Goal: Task Accomplishment & Management: Manage account settings

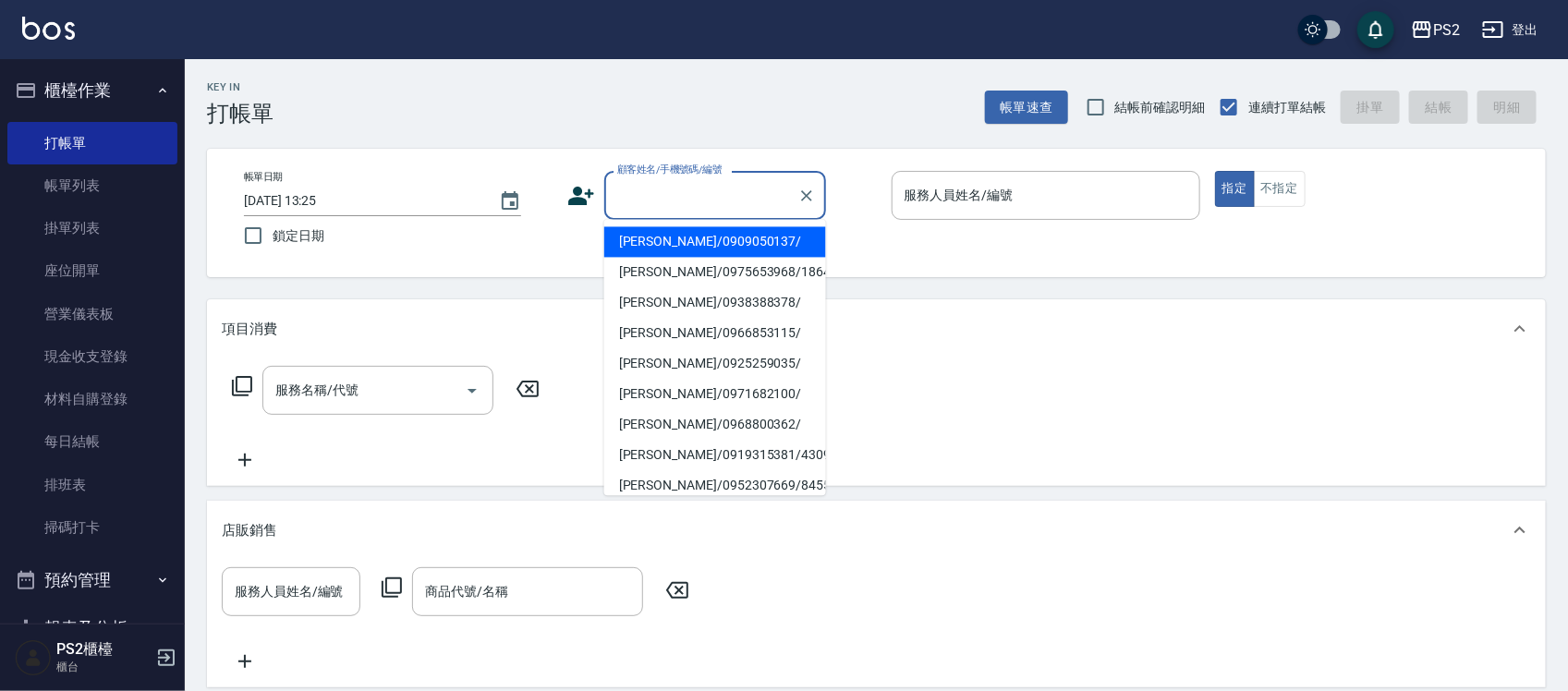
click at [734, 186] on input "顧客姓名/手機號碼/編號" at bounding box center [701, 196] width 178 height 32
type input "0"
click at [782, 196] on input "顧客姓名/手機號碼/編號" at bounding box center [701, 196] width 178 height 32
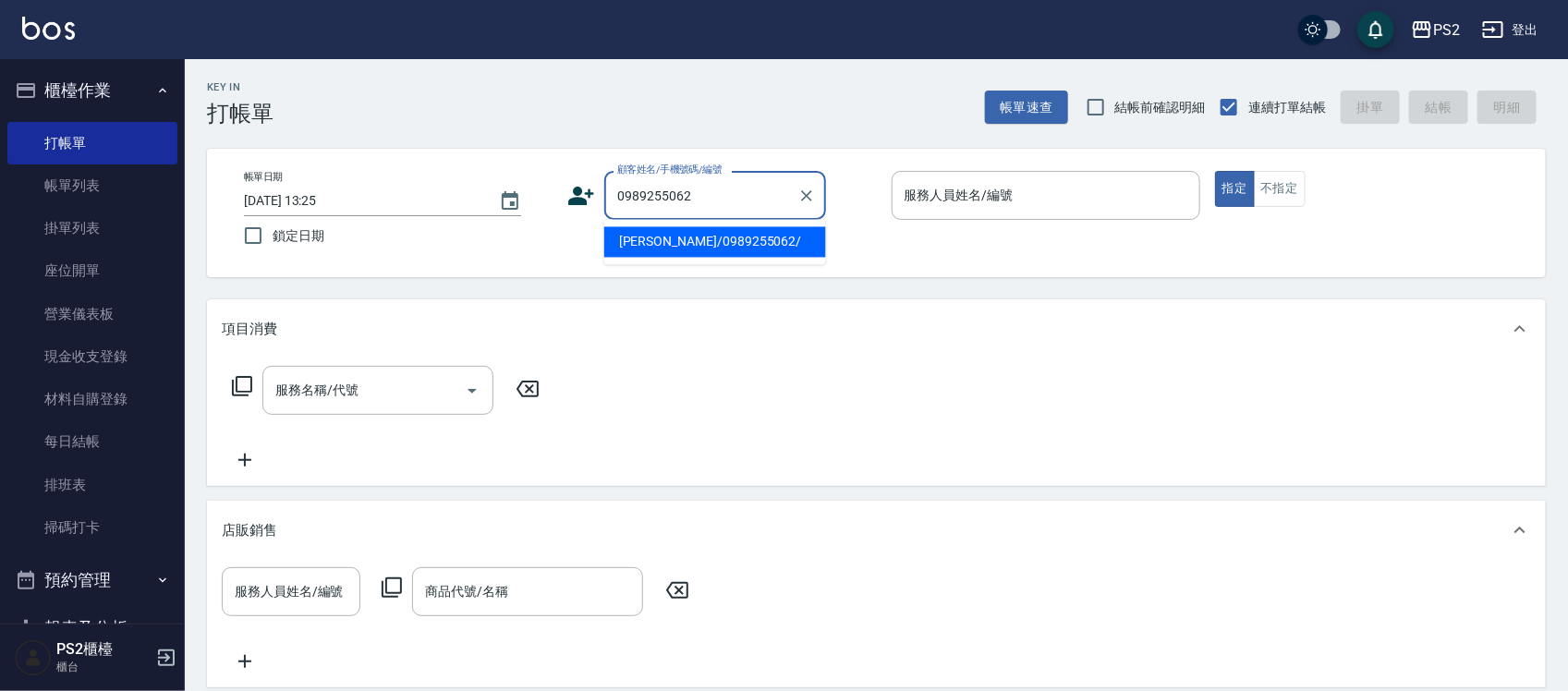
type input "[PERSON_NAME]/0989255062/"
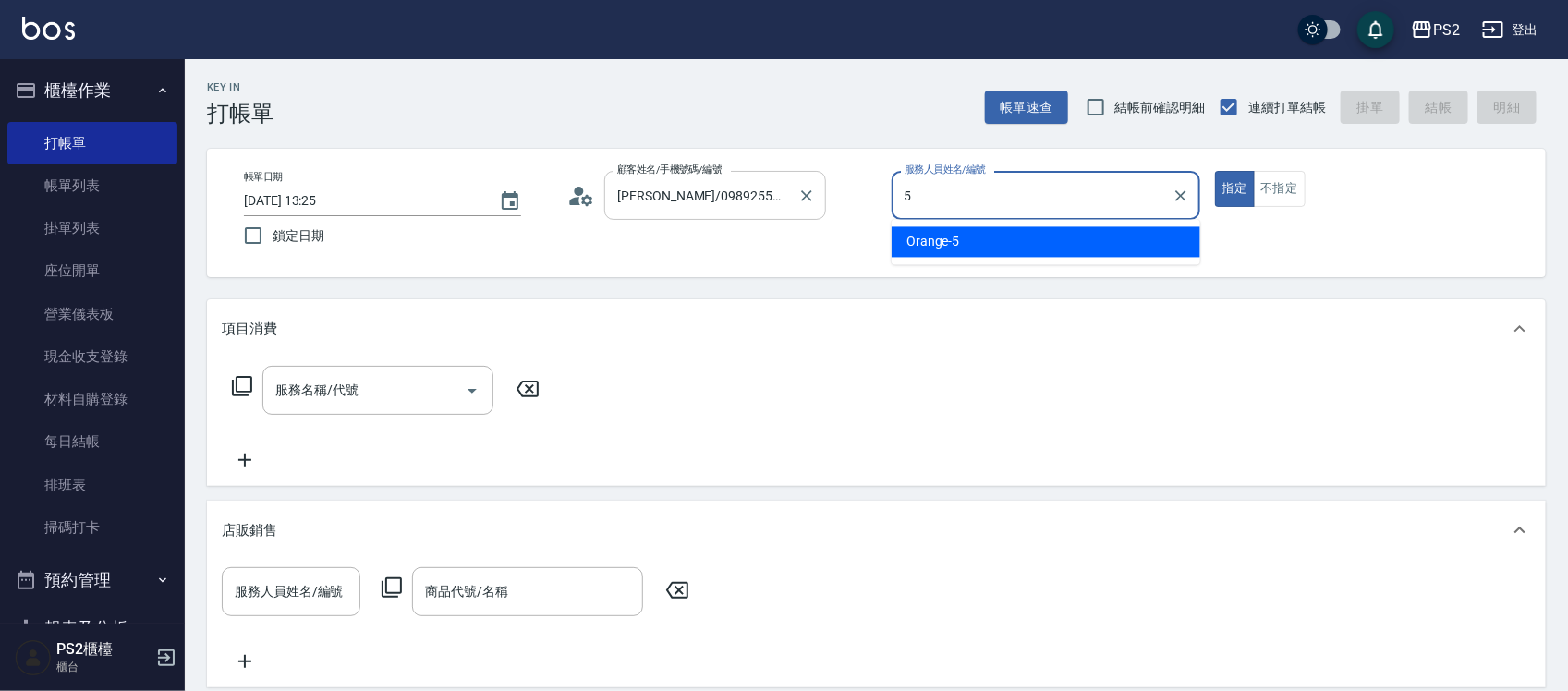
type input "Orange-5"
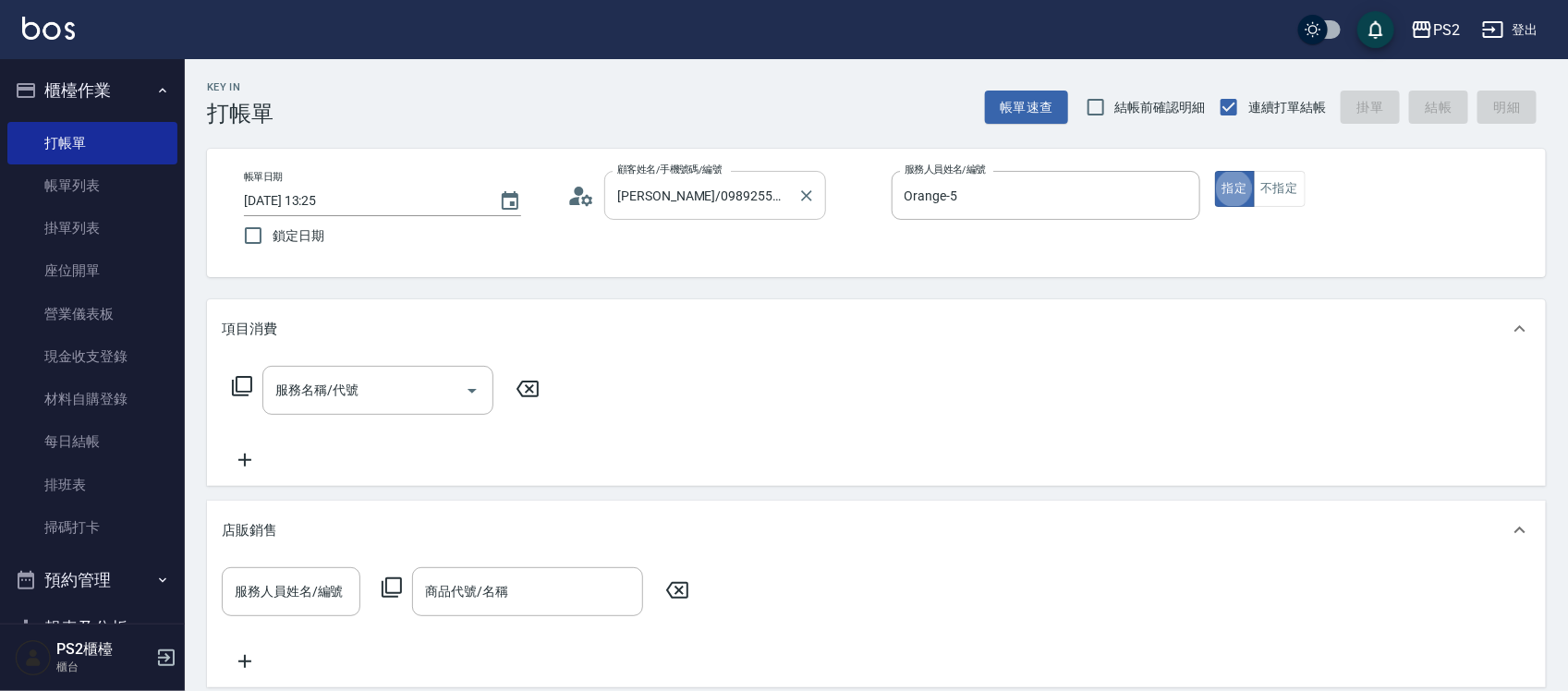
type button "true"
click at [1262, 187] on button "不指定" at bounding box center [1279, 189] width 52 height 36
click at [408, 400] on input "服務名稱/代號" at bounding box center [364, 390] width 187 height 32
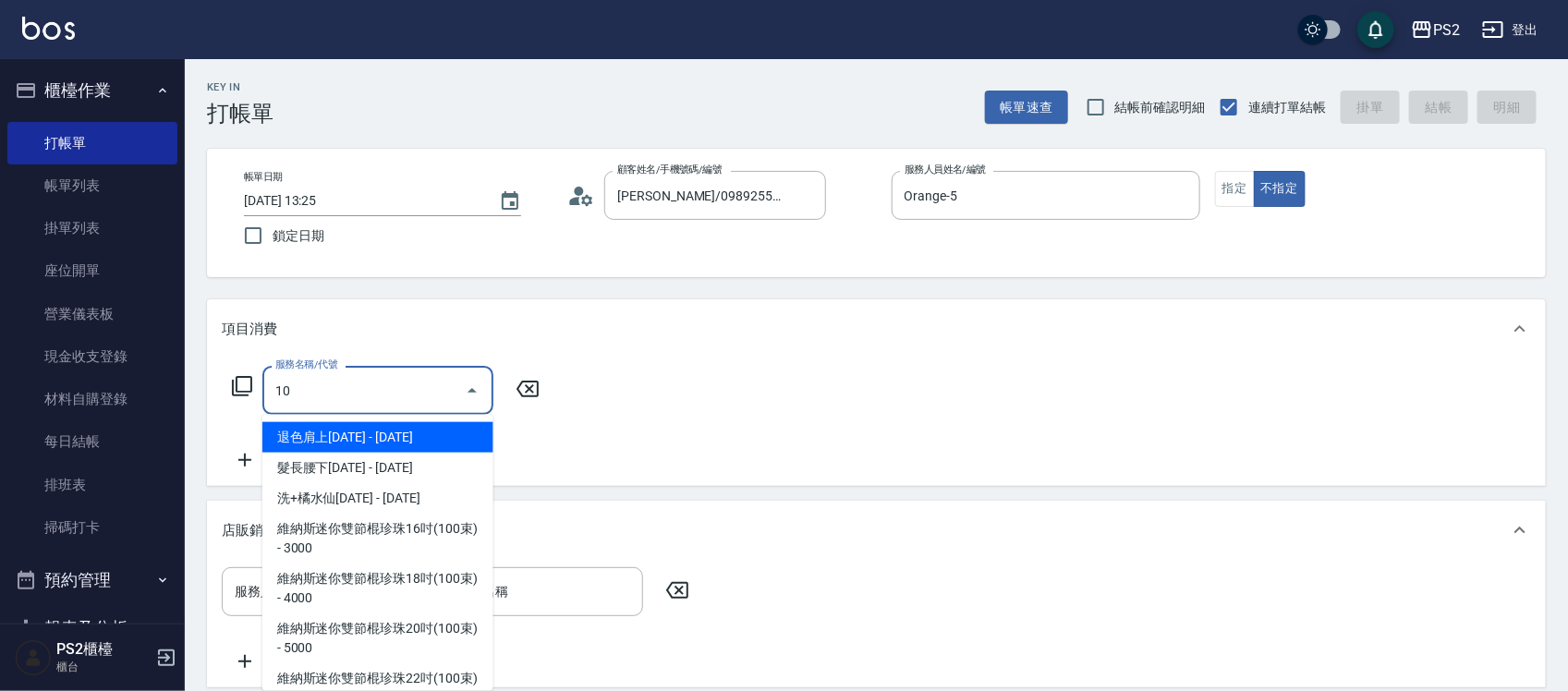
type input "1"
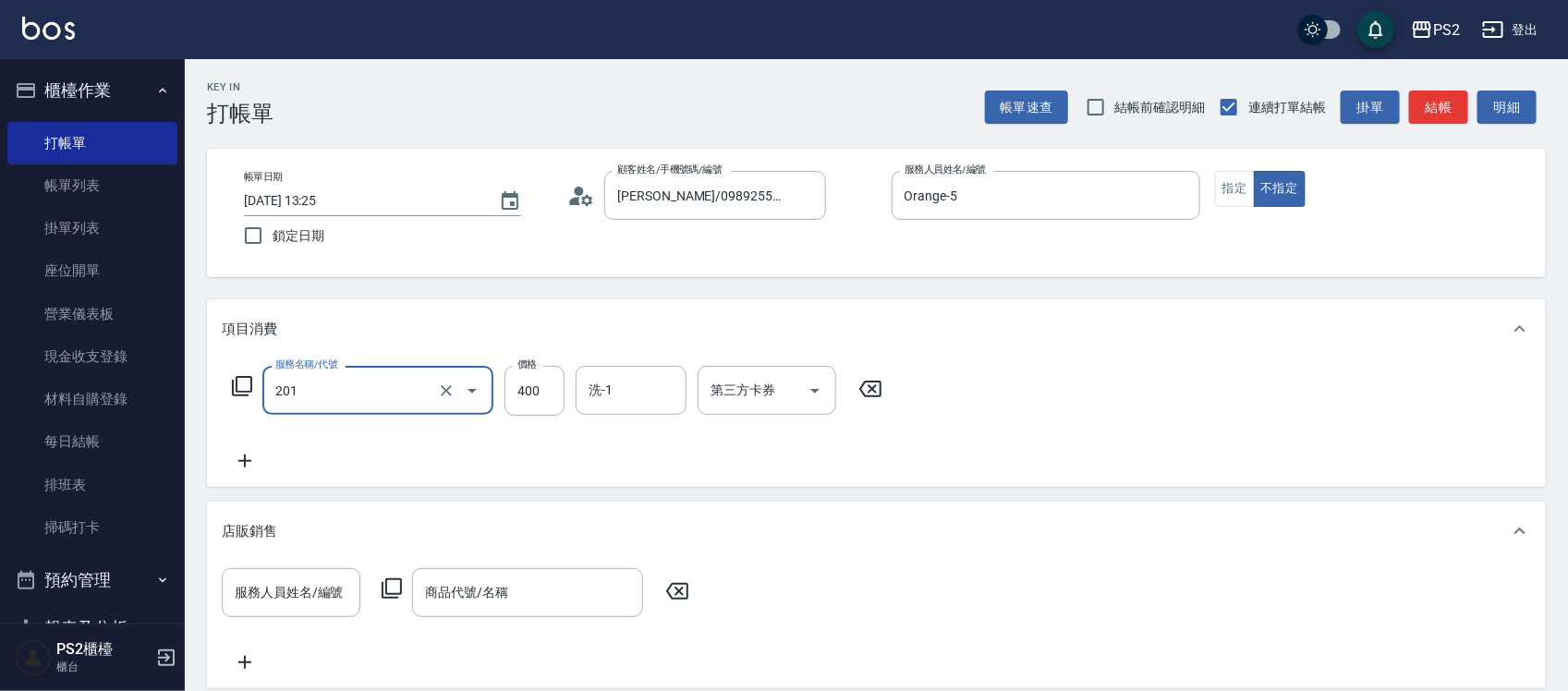
type input "C級洗剪400(201)"
click at [702, 301] on div "項目消費" at bounding box center [876, 328] width 1339 height 59
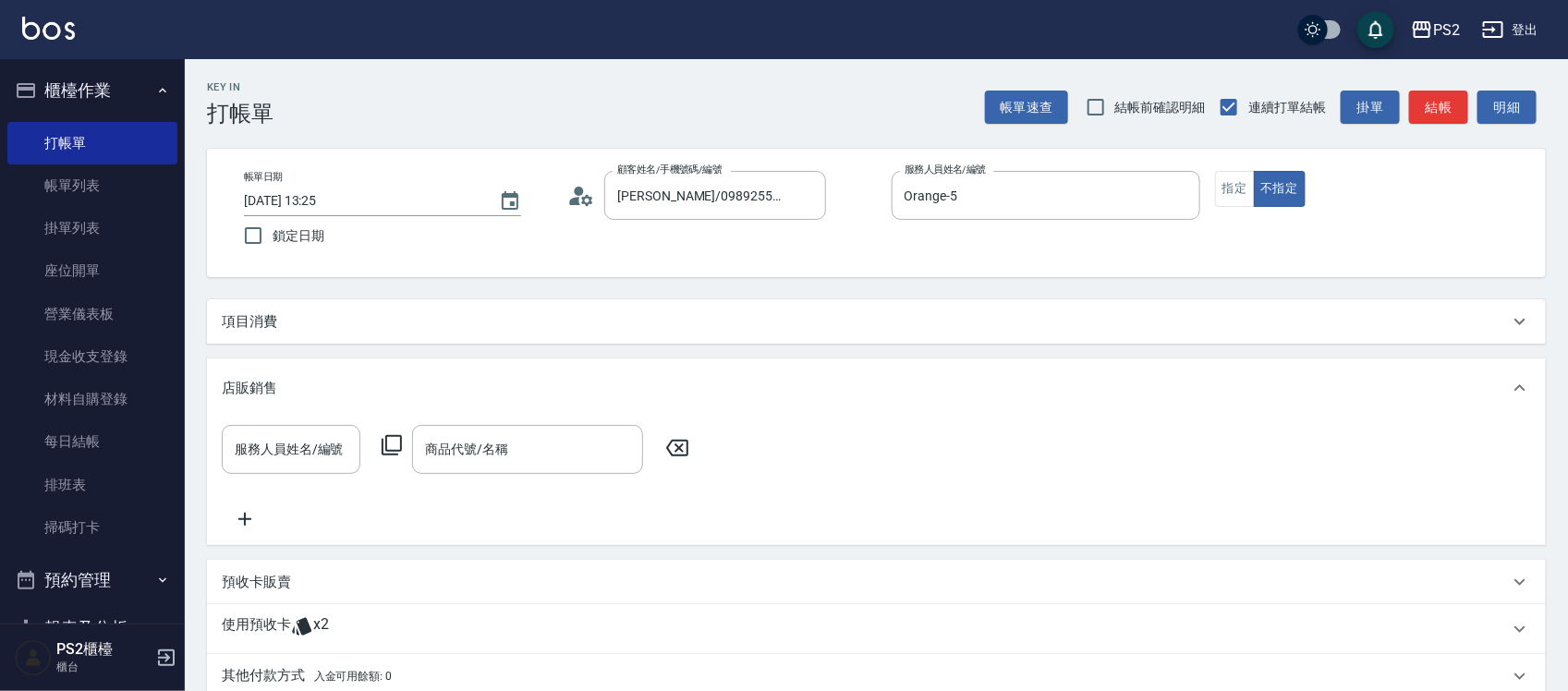
click at [725, 320] on div "項目消費" at bounding box center [865, 322] width 1287 height 20
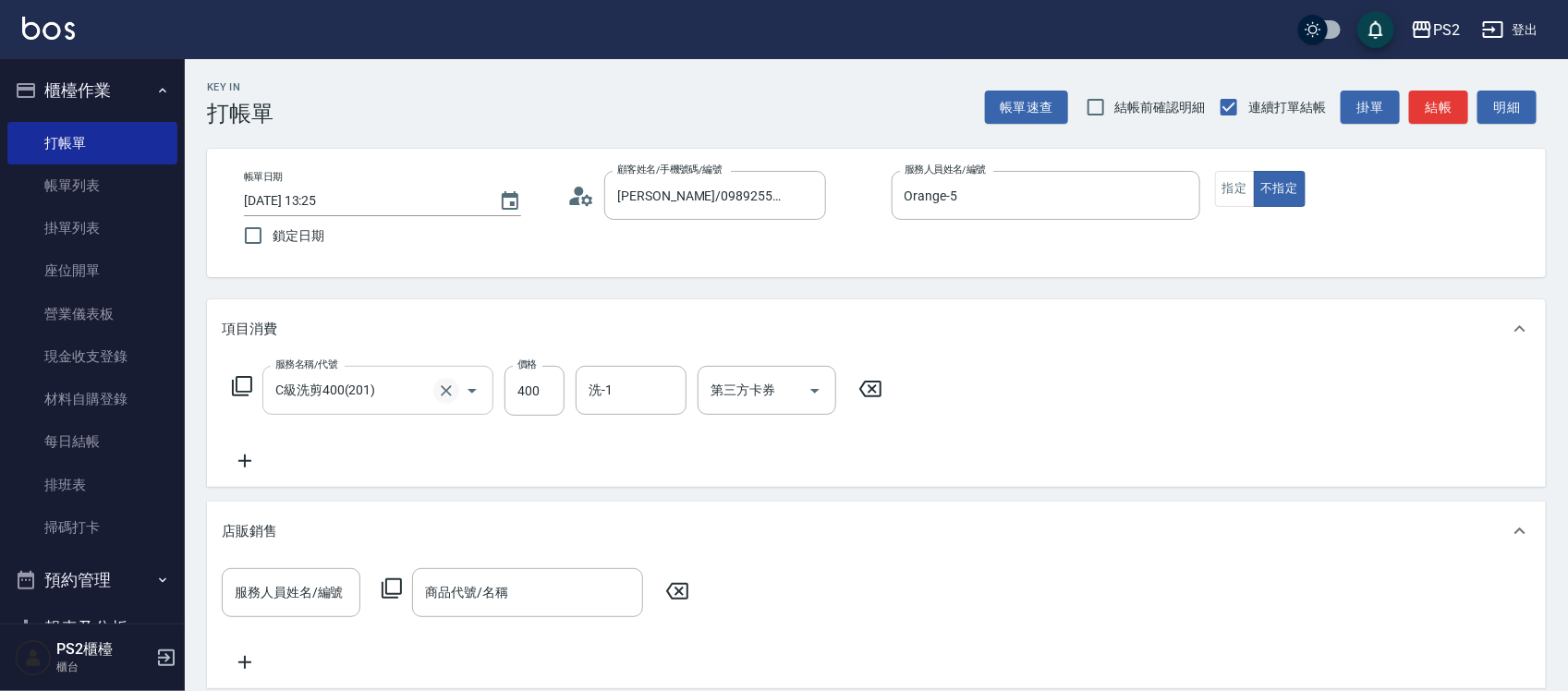
click at [445, 386] on icon "Clear" at bounding box center [447, 391] width 19 height 19
type input "洗髮(101)"
type input "400"
click at [1105, 348] on div "項目消費" at bounding box center [876, 328] width 1339 height 59
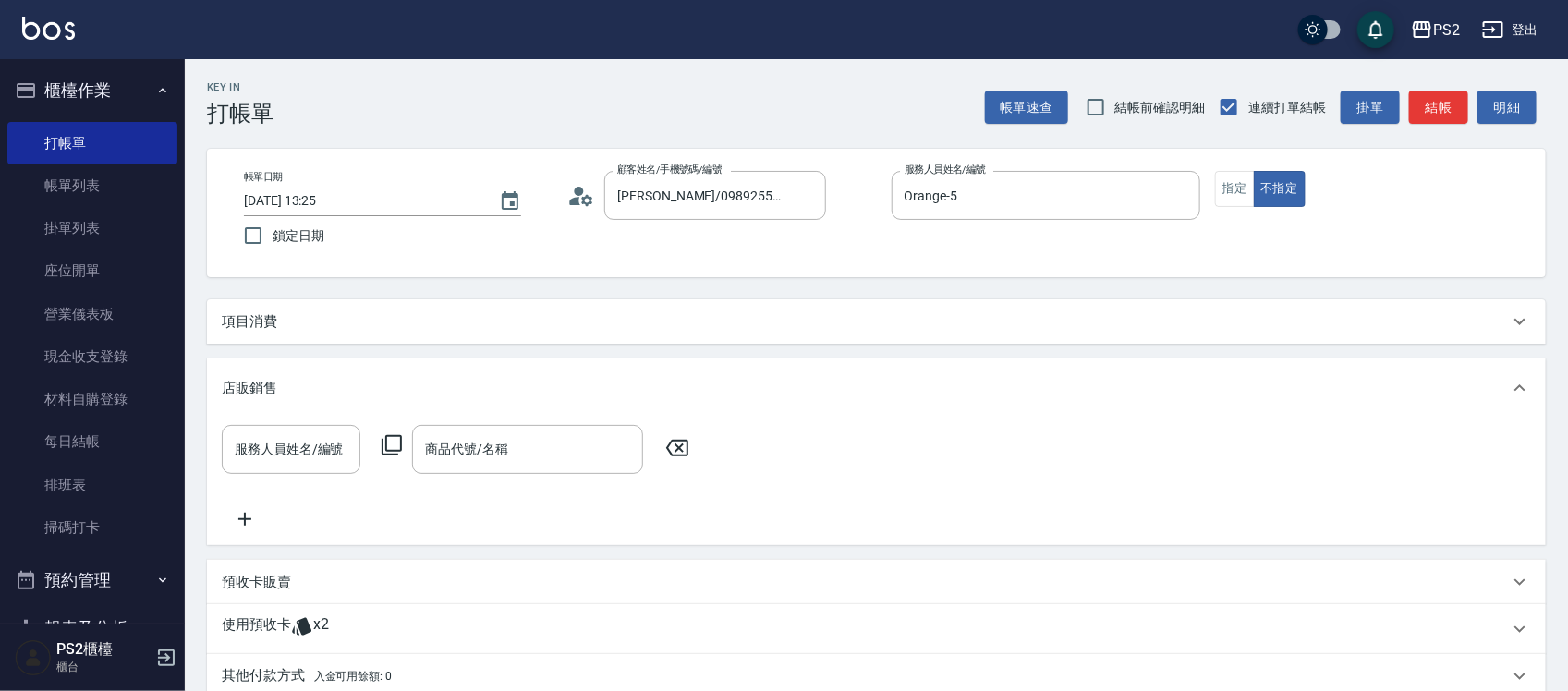
click at [1105, 344] on div "項目消費" at bounding box center [876, 321] width 1339 height 44
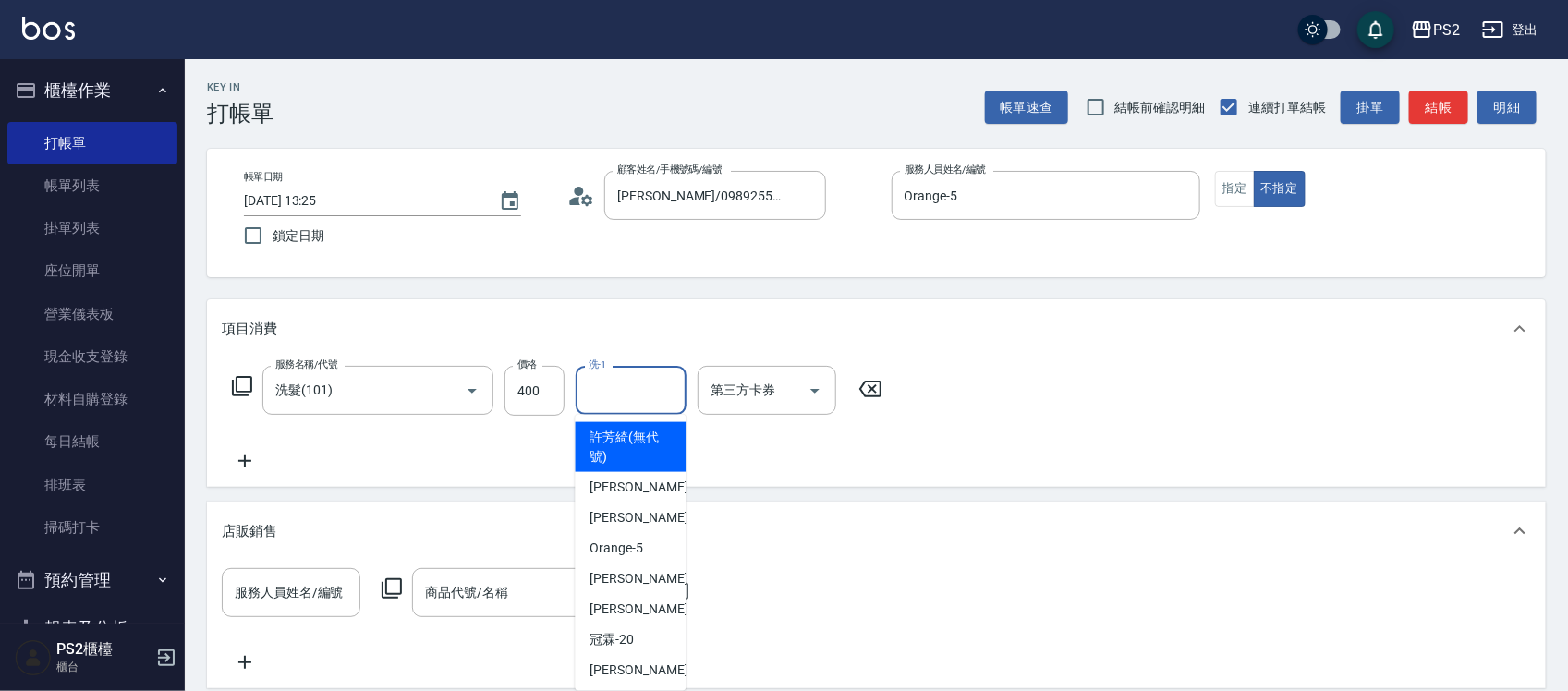
click at [644, 396] on input "洗-1" at bounding box center [631, 390] width 94 height 32
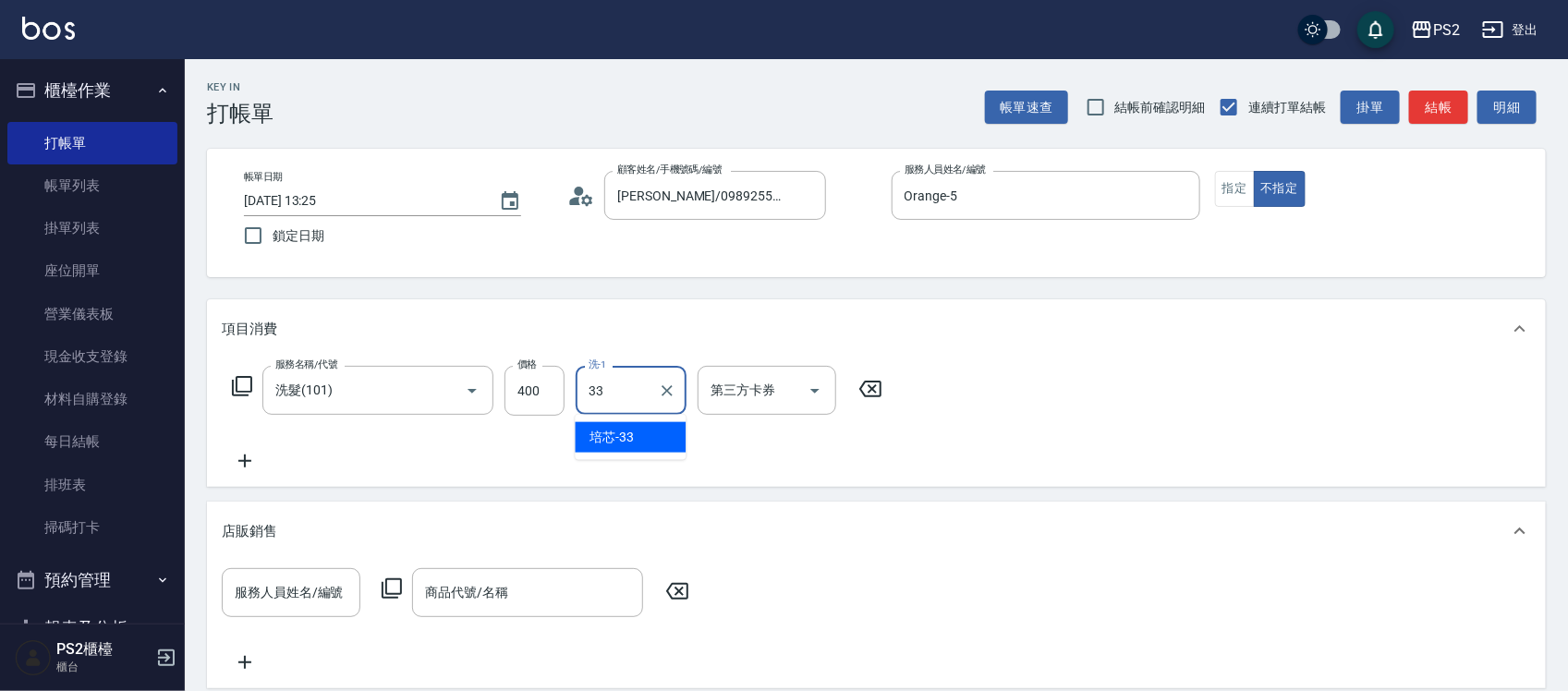
type input "培芯-33"
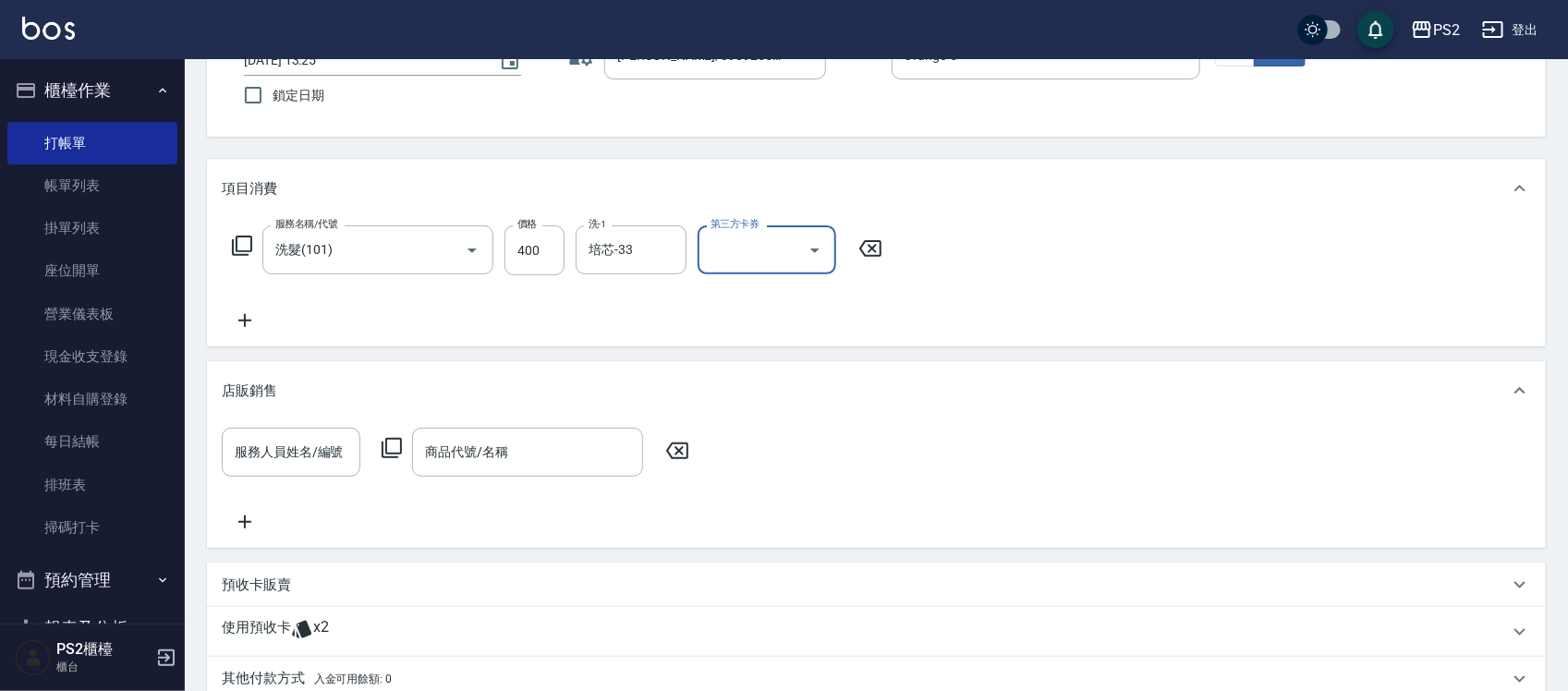
scroll to position [347, 0]
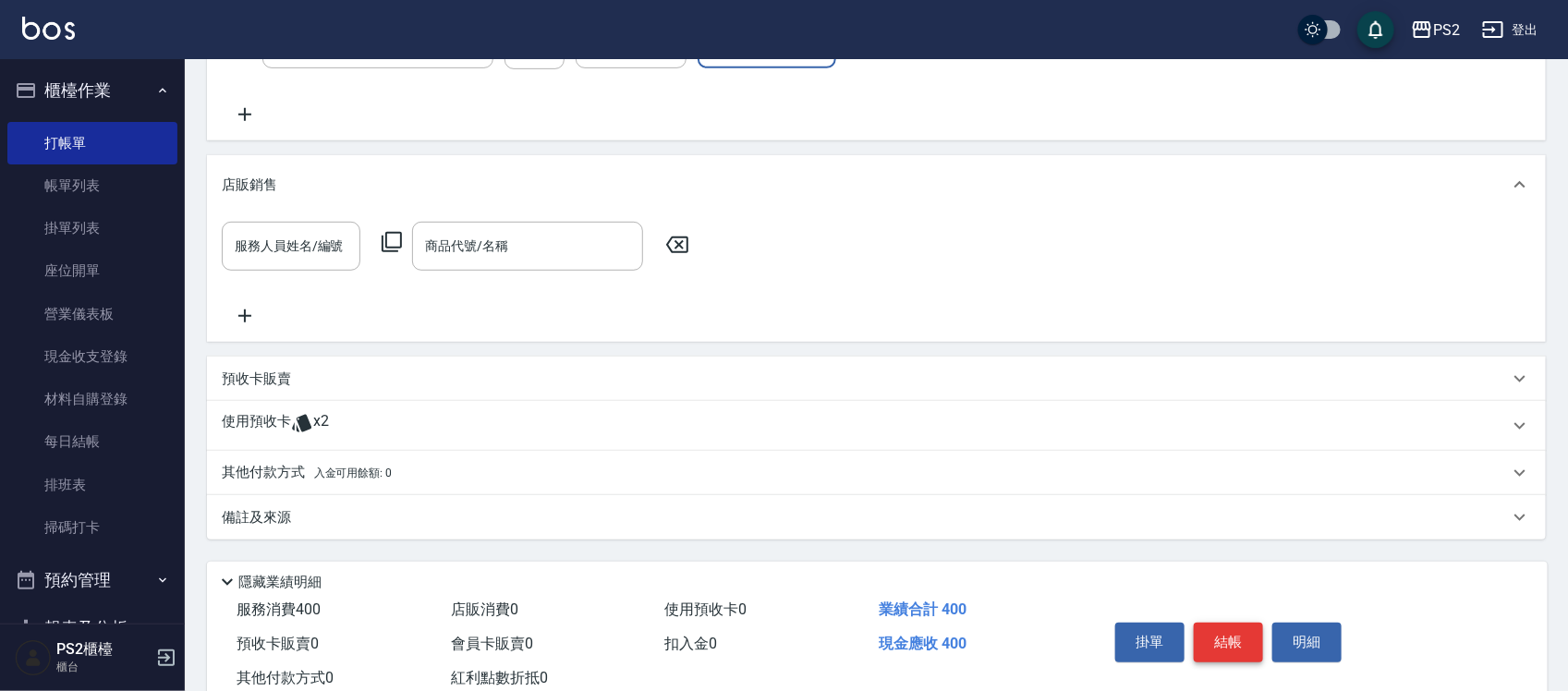
click at [1224, 634] on button "結帳" at bounding box center [1229, 641] width 70 height 39
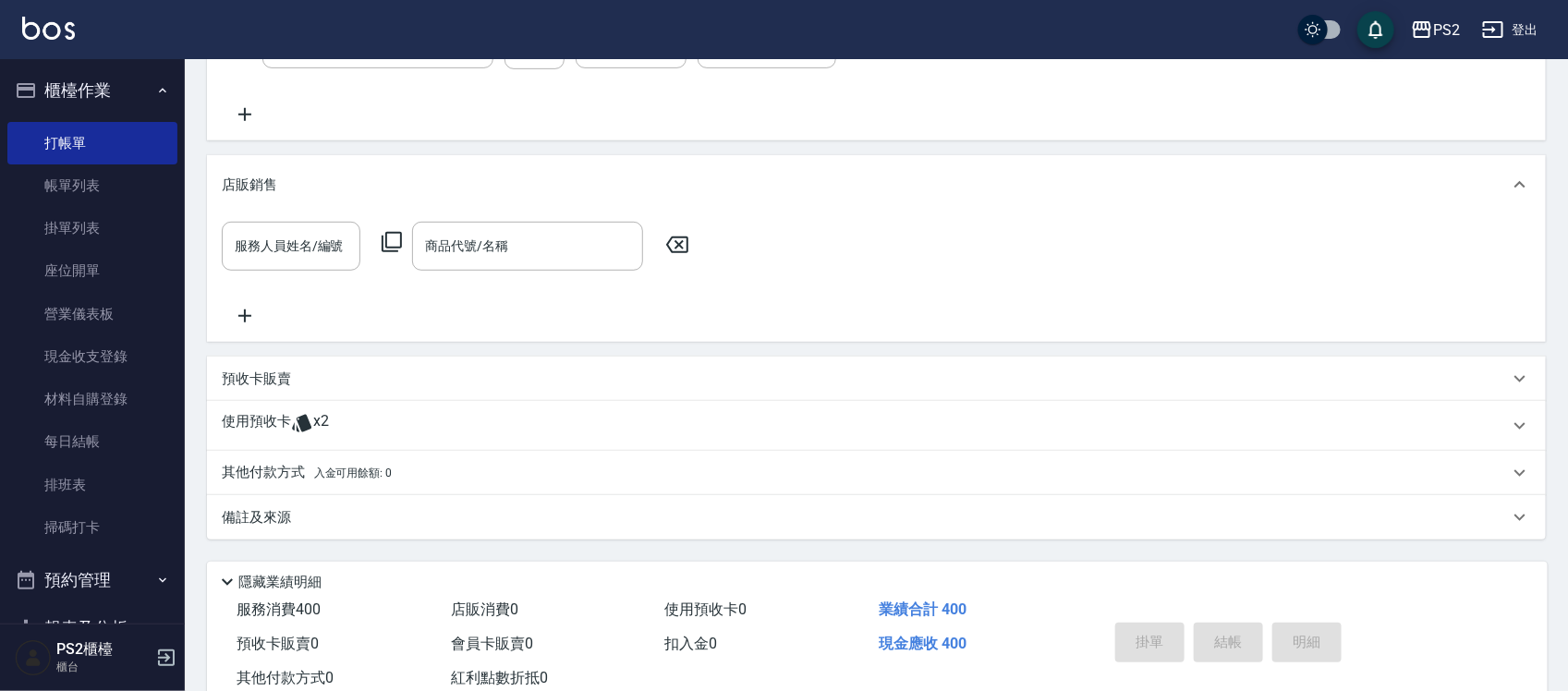
type input "[DATE] 17:22"
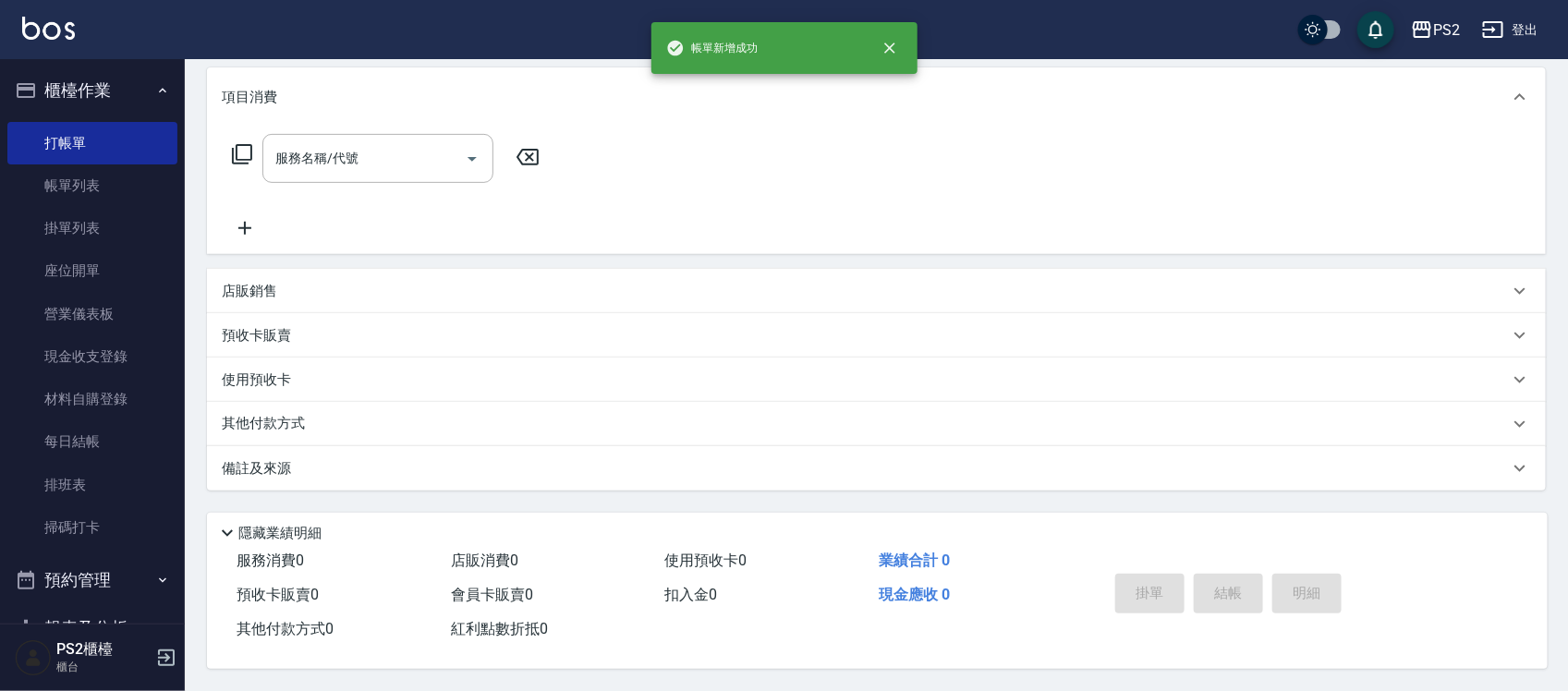
scroll to position [0, 0]
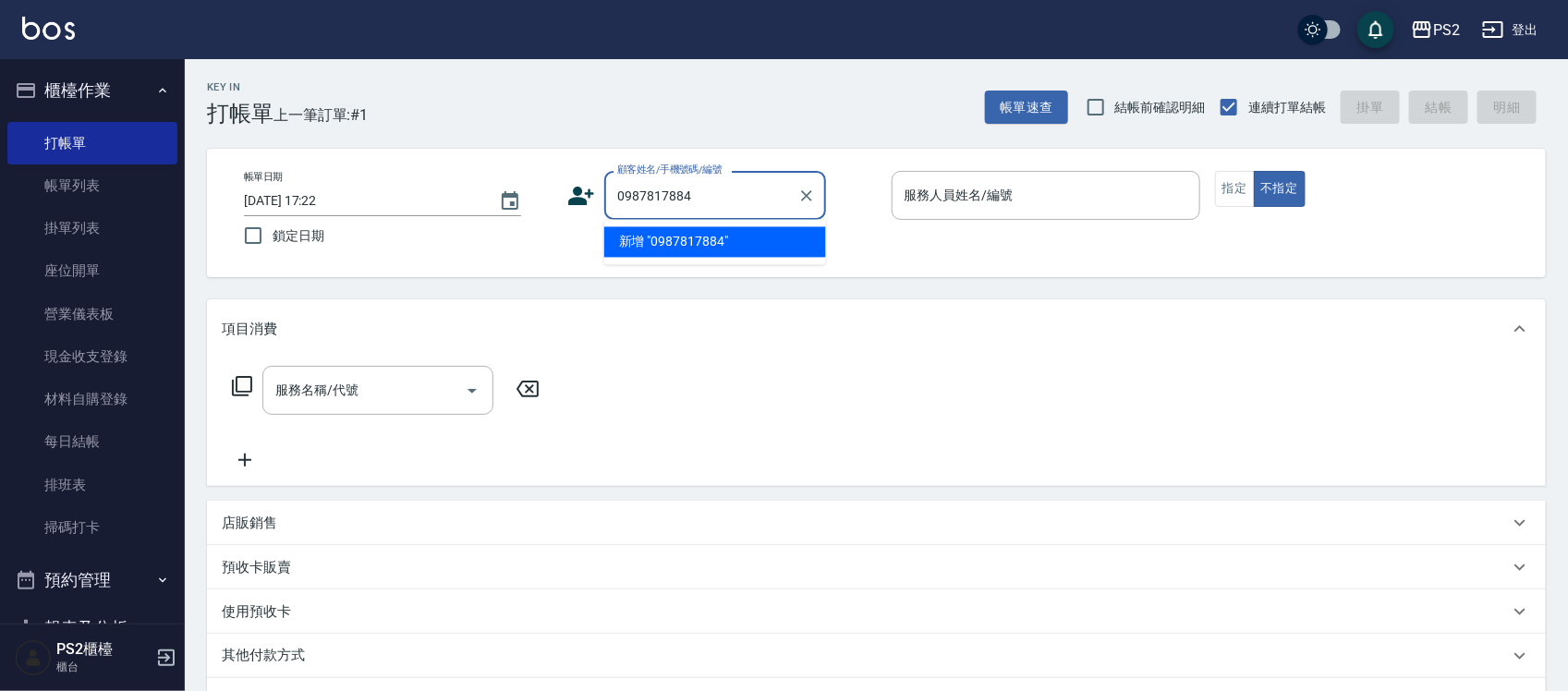
click at [725, 245] on li "新增 "0987817884"" at bounding box center [715, 243] width 222 height 30
type input "0987817884"
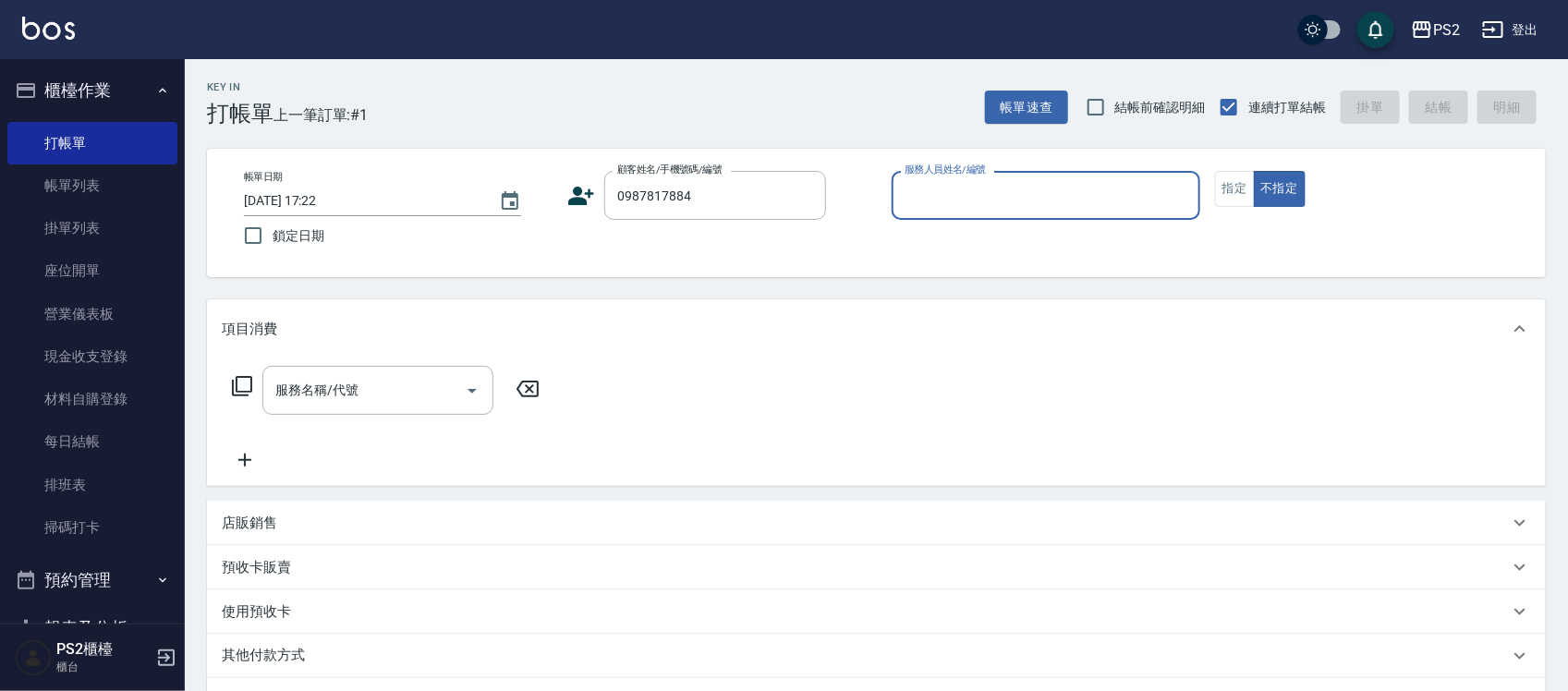
click at [725, 245] on div "帳單日期 [DATE] 17:22 鎖定日期 顧客姓名/手機號碼/編號 0987817884 顧客姓名/手機號碼/編號 服務人員姓名/編號 服務人員姓名/編號…" at bounding box center [876, 212] width 1294 height 84
click at [573, 205] on icon at bounding box center [580, 196] width 27 height 27
click at [573, 205] on body "PS2 登出 櫃檯作業 打帳單 帳單列表 掛單列表 座位開單 營業儀表板 現金收支登錄 材料自購登錄 每日結帳 排班表 掃碼打卡 預約管理 預約管理 單日預約…" at bounding box center [784, 462] width 1568 height 923
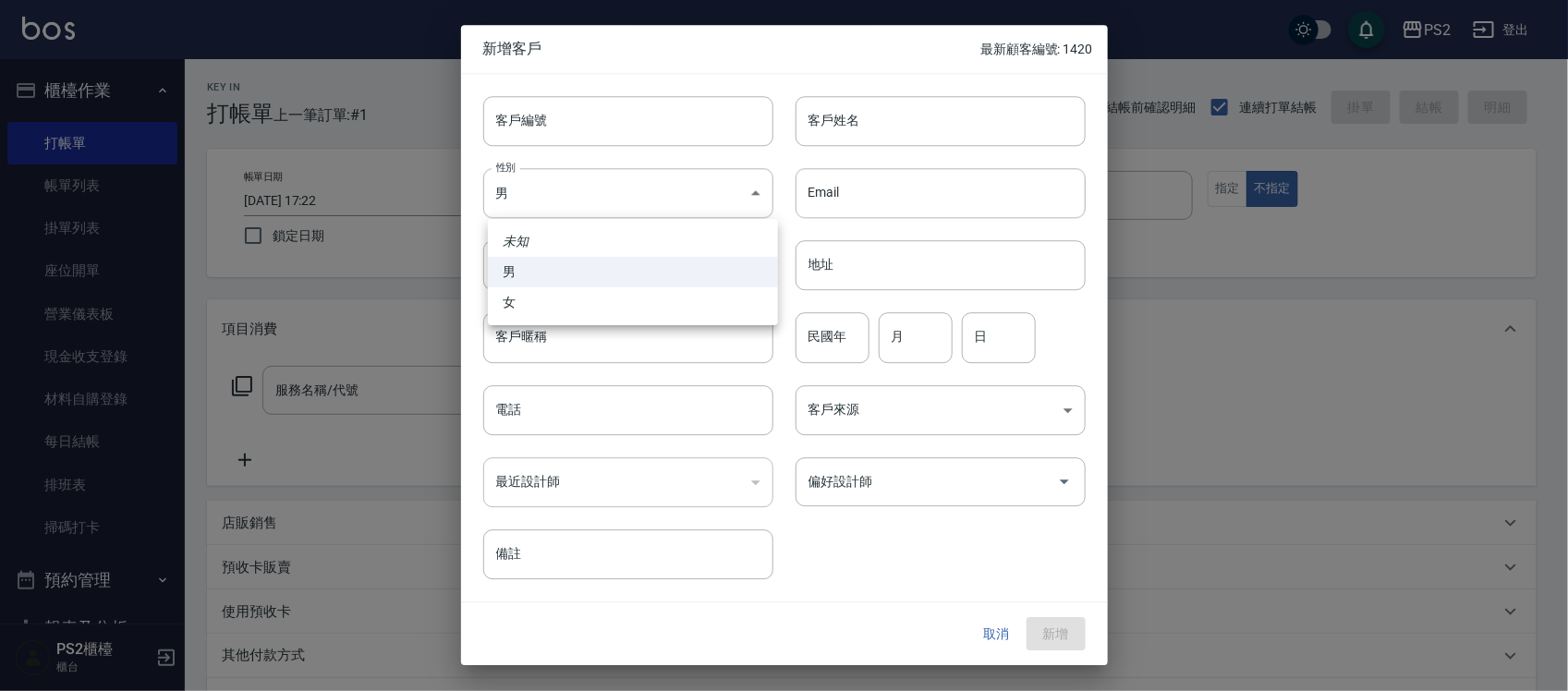
type input "0987817884"
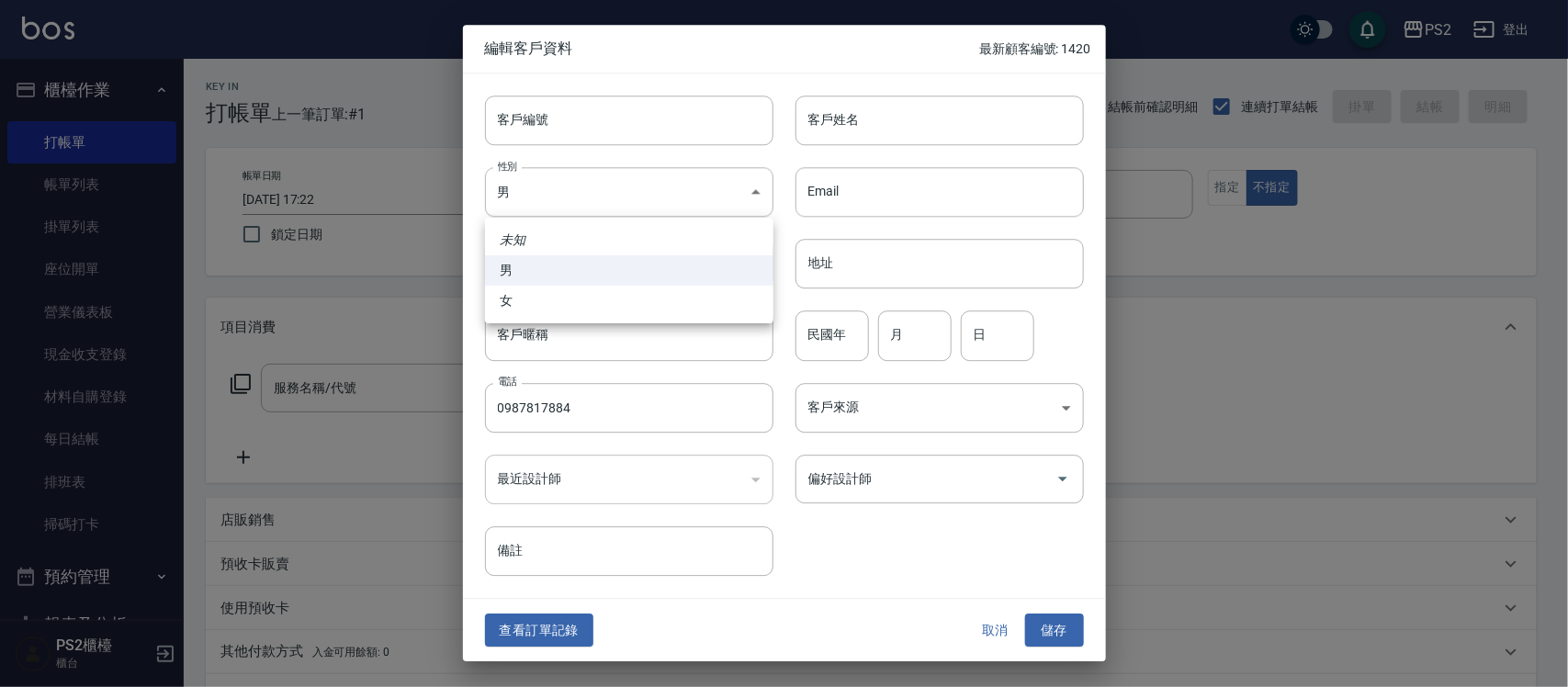
drag, startPoint x: 867, startPoint y: 101, endPoint x: 860, endPoint y: 79, distance: 23.1
click at [860, 80] on div at bounding box center [784, 343] width 1568 height 687
click at [878, 117] on input "客戶姓名" at bounding box center [940, 120] width 289 height 50
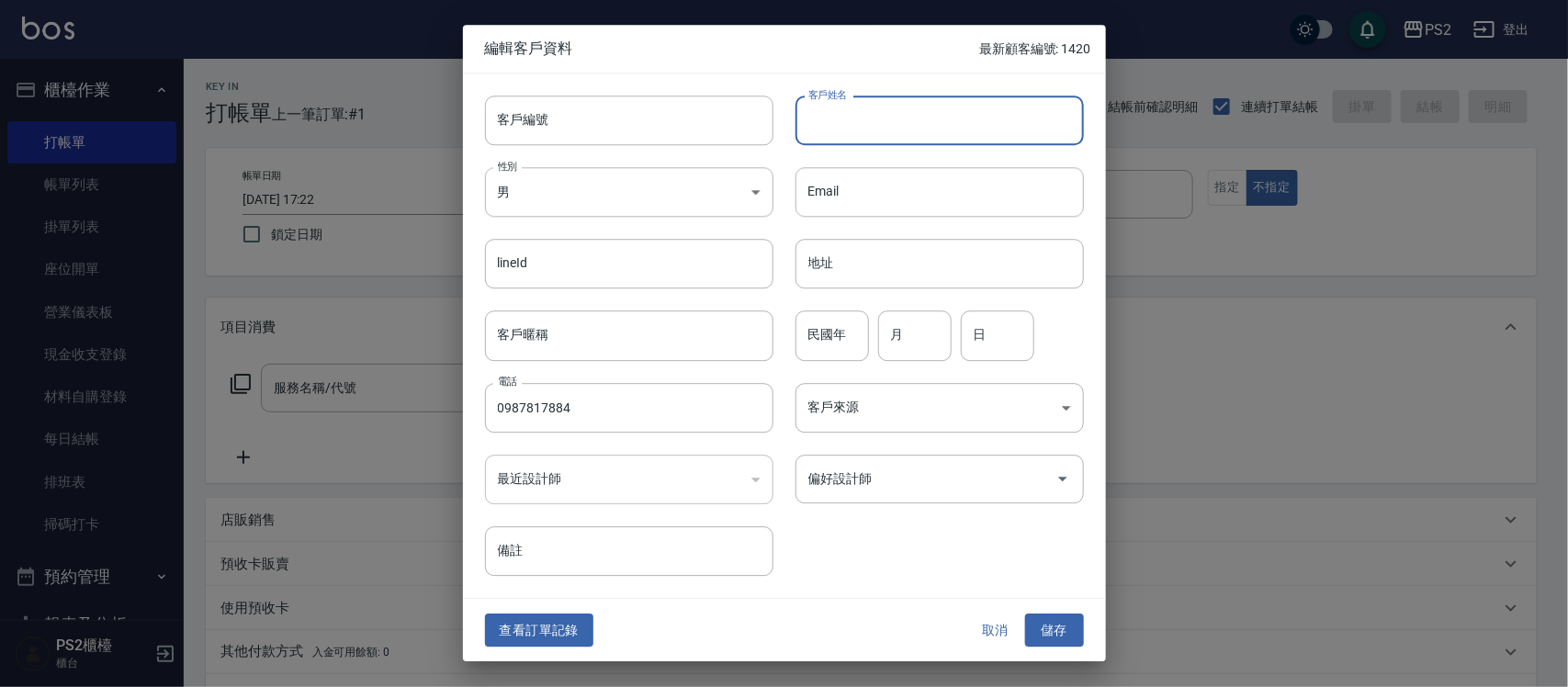
click at [878, 117] on input "客戶姓名" at bounding box center [940, 120] width 289 height 50
click at [994, 621] on button "取消" at bounding box center [996, 630] width 59 height 34
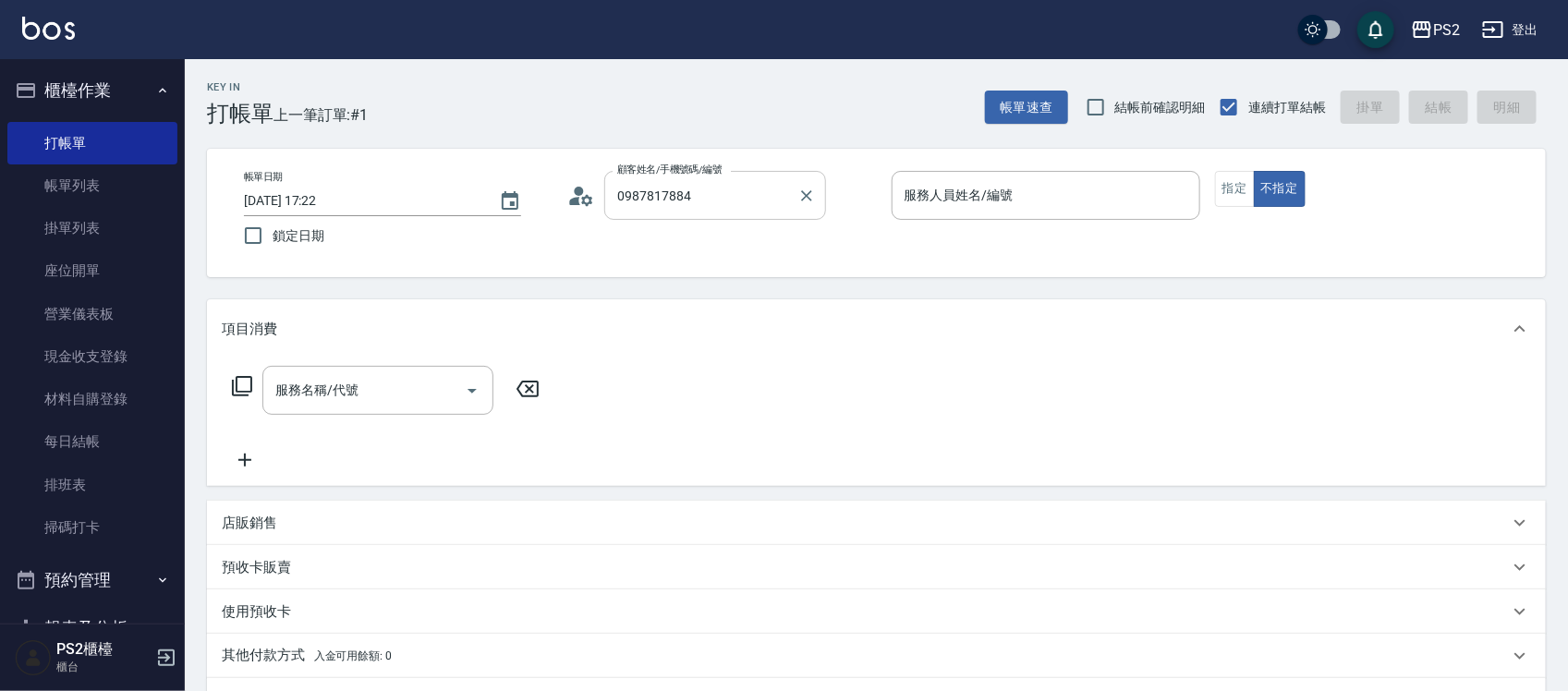
click at [723, 208] on input "0987817884" at bounding box center [701, 196] width 178 height 32
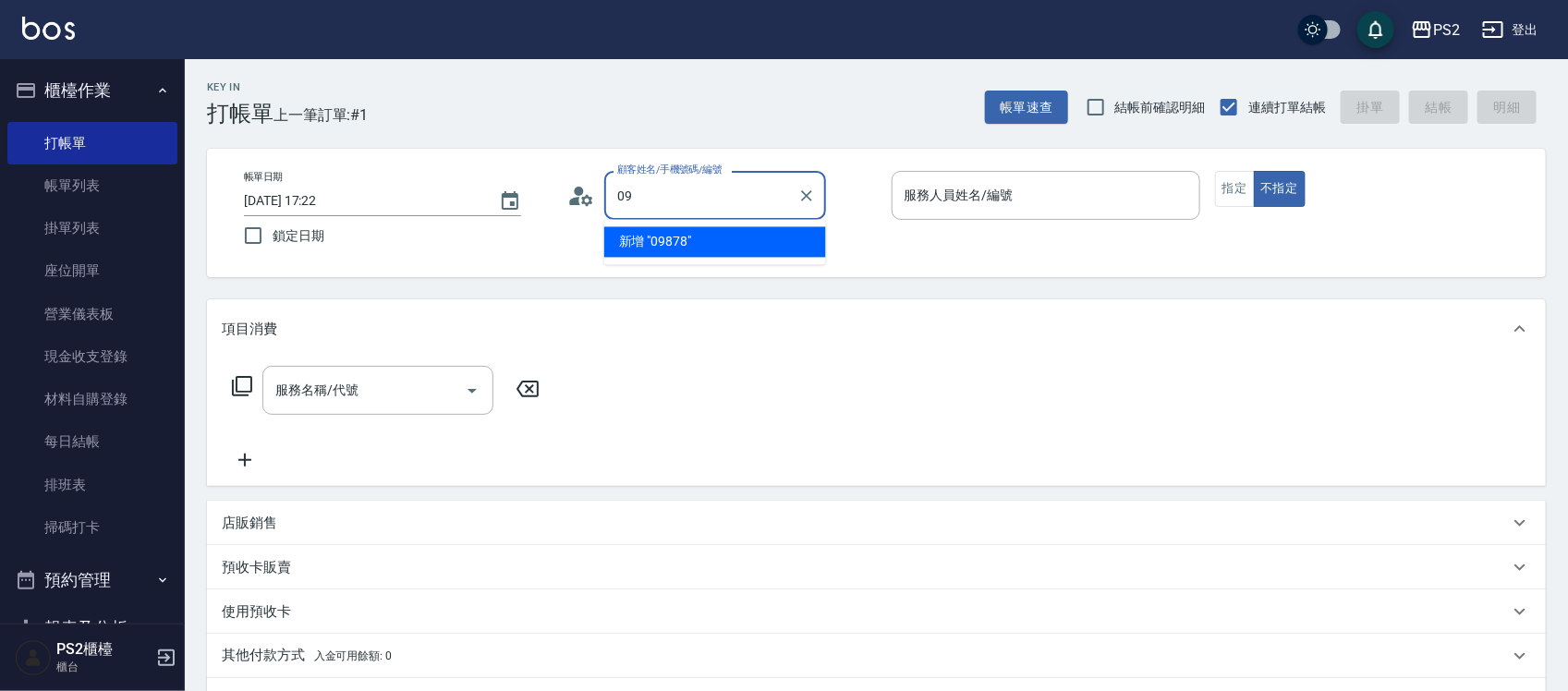
type input "0"
click at [709, 234] on li "寧/0987817854/" at bounding box center [715, 243] width 222 height 30
click at [709, 234] on div "帳單日期 [DATE] 17:22 鎖定日期 顧客姓名/手機號碼/編號 0987817854 顧客姓名/手機號碼/編號 服務人員姓名/編號 服務人員姓名/編號…" at bounding box center [876, 212] width 1294 height 84
type input "寧/0987817854/"
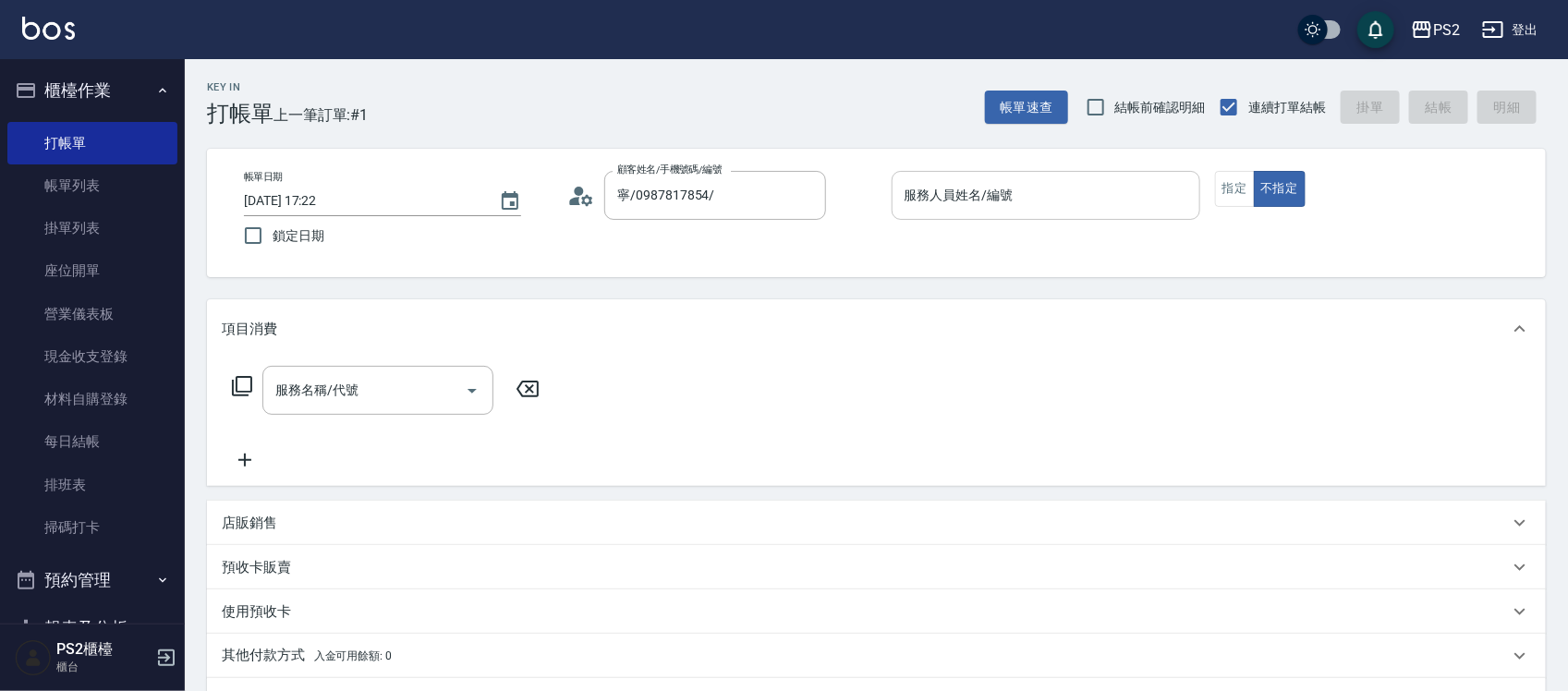
click at [999, 206] on input "服務人員姓名/編號" at bounding box center [1045, 196] width 292 height 32
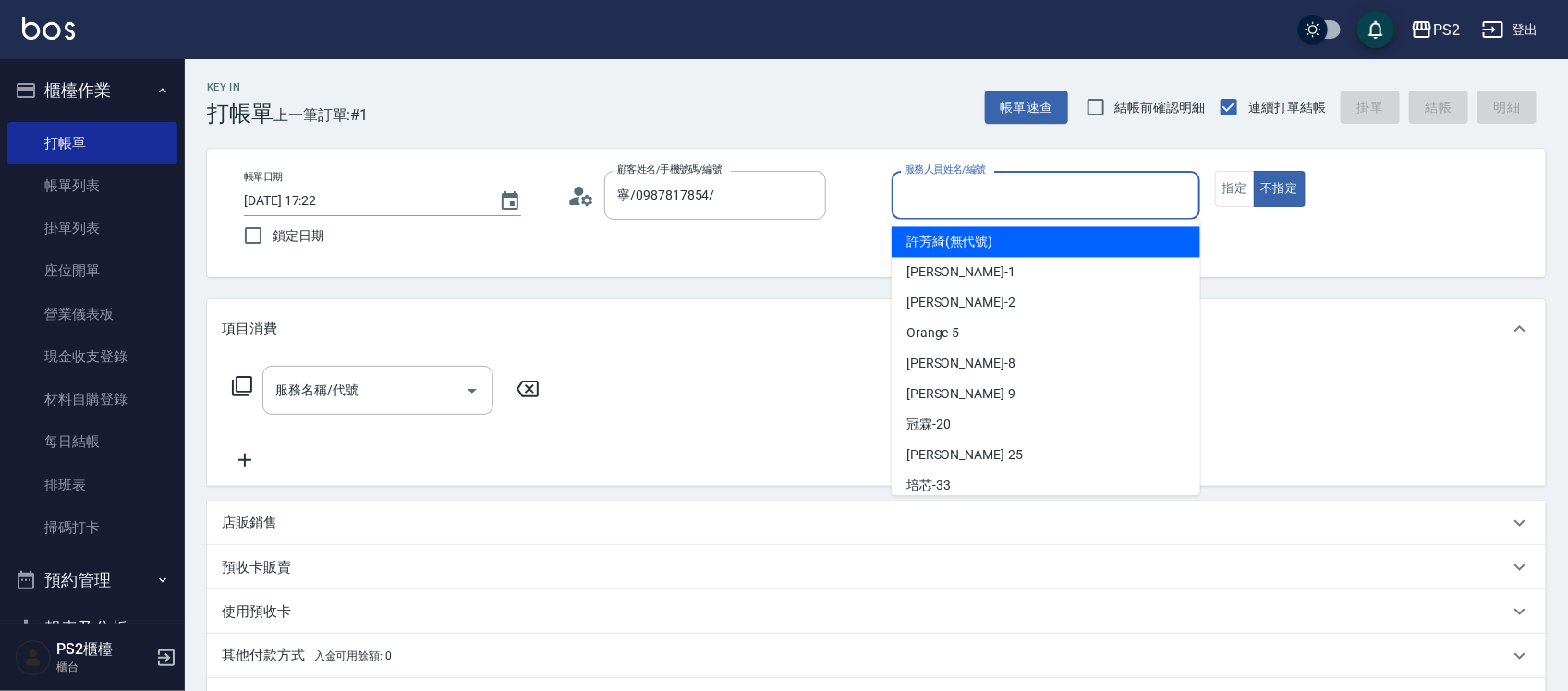
click at [587, 196] on icon at bounding box center [588, 199] width 11 height 11
click at [587, 196] on body "PS2 登出 櫃檯作業 打帳單 帳單列表 掛單列表 座位開單 營業儀表板 現金收支登錄 材料自購登錄 每日結帳 排班表 掃碼打卡 預約管理 預約管理 單日預約…" at bounding box center [784, 462] width 1568 height 923
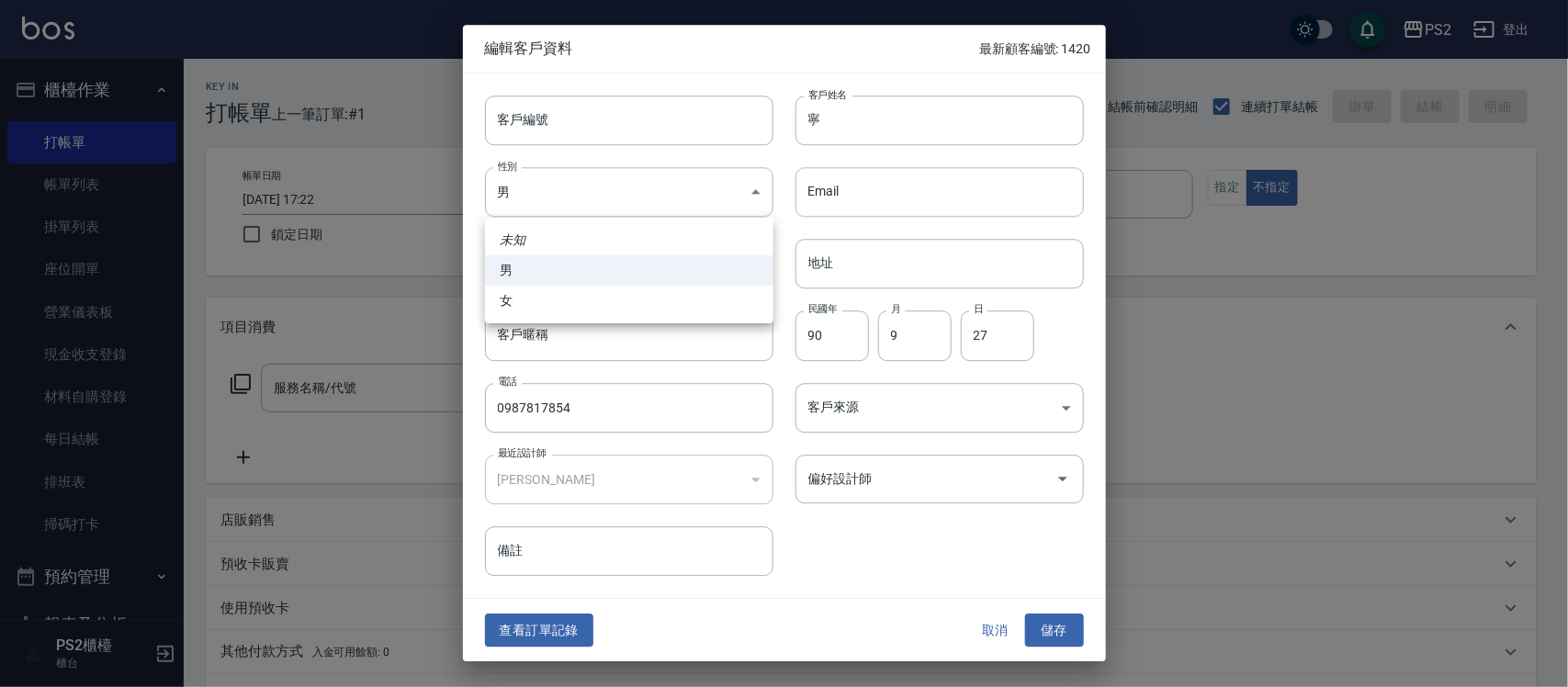
click at [575, 629] on div at bounding box center [784, 343] width 1568 height 687
click at [575, 629] on button "查看訂單記錄" at bounding box center [539, 630] width 108 height 34
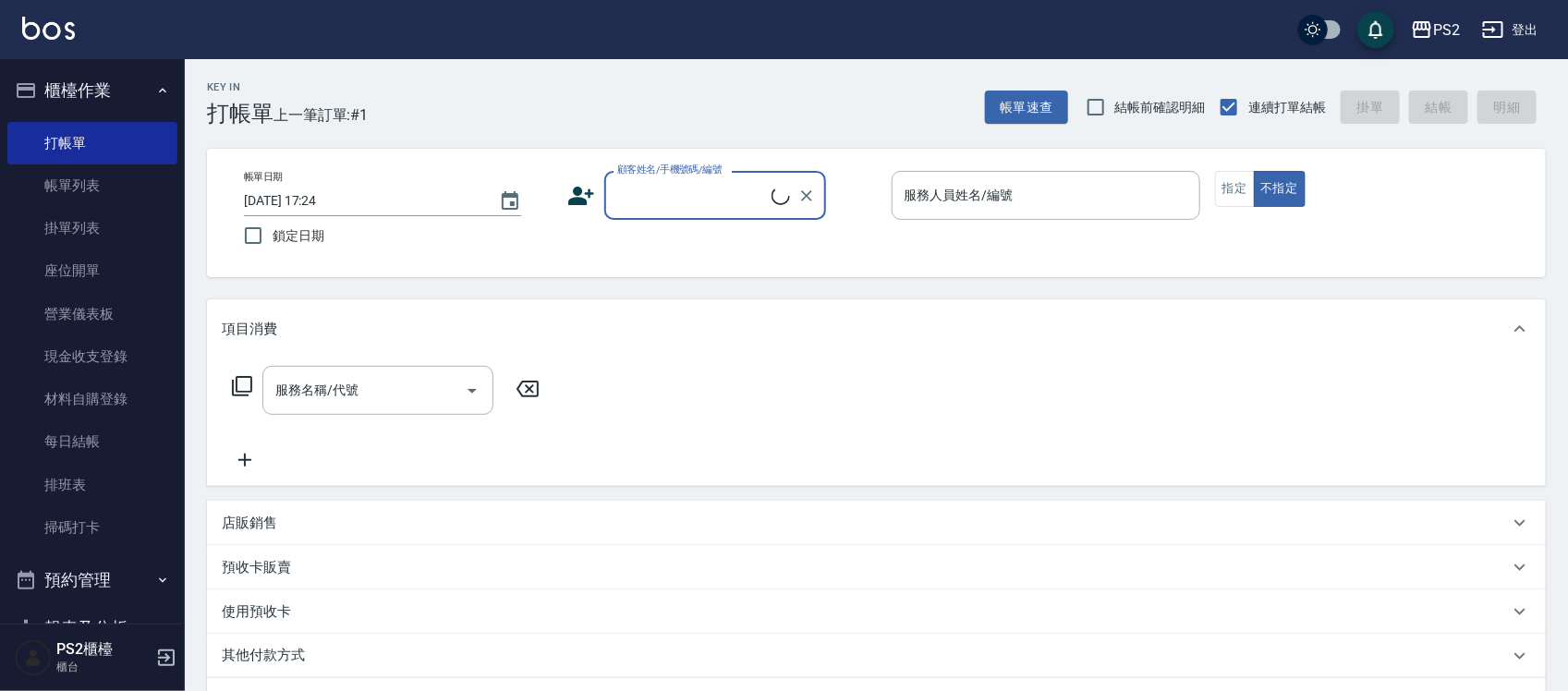
click at [677, 196] on input "顧客姓名/手機號碼/編號" at bounding box center [692, 196] width 159 height 32
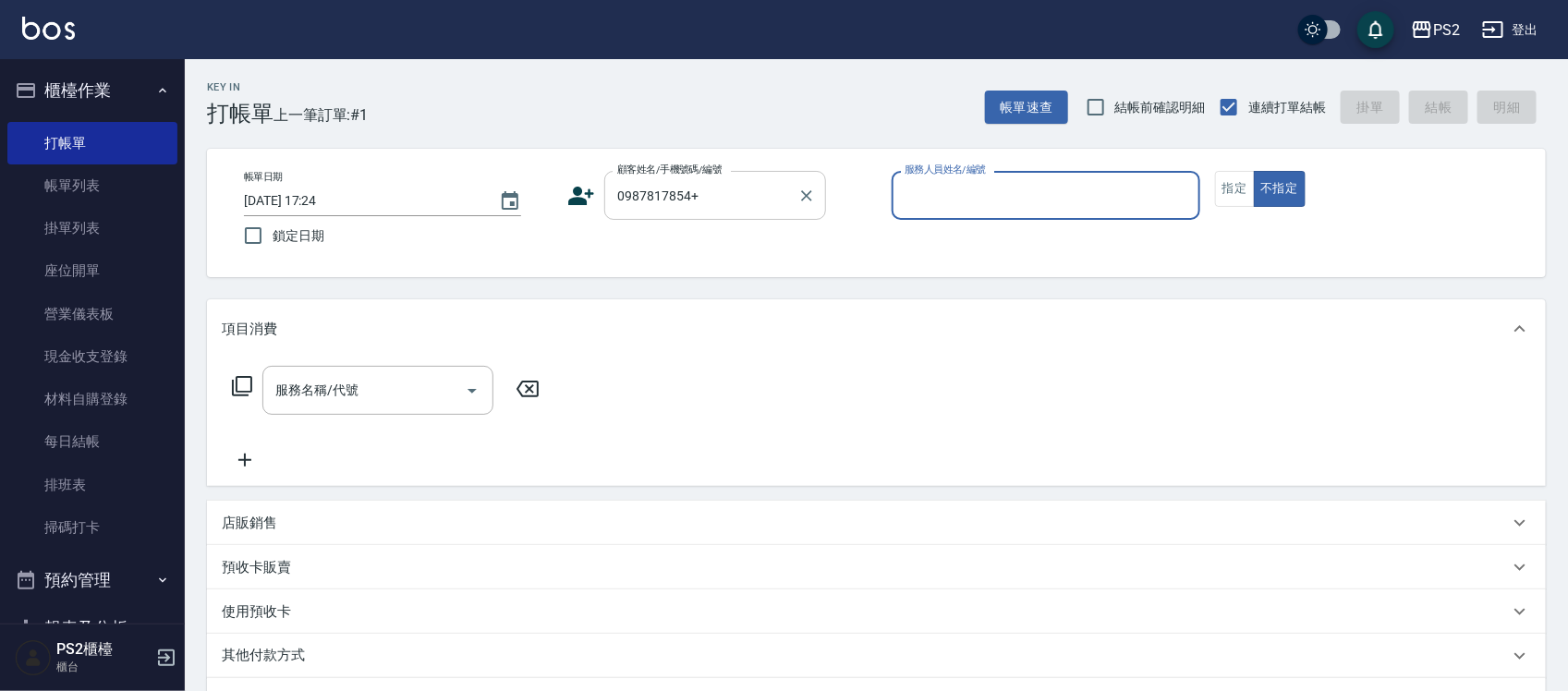
click at [741, 212] on div "0987817854+ 顧客姓名/手機號碼/編號" at bounding box center [715, 196] width 222 height 49
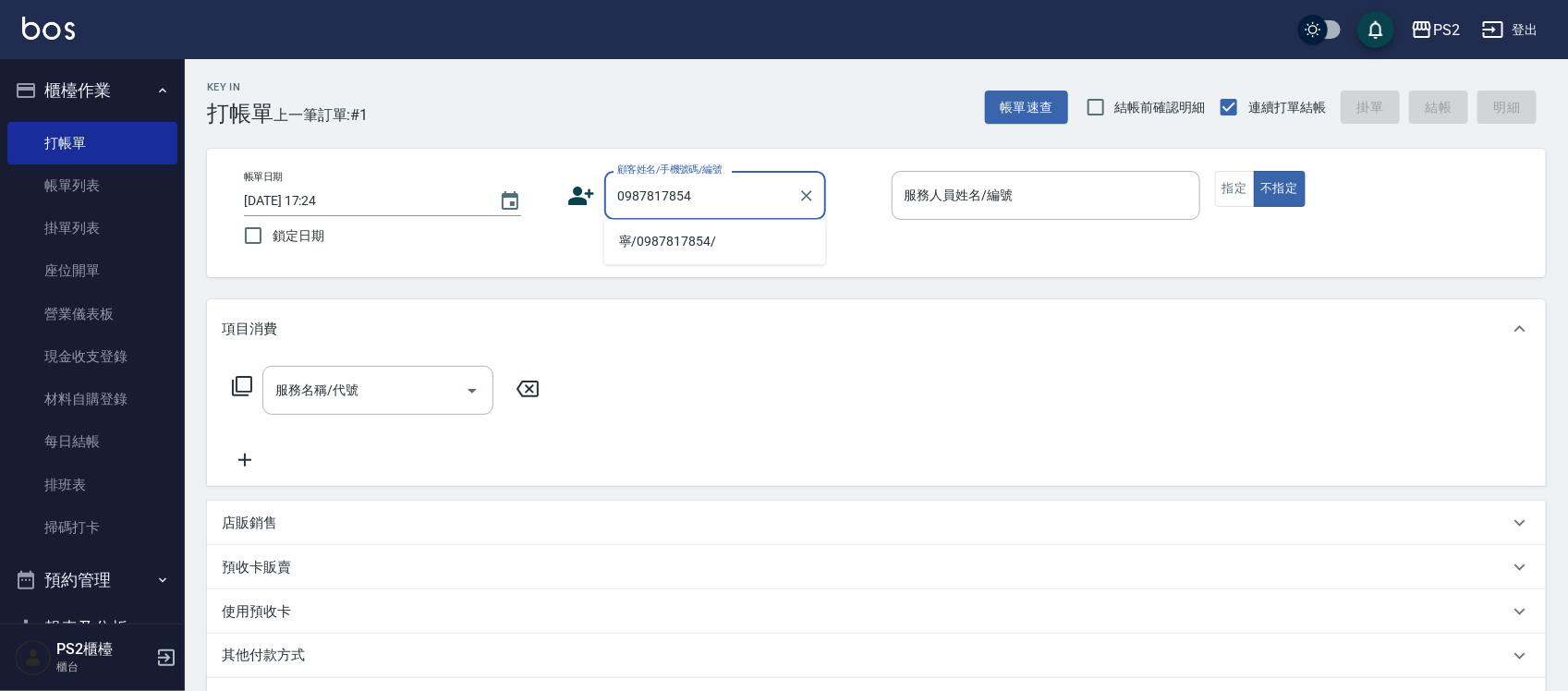
click at [730, 228] on li "寧/0987817854/" at bounding box center [715, 243] width 222 height 30
type input "寧/0987817854/"
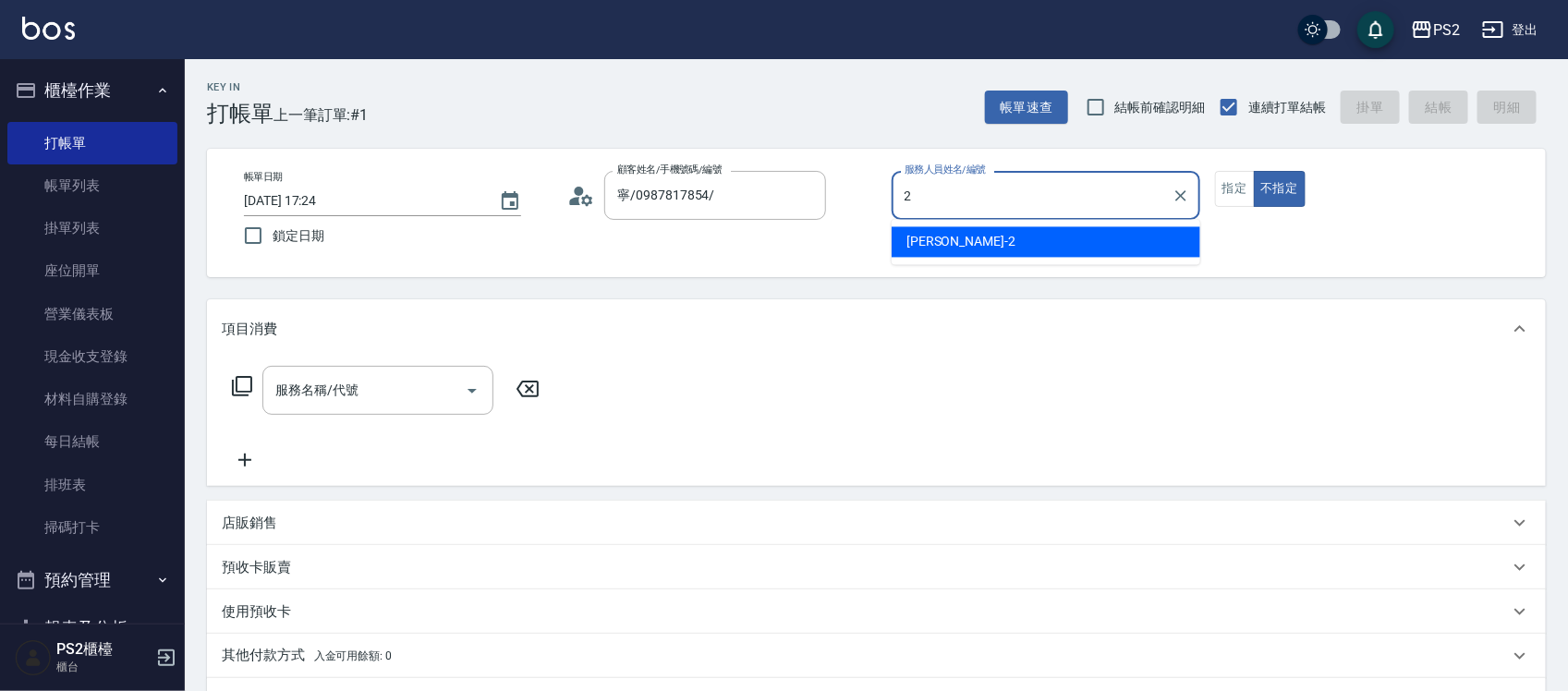
type input "[PERSON_NAME]-2"
type button "false"
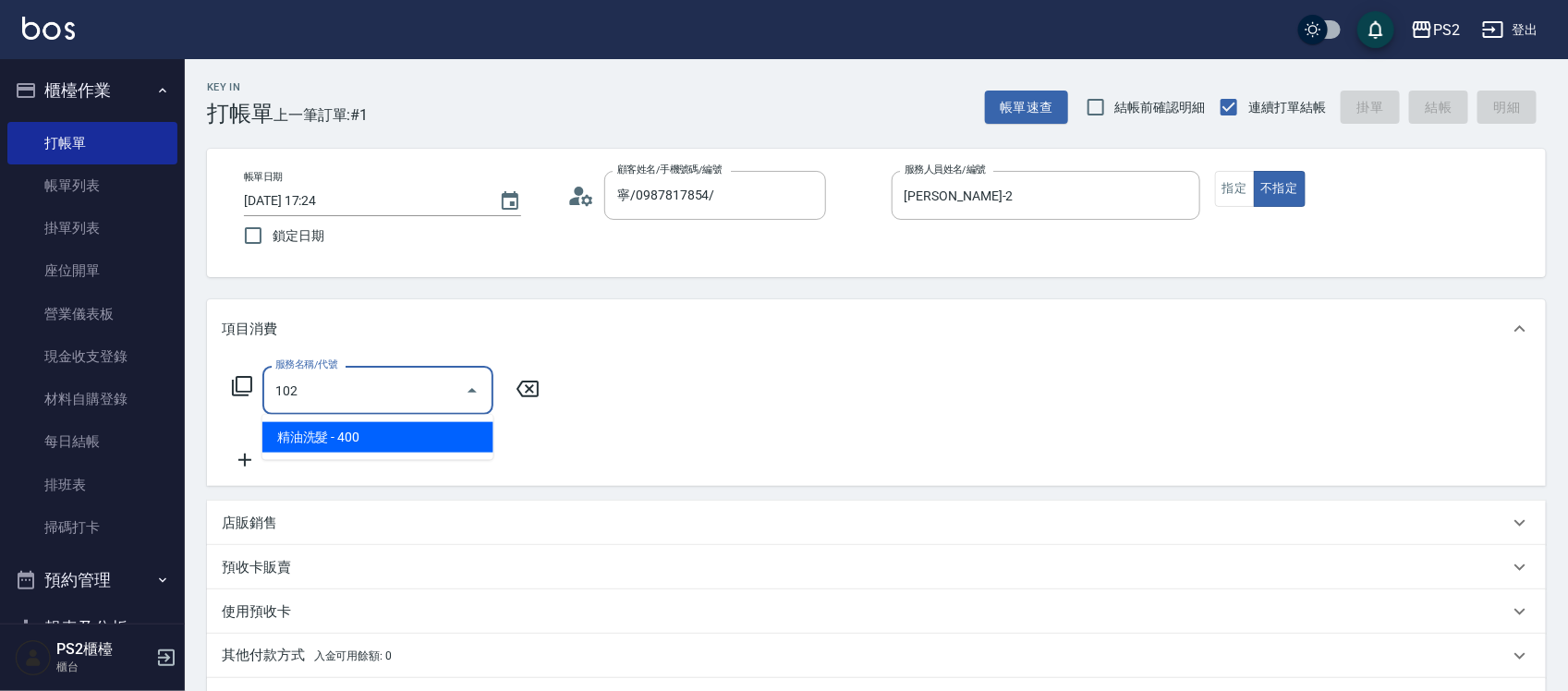
type input "精油洗髮(102)"
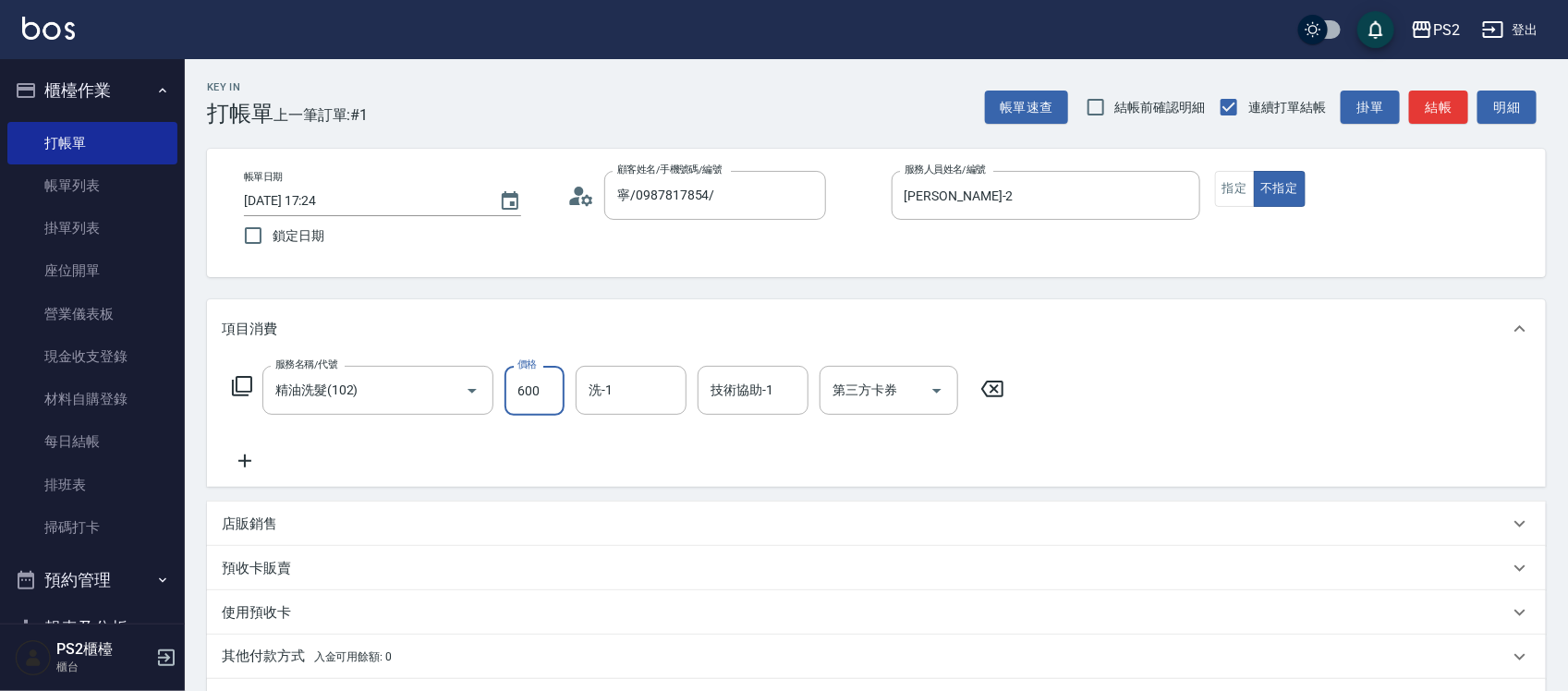
type input "600"
type input "[PERSON_NAME]-25"
click at [357, 377] on input "精油洗髮(102)" at bounding box center [352, 390] width 163 height 32
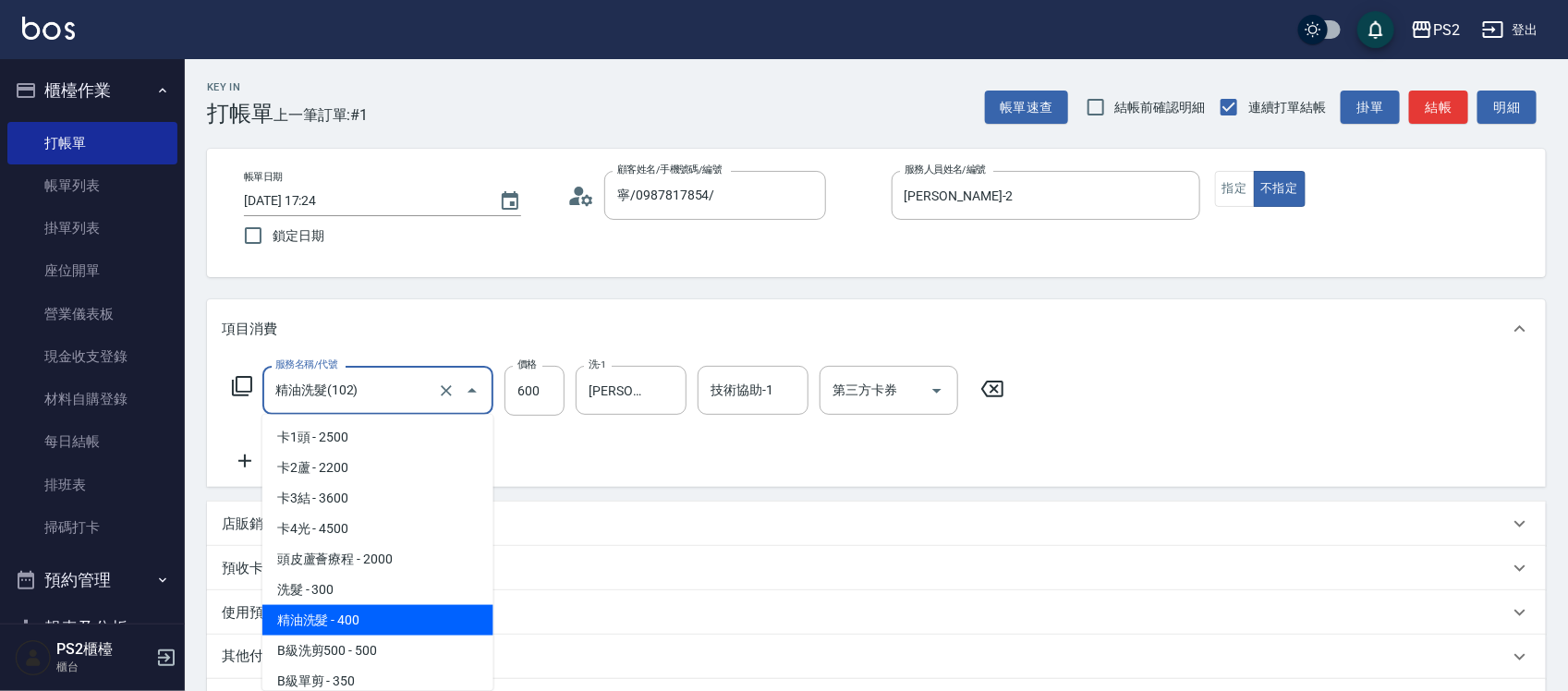
click at [357, 377] on input "精油洗髮(102)" at bounding box center [352, 390] width 163 height 32
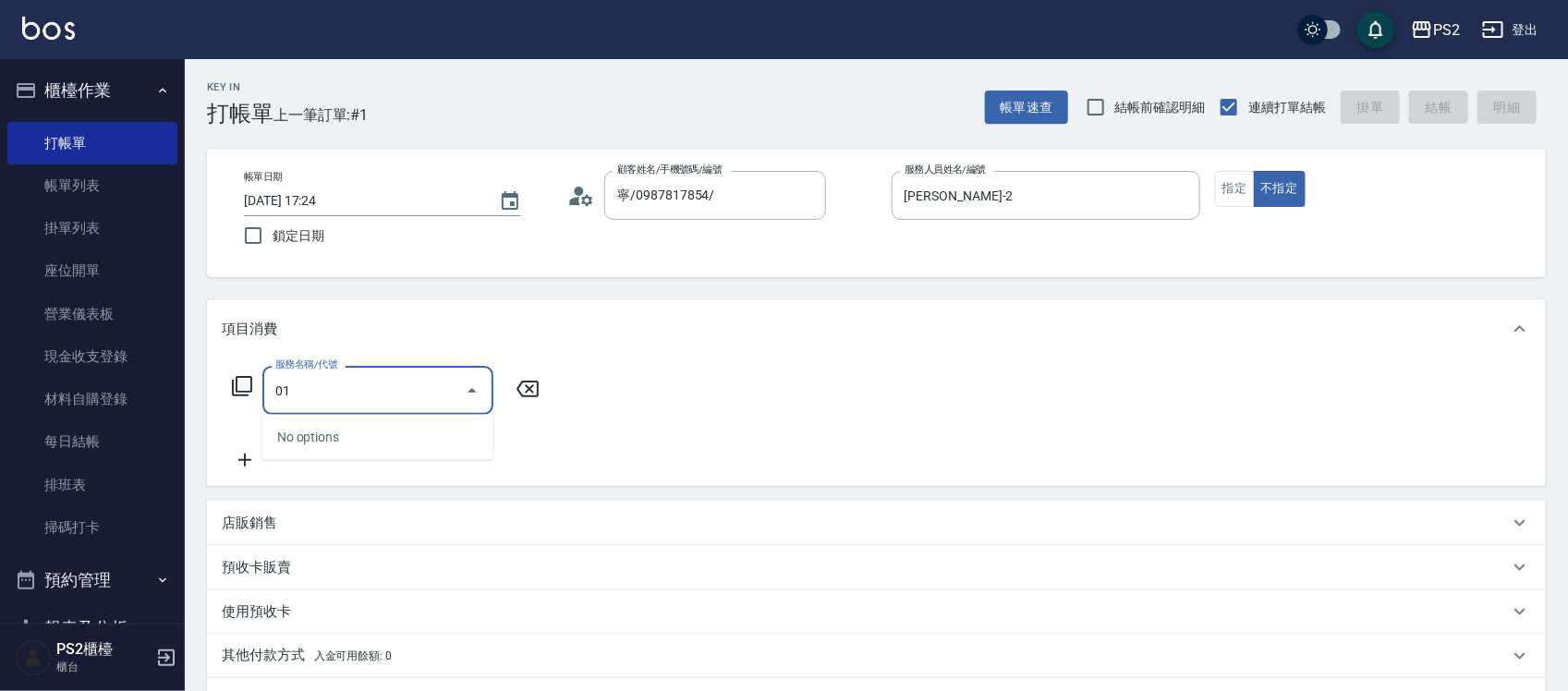
type input "0"
type input "洗髮(101)"
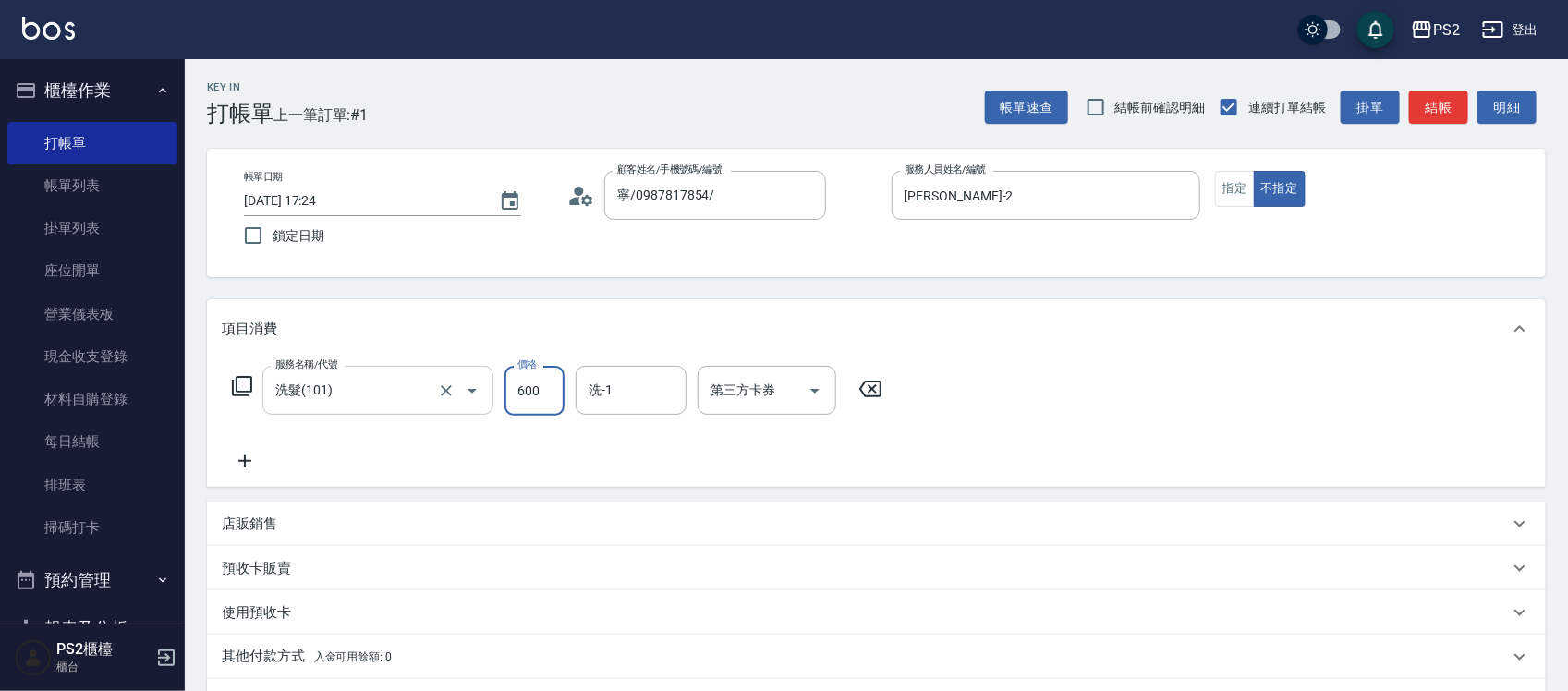
type input "600"
type input "[PERSON_NAME]-25"
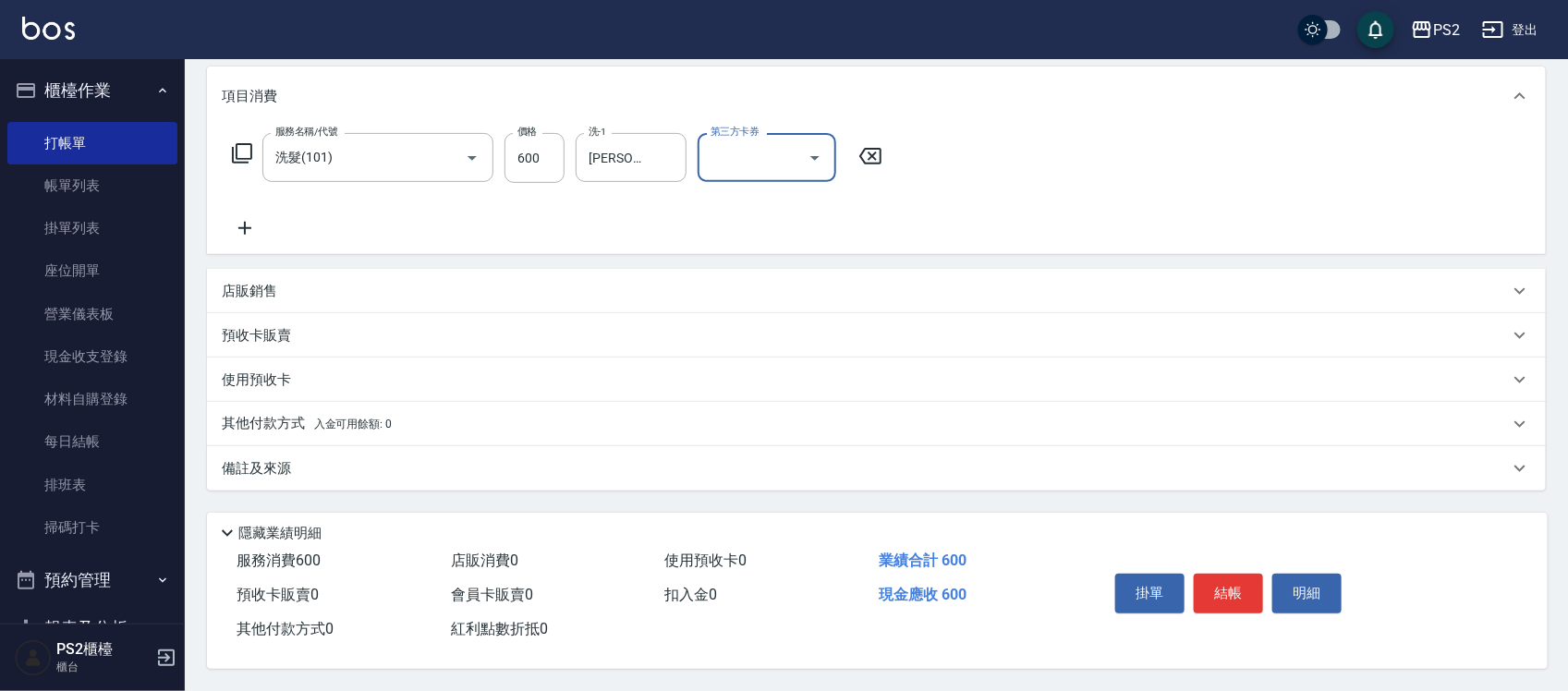
scroll to position [239, 0]
click at [1231, 589] on button "結帳" at bounding box center [1229, 592] width 70 height 39
click at [1231, 589] on div "掛單 結帳 明細" at bounding box center [1228, 595] width 241 height 58
type input "[DATE] 17:25"
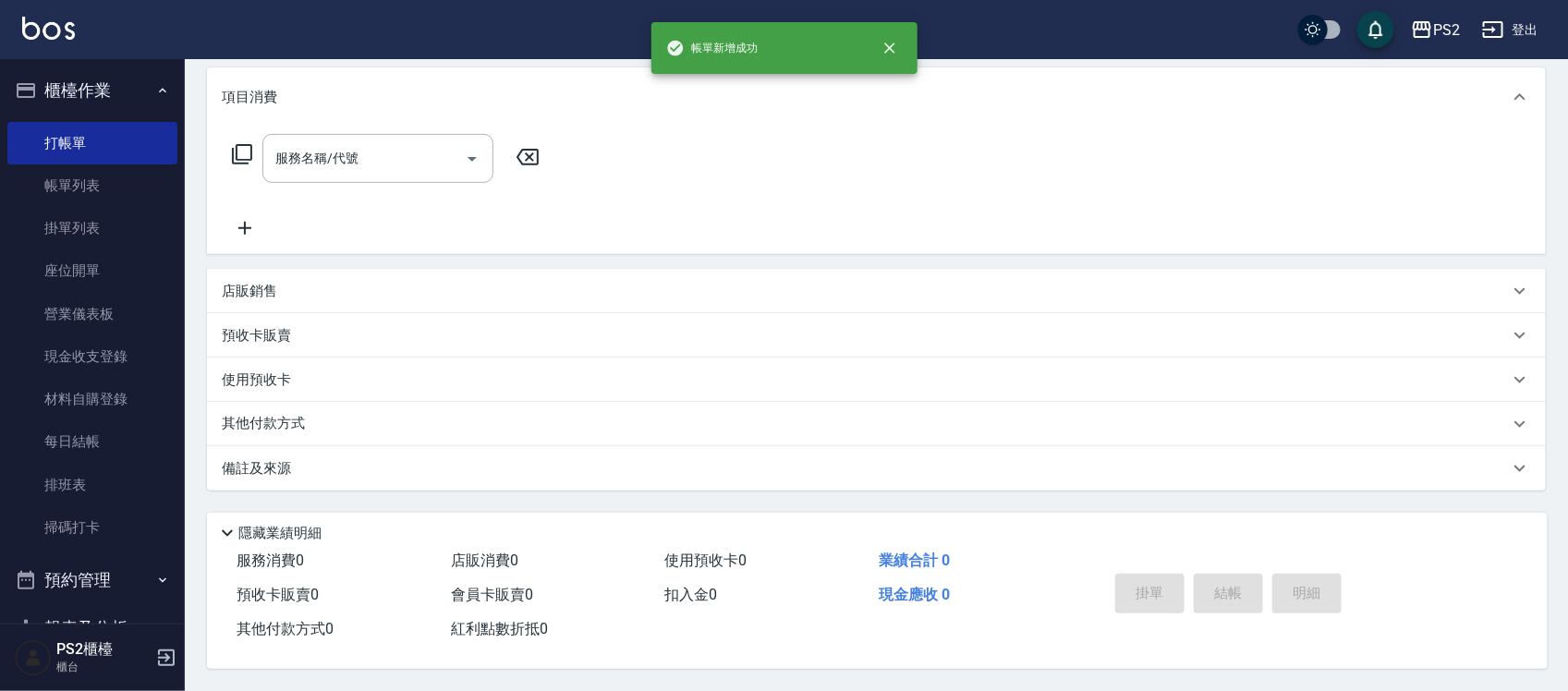
scroll to position [0, 0]
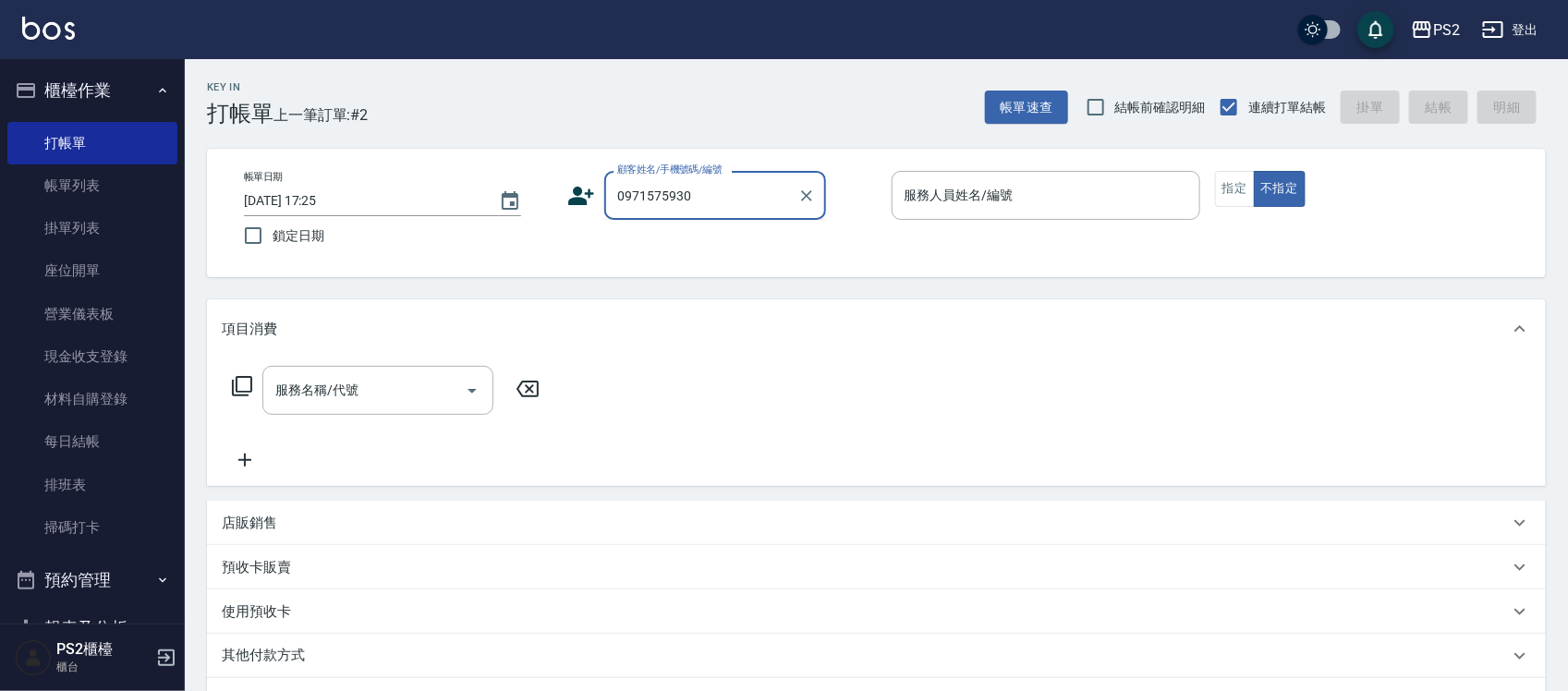
click at [745, 186] on input "0971575930" at bounding box center [701, 196] width 178 height 32
type input "0"
type input "j"
type input "d"
type input "U"
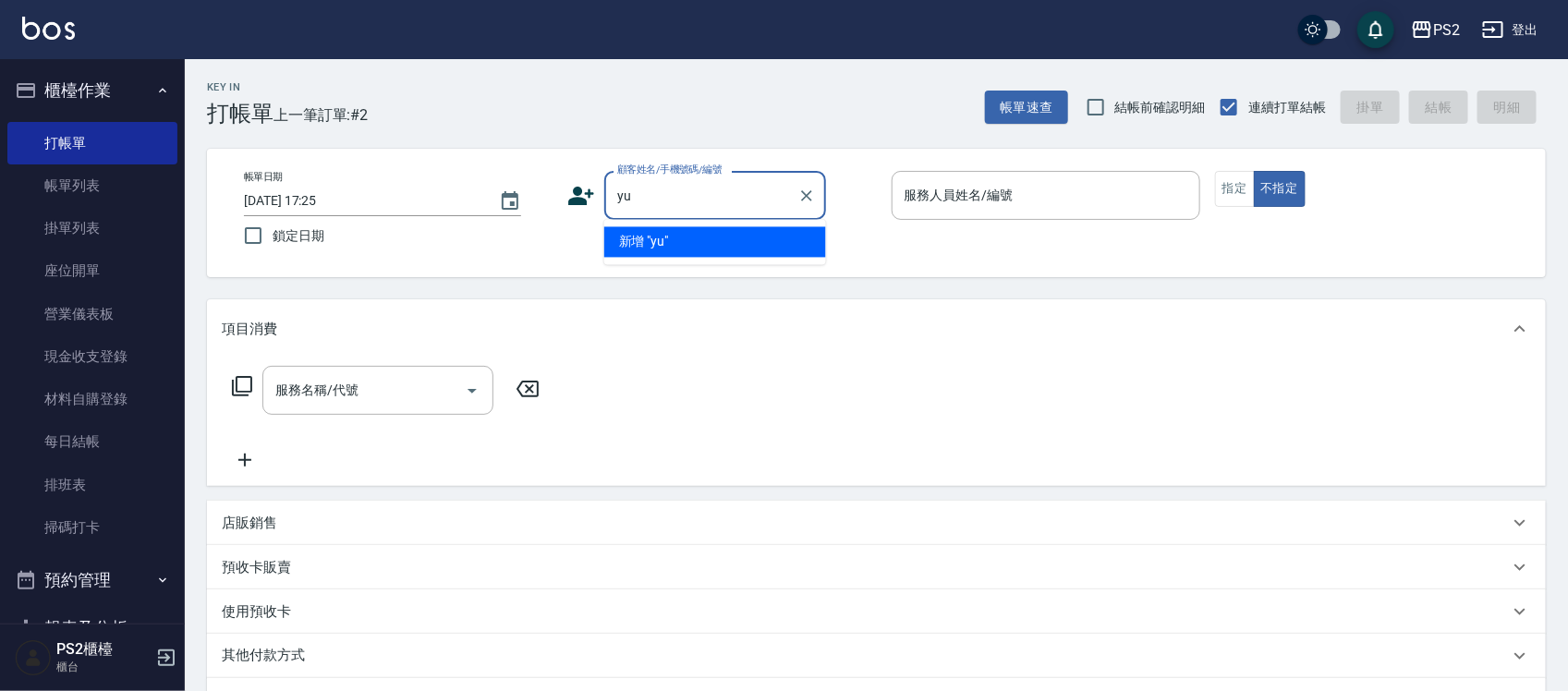
type input "y"
type input "ㄘ"
type input "王"
type input "0971575930"
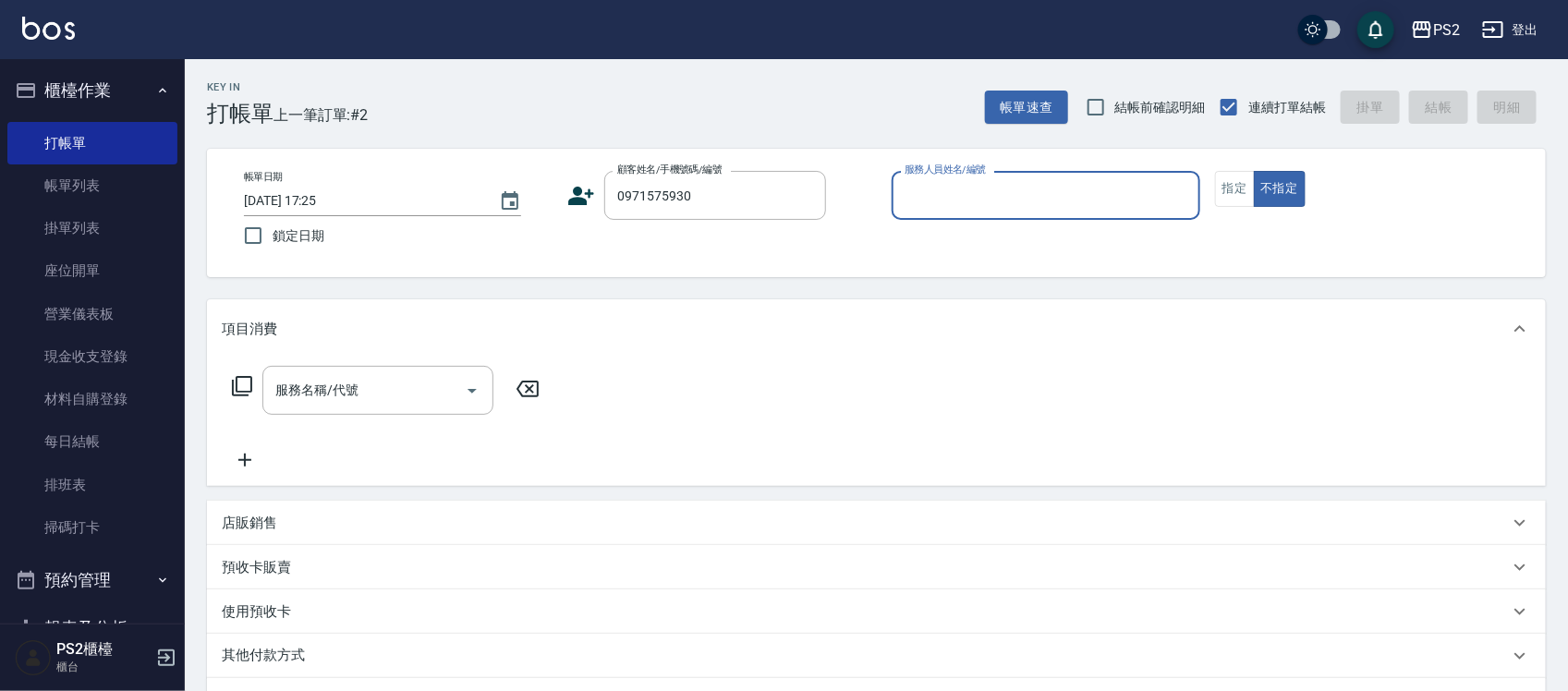
click at [591, 199] on icon at bounding box center [580, 196] width 27 height 27
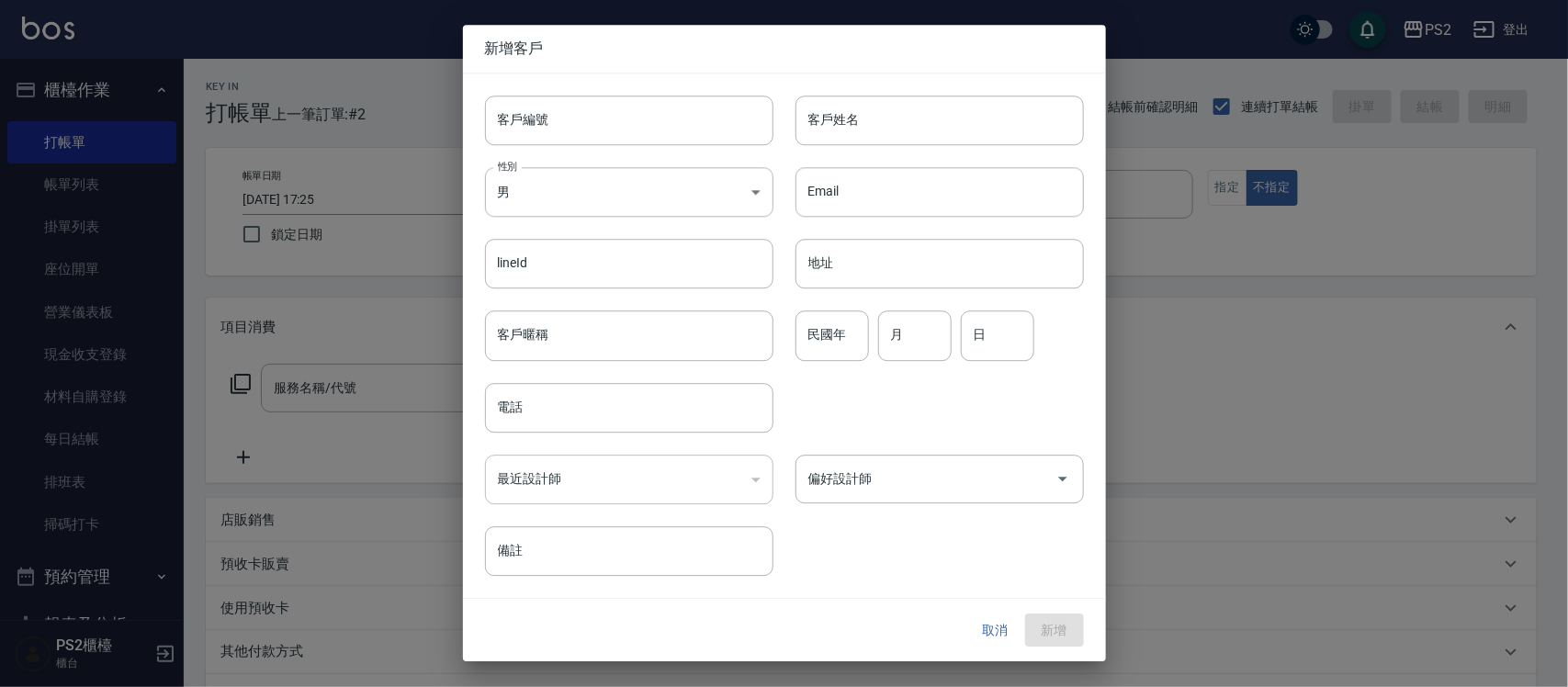
type input "0971575930"
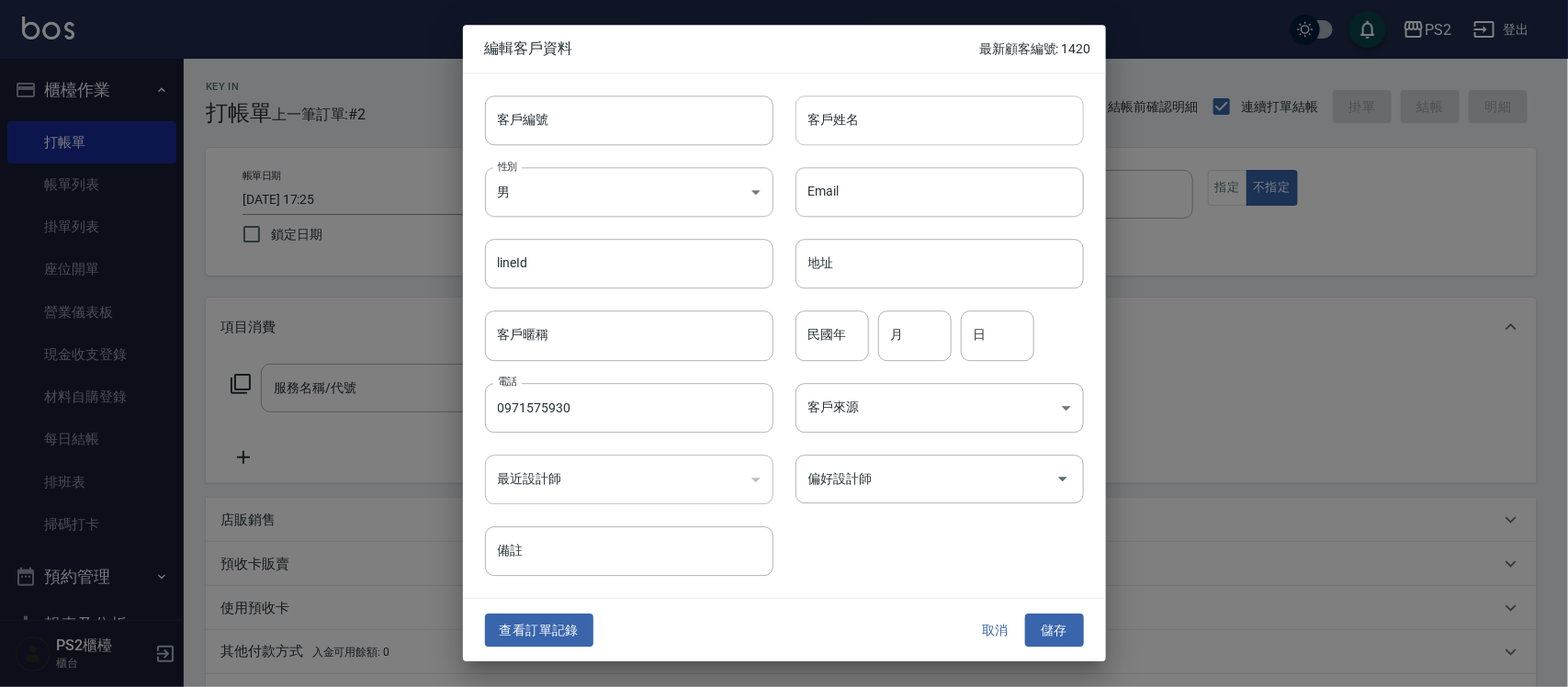
click at [869, 118] on input "客戶姓名" at bounding box center [940, 120] width 289 height 50
type input "[PERSON_NAME]"
click at [831, 336] on input "民國年" at bounding box center [832, 336] width 74 height 50
type input "87"
type input "10"
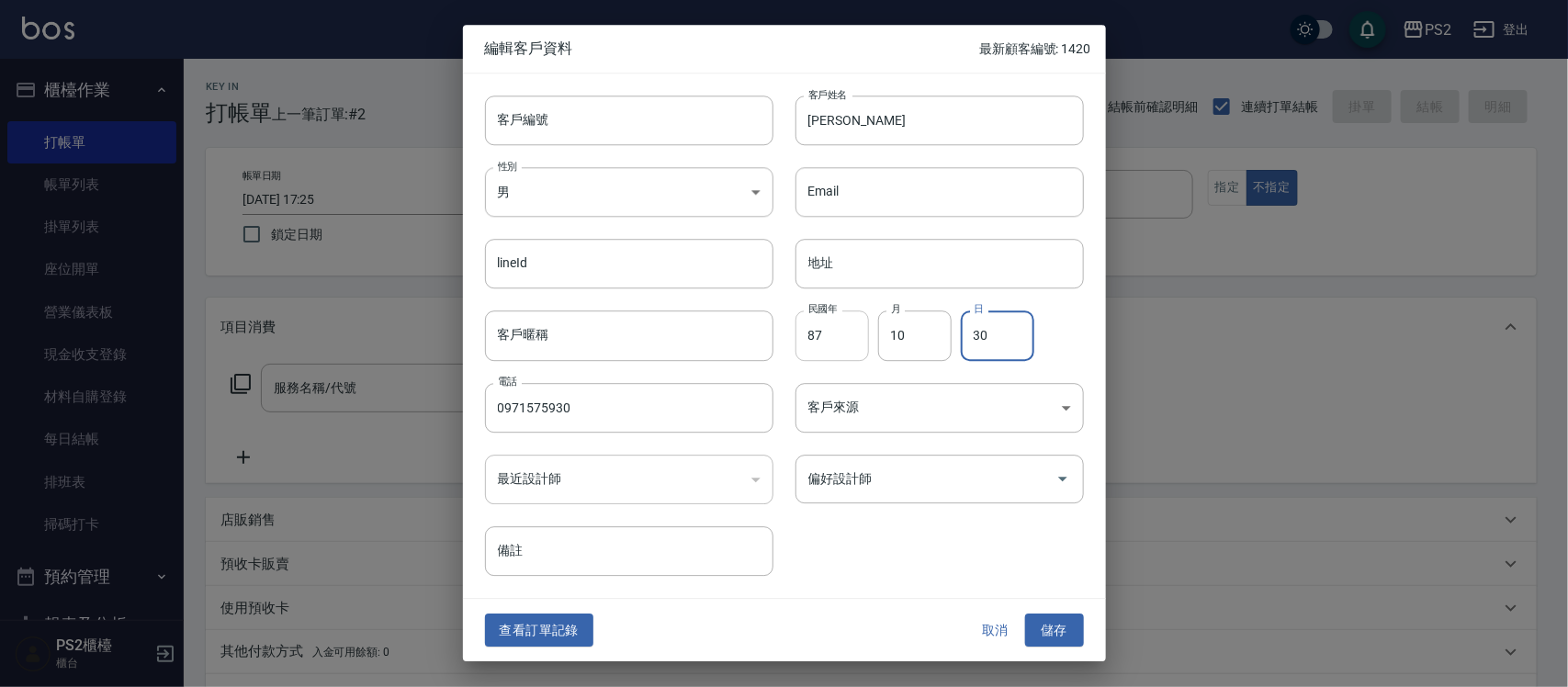
type input "30"
click at [1062, 629] on button "儲存" at bounding box center [1055, 630] width 59 height 34
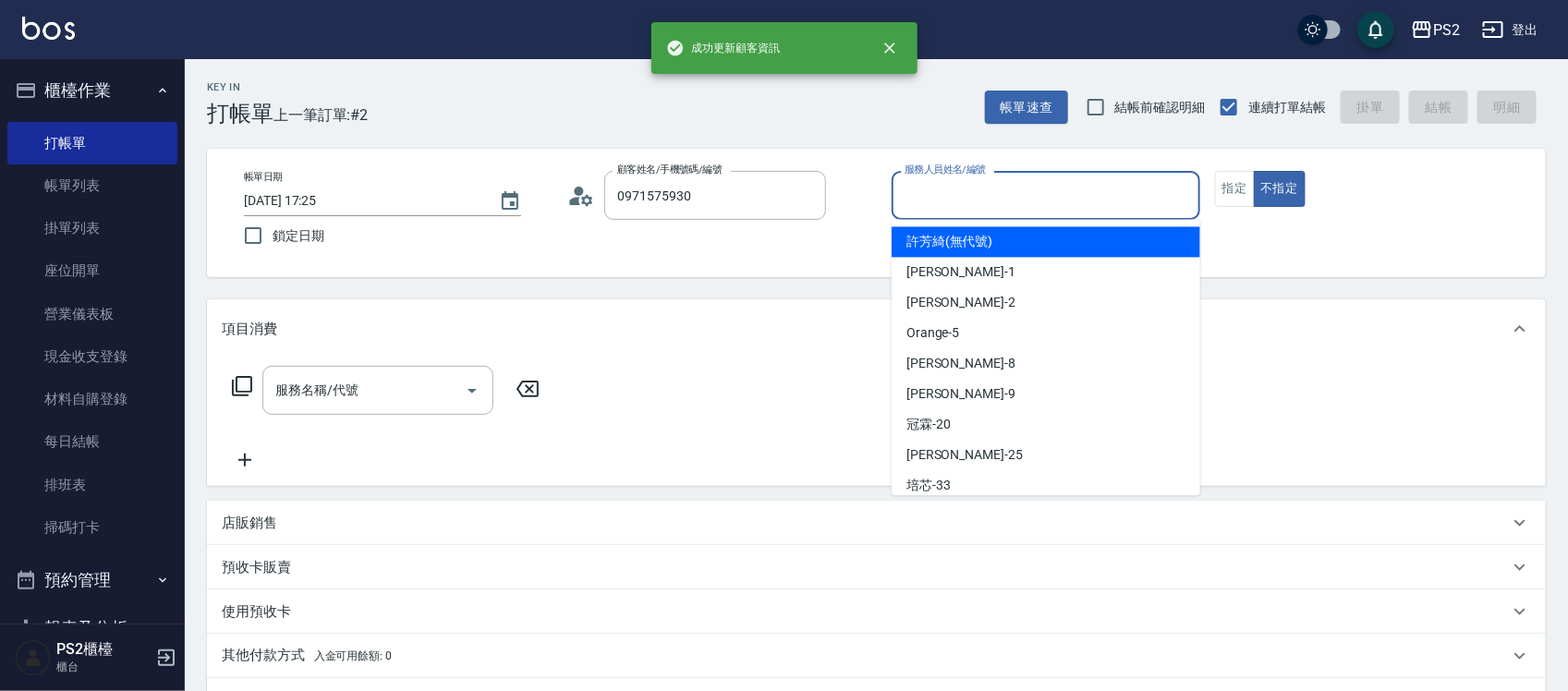
click at [1049, 186] on input "服務人員姓名/編號" at bounding box center [1045, 196] width 292 height 32
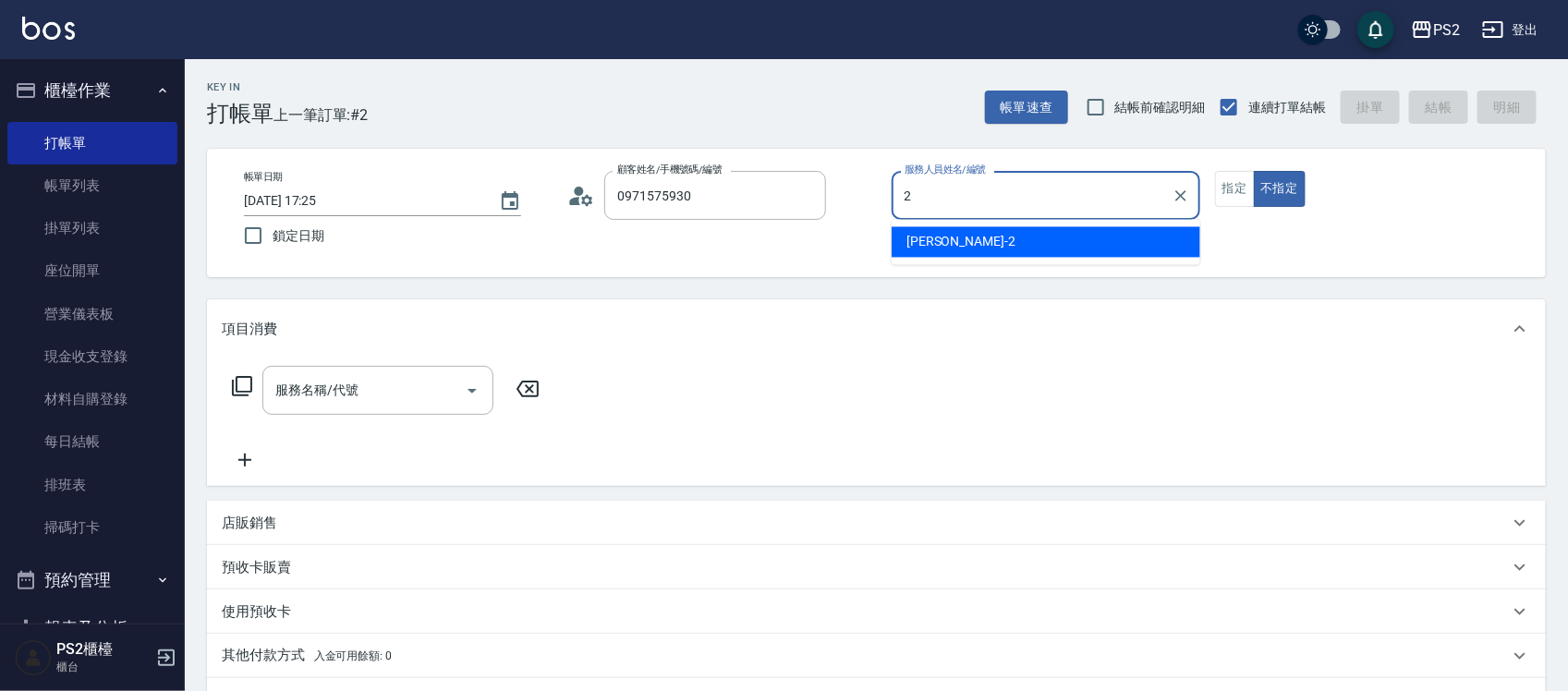
type input "[PERSON_NAME]-2"
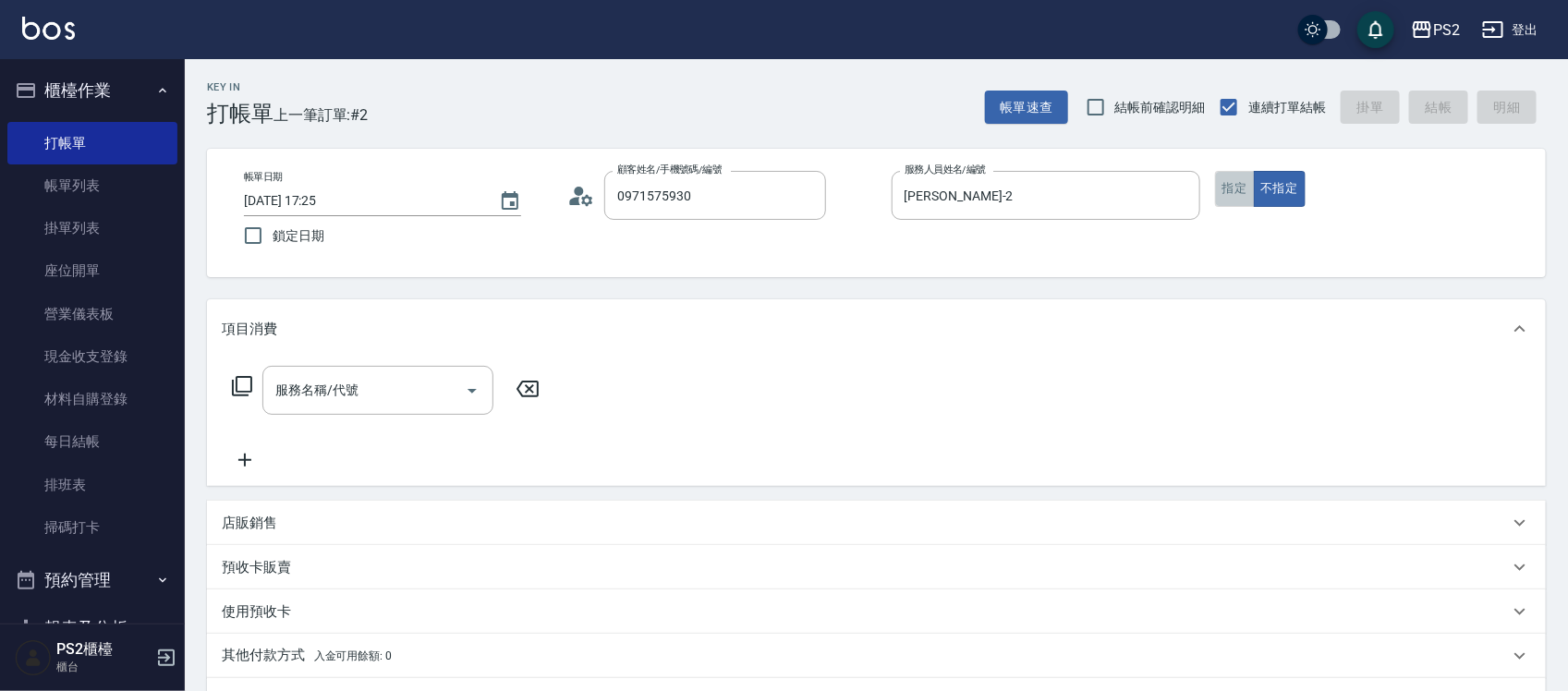
click at [1234, 194] on button "指定" at bounding box center [1234, 189] width 39 height 36
click at [785, 177] on div "0971575930 顧客姓名/手機號碼/編號" at bounding box center [715, 196] width 222 height 49
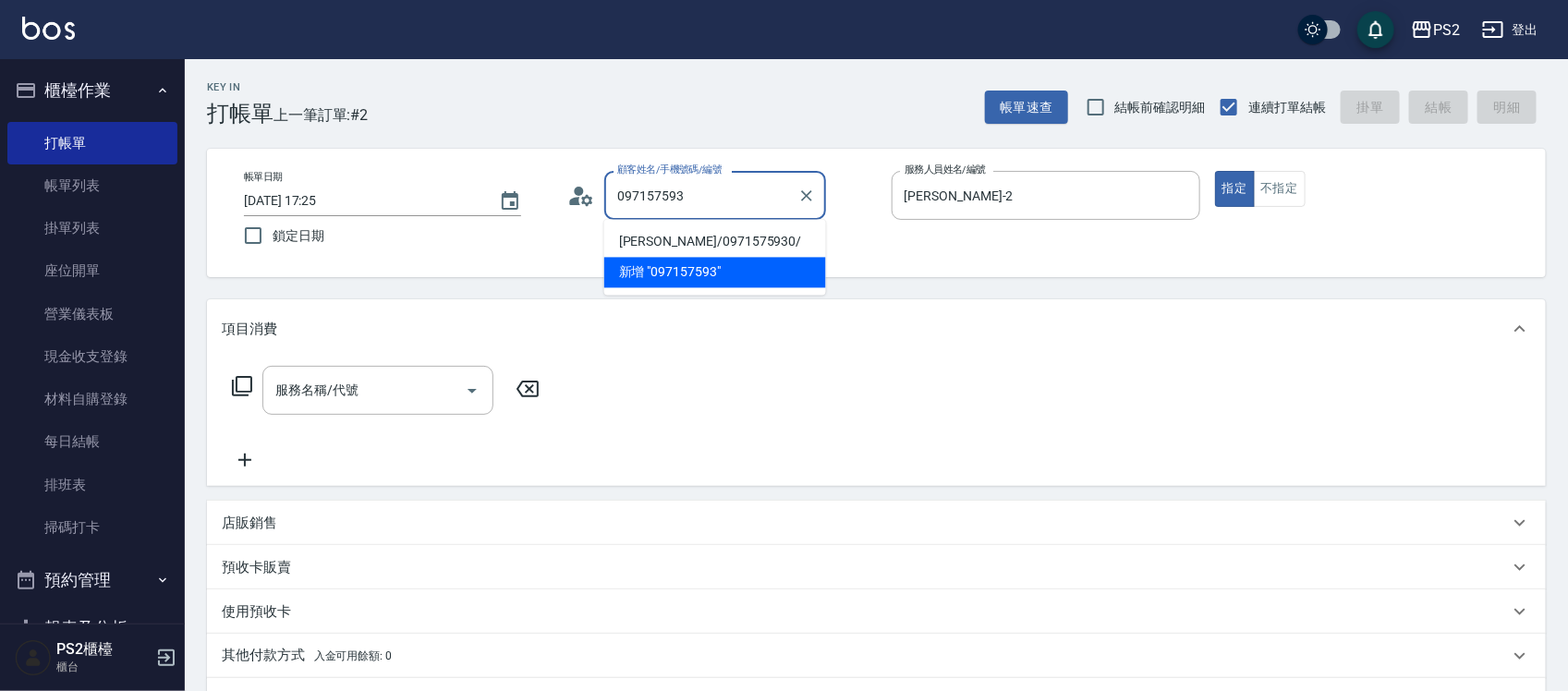
click at [721, 229] on li "[PERSON_NAME]/0971575930/" at bounding box center [715, 243] width 222 height 30
type input "[PERSON_NAME]/0971575930/"
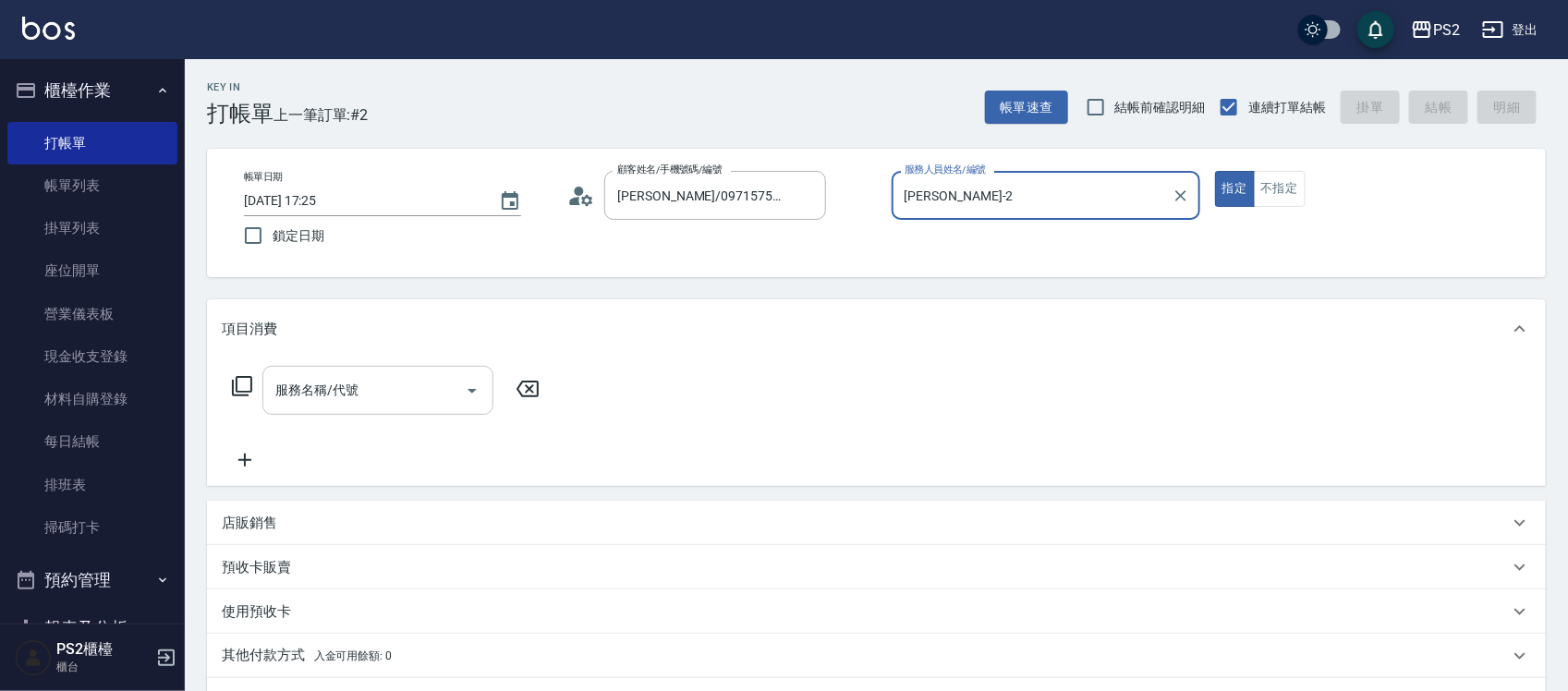
click at [371, 393] on input "服務名稱/代號" at bounding box center [364, 390] width 187 height 32
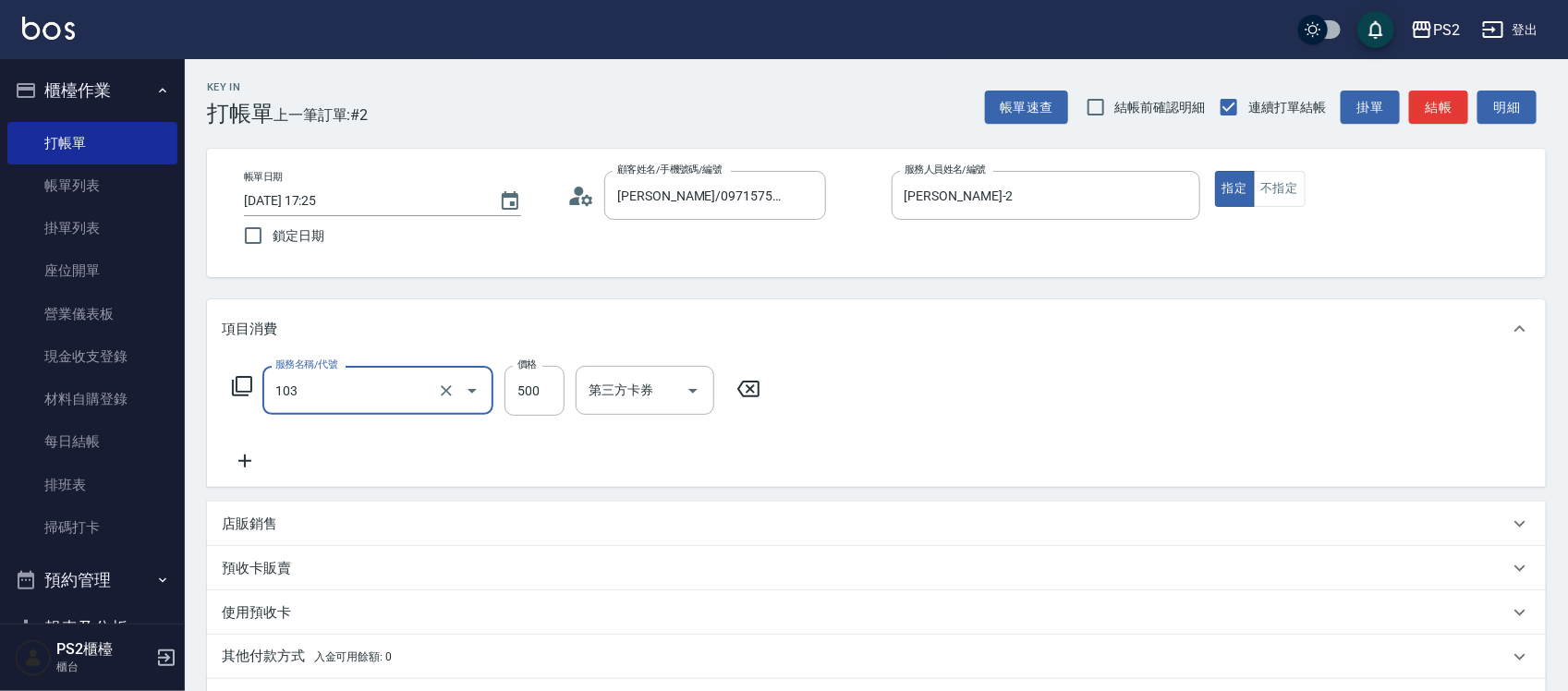
type input "103"
type input "0"
type input "B級洗剪500(103)"
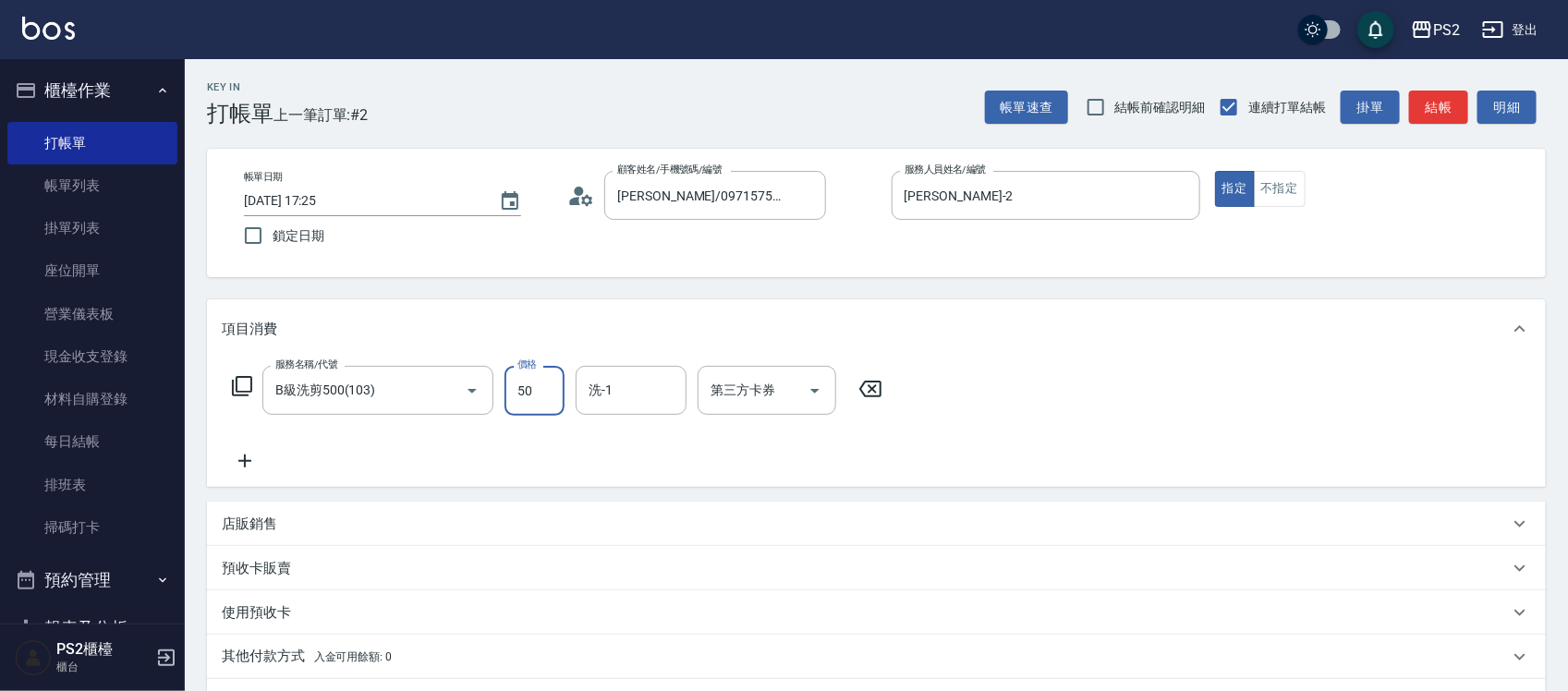
type input "500"
type input "冠霖-20"
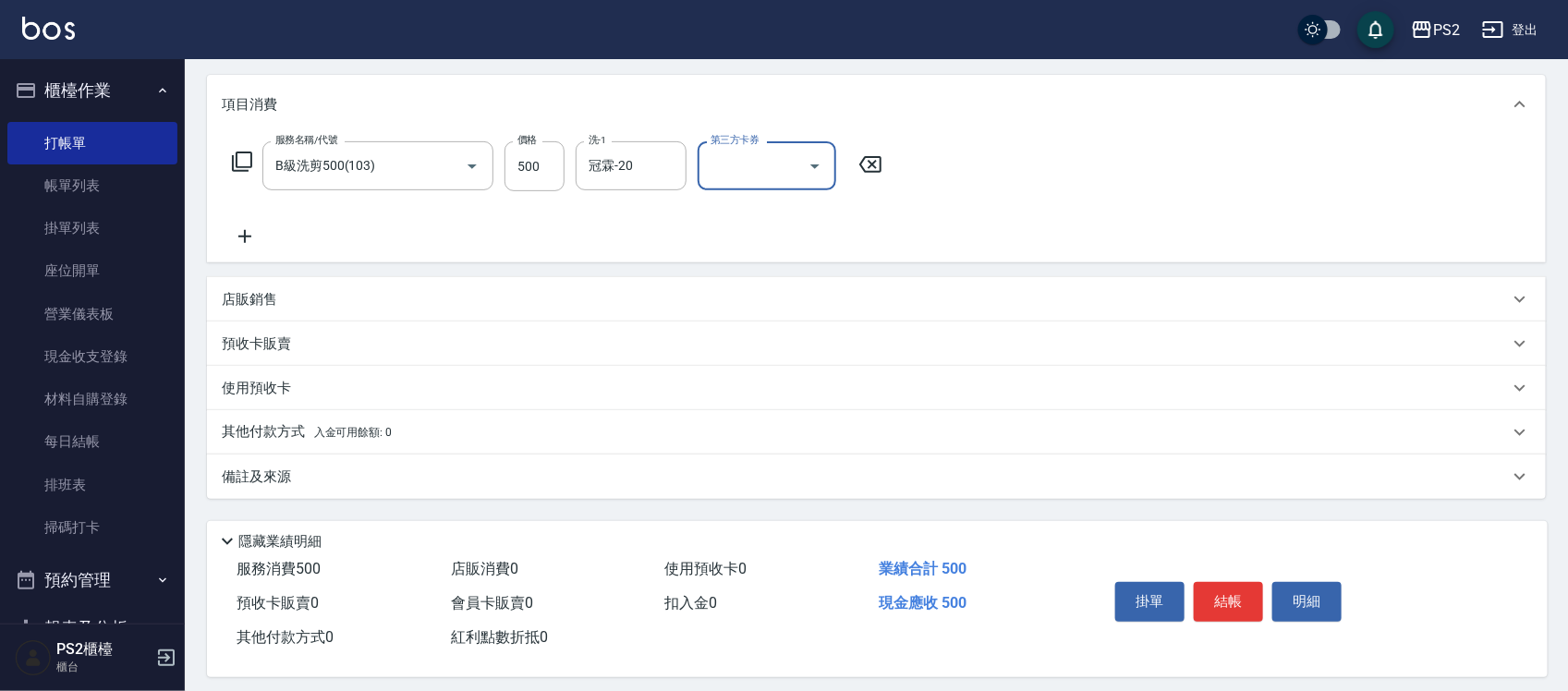
scroll to position [239, 0]
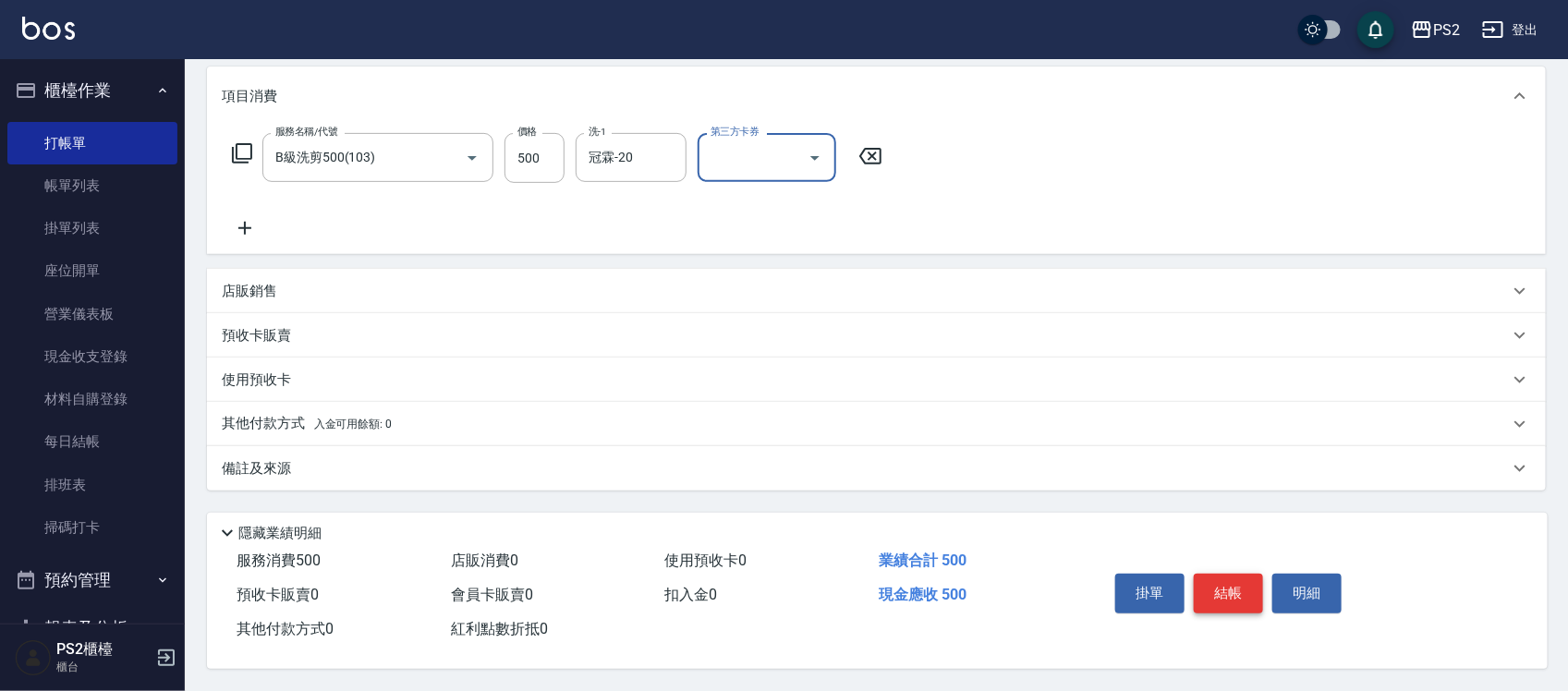
click at [1222, 575] on button "結帳" at bounding box center [1229, 592] width 70 height 39
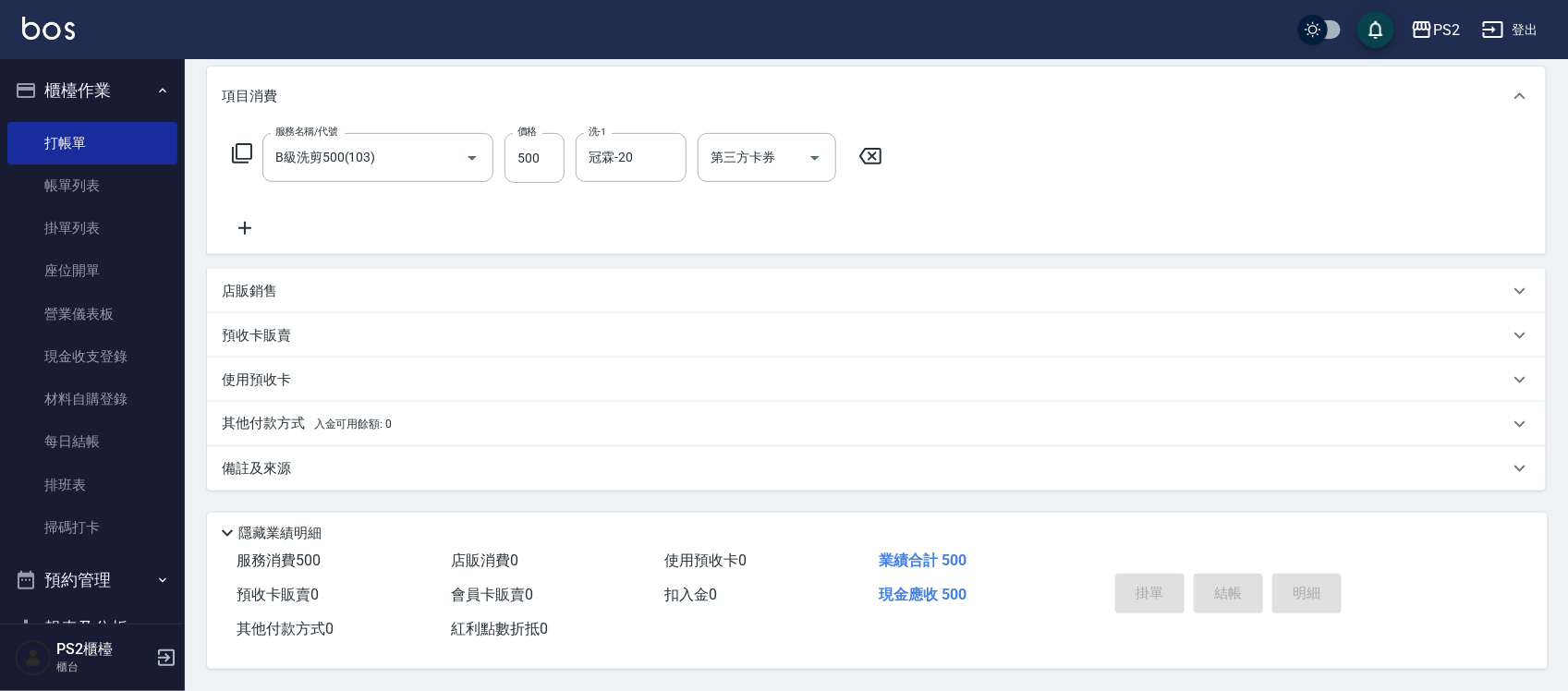
type input "[DATE] 17:27"
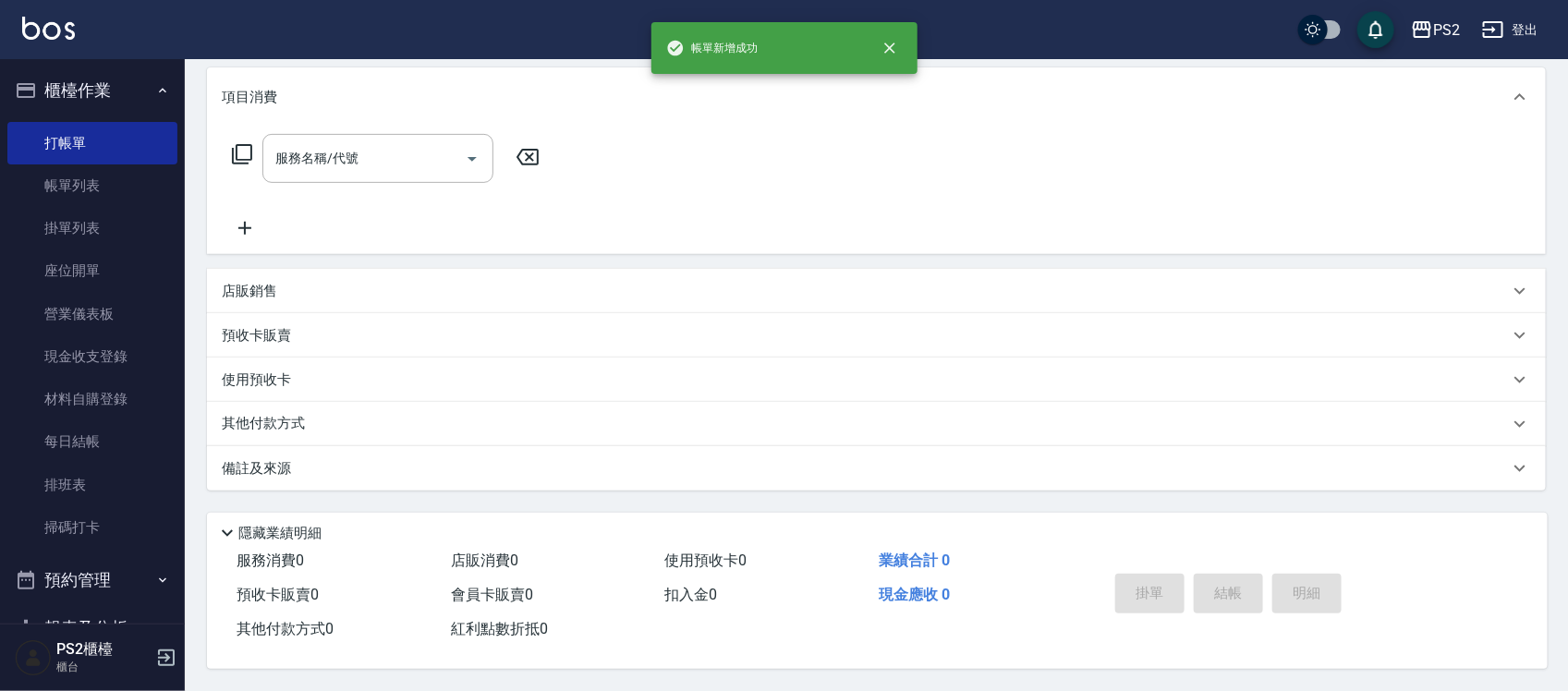
scroll to position [0, 0]
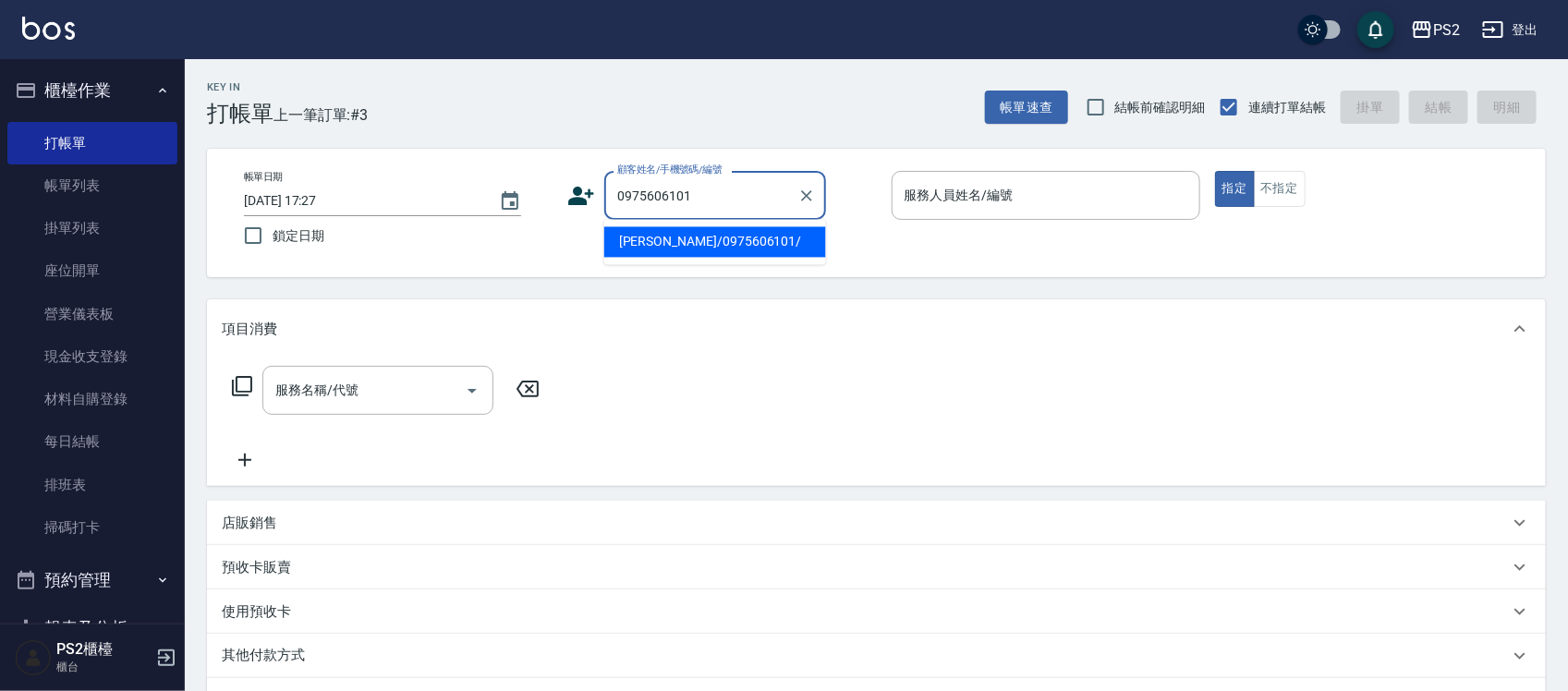
type input "[PERSON_NAME]/0975606101/"
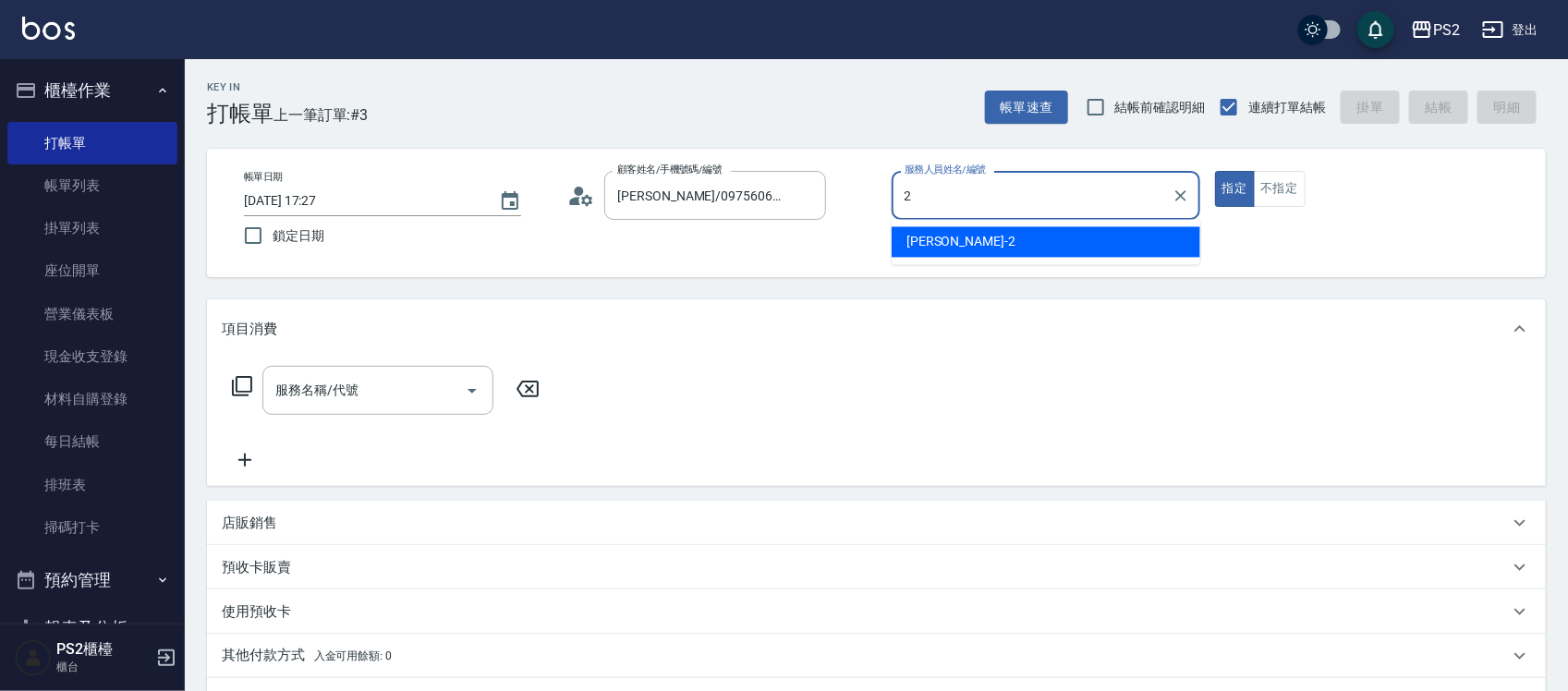
type input "[PERSON_NAME]-2"
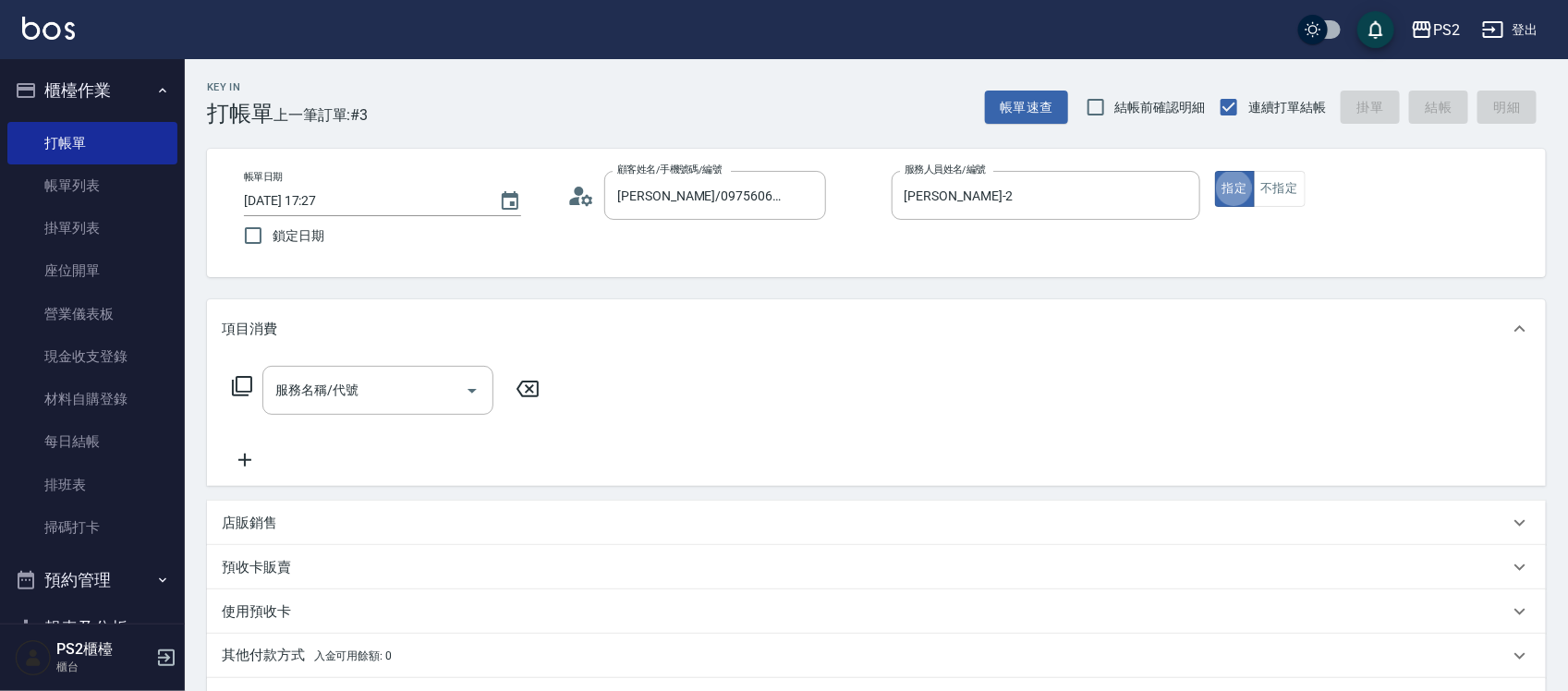
type button "true"
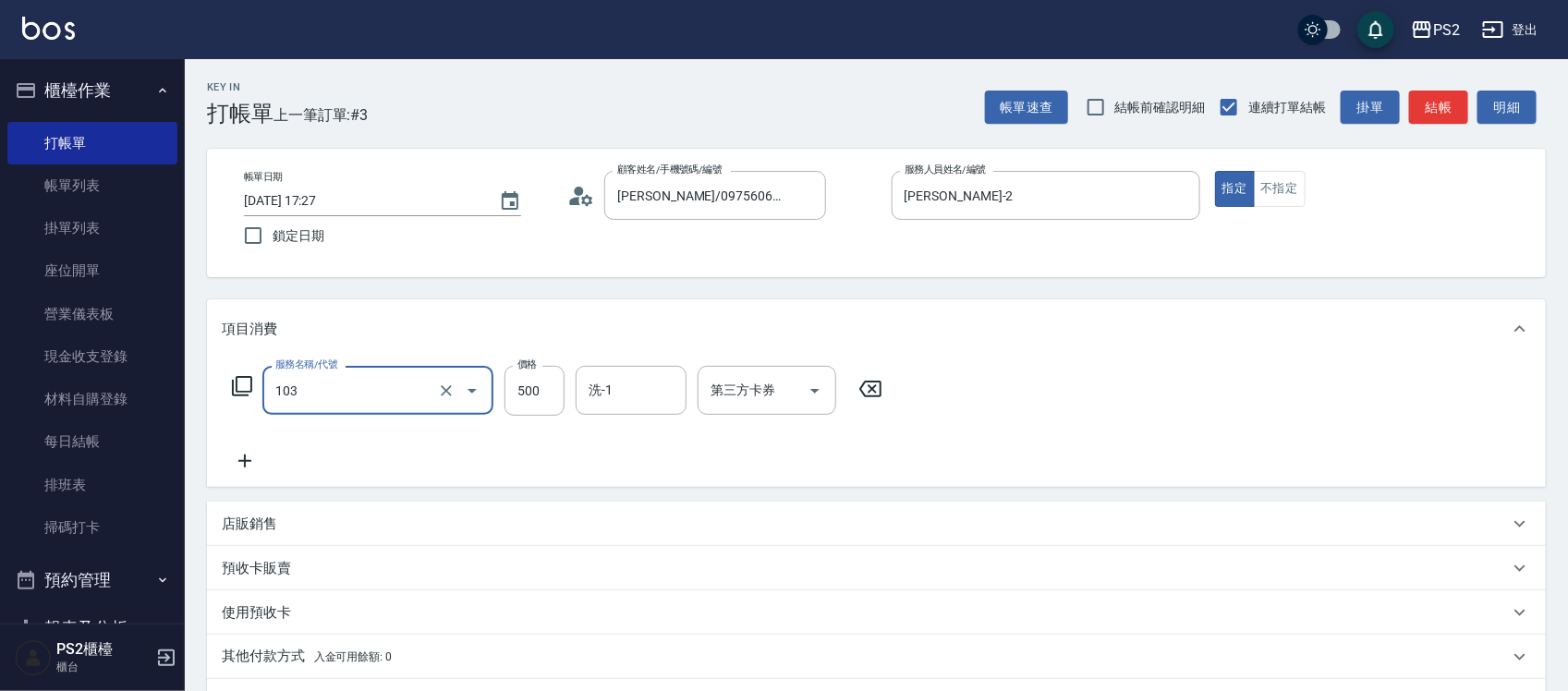
type input "B級洗剪500(103)"
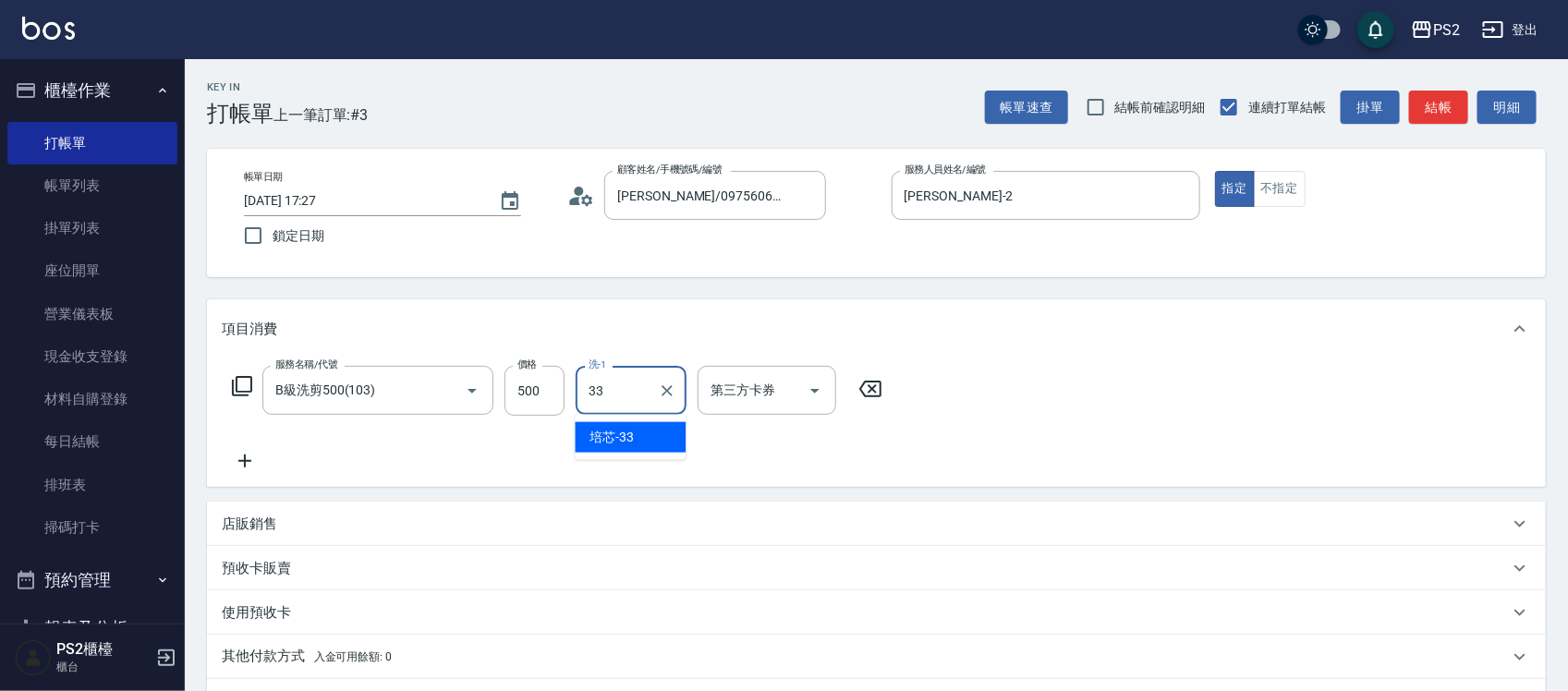
type input "培芯-33"
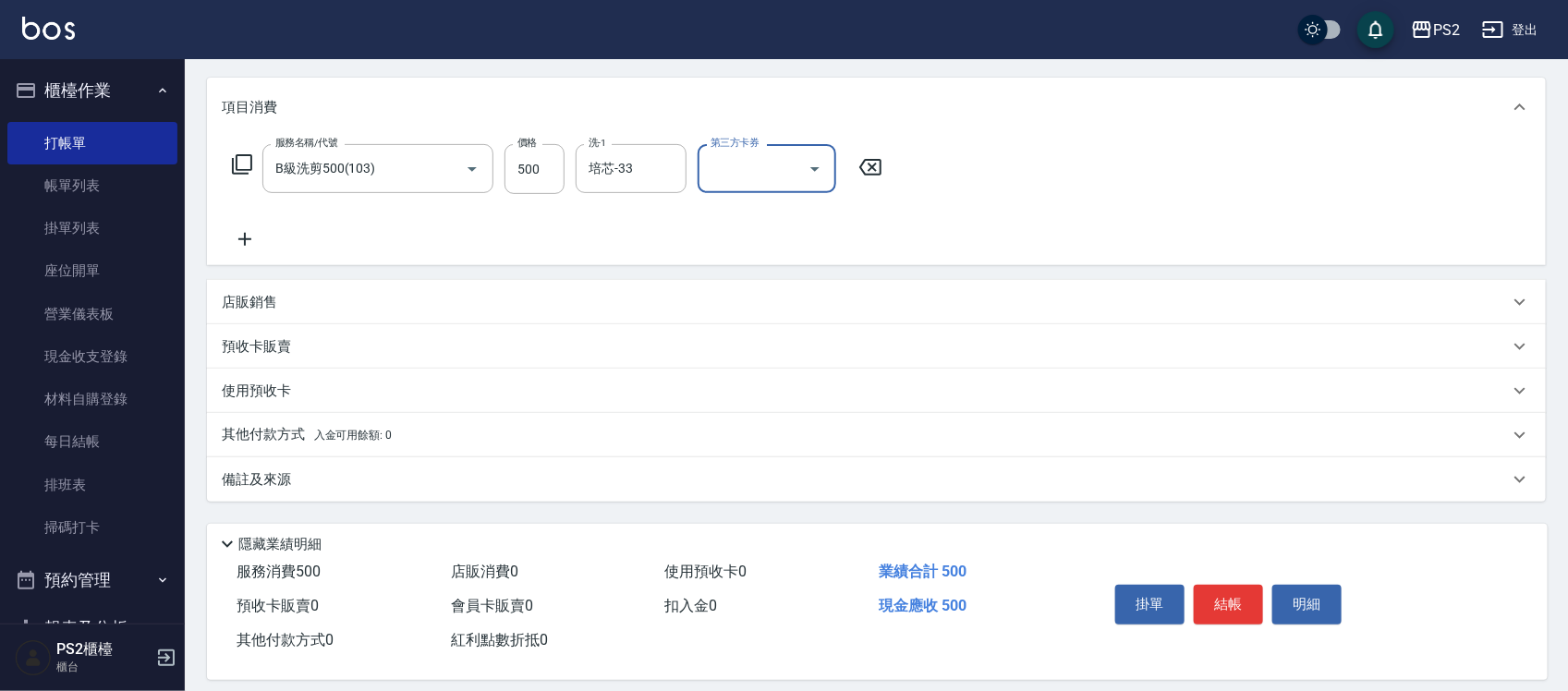
scroll to position [239, 0]
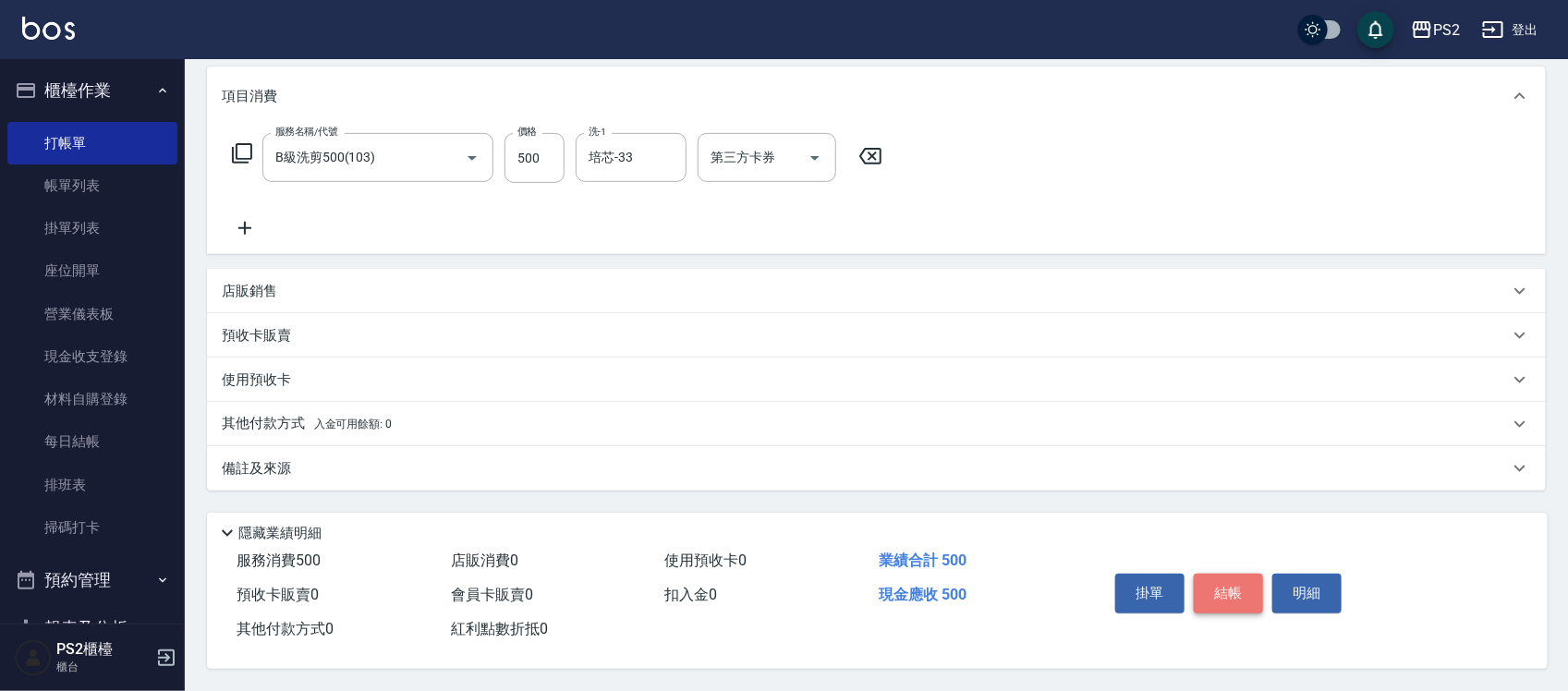
click at [1241, 574] on button "結帳" at bounding box center [1229, 592] width 70 height 39
type input "[DATE] 17:28"
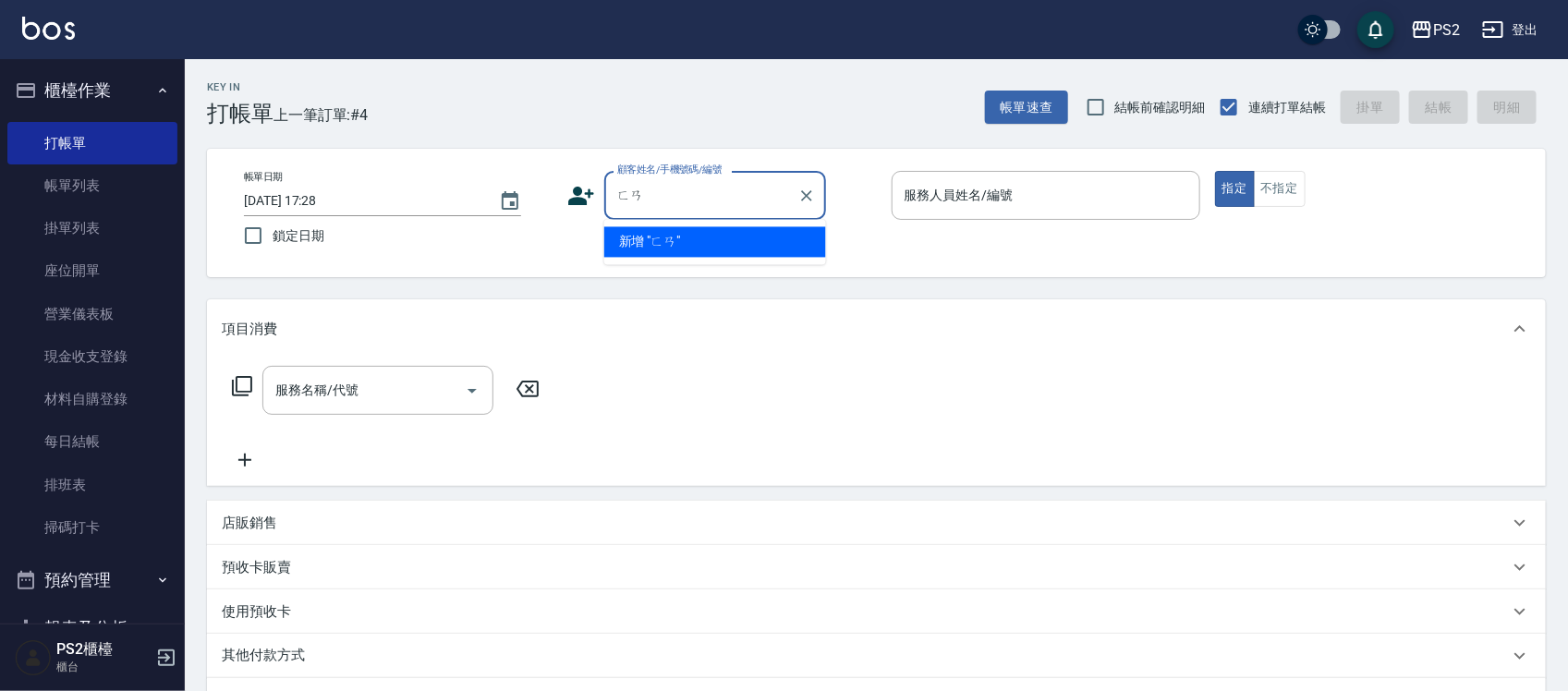
type input "泛"
type input "費"
type input "泛"
type input "0"
type input "0986969295"
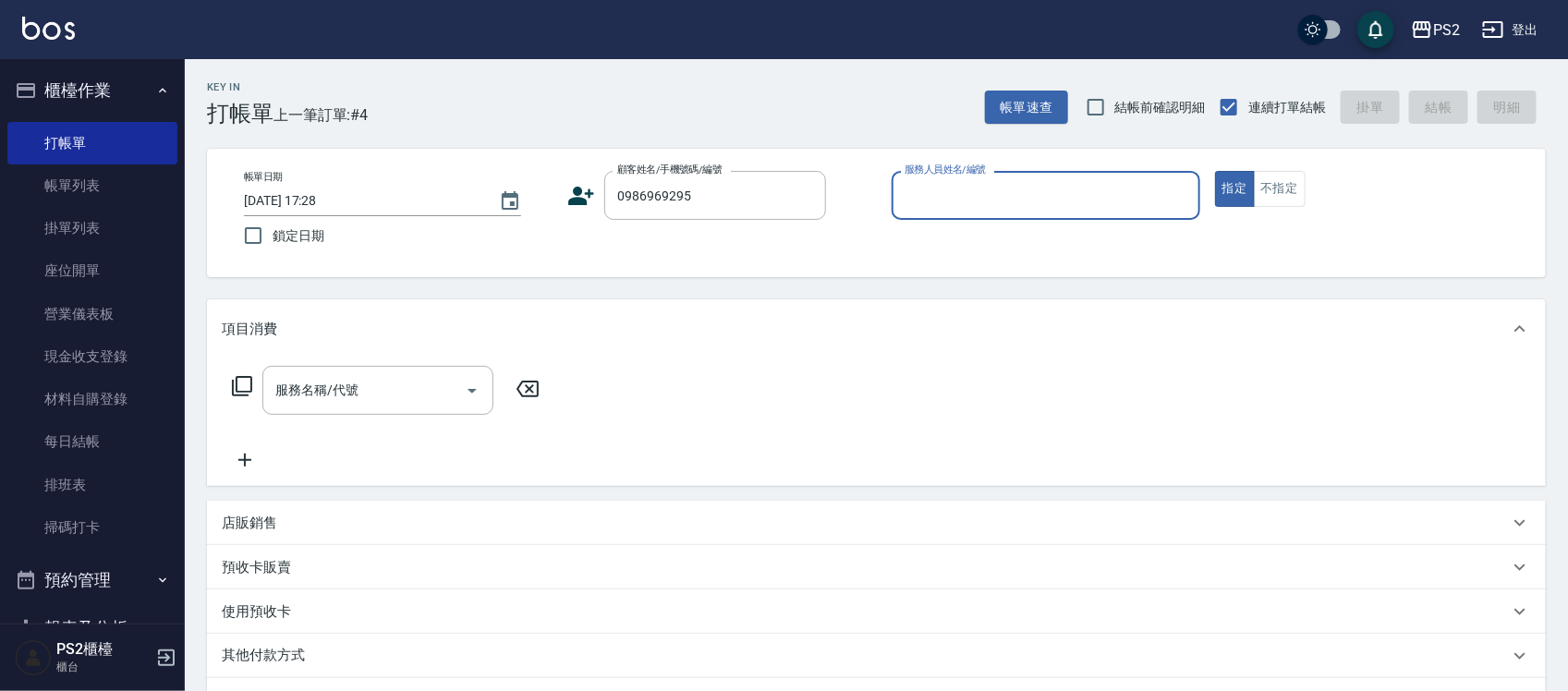
click at [582, 191] on icon at bounding box center [582, 196] width 26 height 19
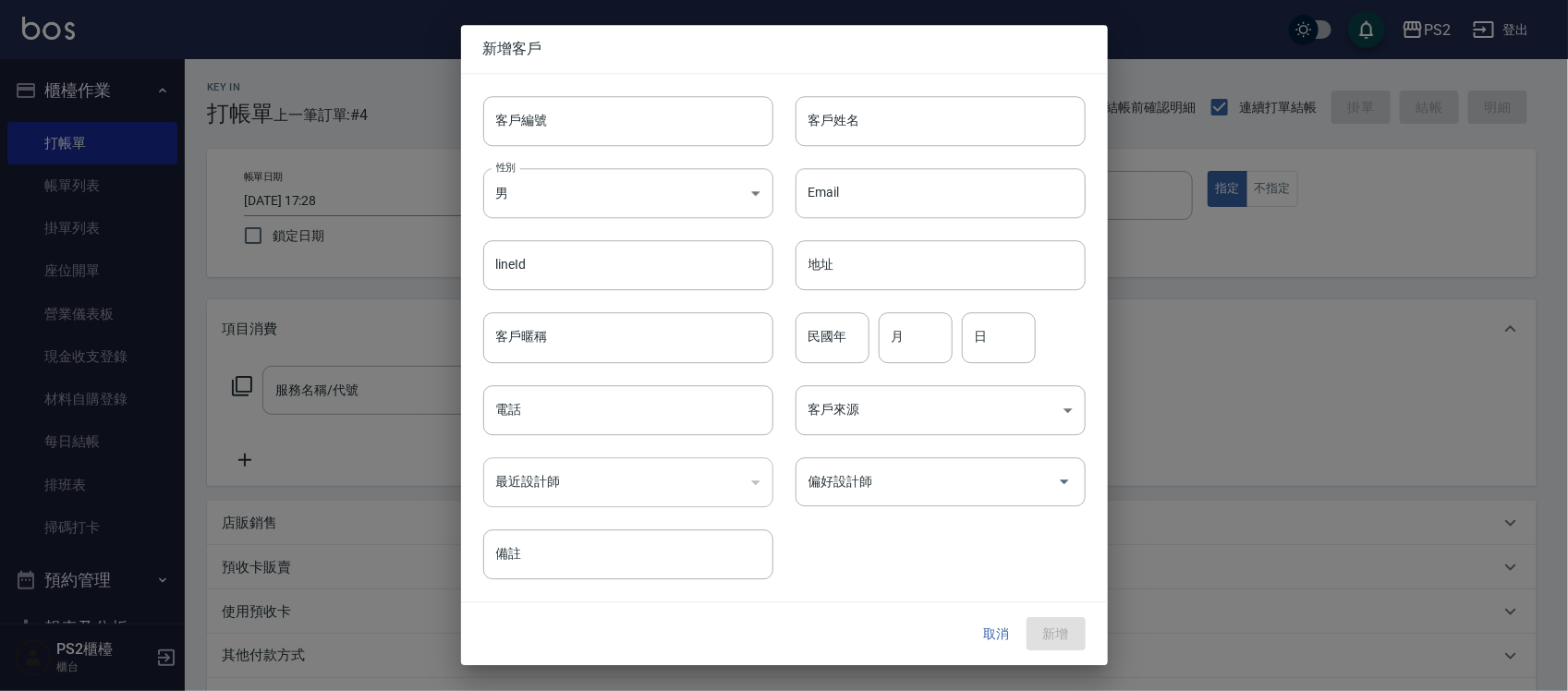
type input "0986969295"
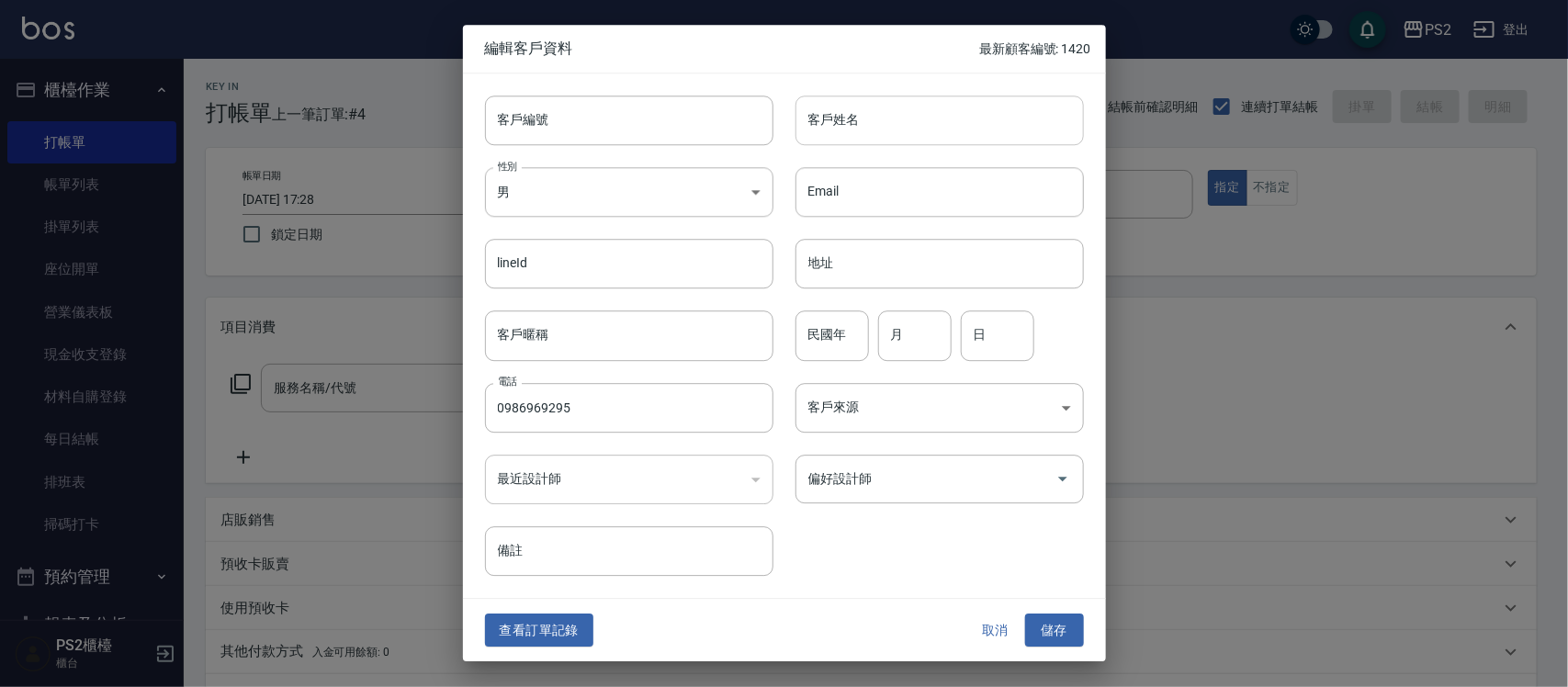
click at [940, 107] on input "客戶姓名" at bounding box center [940, 120] width 289 height 50
type input "范"
click at [811, 337] on input "民國年" at bounding box center [832, 336] width 74 height 50
type input "20"
type input "7"
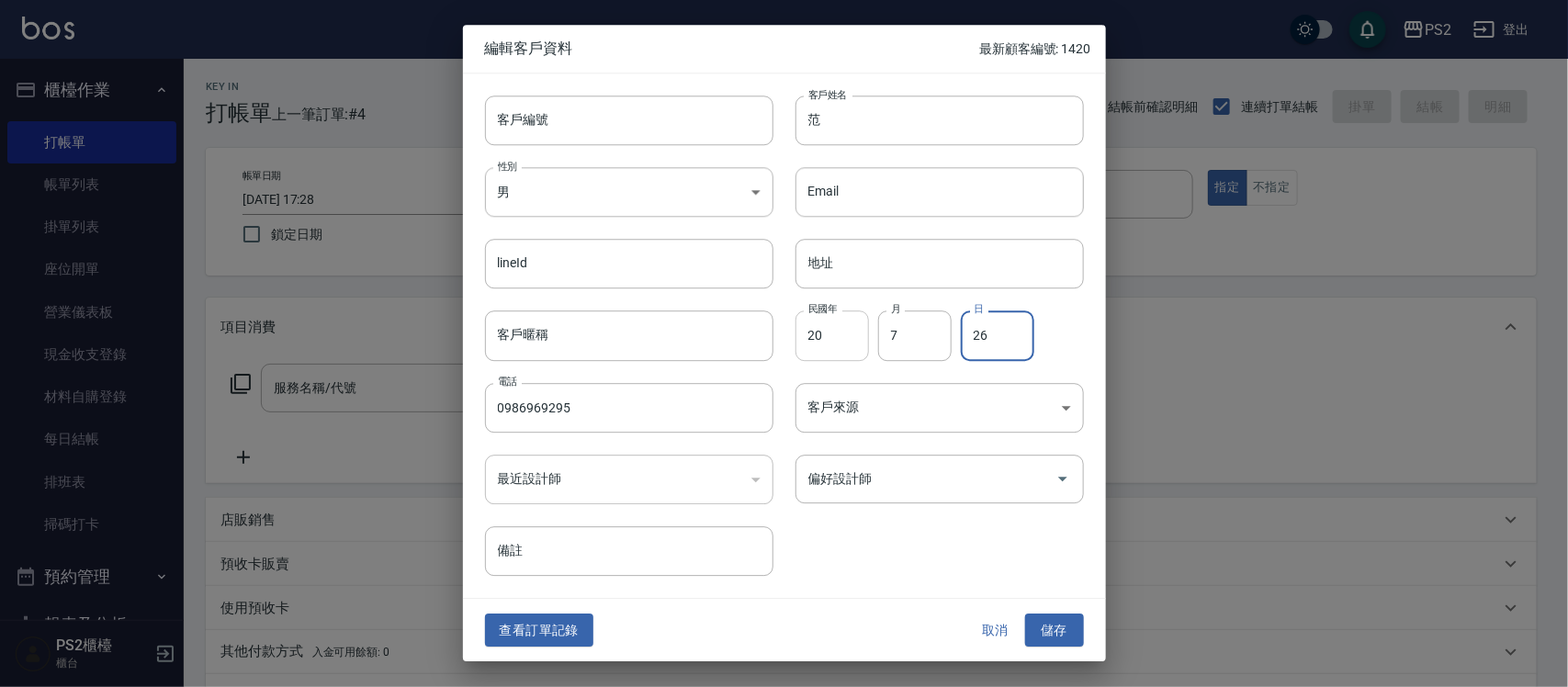
type input "26"
click at [1061, 617] on button "儲存" at bounding box center [1055, 630] width 59 height 34
click at [1061, 617] on div "取消 儲存" at bounding box center [1026, 630] width 118 height 34
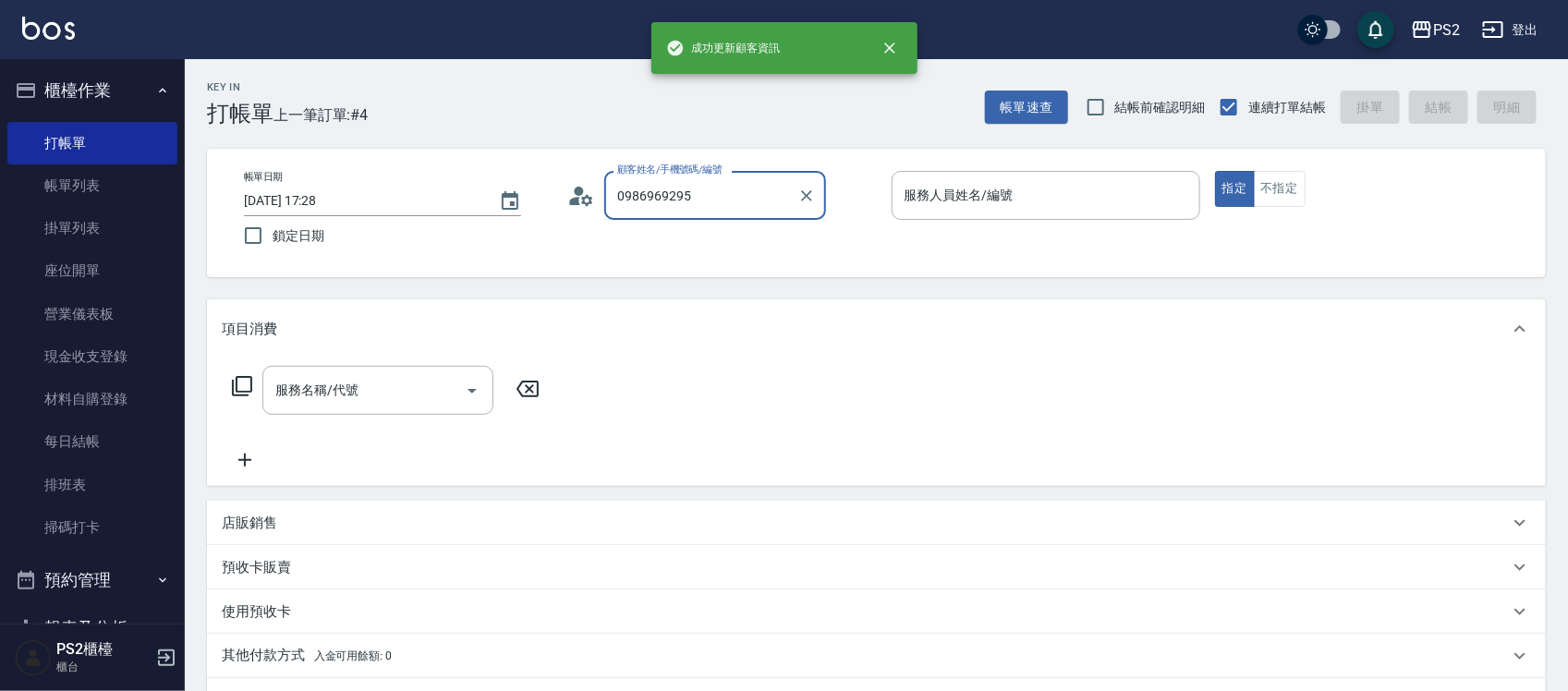
click at [739, 186] on input "0986969295" at bounding box center [701, 196] width 178 height 32
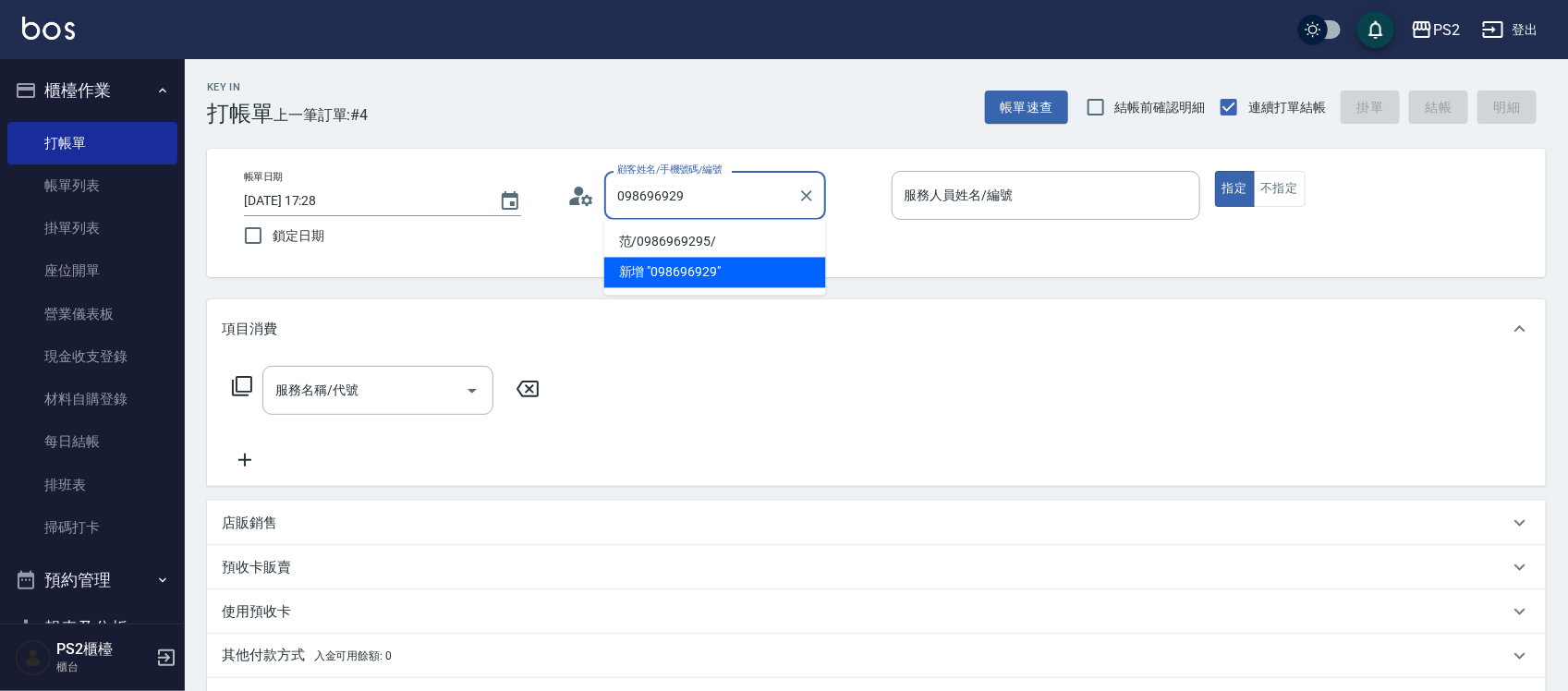
click at [745, 228] on li "范/0986969295/" at bounding box center [715, 243] width 222 height 30
type input "范/0986969295/"
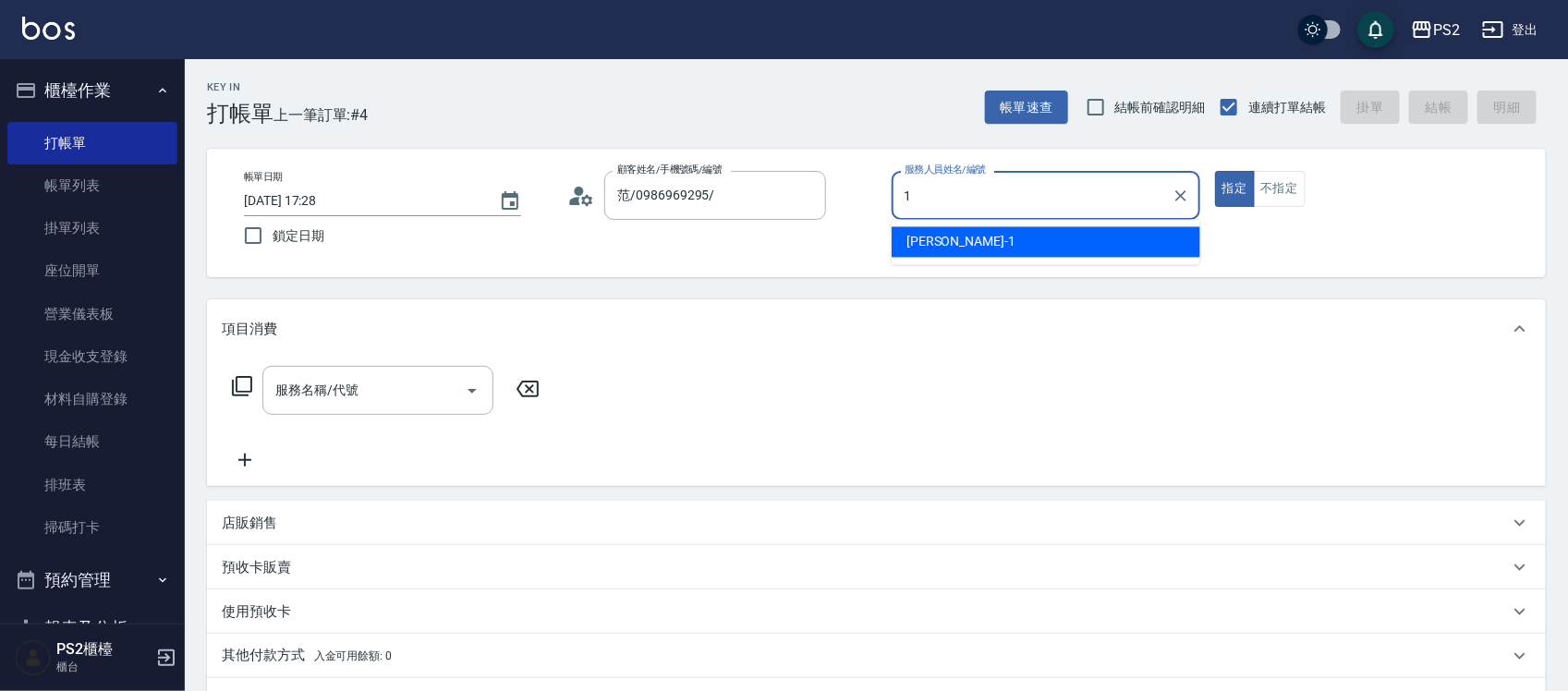
type input "Polly-1"
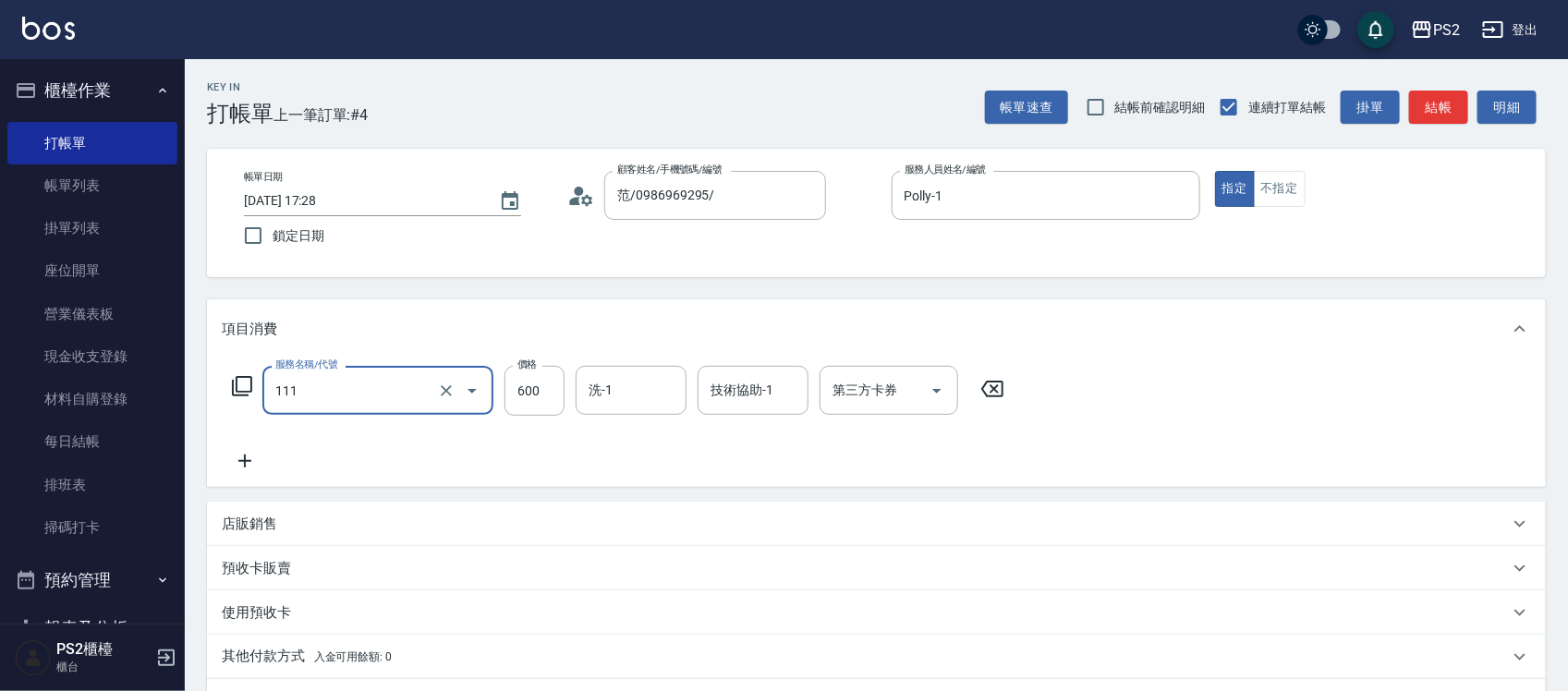
type input "精油洗+去角質(111)"
click at [543, 403] on input "600" at bounding box center [535, 390] width 60 height 50
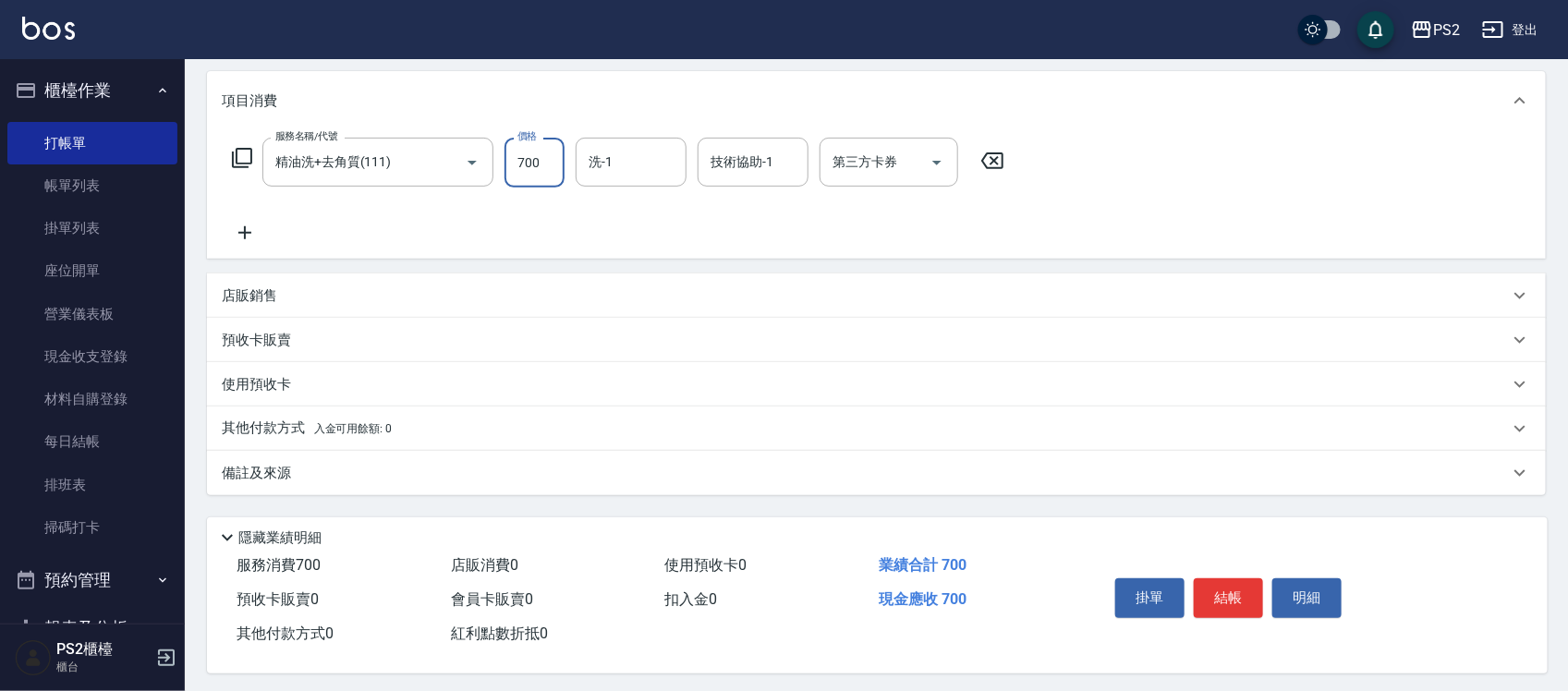
scroll to position [239, 0]
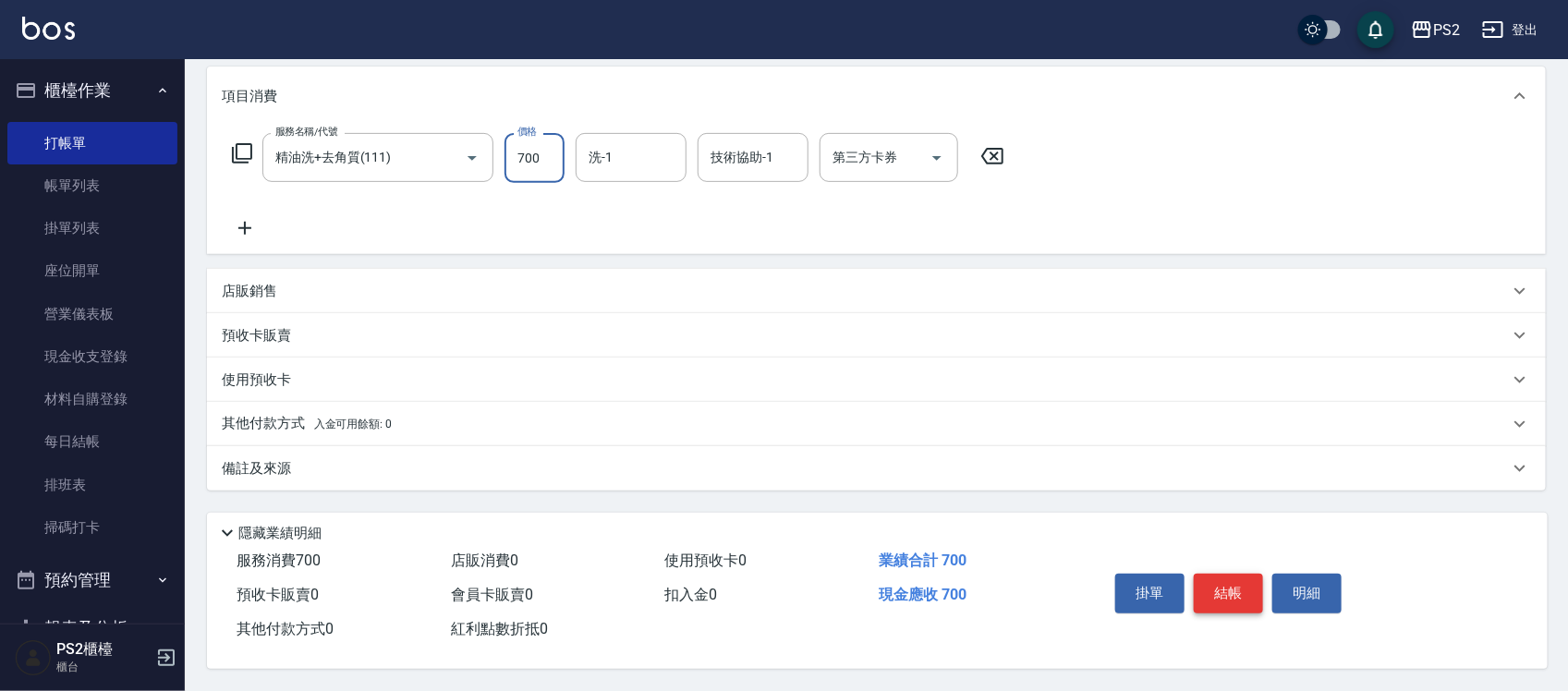
type input "700"
click at [1227, 587] on button "結帳" at bounding box center [1229, 592] width 70 height 39
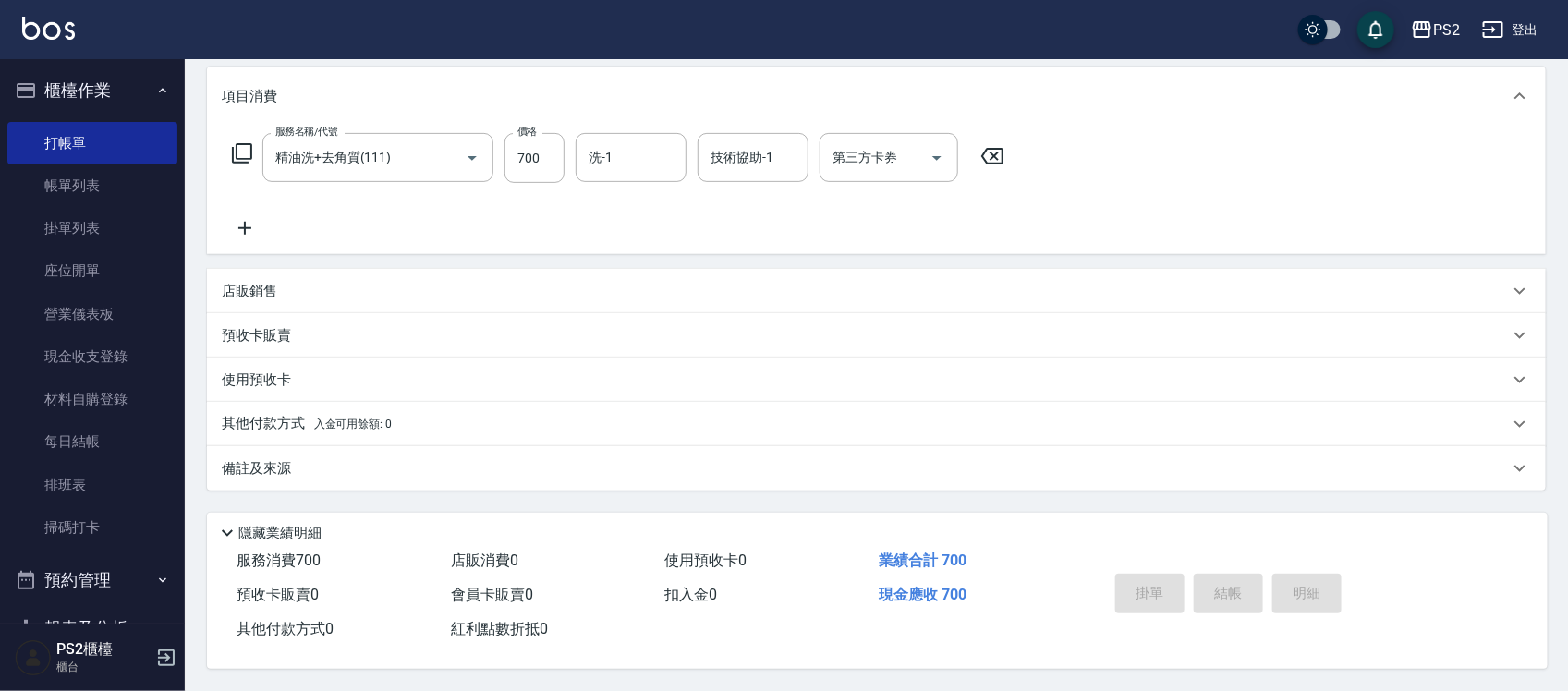
type input "[DATE] 17:30"
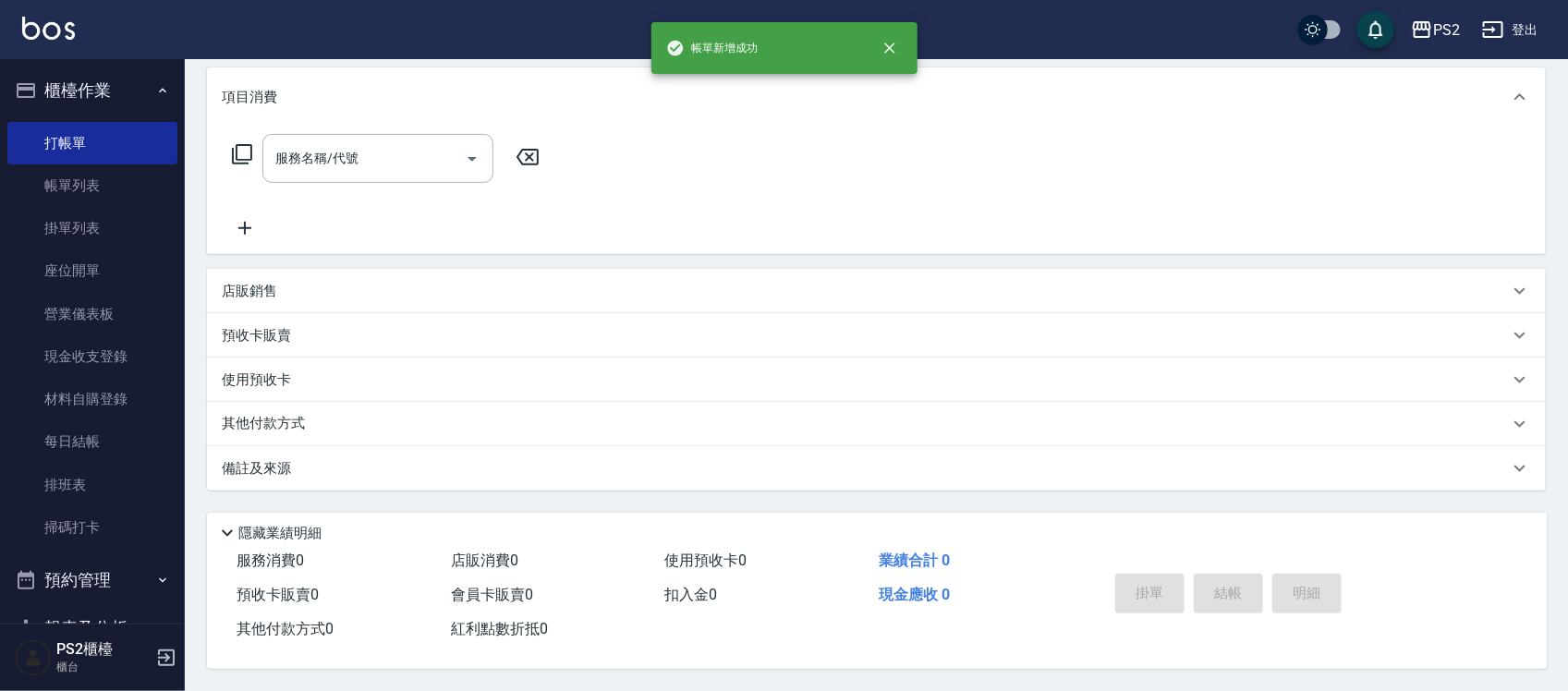
scroll to position [0, 0]
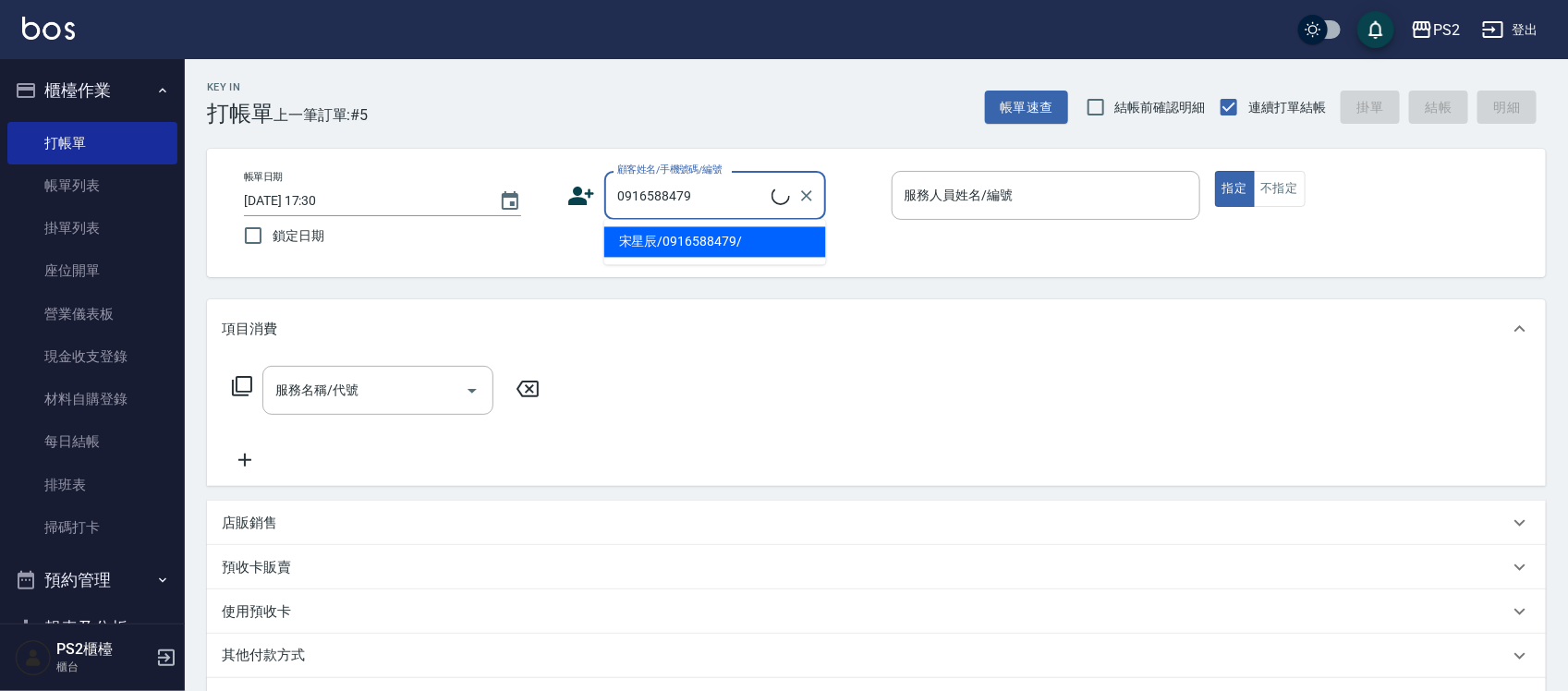
type input "宋星辰/0916588479/"
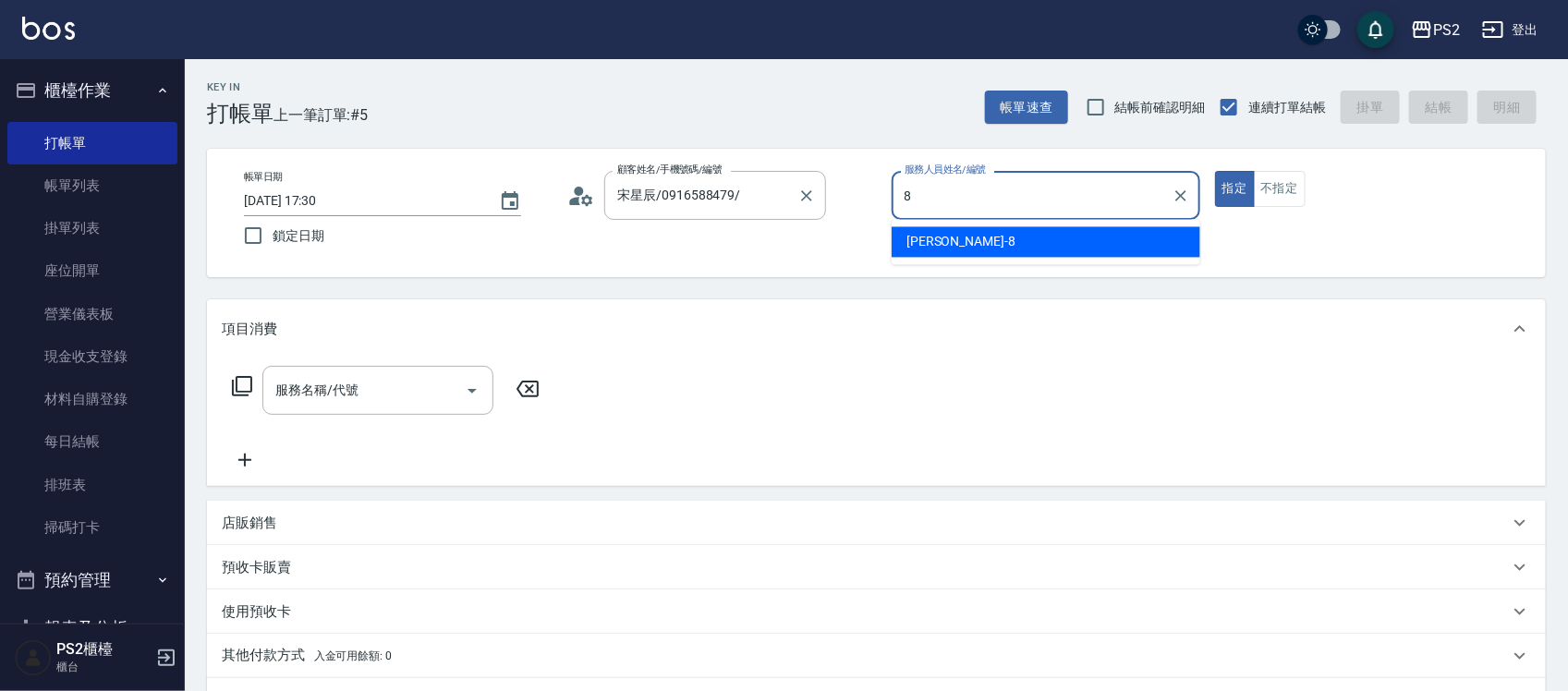
type input "Lori-8"
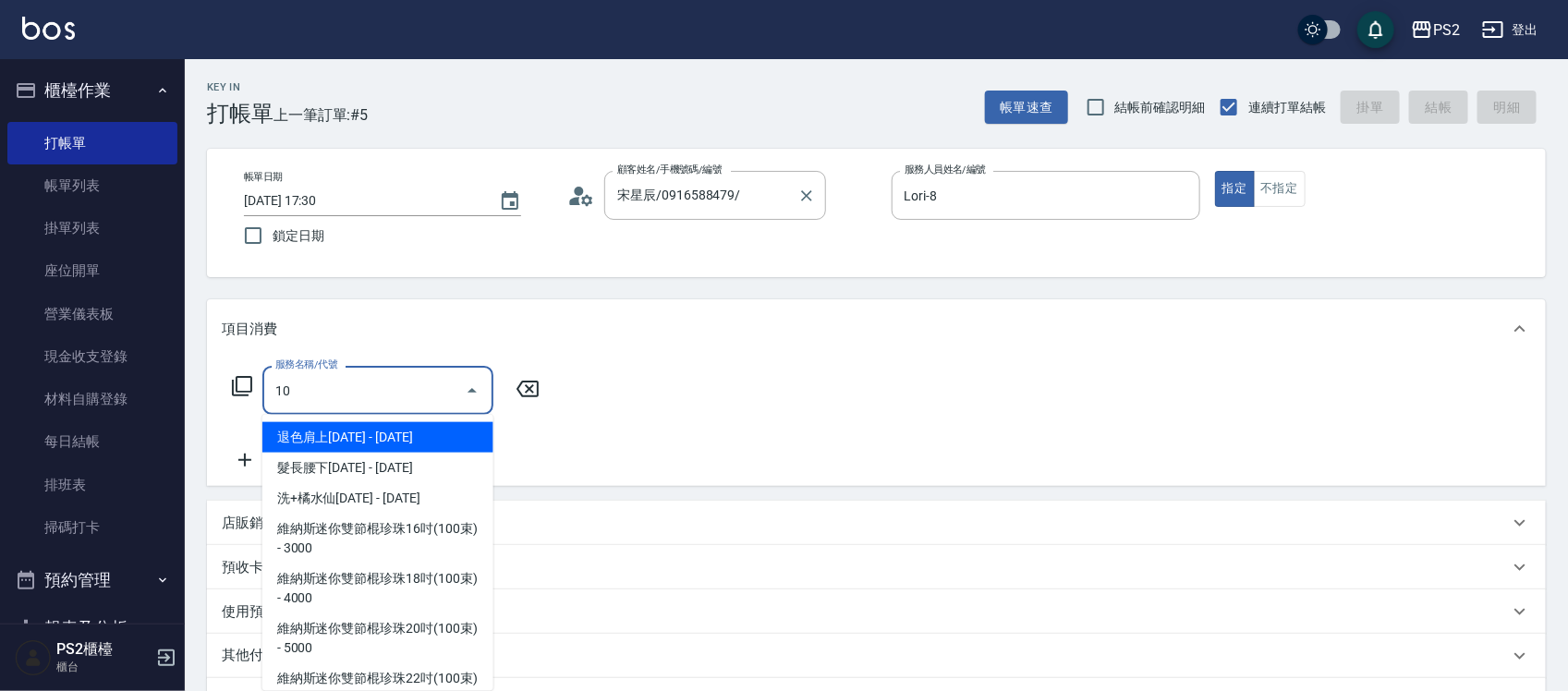
type input "1"
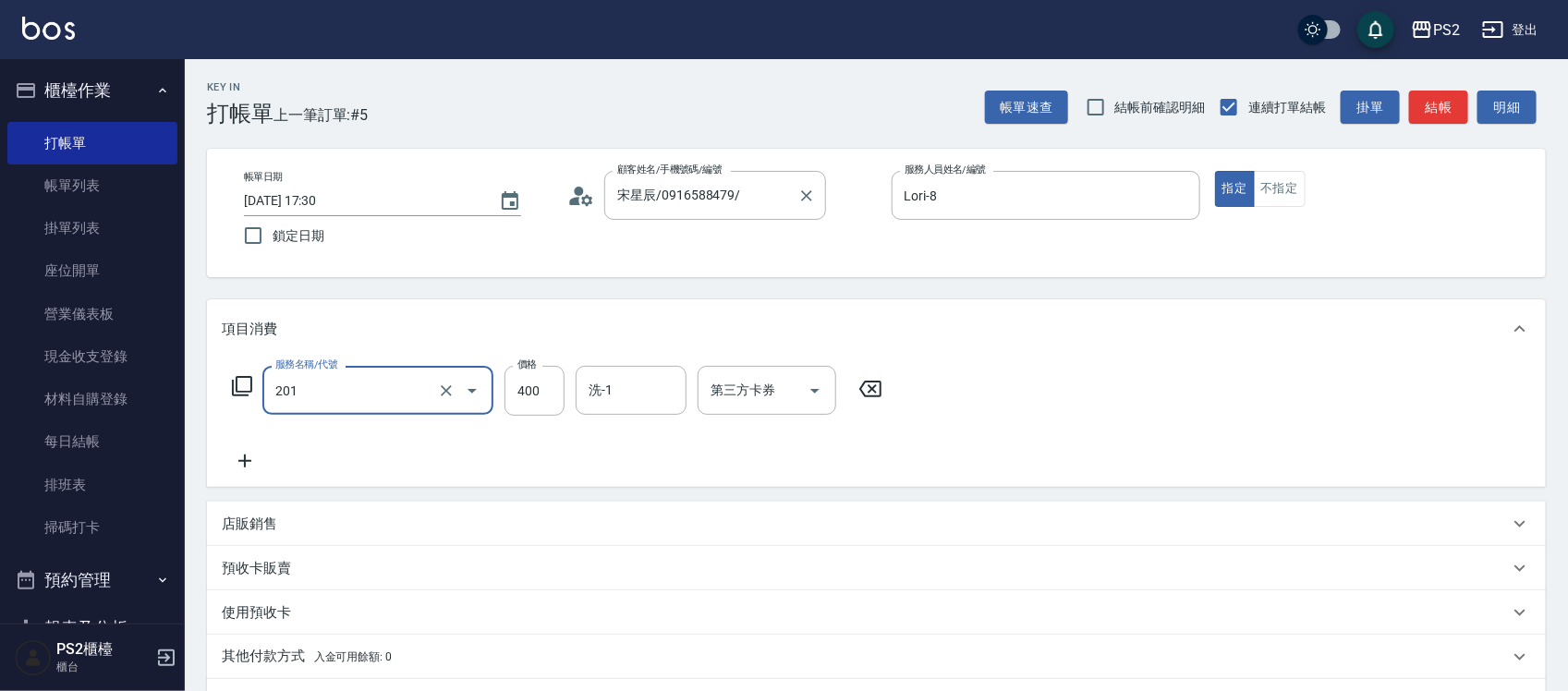
type input "C級洗剪400(201)"
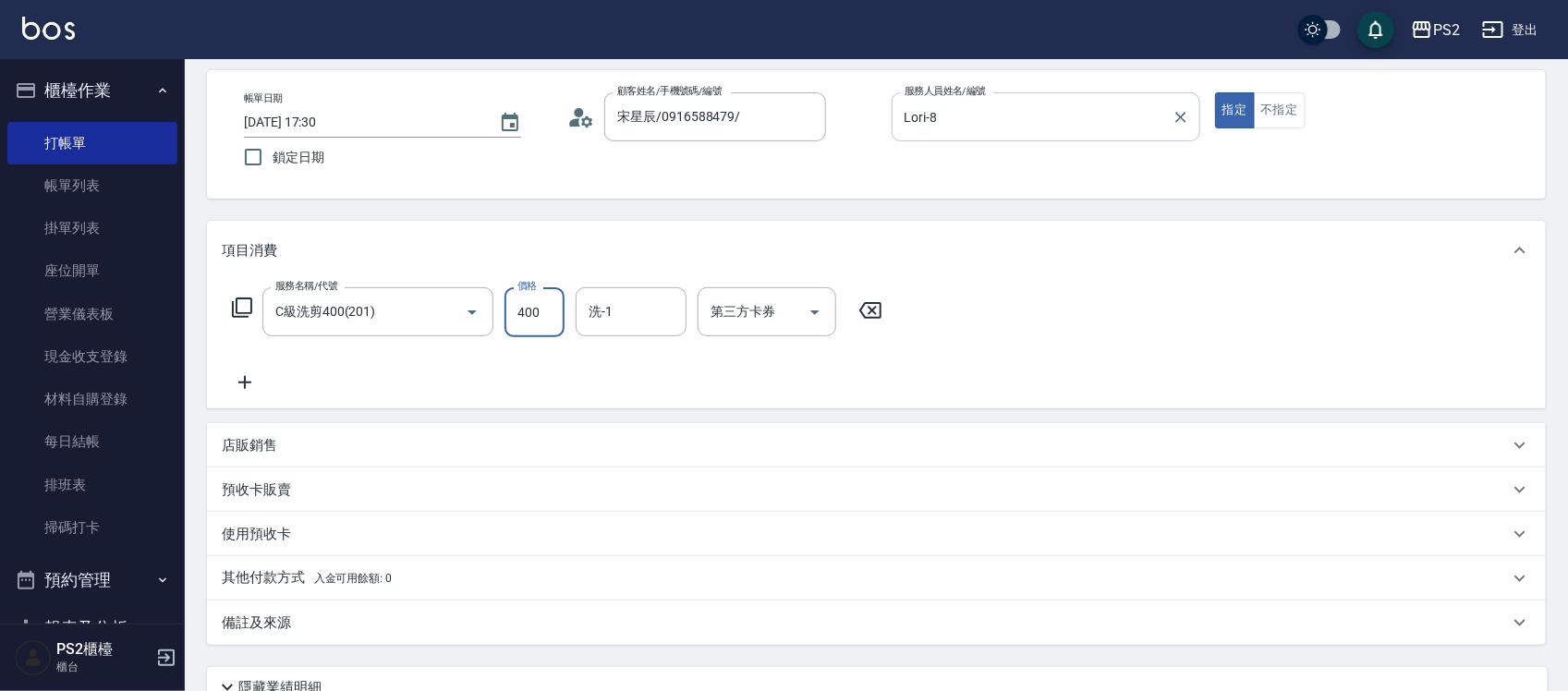
scroll to position [116, 0]
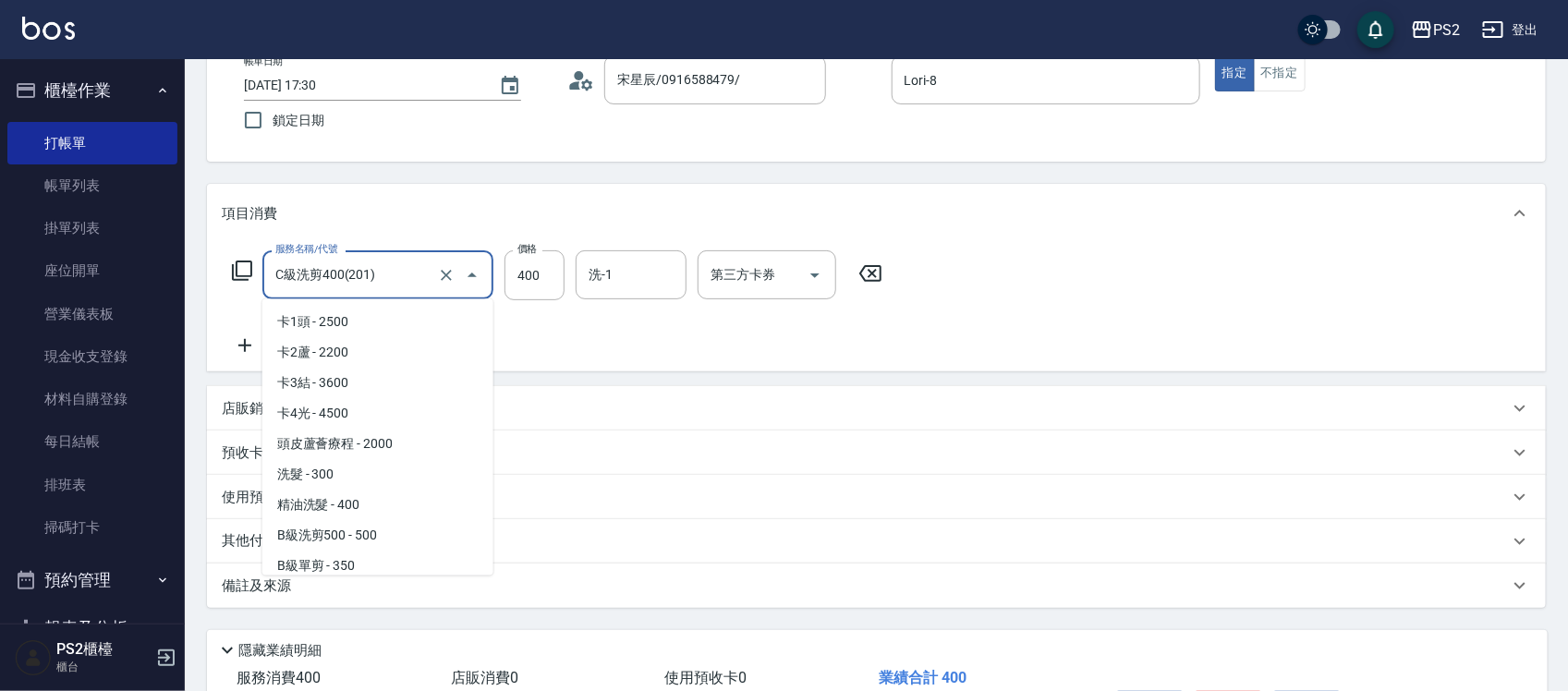
click at [420, 273] on input "C級洗剪400(201)" at bounding box center [352, 275] width 163 height 32
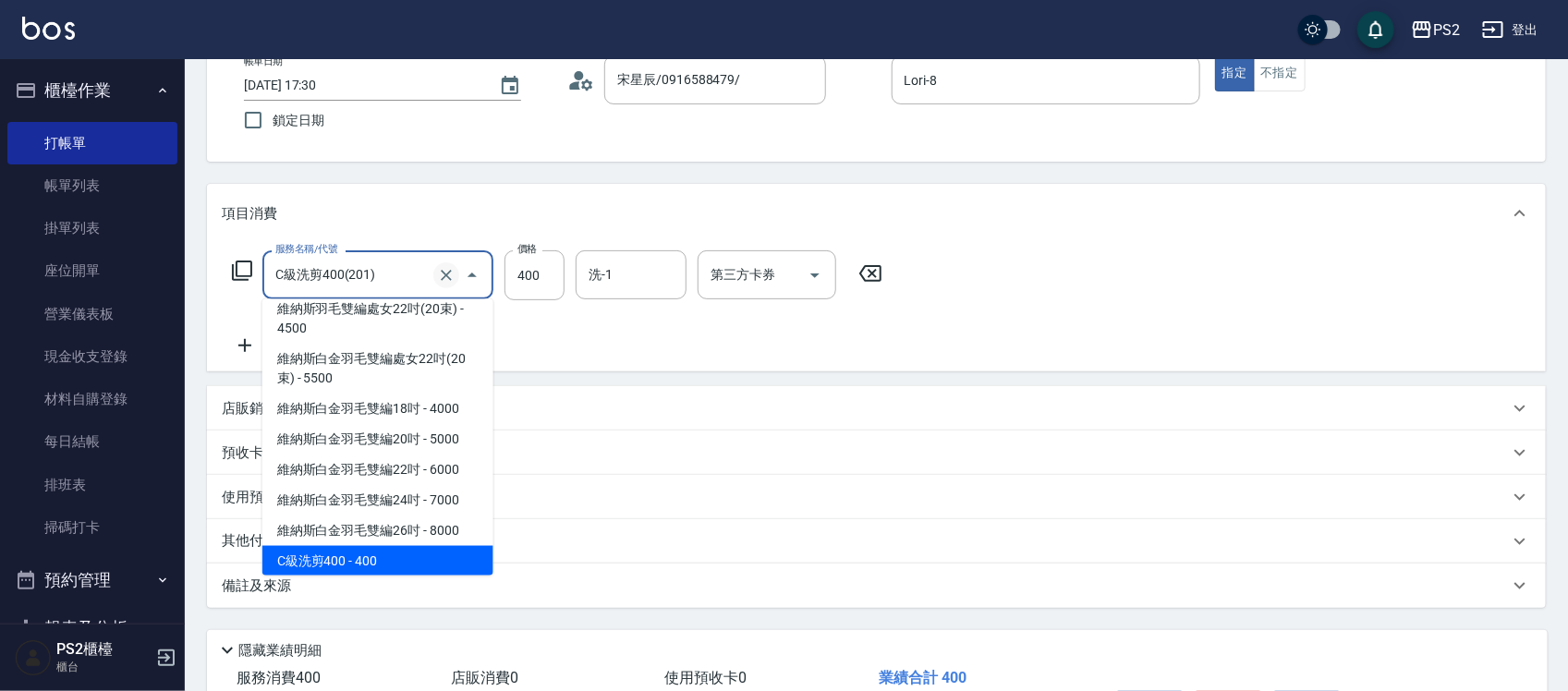
click at [446, 278] on icon "Clear" at bounding box center [447, 275] width 19 height 19
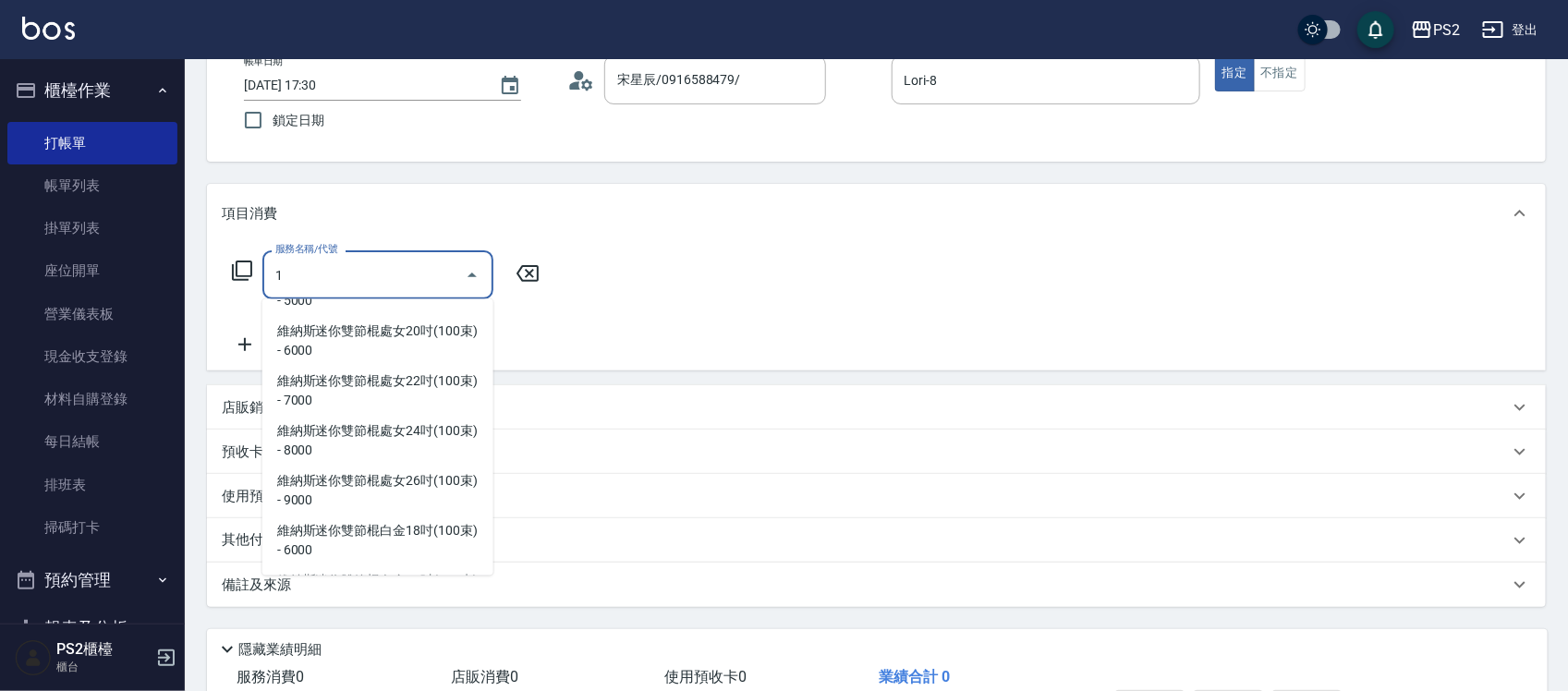
scroll to position [0, 0]
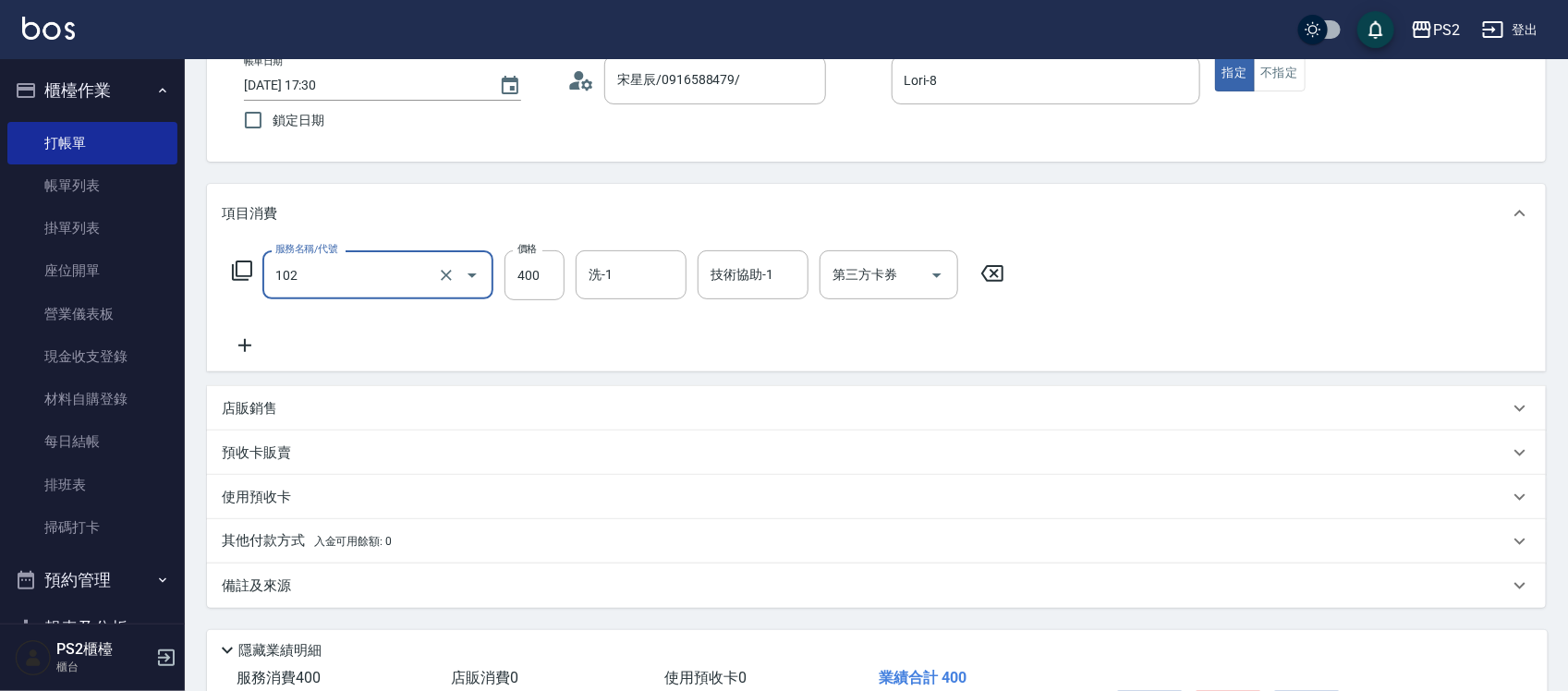
type input "精油洗髮(102)"
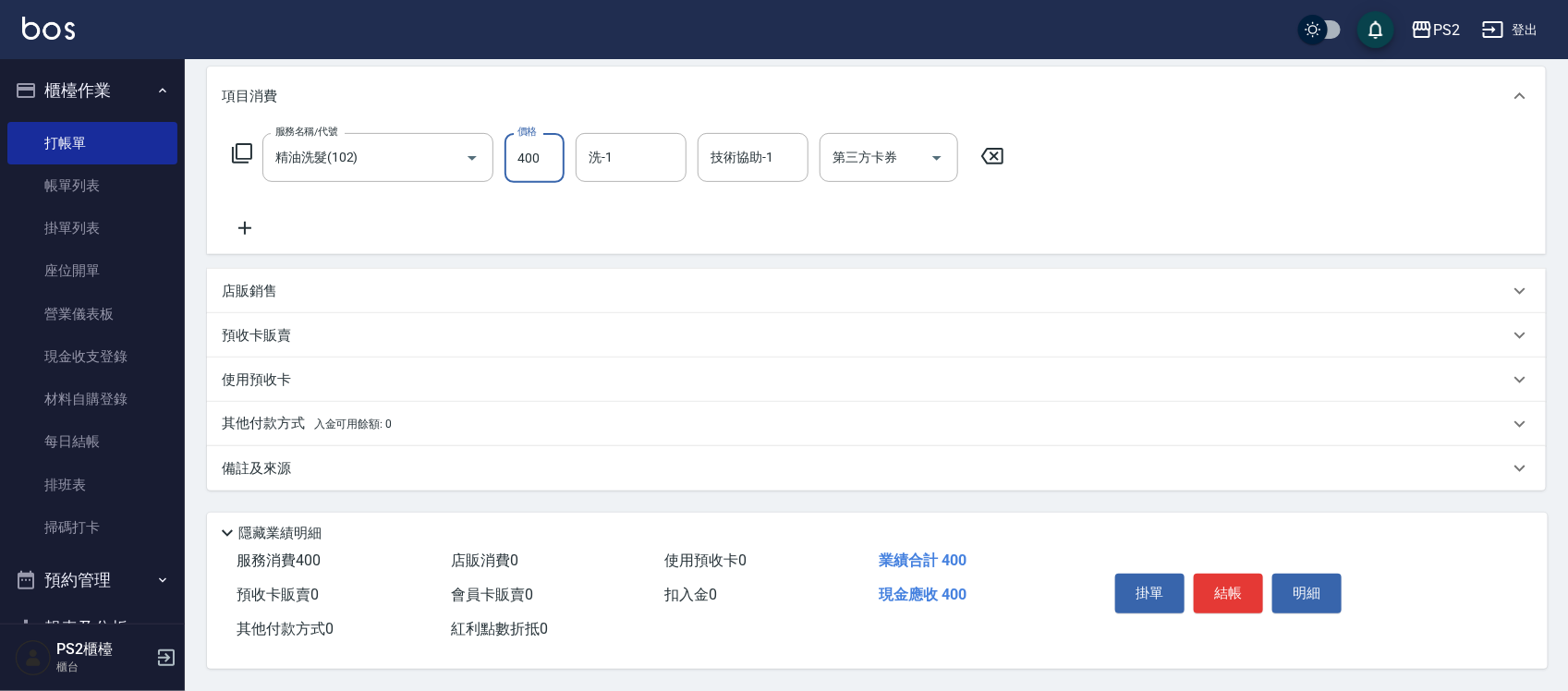
scroll to position [239, 0]
click at [1217, 575] on button "結帳" at bounding box center [1229, 592] width 70 height 39
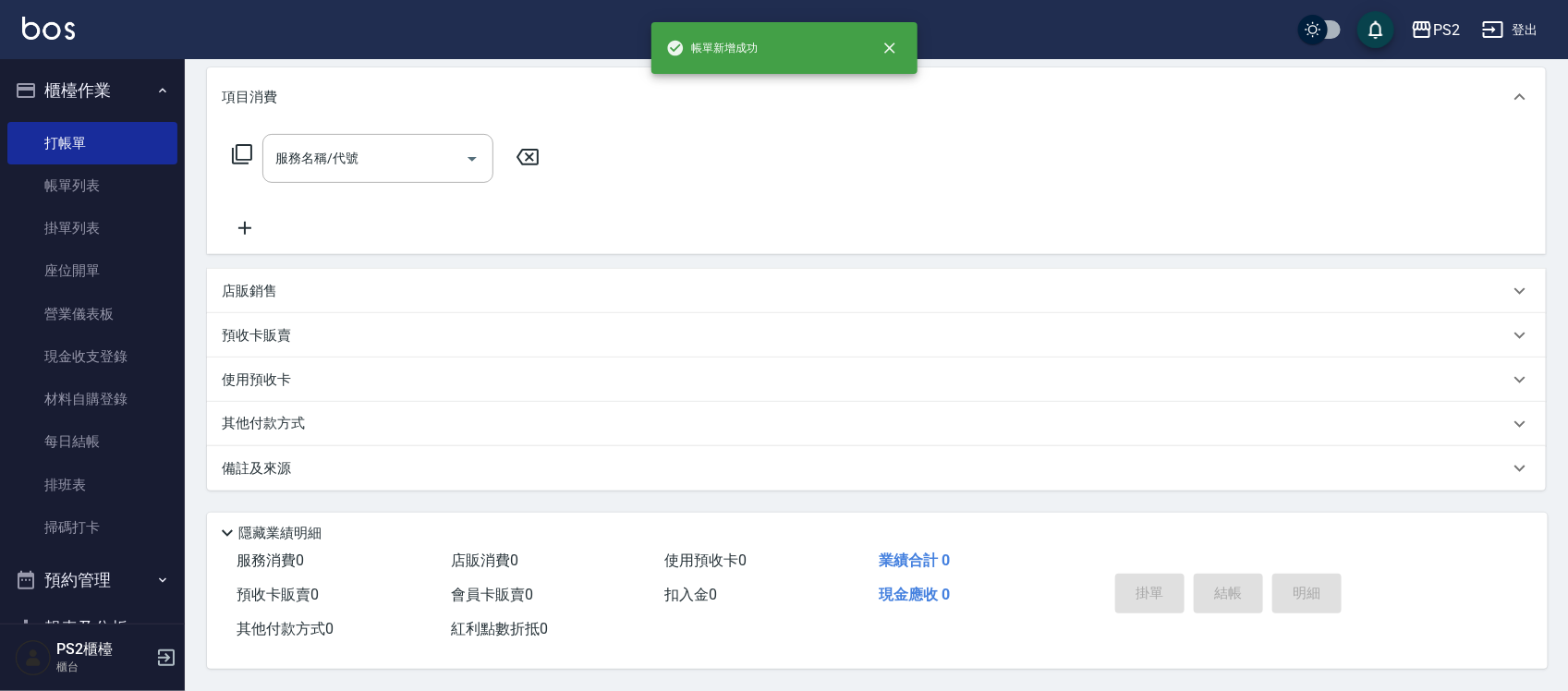
scroll to position [0, 0]
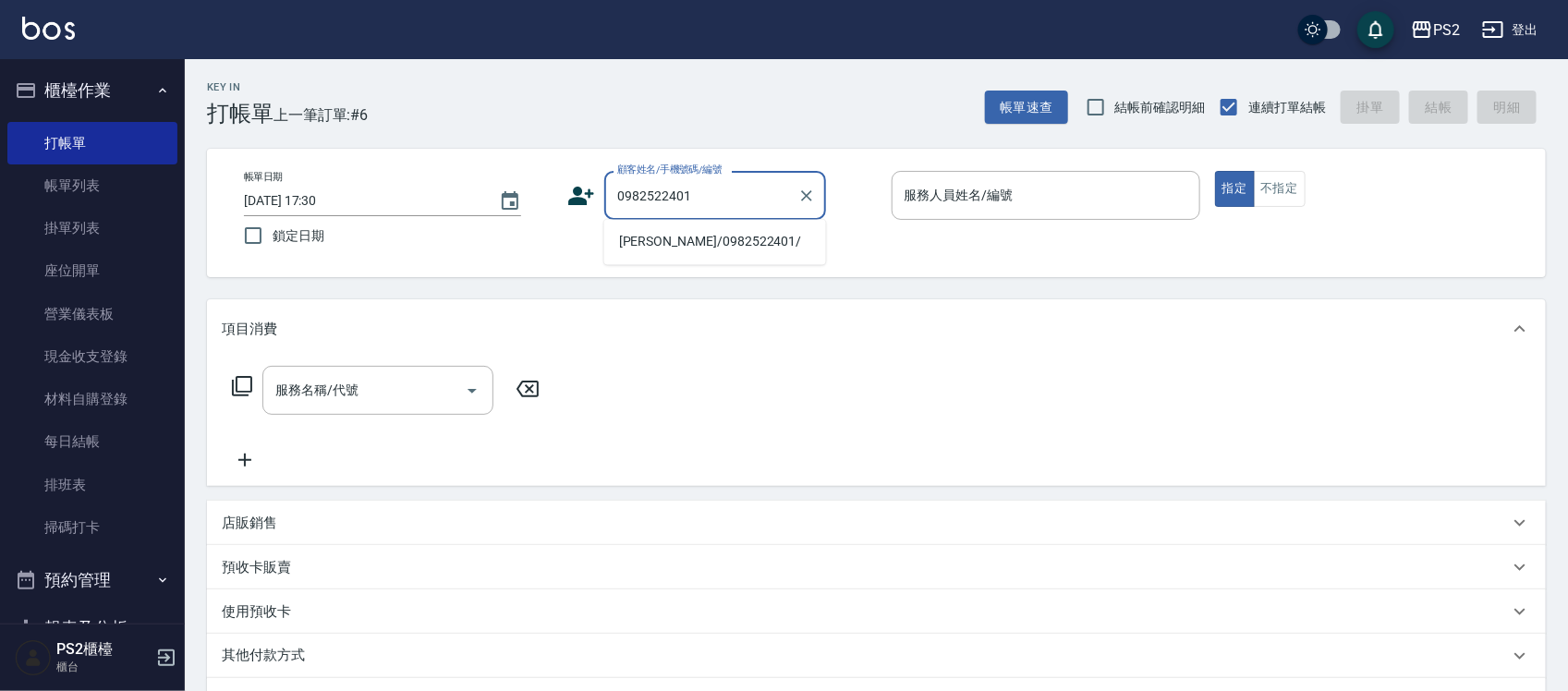
type input "[PERSON_NAME]/0982522401/"
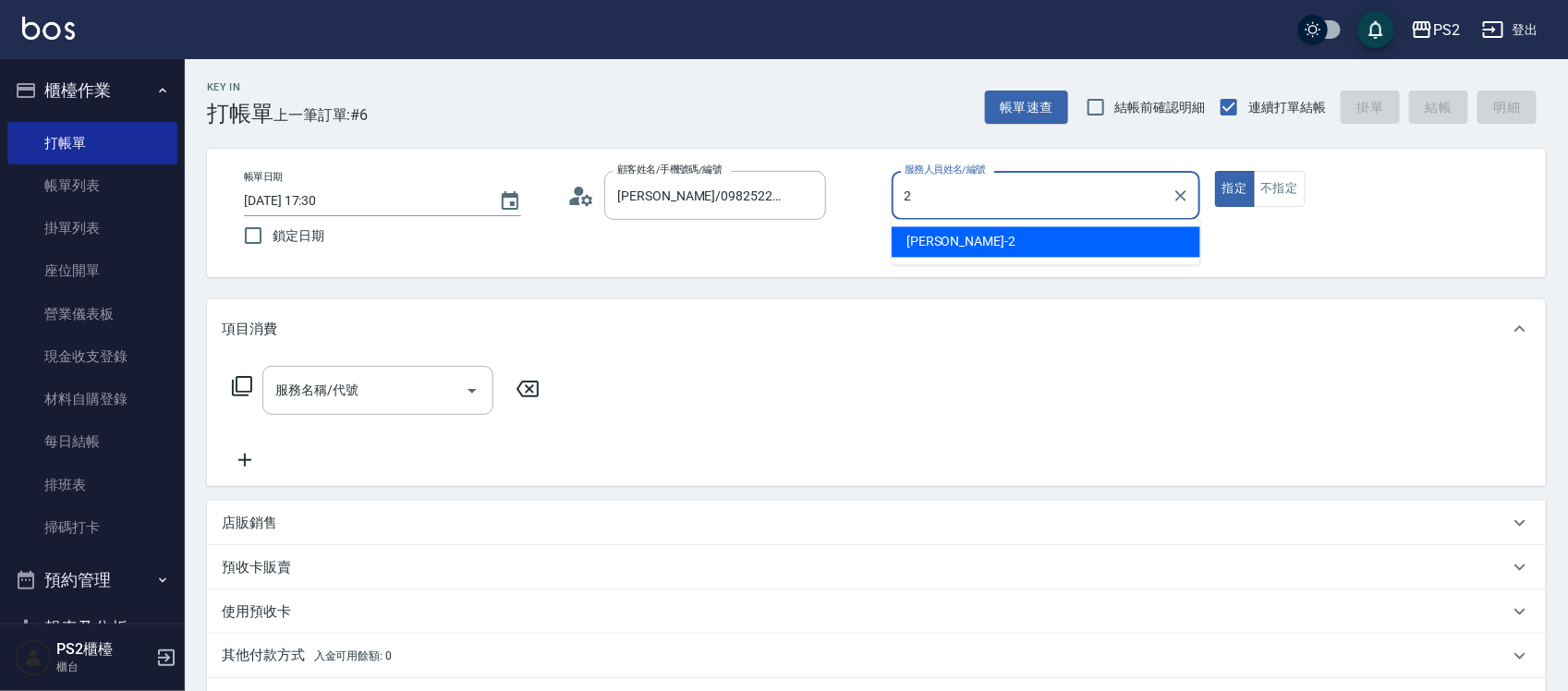
type input "[PERSON_NAME]-2"
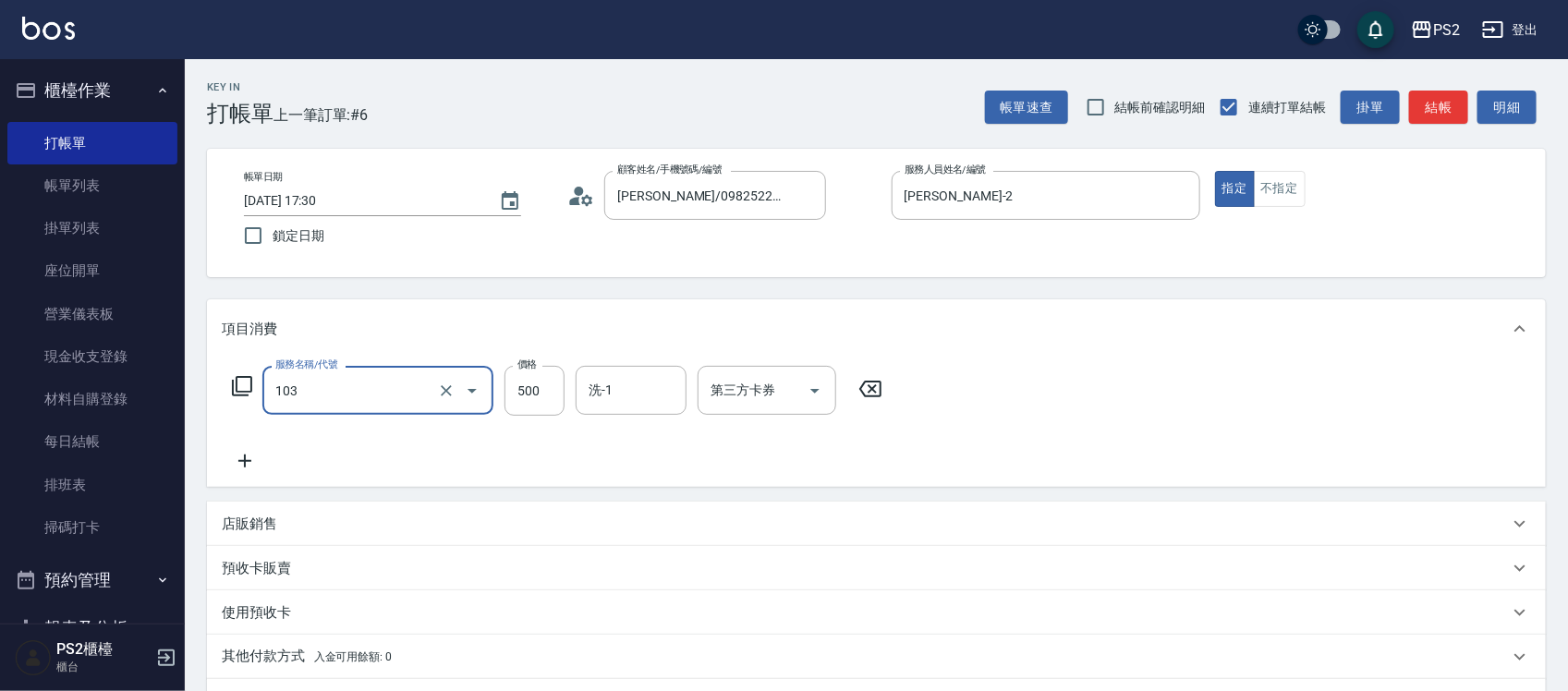
type input "B級洗剪500(103)"
type input "600"
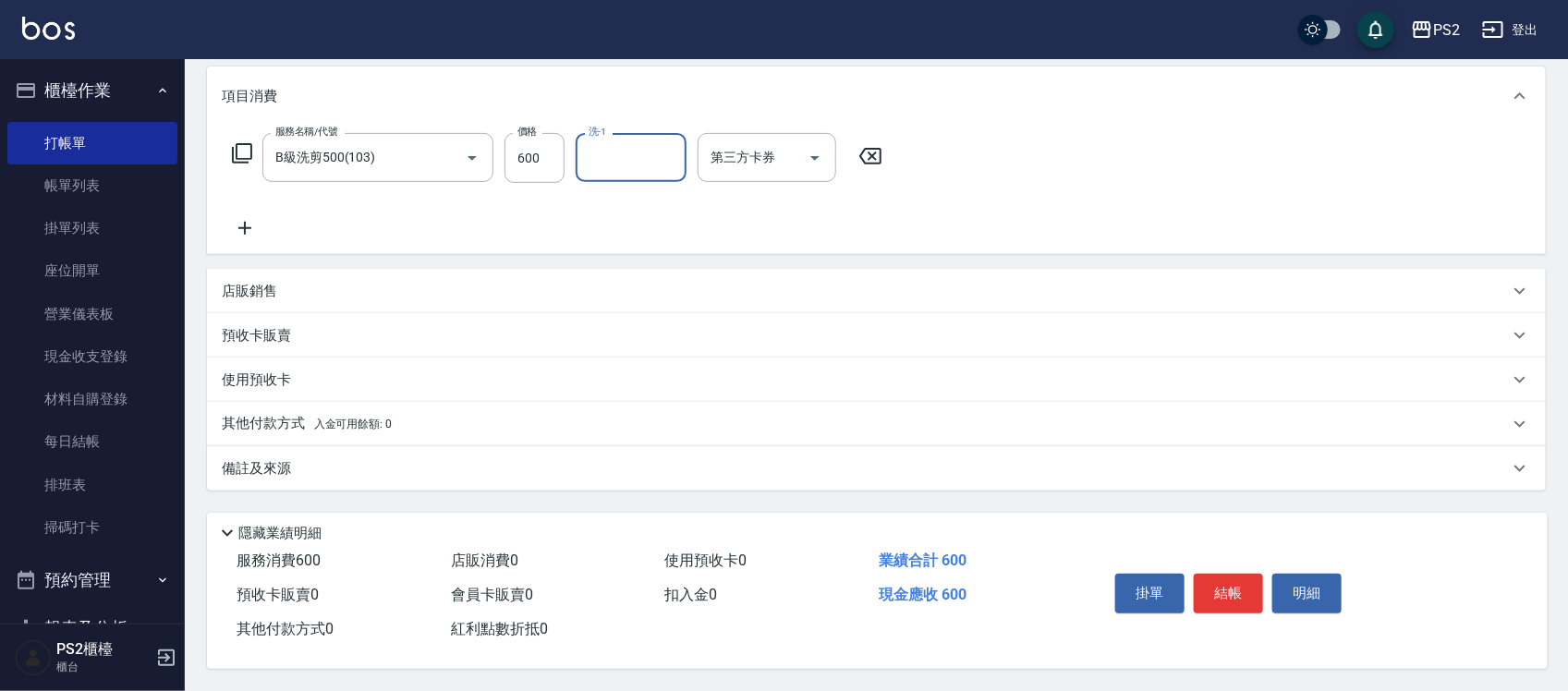
scroll to position [239, 0]
click at [1247, 591] on button "結帳" at bounding box center [1229, 592] width 70 height 39
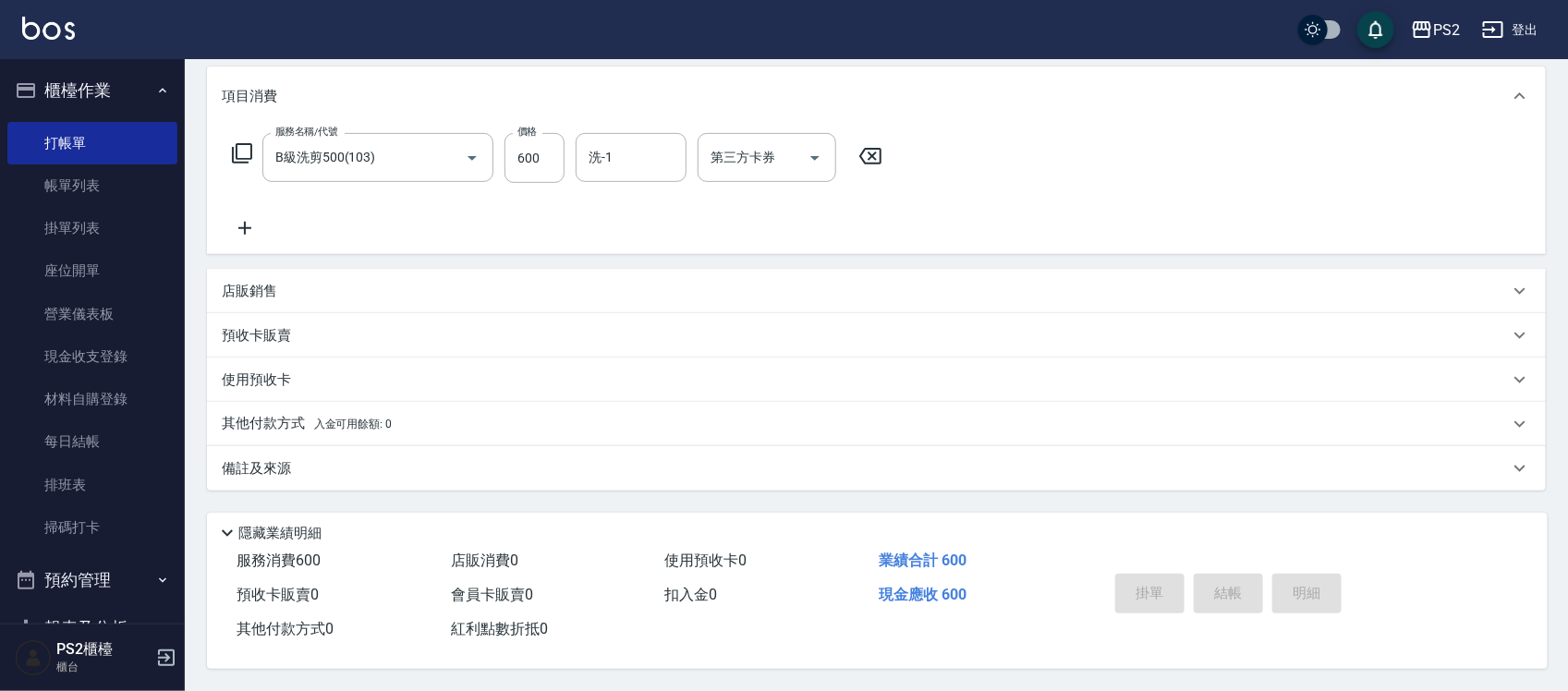
type input "[DATE] 17:31"
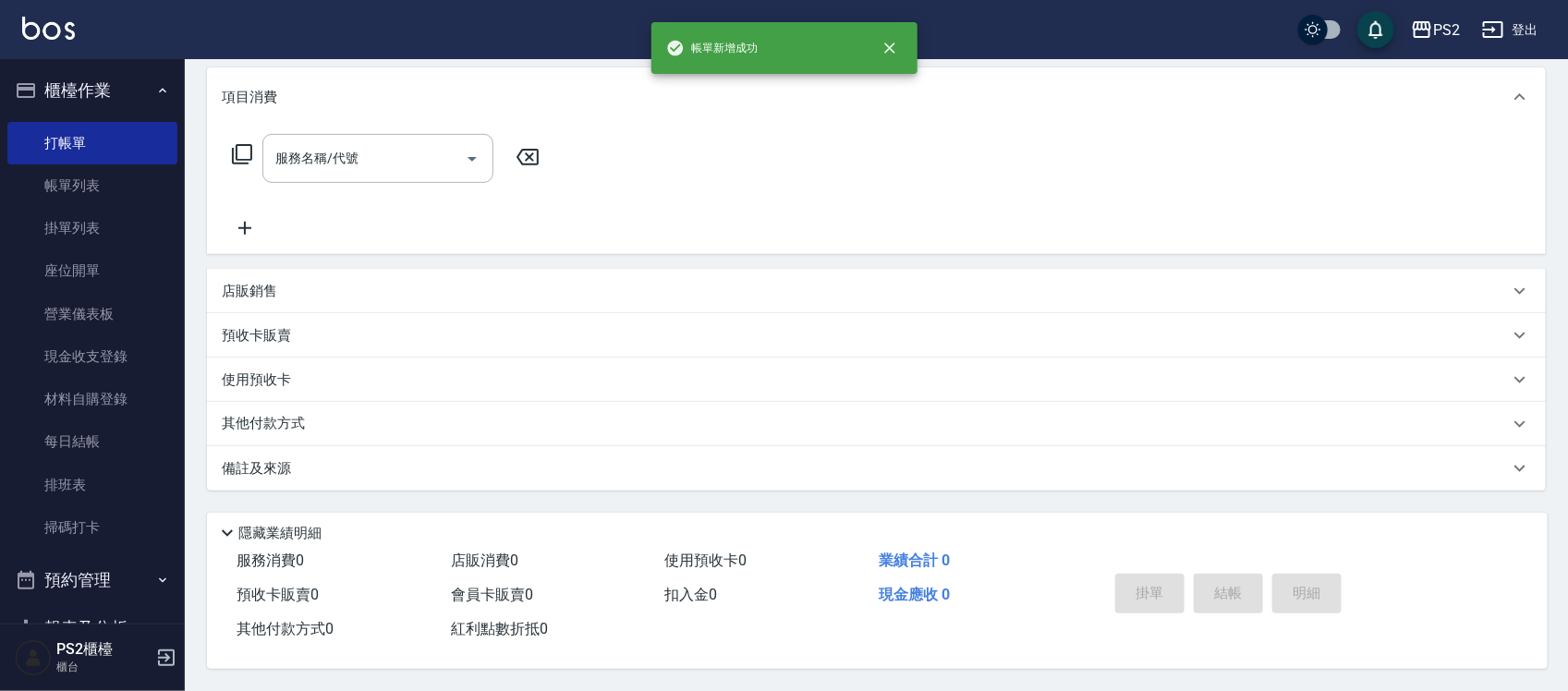
scroll to position [0, 0]
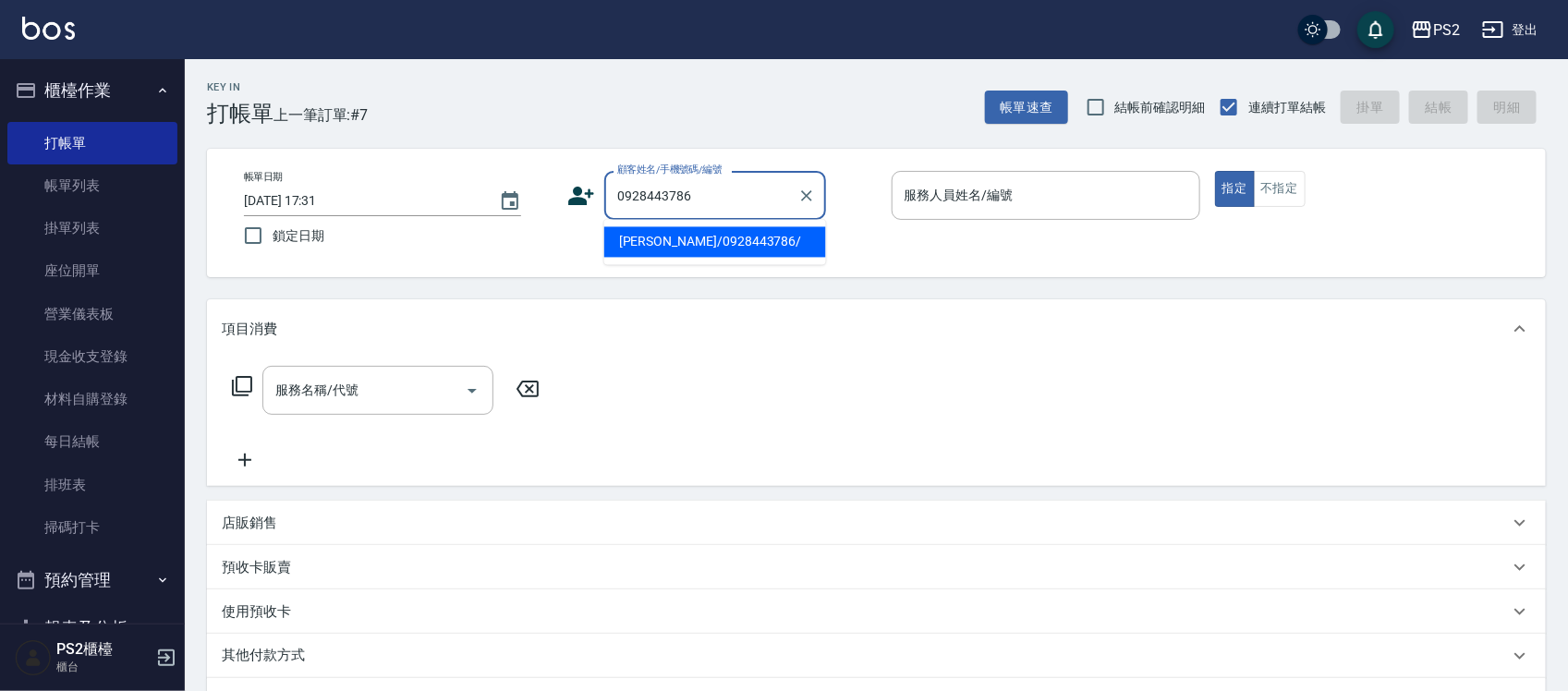
type input "[PERSON_NAME]/0928443786/"
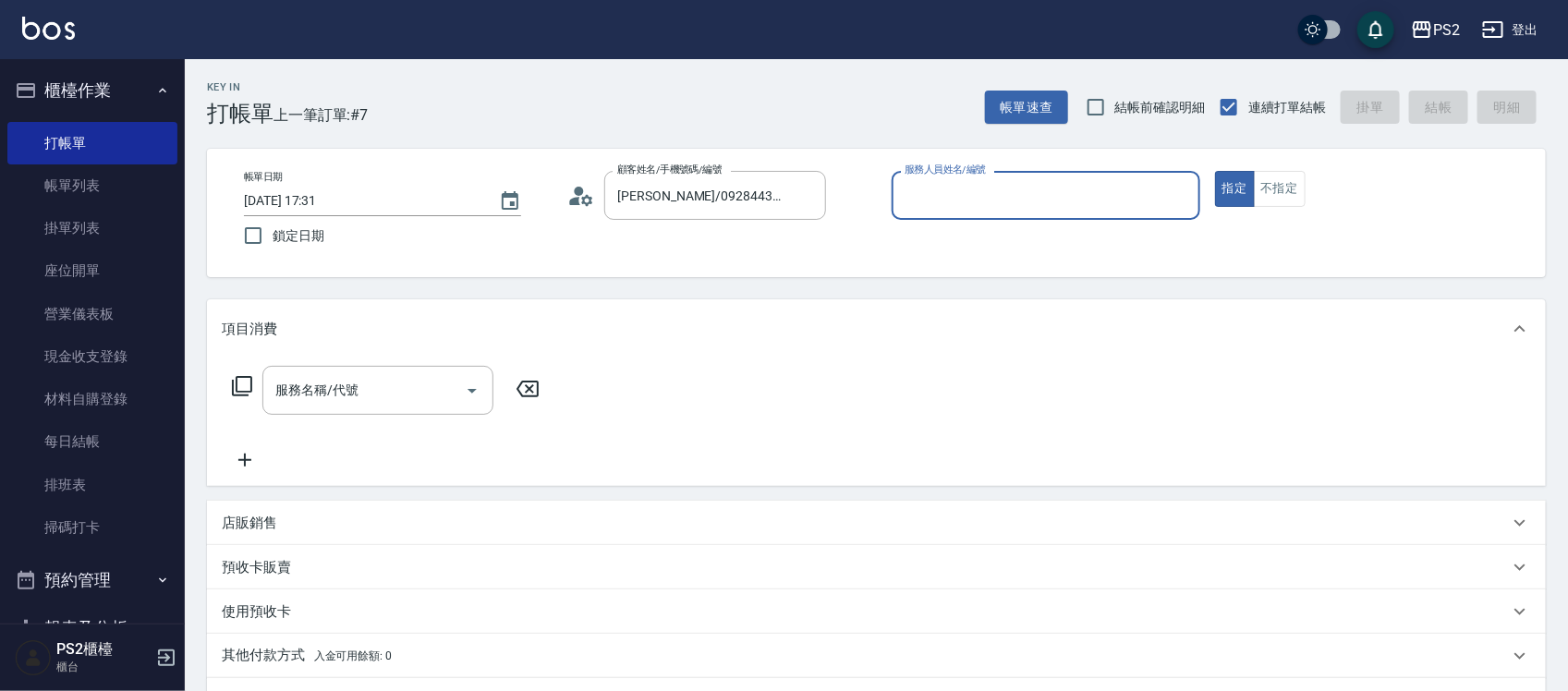
click at [582, 182] on icon at bounding box center [580, 196] width 27 height 27
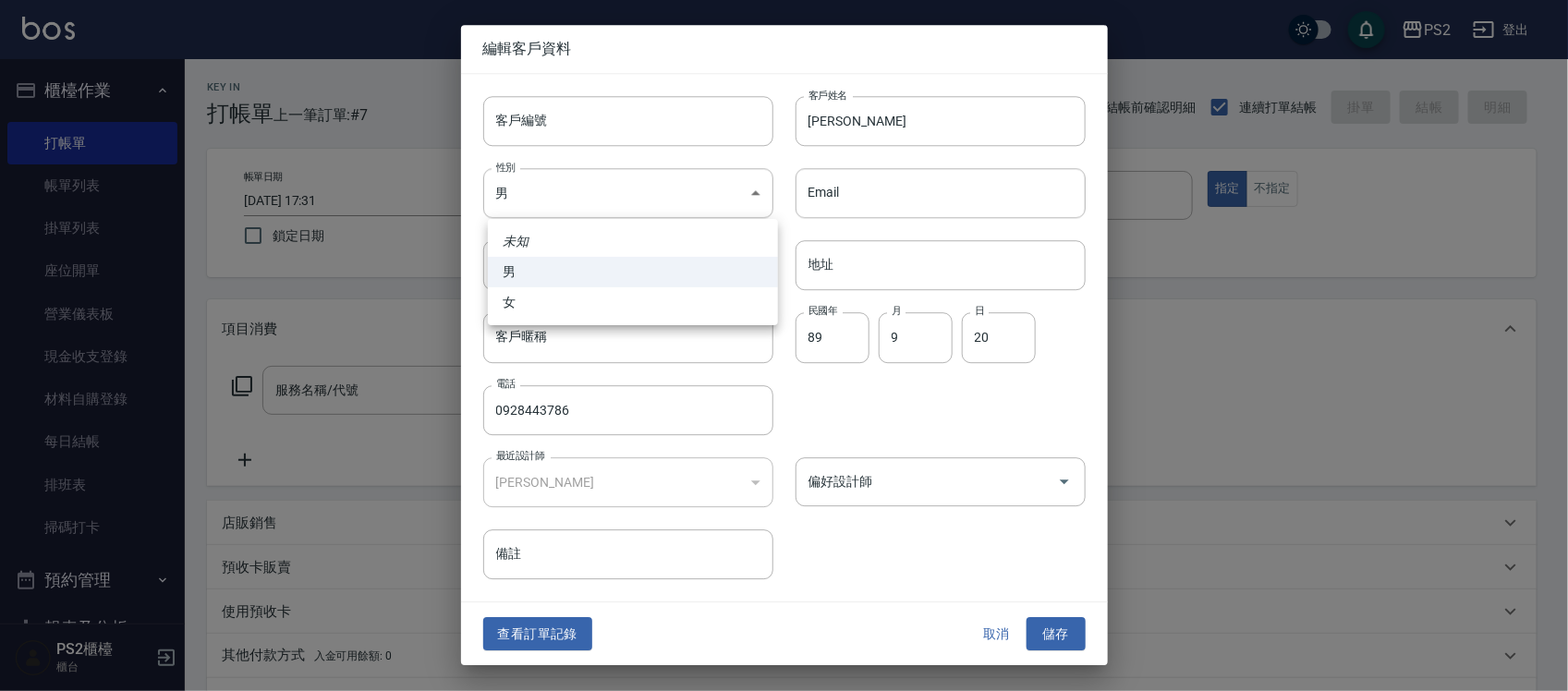
click at [582, 182] on body "PS2 登出 櫃檯作業 打帳單 帳單列表 掛單列表 座位開單 營業儀表板 現金收支登錄 材料自購登錄 每日結帳 排班表 掃碼打卡 預約管理 預約管理 單日預約…" at bounding box center [784, 462] width 1568 height 923
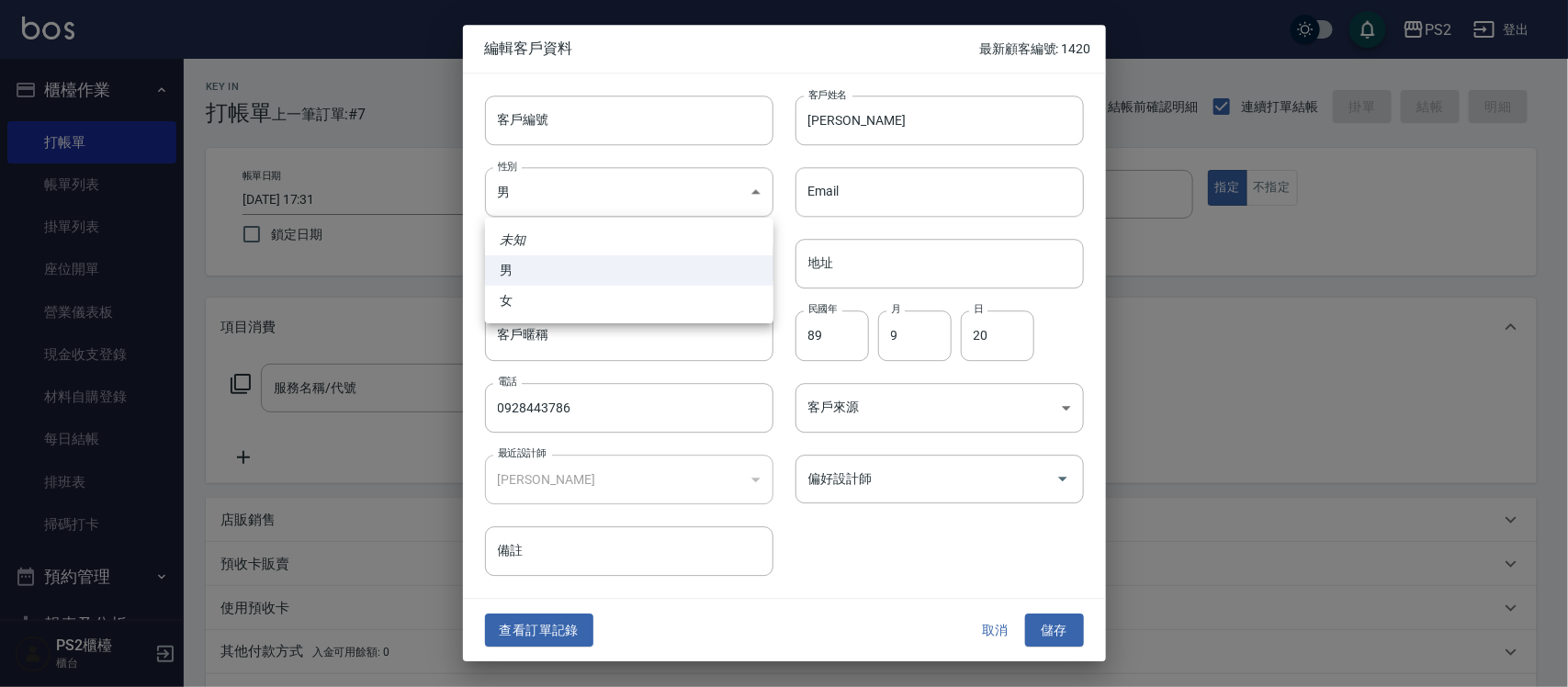
click at [530, 625] on div at bounding box center [784, 343] width 1568 height 687
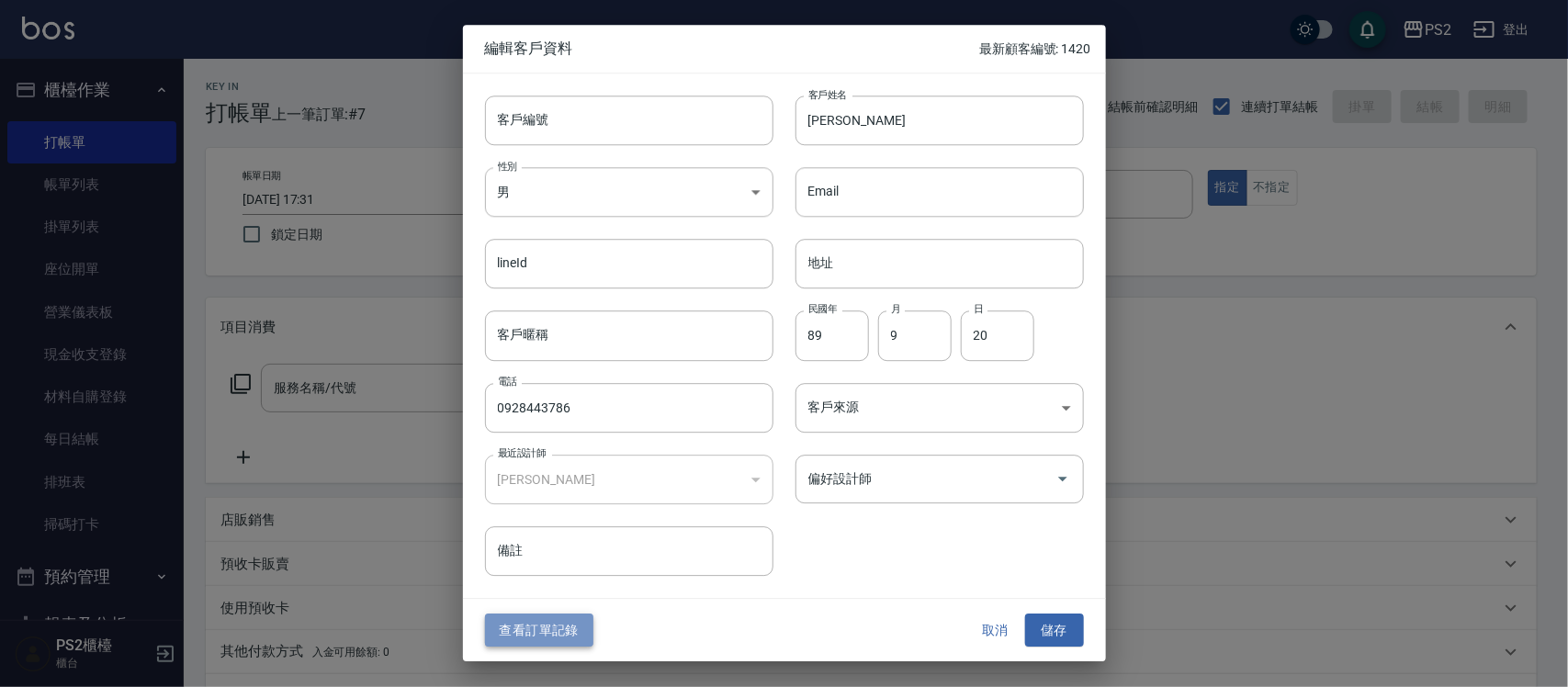
click at [538, 641] on button "查看訂單記錄" at bounding box center [539, 630] width 108 height 34
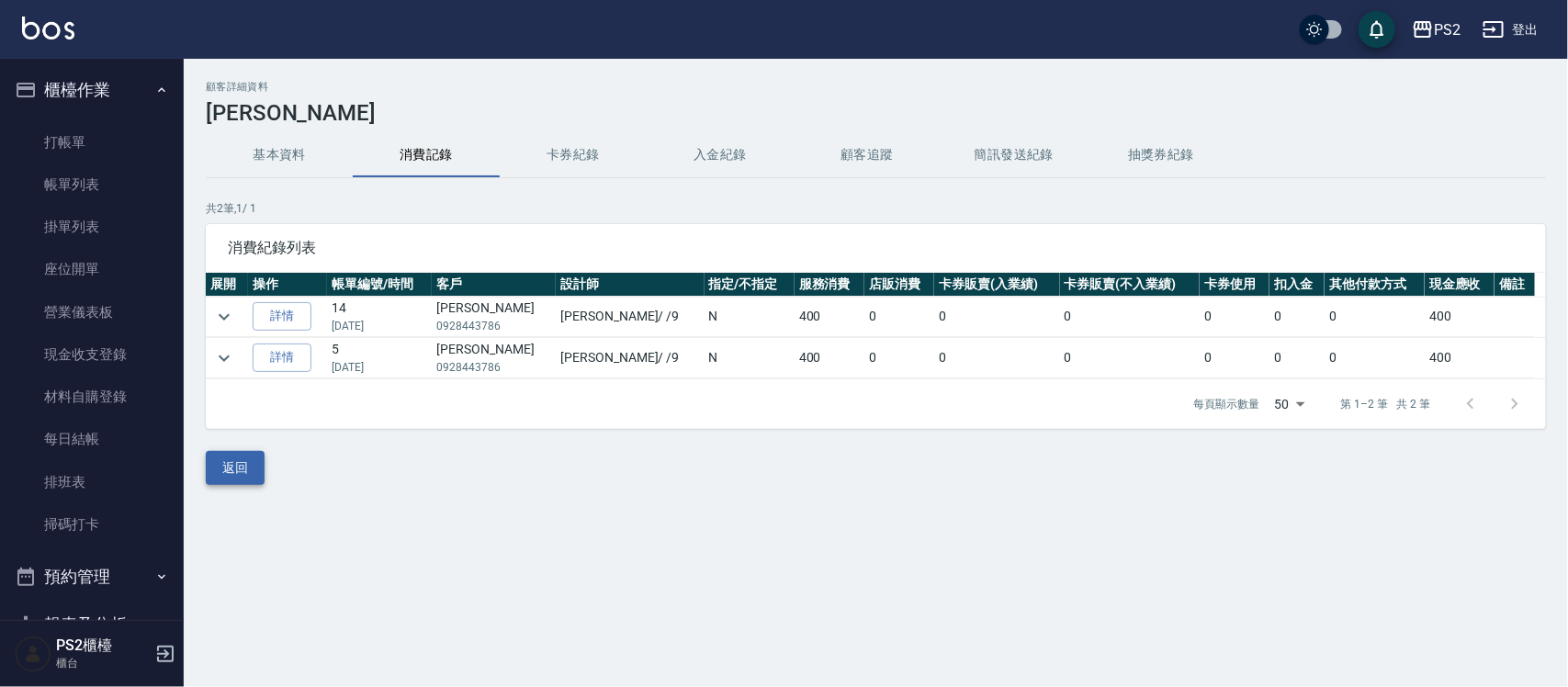
click at [223, 464] on button "返回" at bounding box center [235, 468] width 59 height 34
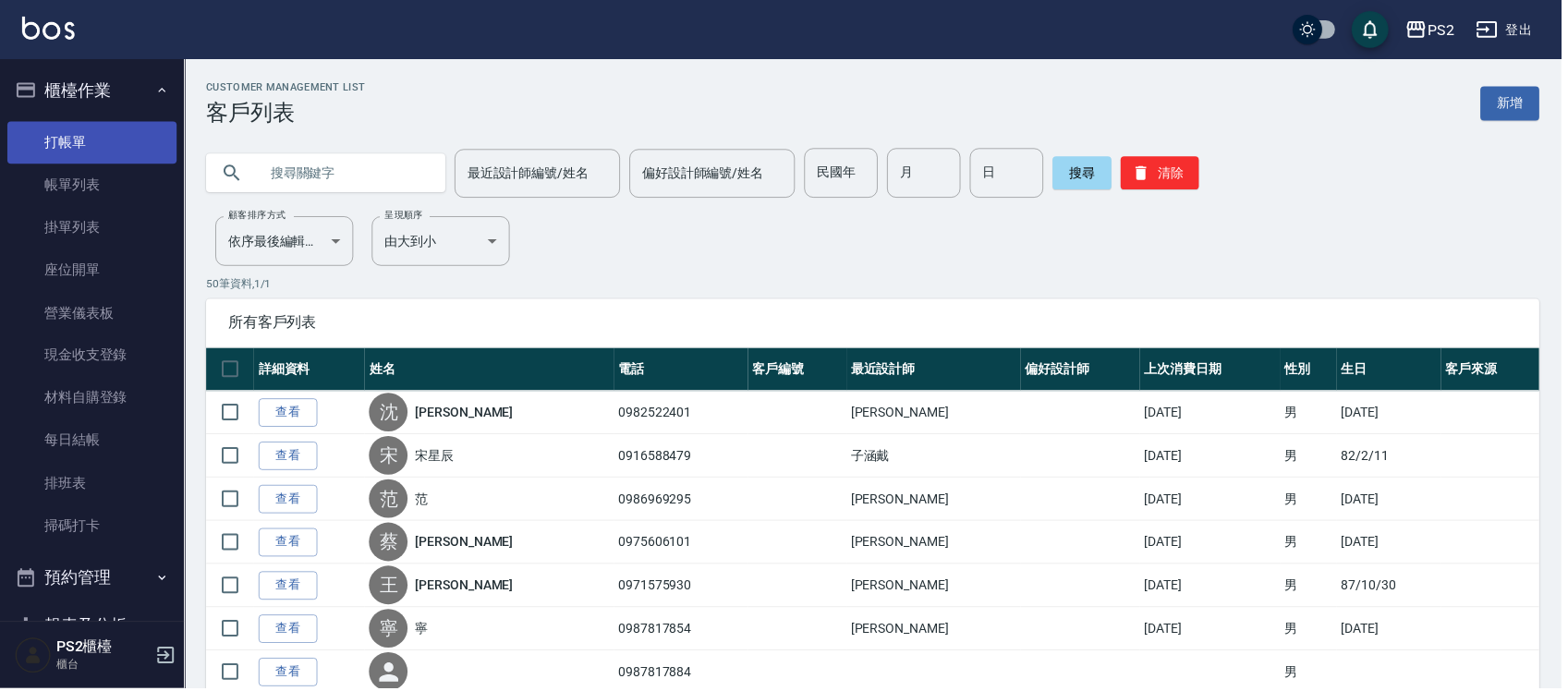
click at [95, 122] on link "打帳單" at bounding box center [92, 143] width 170 height 42
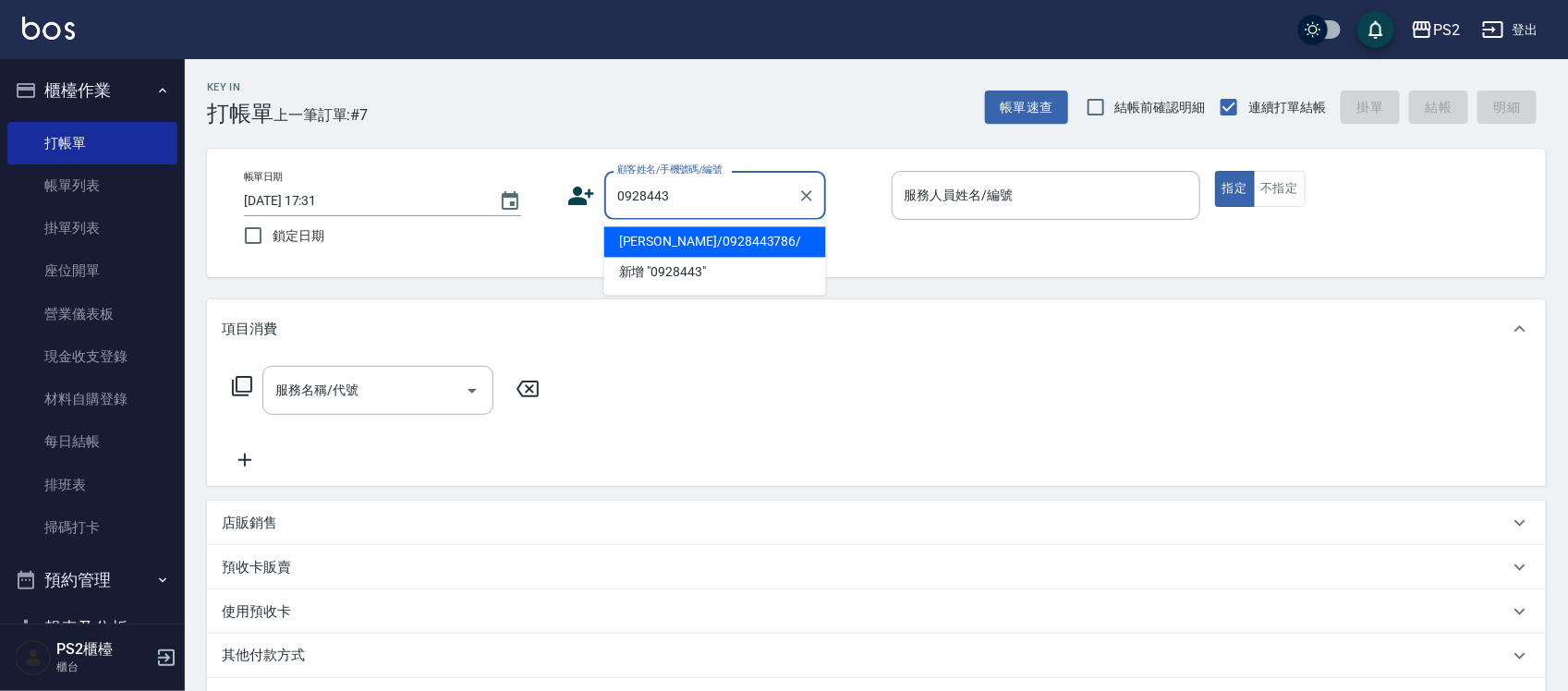
type input "[PERSON_NAME]/0928443786/"
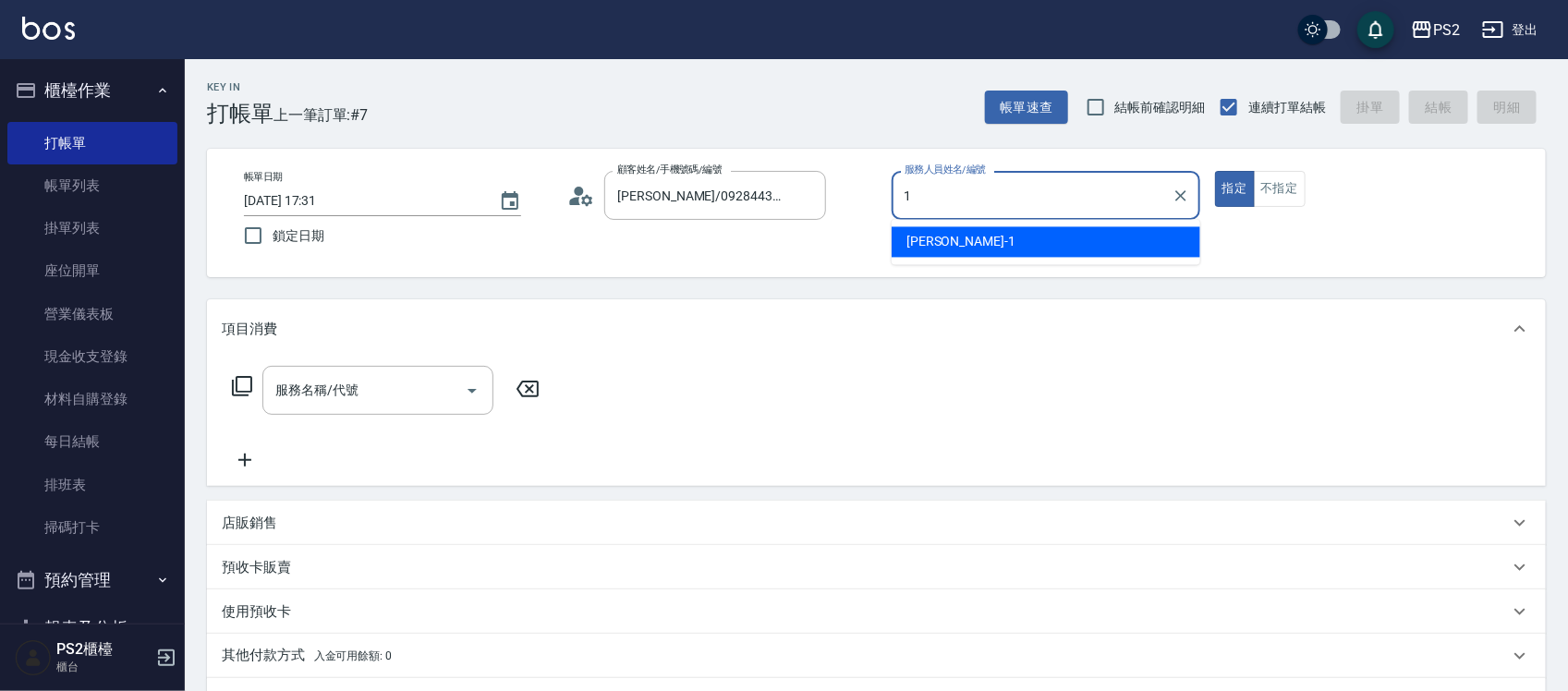
type input "Polly-1"
type button "true"
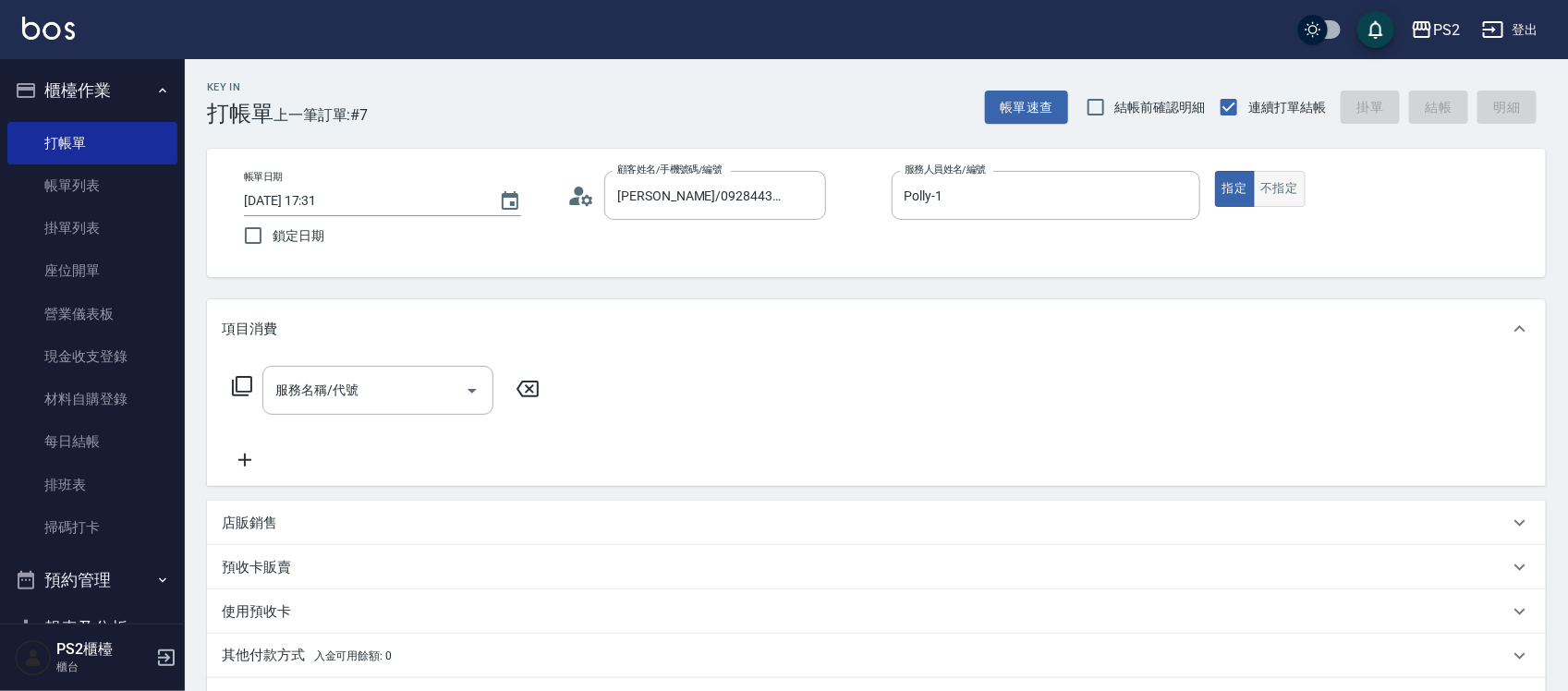
click at [1291, 187] on button "不指定" at bounding box center [1279, 189] width 52 height 36
click at [382, 382] on input "服務名稱/代號" at bounding box center [364, 390] width 187 height 32
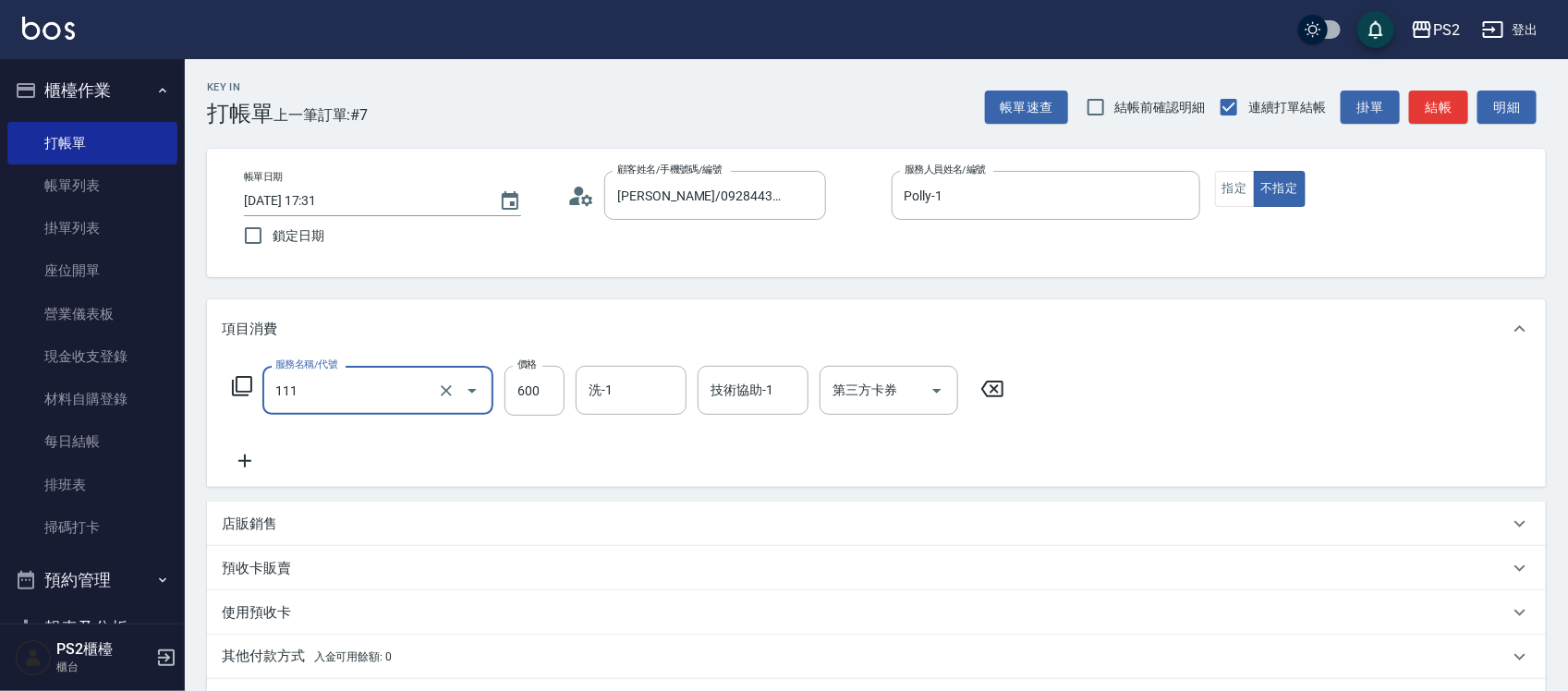
type input "精油洗+去角質(111)"
type input "900"
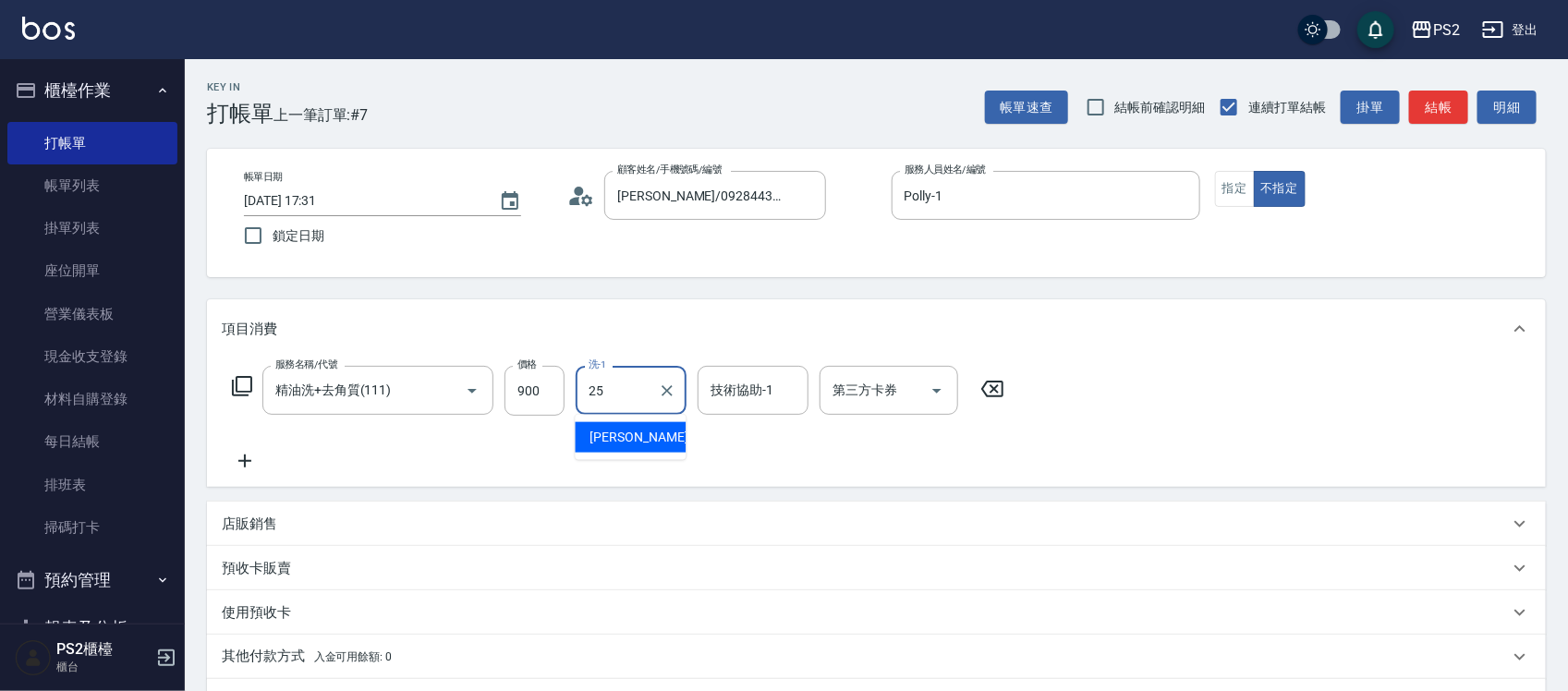
type input "[PERSON_NAME]-25"
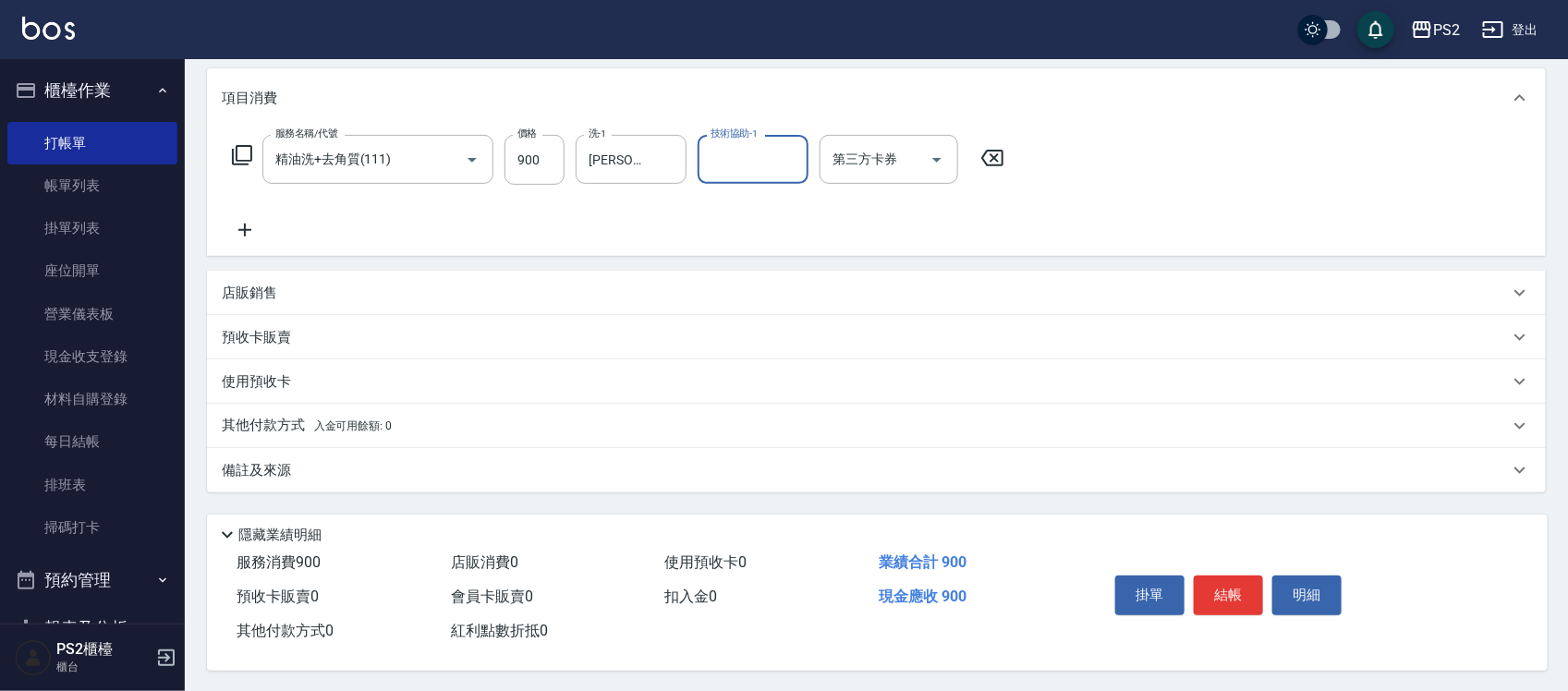
scroll to position [239, 0]
click at [1235, 594] on button "結帳" at bounding box center [1229, 592] width 70 height 39
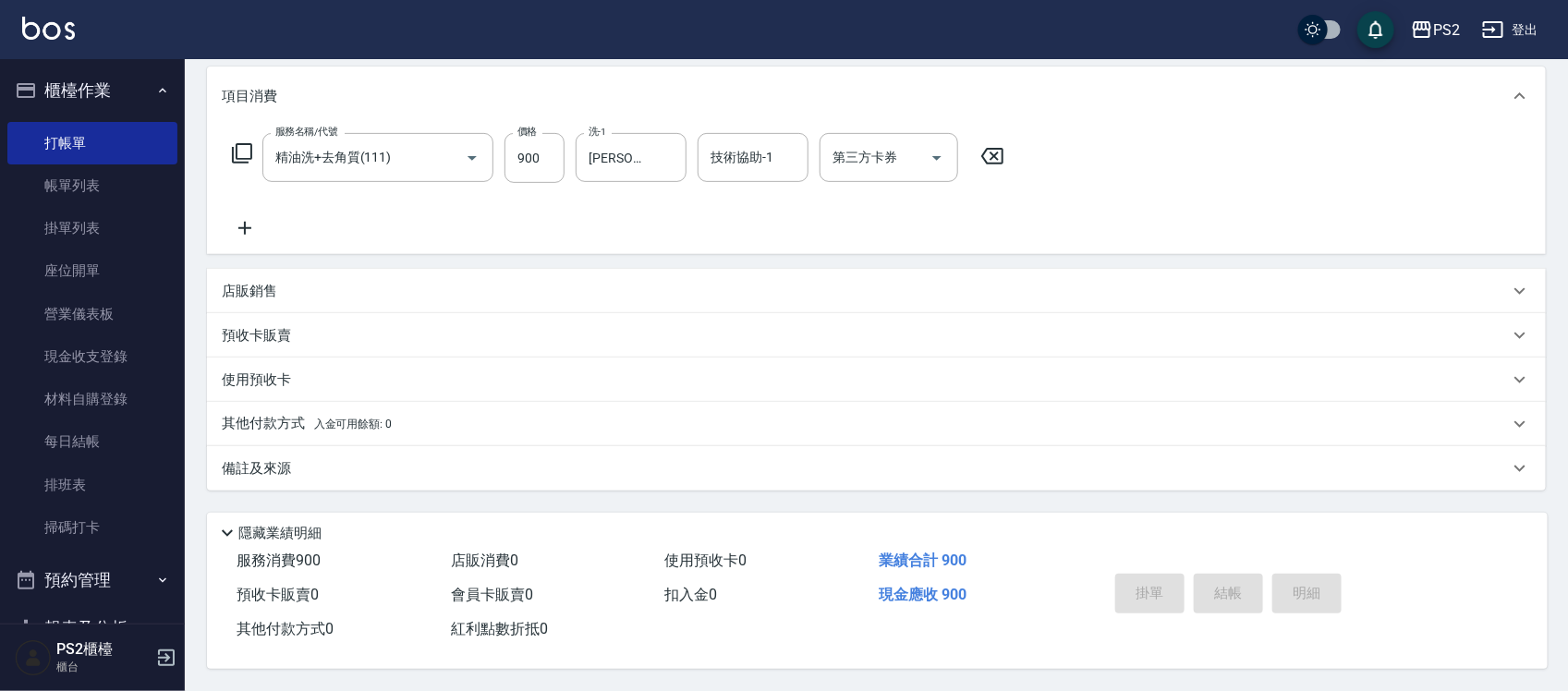
type input "[DATE] 17:32"
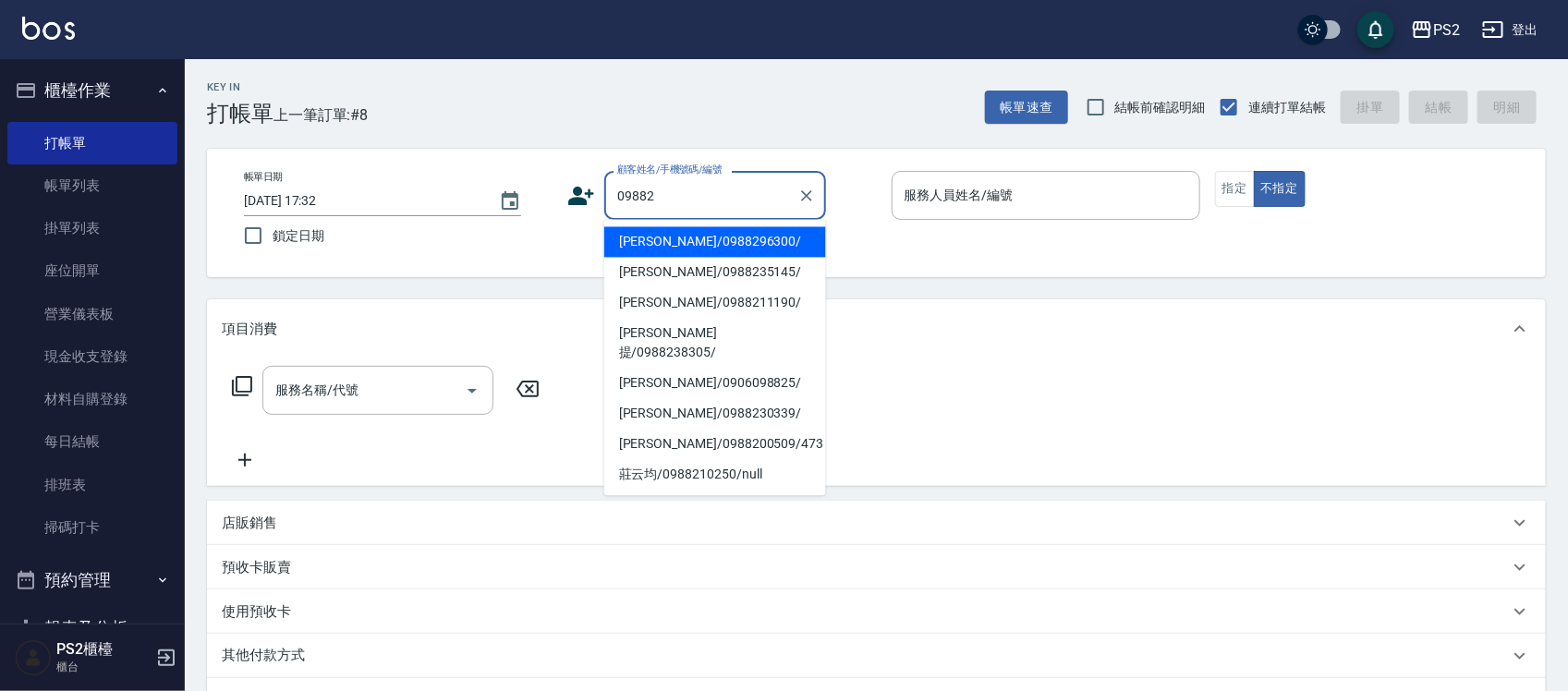
type input "[PERSON_NAME]/0988296300/"
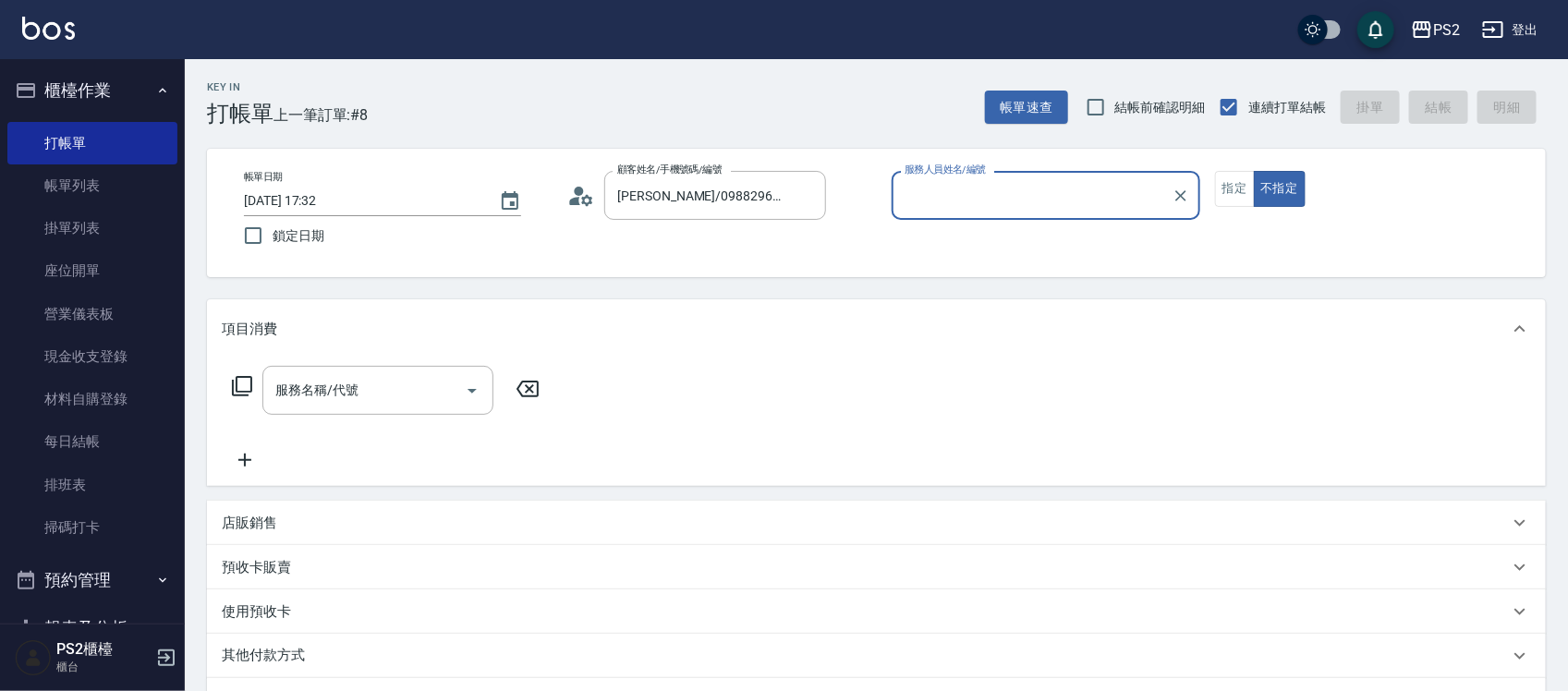
type input "Polly-1"
click at [1254, 171] on button "不指定" at bounding box center [1279, 189] width 52 height 36
type button "false"
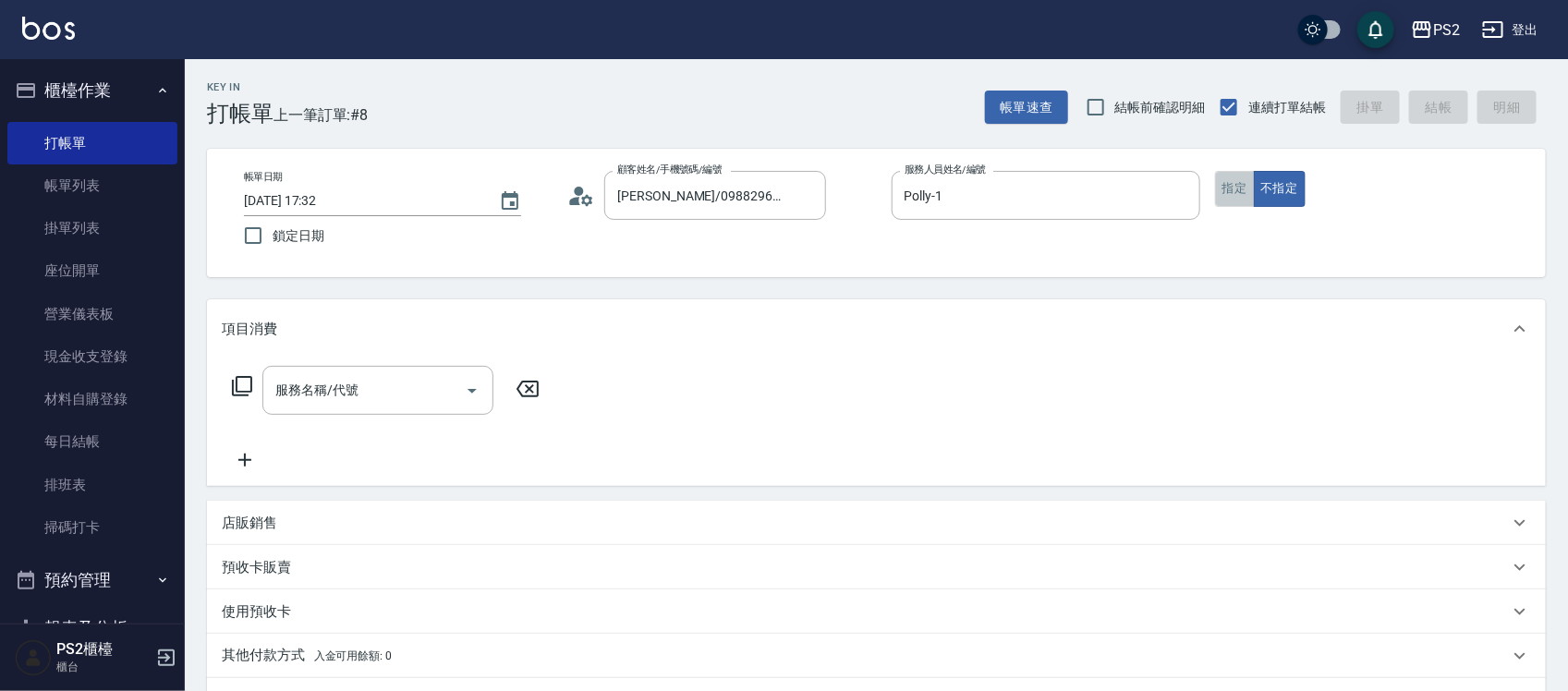
click at [1238, 198] on button "指定" at bounding box center [1234, 189] width 39 height 36
click at [400, 388] on input "服務名稱/代號" at bounding box center [364, 390] width 187 height 32
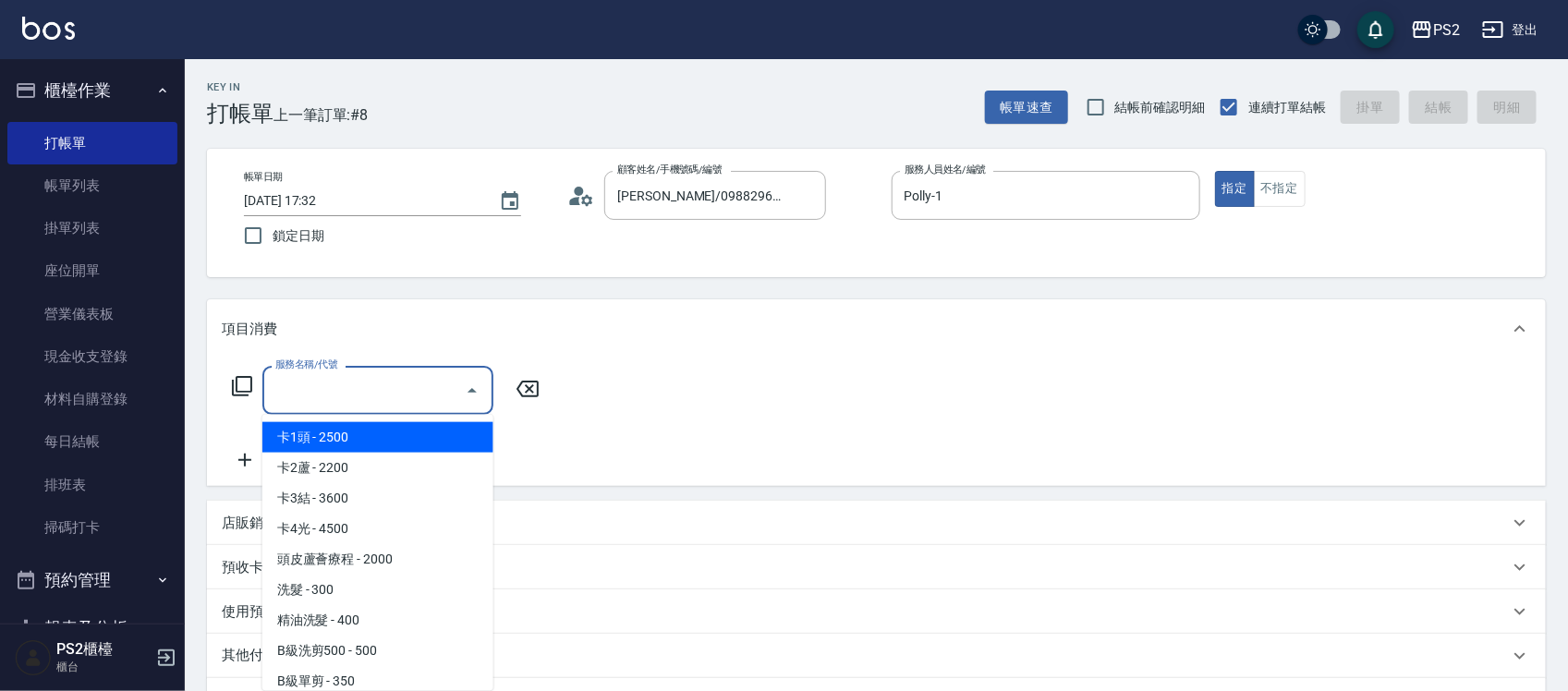
click at [400, 388] on input "服務名稱/代號" at bounding box center [364, 390] width 187 height 32
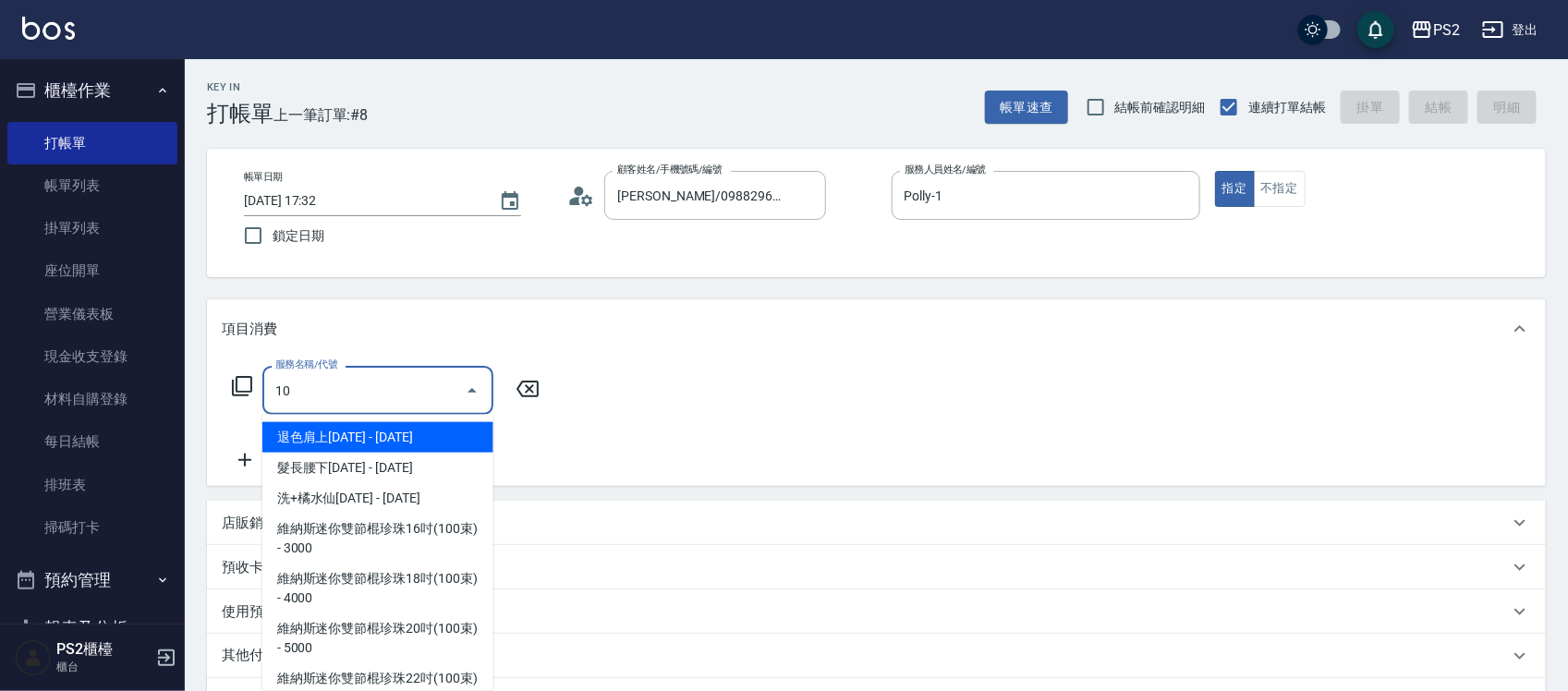
type input "1"
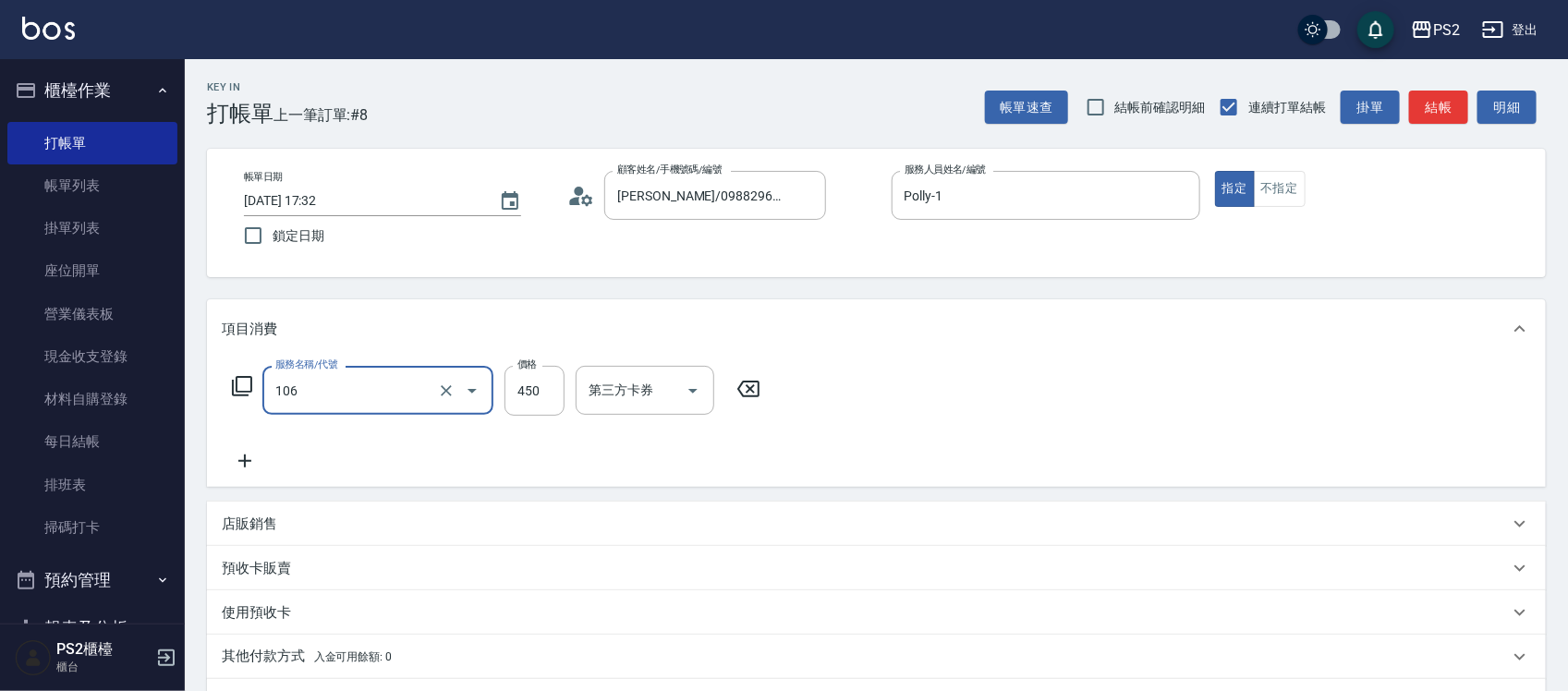
type input "A級單剪(106)"
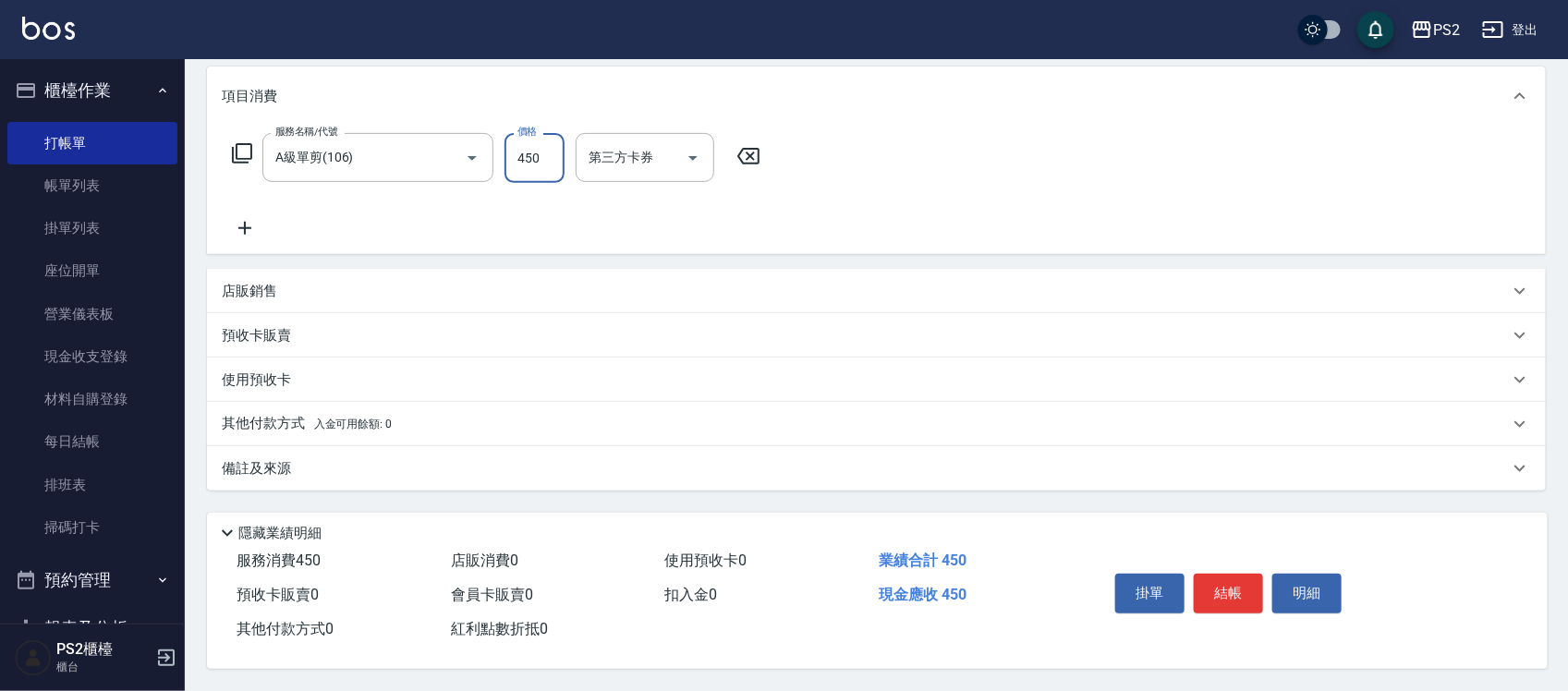
scroll to position [239, 0]
click at [1254, 584] on button "結帳" at bounding box center [1229, 592] width 70 height 39
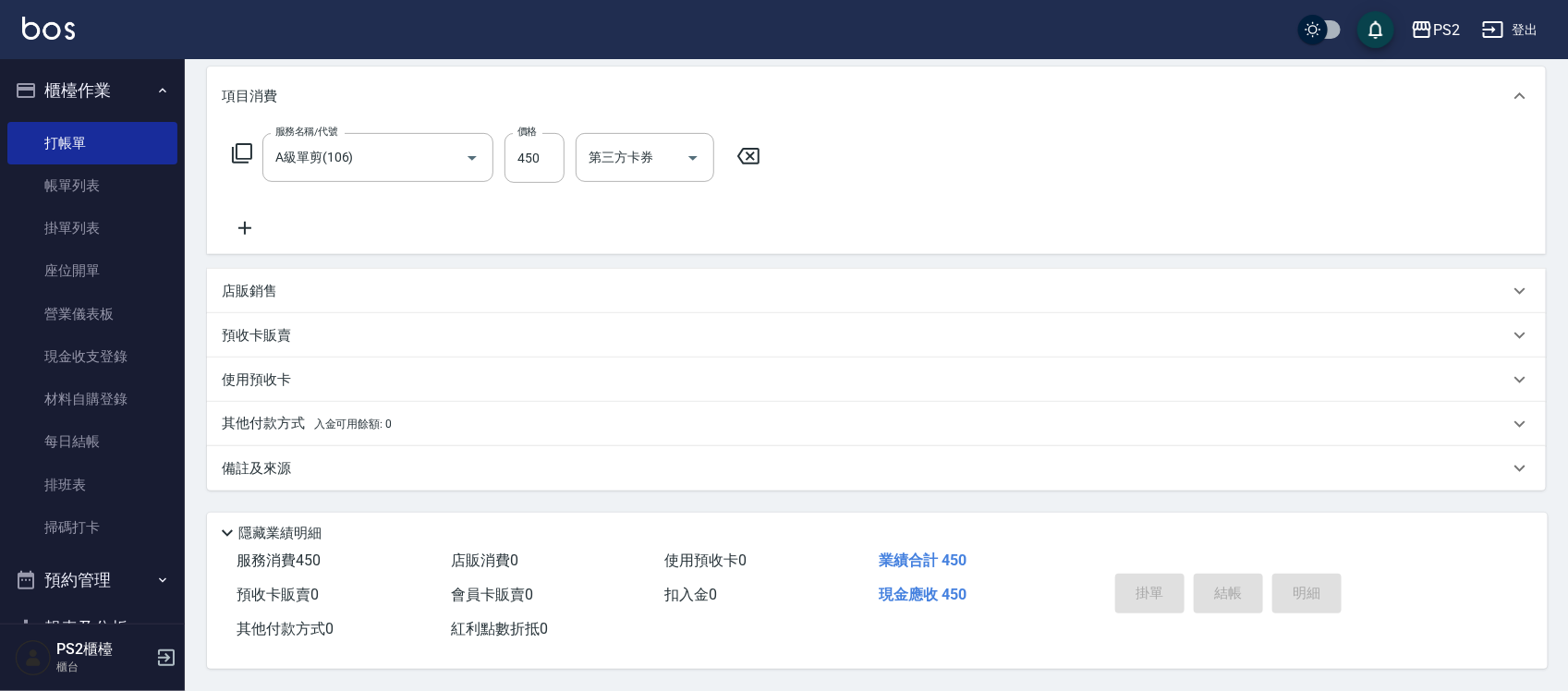
type input "[DATE] 17:33"
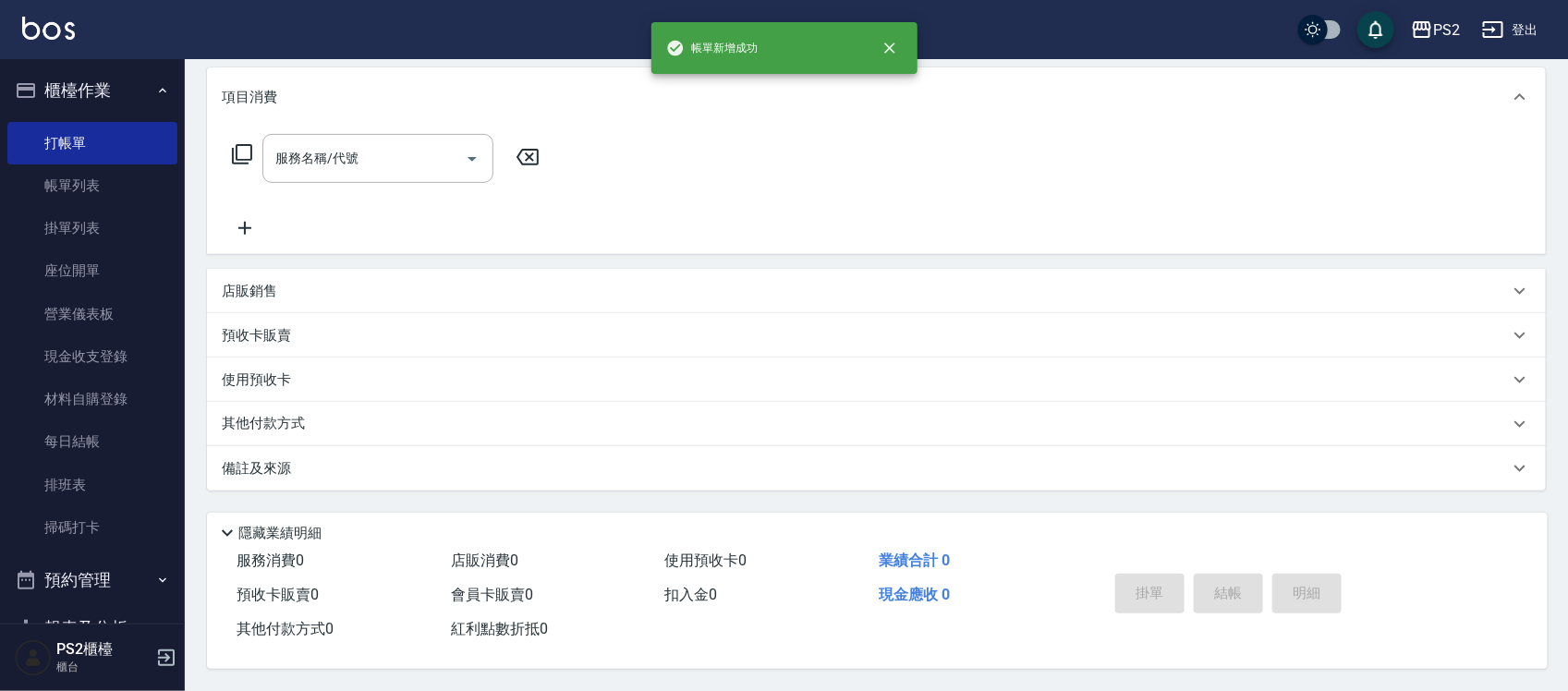
scroll to position [0, 0]
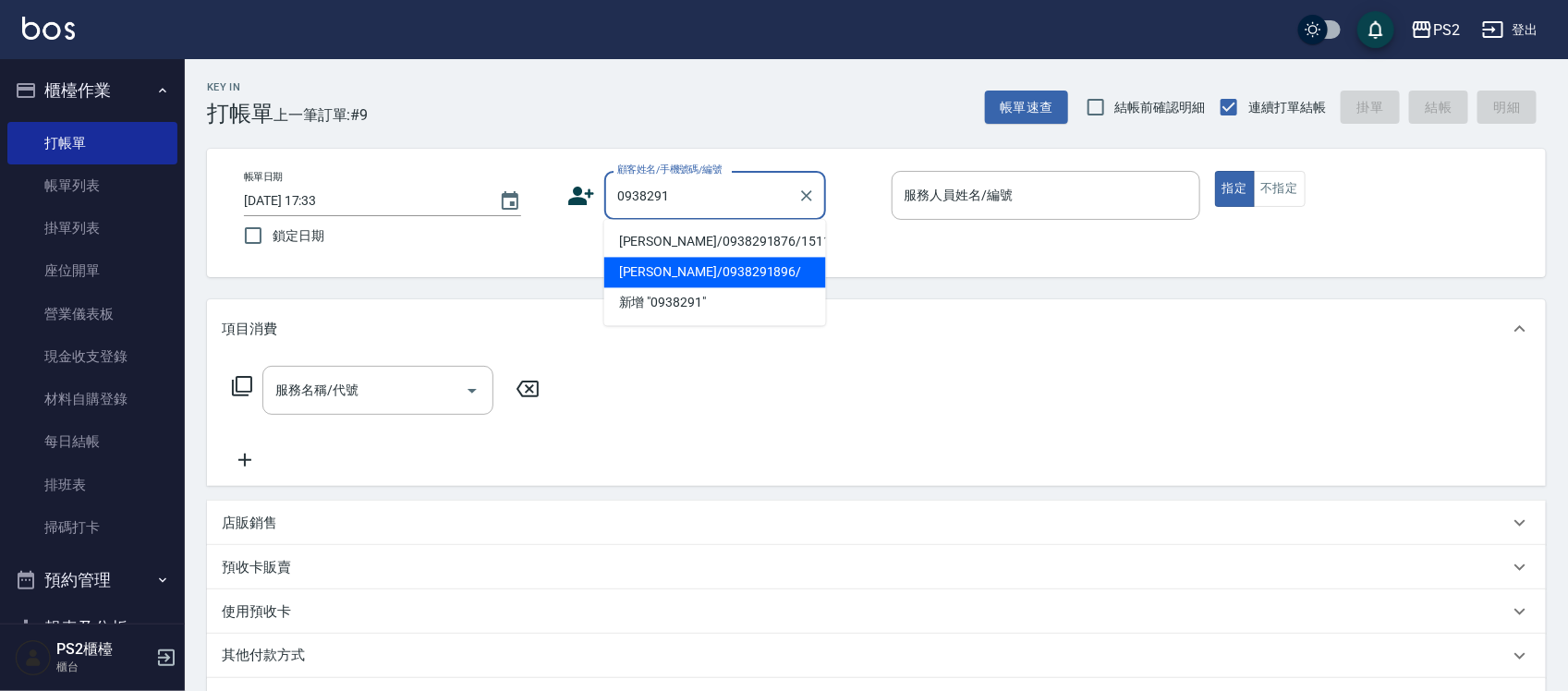
click at [744, 258] on li "[PERSON_NAME]/0938291896/" at bounding box center [715, 273] width 222 height 30
type input "[PERSON_NAME]/0938291896/"
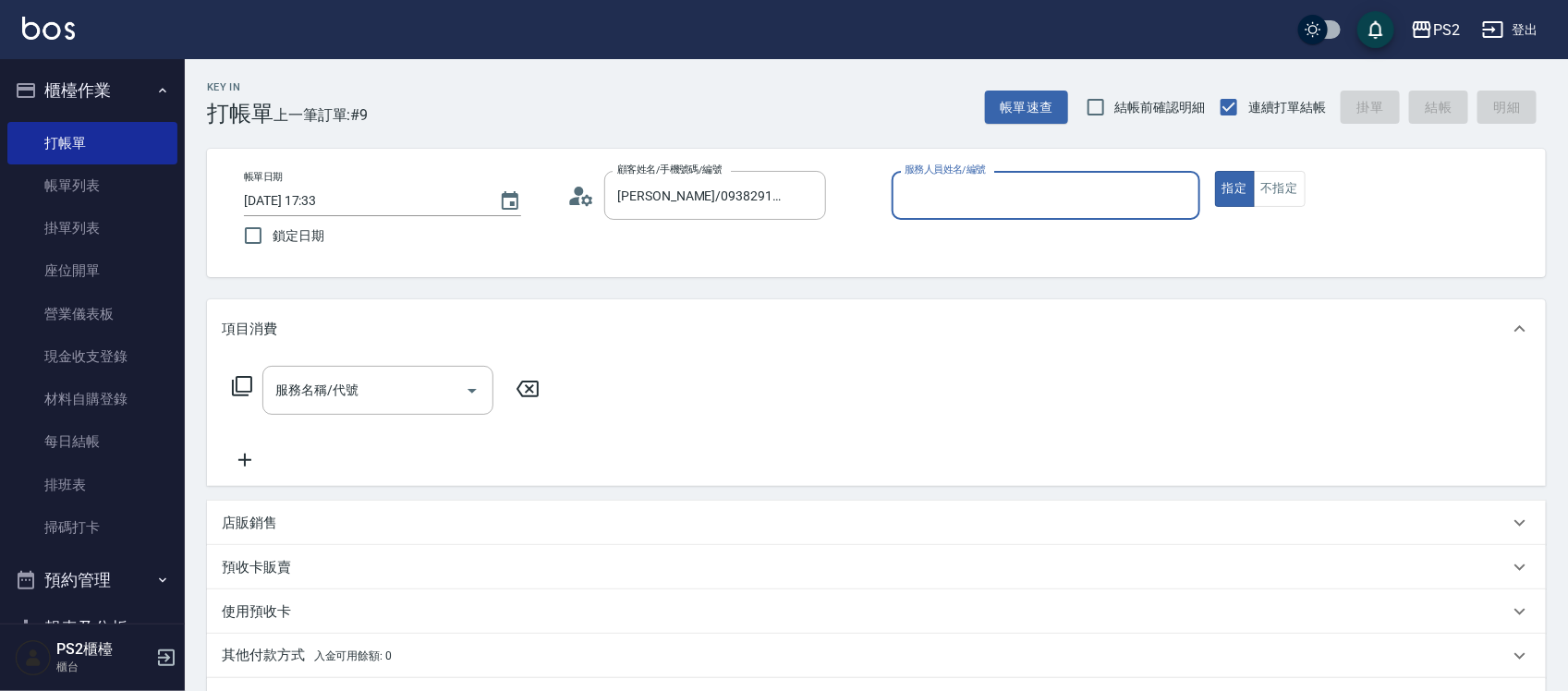
click at [589, 214] on div "顧客姓名/手機號碼/編號 [PERSON_NAME]/0938291896/ 顧客姓名/手機號碼/編號" at bounding box center [721, 196] width 308 height 49
click at [582, 196] on icon at bounding box center [588, 199] width 11 height 11
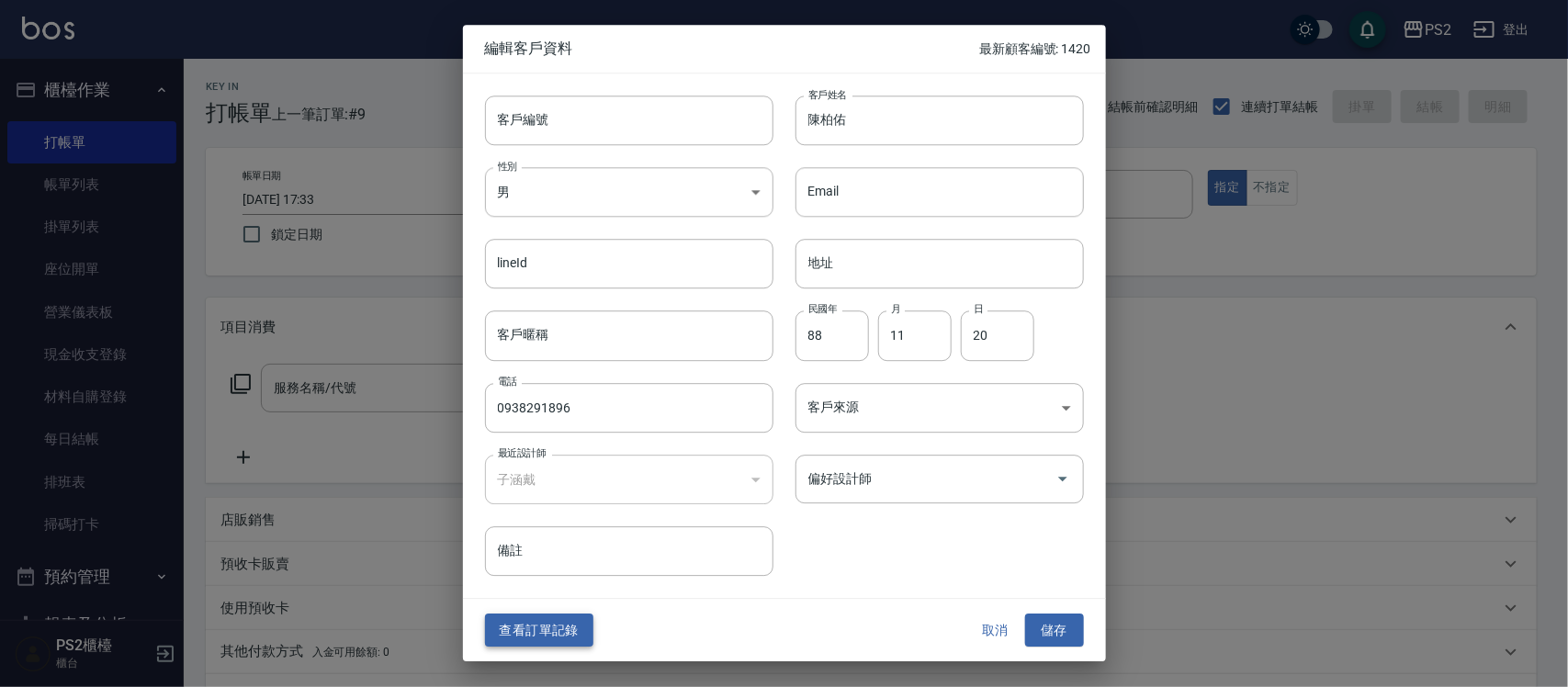
click at [512, 630] on button "查看訂單記錄" at bounding box center [539, 630] width 108 height 34
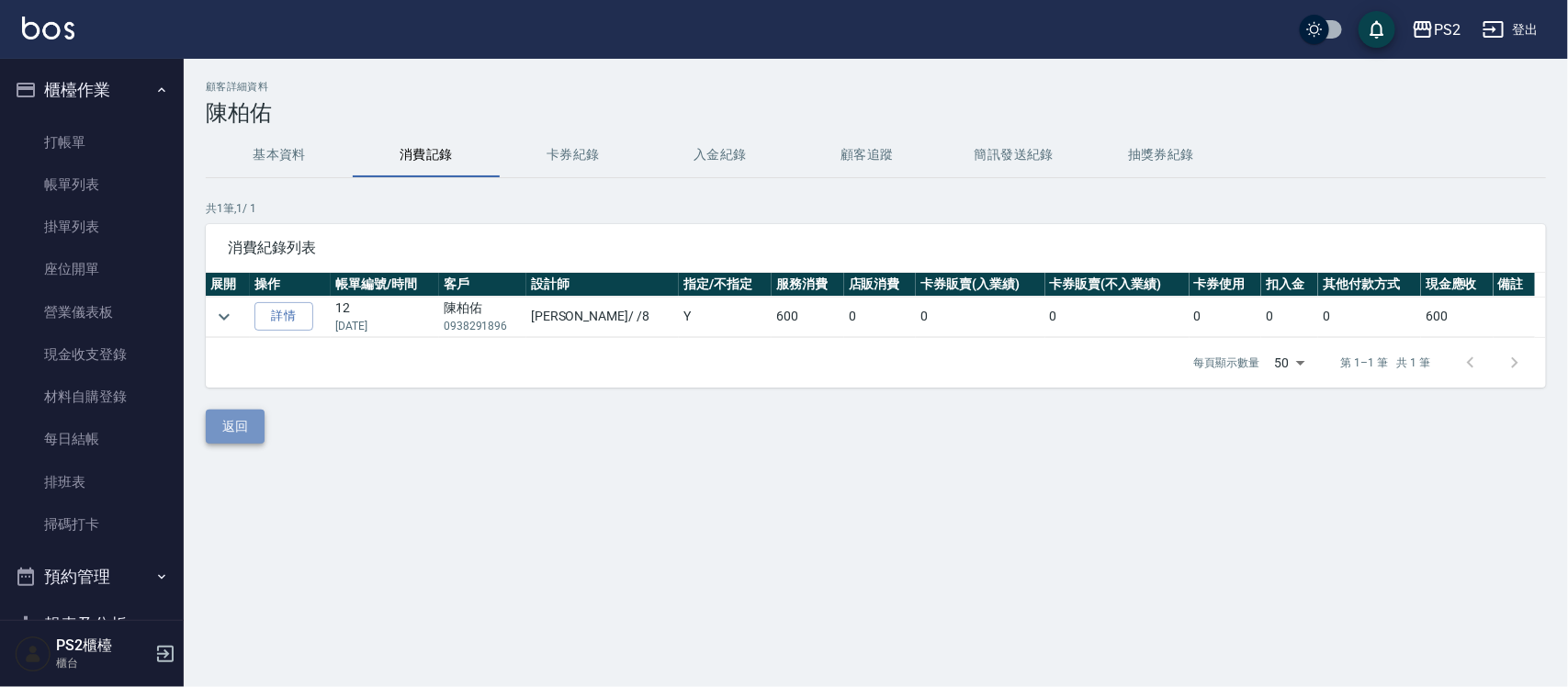
click at [226, 416] on button "返回" at bounding box center [235, 426] width 59 height 34
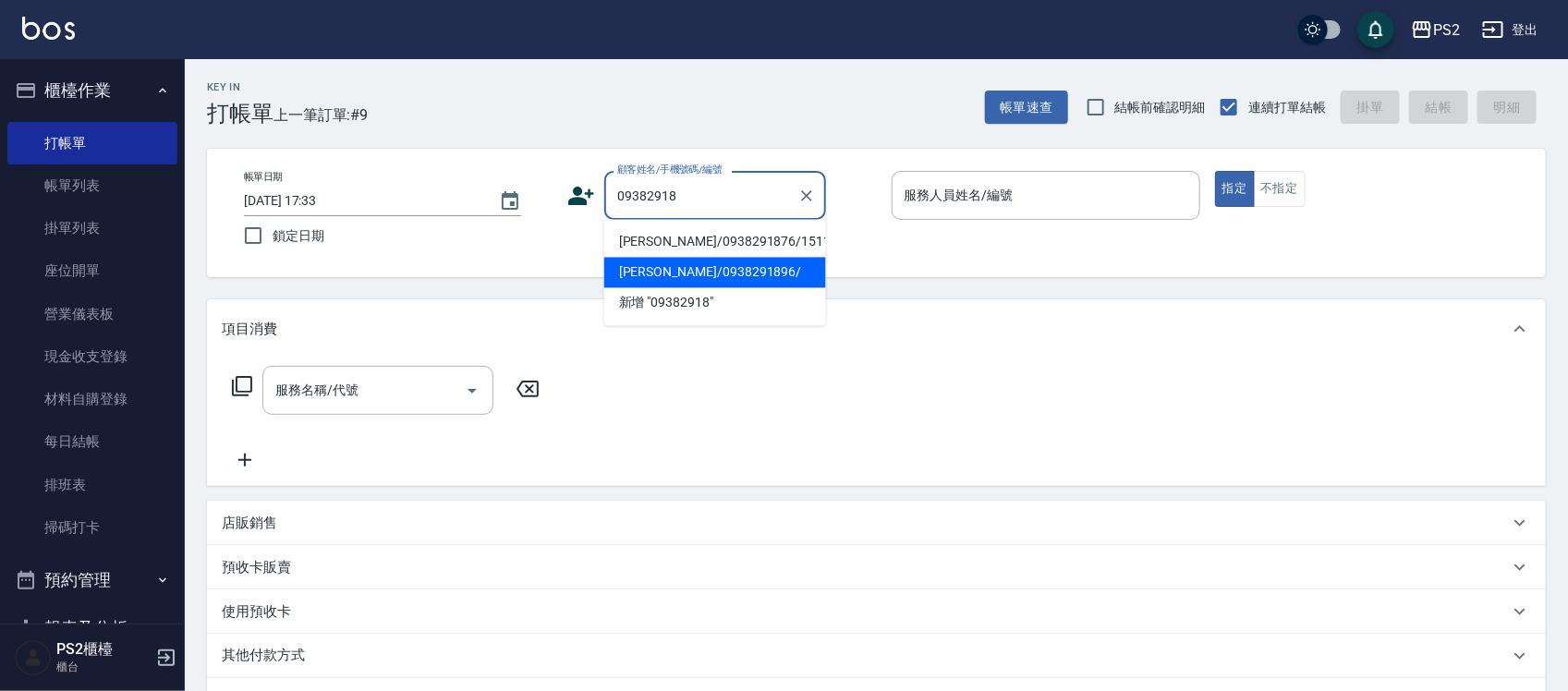
click at [750, 265] on li "[PERSON_NAME]/0938291896/" at bounding box center [715, 273] width 222 height 30
click at [750, 265] on div "帳單日期 [DATE] 17:33 鎖定日期 顧客姓名/手機號碼/編號 09382918 顧客姓名/手機號碼/編號 服務人員姓名/編號 服務人員姓名/編號 指…" at bounding box center [876, 212] width 1339 height 129
type input "[PERSON_NAME]/0938291896/"
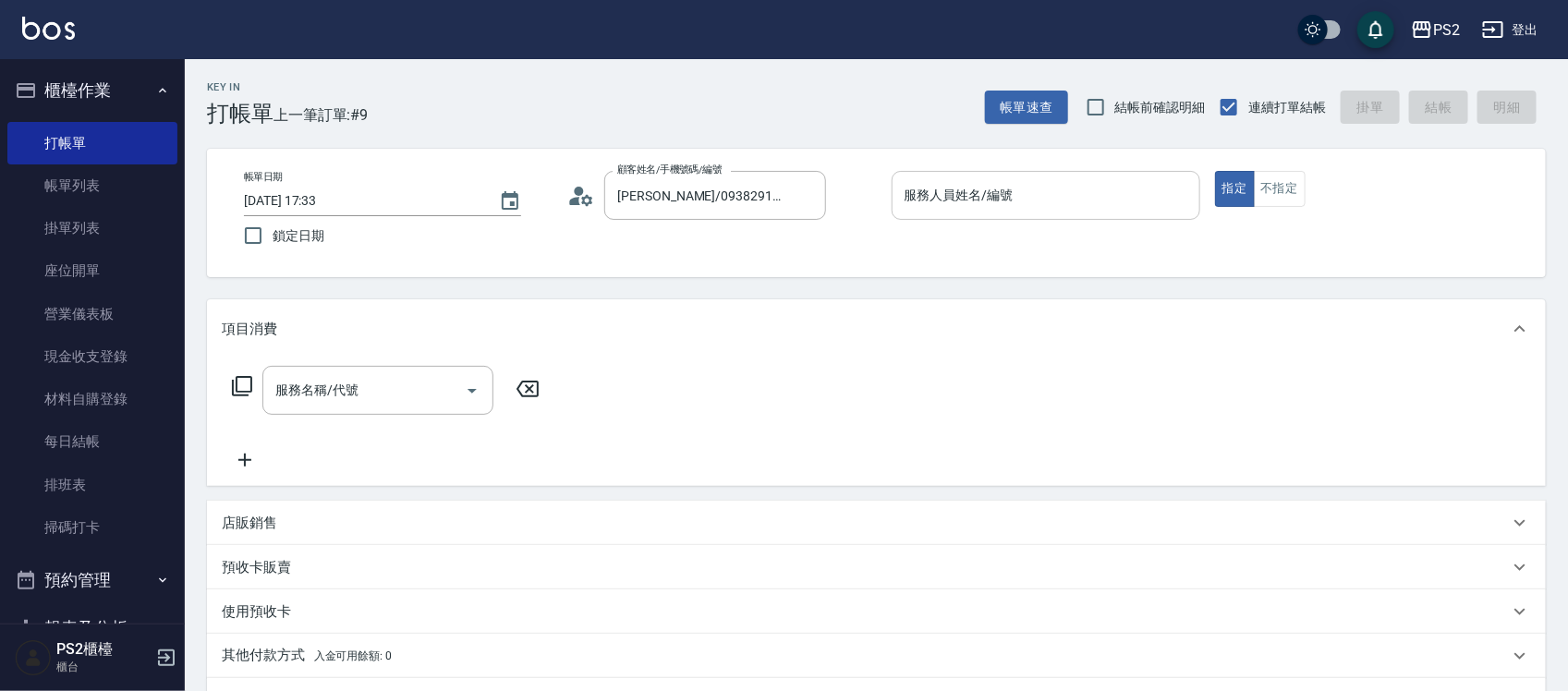
click at [903, 179] on div "服務人員姓名/編號 服務人員姓名/編號" at bounding box center [1045, 196] width 308 height 49
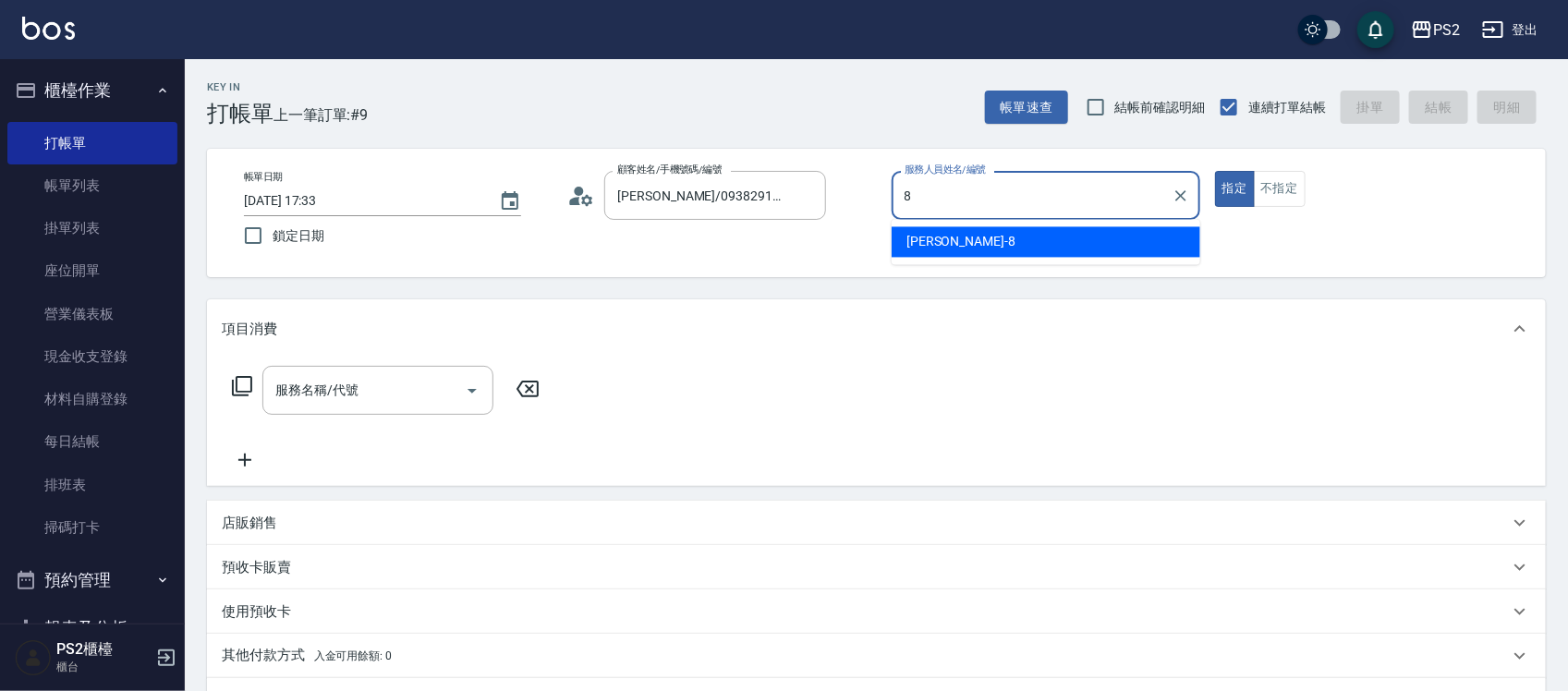
type input "Lori-8"
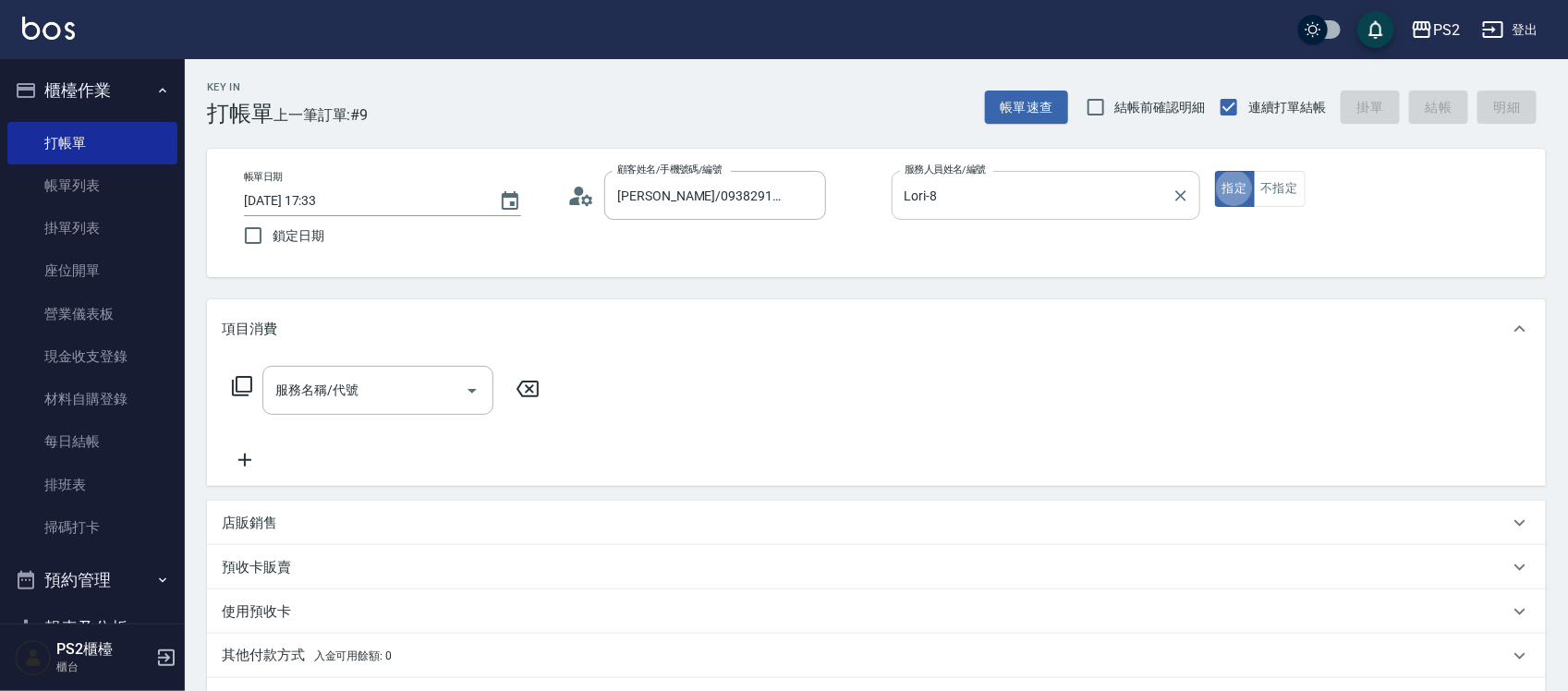
type button "true"
type input "\"
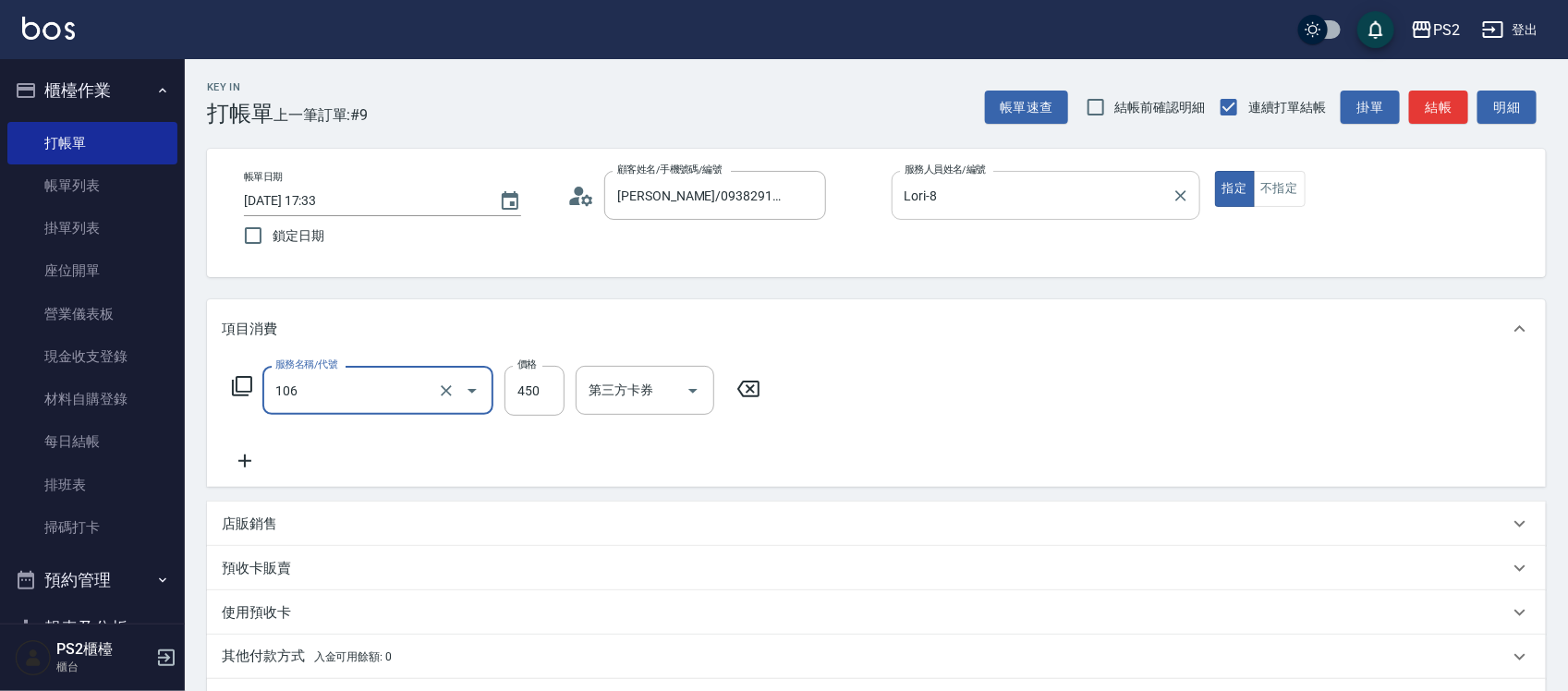
type input "A級單剪(106)"
click at [250, 391] on icon at bounding box center [243, 386] width 21 height 21
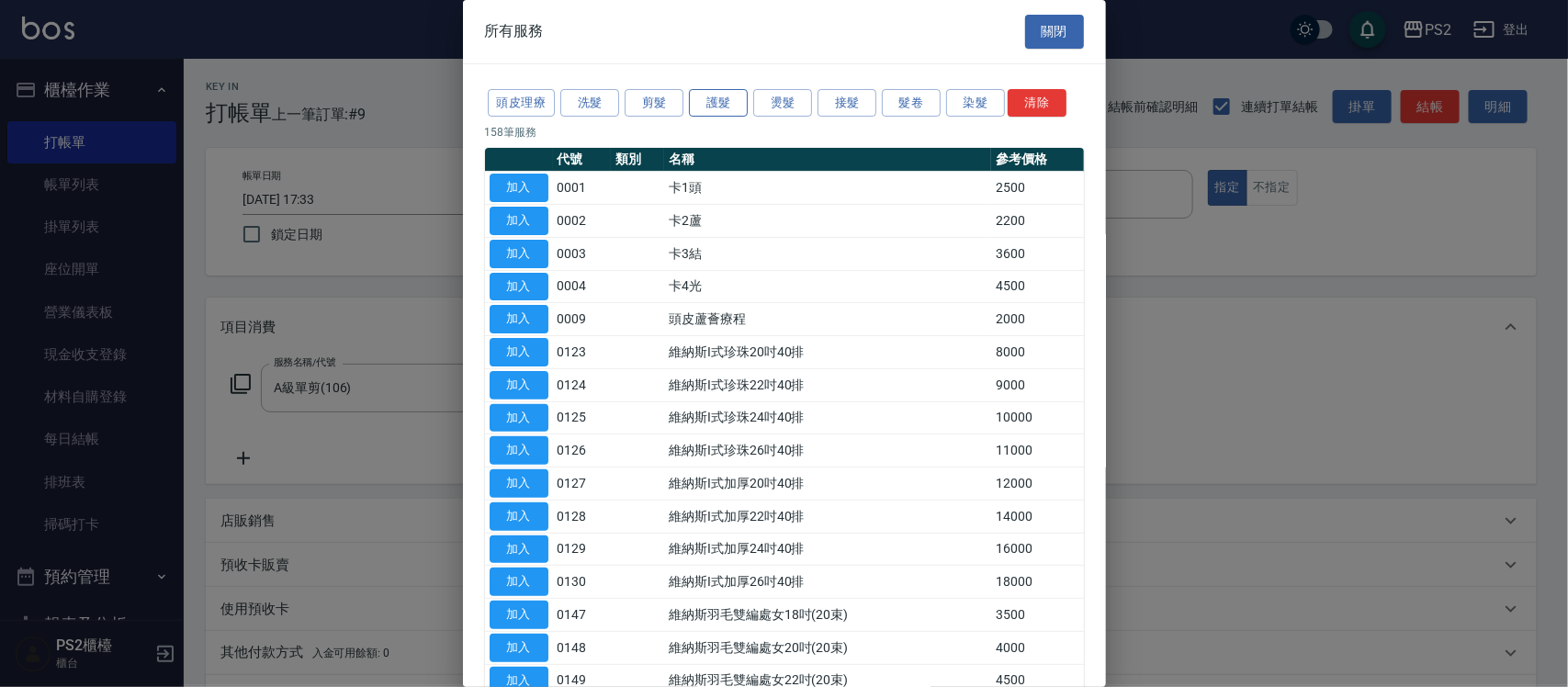
click at [710, 96] on button "護髮" at bounding box center [718, 103] width 59 height 28
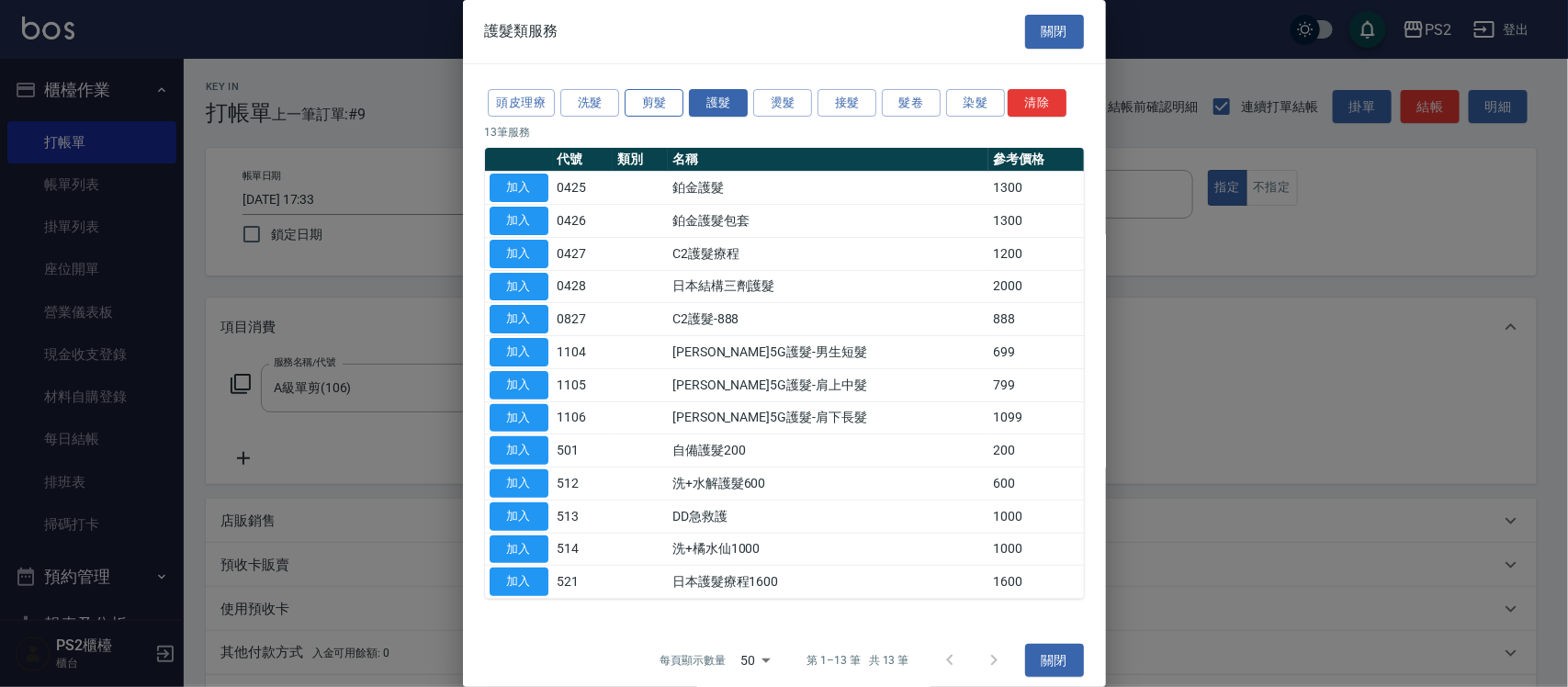
click at [637, 102] on button "剪髮" at bounding box center [654, 103] width 59 height 28
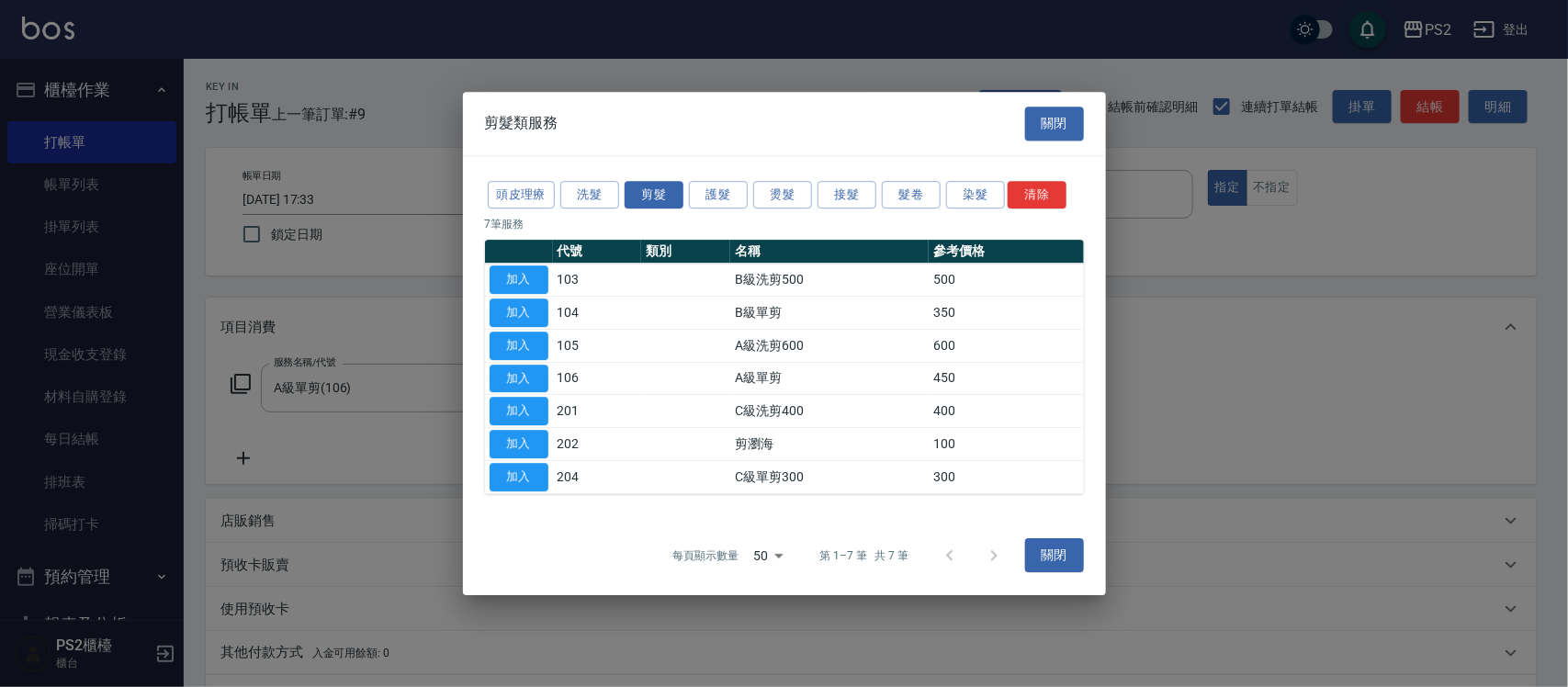
click at [582, 96] on div "剪髮類服務 關閉" at bounding box center [784, 123] width 643 height 64
click at [600, 198] on button "洗髮" at bounding box center [589, 195] width 59 height 28
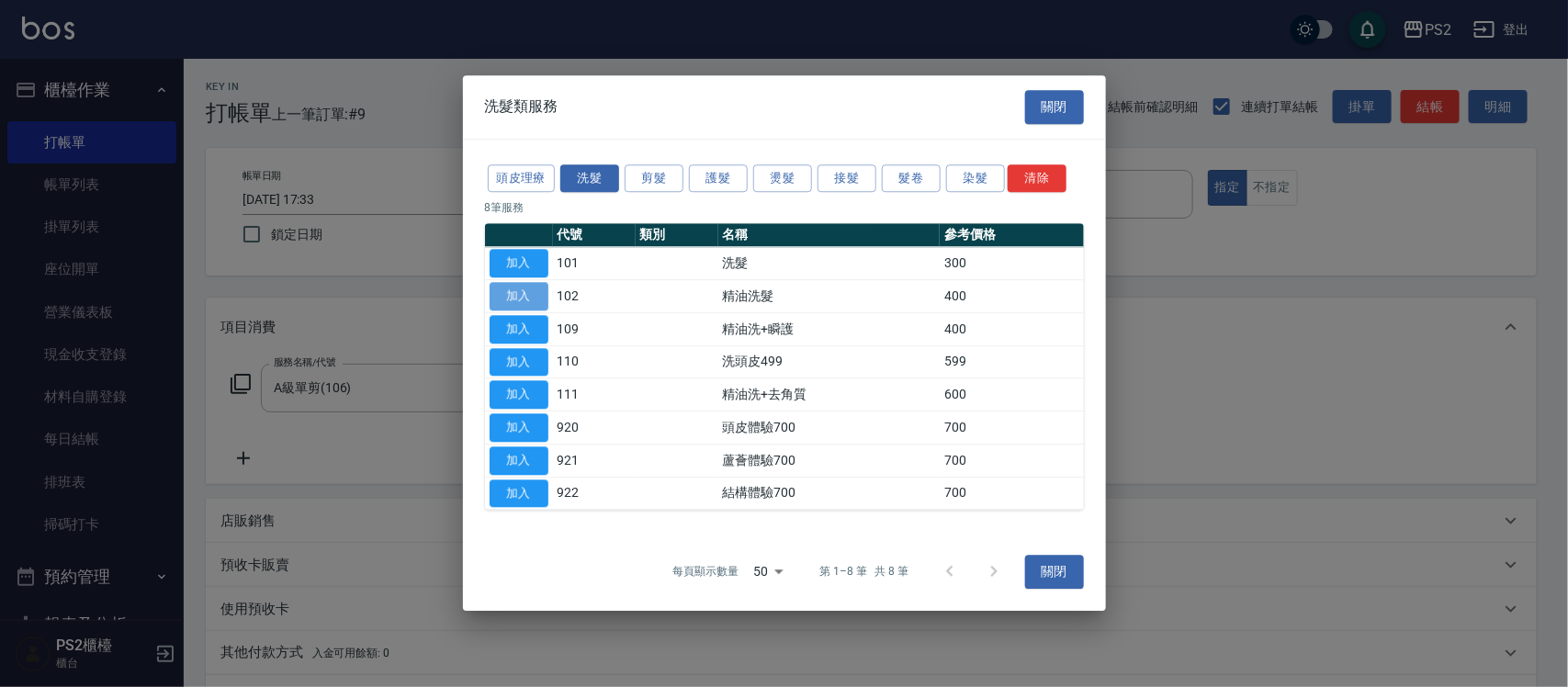
click at [525, 293] on button "加入" at bounding box center [519, 296] width 59 height 28
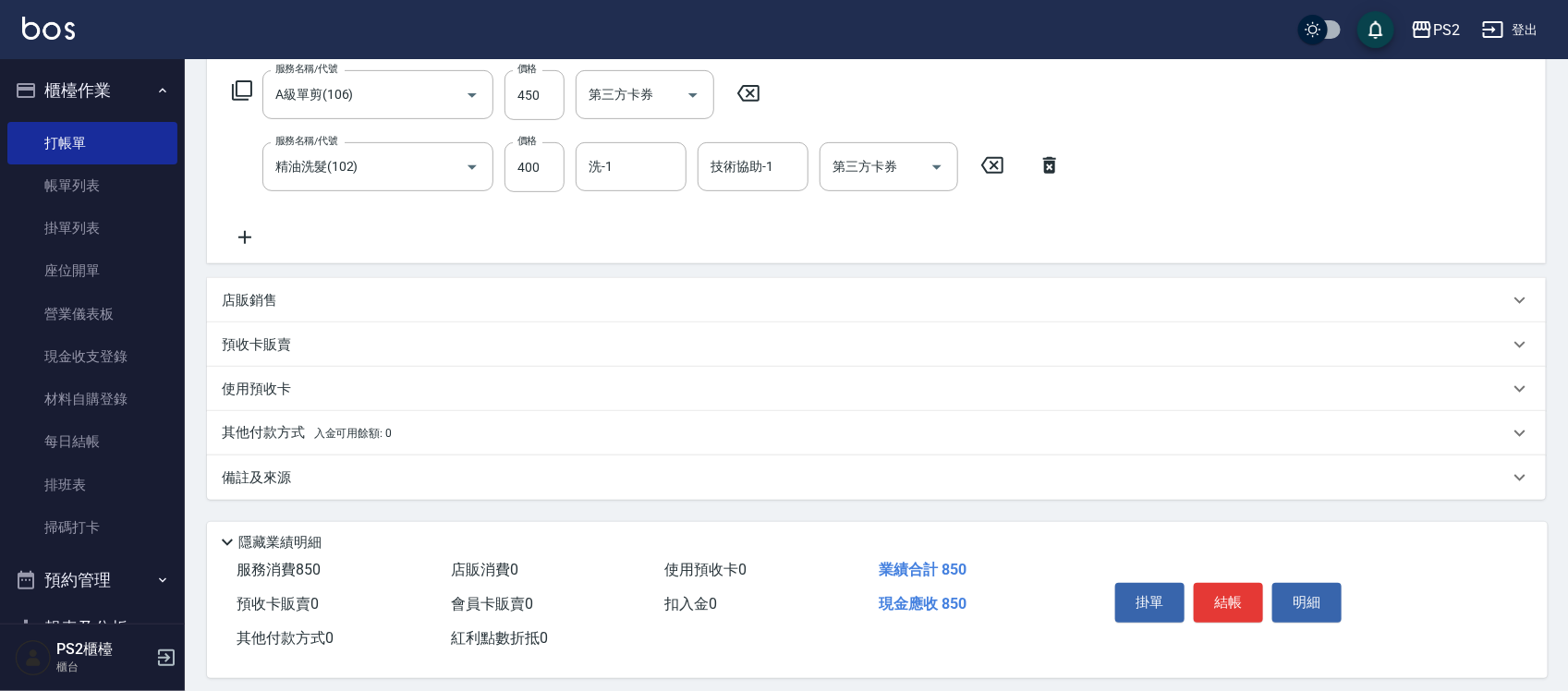
scroll to position [311, 0]
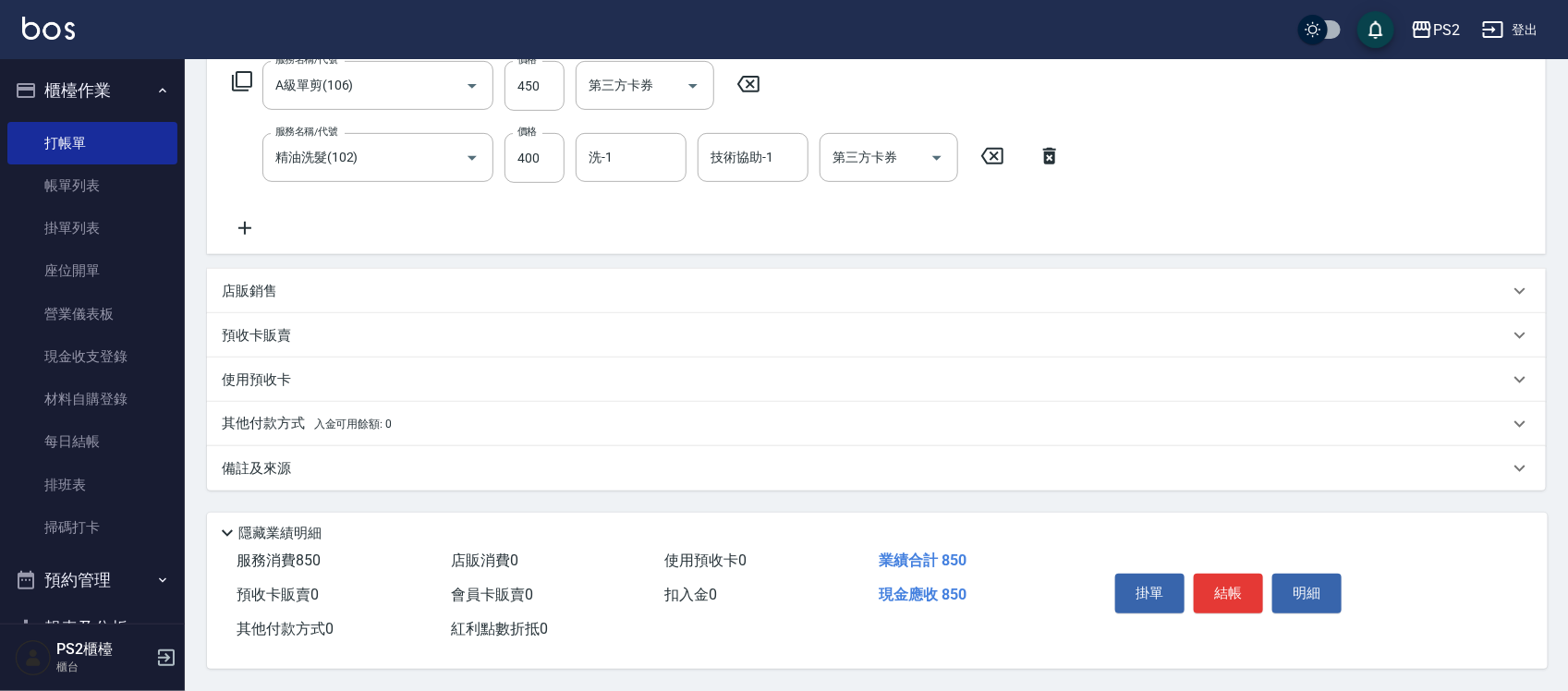
click at [1253, 588] on button "結帳" at bounding box center [1229, 592] width 70 height 39
type input "[DATE] 17:34"
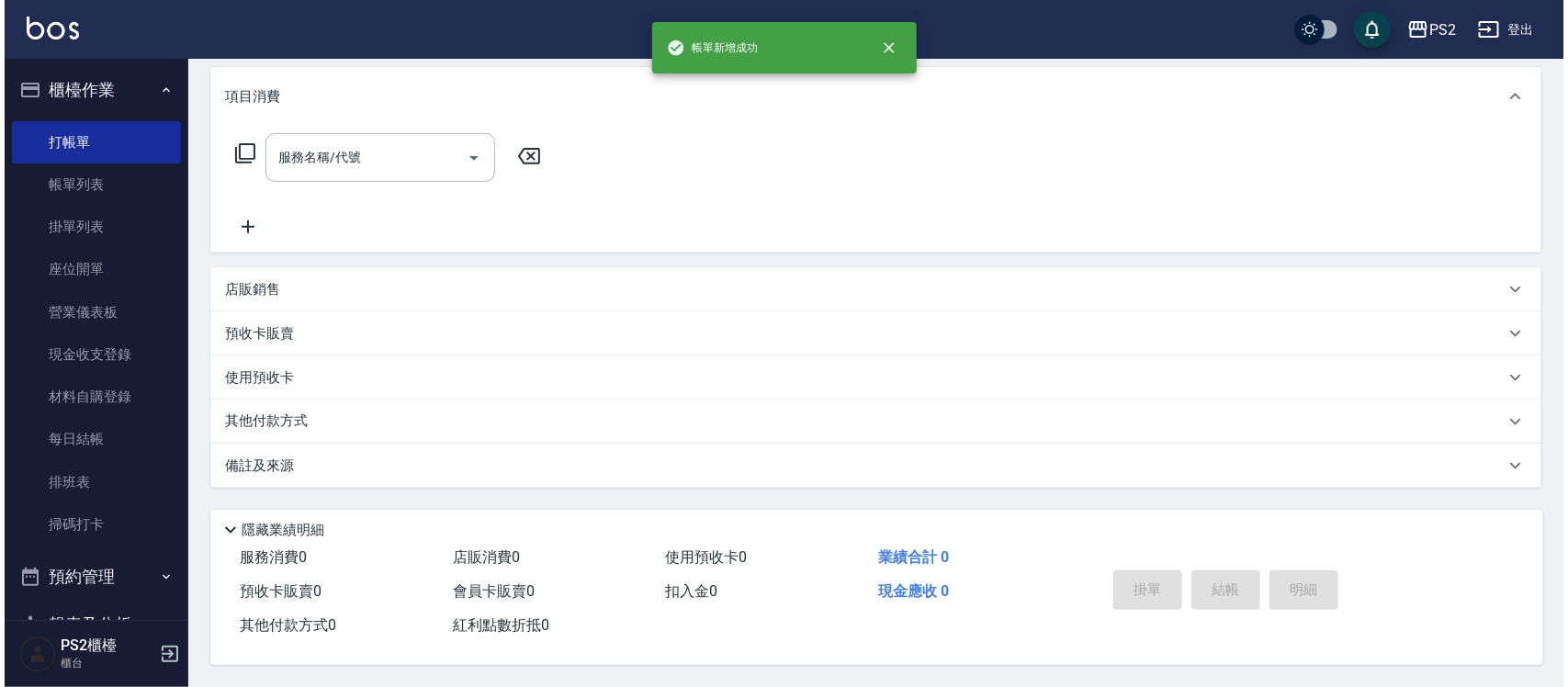
scroll to position [0, 0]
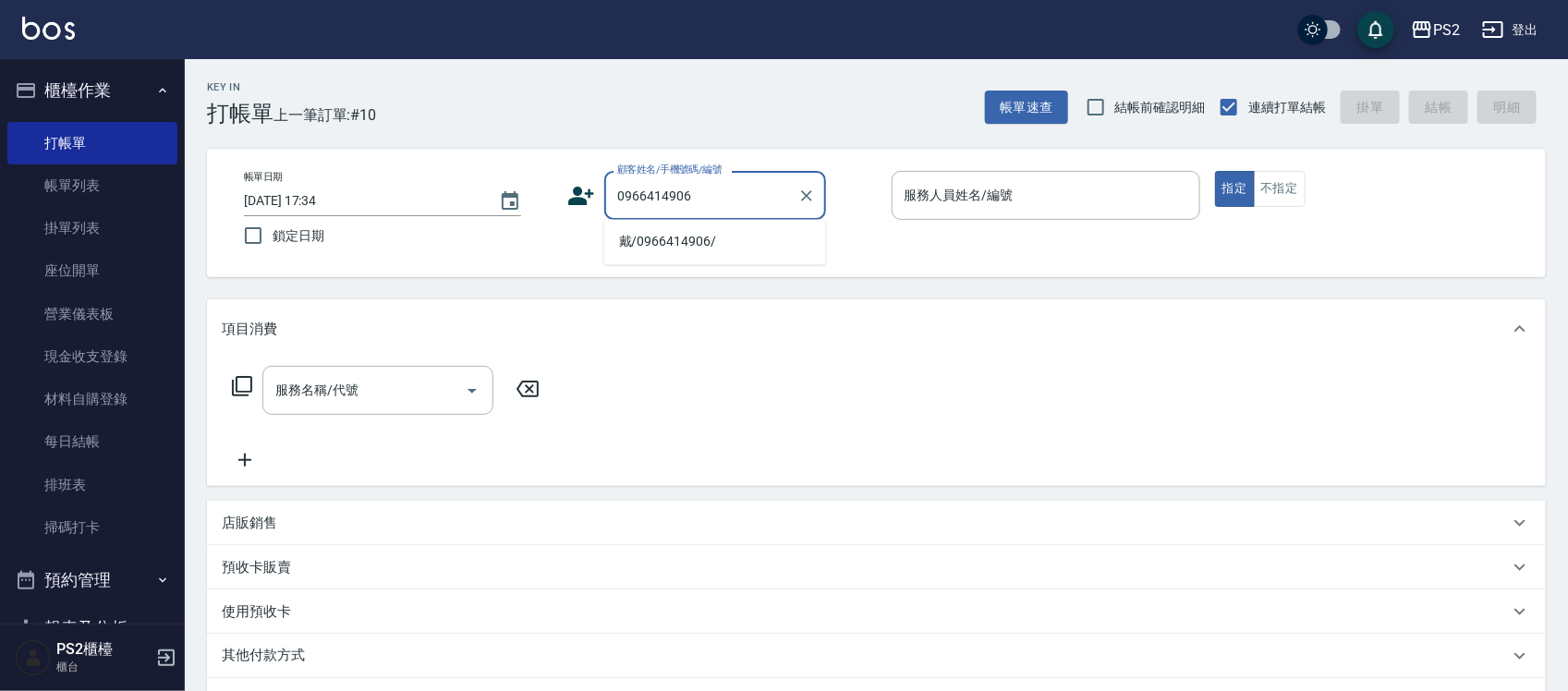
type input "戴/0966414906/"
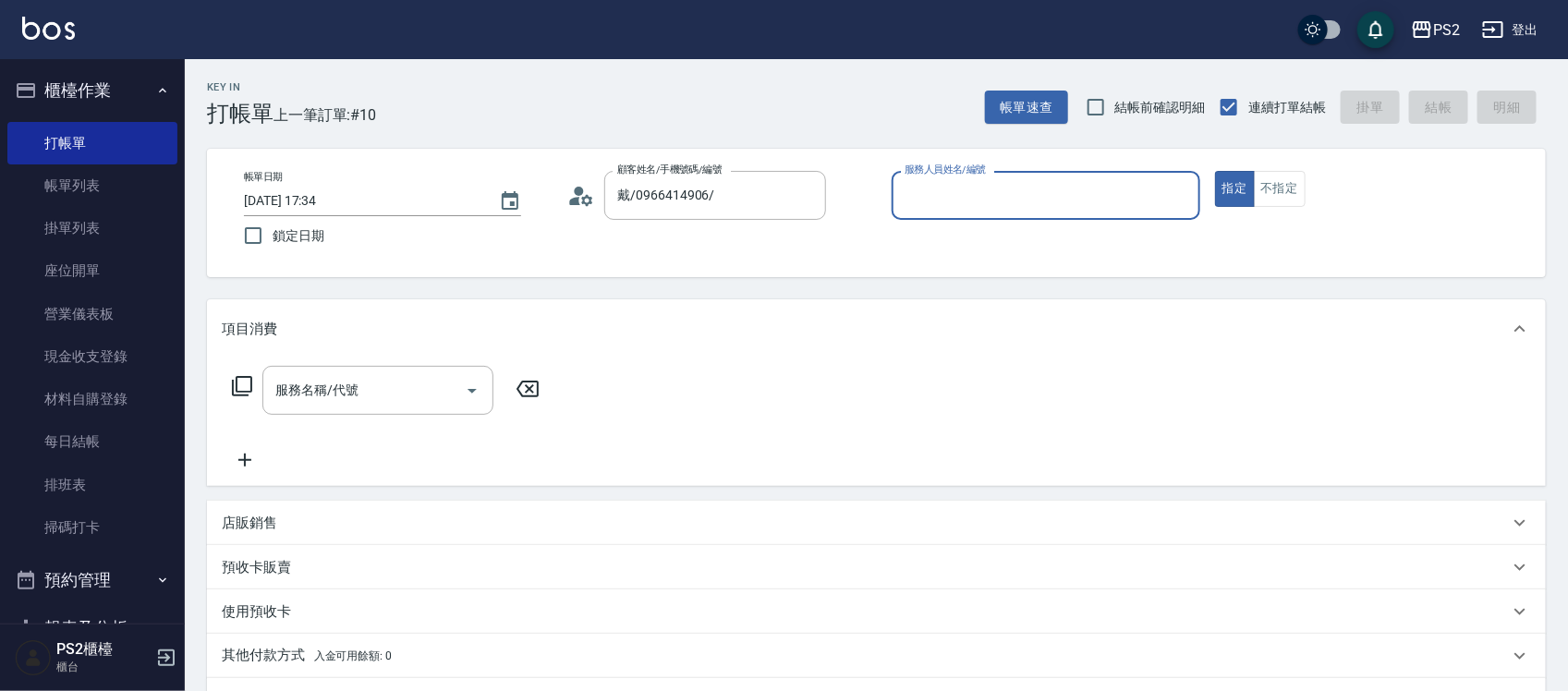
click at [585, 182] on icon at bounding box center [580, 196] width 27 height 27
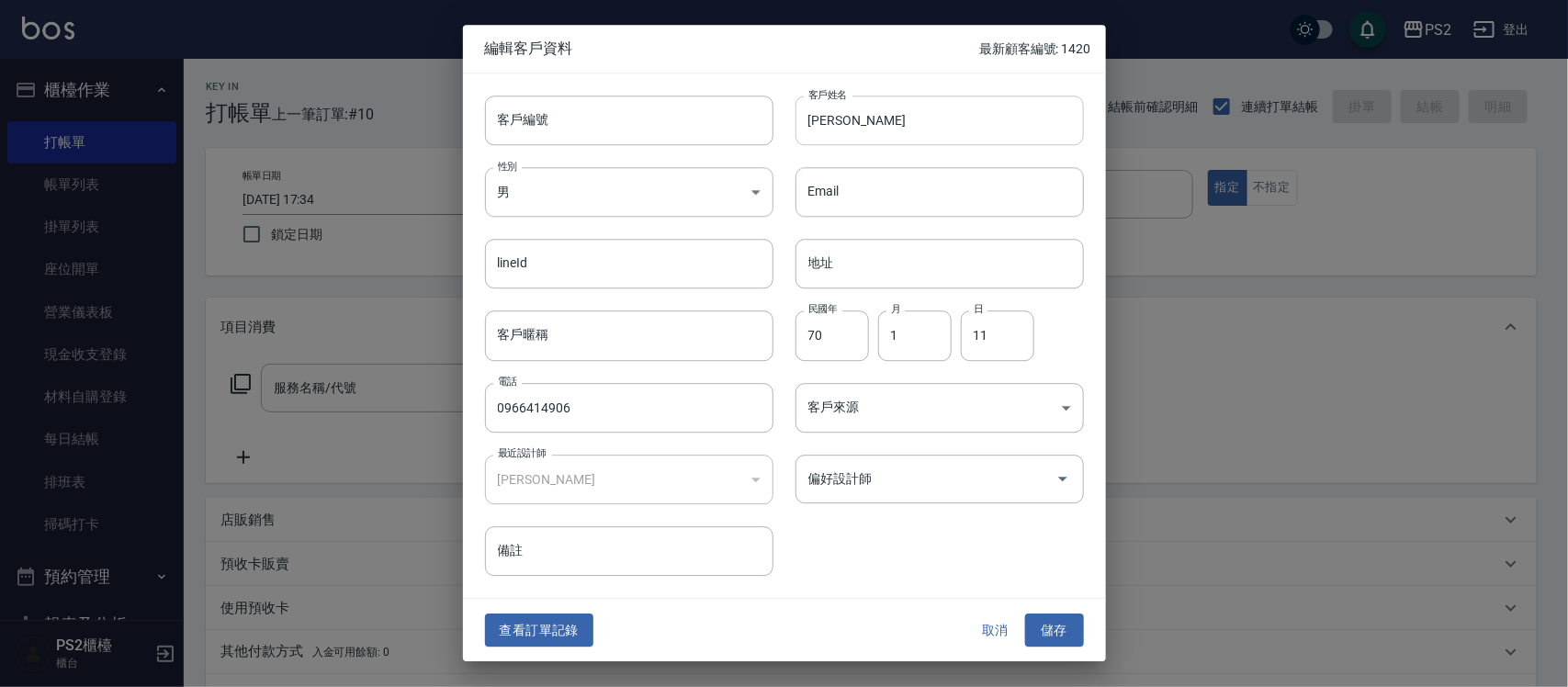
click at [915, 131] on input "[PERSON_NAME]" at bounding box center [940, 120] width 289 height 50
click at [914, 131] on input "[PERSON_NAME]" at bounding box center [940, 120] width 289 height 50
type input "[PERSON_NAME]酐林"
click at [1068, 621] on button "儲存" at bounding box center [1055, 630] width 59 height 34
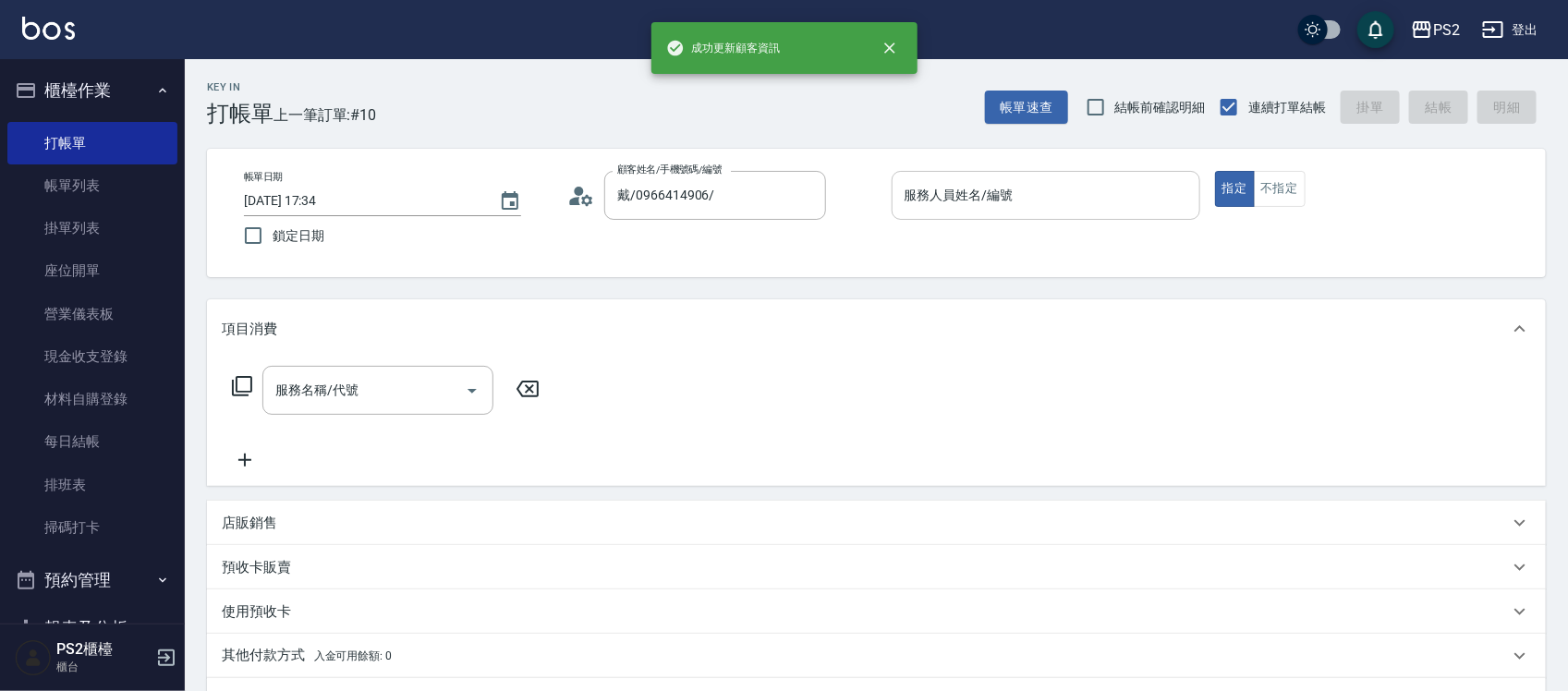
click at [1083, 200] on input "服務人員姓名/編號" at bounding box center [1045, 196] width 292 height 32
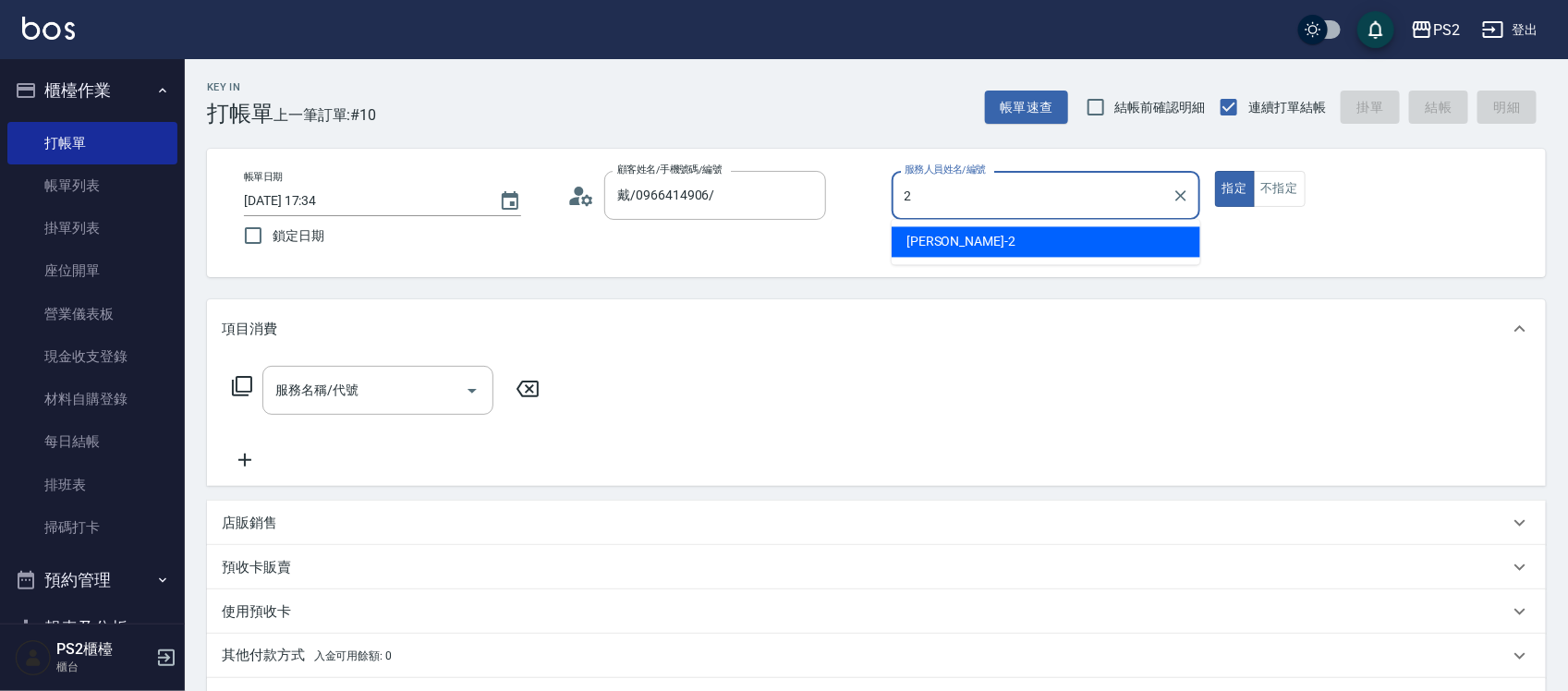
type input "[PERSON_NAME]-2"
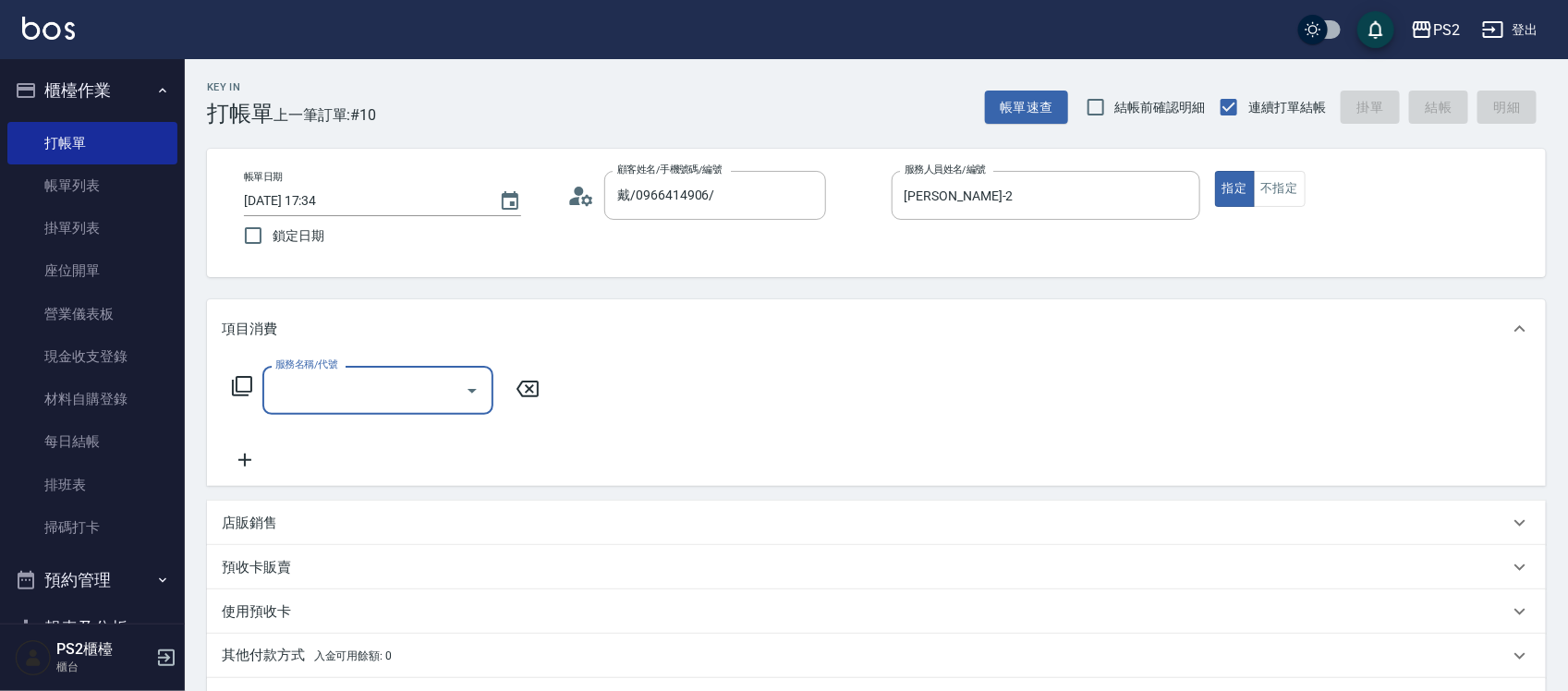
click at [242, 402] on div "服務名稱/代號 服務名稱/代號" at bounding box center [386, 390] width 329 height 49
click at [242, 393] on icon at bounding box center [243, 386] width 23 height 23
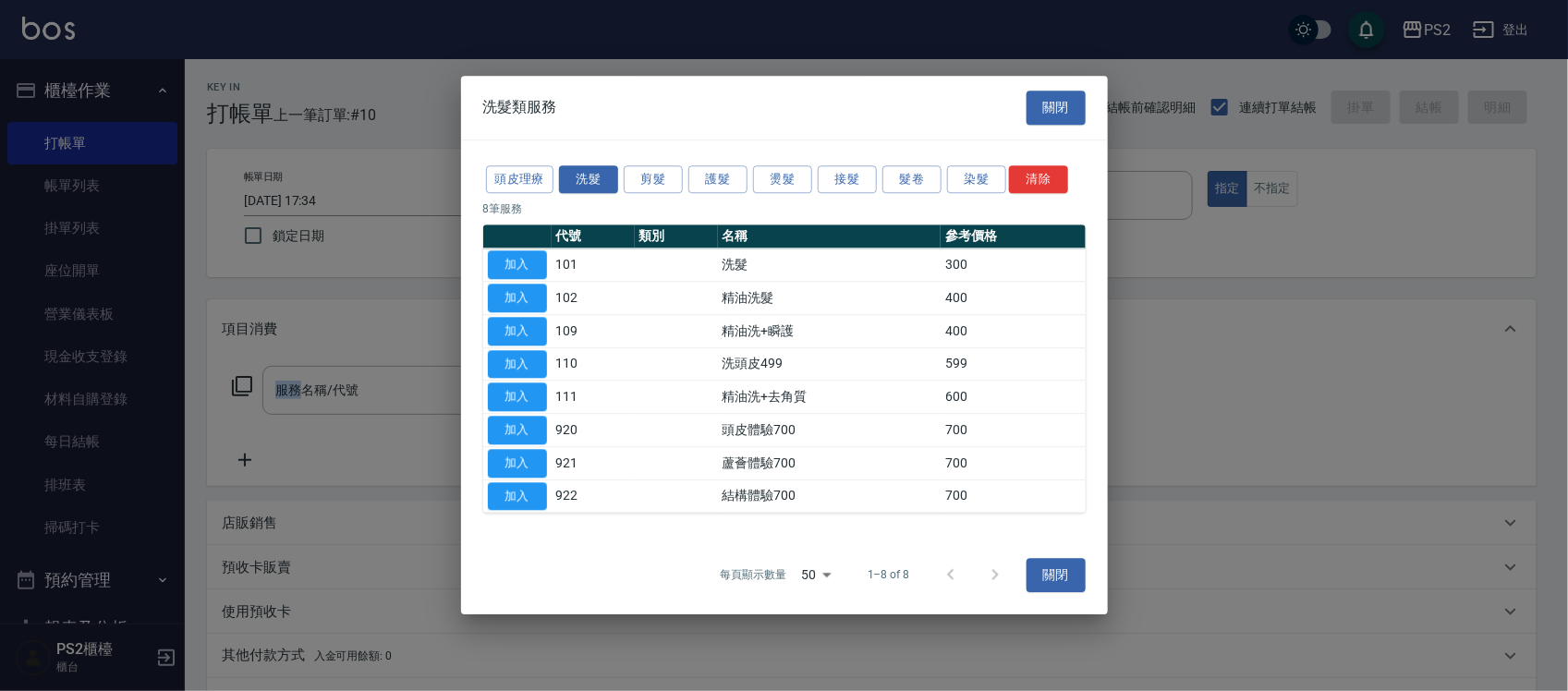
click at [242, 393] on div at bounding box center [784, 345] width 1568 height 691
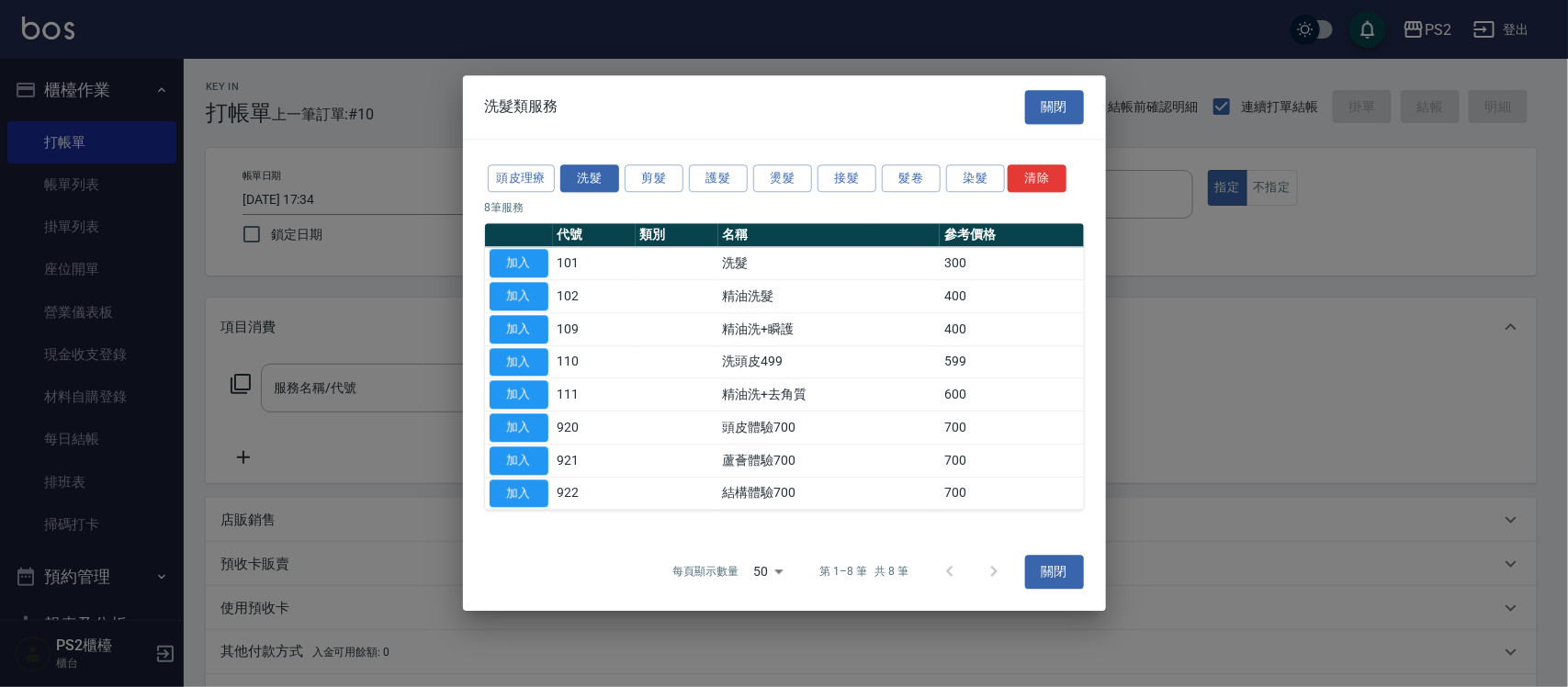
click at [641, 162] on div "頭皮理療 洗髮 剪髮 護髮 燙髮 接髮 髮卷 染髮 清除" at bounding box center [784, 179] width 599 height 34
click at [649, 166] on button "剪髮" at bounding box center [654, 179] width 59 height 28
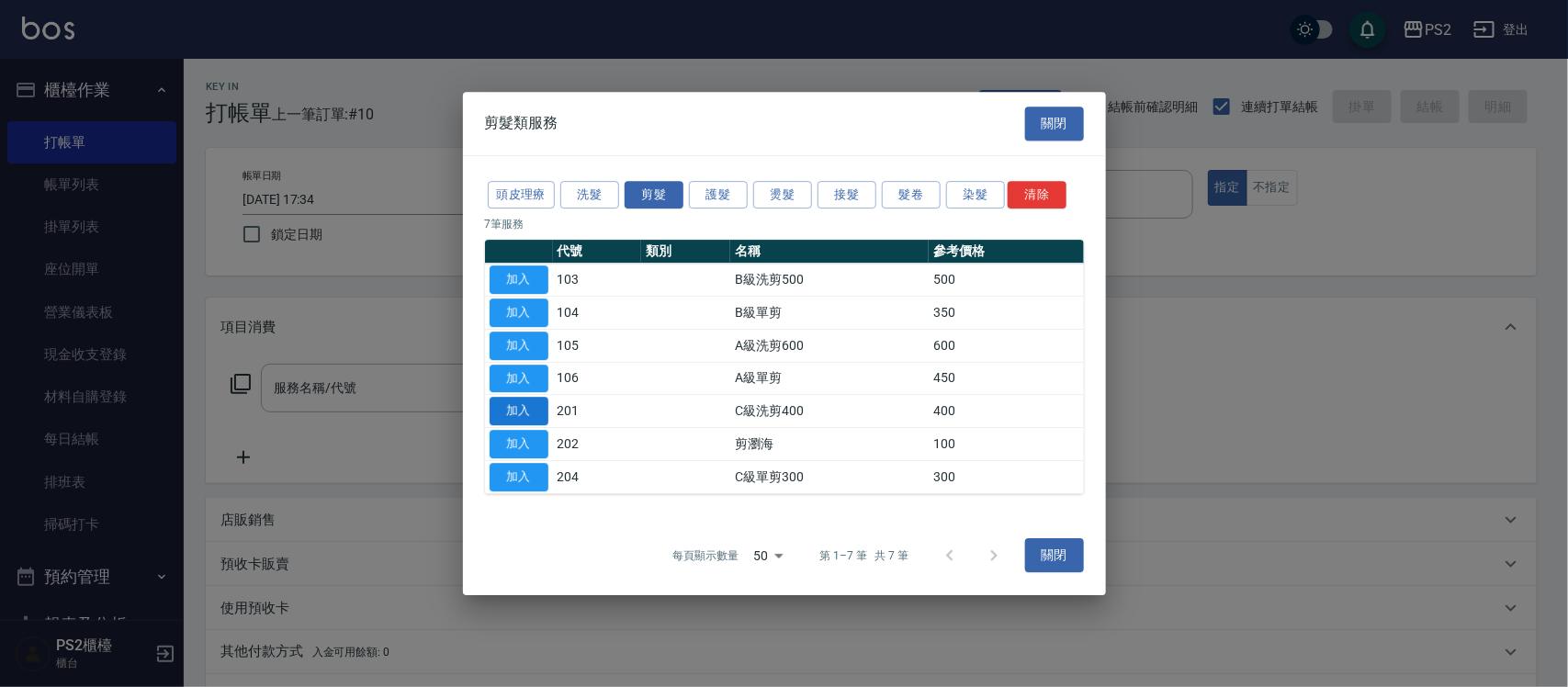
click at [522, 413] on button "加入" at bounding box center [519, 411] width 59 height 28
type input "C級洗剪400(201)"
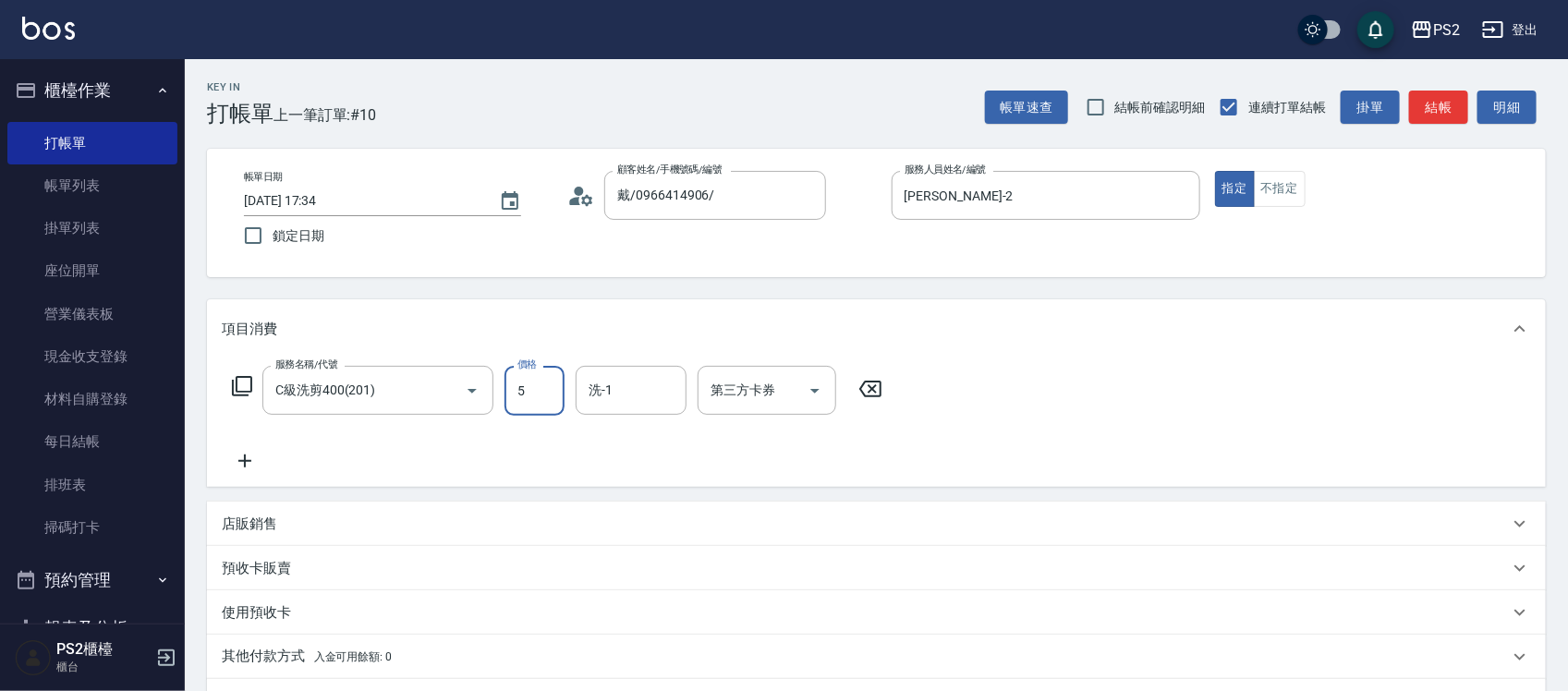
click at [531, 400] on input "5" at bounding box center [535, 390] width 60 height 50
click at [531, 399] on input "5" at bounding box center [535, 390] width 60 height 50
type input "500"
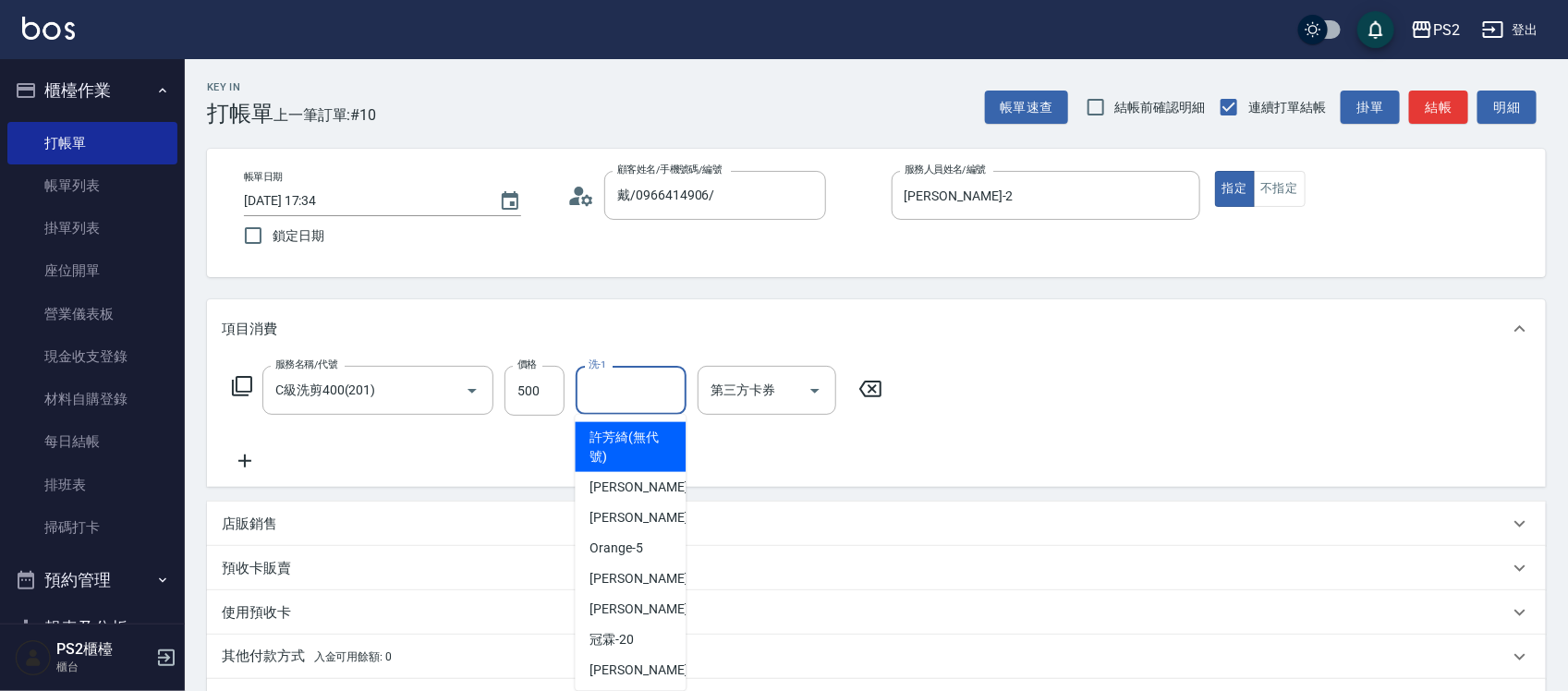
click at [661, 394] on input "洗-1" at bounding box center [631, 390] width 94 height 32
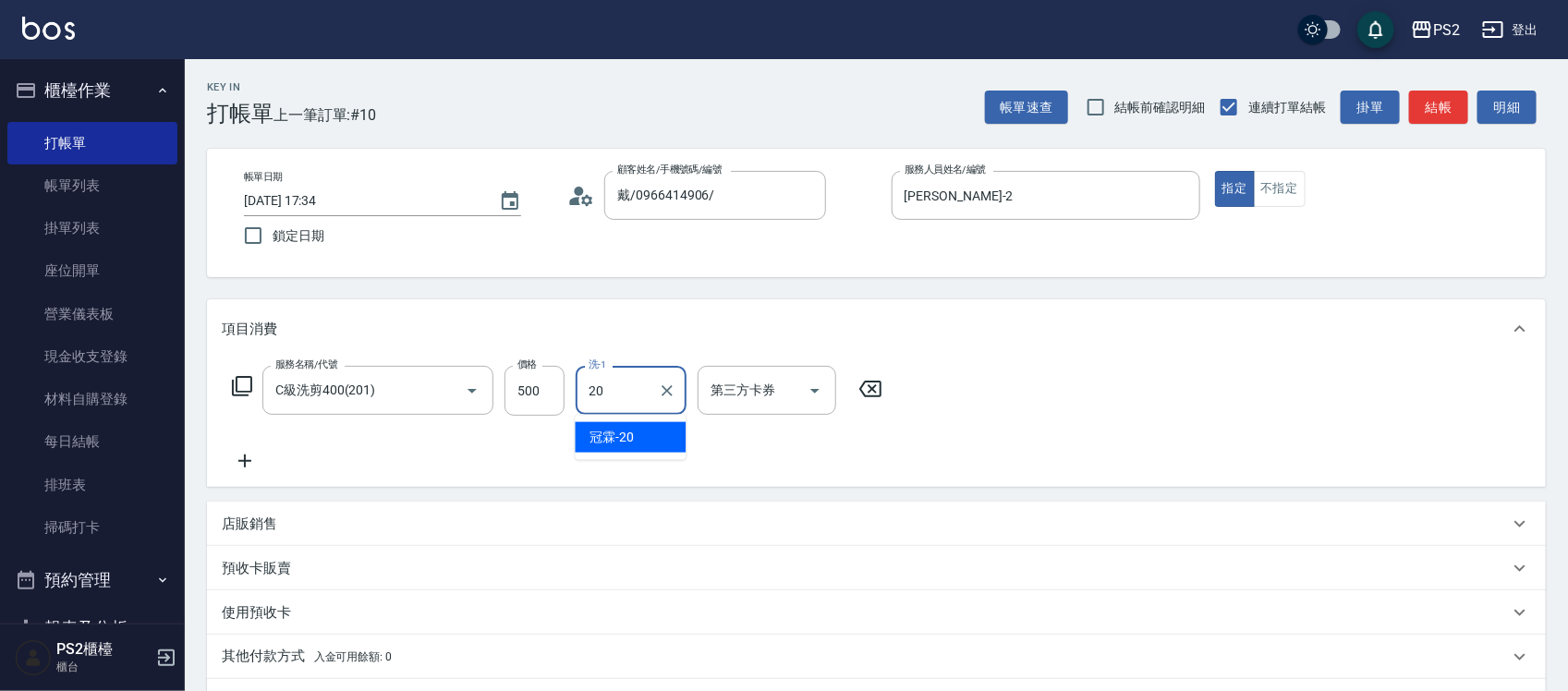
type input "冠霖-20"
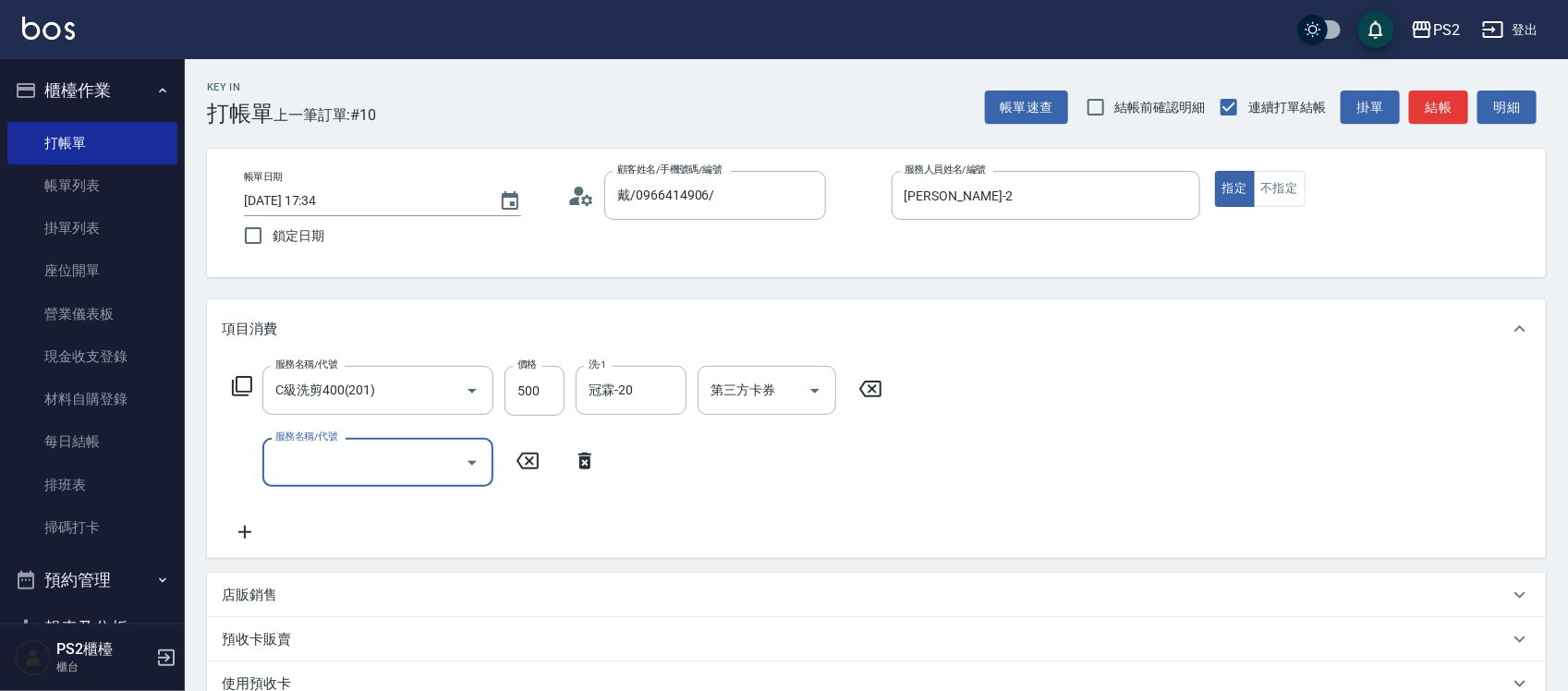
click at [582, 463] on icon at bounding box center [585, 462] width 13 height 17
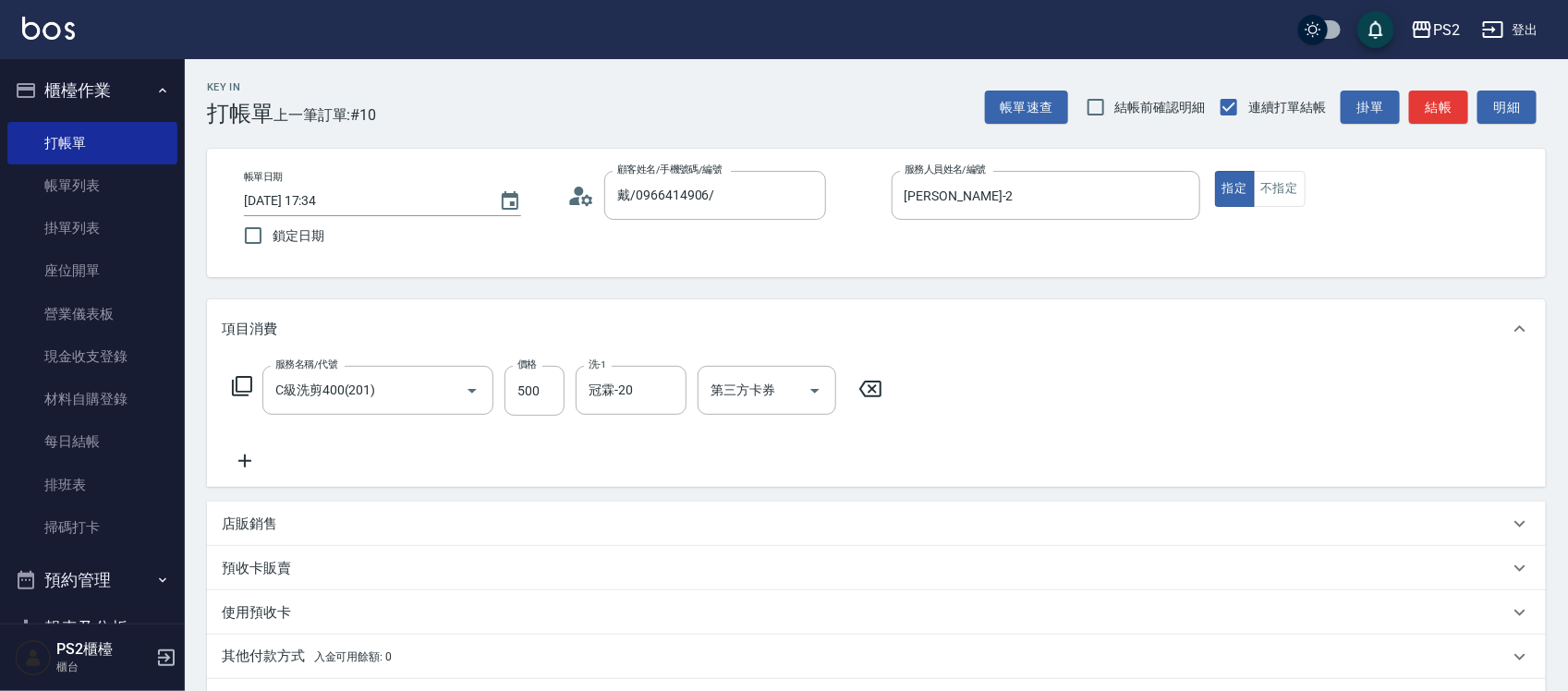
click at [239, 385] on icon at bounding box center [243, 386] width 23 height 23
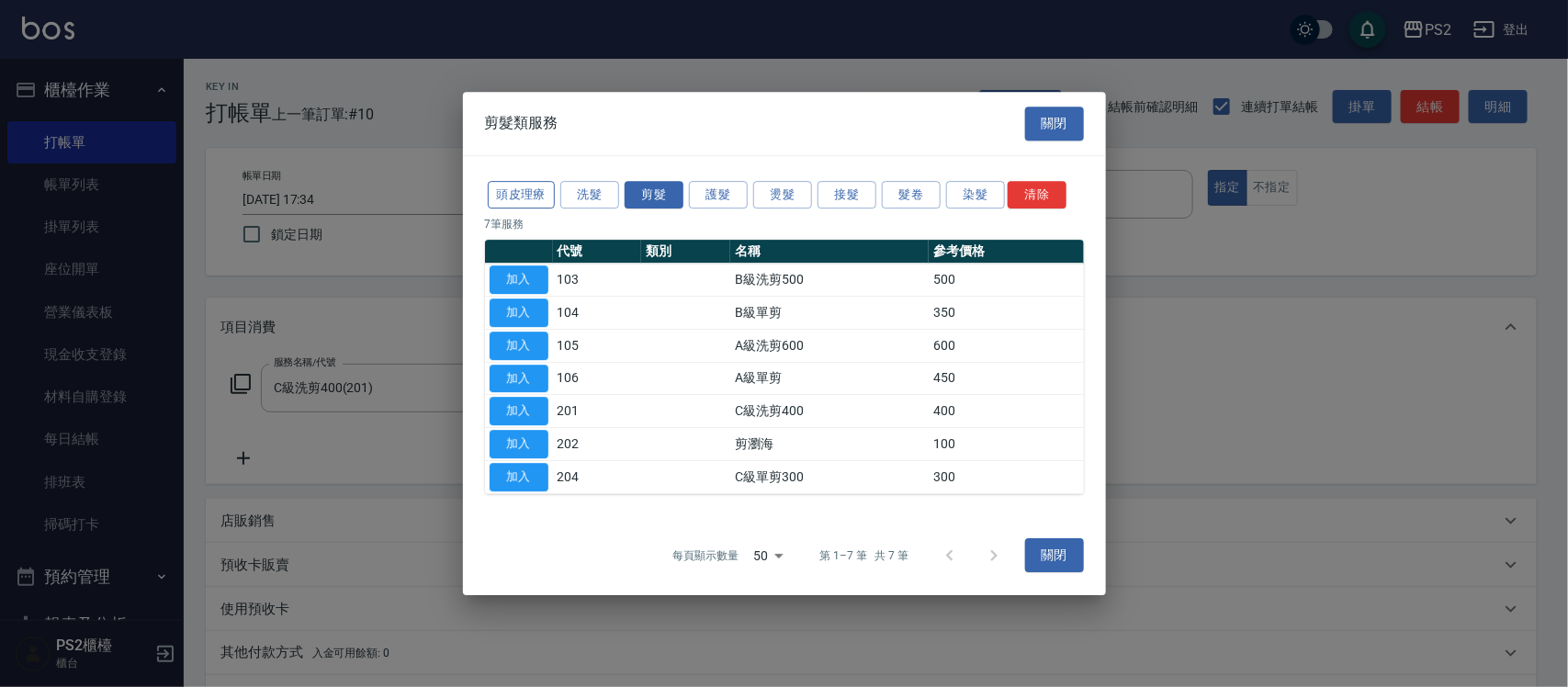
click at [530, 203] on button "頭皮理療" at bounding box center [522, 195] width 68 height 28
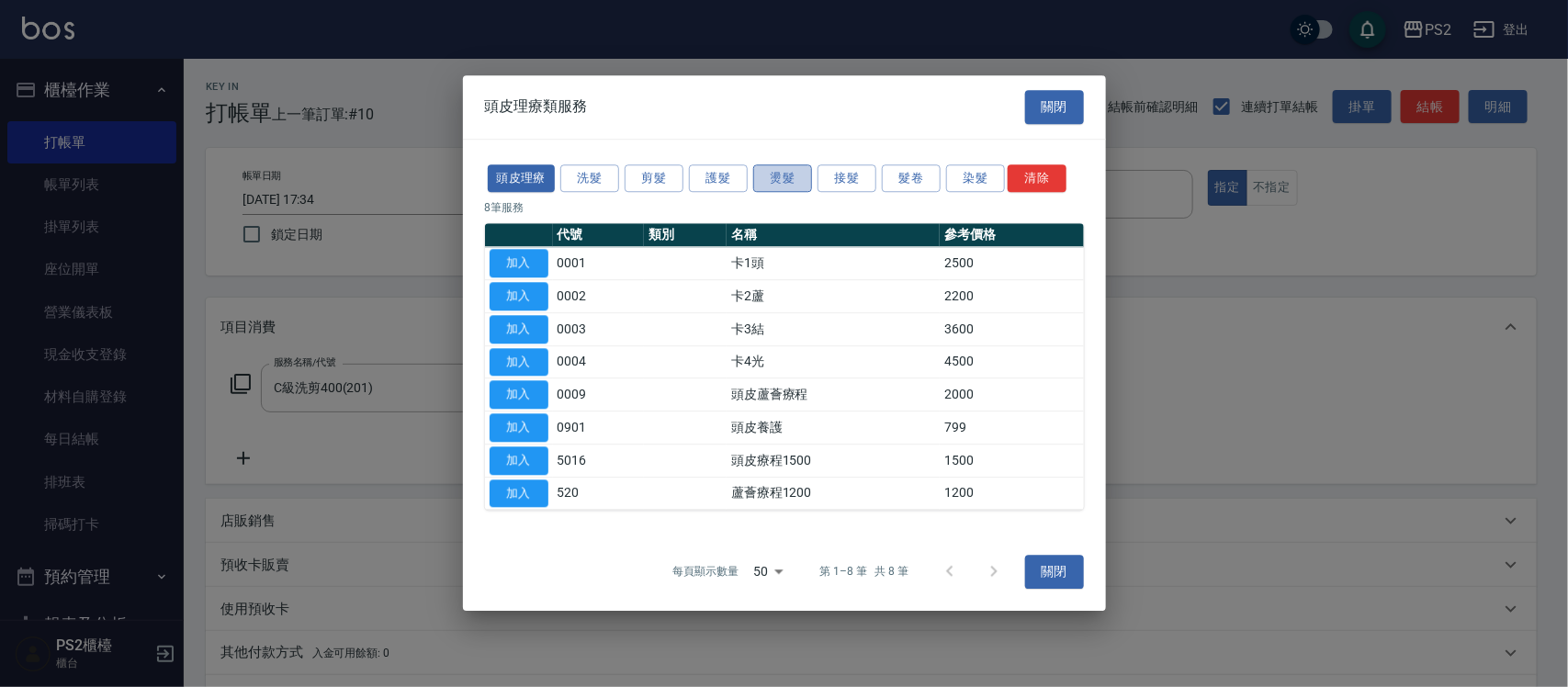
click at [801, 180] on button "燙髮" at bounding box center [783, 179] width 59 height 28
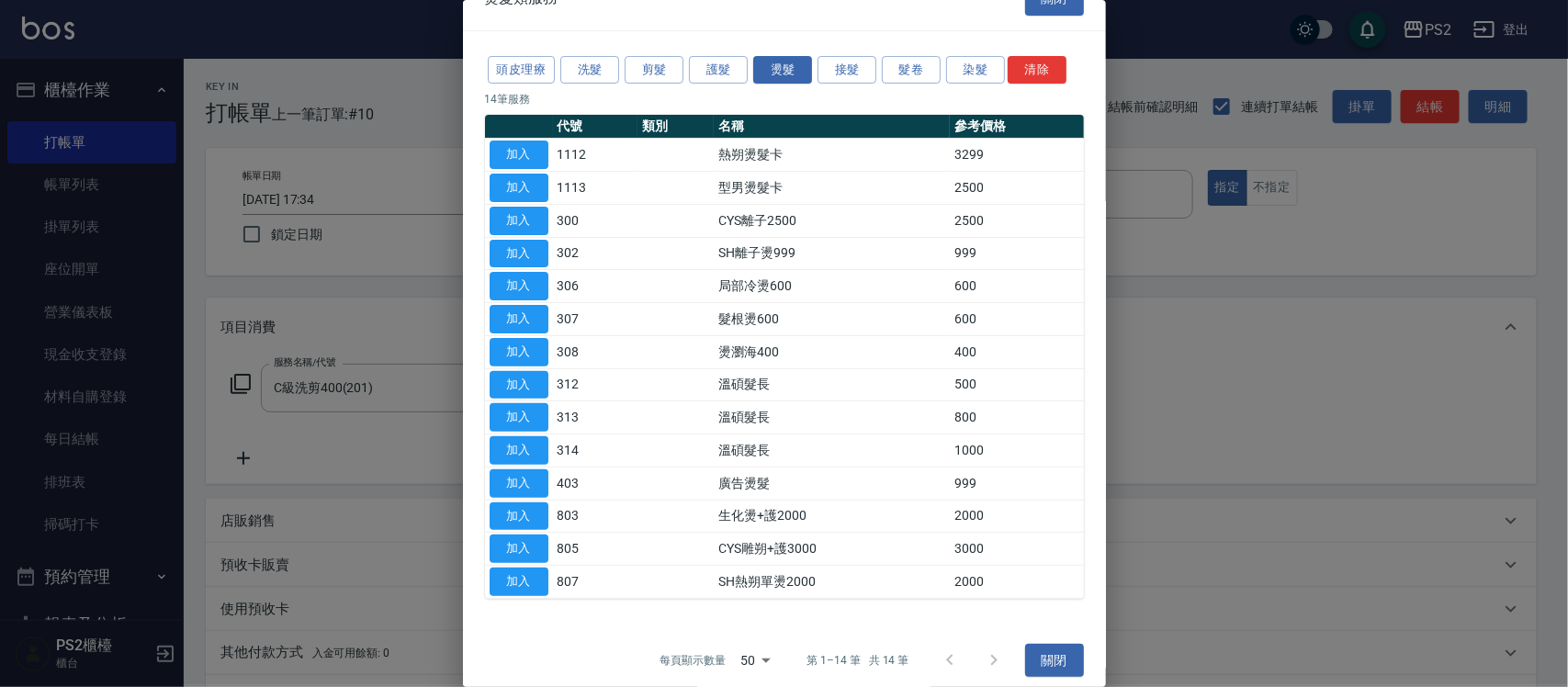
scroll to position [48, 0]
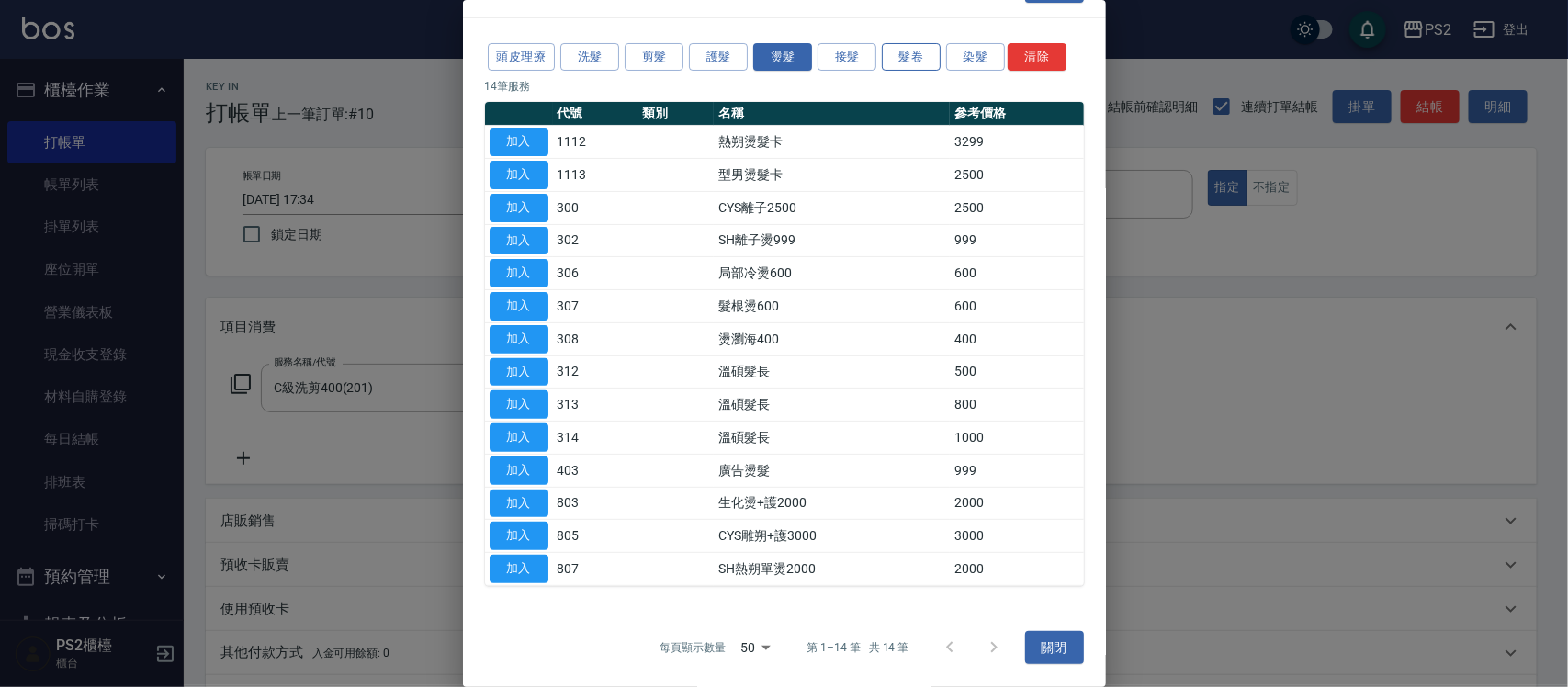
click at [932, 52] on button "髮卷" at bounding box center [911, 57] width 59 height 28
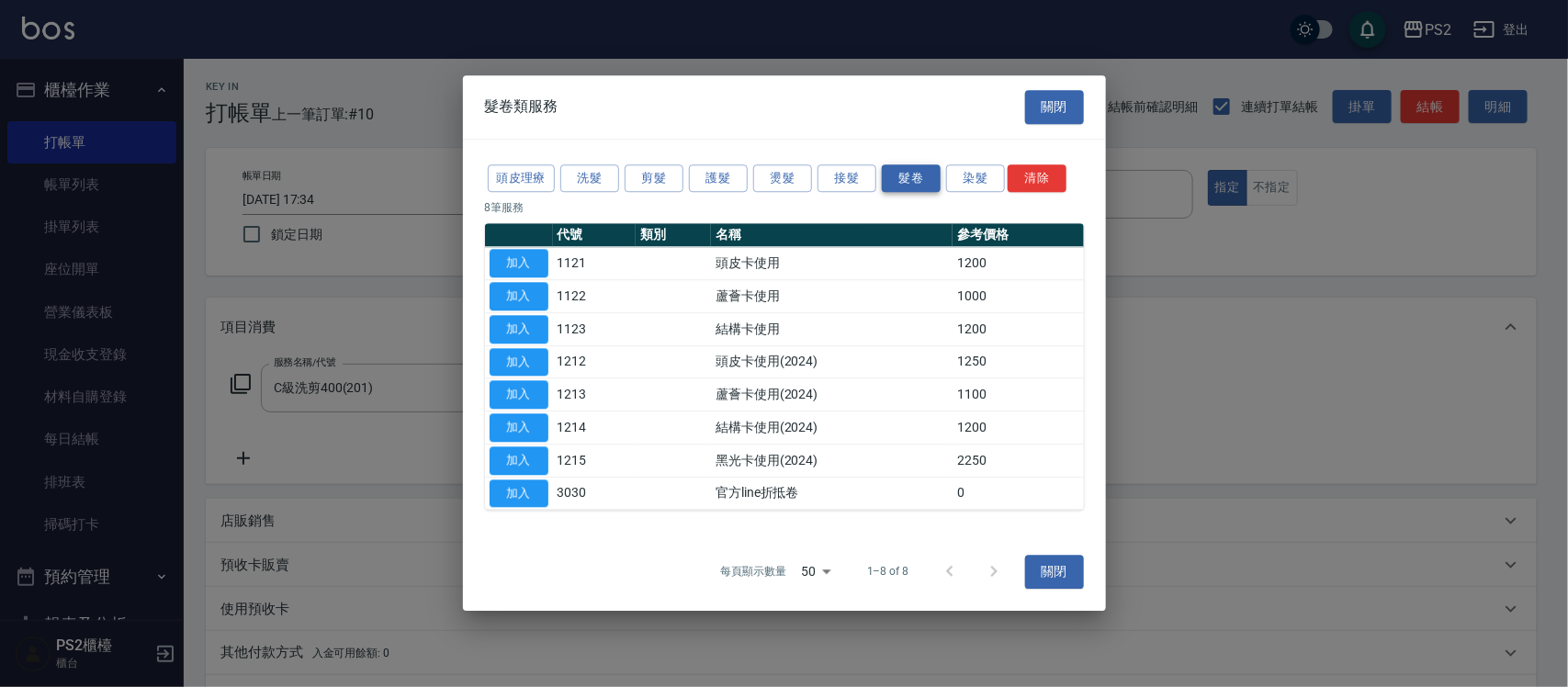
scroll to position [0, 0]
click at [968, 177] on button "染髮" at bounding box center [975, 179] width 59 height 28
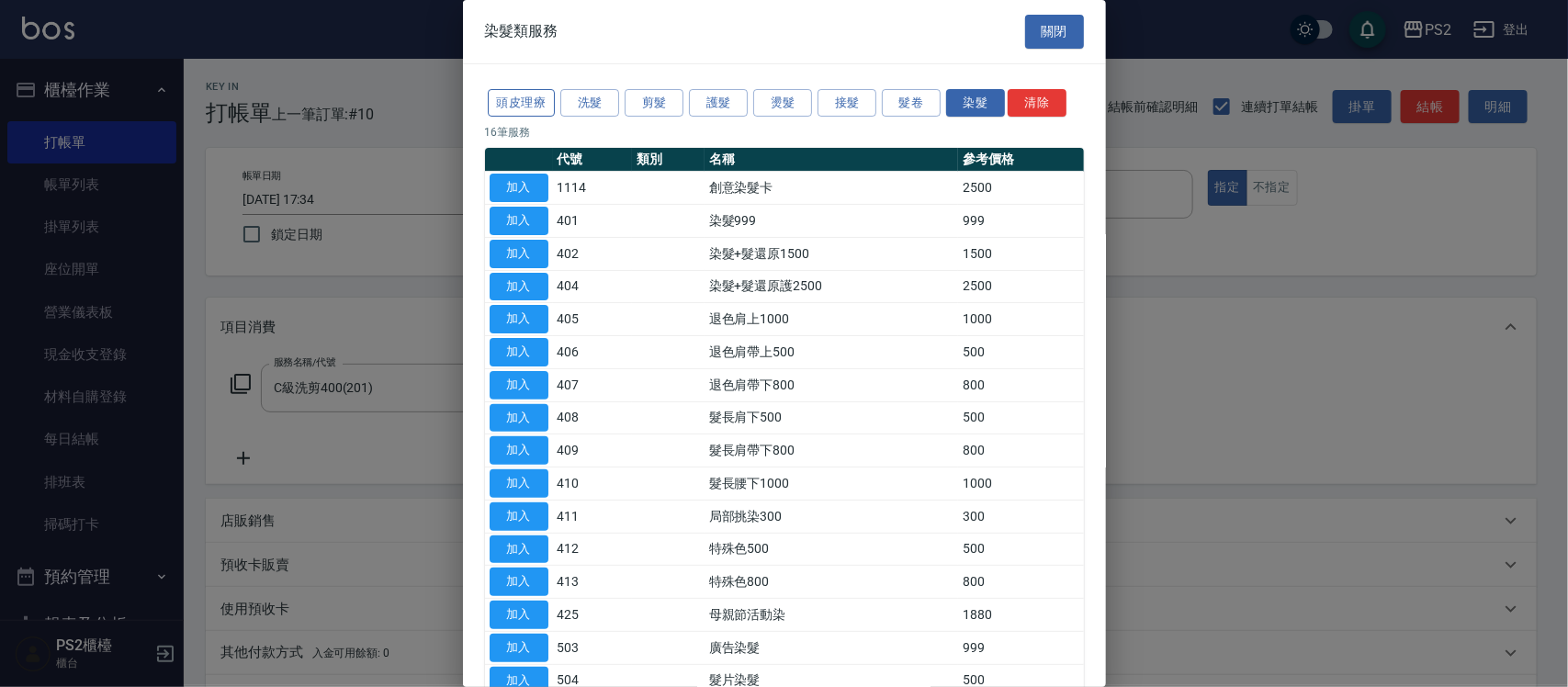
click at [543, 96] on button "頭皮理療" at bounding box center [522, 103] width 68 height 28
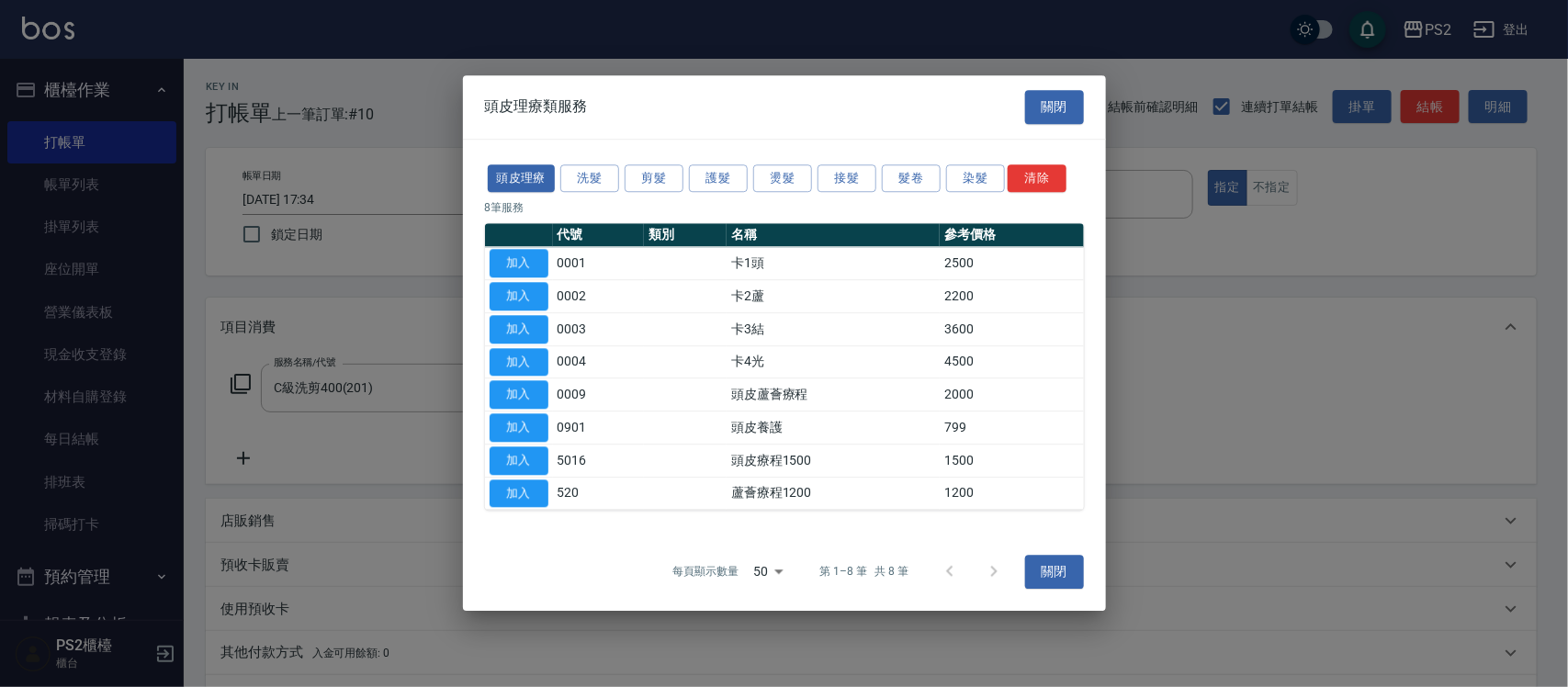
click at [993, 571] on div at bounding box center [972, 572] width 88 height 44
click at [902, 570] on p "第 1–8 筆 共 8 筆" at bounding box center [864, 572] width 89 height 17
click at [784, 569] on body "PS2 登出 櫃檯作業 打帳單 帳單列表 掛單列表 座位開單 營業儀表板 現金收支登錄 材料自購登錄 每日結帳 排班表 掃碼打卡 預約管理 預約管理 單日預約…" at bounding box center [784, 459] width 1568 height 919
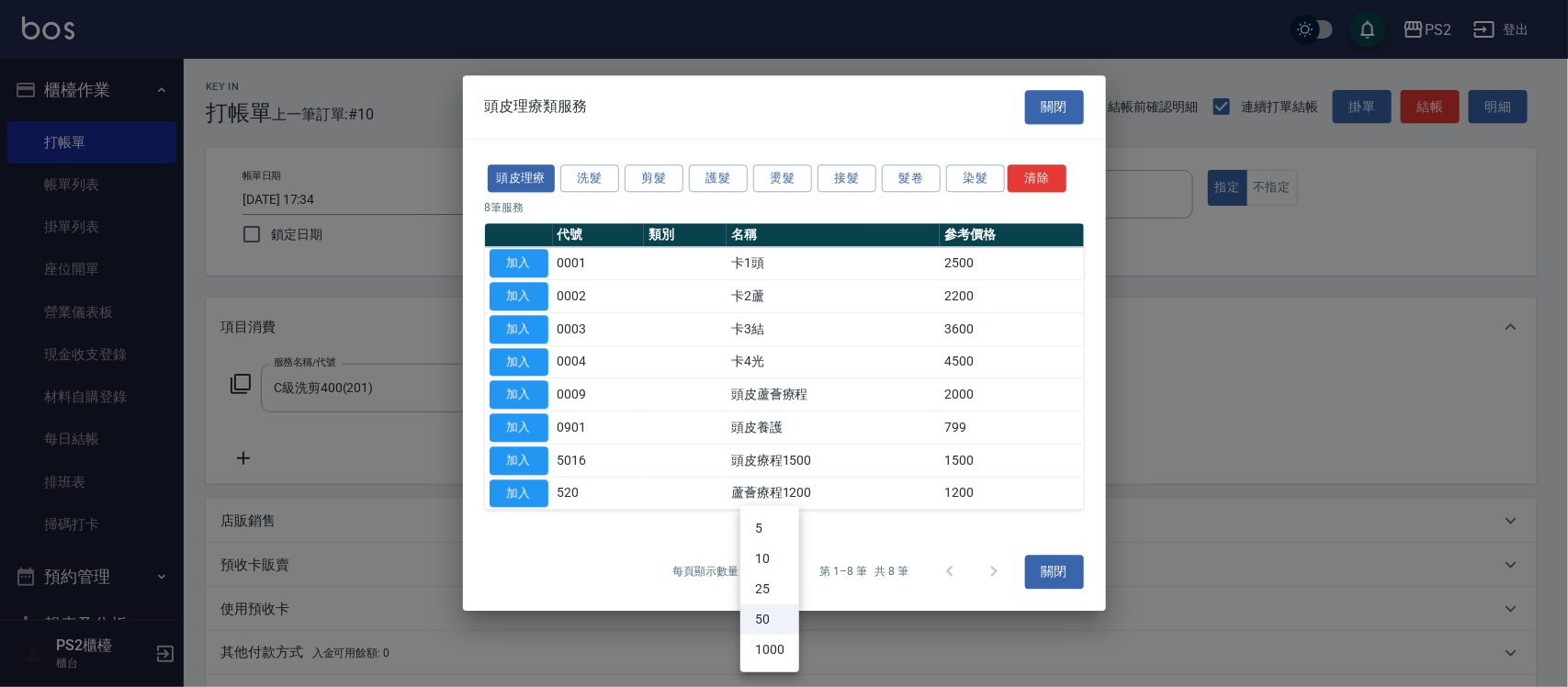
click at [778, 627] on li "50" at bounding box center [770, 620] width 59 height 30
click at [582, 165] on button "洗髮" at bounding box center [589, 179] width 59 height 28
click at [582, 163] on div "頭皮理療 洗髮 剪髮 護髮 燙髮 接髮 髮卷 染髮 清除" at bounding box center [784, 179] width 599 height 34
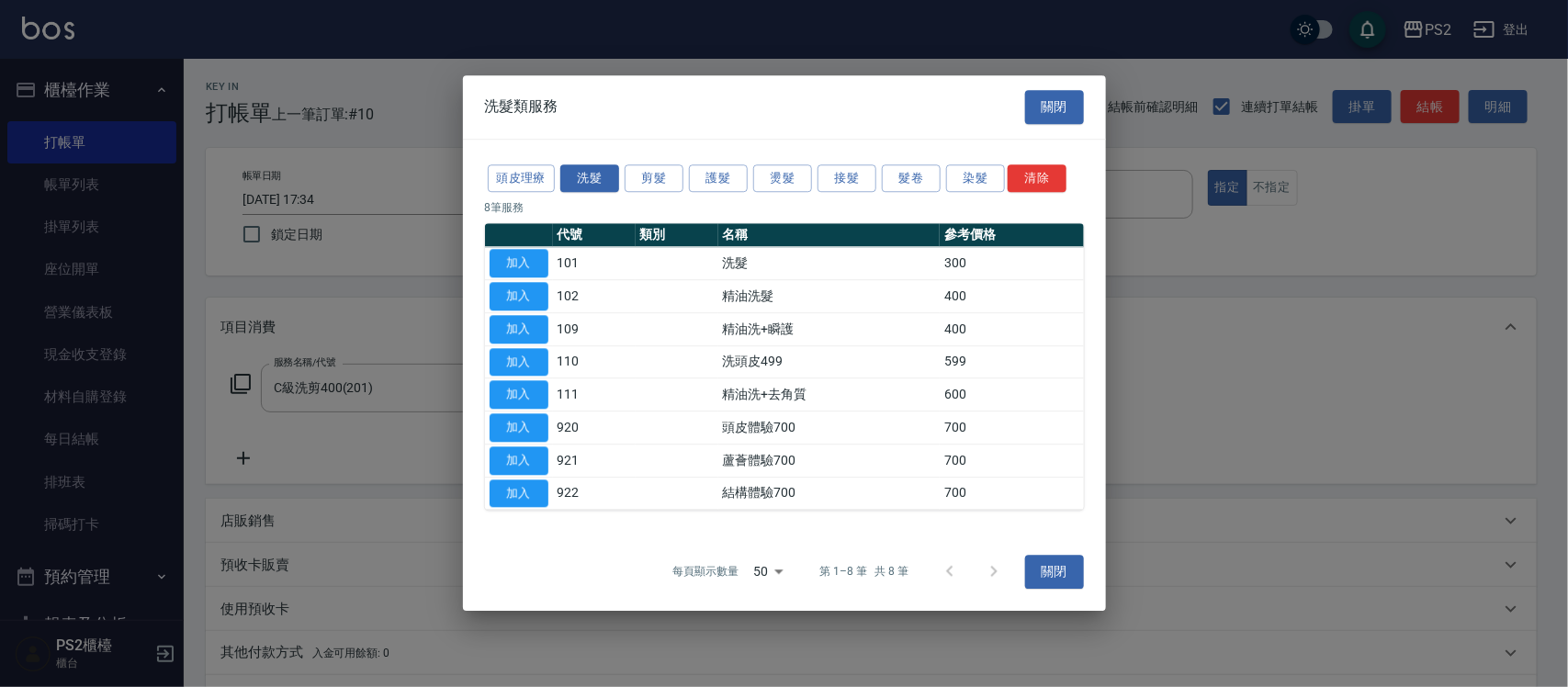
click at [640, 162] on div "頭皮理療 洗髮 剪髮 護髮 燙髮 接髮 髮卷 染髮 清除" at bounding box center [784, 179] width 599 height 34
click at [657, 176] on button "剪髮" at bounding box center [654, 179] width 59 height 28
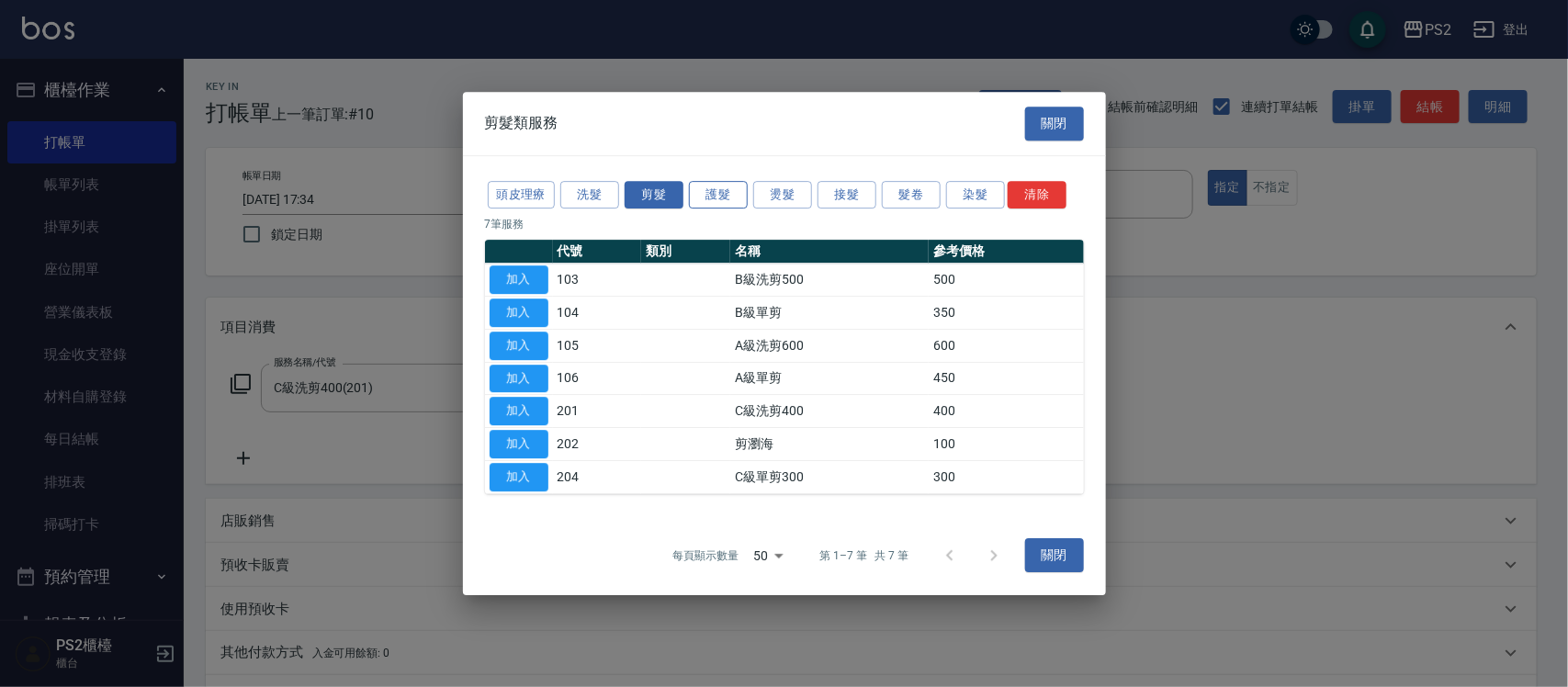
click at [713, 195] on button "護髮" at bounding box center [718, 195] width 59 height 28
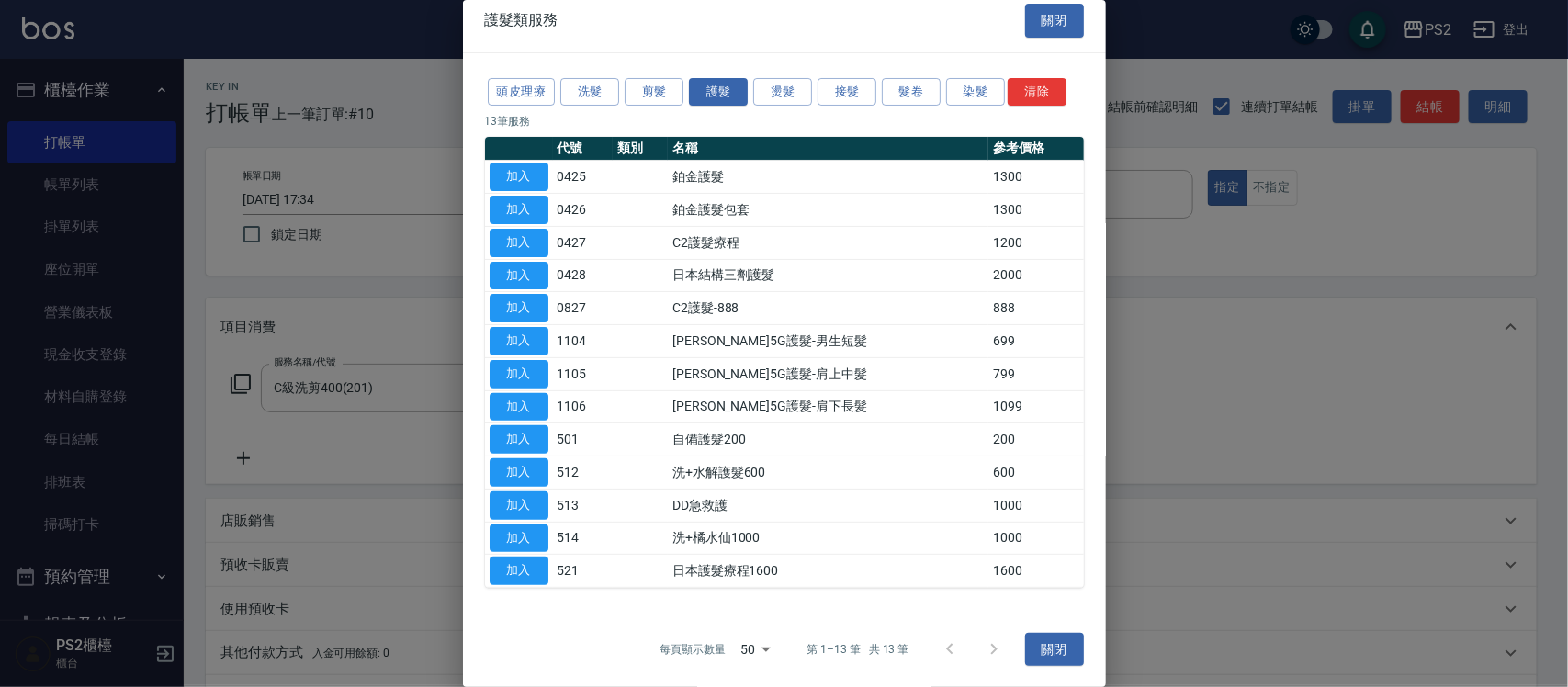
scroll to position [15, 0]
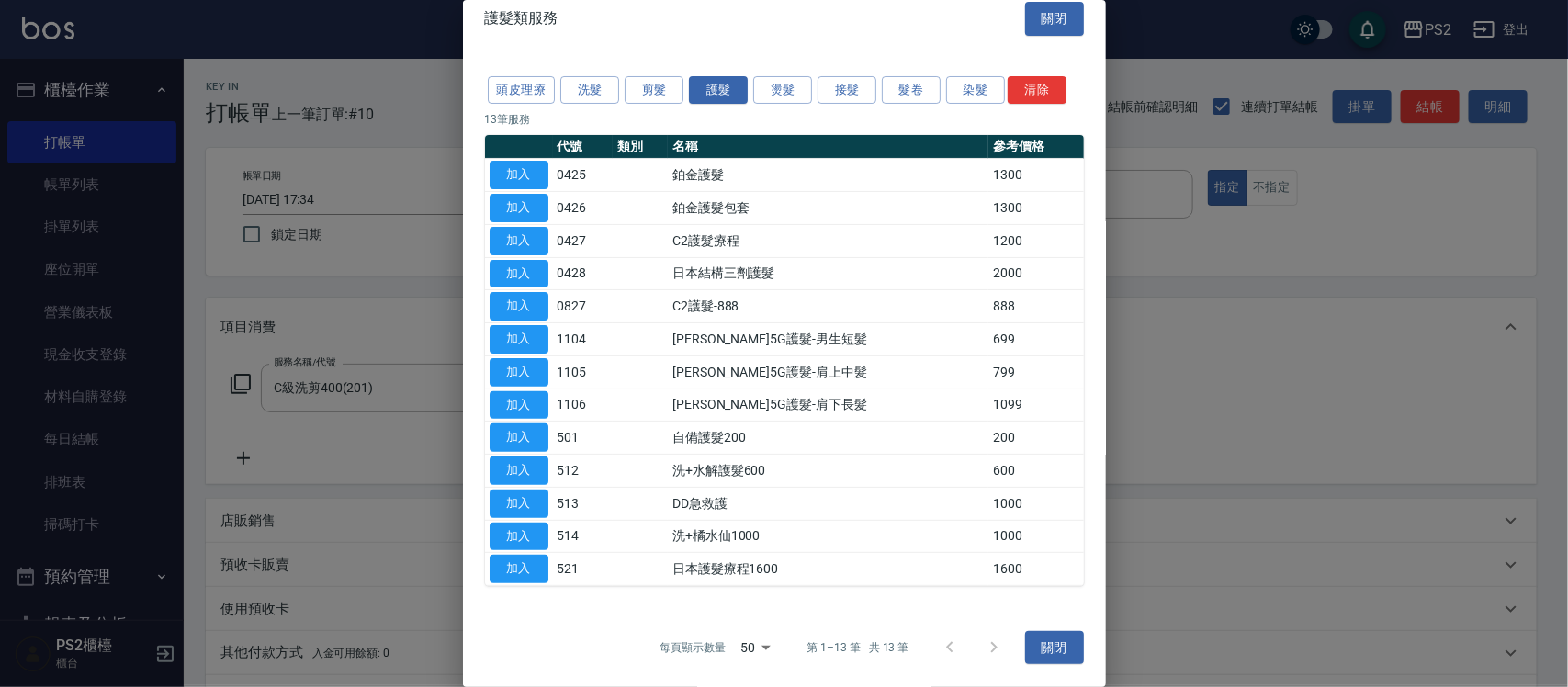
click at [974, 644] on div at bounding box center [972, 647] width 88 height 44
click at [781, 85] on button "燙髮" at bounding box center [783, 91] width 59 height 28
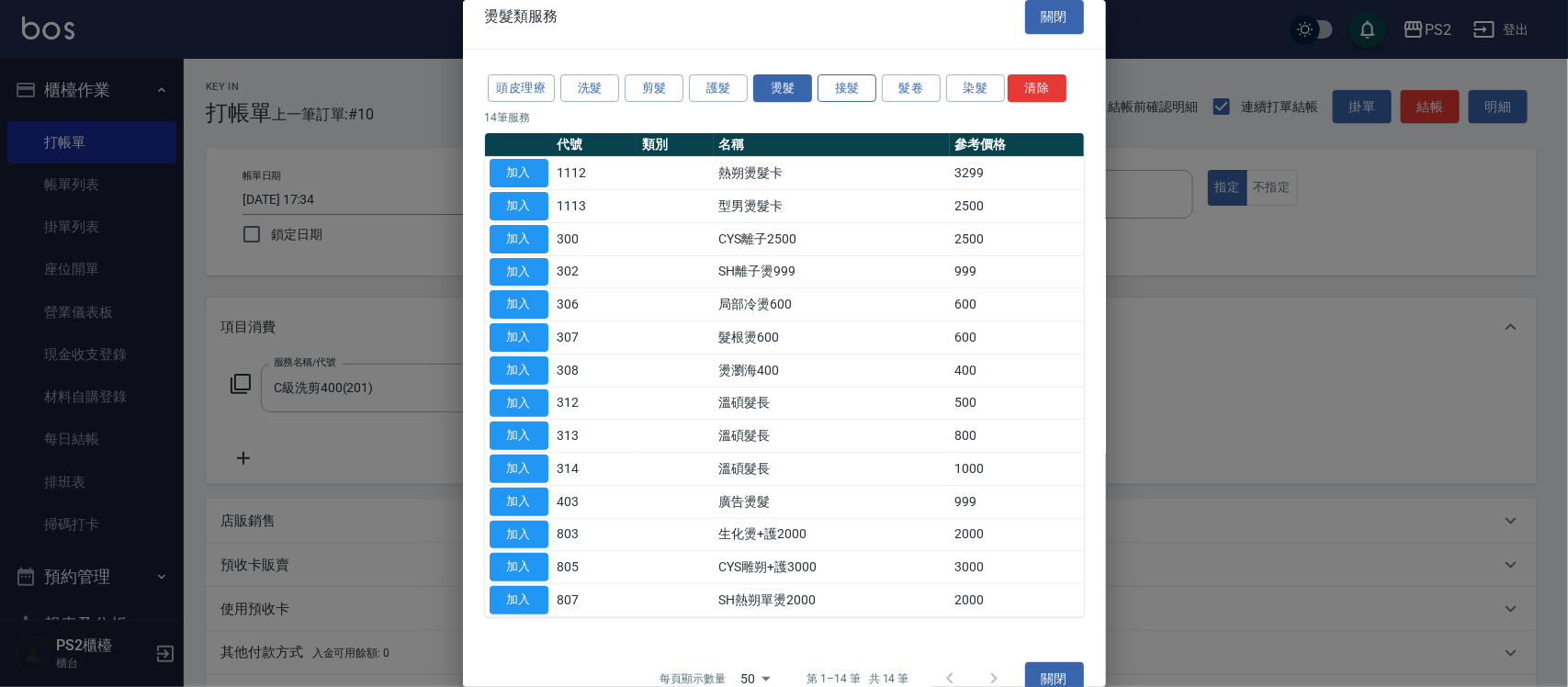
click at [845, 79] on button "接髮" at bounding box center [847, 89] width 59 height 28
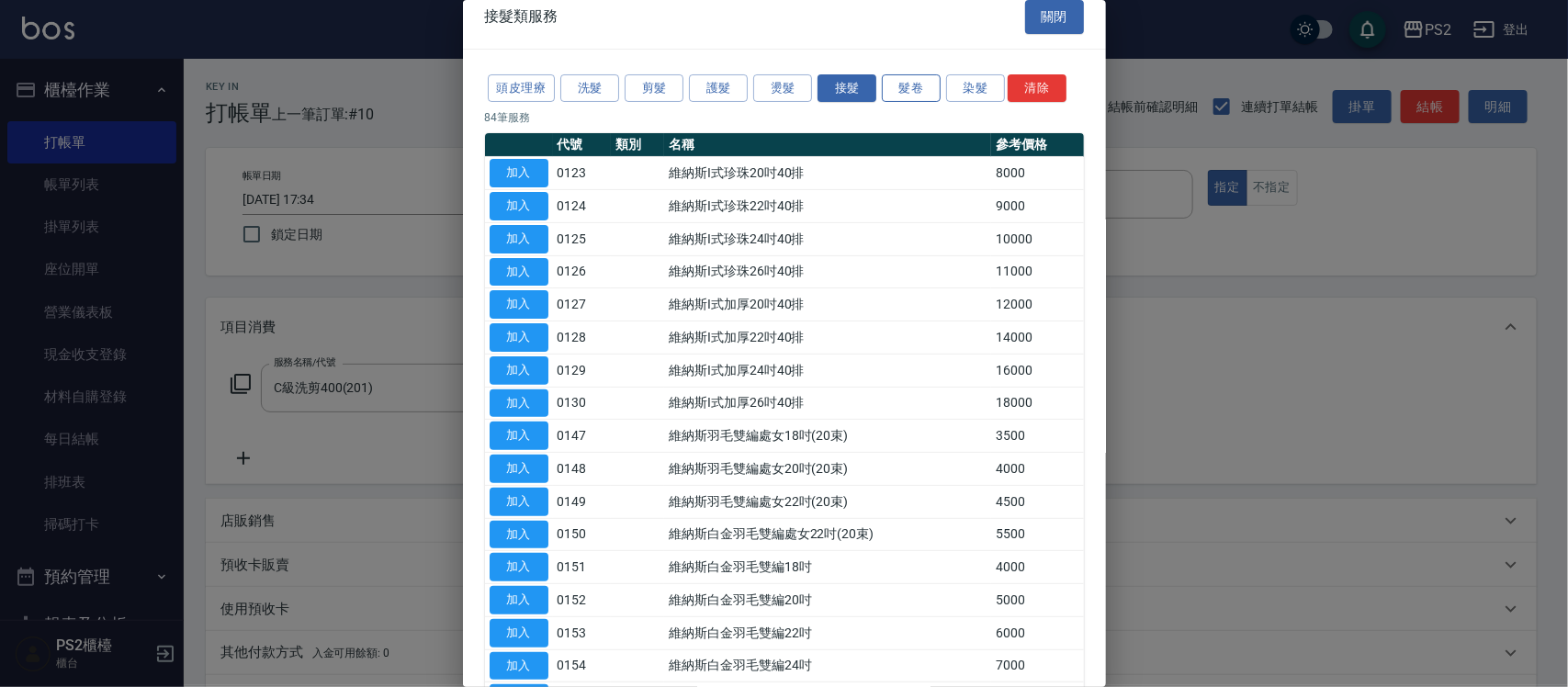
click at [922, 79] on button "髮卷" at bounding box center [911, 89] width 59 height 28
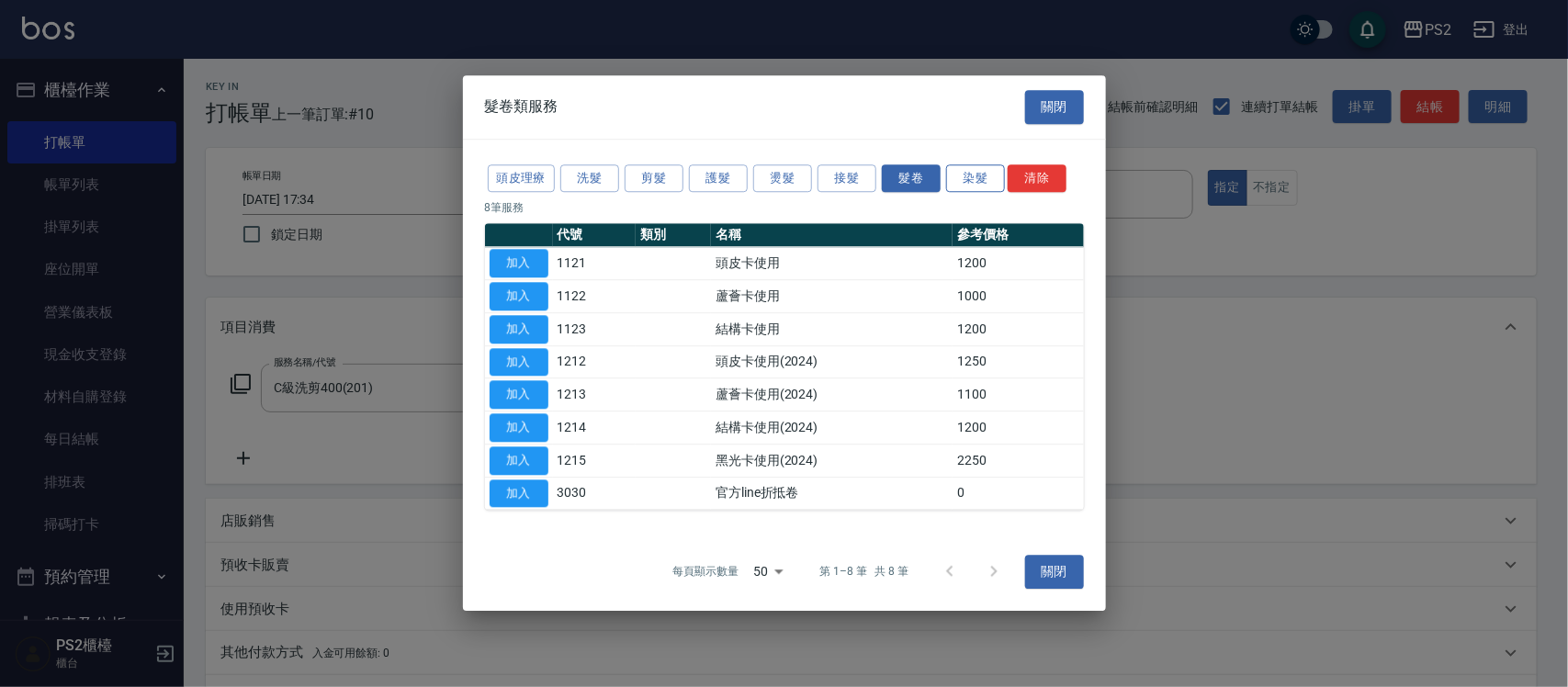
click at [952, 165] on button "染髮" at bounding box center [975, 179] width 59 height 28
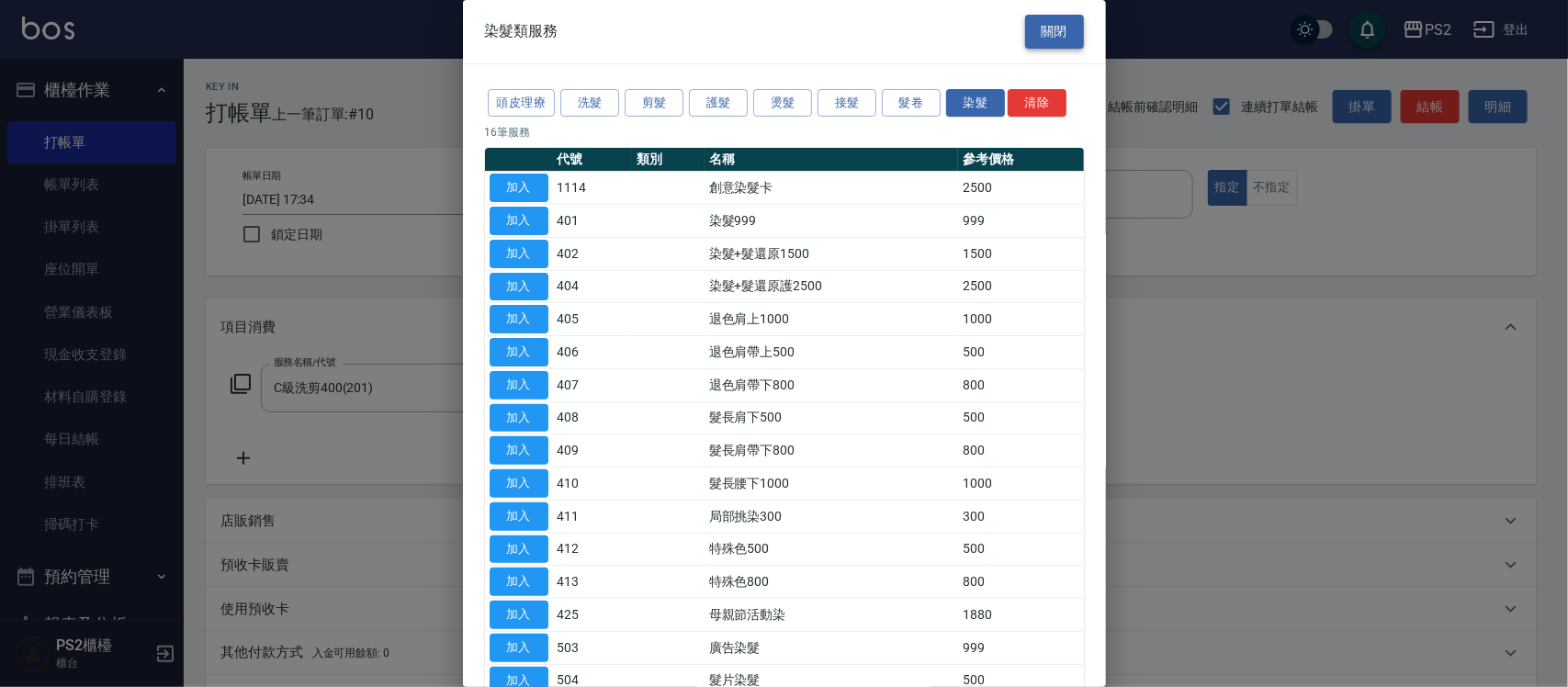
click at [1057, 24] on button "關閉" at bounding box center [1055, 32] width 59 height 34
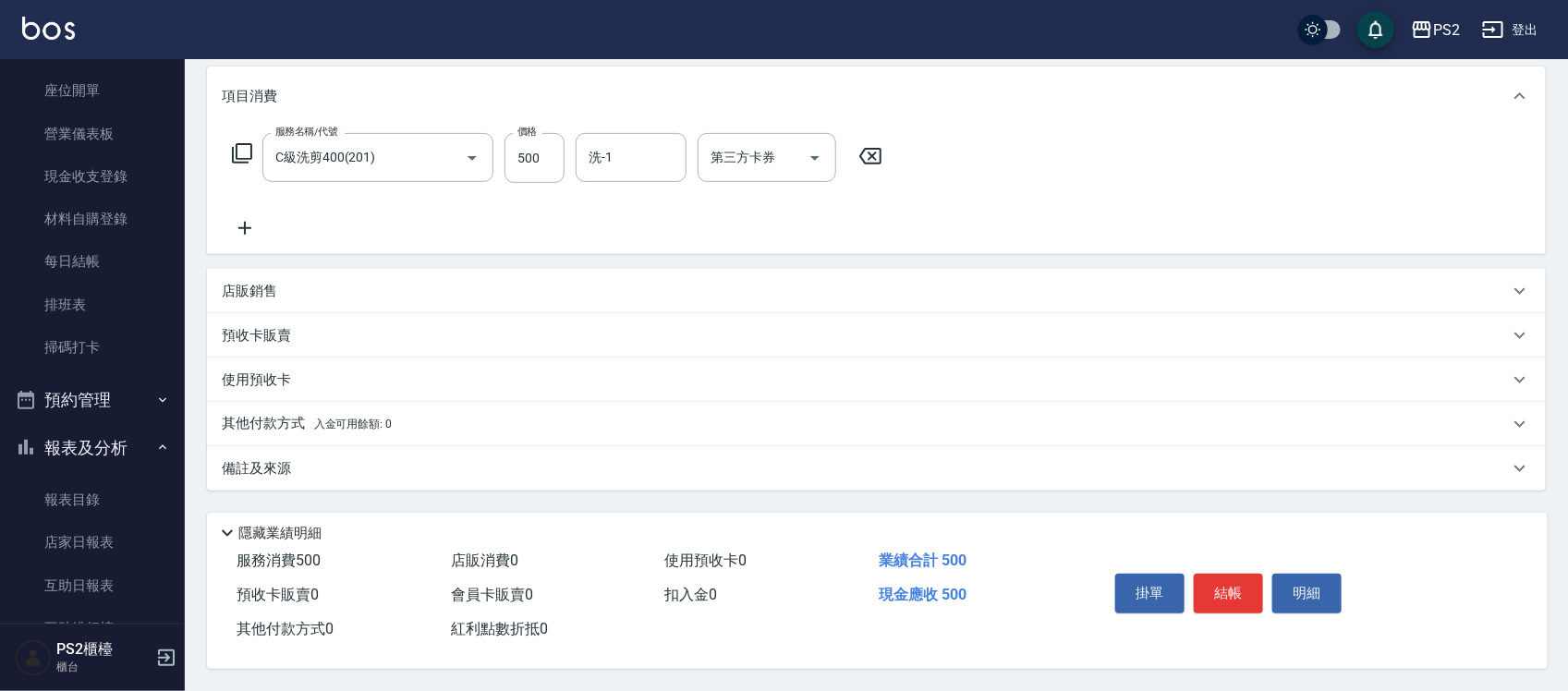
scroll to position [462, 0]
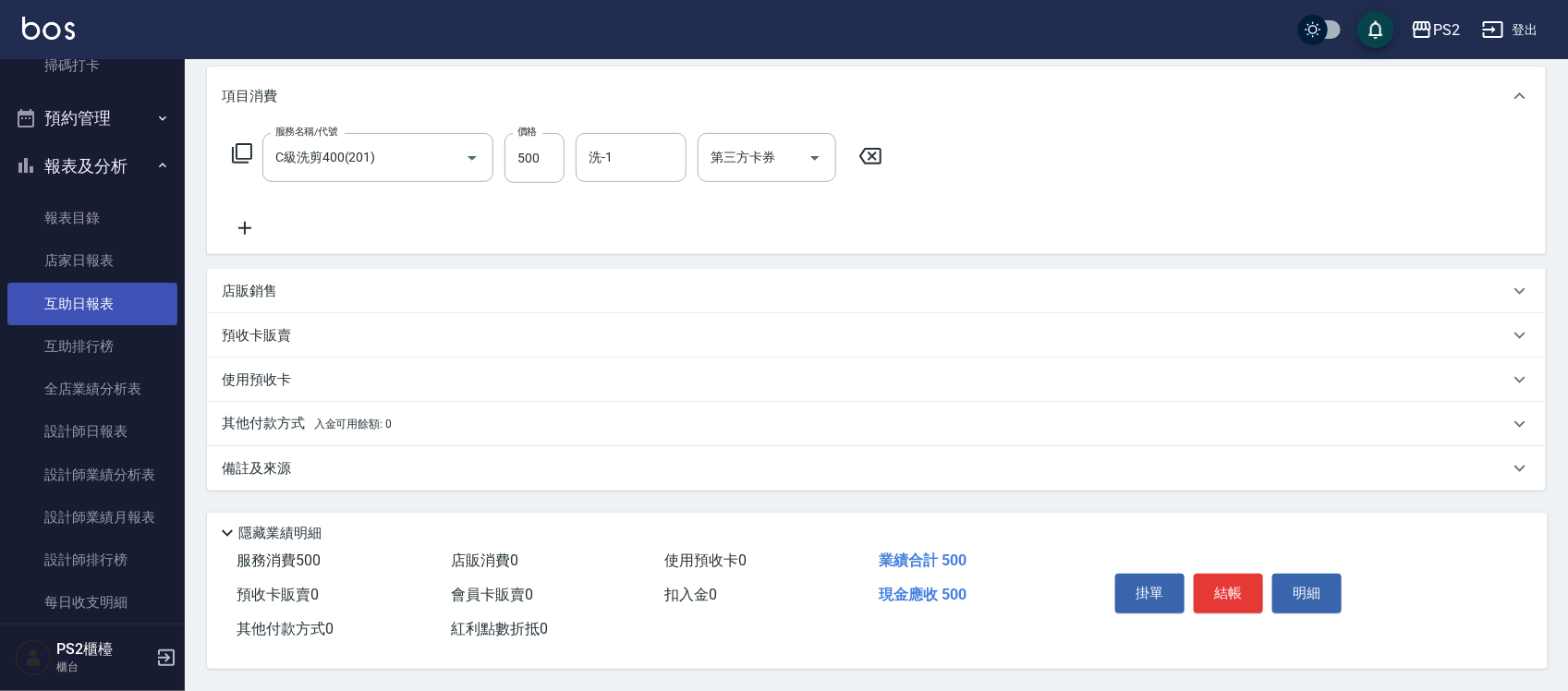
click at [84, 315] on link "互助日報表" at bounding box center [92, 304] width 170 height 42
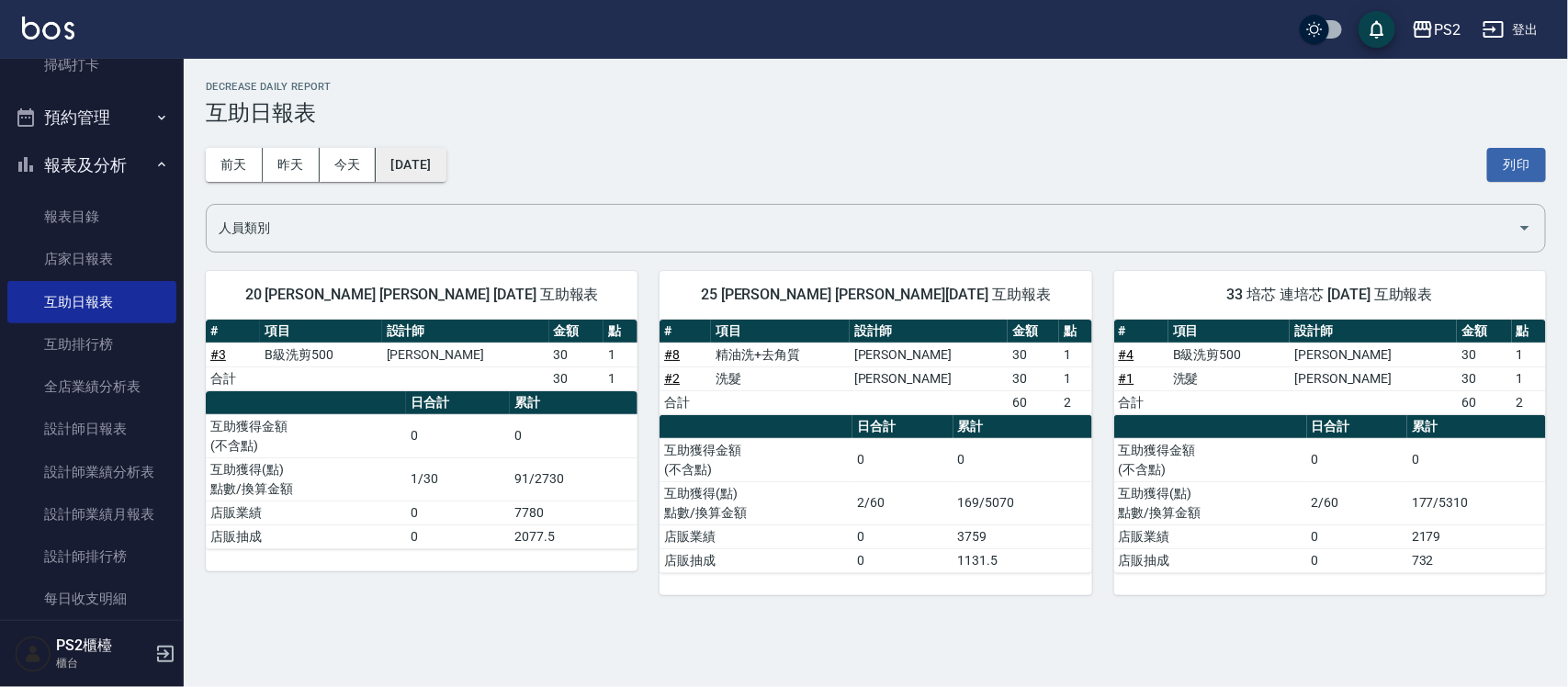
click at [423, 154] on button "[DATE]" at bounding box center [410, 165] width 70 height 34
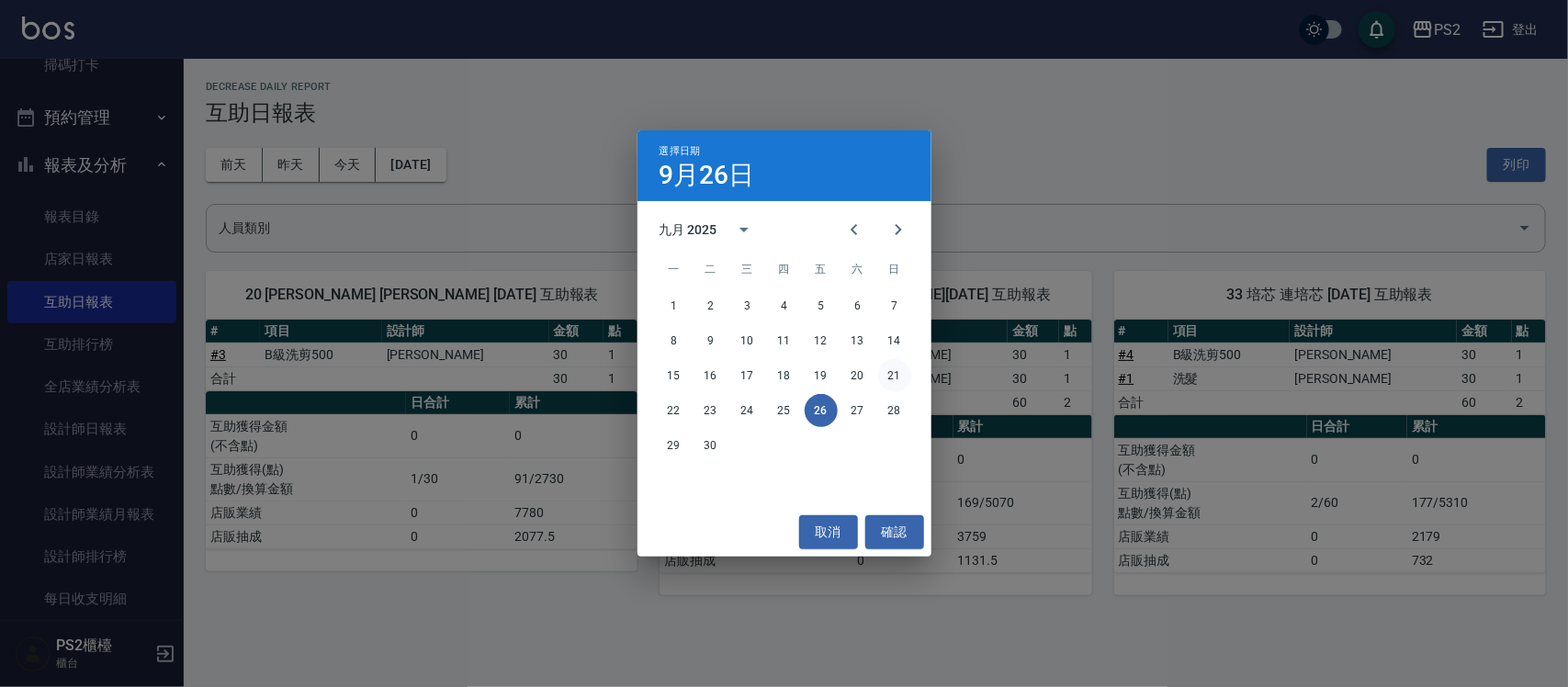
click at [903, 372] on button "21" at bounding box center [894, 375] width 33 height 33
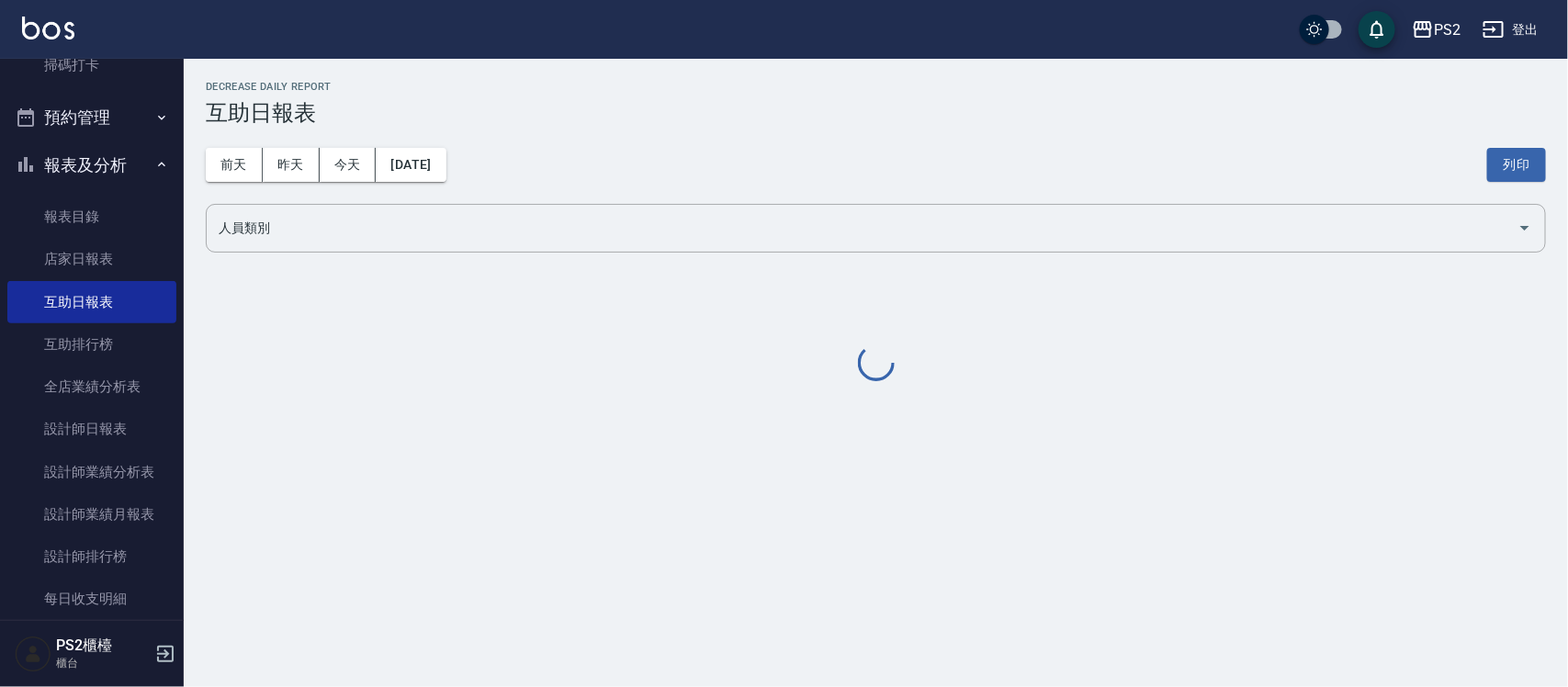
click at [903, 372] on div at bounding box center [876, 365] width 1341 height 40
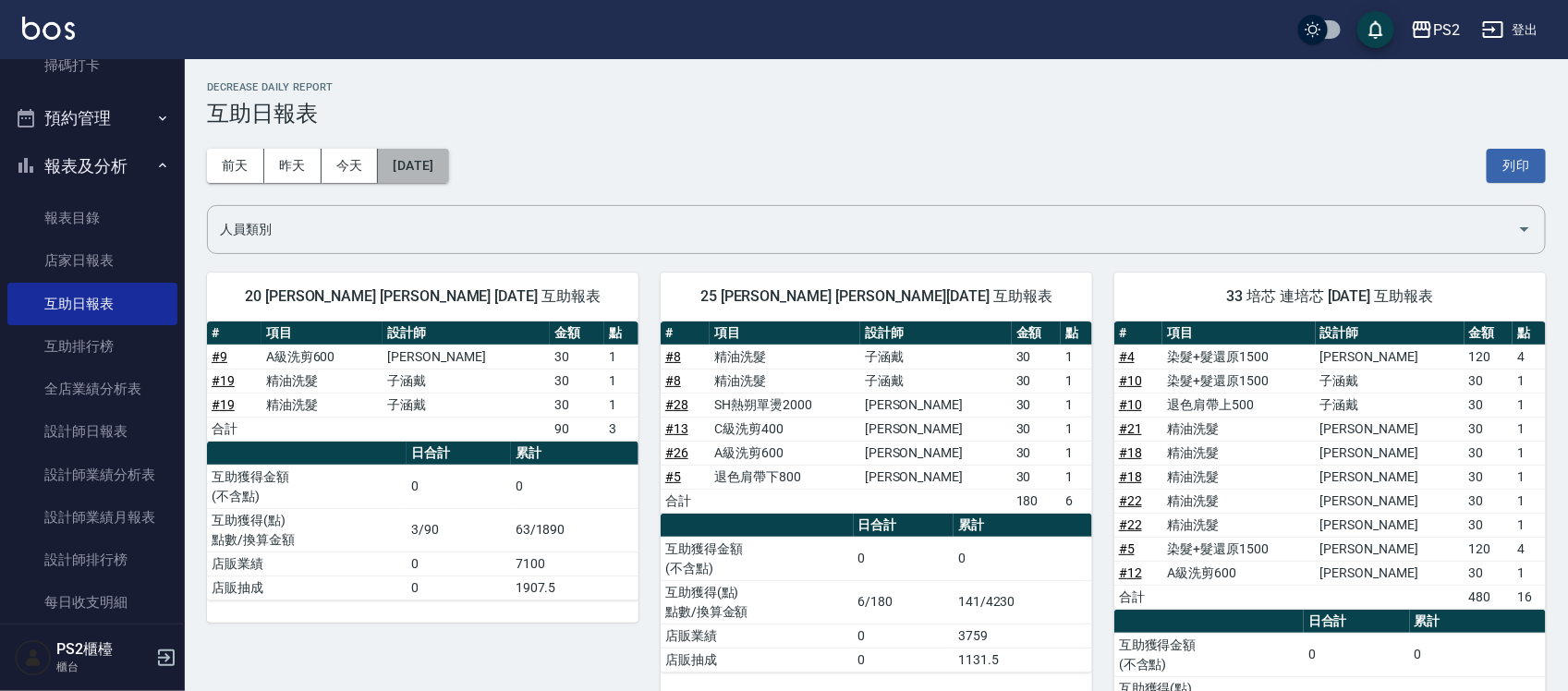
click at [439, 164] on button "[DATE]" at bounding box center [413, 165] width 71 height 34
click at [422, 152] on button "[DATE]" at bounding box center [413, 165] width 71 height 34
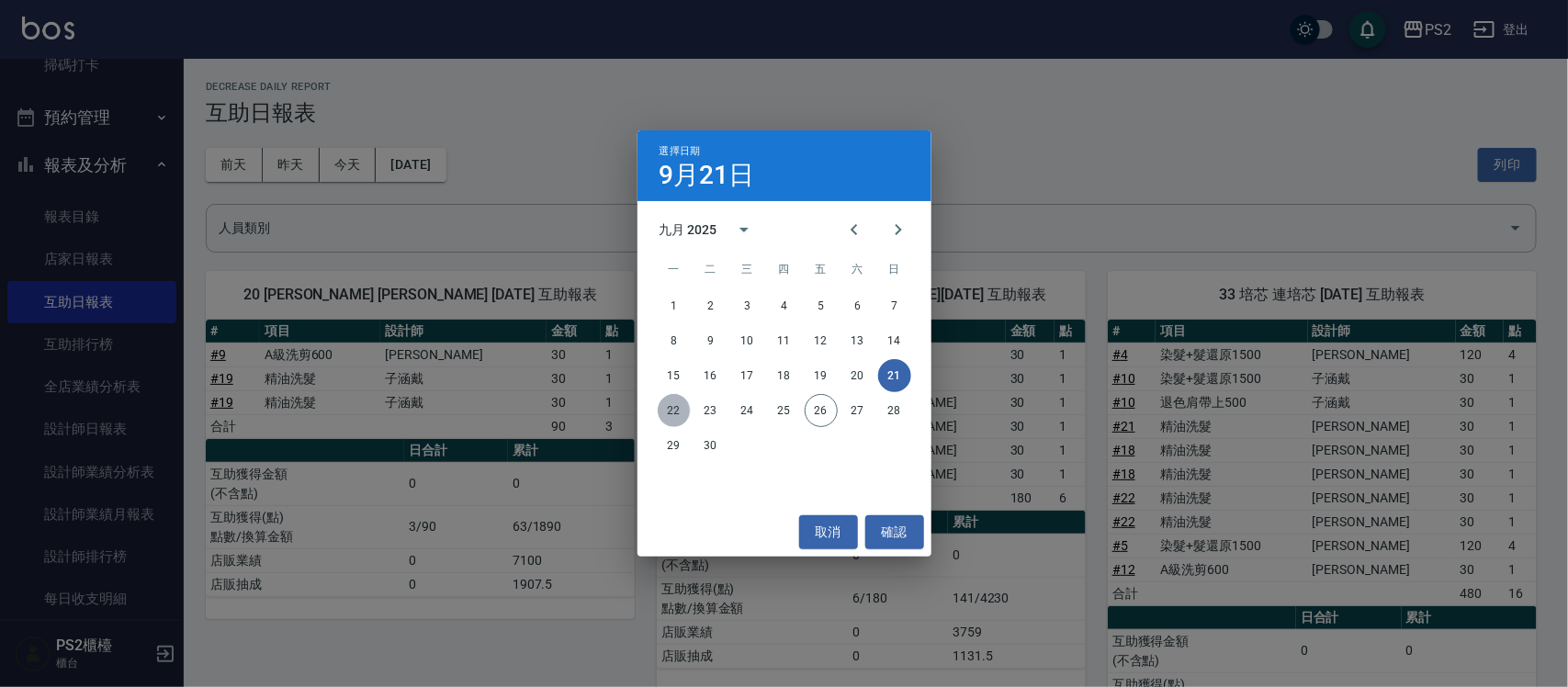
click at [663, 404] on button "22" at bounding box center [674, 410] width 33 height 33
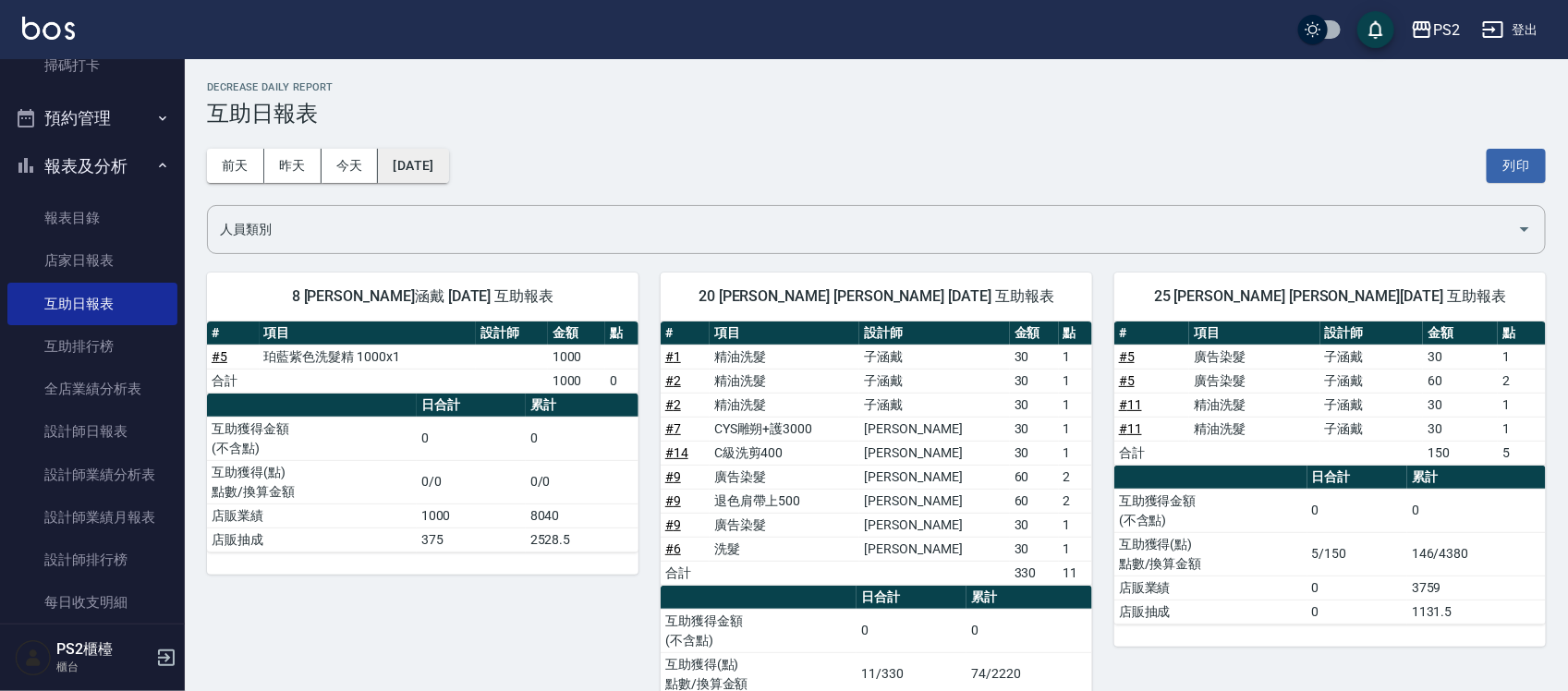
click at [427, 158] on button "[DATE]" at bounding box center [413, 165] width 71 height 34
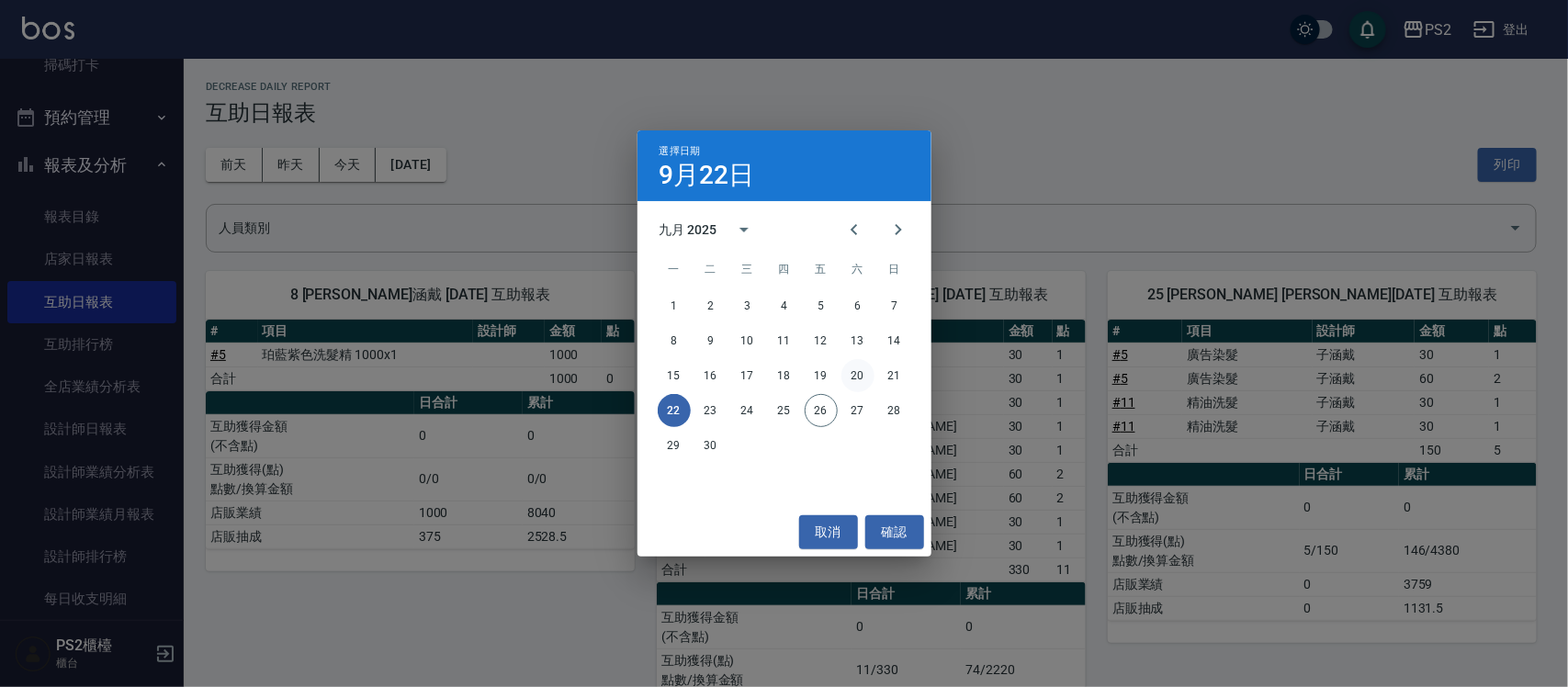
click at [845, 364] on button "20" at bounding box center [857, 375] width 33 height 33
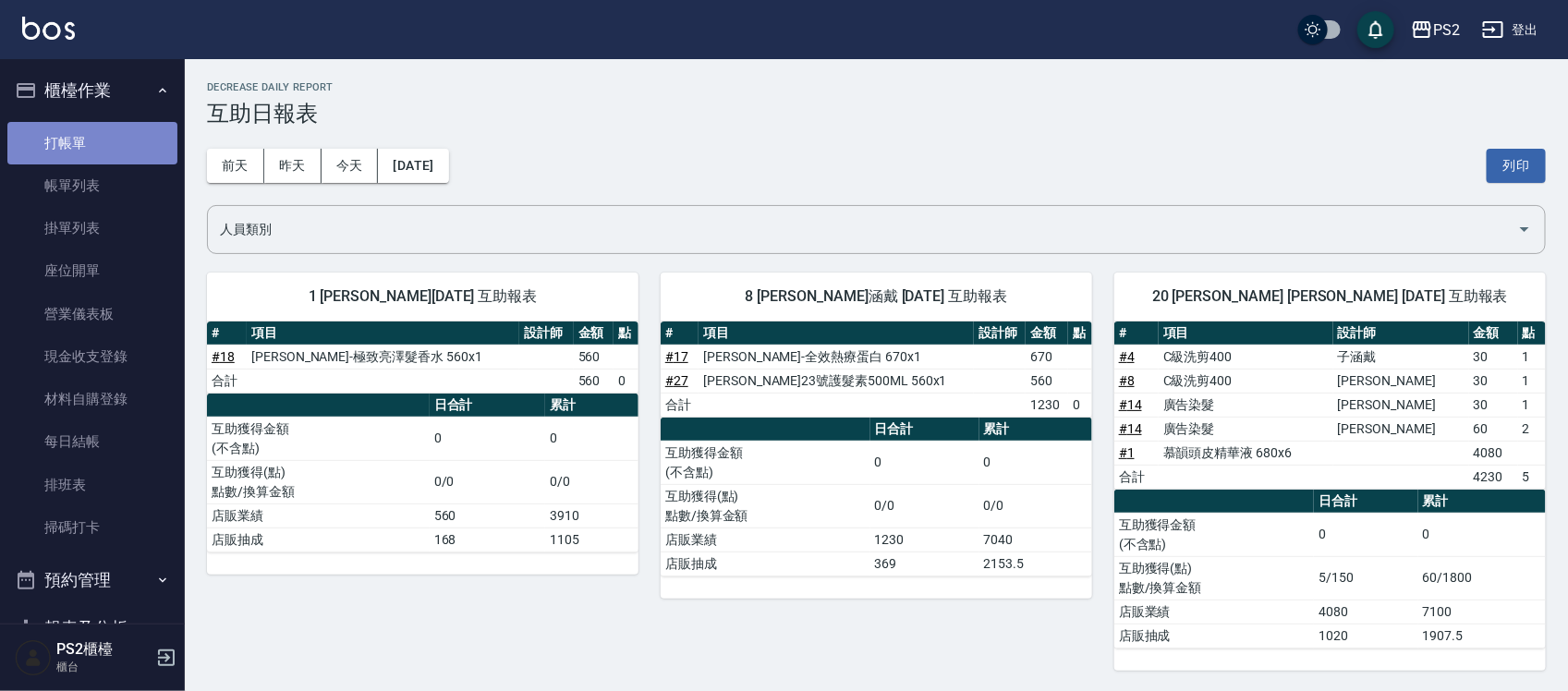
click at [102, 133] on link "打帳單" at bounding box center [92, 143] width 170 height 42
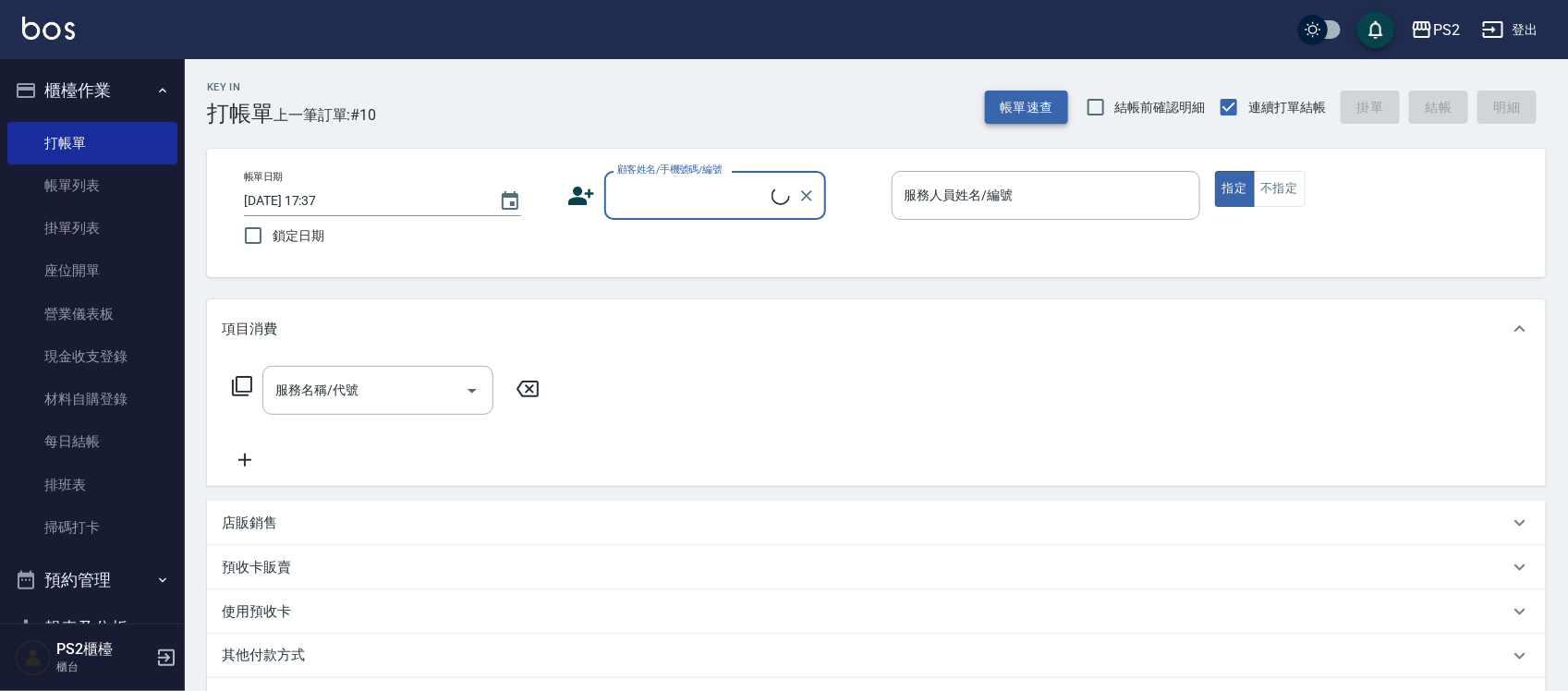
click at [1051, 112] on button "帳單速查" at bounding box center [1027, 107] width 83 height 34
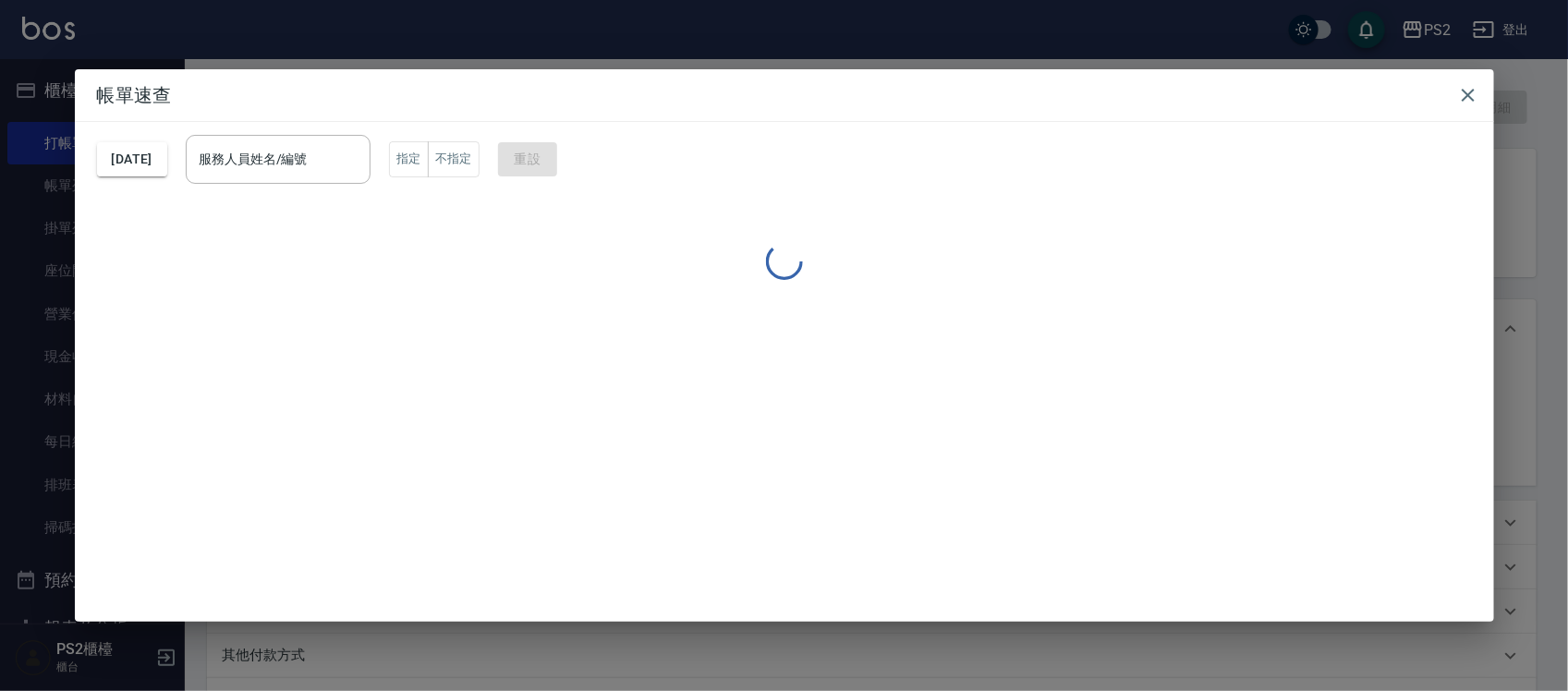
click at [1051, 112] on h2 "帳單速查" at bounding box center [784, 95] width 1419 height 52
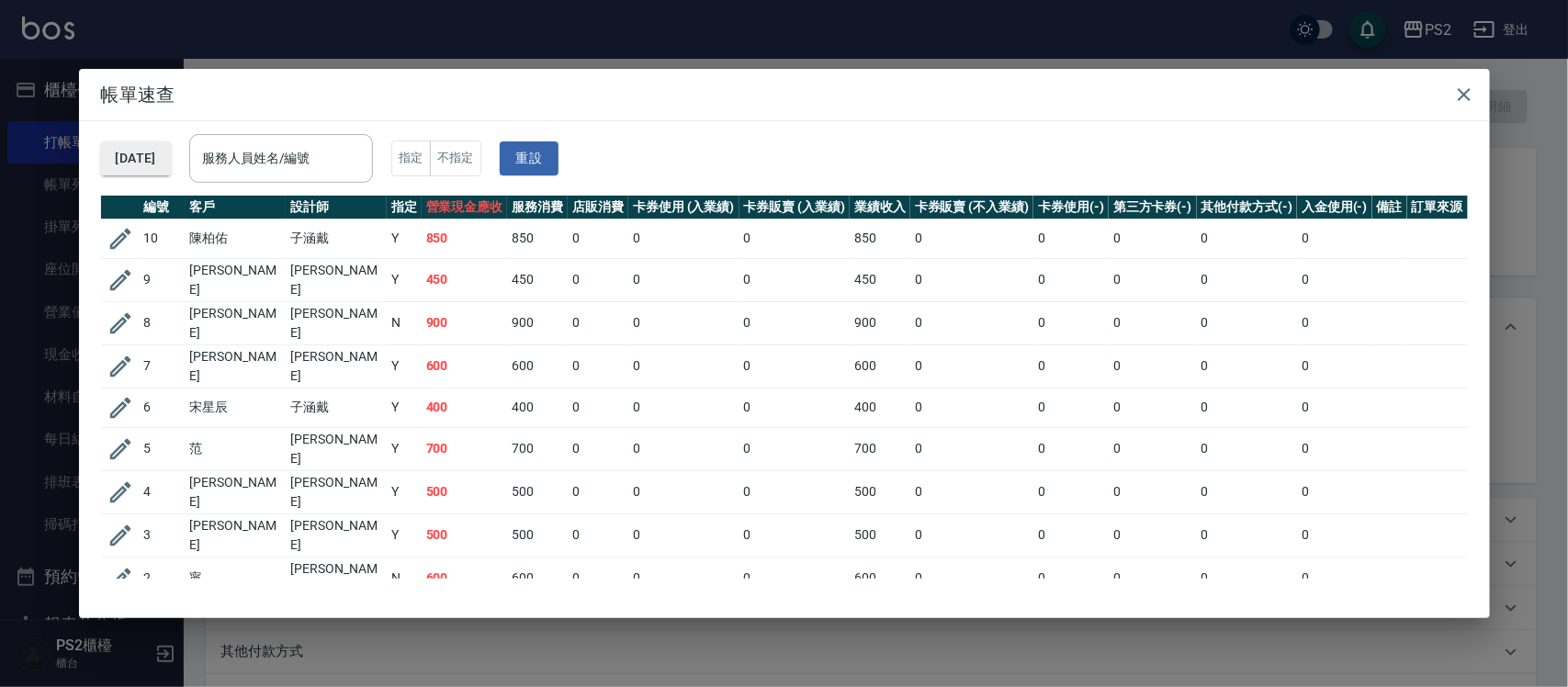
click at [171, 147] on button "[DATE]" at bounding box center [136, 158] width 70 height 34
click at [171, 149] on button "[DATE]" at bounding box center [136, 158] width 70 height 34
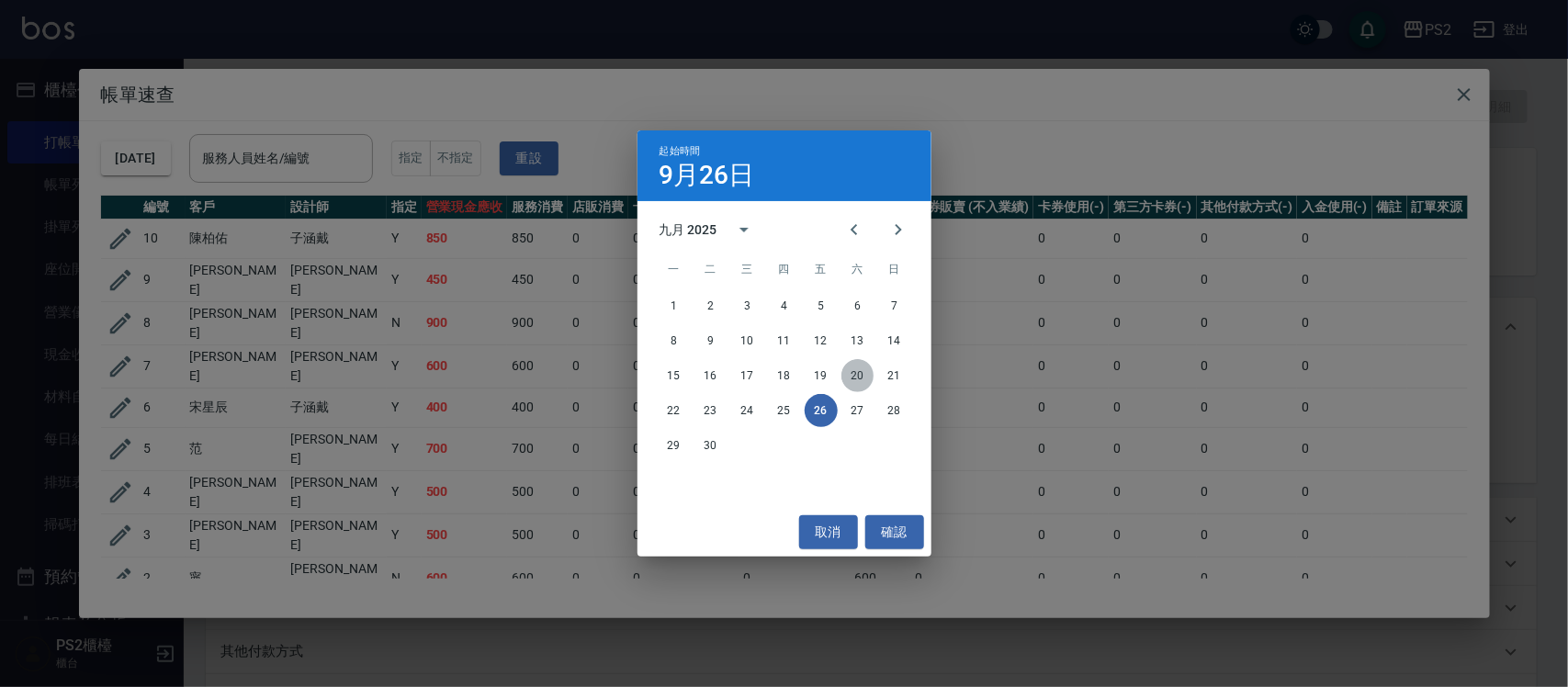
click at [860, 369] on button "20" at bounding box center [857, 375] width 33 height 33
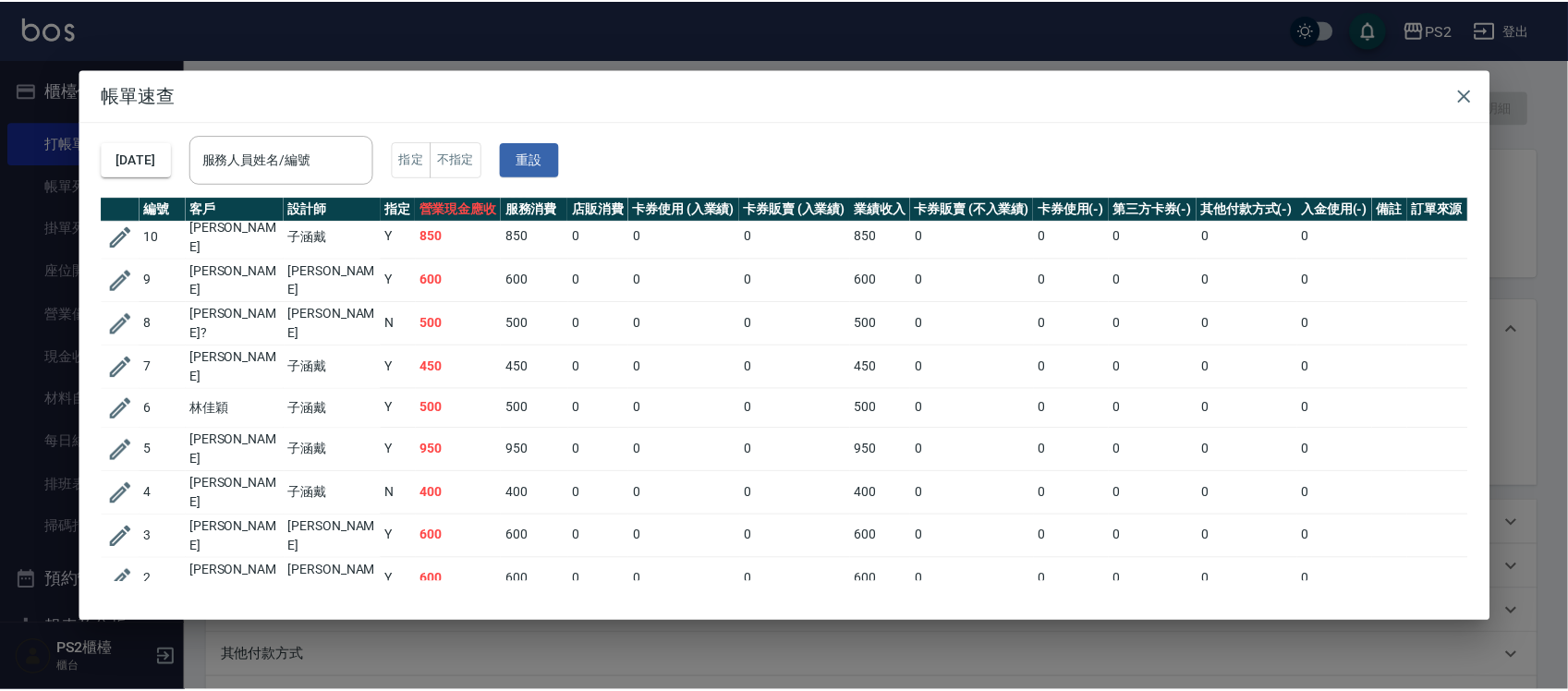
scroll to position [745, 0]
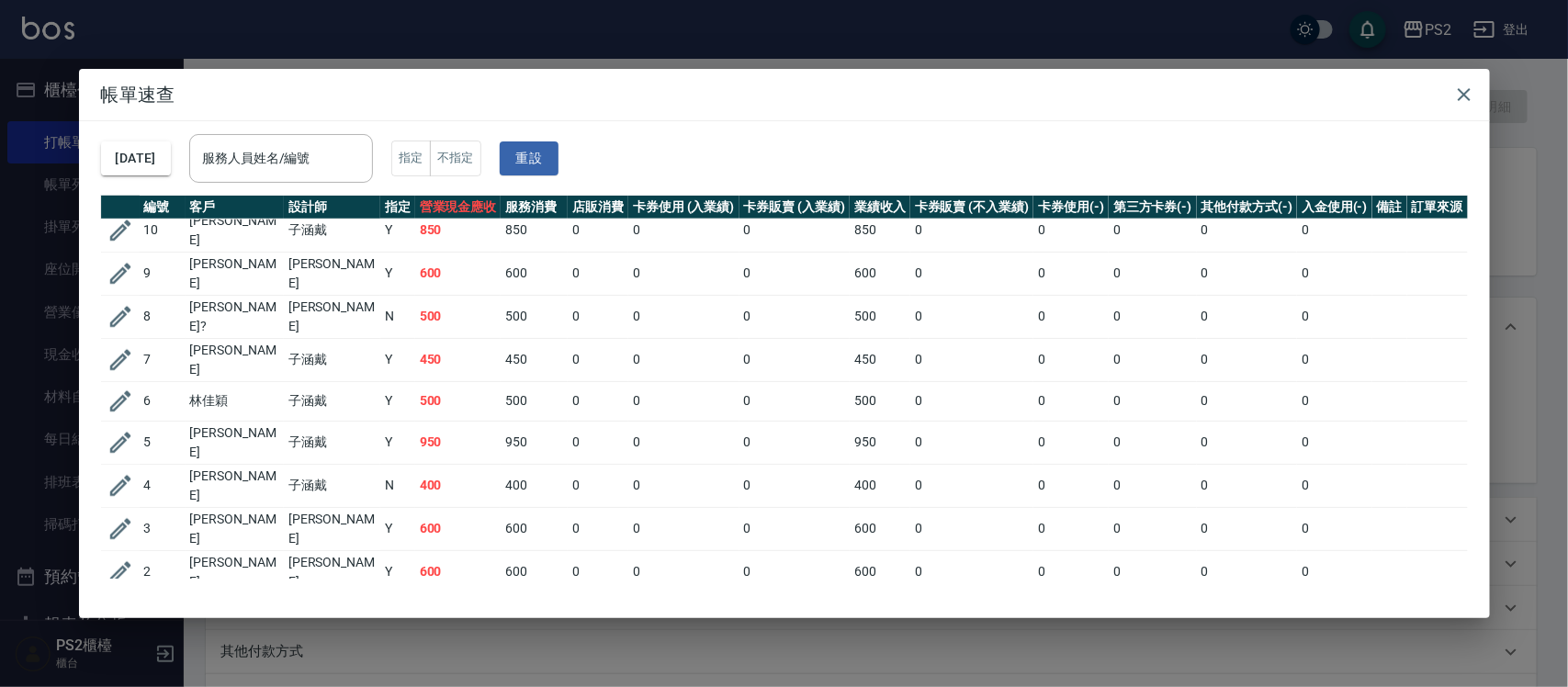
click at [121, 600] on icon "button" at bounding box center [120, 613] width 27 height 27
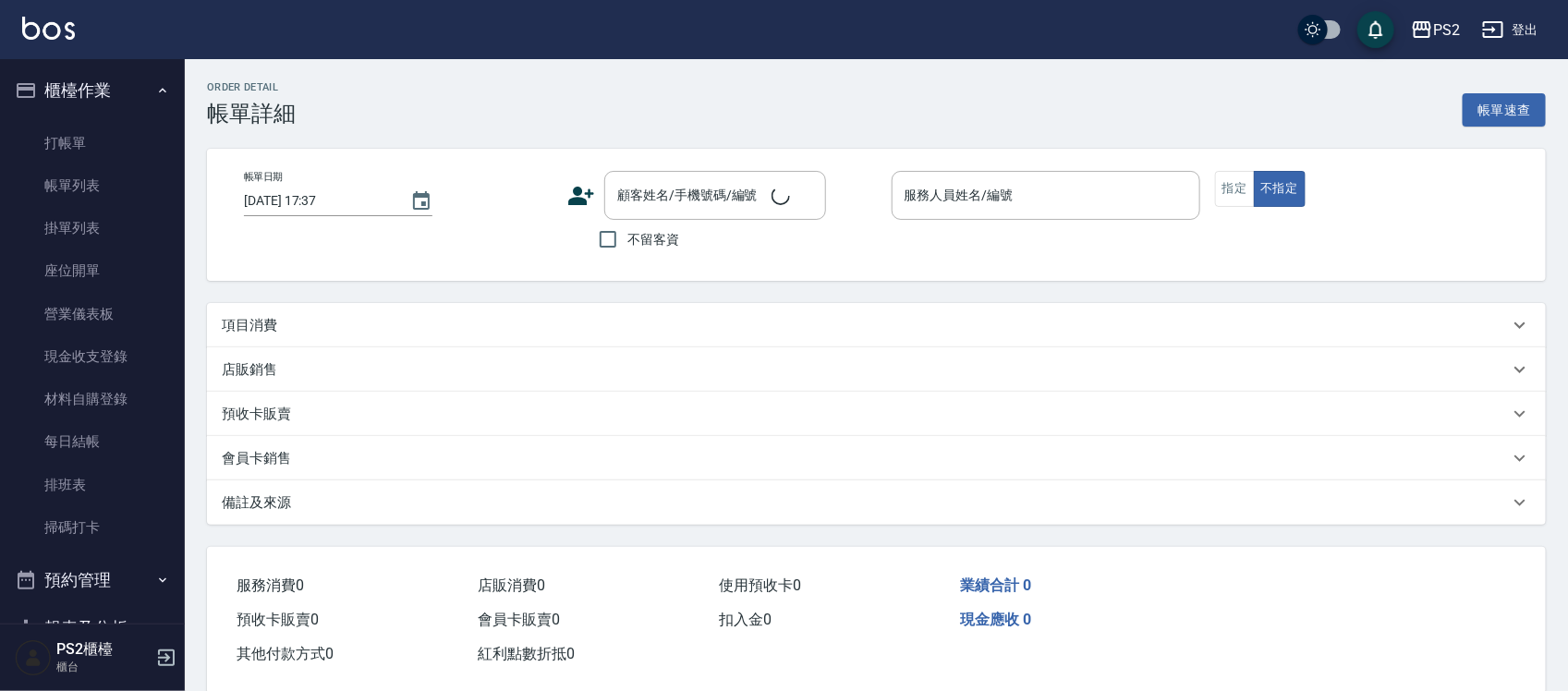
type input "[DATE] 11:45"
type input "冠霖-20"
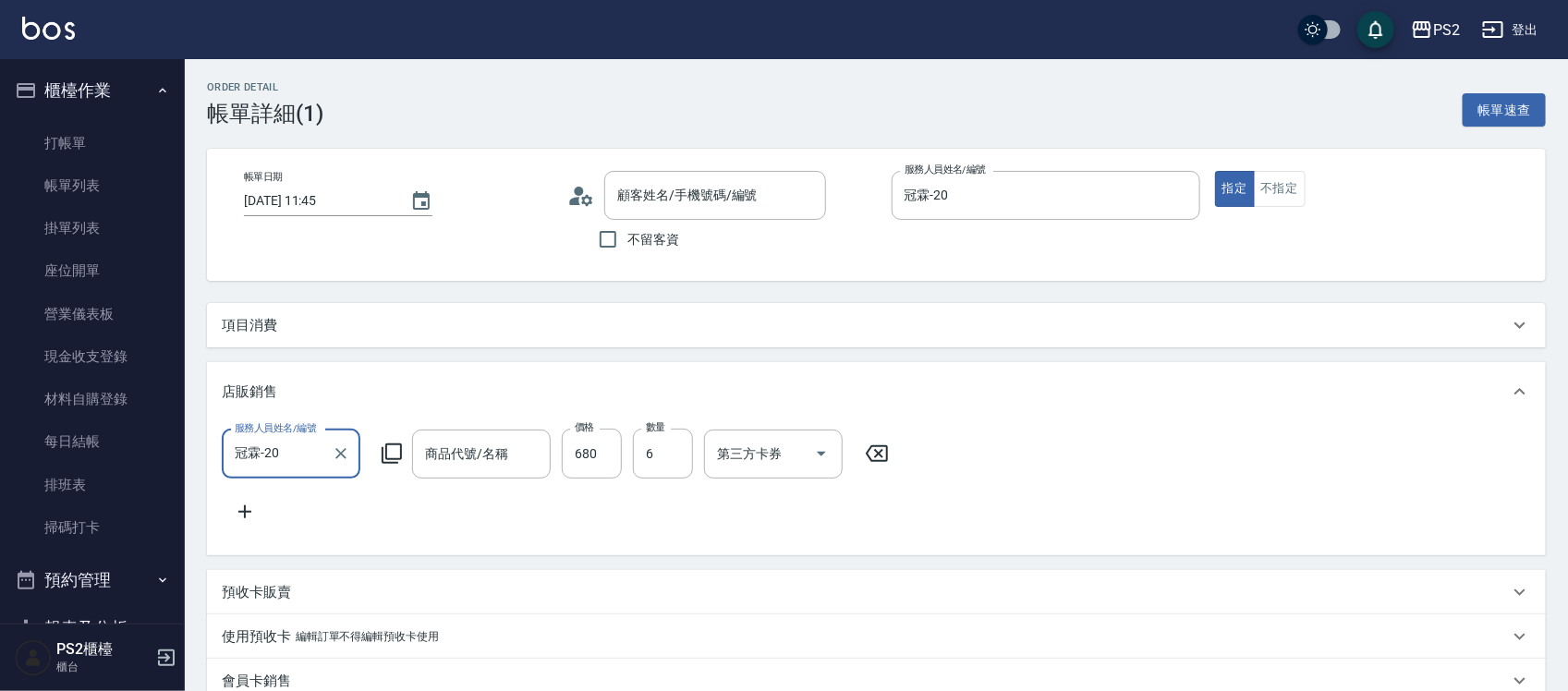
type input "嘎/0966051432/null"
type input "慕韻頭皮精華液"
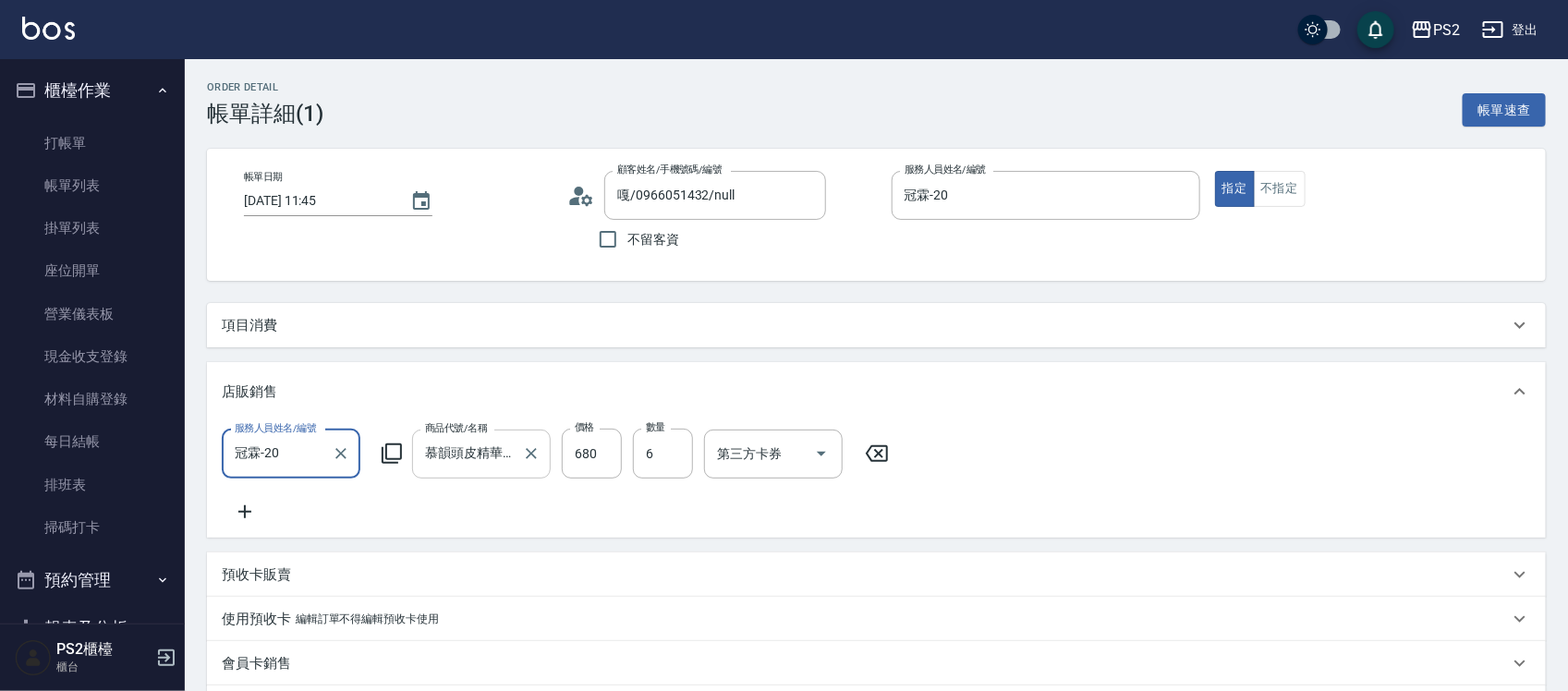
click at [499, 464] on input "慕韻頭皮精華液" at bounding box center [467, 454] width 94 height 32
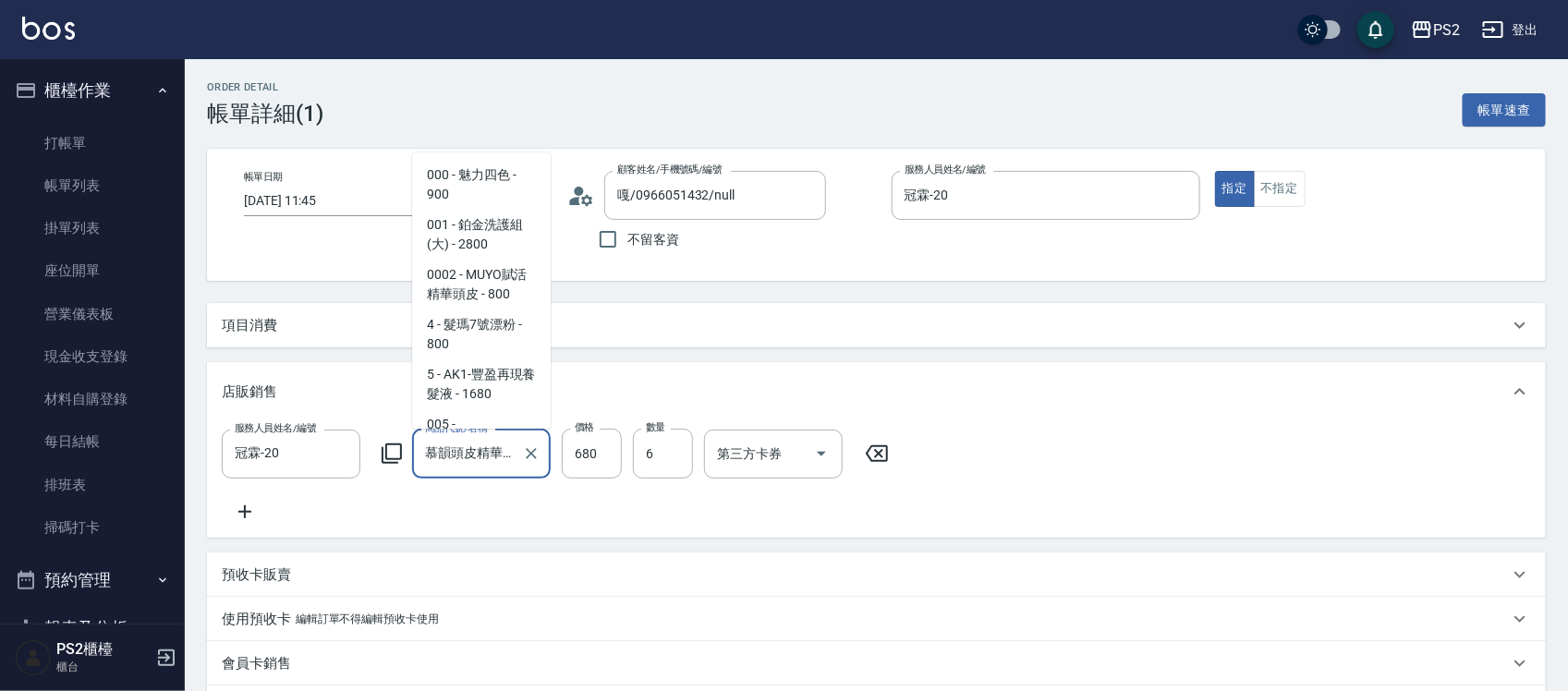
scroll to position [11029, 0]
click at [499, 464] on input "慕韻頭皮精華液" at bounding box center [467, 454] width 94 height 32
click at [389, 460] on icon at bounding box center [392, 454] width 23 height 23
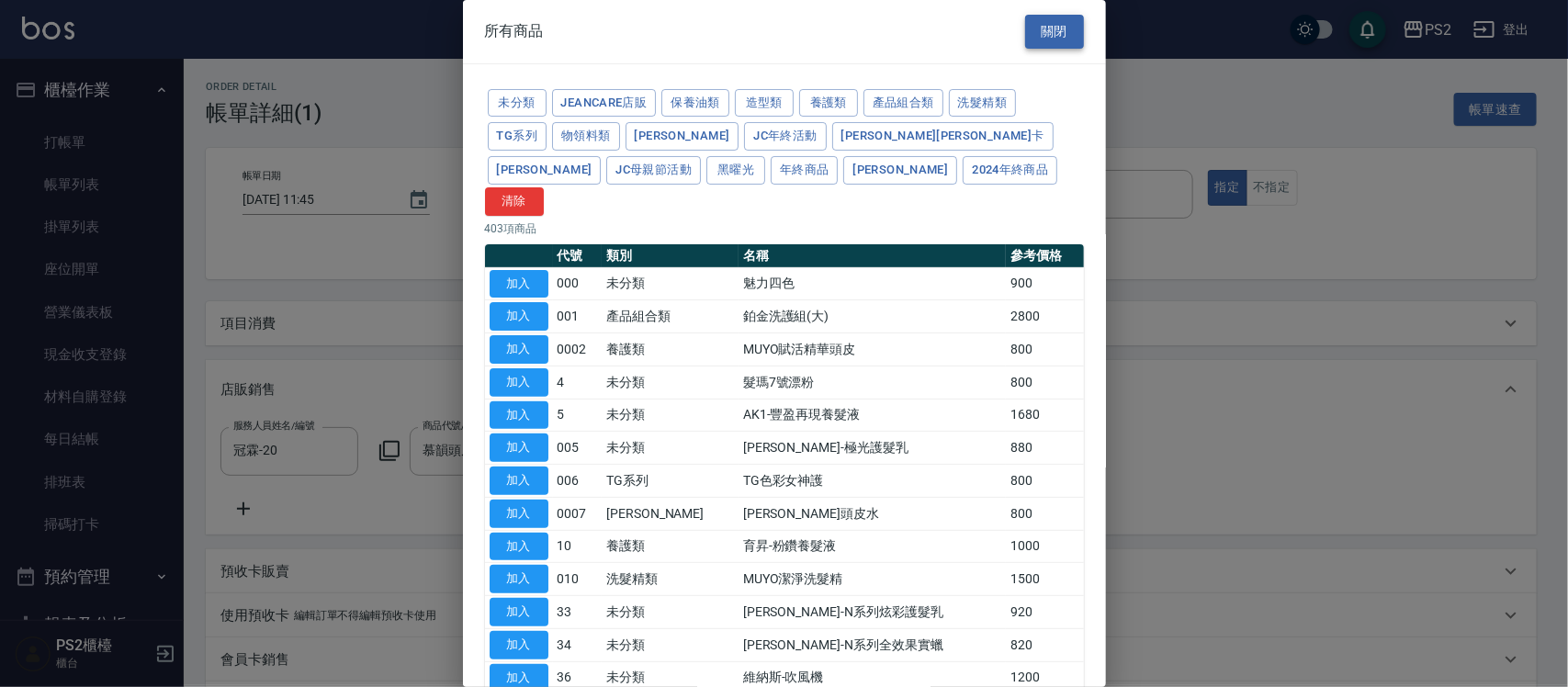
click at [1061, 30] on button "關閉" at bounding box center [1055, 32] width 59 height 34
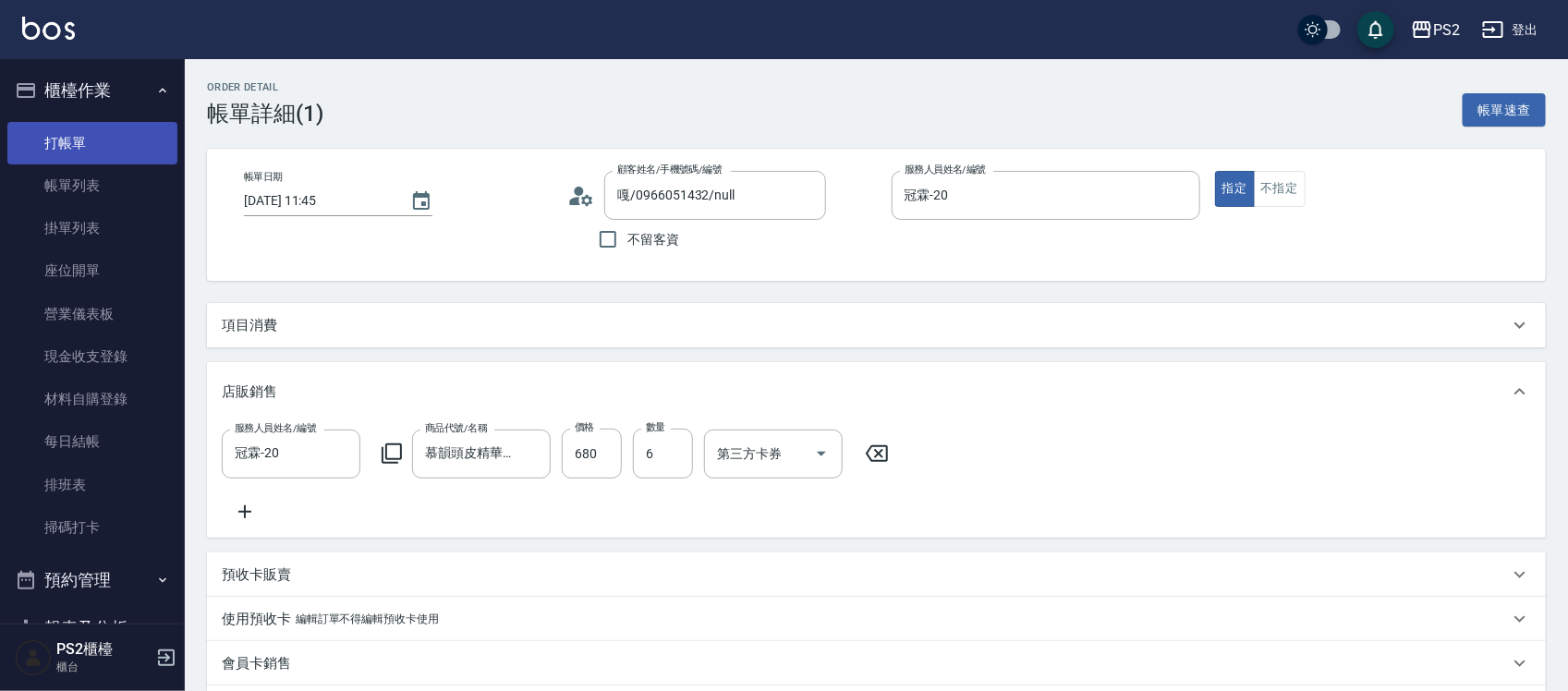
click at [127, 136] on link "打帳單" at bounding box center [92, 143] width 170 height 42
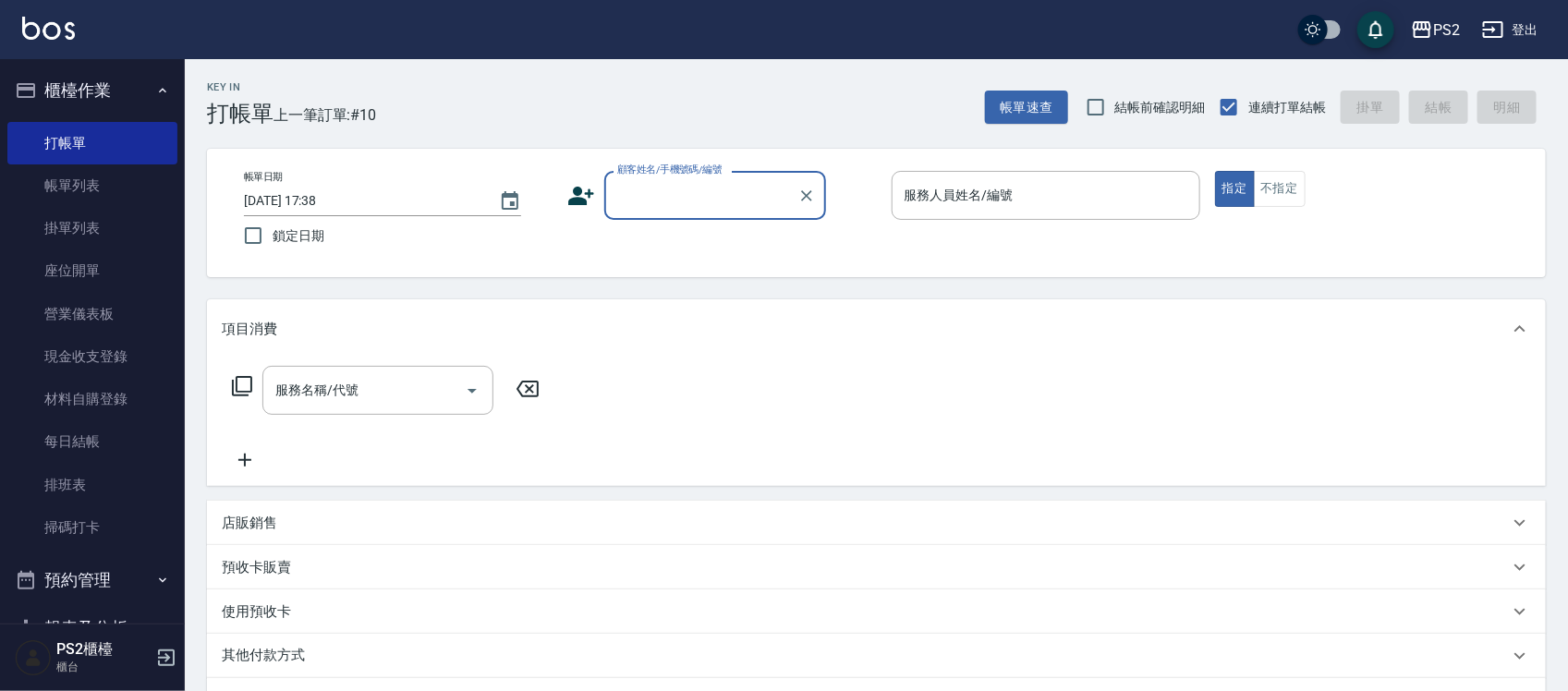
click at [239, 377] on icon at bounding box center [243, 386] width 21 height 21
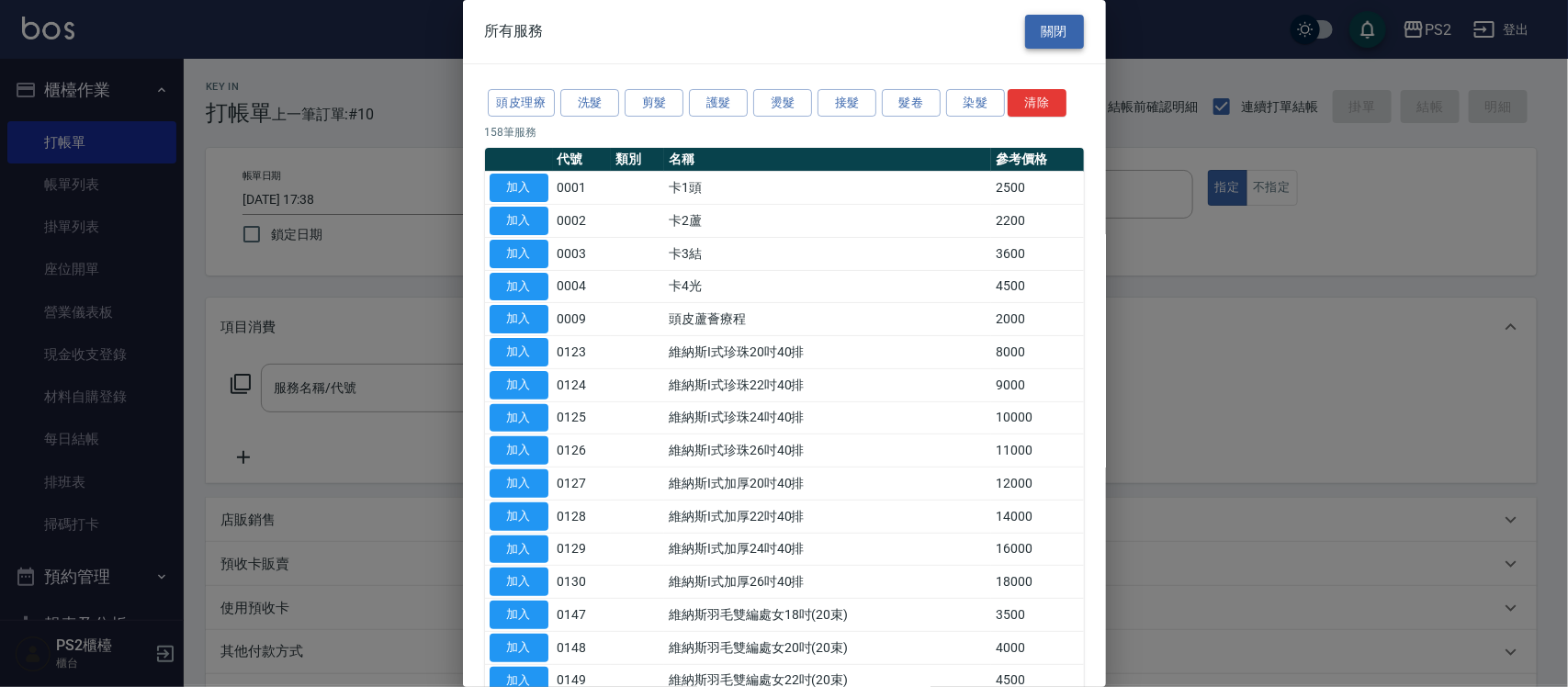
click at [1035, 28] on button "關閉" at bounding box center [1055, 32] width 59 height 34
click at [1035, 28] on div "PS2 登出" at bounding box center [780, 29] width 1560 height 59
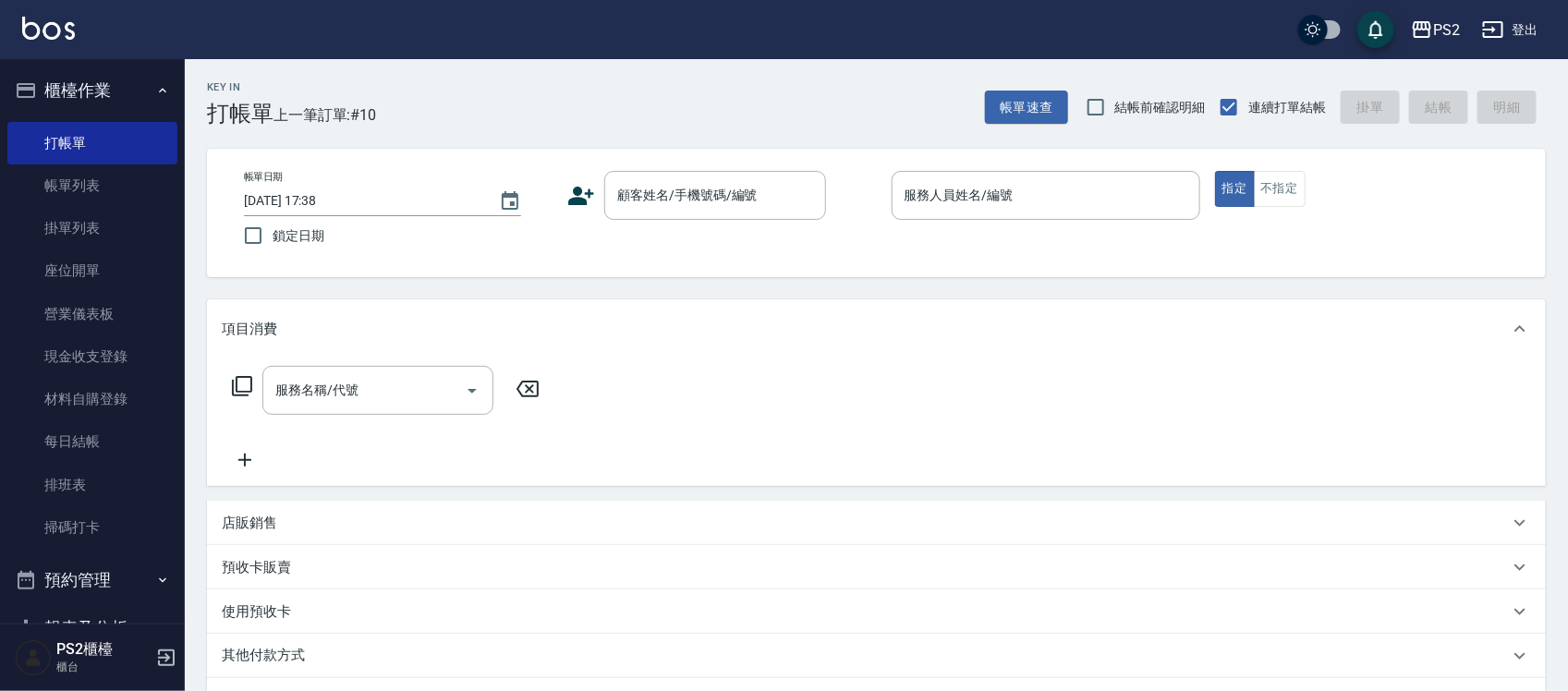
click at [287, 509] on div "店販銷售" at bounding box center [876, 523] width 1339 height 44
click at [288, 509] on div "店販銷售" at bounding box center [876, 523] width 1339 height 44
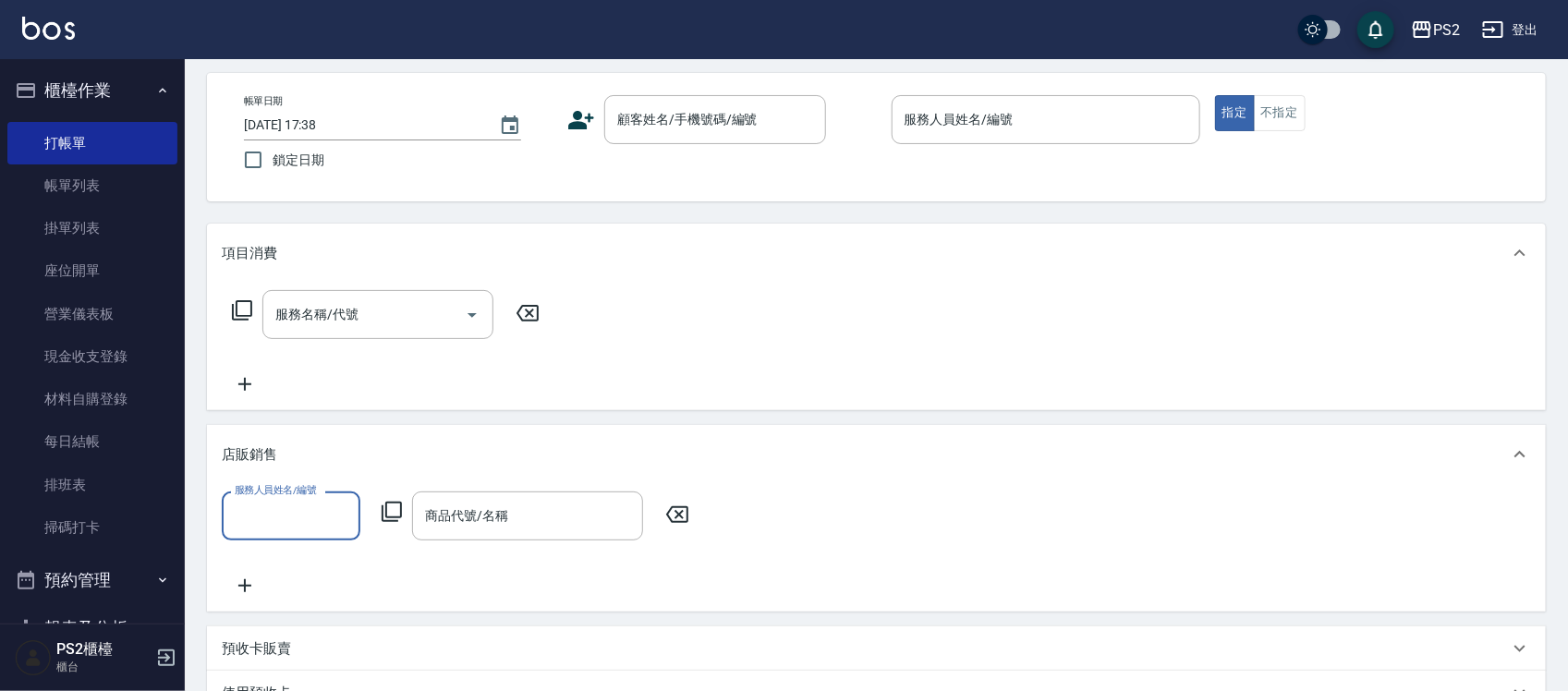
scroll to position [116, 0]
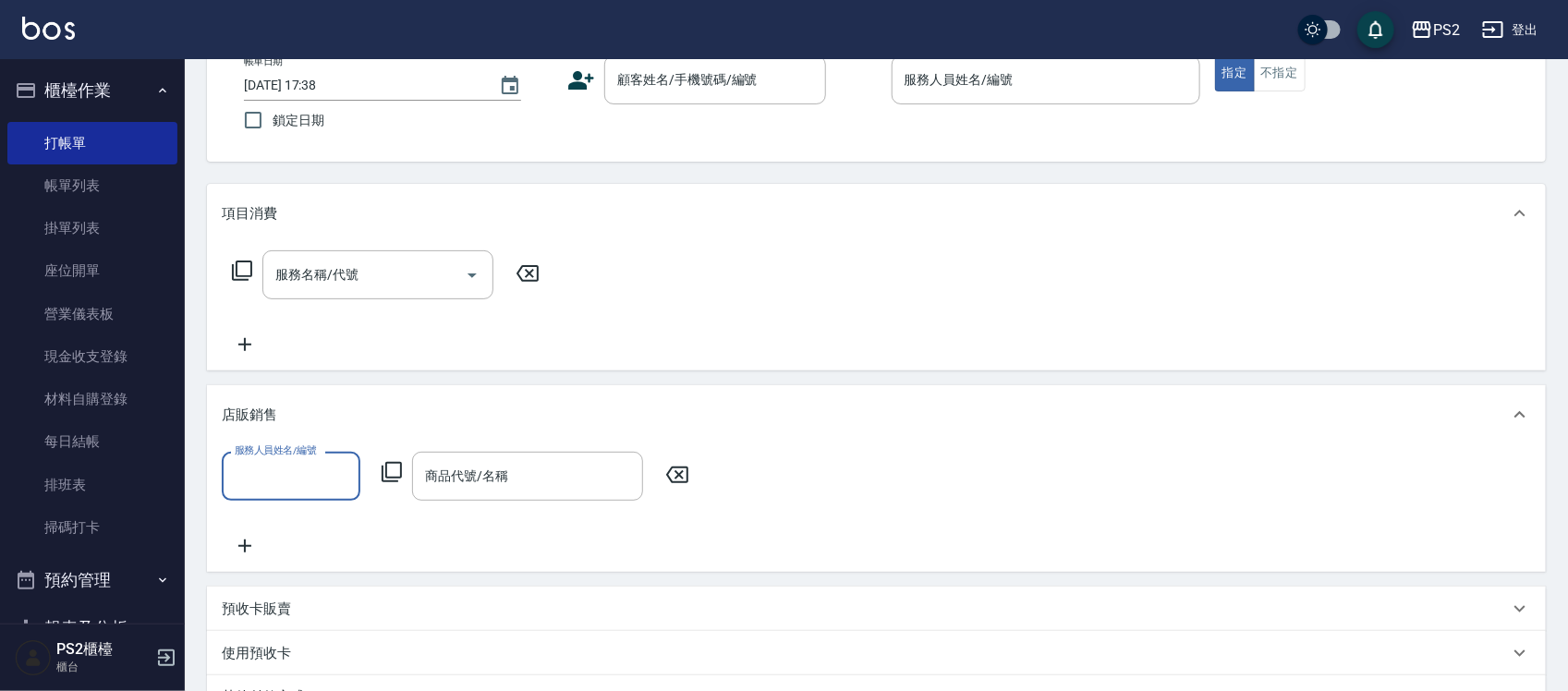
click at [399, 454] on div "服務人員姓名/編號 服務人員姓名/編號 商品代號/名稱 商品代號/名稱" at bounding box center [461, 477] width 478 height 49
click at [391, 479] on icon at bounding box center [392, 472] width 23 height 23
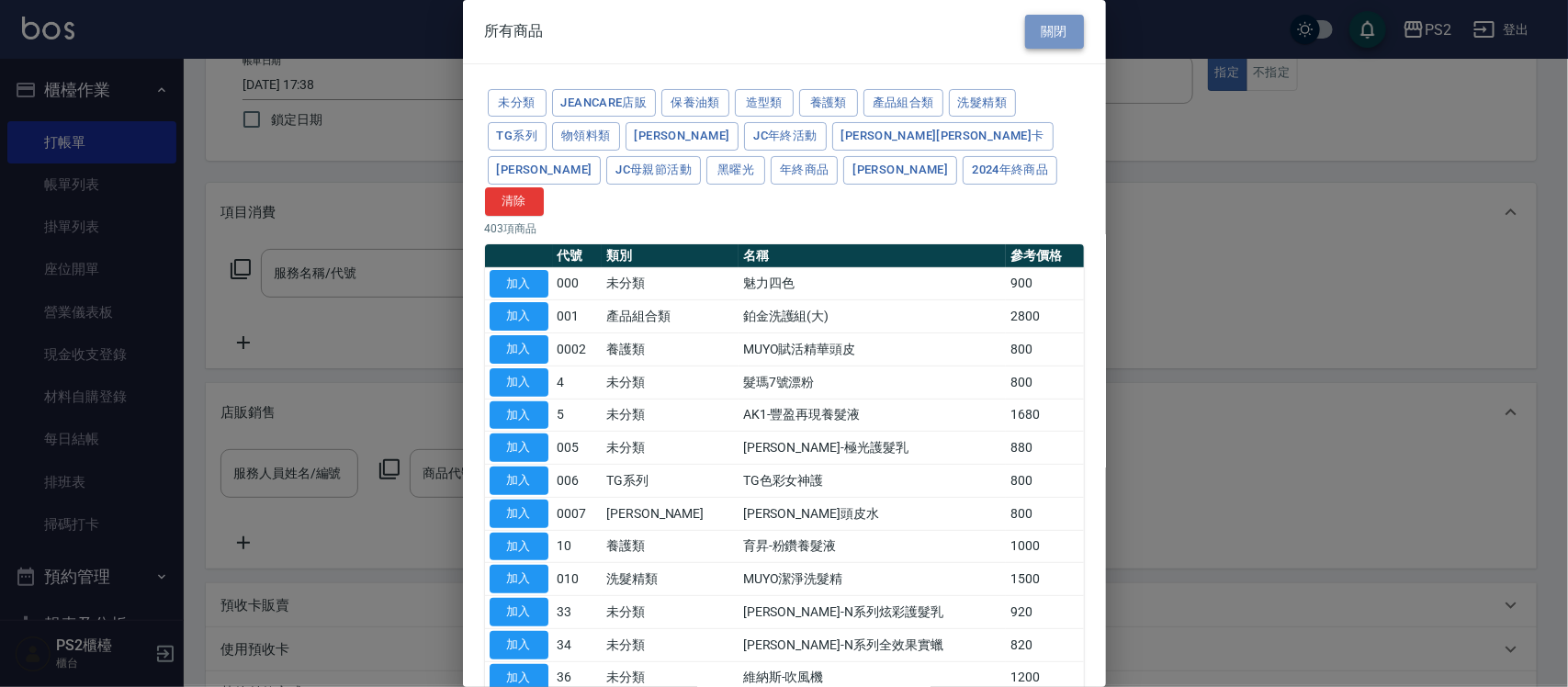
click at [1027, 24] on button "關閉" at bounding box center [1055, 32] width 59 height 34
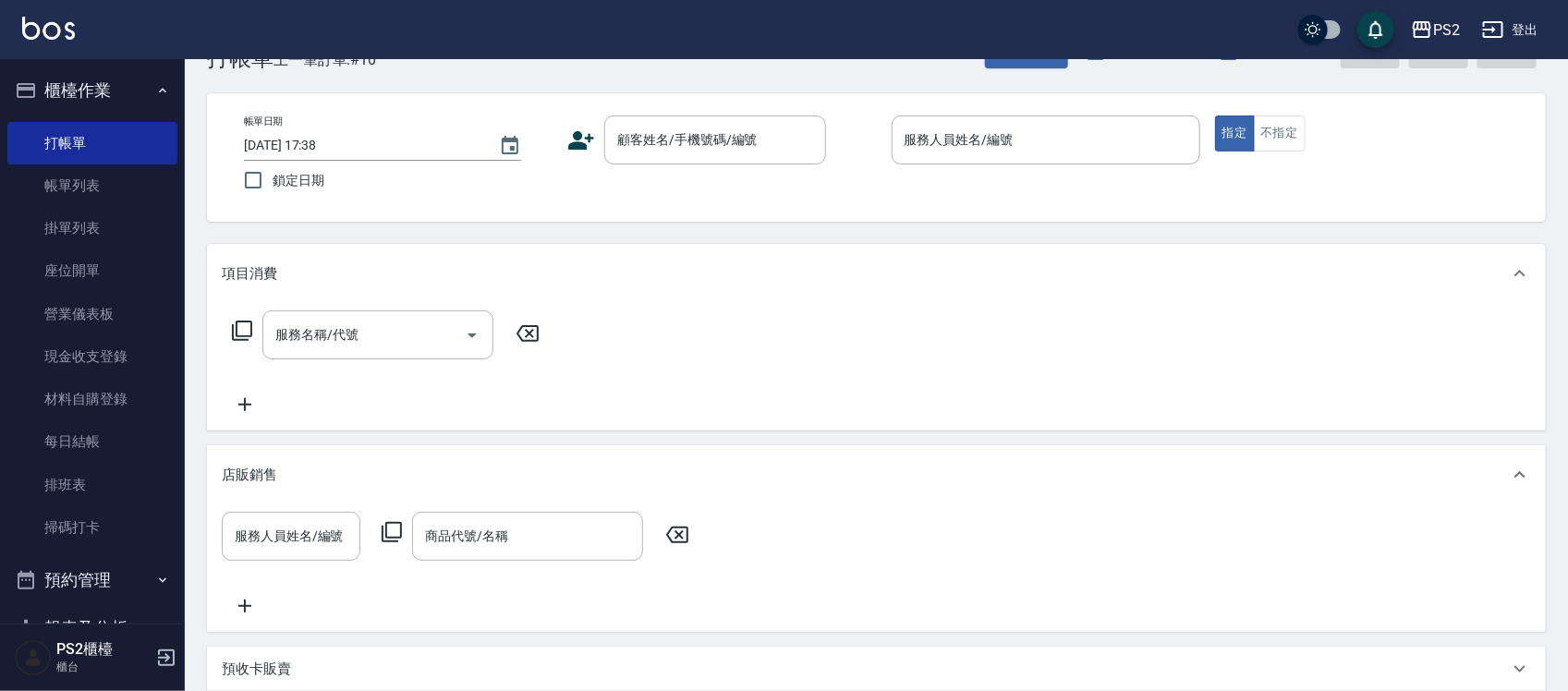
scroll to position [0, 0]
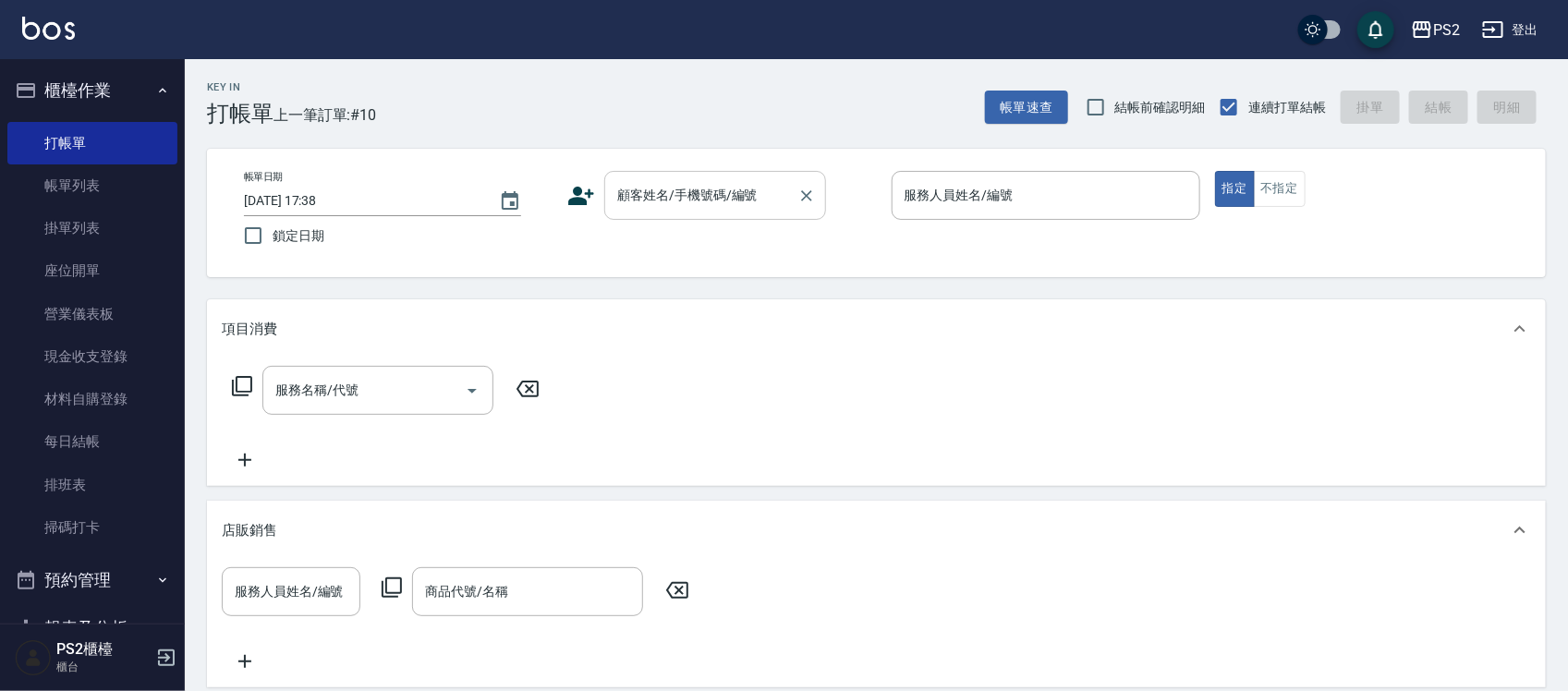
click at [732, 212] on div "顧客姓名/手機號碼/編號" at bounding box center [715, 196] width 222 height 49
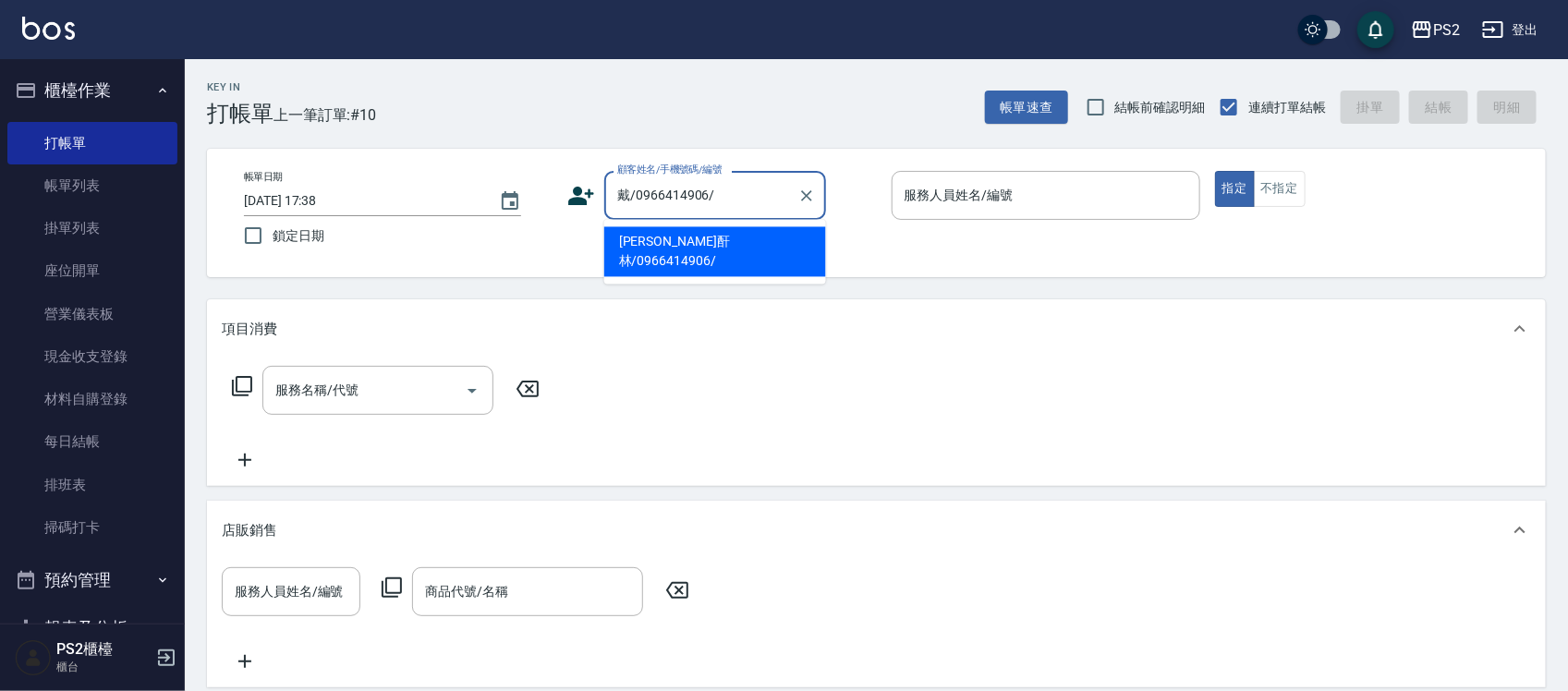
type input "[PERSON_NAME]酐林/0966414906/"
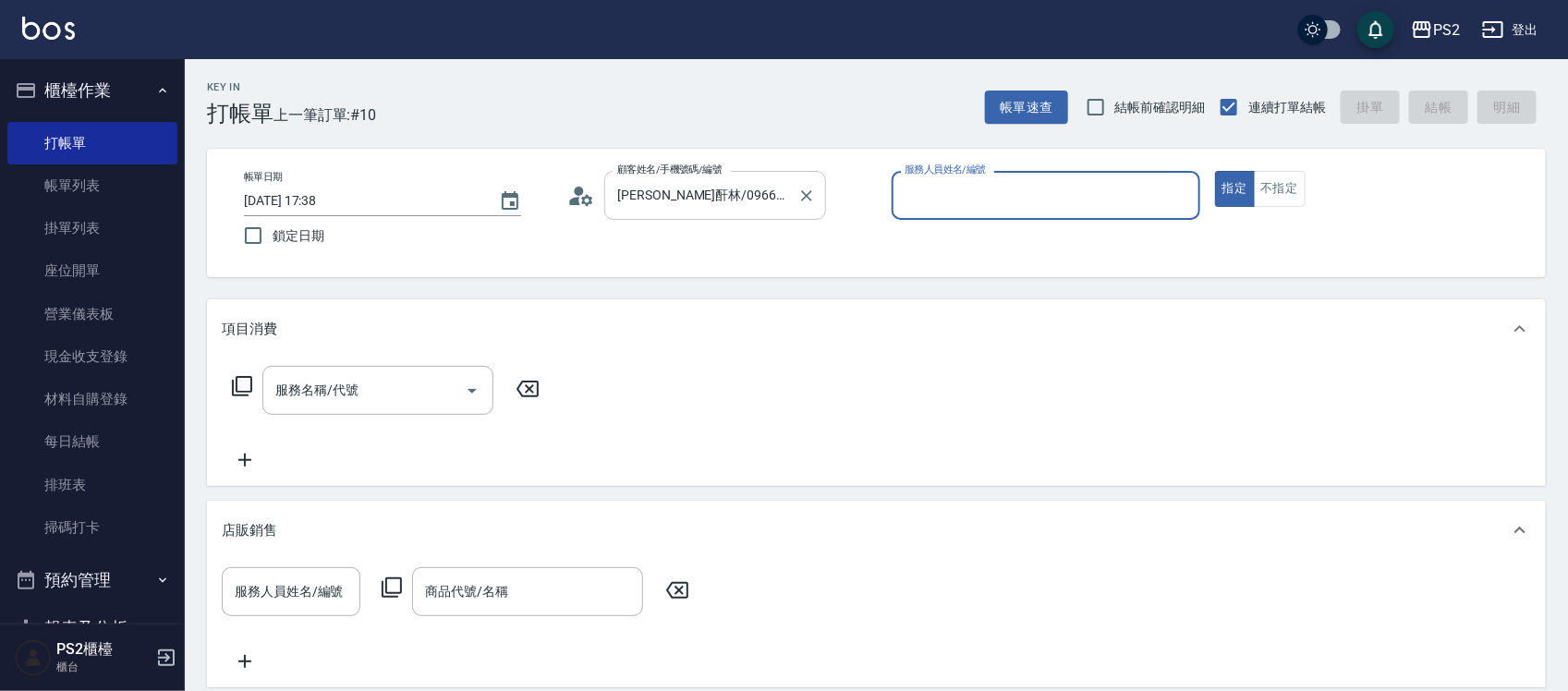
click at [1215, 171] on button "指定" at bounding box center [1234, 189] width 39 height 36
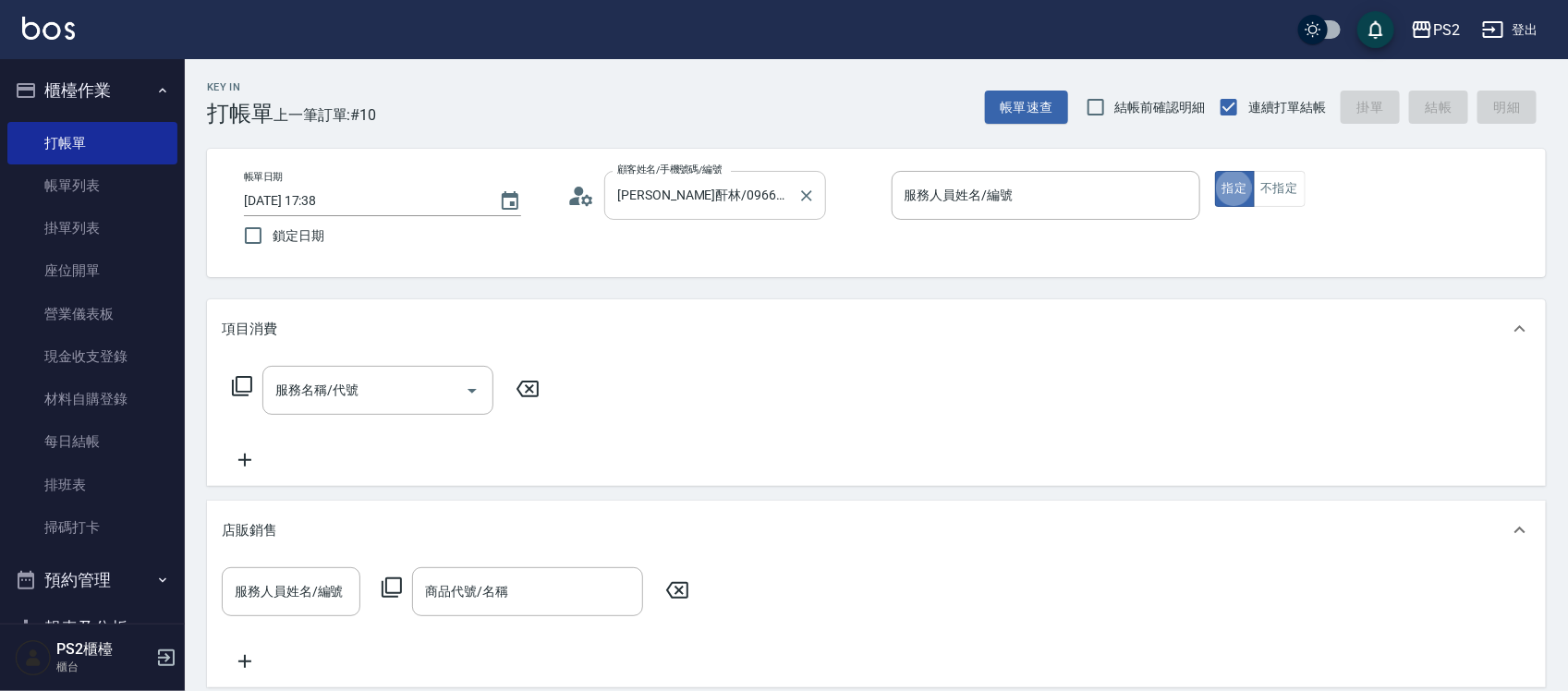
type button "true"
click at [952, 214] on div "服務人員姓名/編號" at bounding box center [1045, 196] width 308 height 49
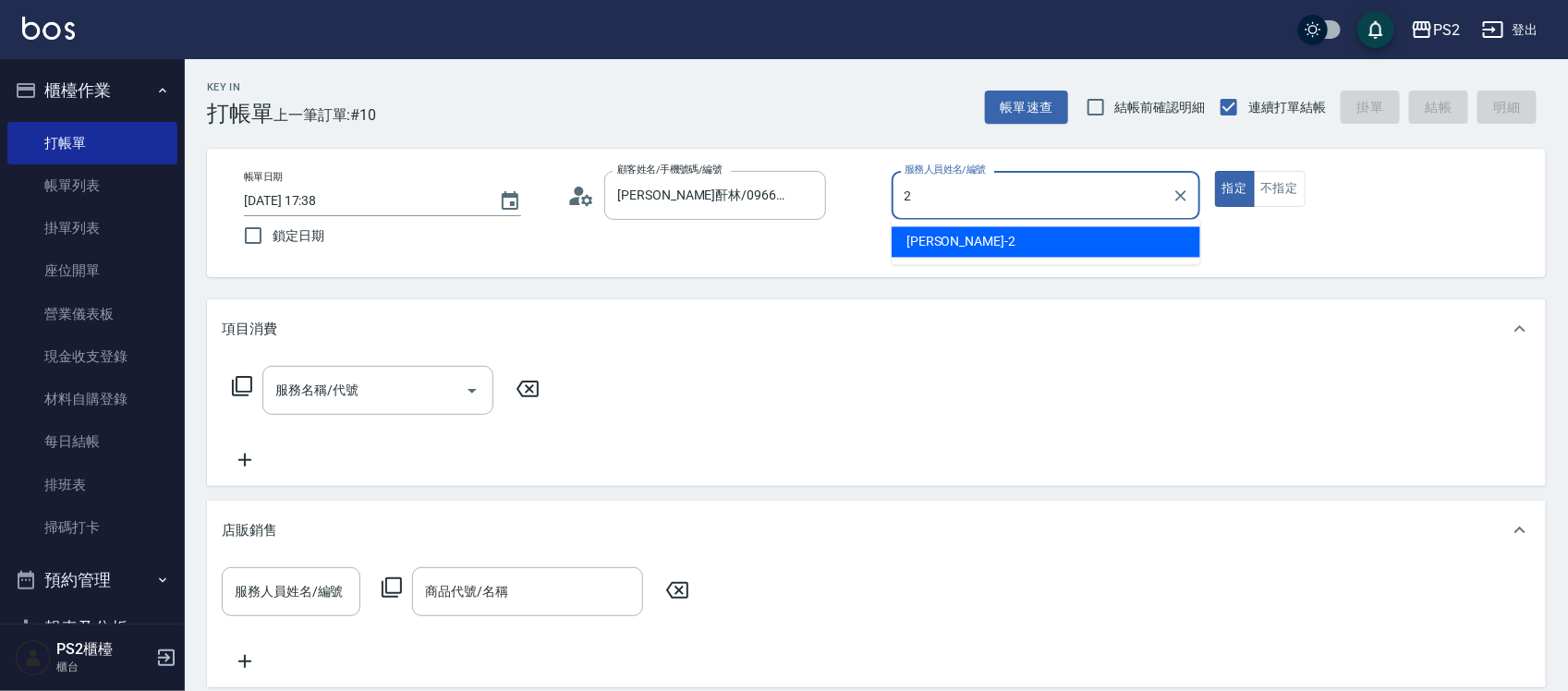
type input "[PERSON_NAME]-2"
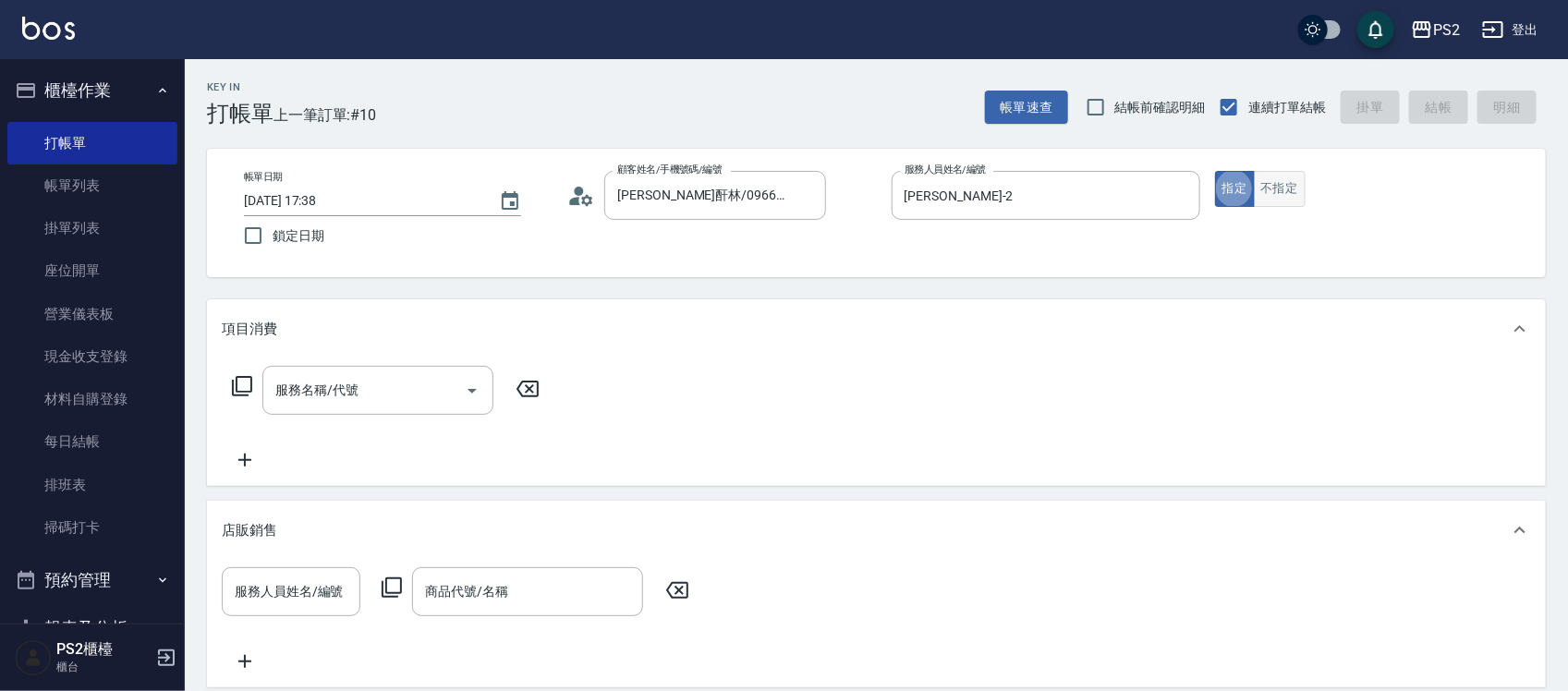
click at [1282, 187] on button "不指定" at bounding box center [1279, 189] width 52 height 36
click at [319, 408] on div "服務名稱/代號" at bounding box center [378, 390] width 231 height 49
type input "1"
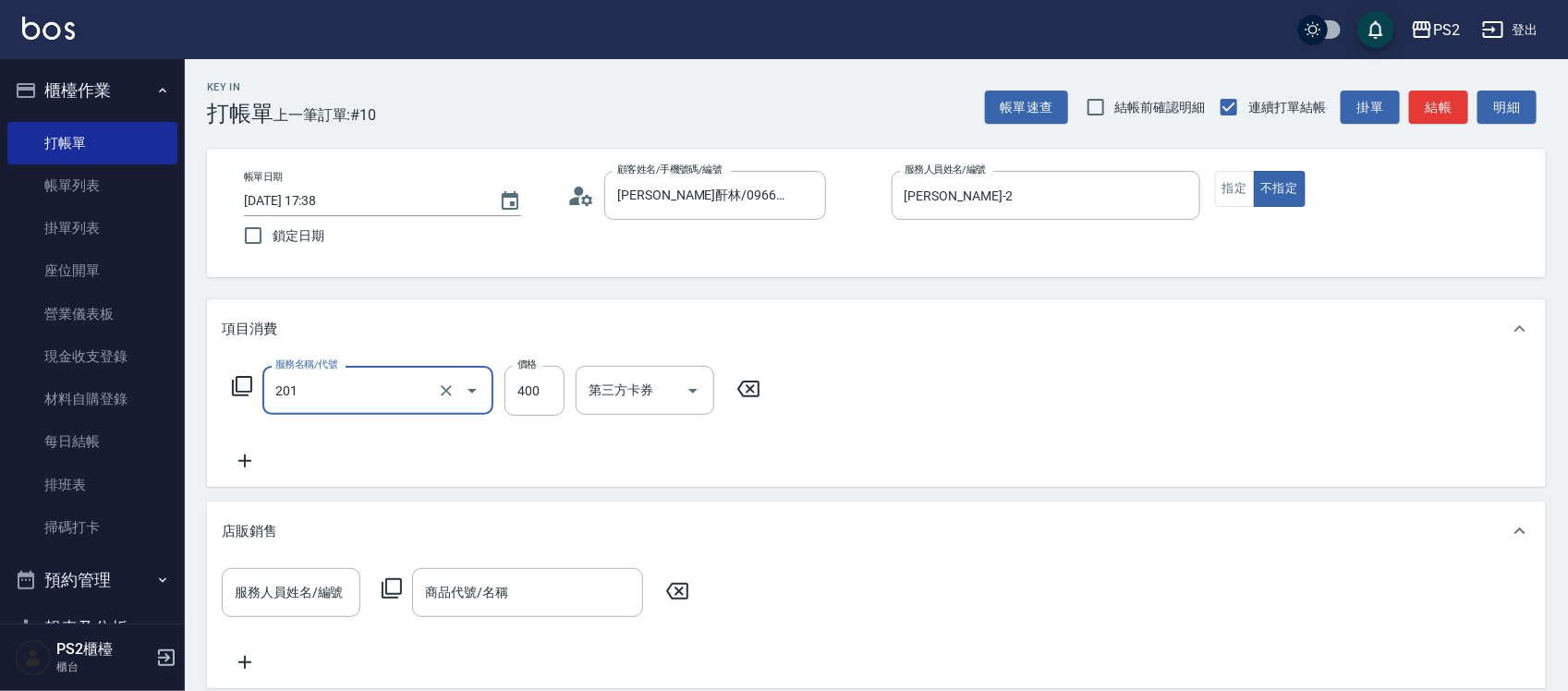
type input "C級洗剪400(201)"
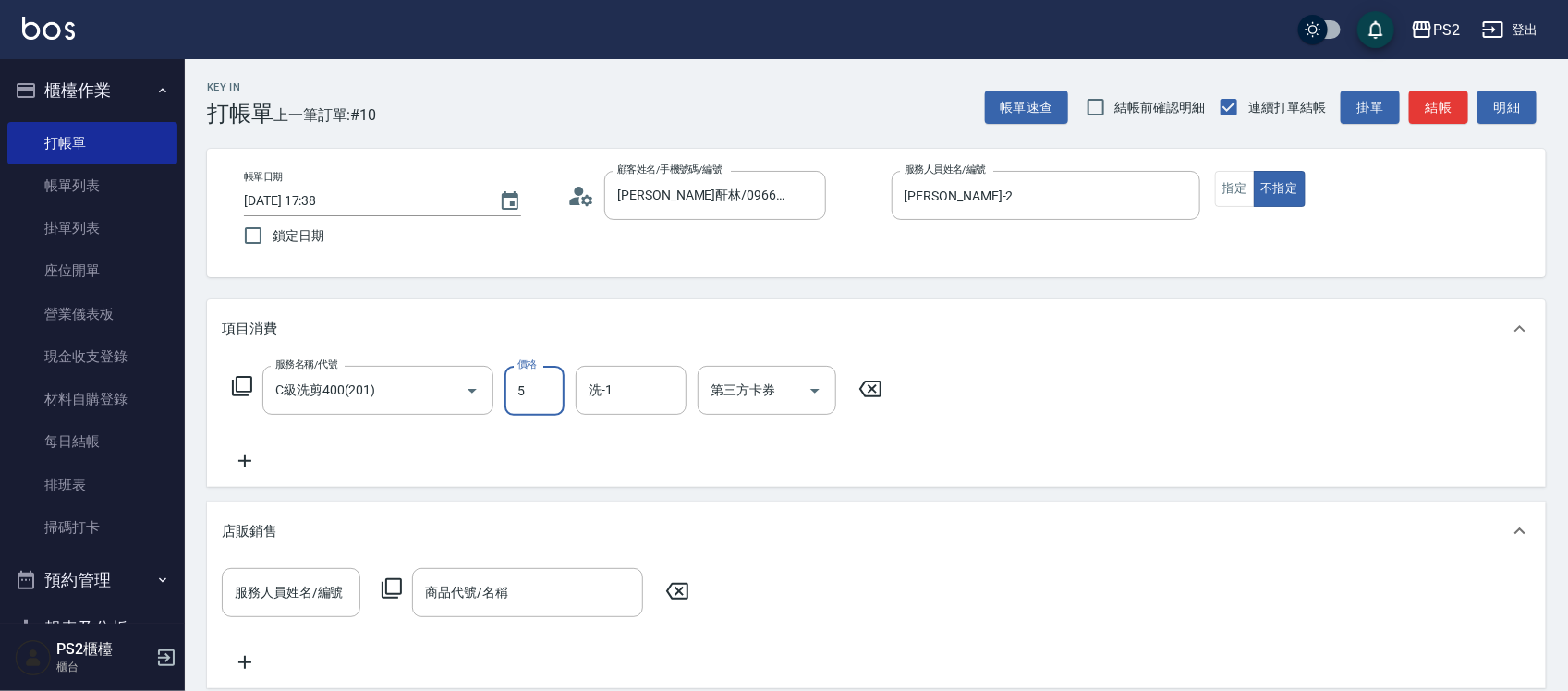
type input "500"
click at [662, 400] on input "洗-1" at bounding box center [631, 390] width 94 height 32
type input "冠霖-20"
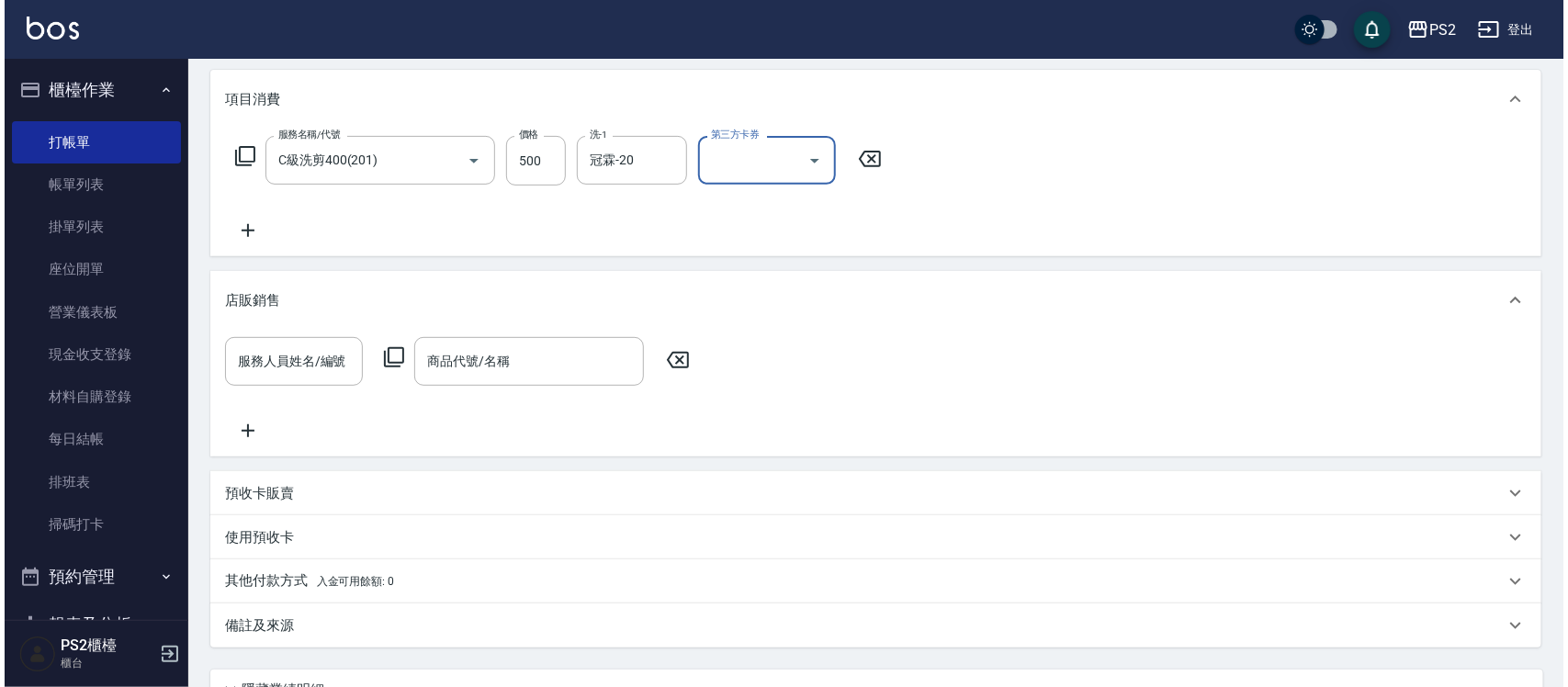
scroll to position [230, 0]
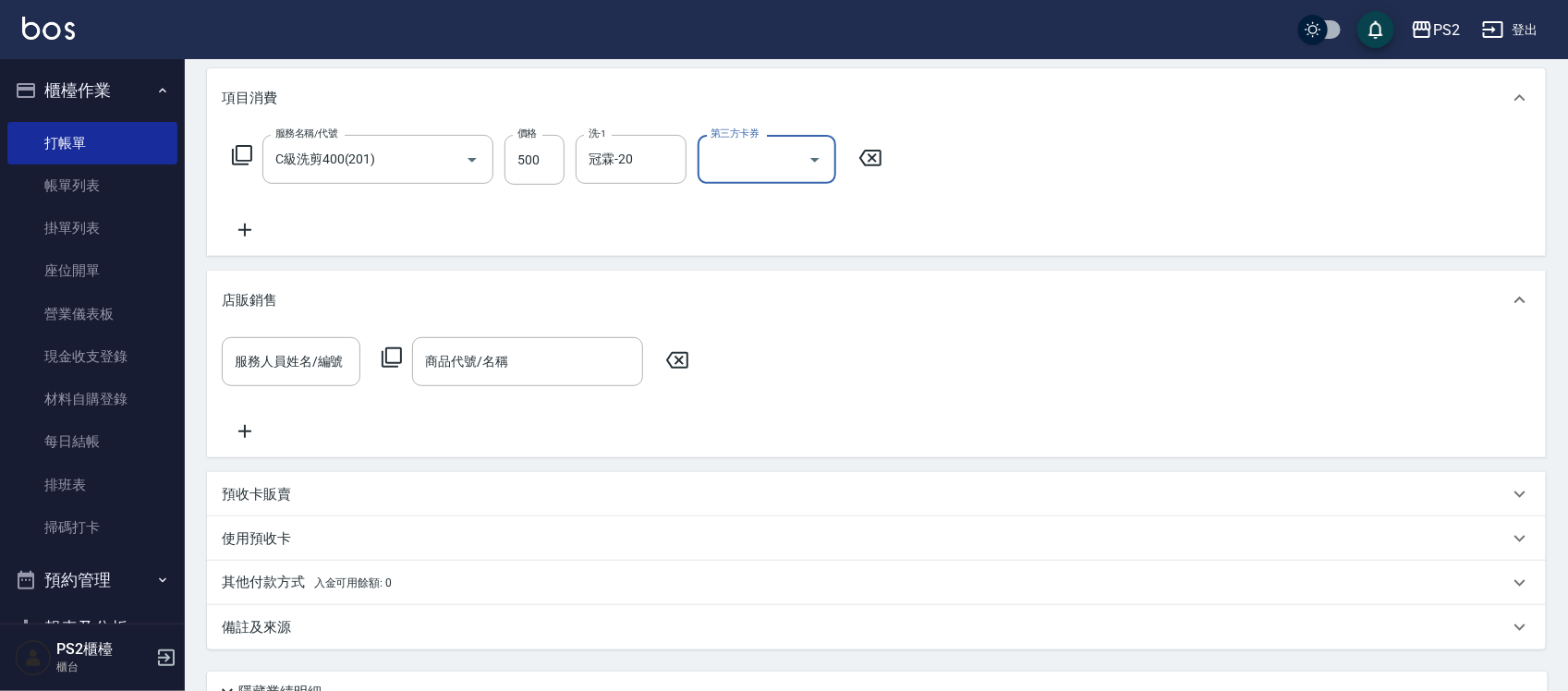
click at [403, 361] on div "服務人員姓名/編號 服務人員姓名/編號 商品代號/名稱 商品代號/名稱" at bounding box center [461, 362] width 478 height 49
click at [393, 360] on icon at bounding box center [392, 358] width 23 height 23
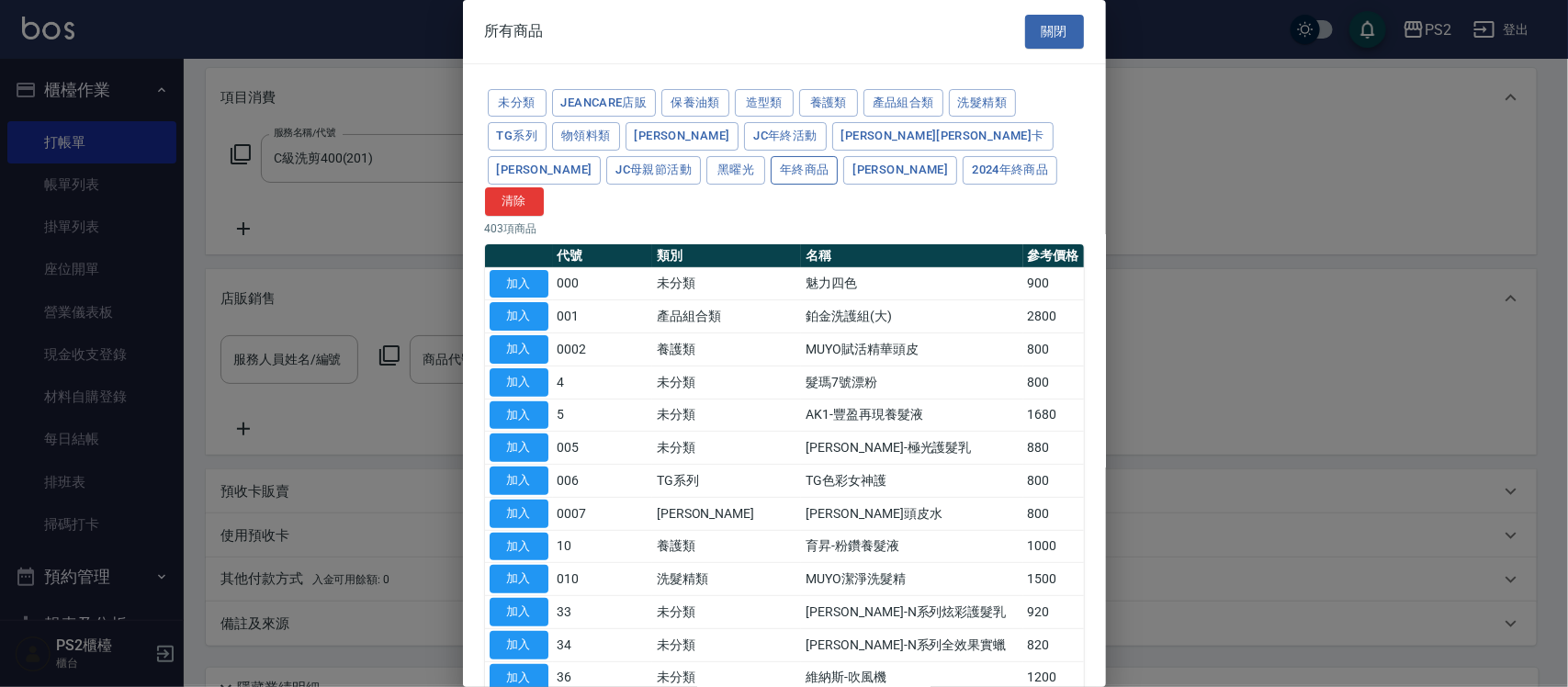
click at [771, 172] on button "年終商品" at bounding box center [805, 170] width 68 height 28
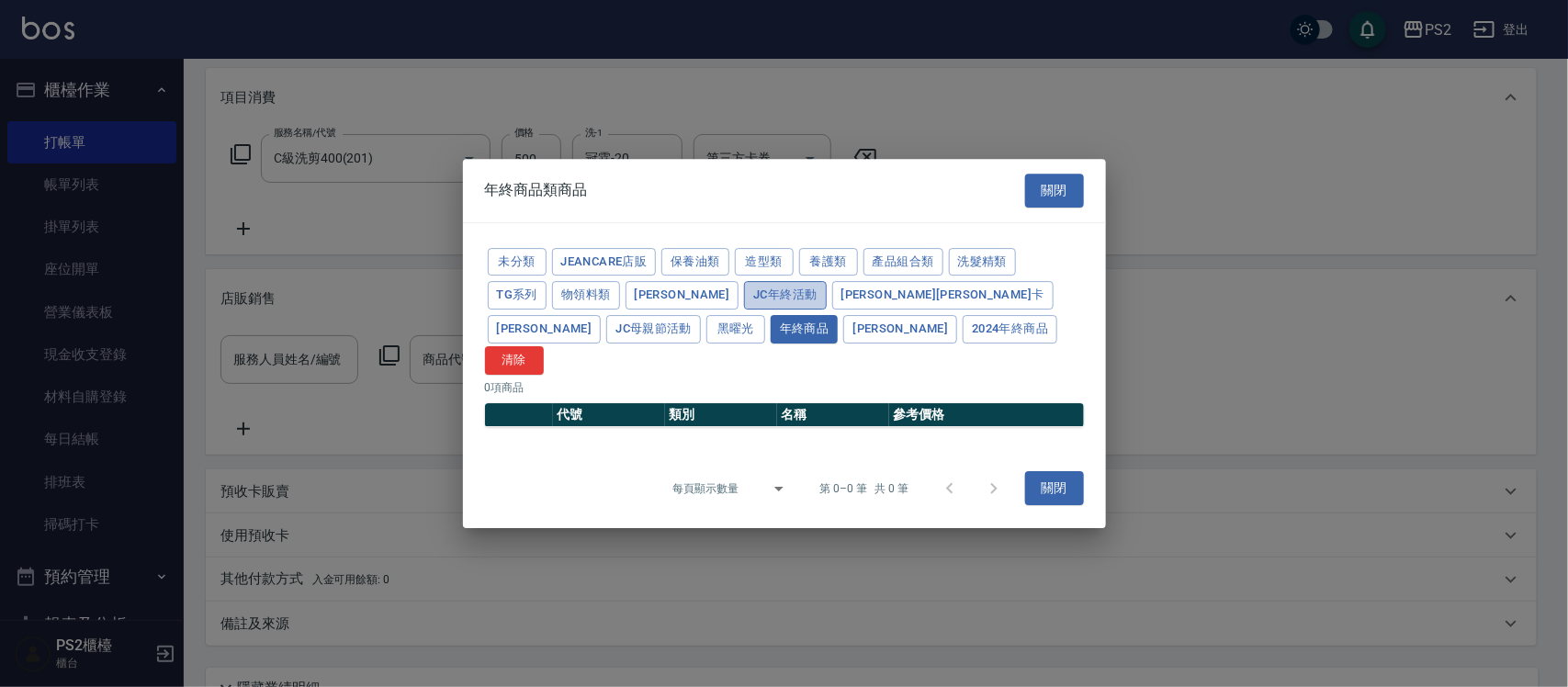
click at [744, 303] on button "JC年終活動" at bounding box center [784, 295] width 81 height 28
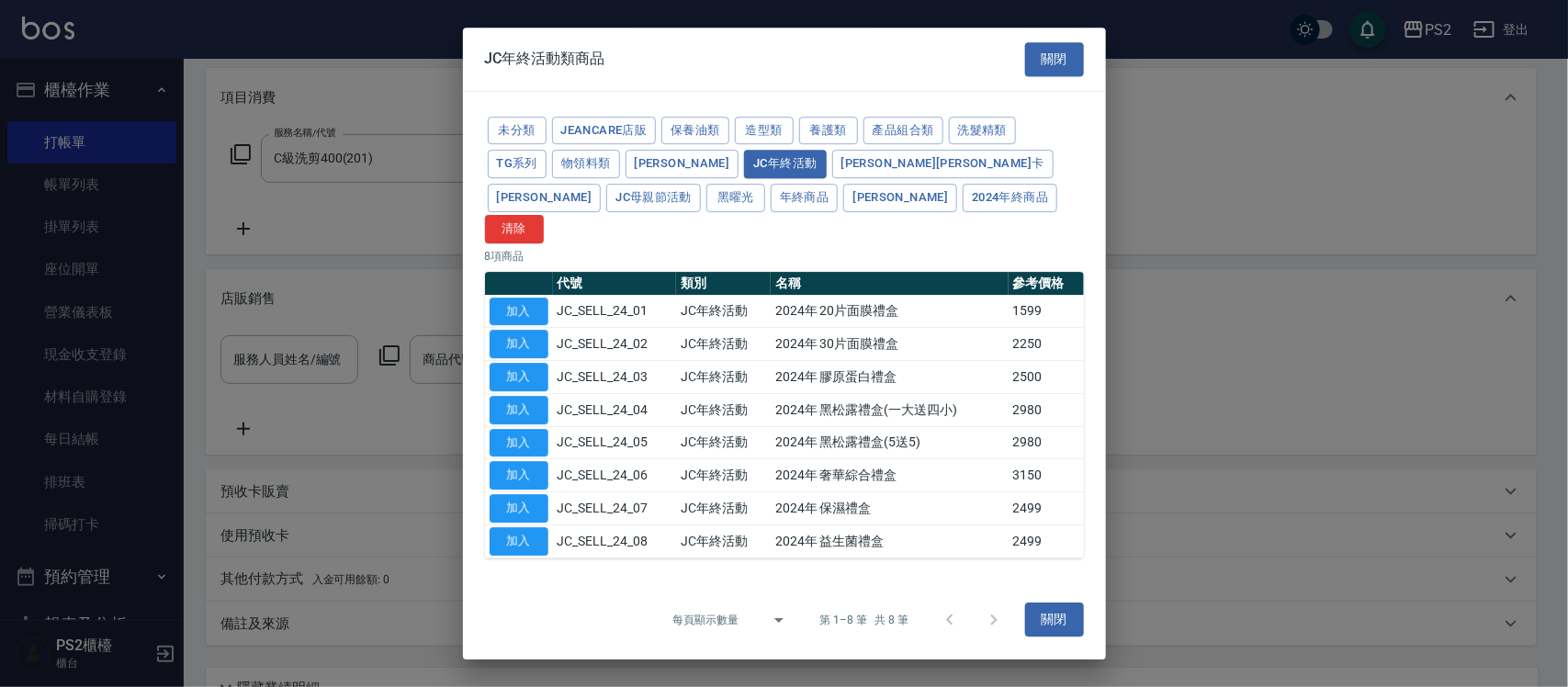
click at [530, 162] on div "未分類 JeanCare店販 保養油類 造型類 養護類 產品組合類 洗髮精類 TG系列 物領料類 卡碧兒 JC年終活動 [PERSON_NAME][PERSO…" at bounding box center [784, 179] width 599 height 130
click at [882, 138] on button "產品組合類" at bounding box center [903, 131] width 79 height 28
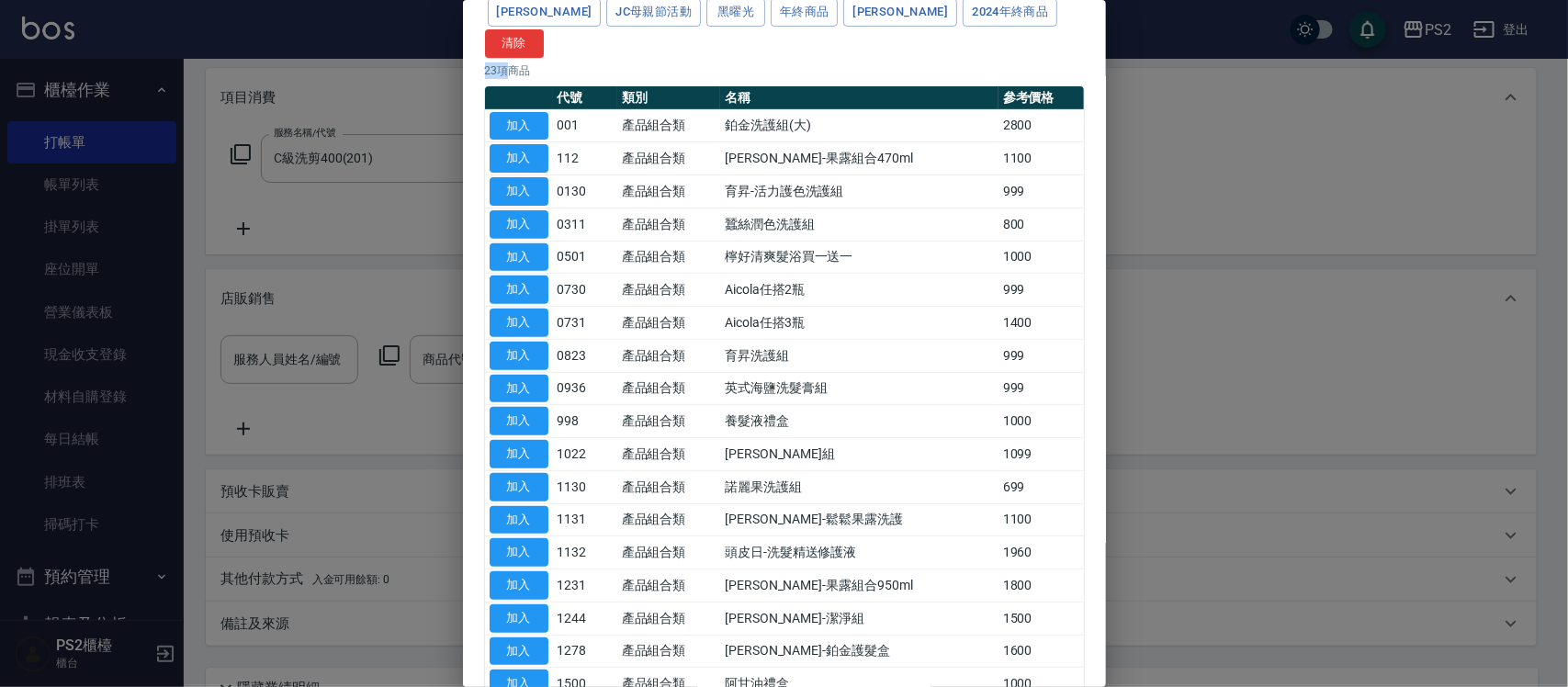
scroll to position [0, 0]
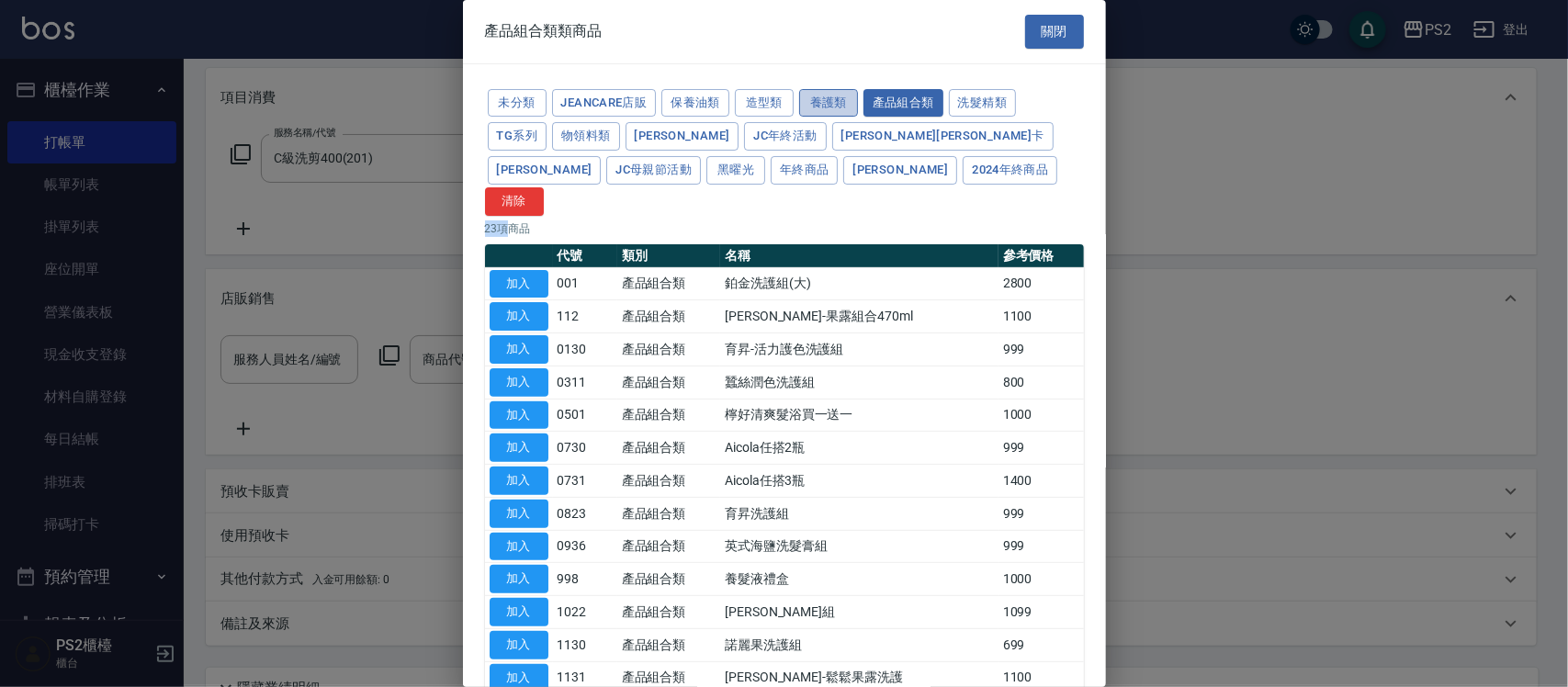
click at [848, 99] on button "養護類" at bounding box center [828, 103] width 59 height 28
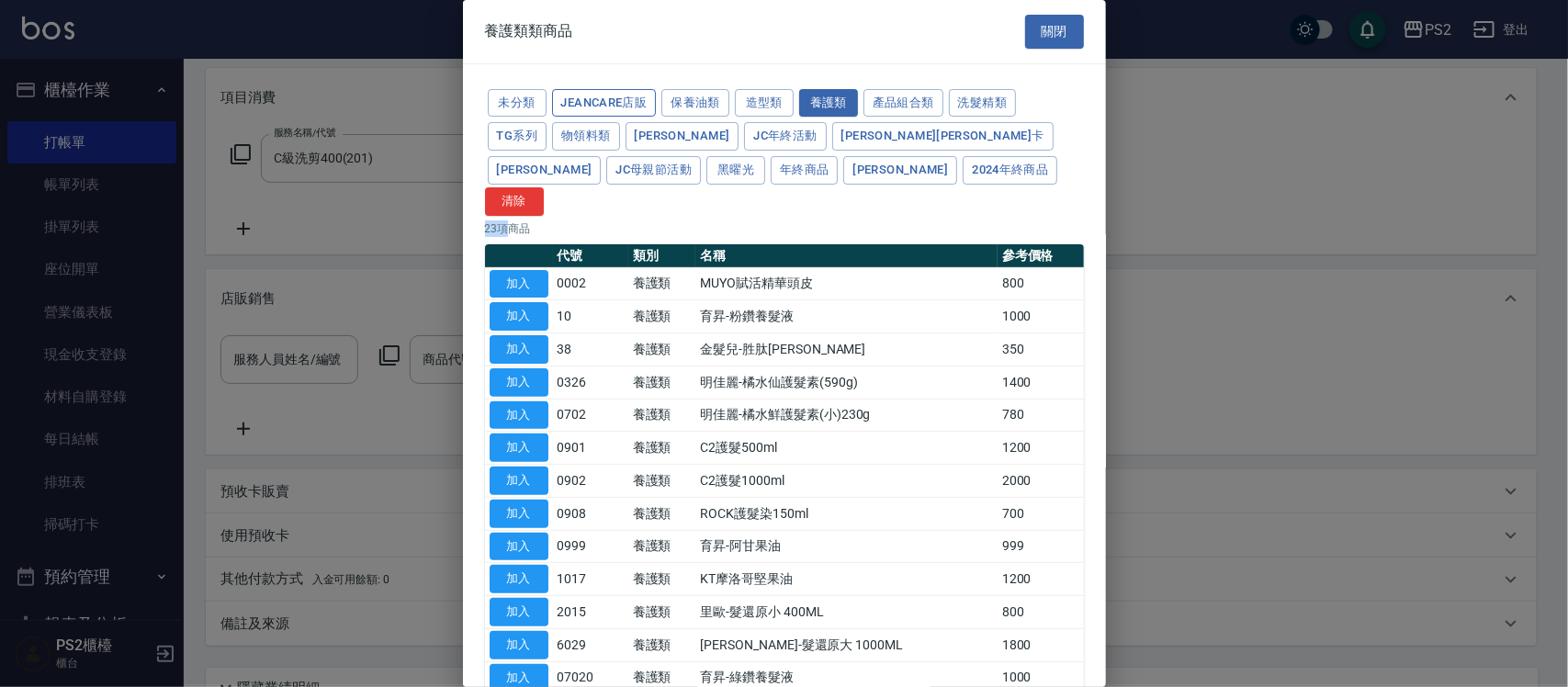
click at [641, 107] on button "JeanCare店販" at bounding box center [605, 103] width 105 height 28
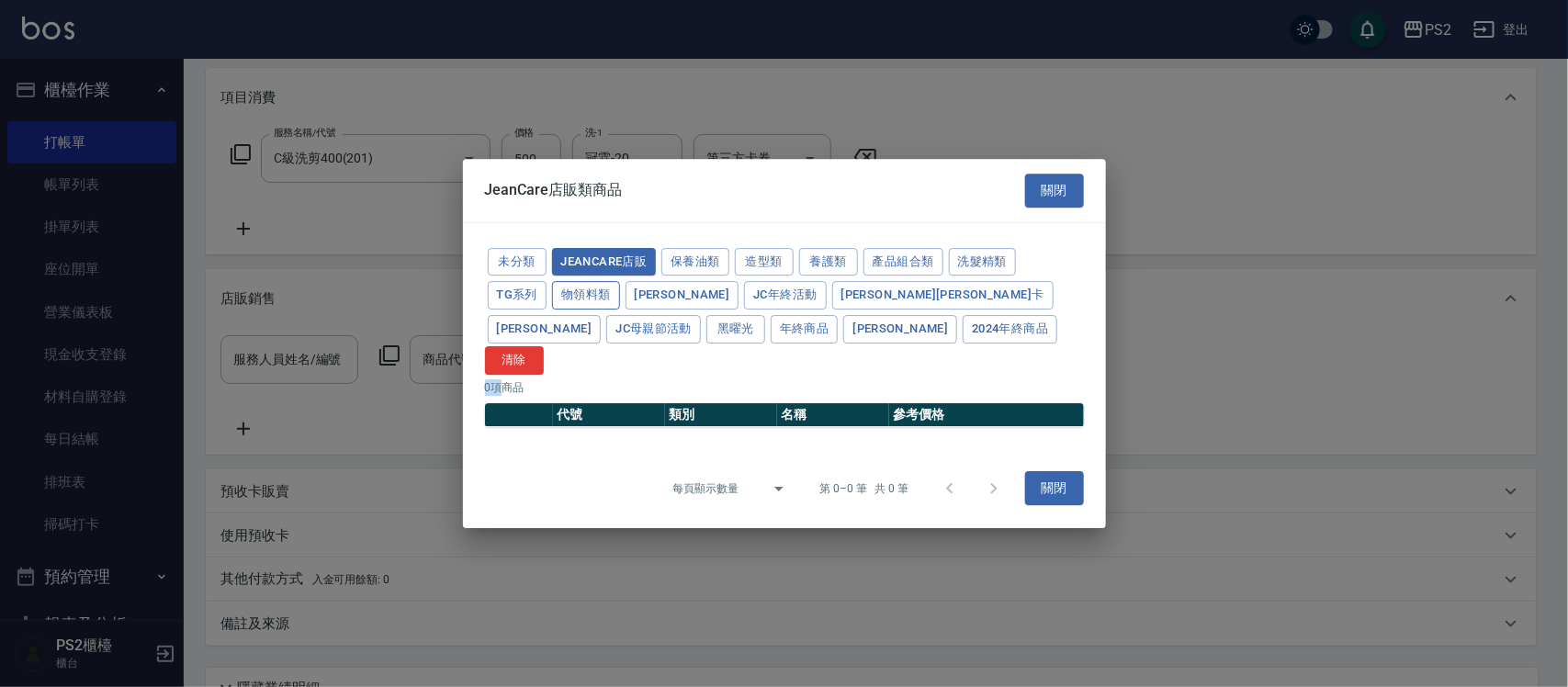
click at [581, 305] on button "物領料類" at bounding box center [586, 295] width 68 height 28
click at [612, 277] on button "JeanCare店販" at bounding box center [605, 262] width 105 height 28
click at [538, 276] on button "未分類" at bounding box center [517, 262] width 59 height 28
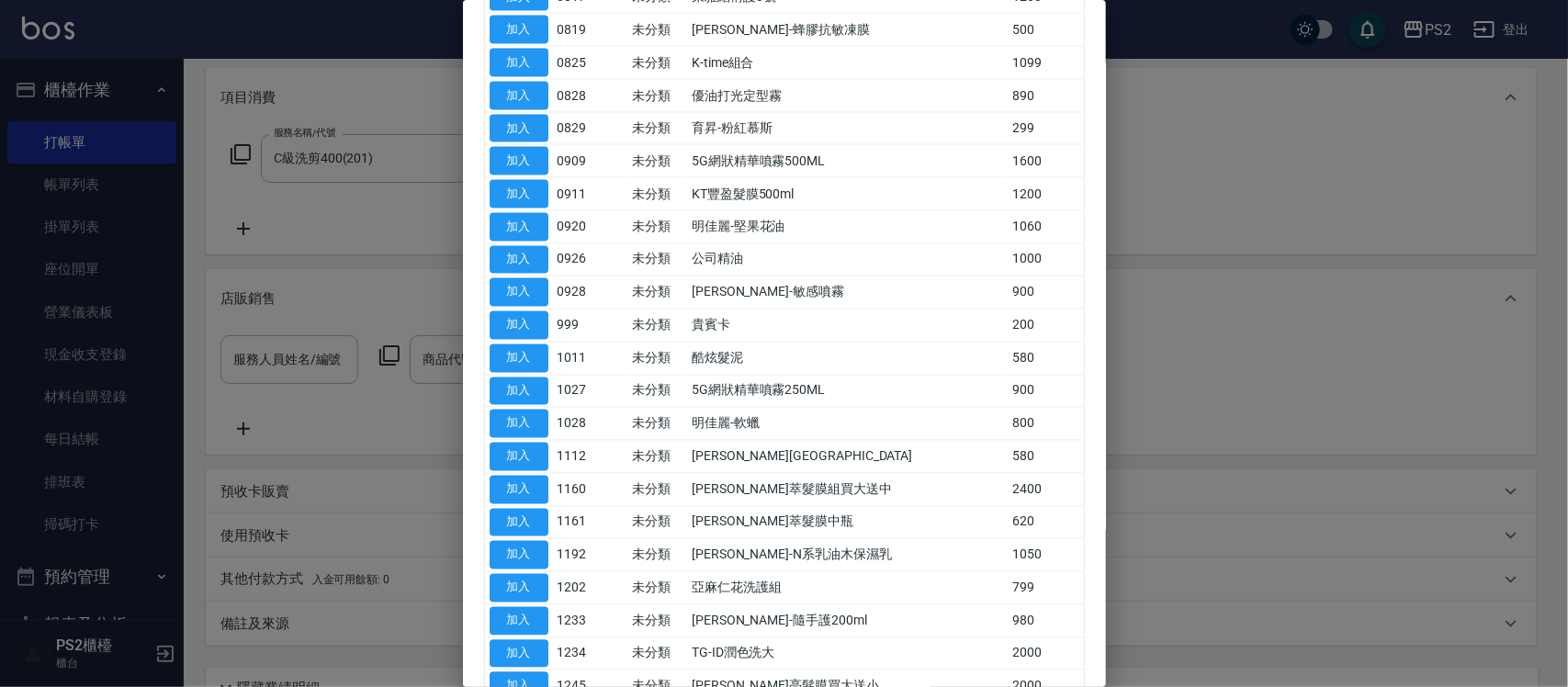
scroll to position [1378, 0]
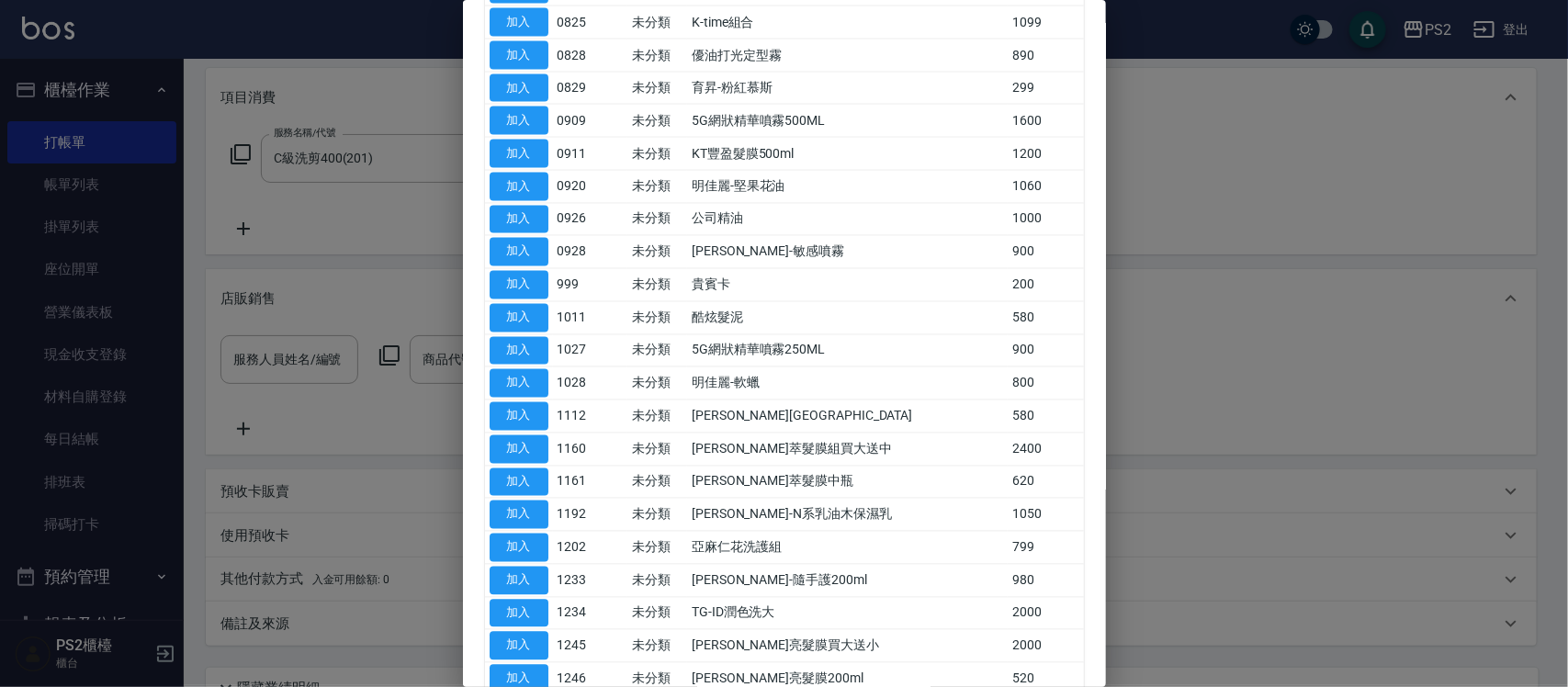
click at [323, 350] on div at bounding box center [784, 343] width 1568 height 687
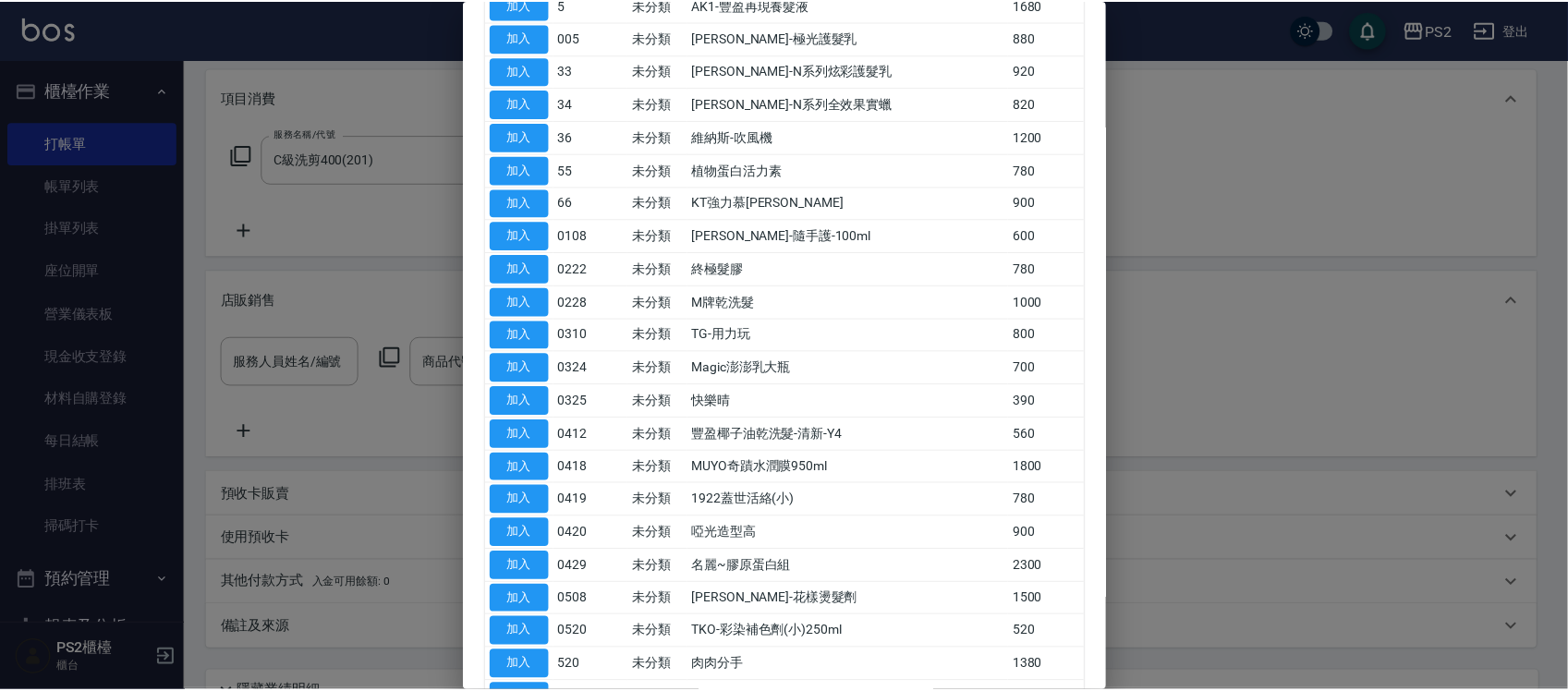
scroll to position [0, 0]
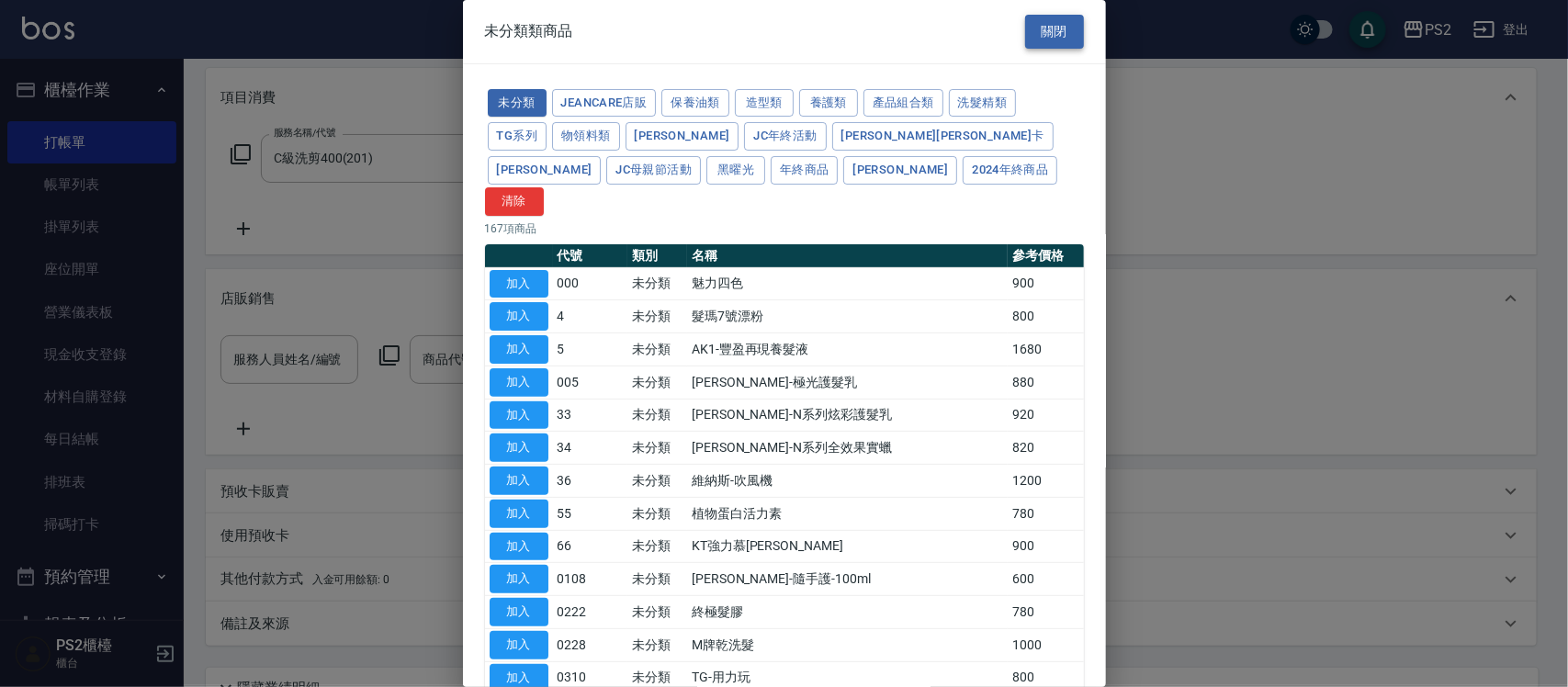
click at [1049, 20] on button "關閉" at bounding box center [1055, 32] width 59 height 34
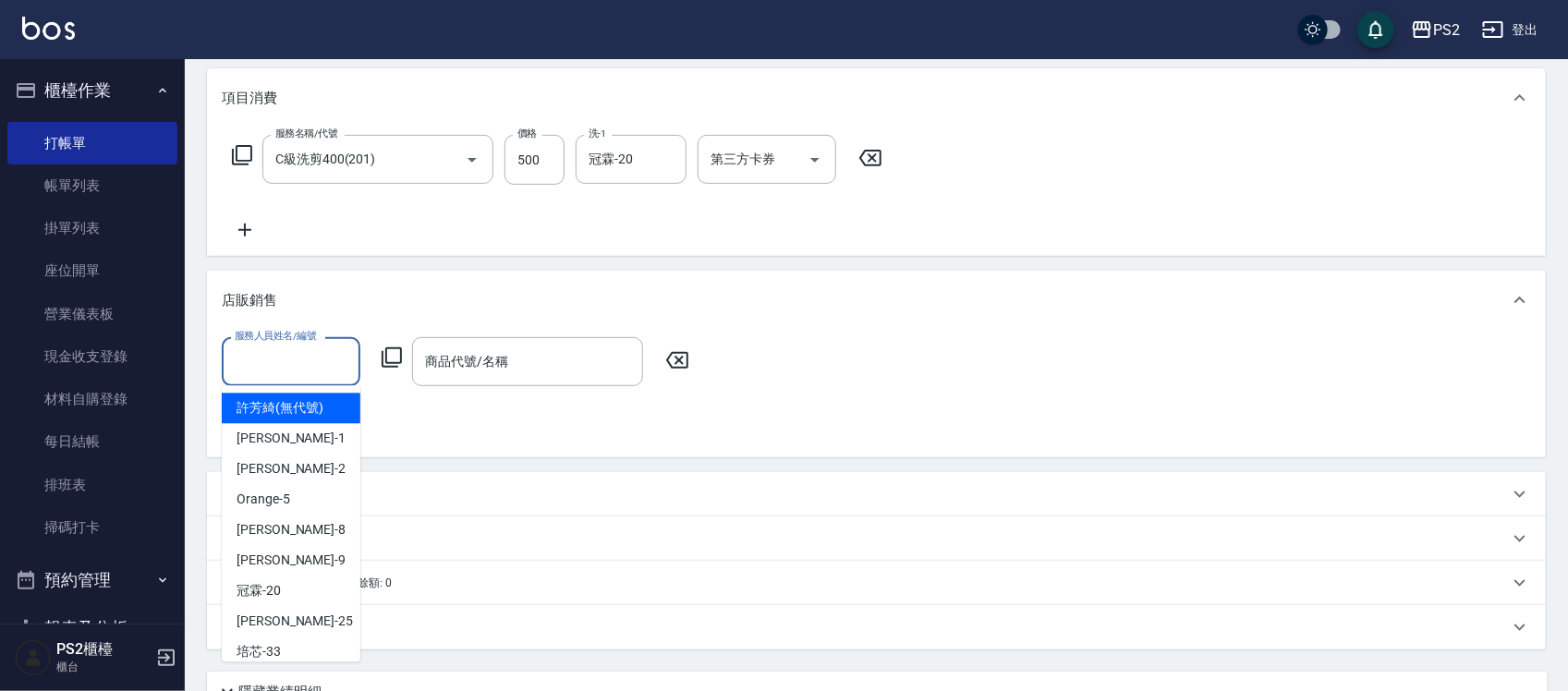
click at [289, 368] on input "服務人員姓名/編號" at bounding box center [291, 362] width 122 height 32
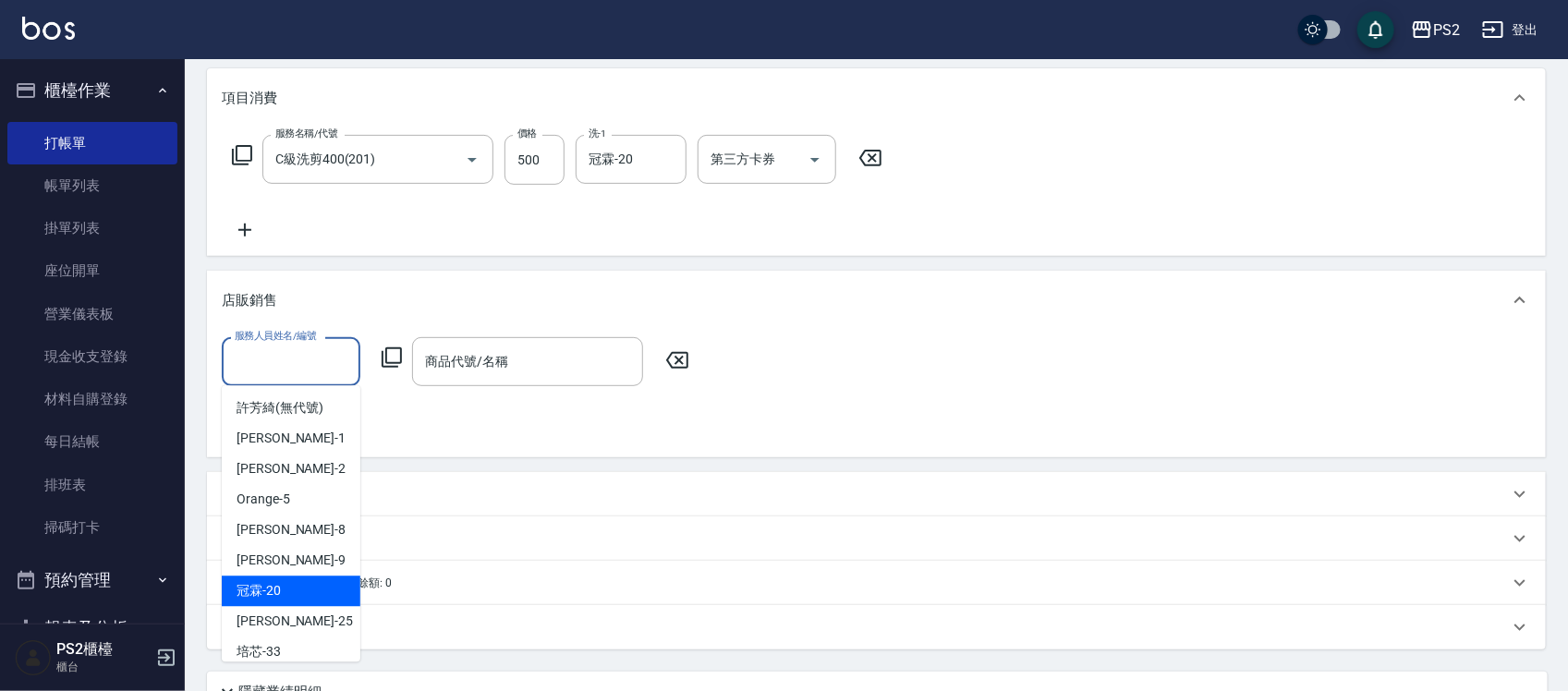
click at [296, 583] on div "[PERSON_NAME] -20" at bounding box center [290, 591] width 138 height 30
click at [296, 583] on p "其他付款方式 入金可用餘額: 0" at bounding box center [306, 583] width 170 height 21
type input "冠霖-20"
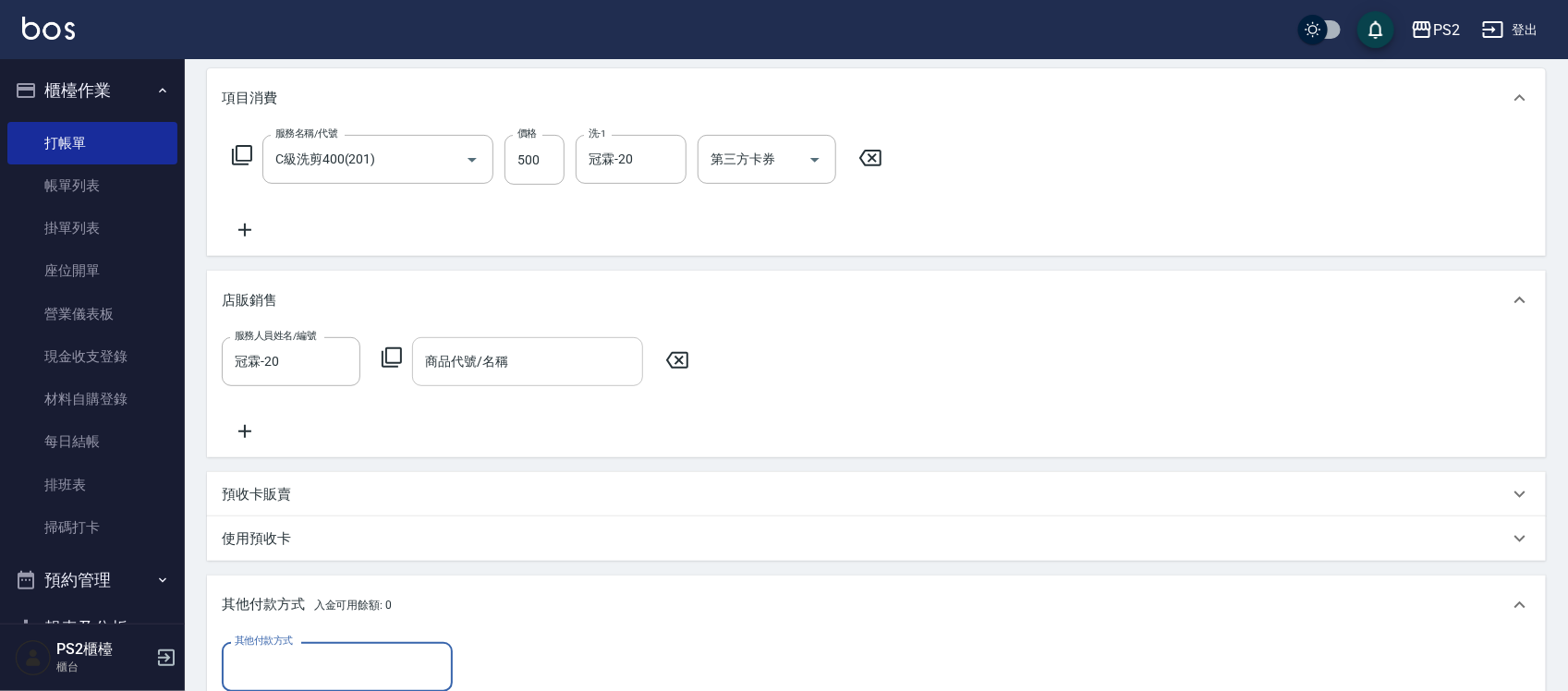
click at [492, 361] on input "商品代號/名稱" at bounding box center [527, 362] width 214 height 32
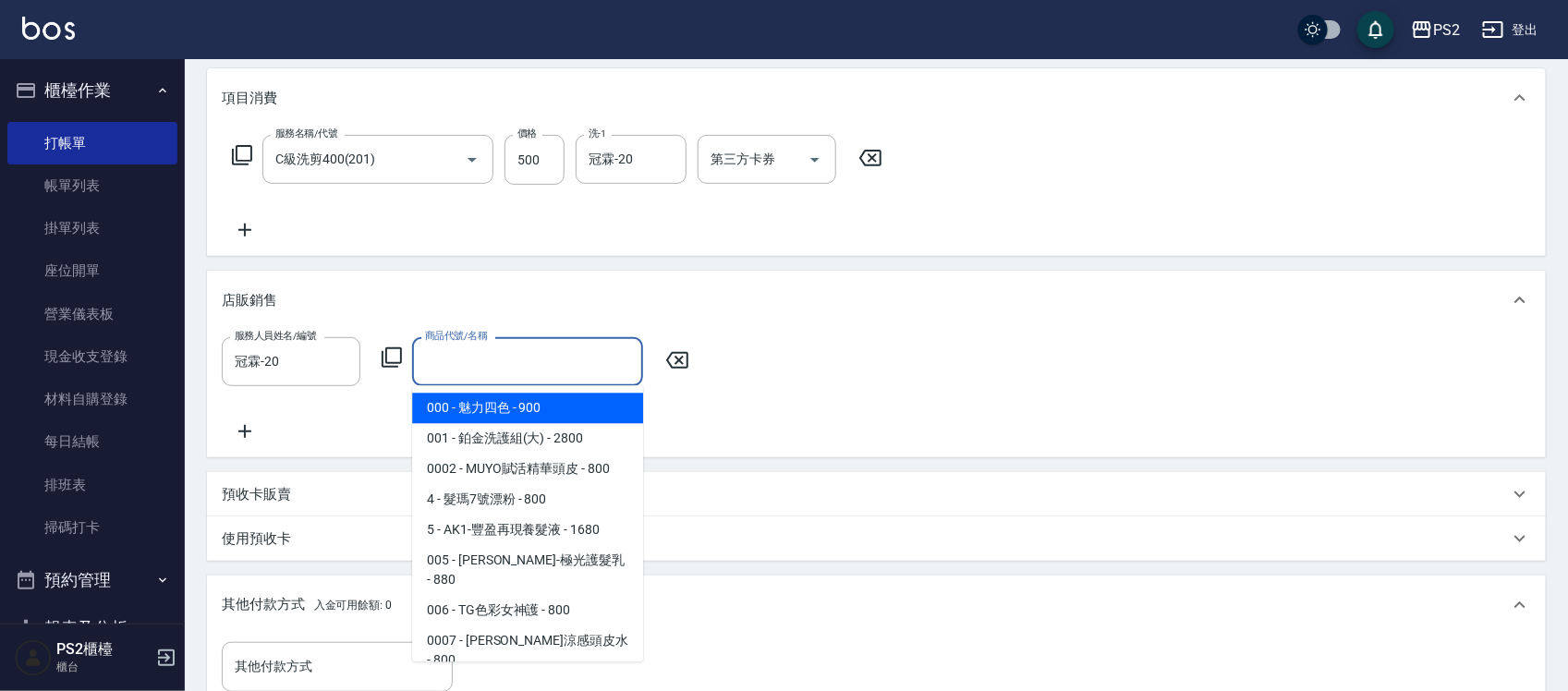
type input "ㄜ"
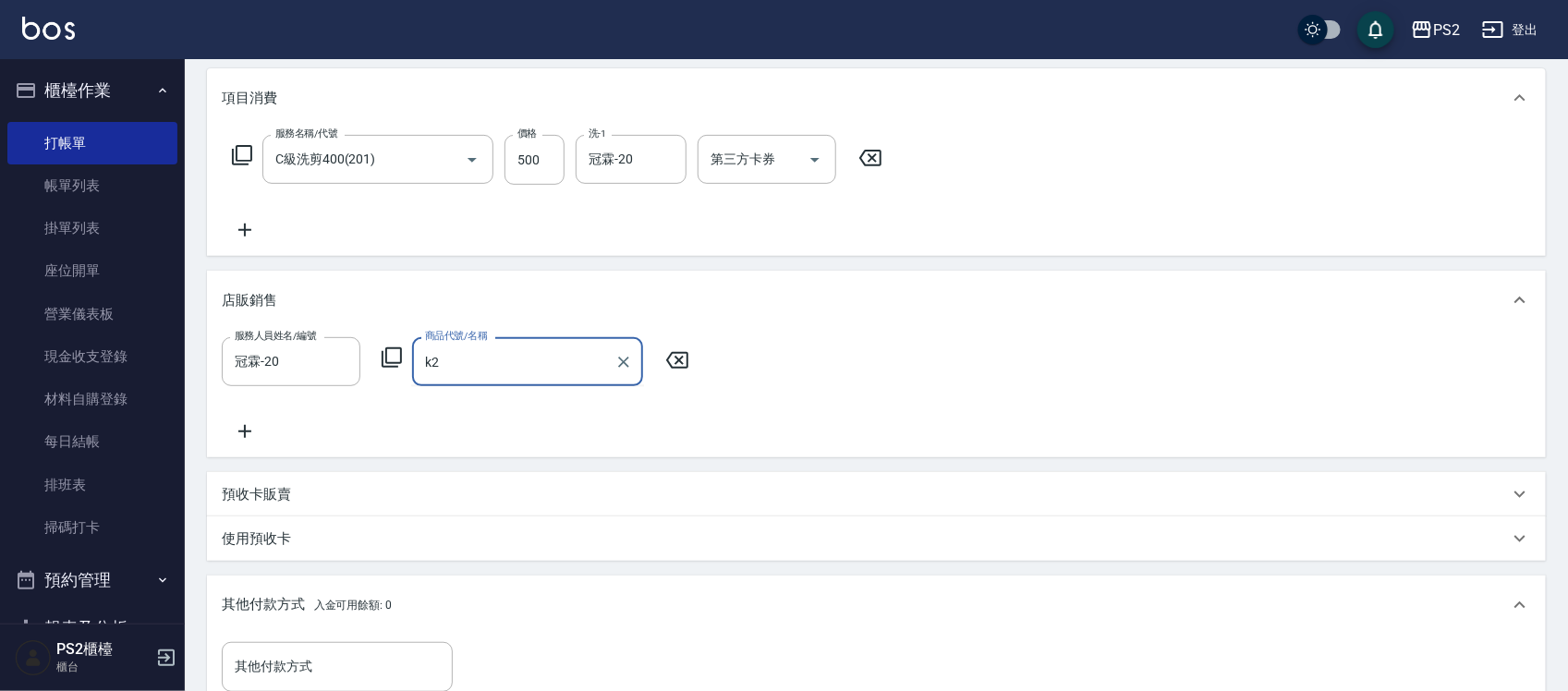
type input "k"
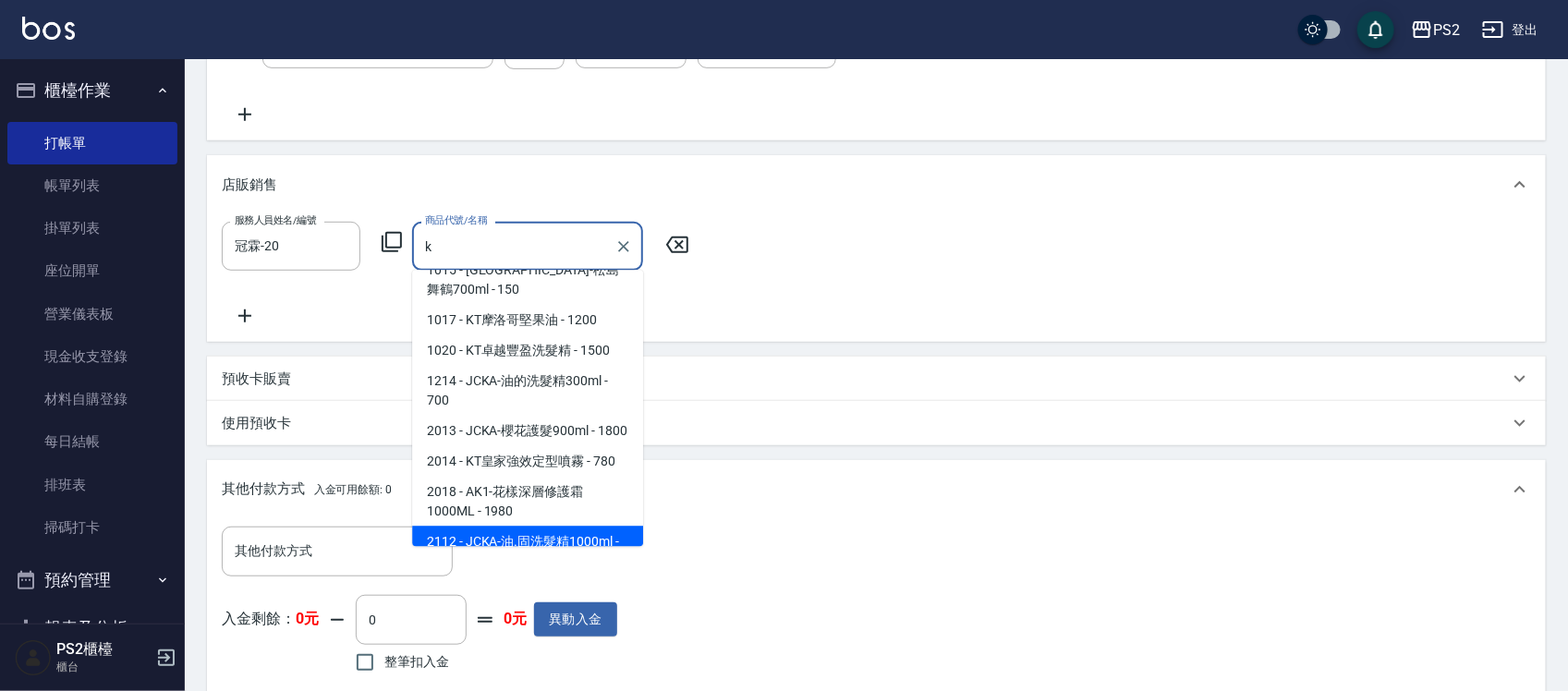
scroll to position [189, 0]
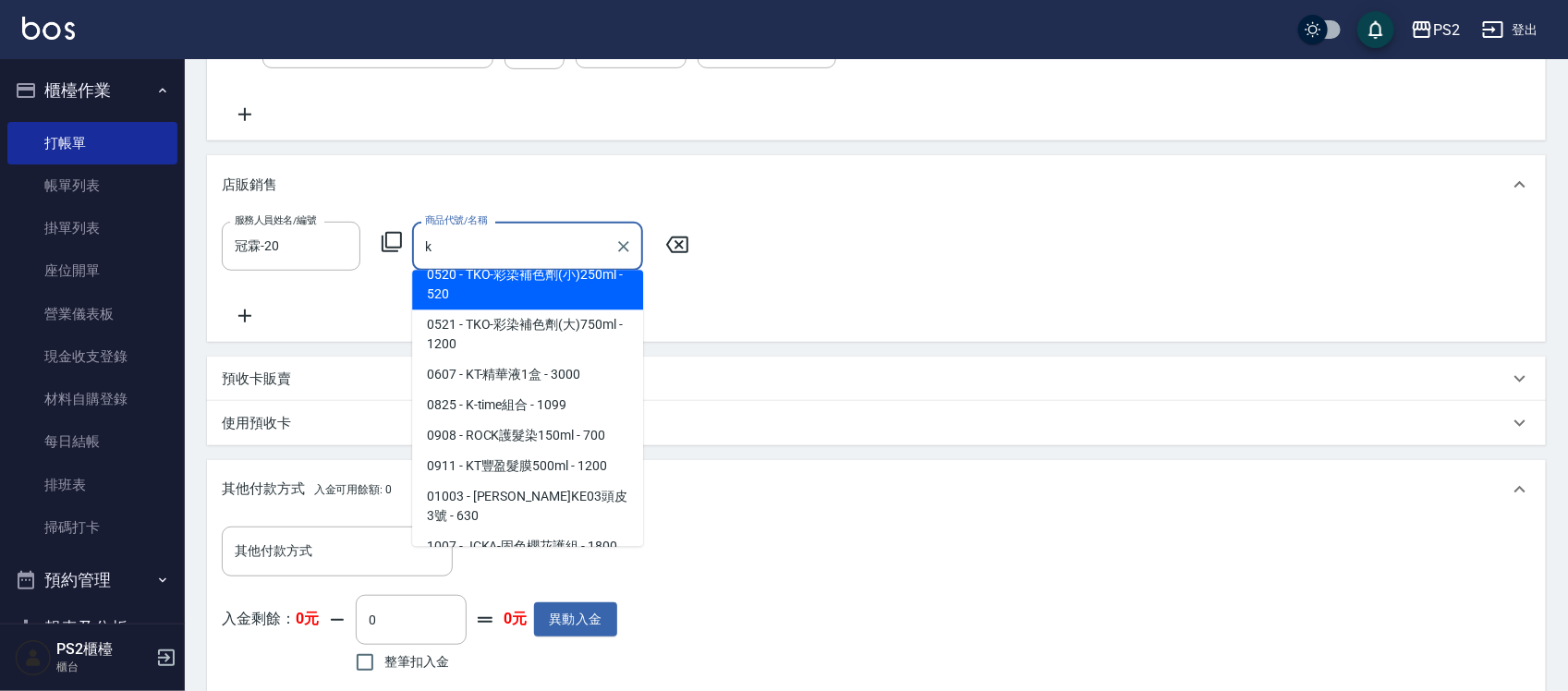
click at [625, 246] on icon "Clear" at bounding box center [624, 247] width 19 height 19
click at [607, 246] on input "商品代號/名稱" at bounding box center [513, 246] width 187 height 32
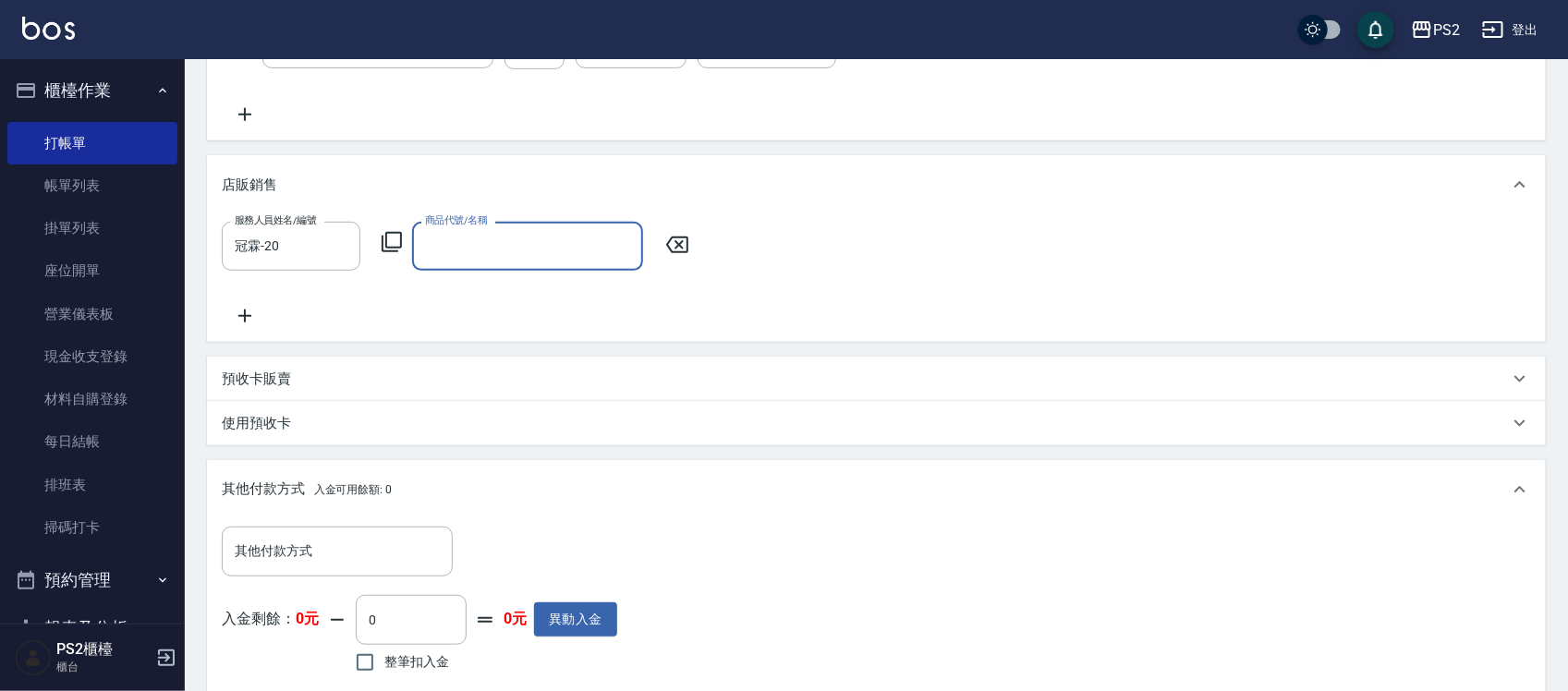
click at [560, 247] on input "商品代號/名稱" at bounding box center [527, 246] width 214 height 32
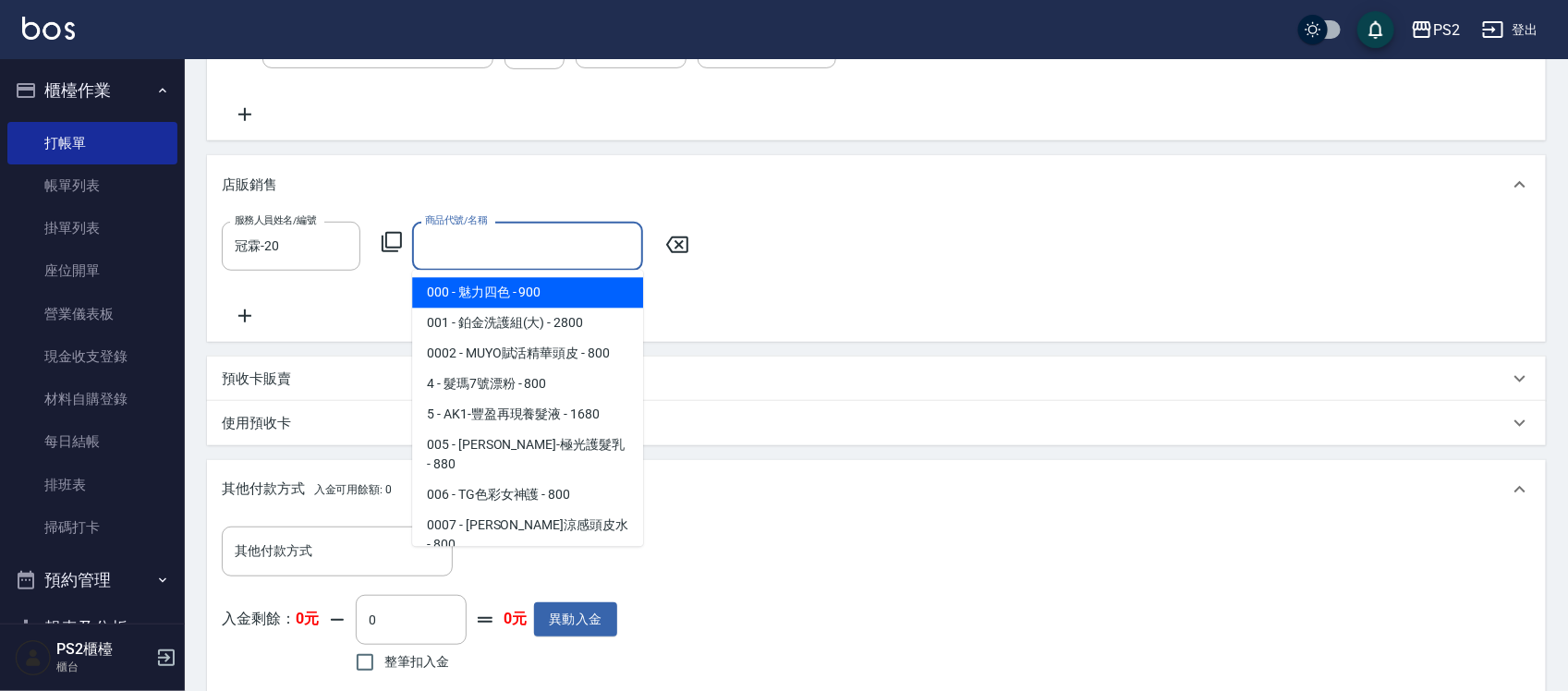
type input "ㄎ"
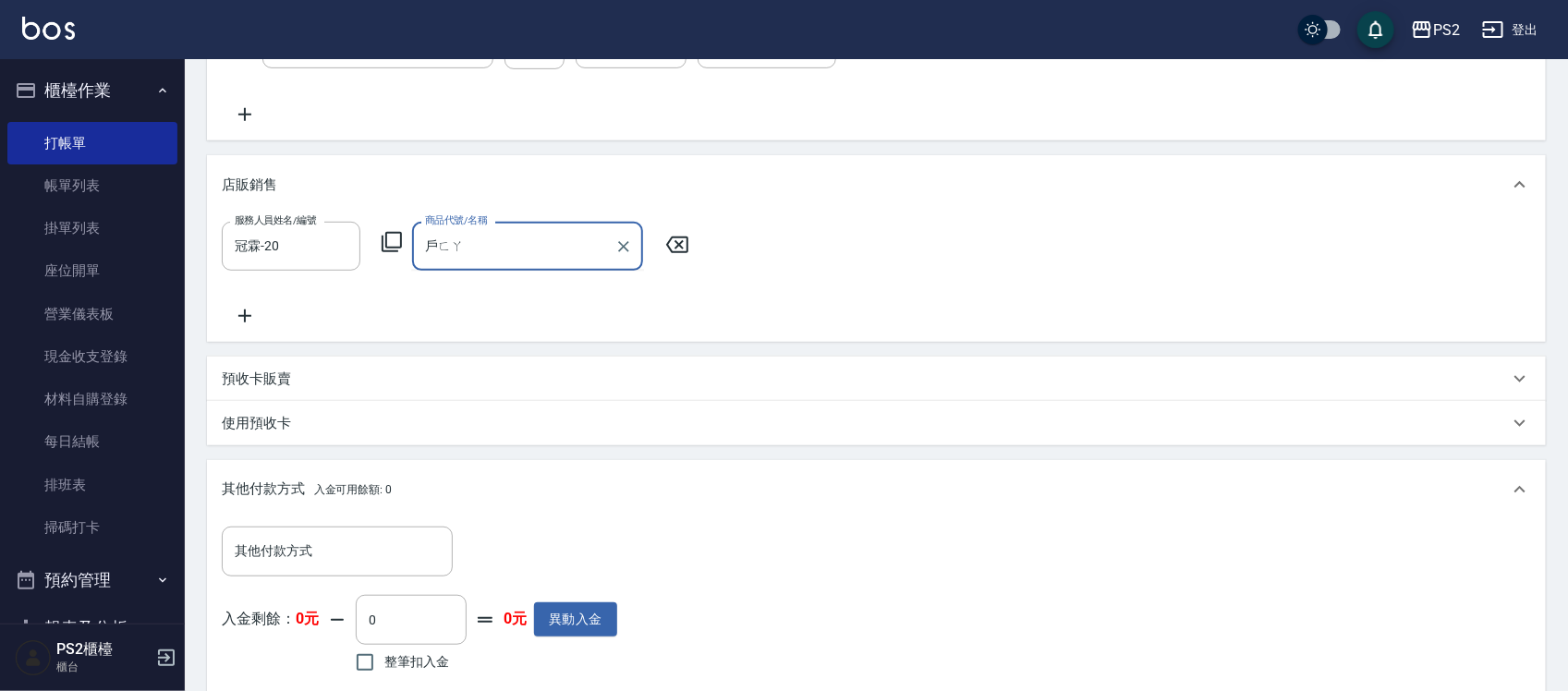
type input "護髮"
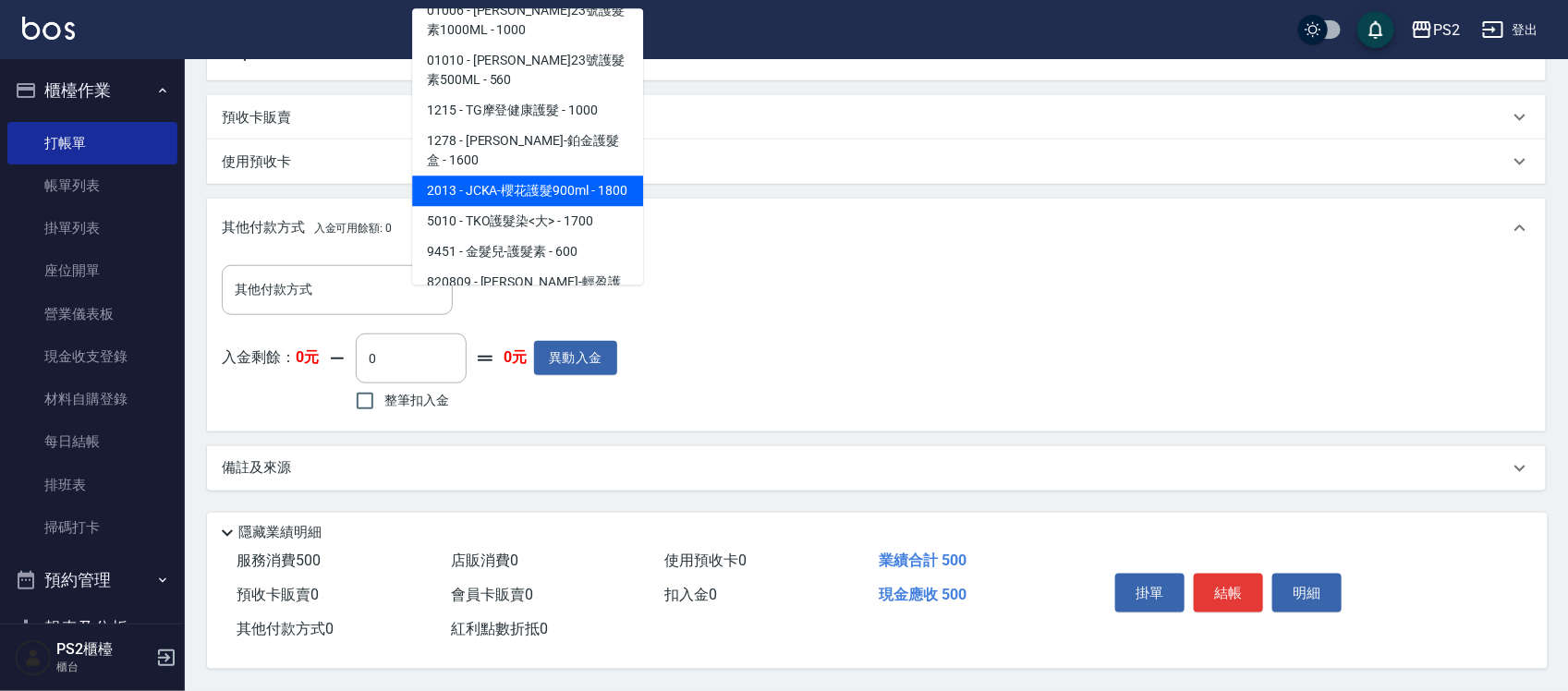
scroll to position [295, 0]
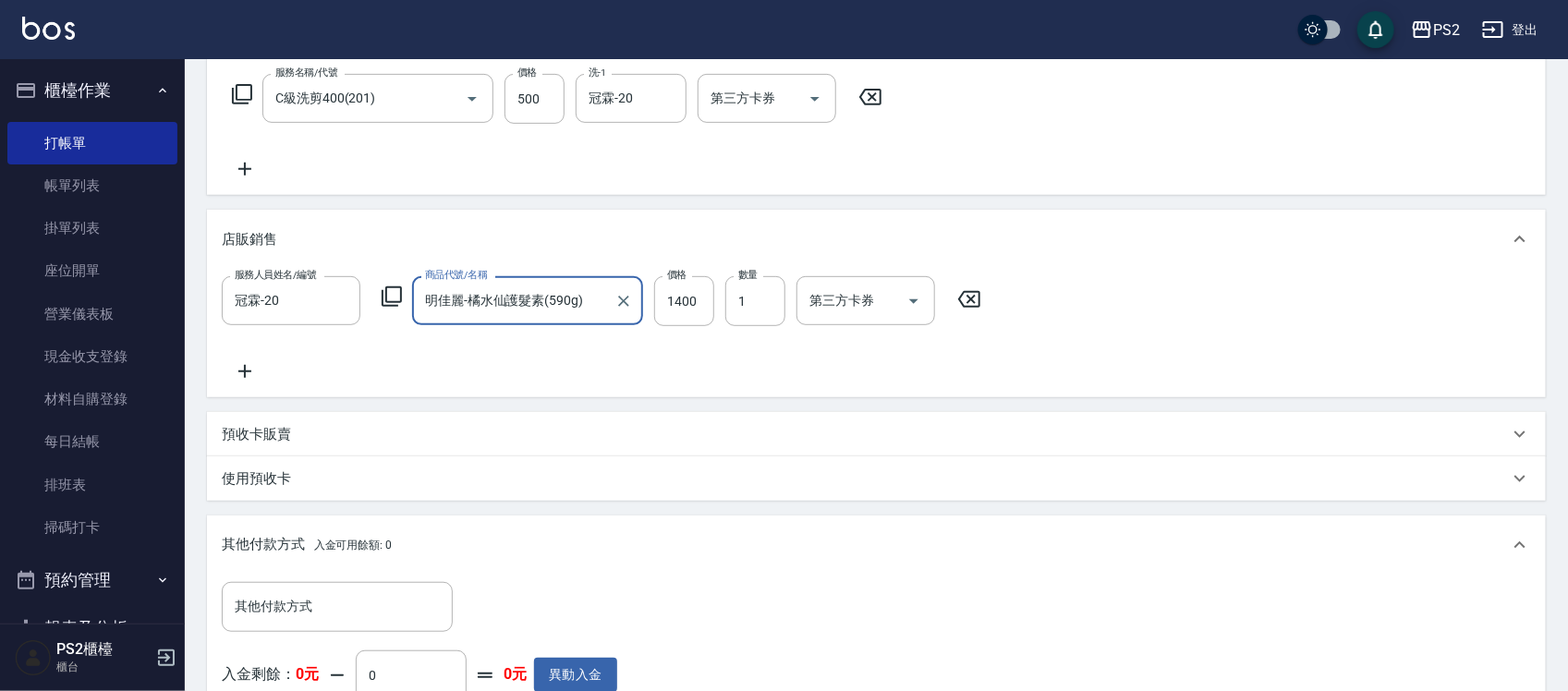
scroll to position [239, 0]
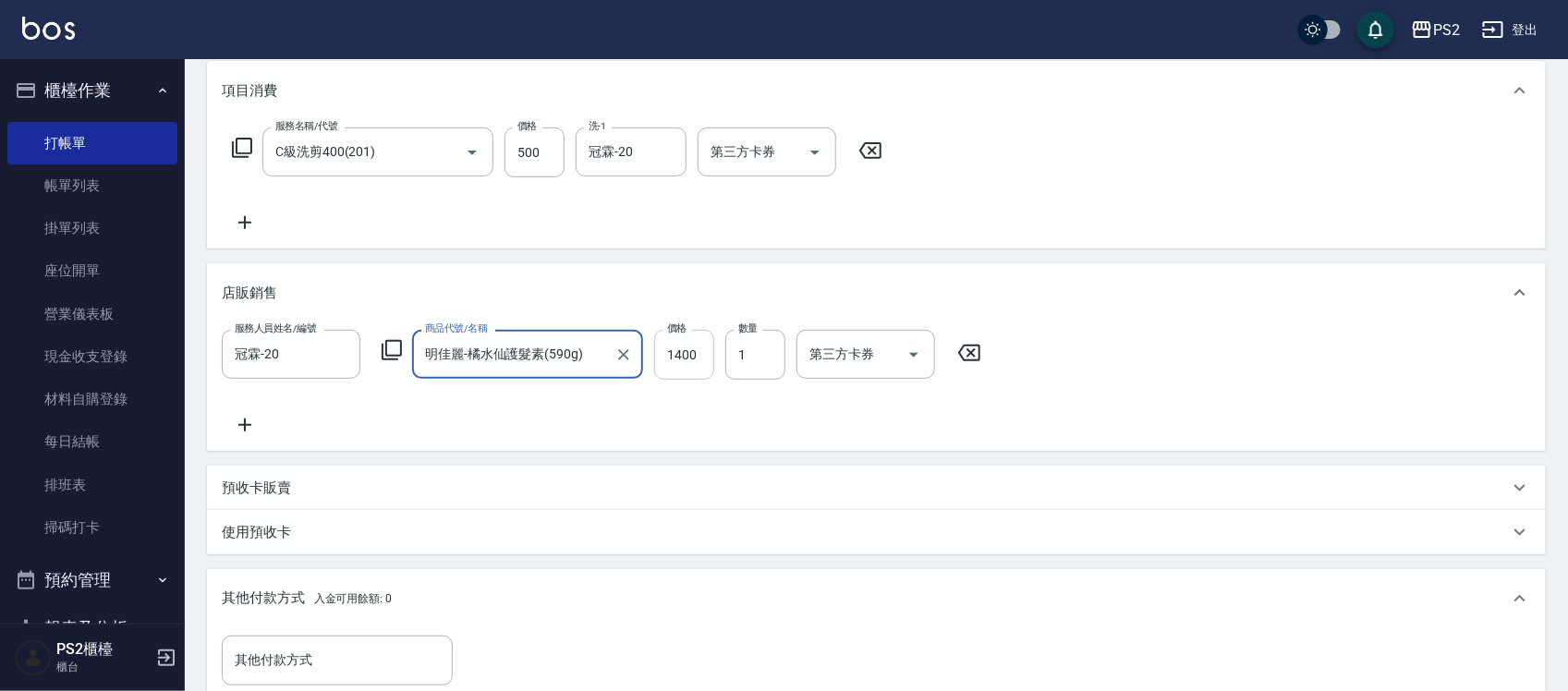
type input "明佳麗-橘水仙護髮素(590g)"
click at [685, 353] on input "1400" at bounding box center [684, 354] width 60 height 50
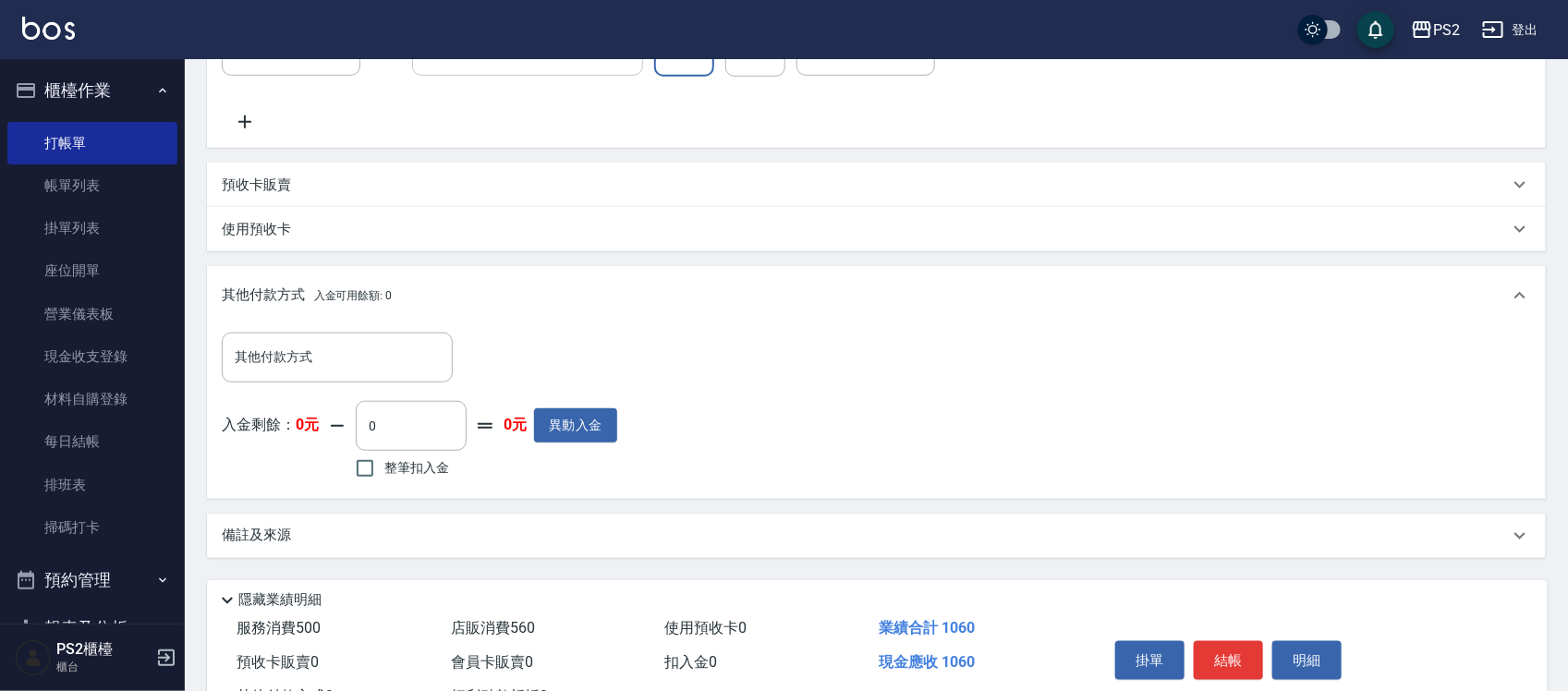
scroll to position [615, 0]
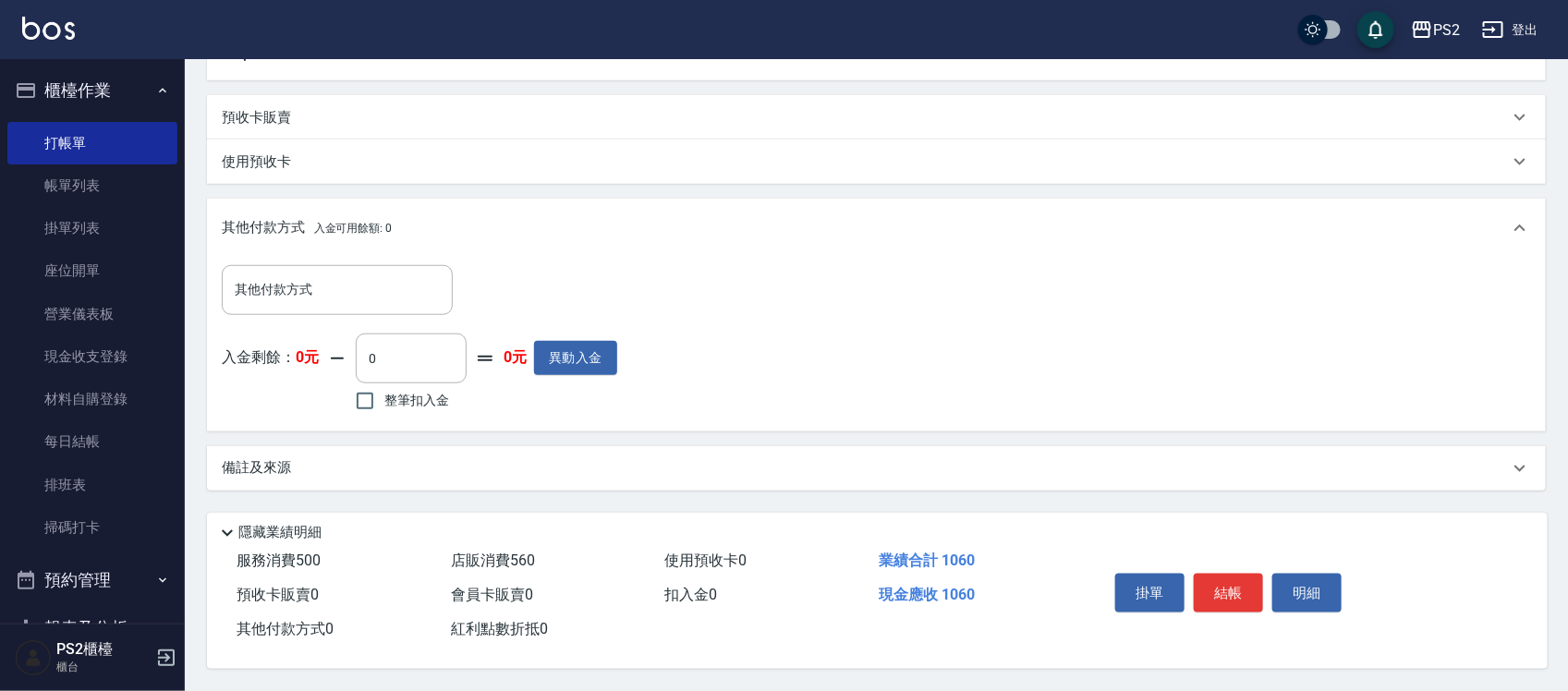
type input "560"
click at [788, 236] on div "其他付款方式 入金可用餘額: 0" at bounding box center [876, 228] width 1339 height 59
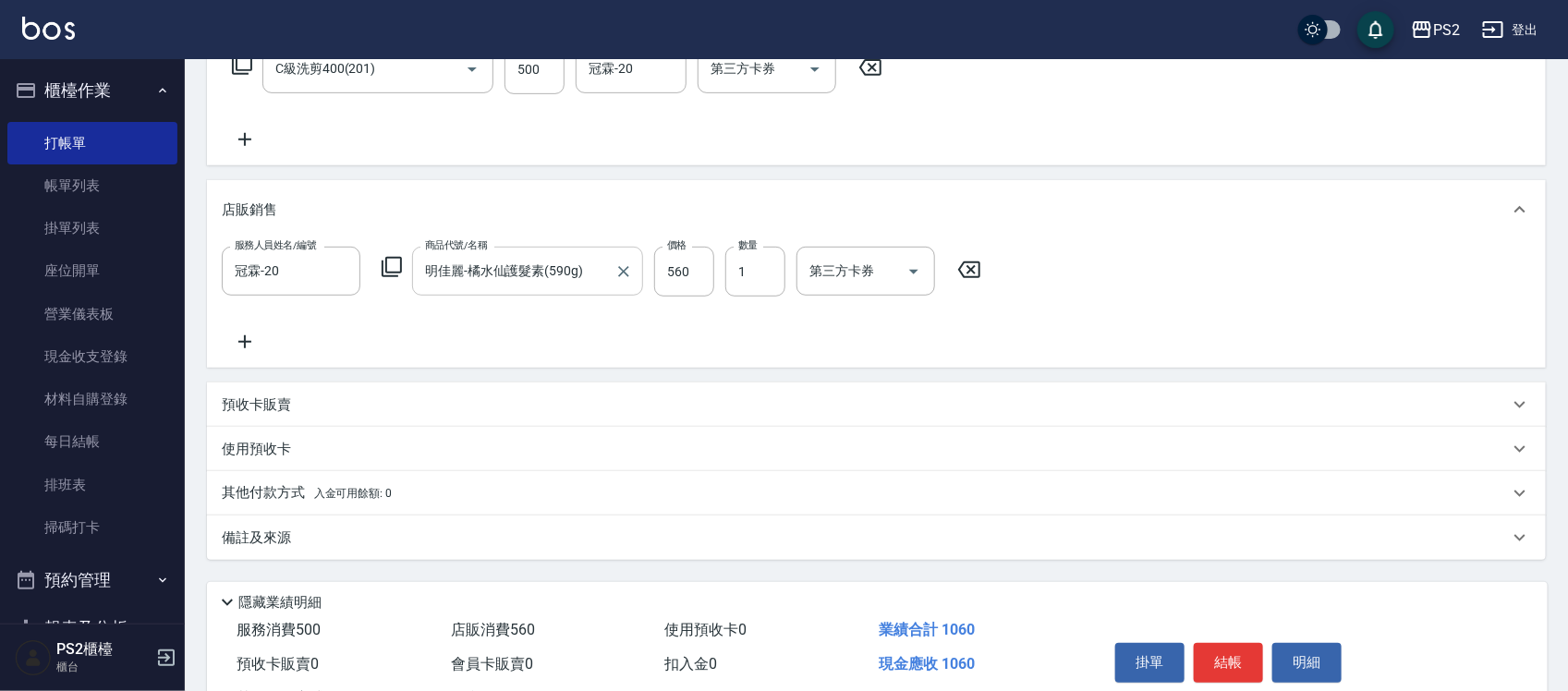
scroll to position [282, 0]
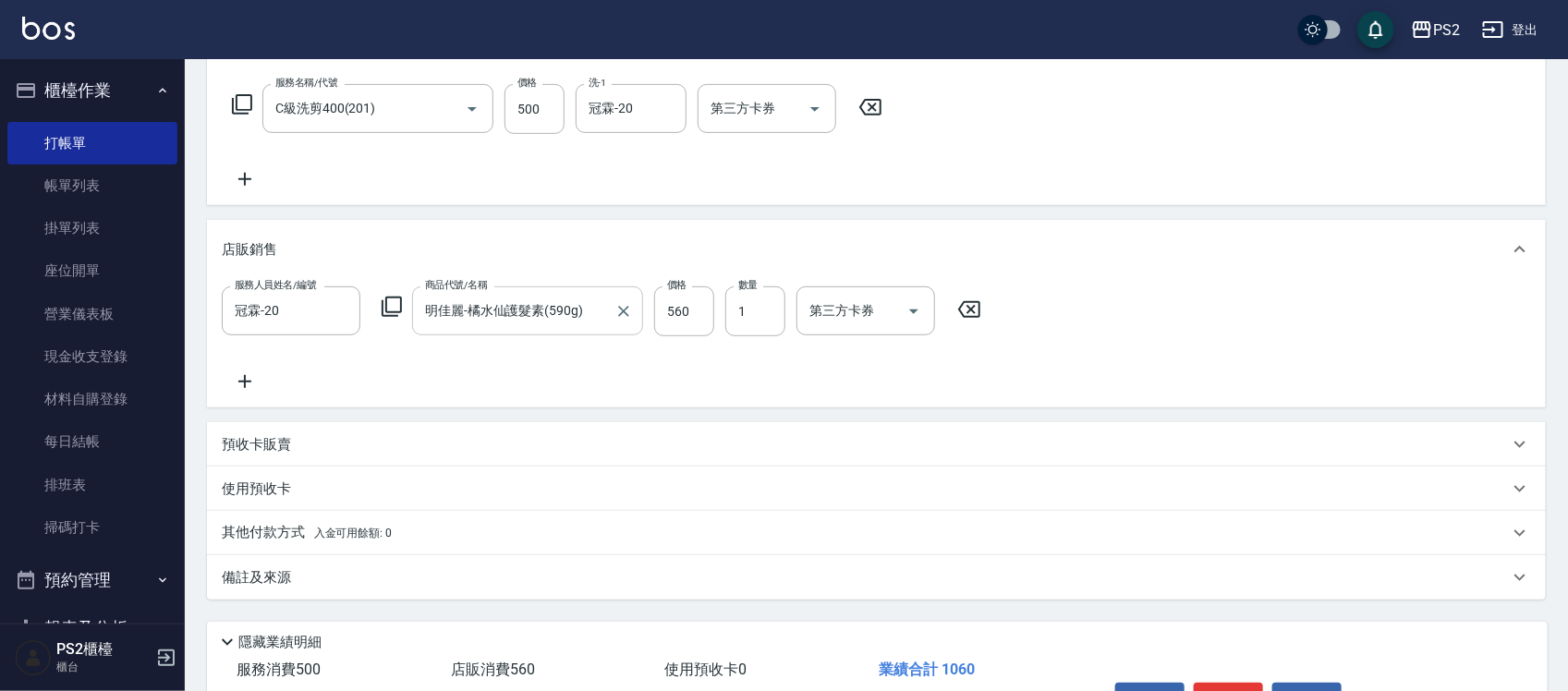
click at [583, 309] on input "明佳麗-橘水仙護髮素(590g)" at bounding box center [513, 310] width 187 height 32
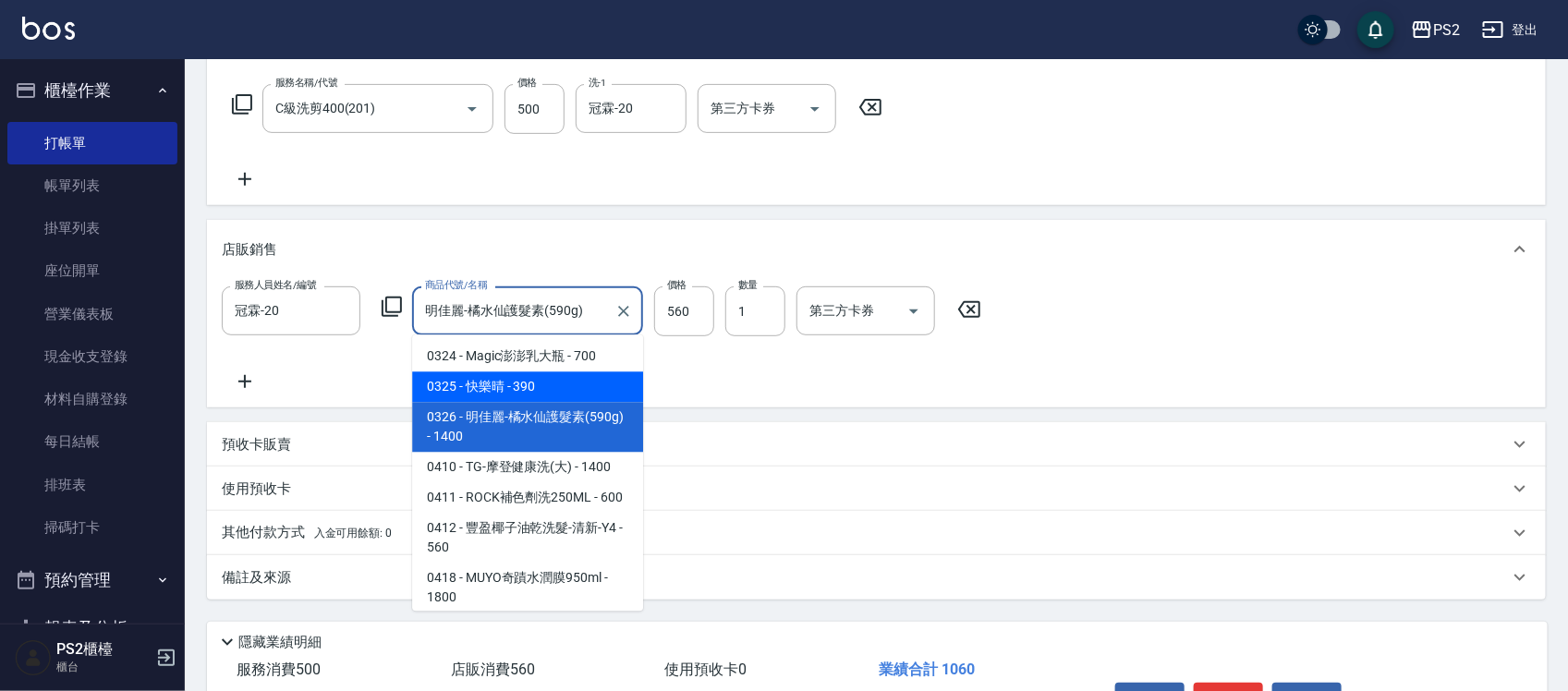
scroll to position [943, 0]
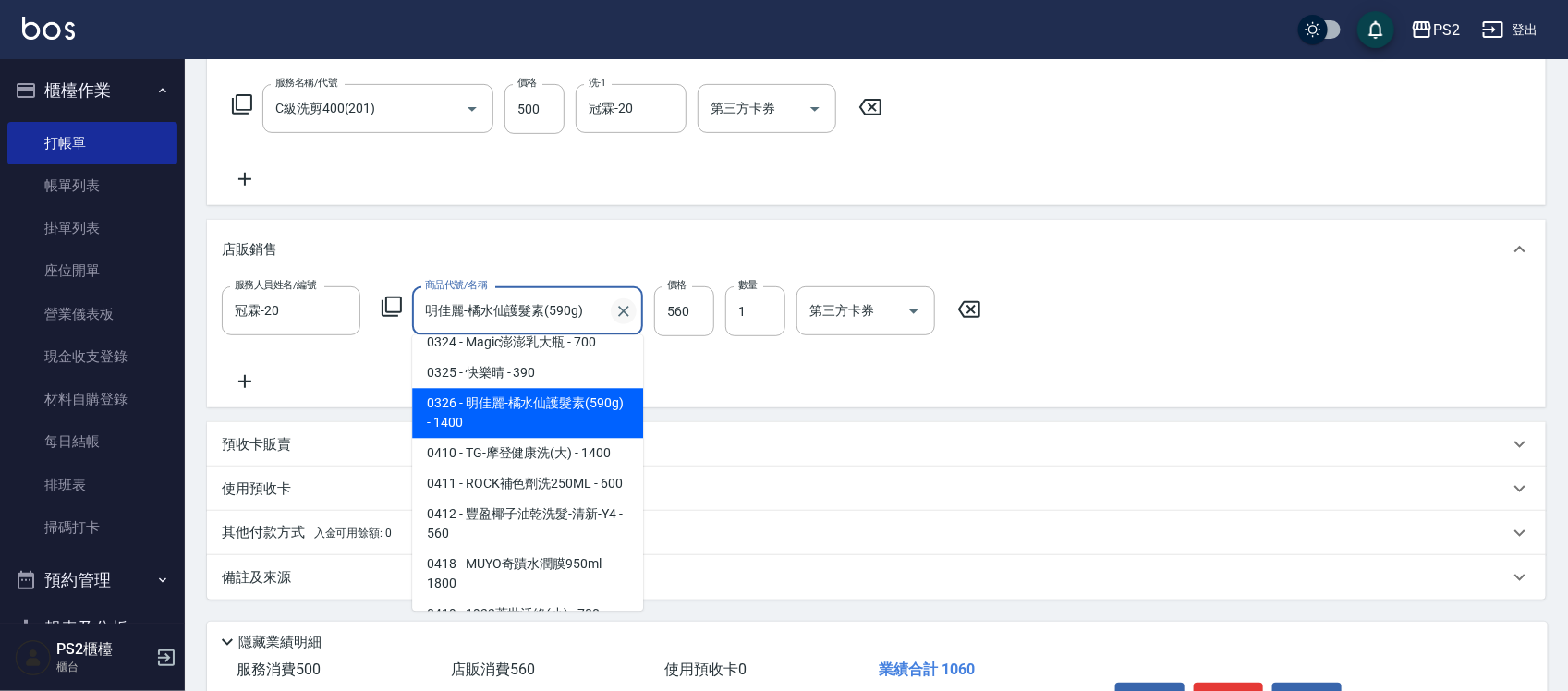
click at [623, 317] on icon "Clear" at bounding box center [624, 311] width 19 height 19
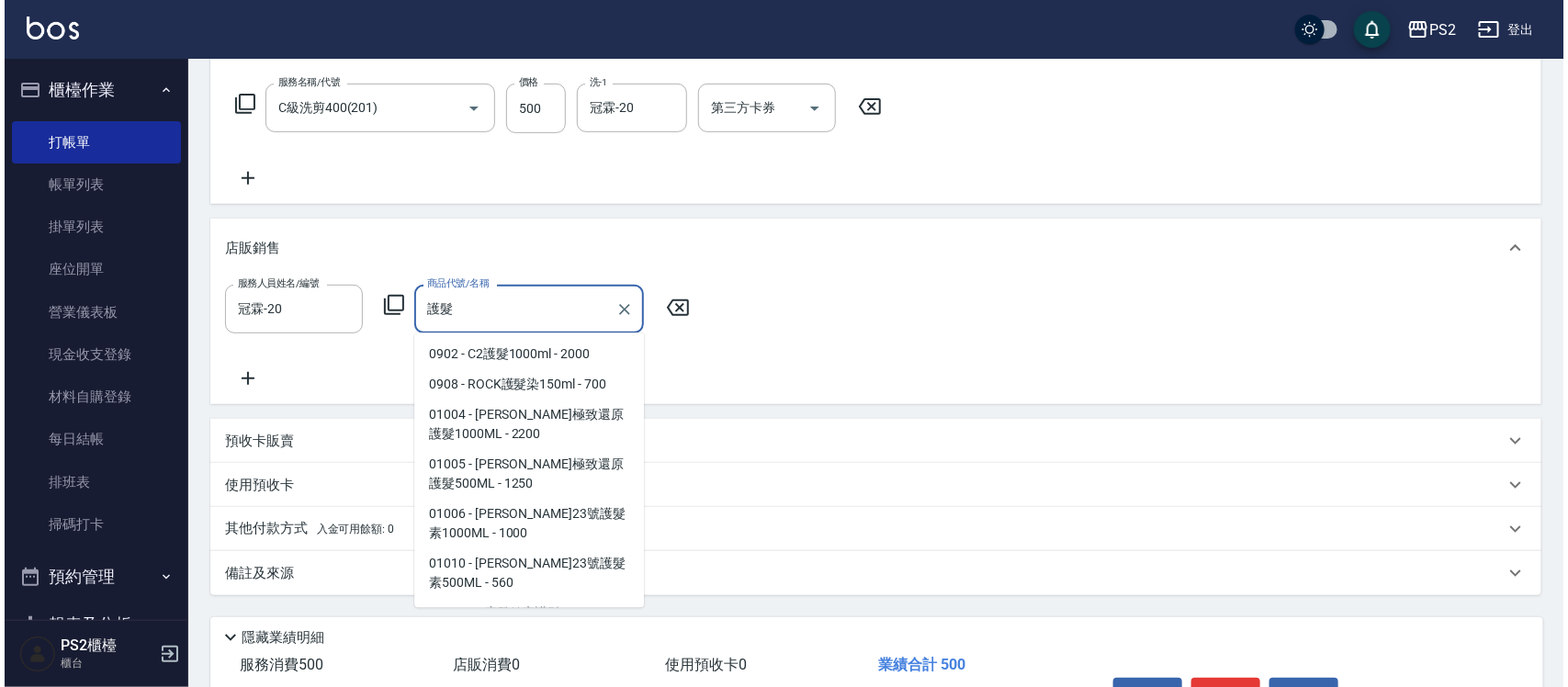
scroll to position [345, 0]
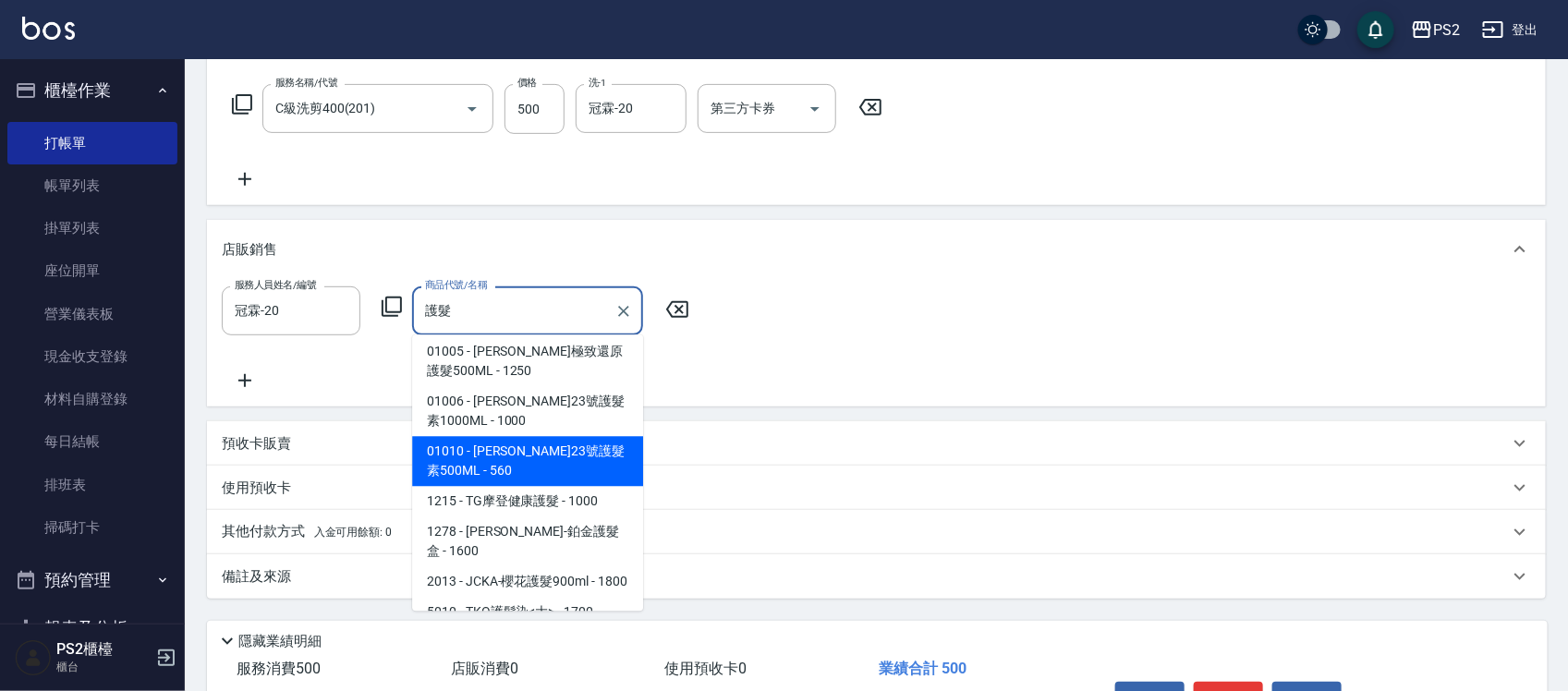
click at [598, 146] on span "0326 - 明佳麗-橘水仙護髮素(590g) - 1400" at bounding box center [527, 120] width 231 height 50
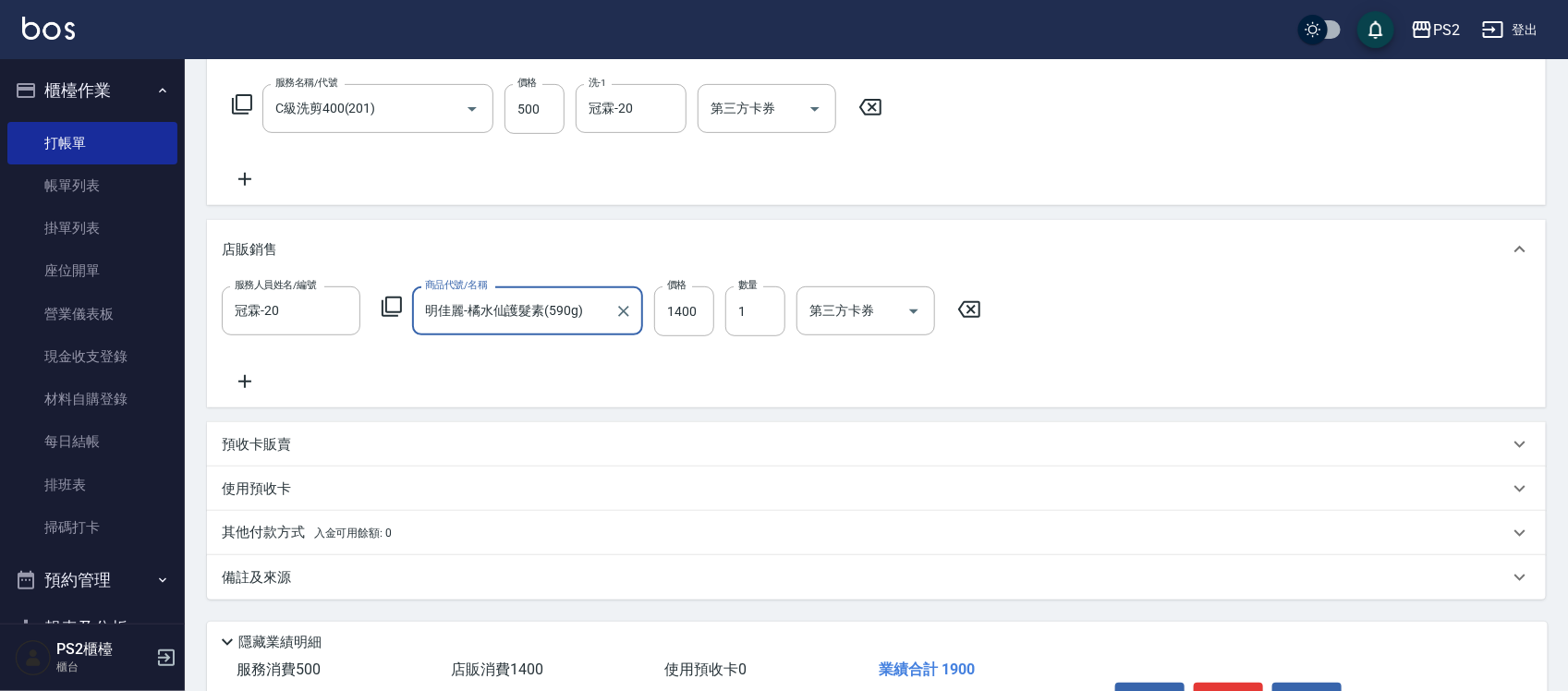
type input "明佳麗-橘水仙護髮素(590g)"
click at [399, 306] on icon at bounding box center [392, 306] width 23 height 23
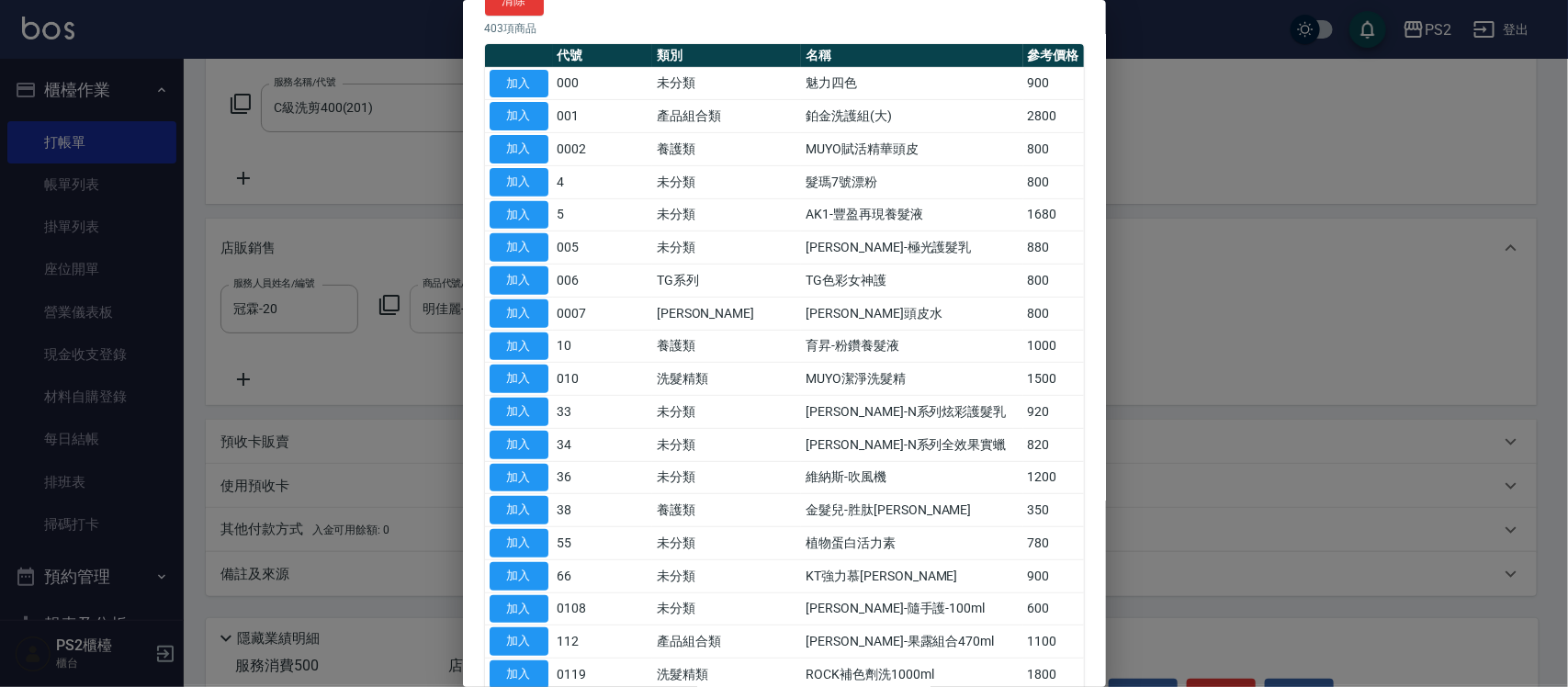
scroll to position [0, 0]
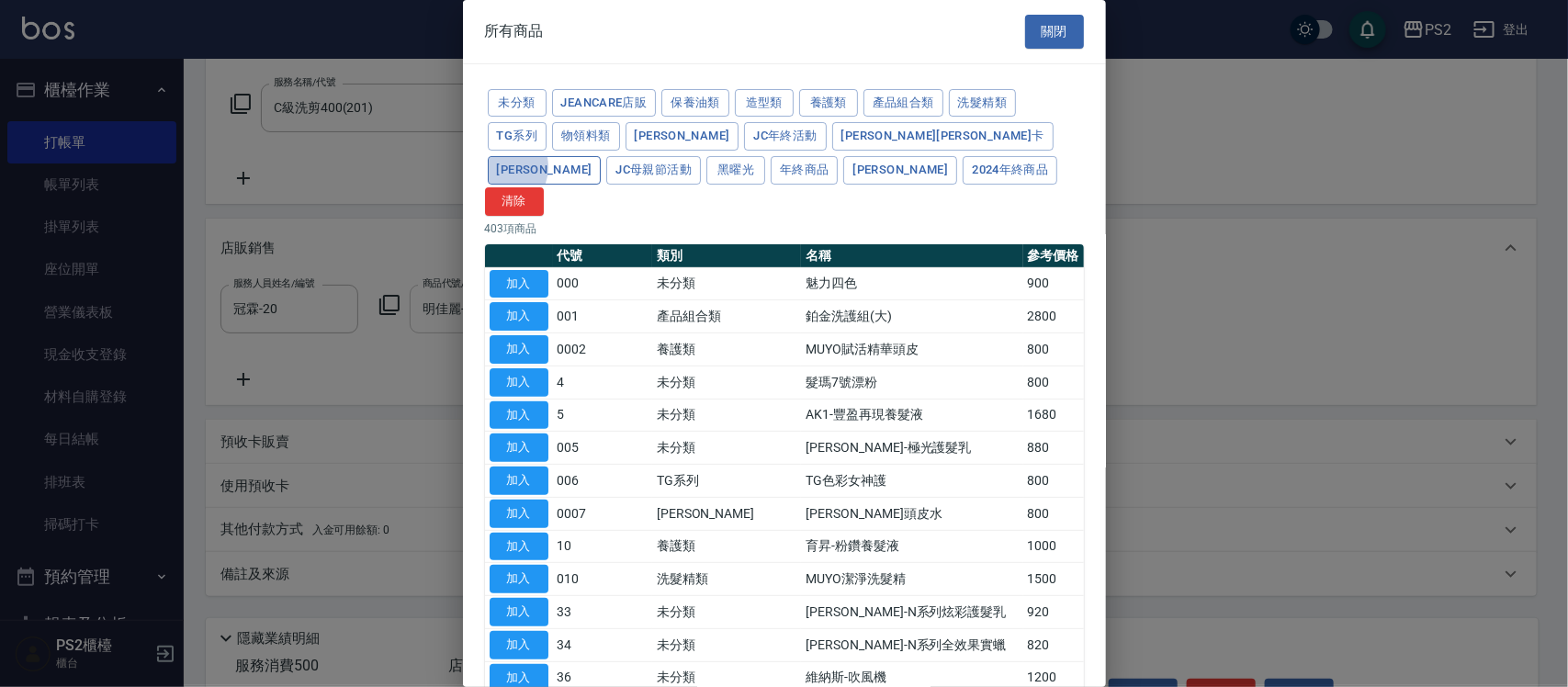
click at [602, 156] on button "[PERSON_NAME]" at bounding box center [545, 170] width 114 height 28
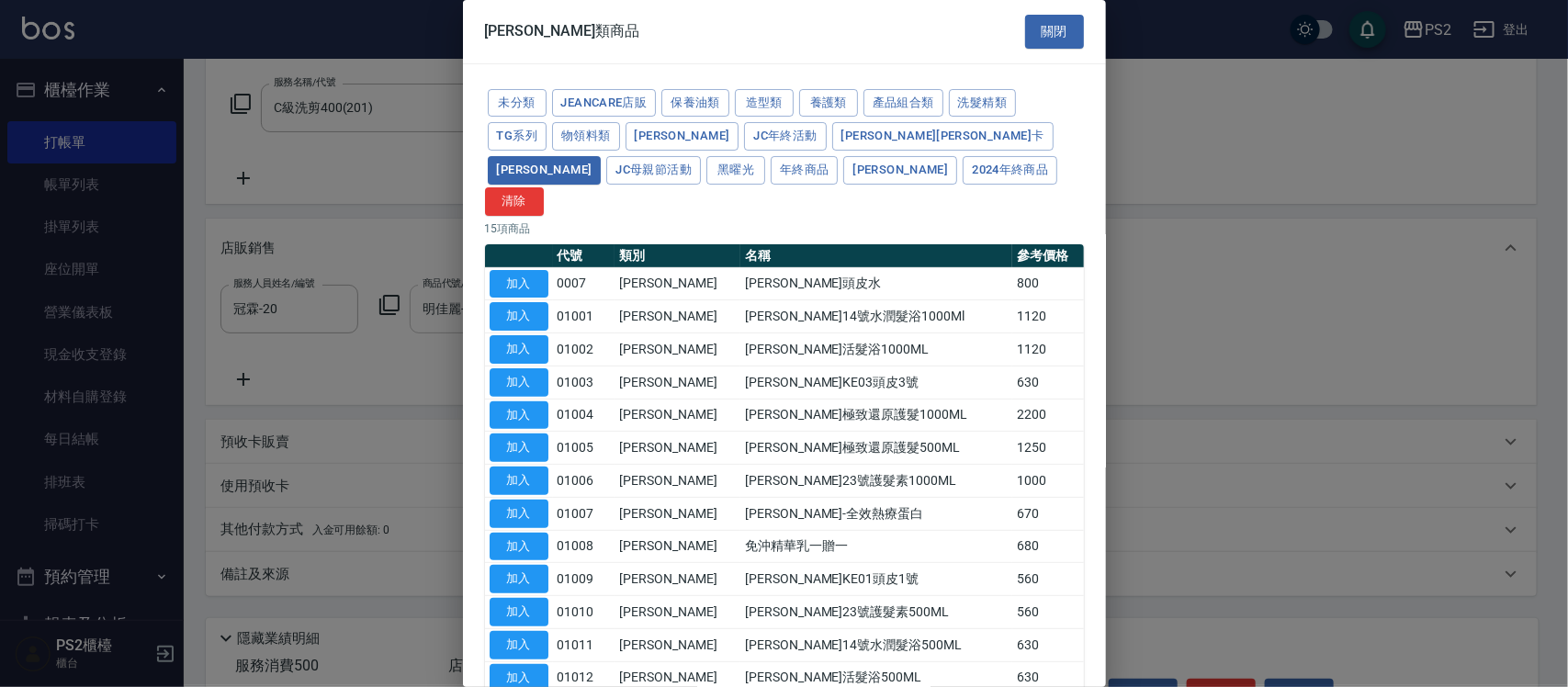
scroll to position [115, 0]
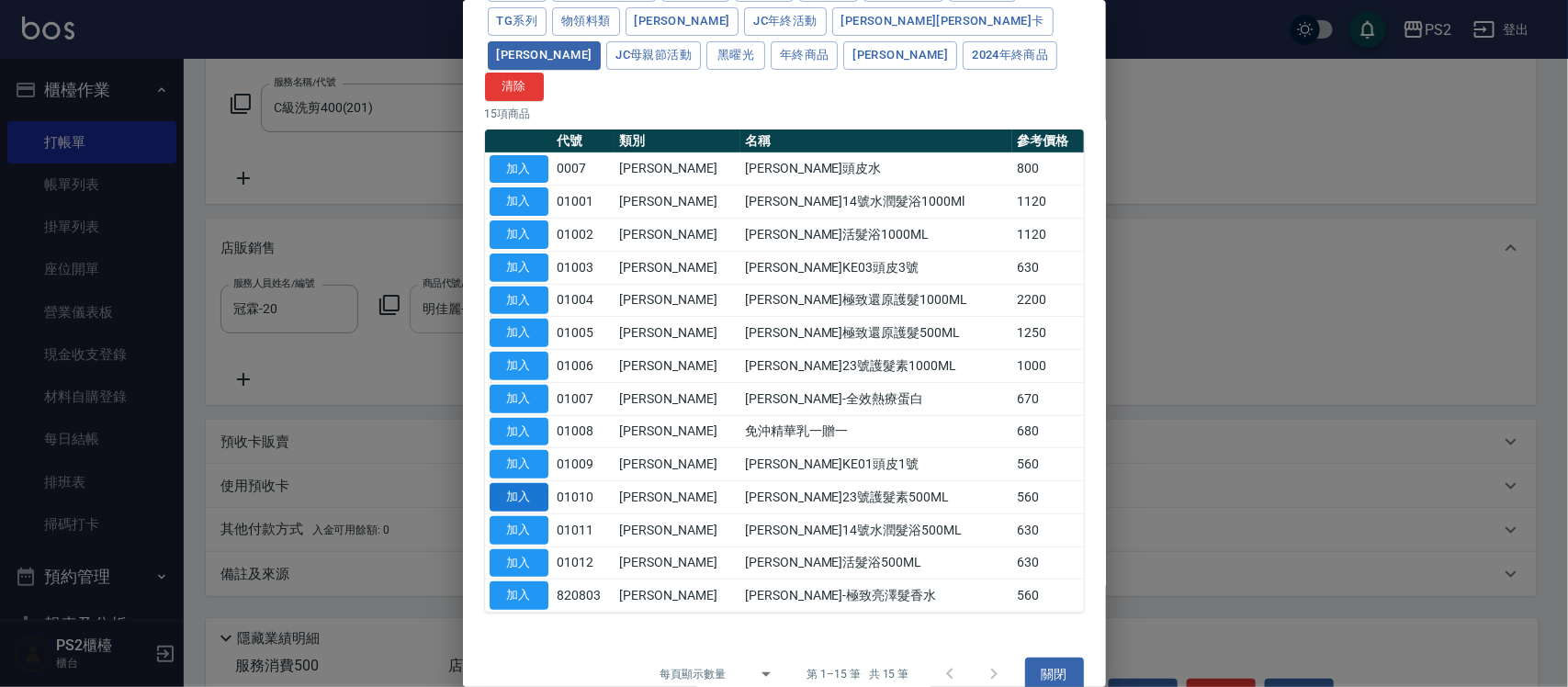
click at [515, 483] on button "加入" at bounding box center [519, 497] width 59 height 28
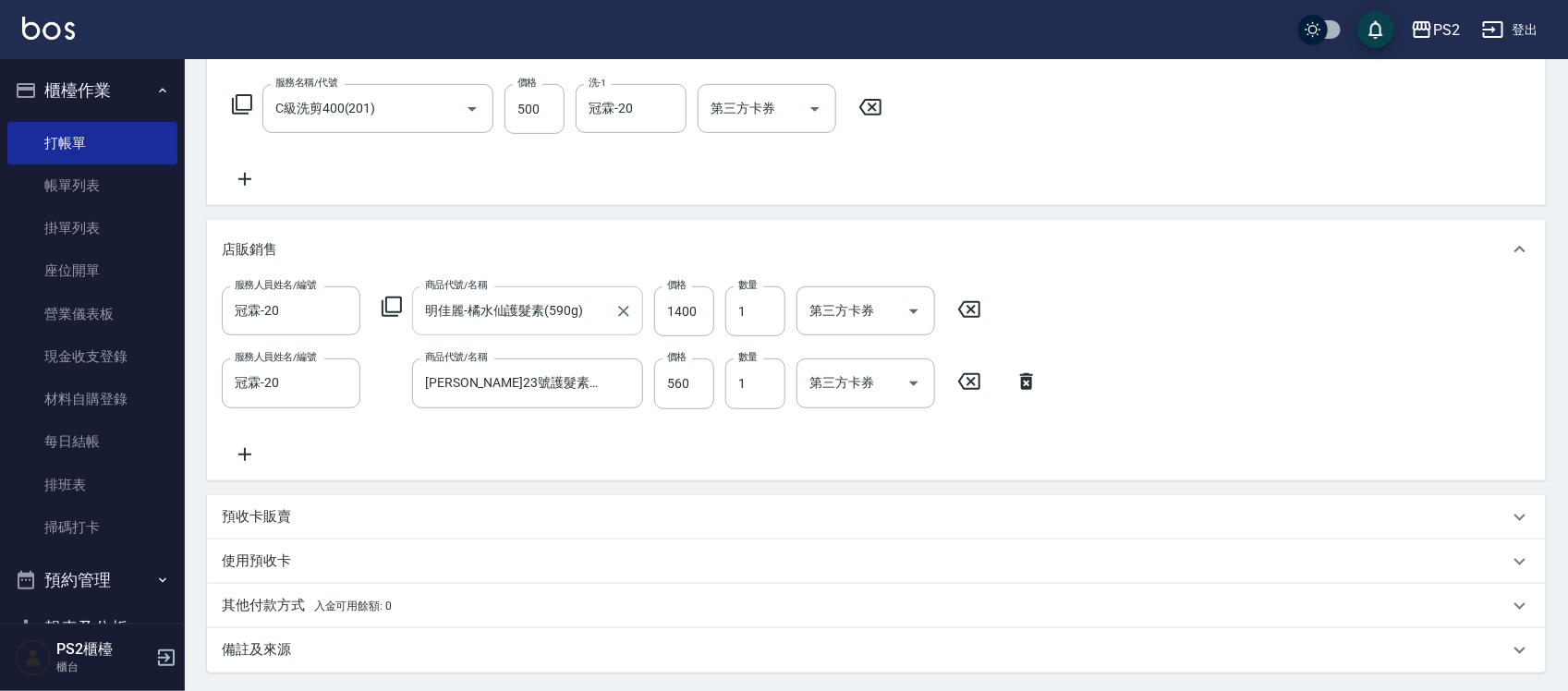
click at [980, 309] on icon at bounding box center [968, 309] width 46 height 23
click at [683, 303] on icon at bounding box center [677, 309] width 46 height 23
click at [1041, 376] on icon at bounding box center [1026, 381] width 46 height 23
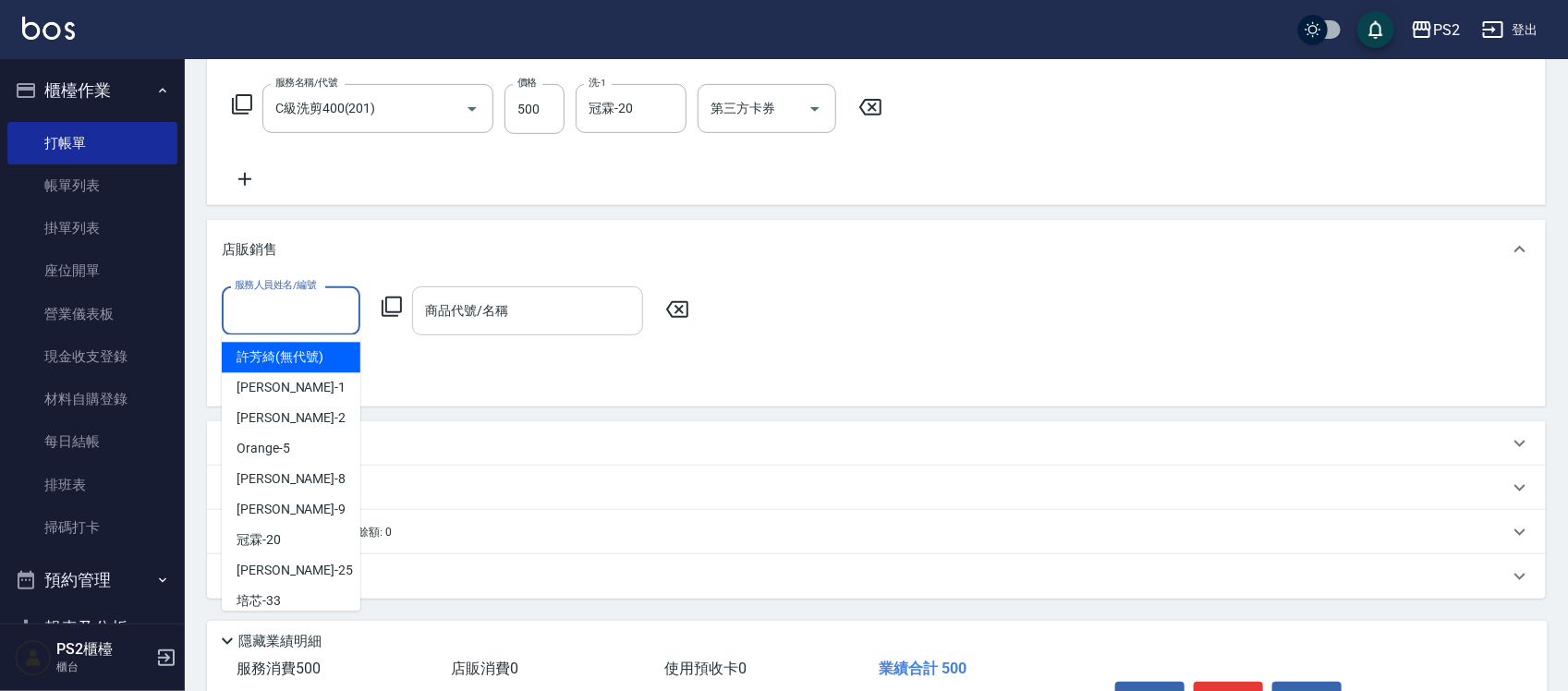
click at [285, 306] on div "服務人員姓名/編號 服務人員姓名/編號" at bounding box center [290, 311] width 138 height 49
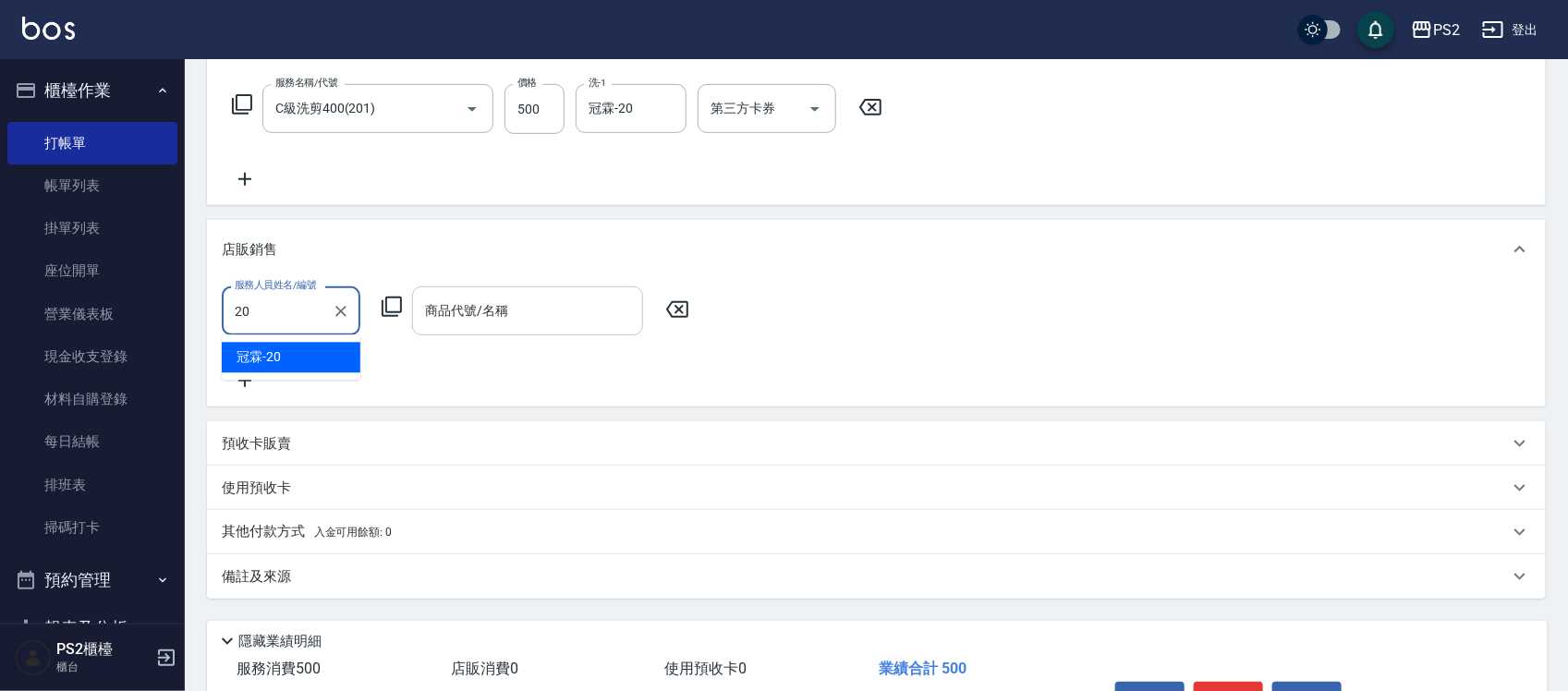
type input "冠霖-20"
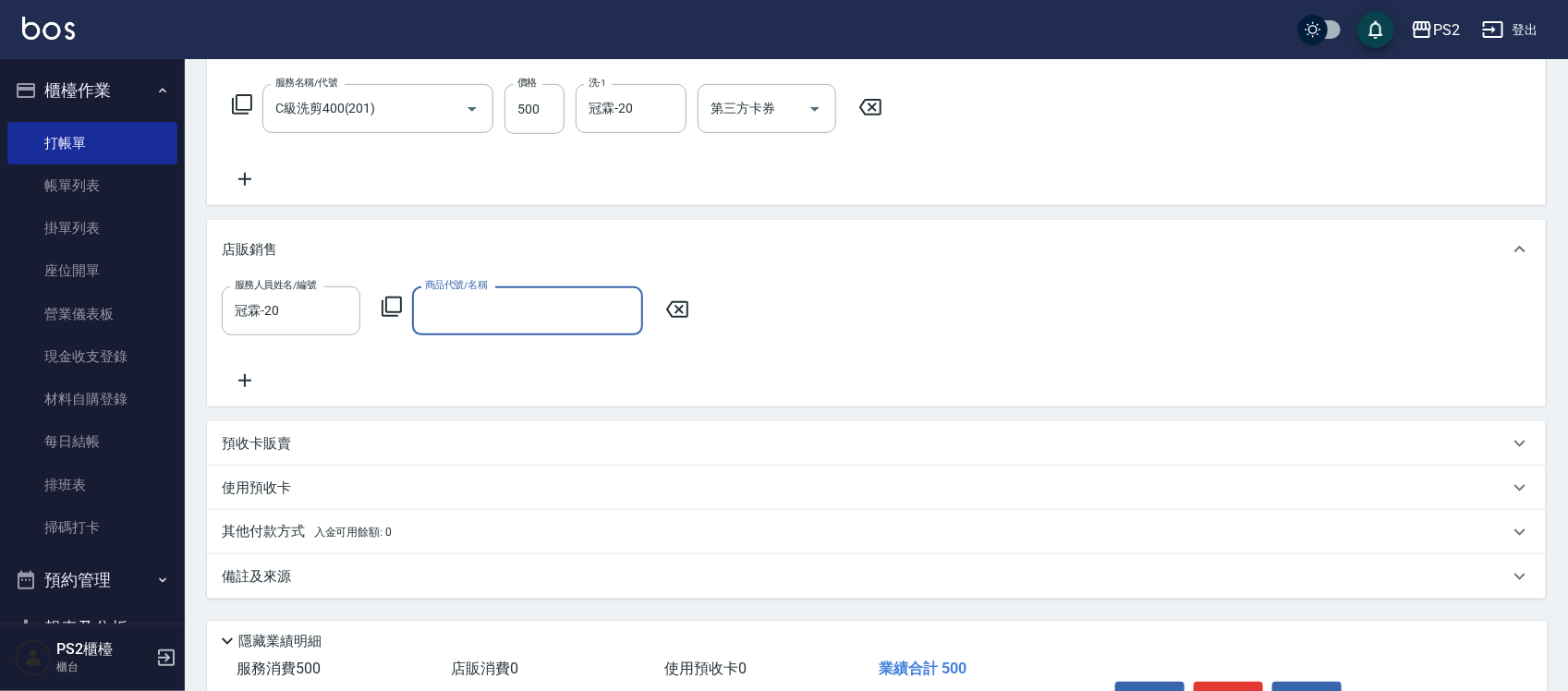
click at [386, 300] on icon at bounding box center [392, 306] width 21 height 21
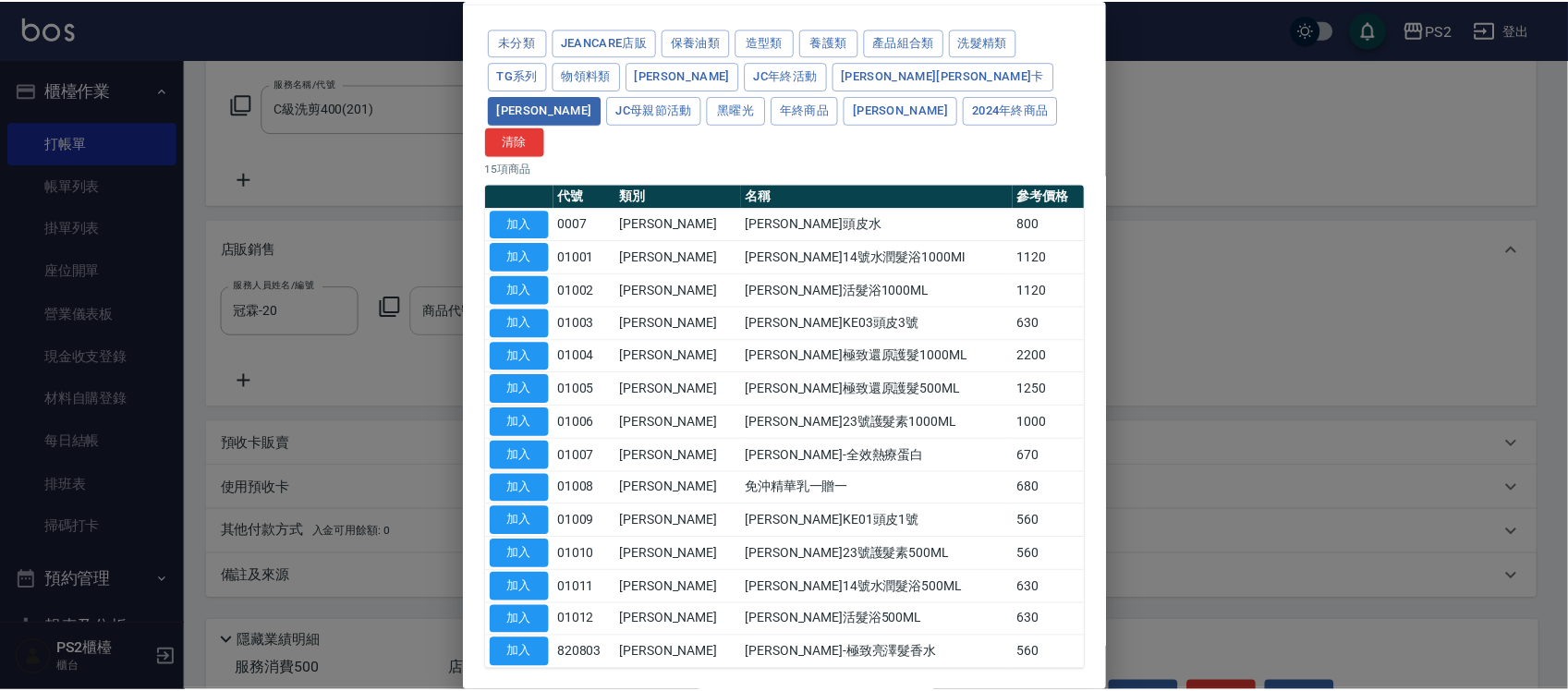
scroll to position [117, 0]
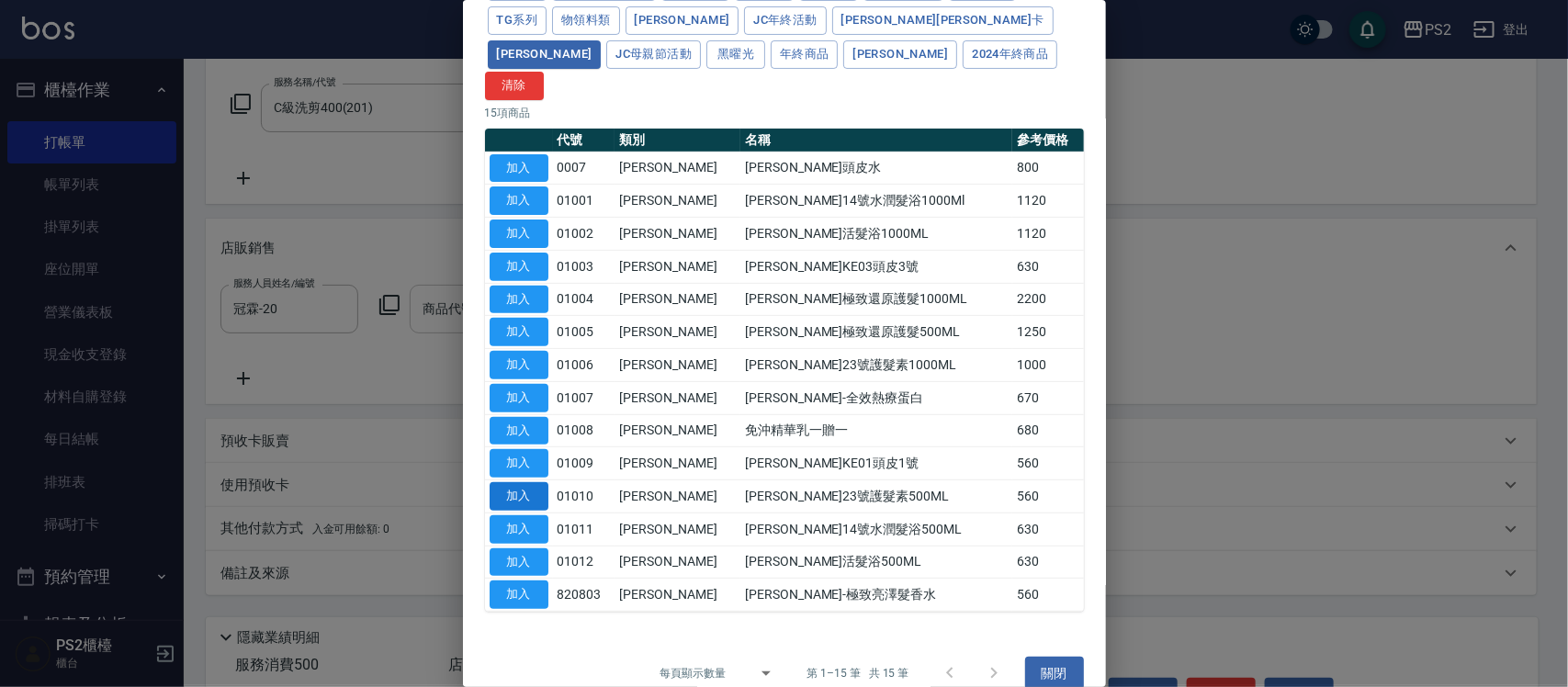
click at [543, 482] on button "加入" at bounding box center [519, 496] width 59 height 28
type input "[PERSON_NAME]23號護髮素500ML"
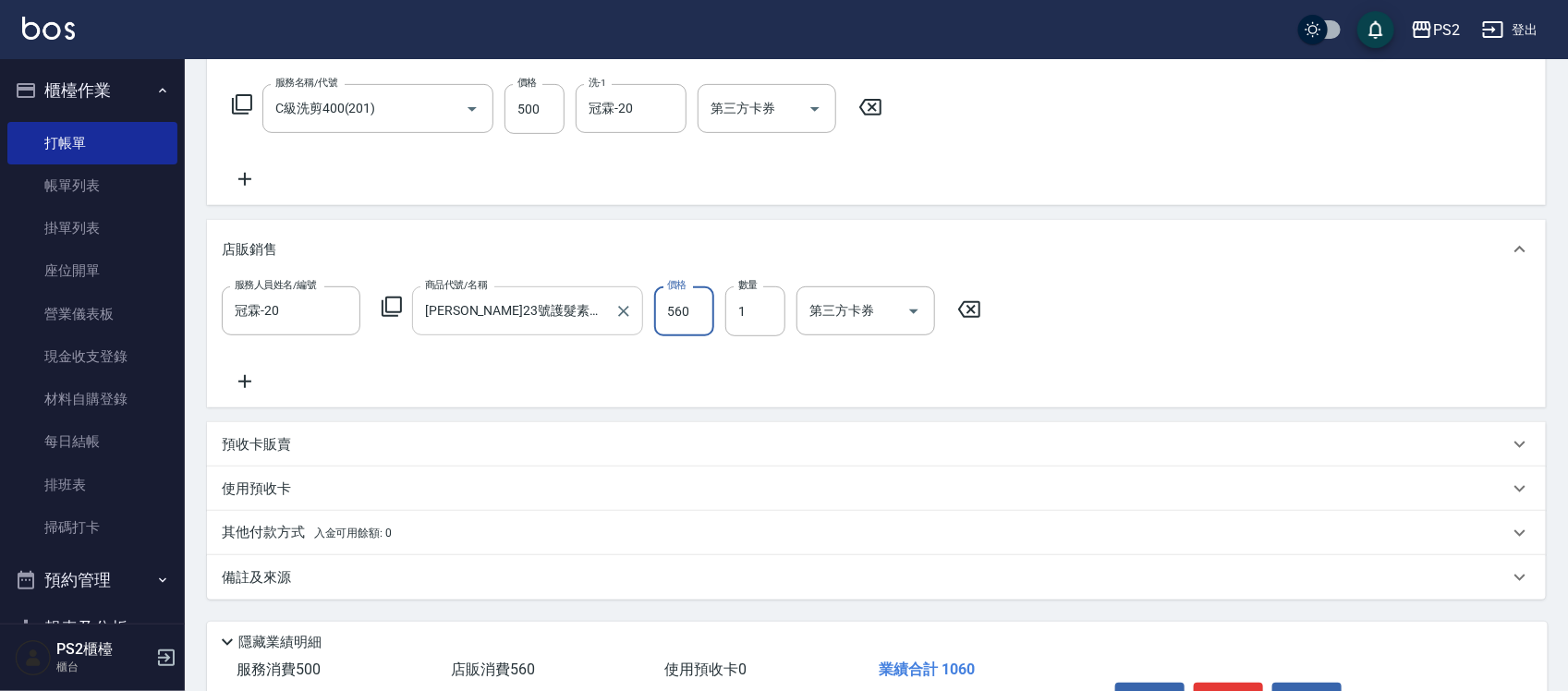
click at [713, 237] on div "店販銷售" at bounding box center [876, 249] width 1339 height 59
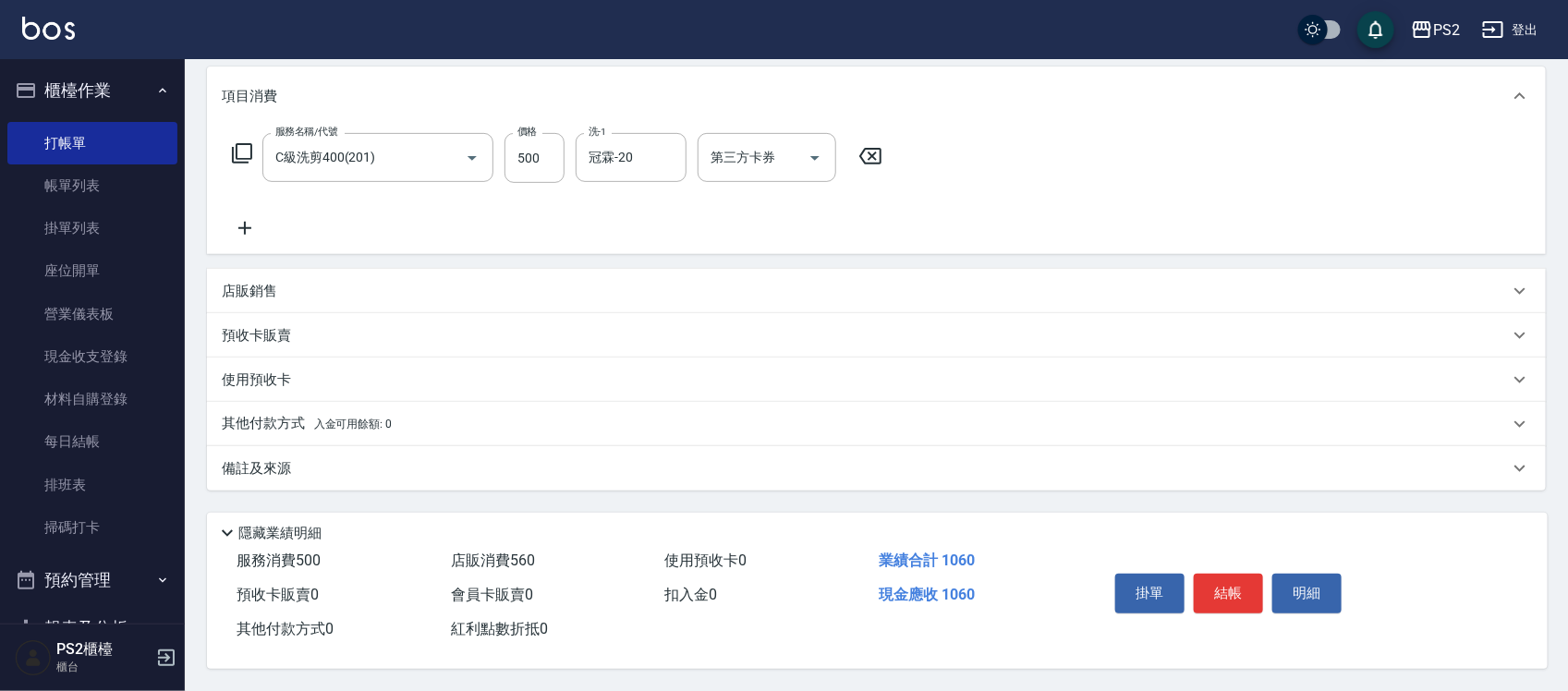
scroll to position [239, 0]
click at [709, 282] on div "店販銷售" at bounding box center [865, 291] width 1287 height 20
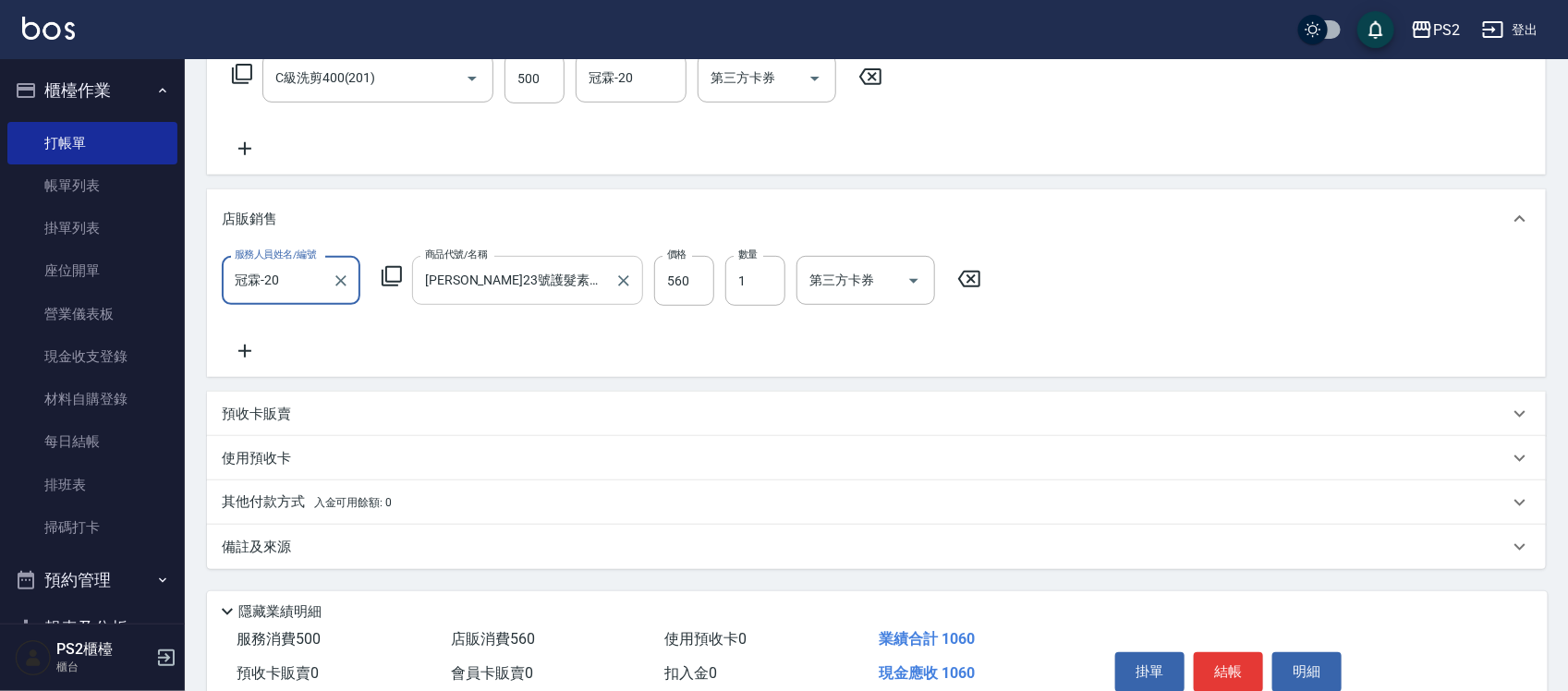
scroll to position [398, 0]
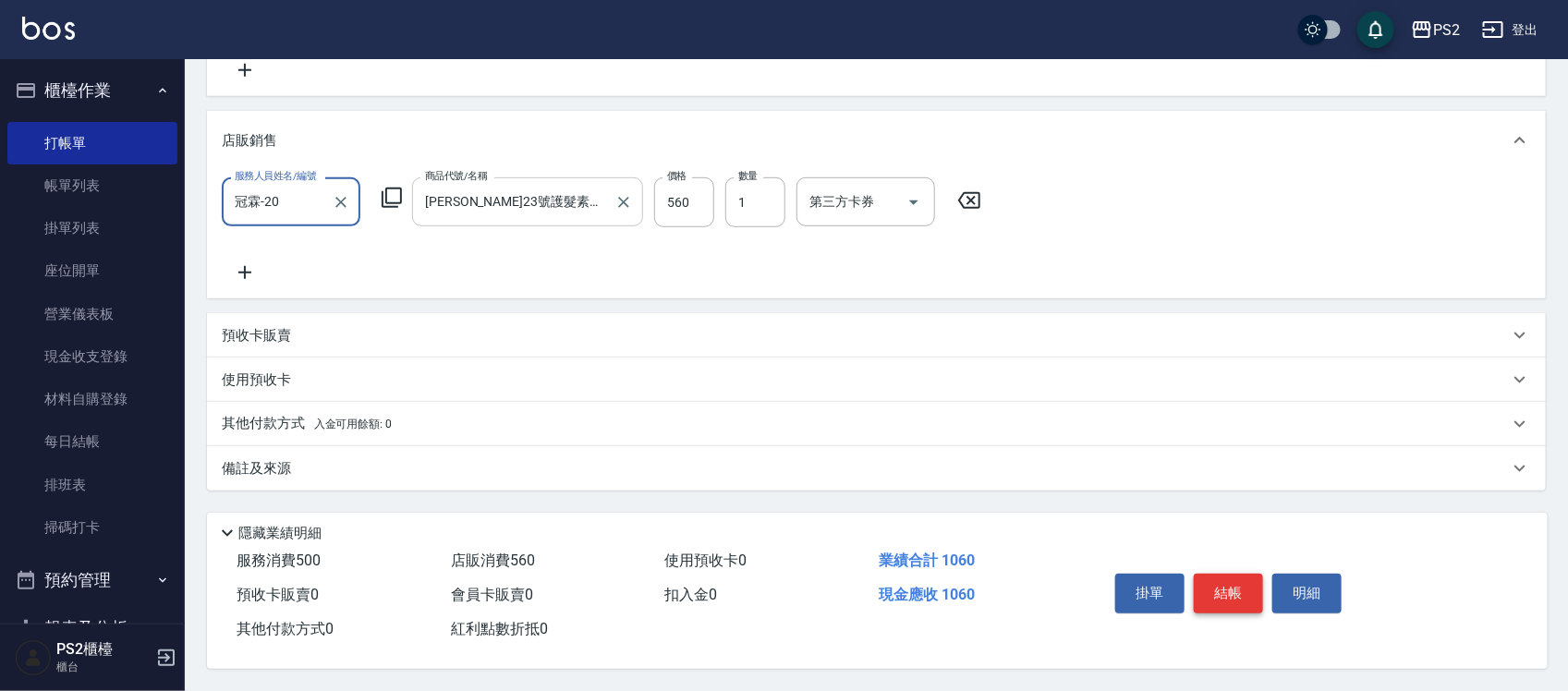
click at [1240, 574] on button "結帳" at bounding box center [1229, 592] width 70 height 39
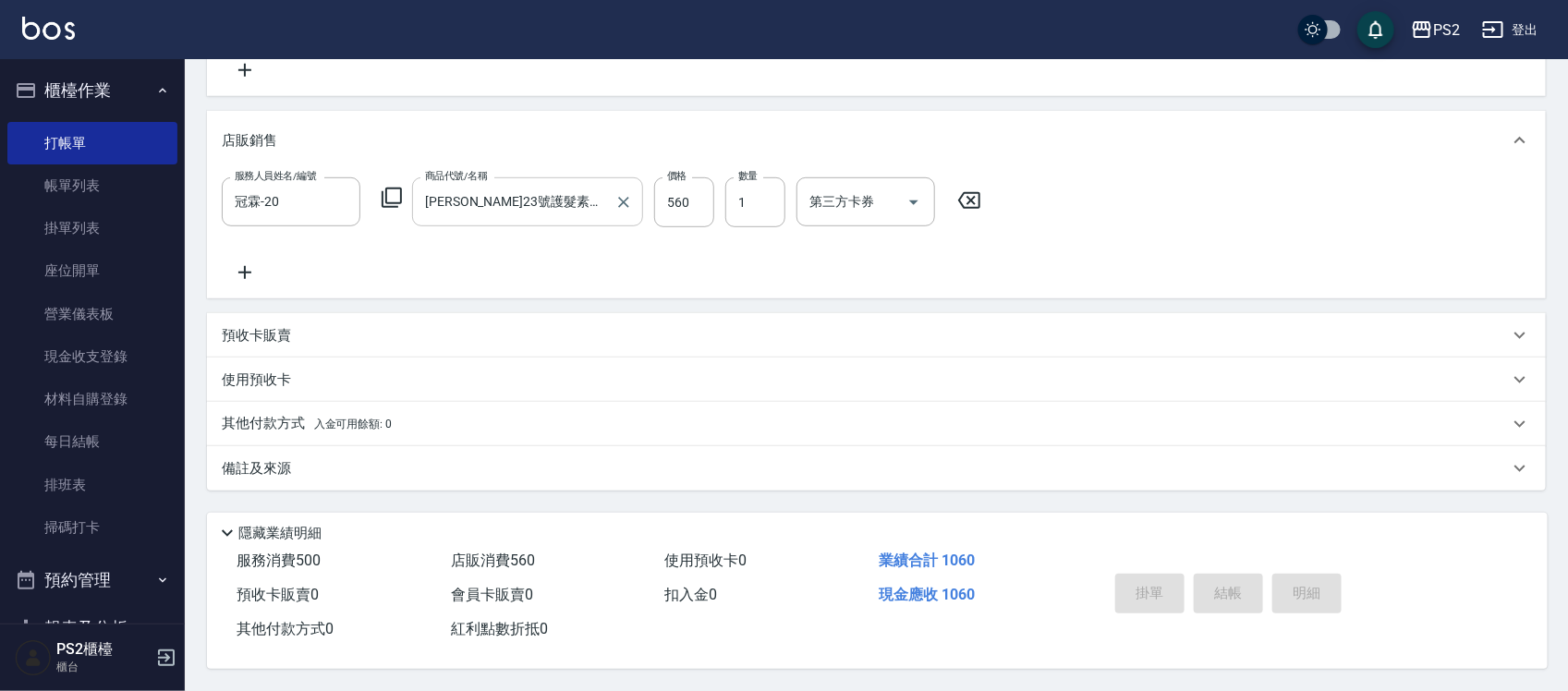
type input "[DATE] 17:45"
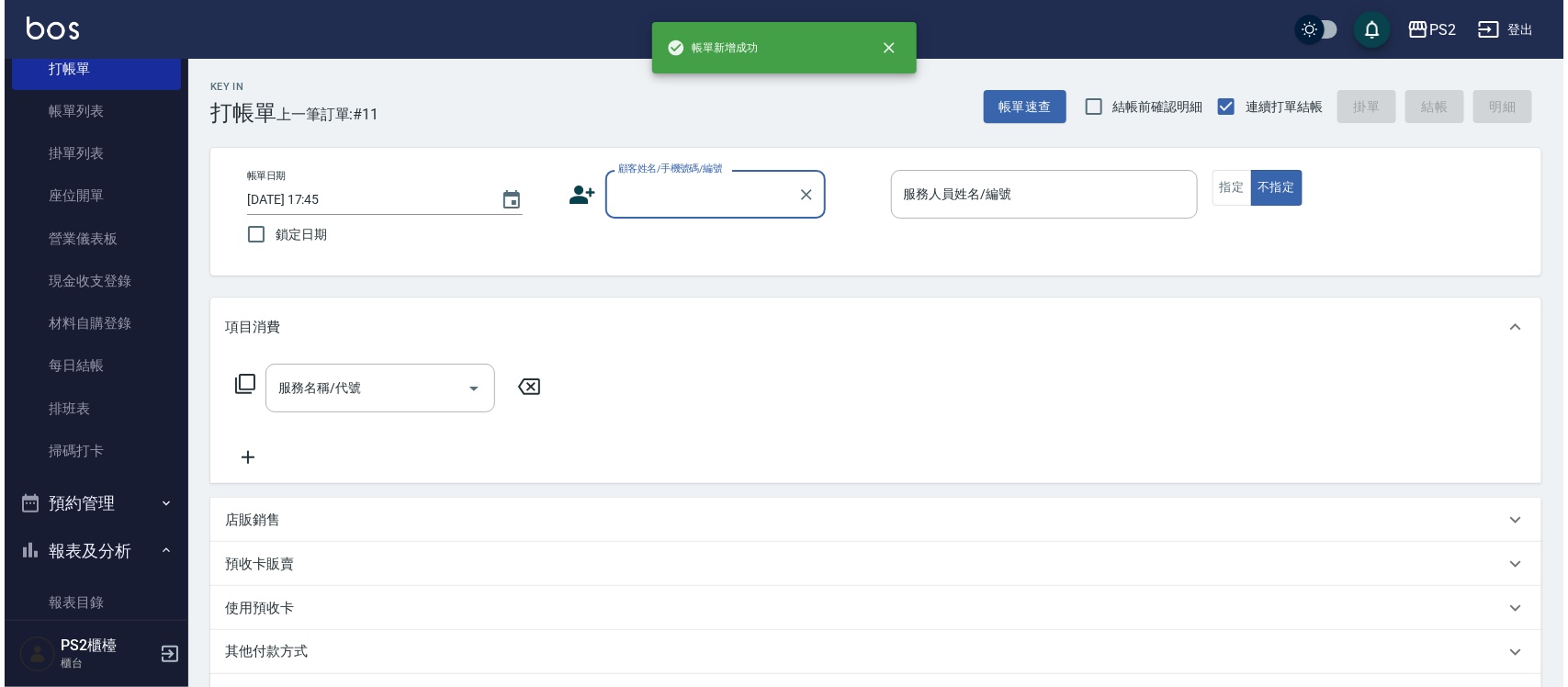
scroll to position [345, 0]
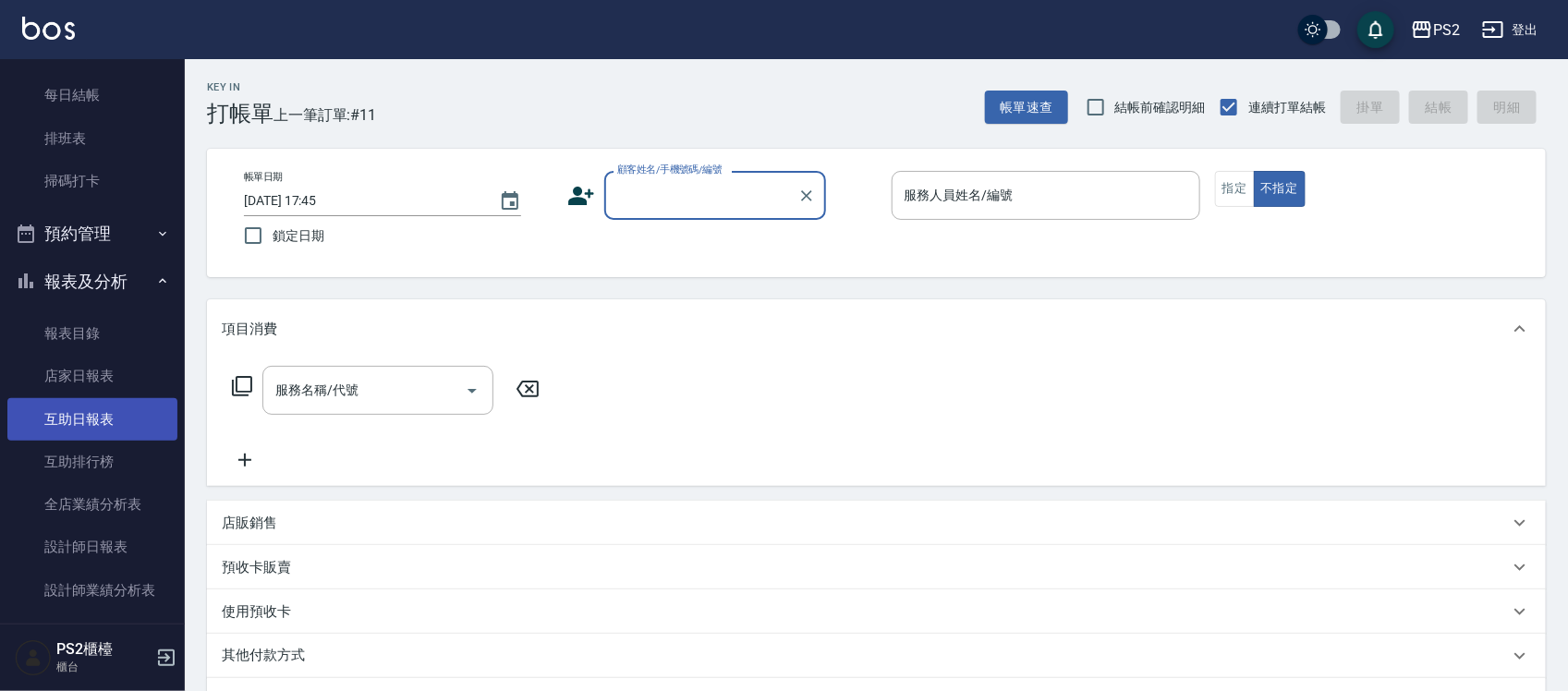
click at [88, 421] on link "互助日報表" at bounding box center [92, 419] width 170 height 42
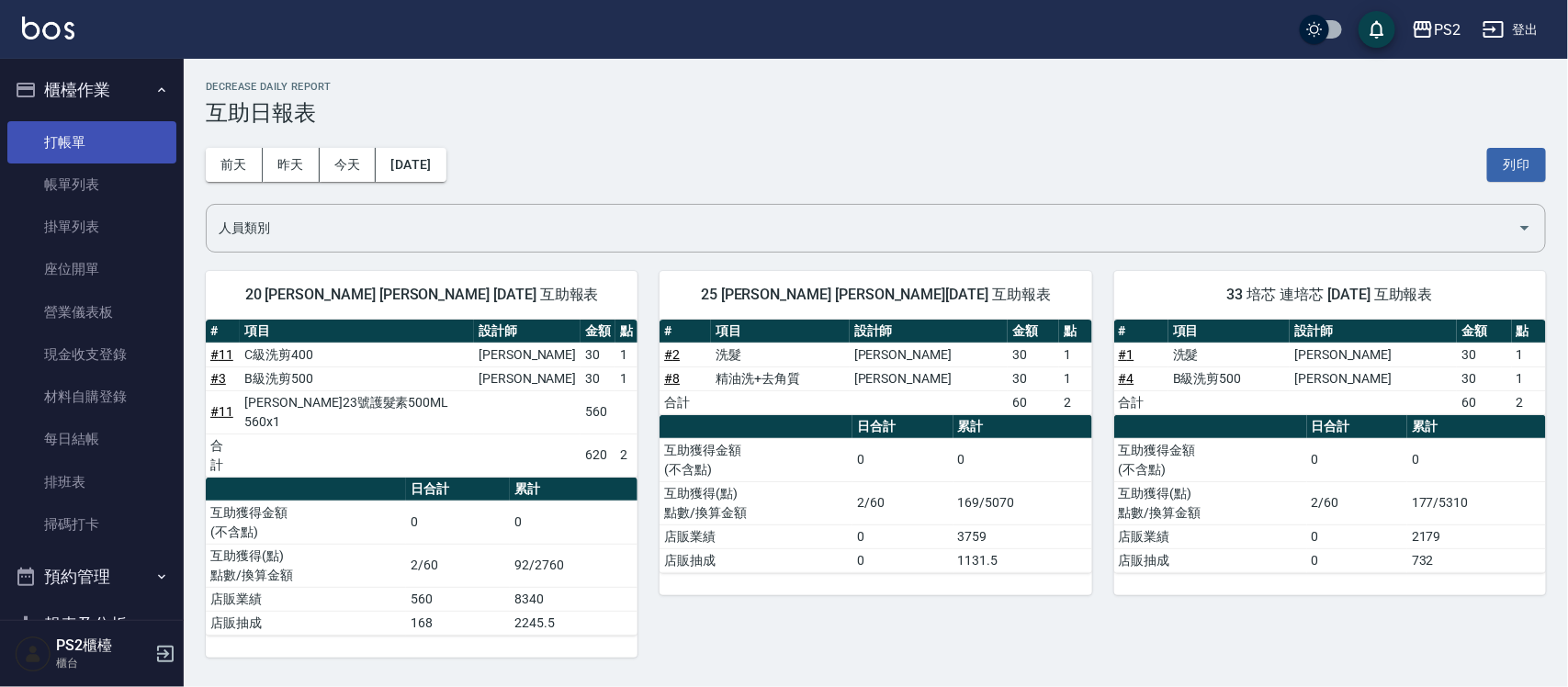
click at [96, 131] on link "打帳單" at bounding box center [92, 142] width 169 height 42
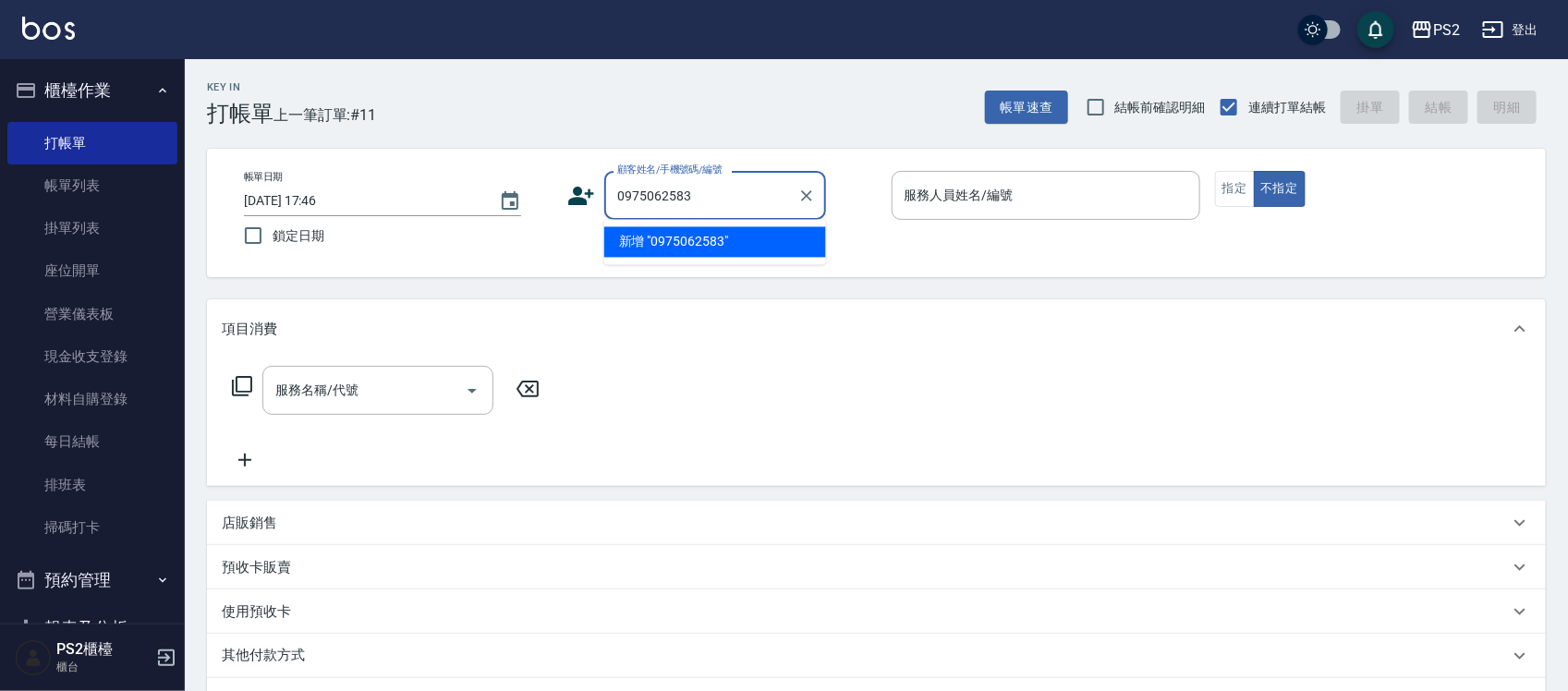
type input "0975062583"
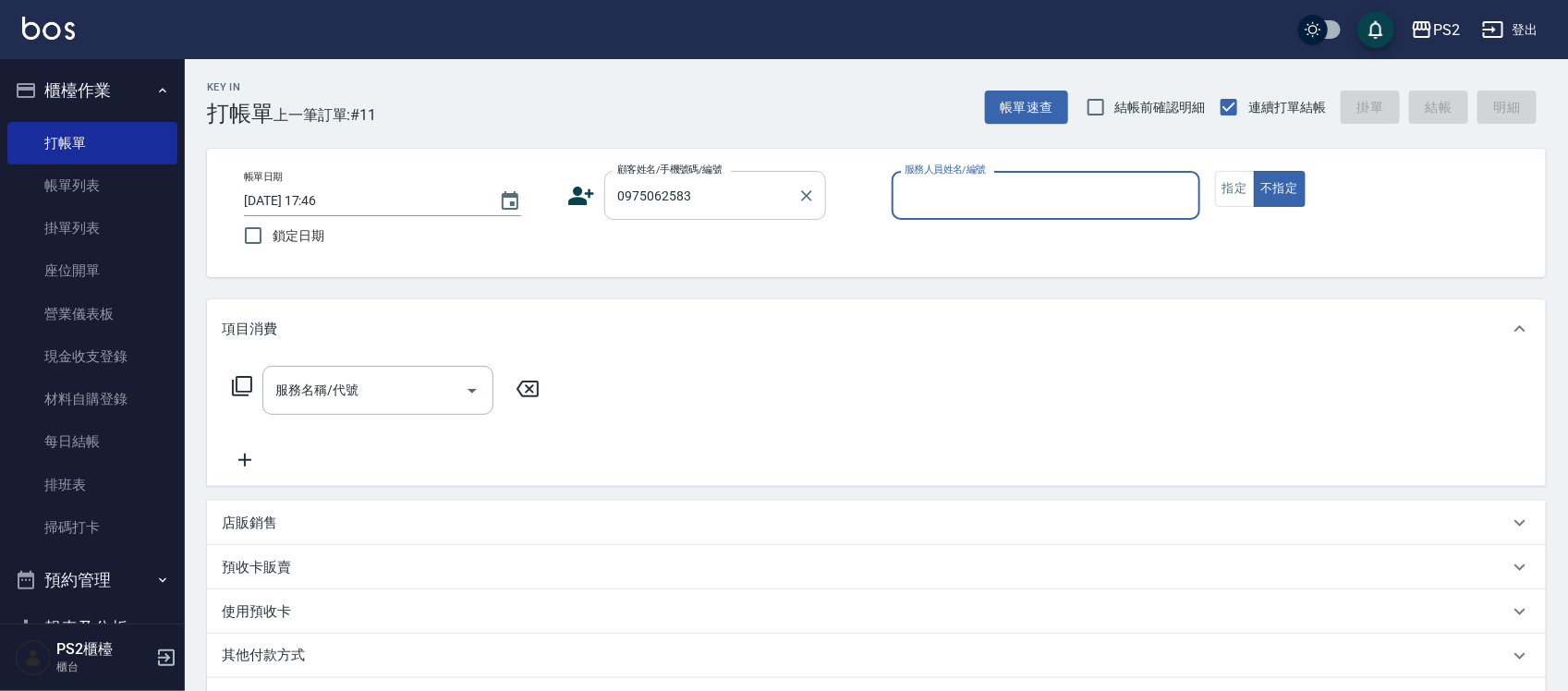
click at [713, 199] on input "0975062583" at bounding box center [701, 196] width 178 height 32
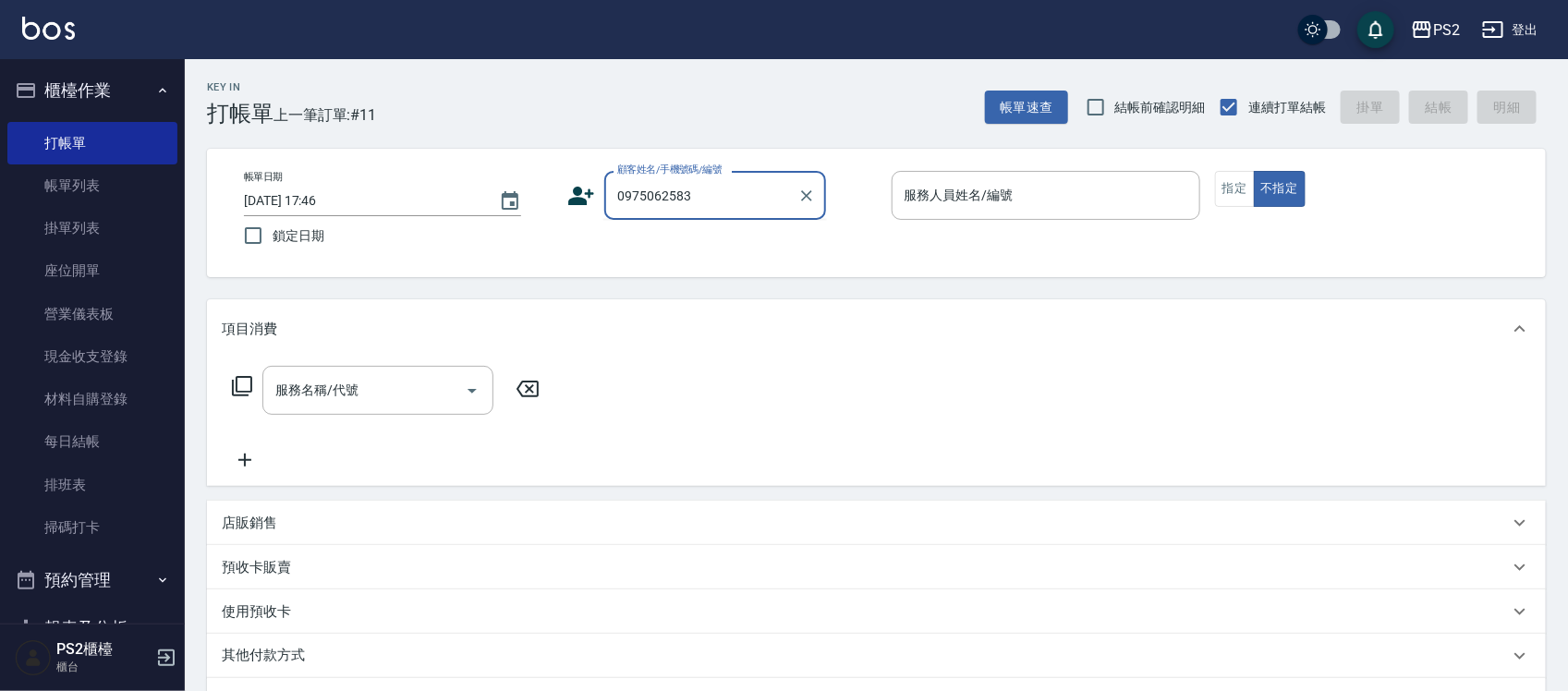
click at [591, 182] on icon at bounding box center [580, 196] width 27 height 27
click at [591, 181] on body "PS2 登出 櫃檯作業 打帳單 帳單列表 掛單列表 座位開單 營業儀表板 現金收支登錄 材料自購登錄 每日結帳 排班表 掃碼打卡 預約管理 預約管理 單日預約…" at bounding box center [784, 462] width 1568 height 923
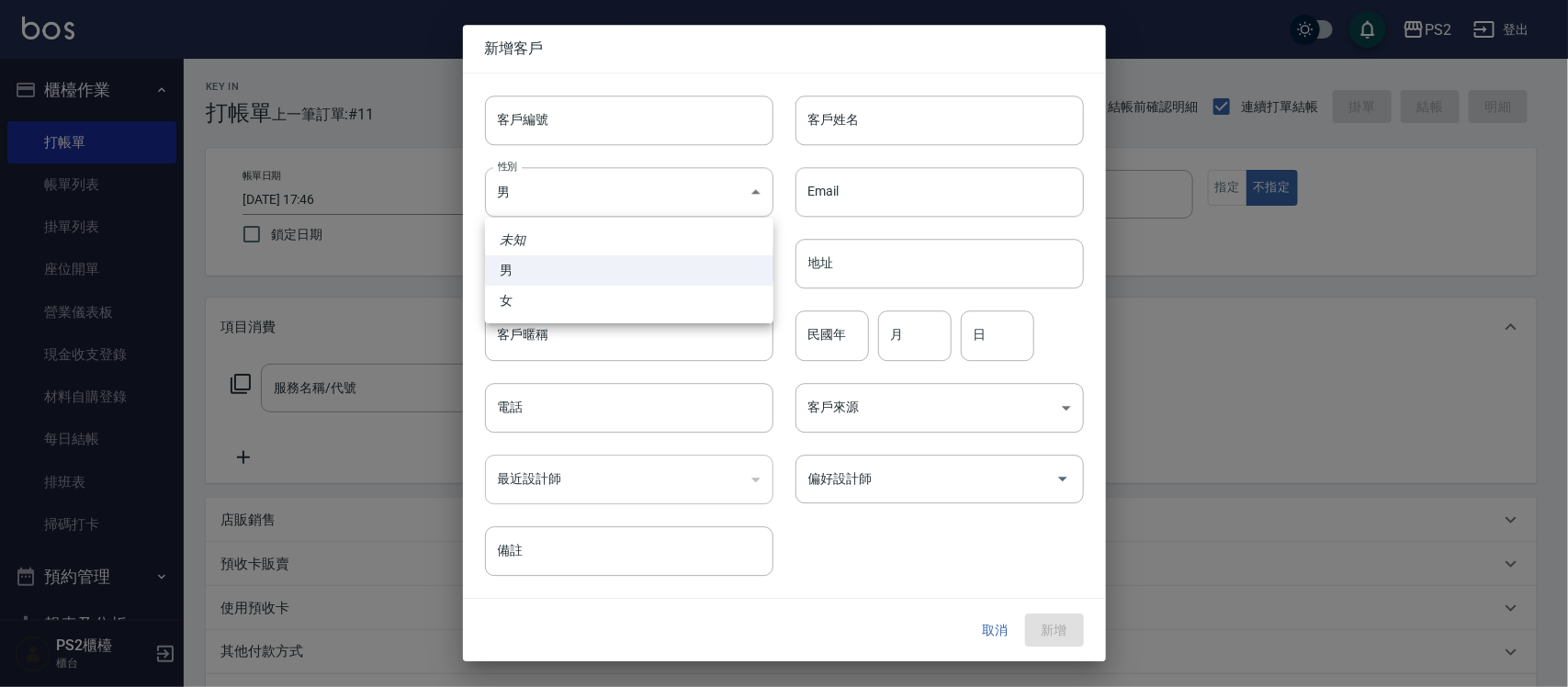
type input "0975062583"
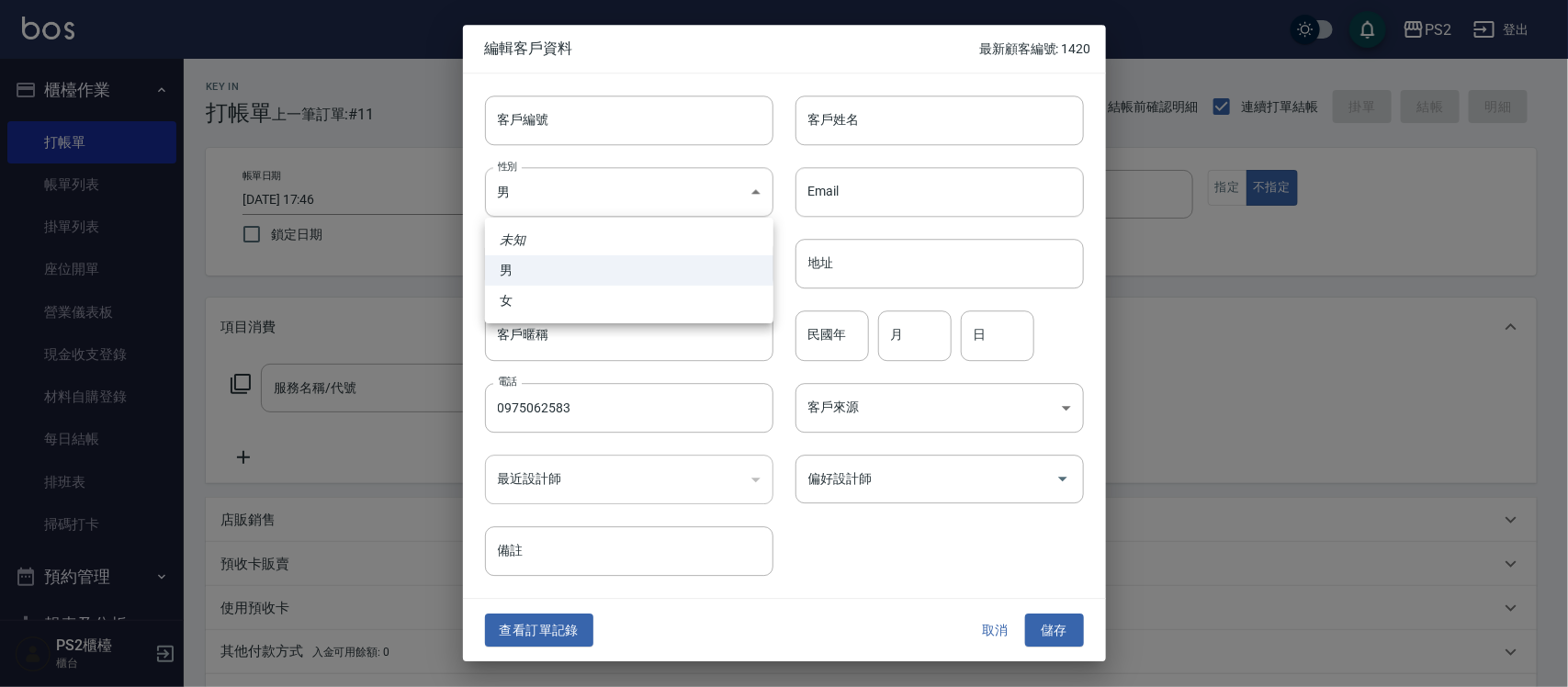
click at [824, 110] on div at bounding box center [784, 343] width 1568 height 687
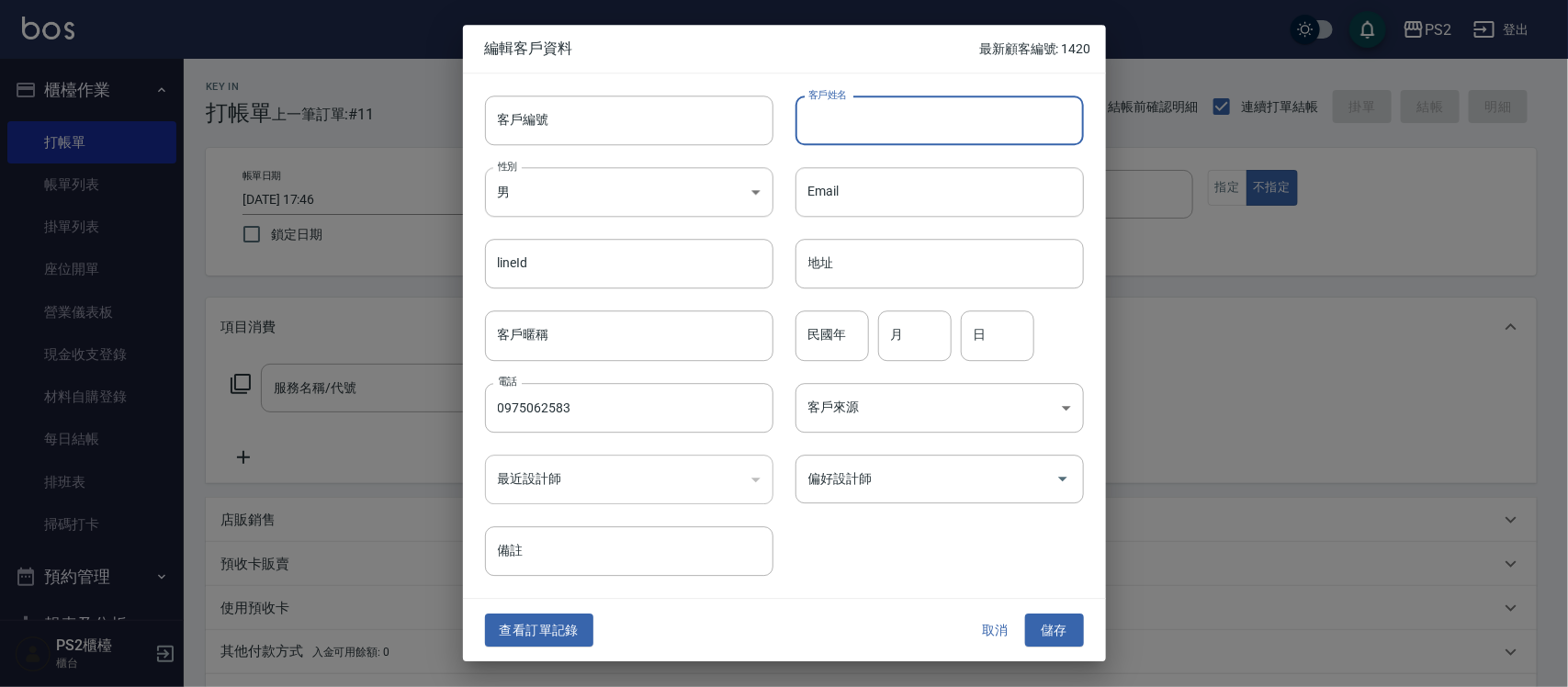
click at [834, 110] on div "客戶姓名 客戶姓名" at bounding box center [940, 120] width 289 height 50
type input "[PERSON_NAME]"
click at [833, 327] on div "民國年 民國年" at bounding box center [832, 336] width 74 height 50
type input "84"
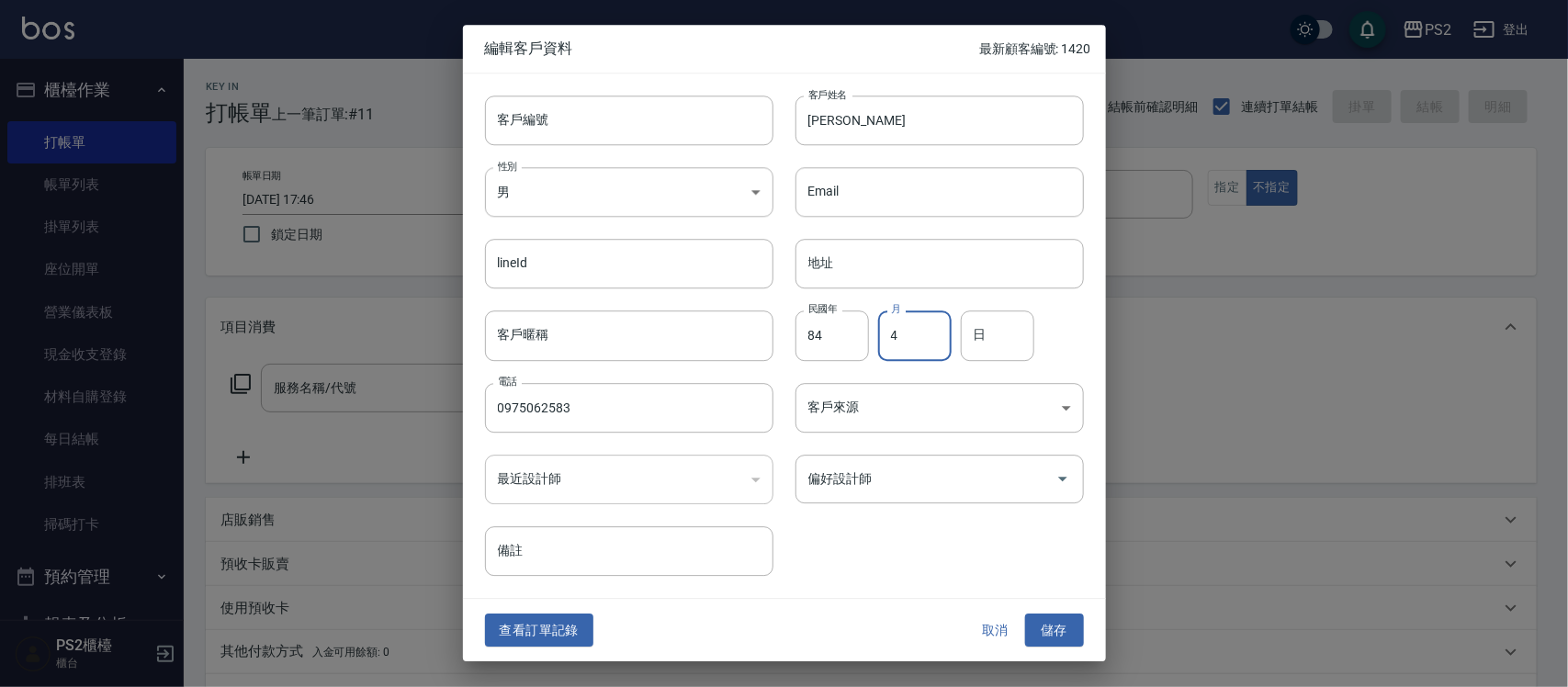
type input "4"
type input "12"
click at [1069, 620] on button "儲存" at bounding box center [1055, 630] width 59 height 34
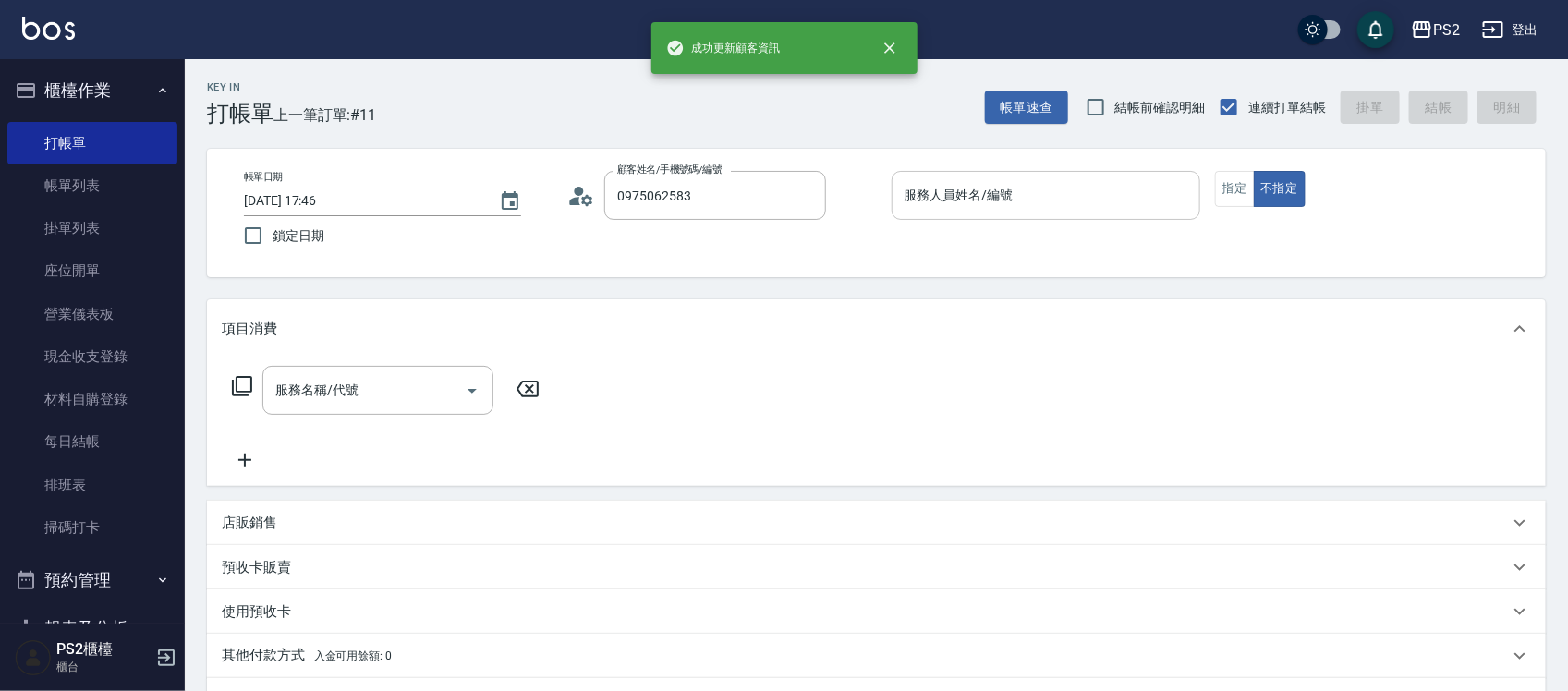
click at [1051, 206] on input "服務人員姓名/編號" at bounding box center [1045, 196] width 292 height 32
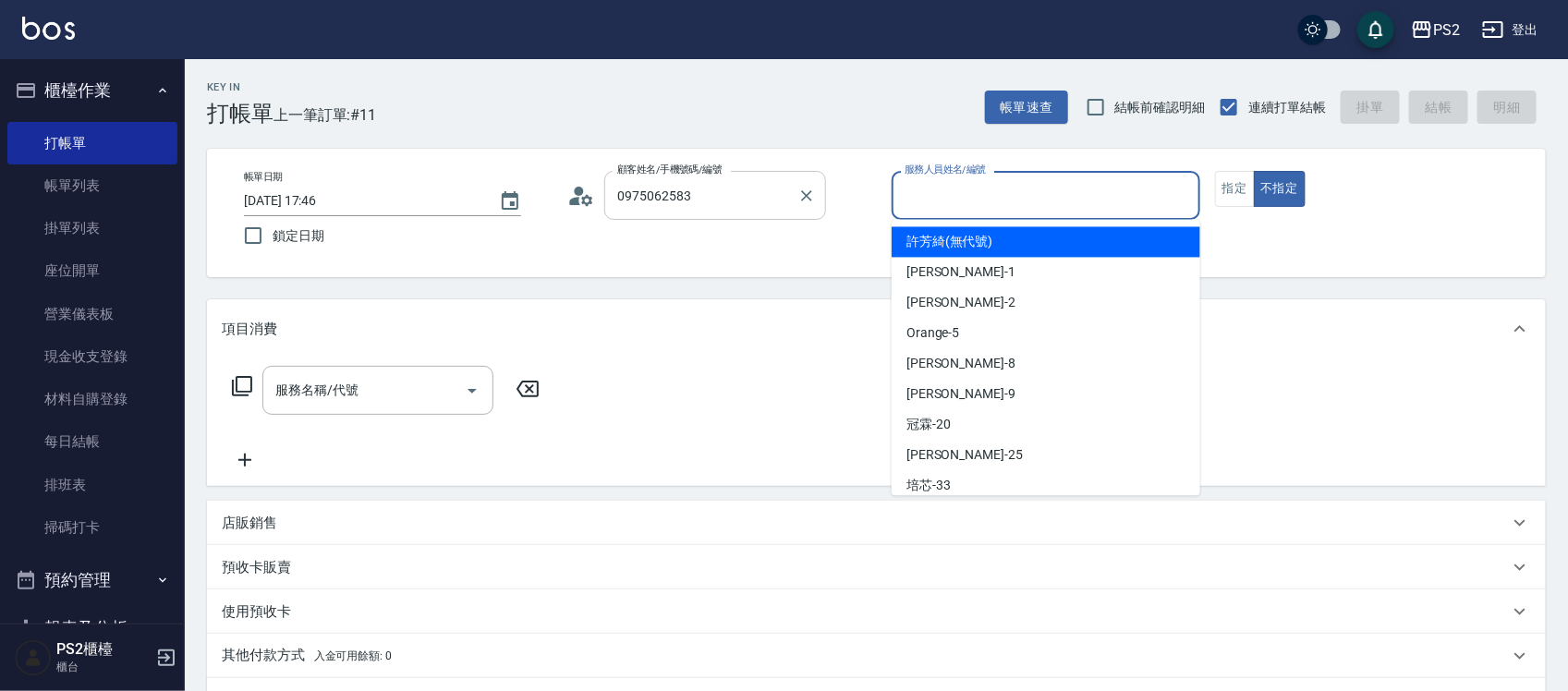
click at [734, 196] on input "0975062583" at bounding box center [701, 196] width 178 height 32
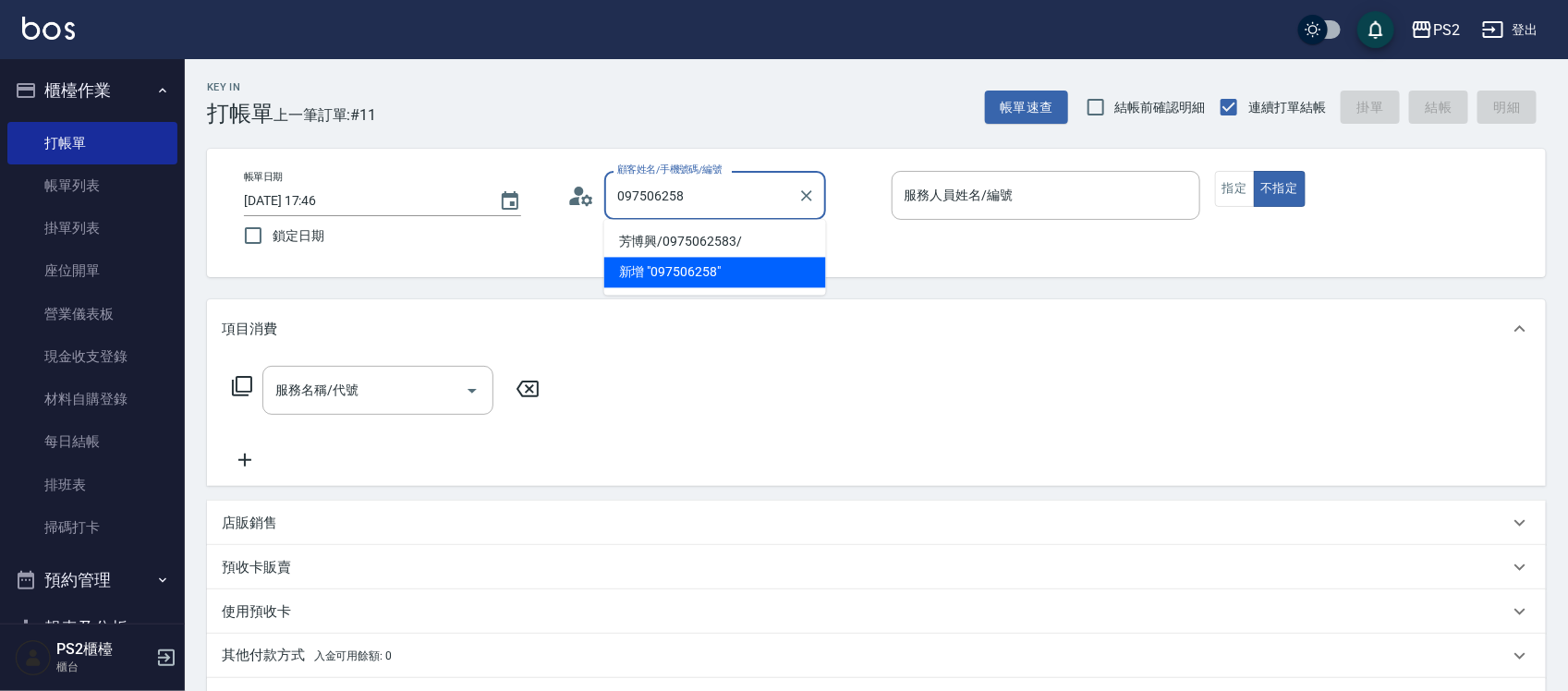
click at [722, 241] on li "芳博興/0975062583/" at bounding box center [715, 243] width 222 height 30
type input "芳博興/0975062583/"
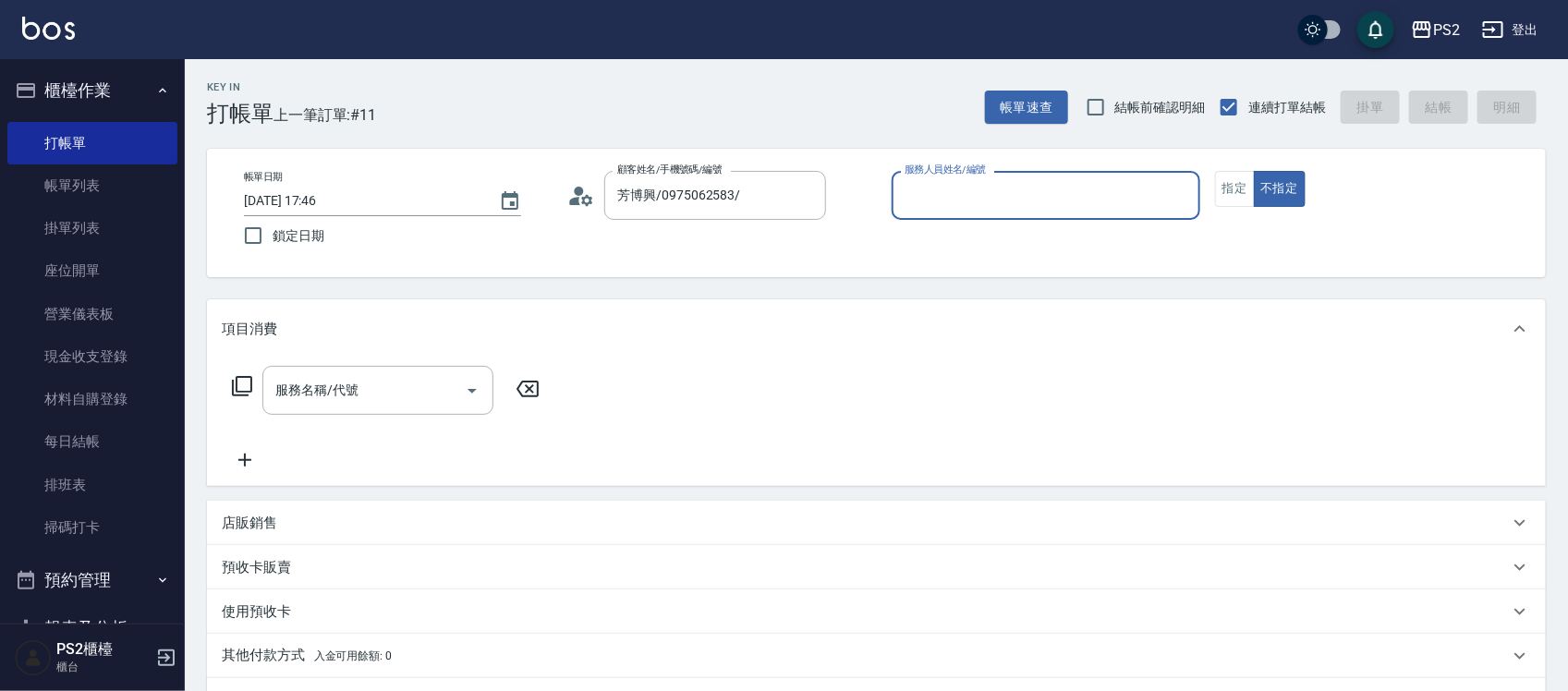
click at [567, 186] on icon at bounding box center [580, 196] width 27 height 27
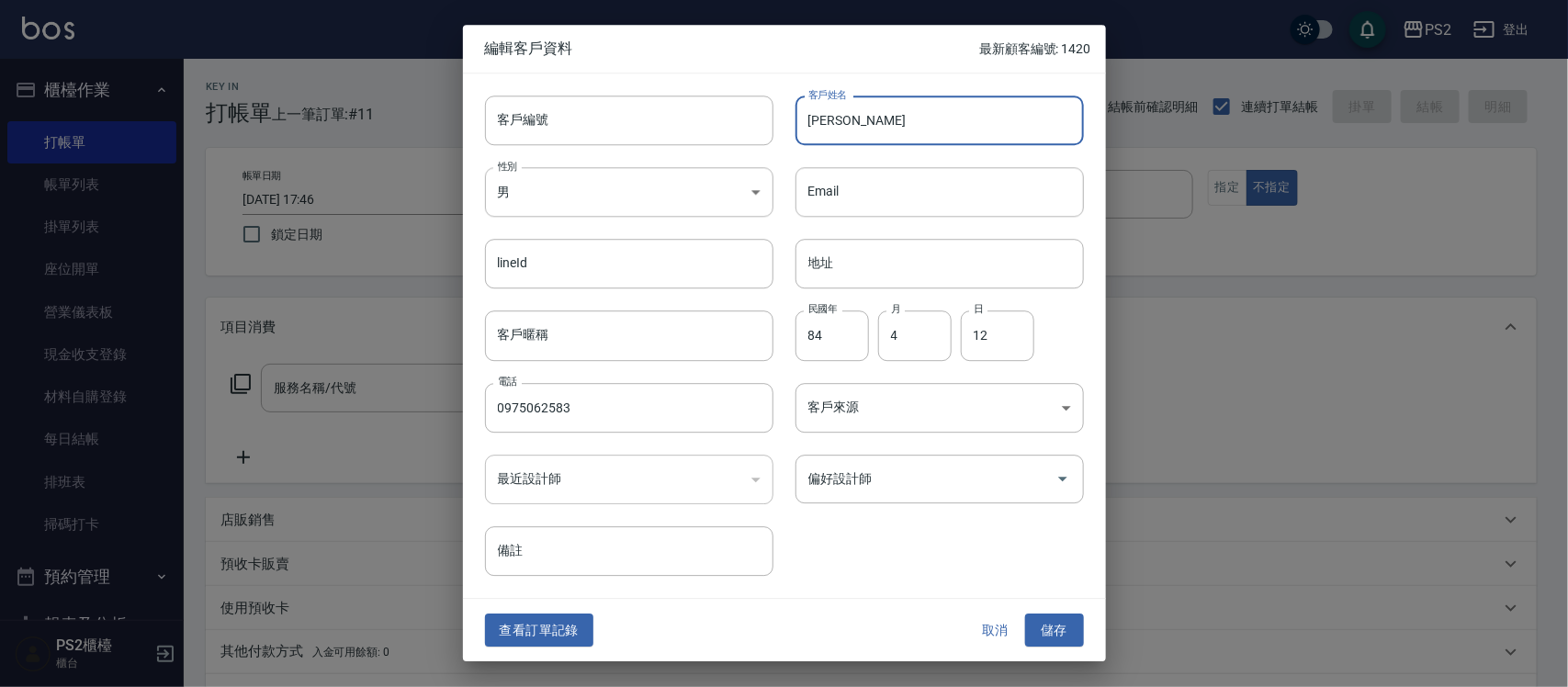
click at [825, 120] on input "[PERSON_NAME]" at bounding box center [940, 120] width 289 height 50
type input "[PERSON_NAME]"
click at [1078, 625] on button "儲存" at bounding box center [1055, 630] width 59 height 34
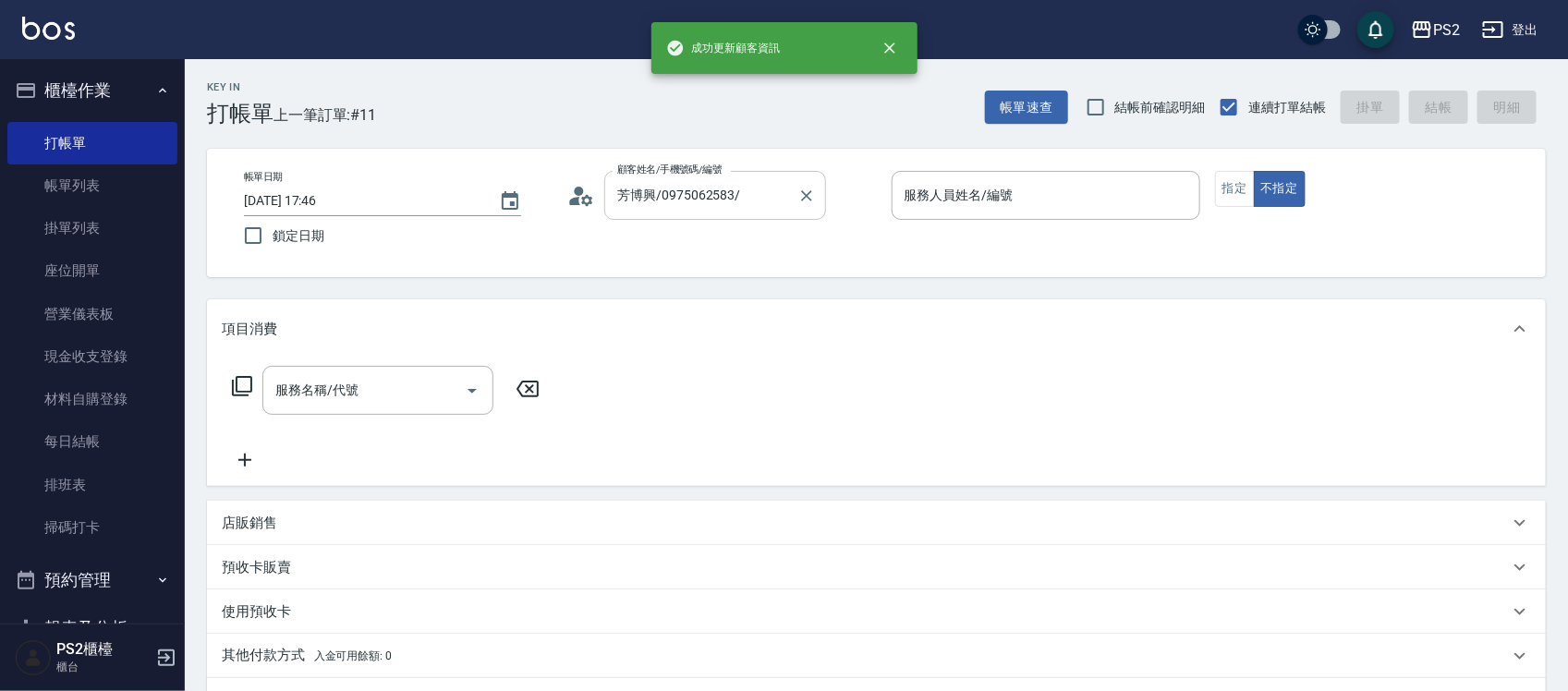
click at [769, 198] on input "芳博興/0975062583/" at bounding box center [701, 196] width 178 height 32
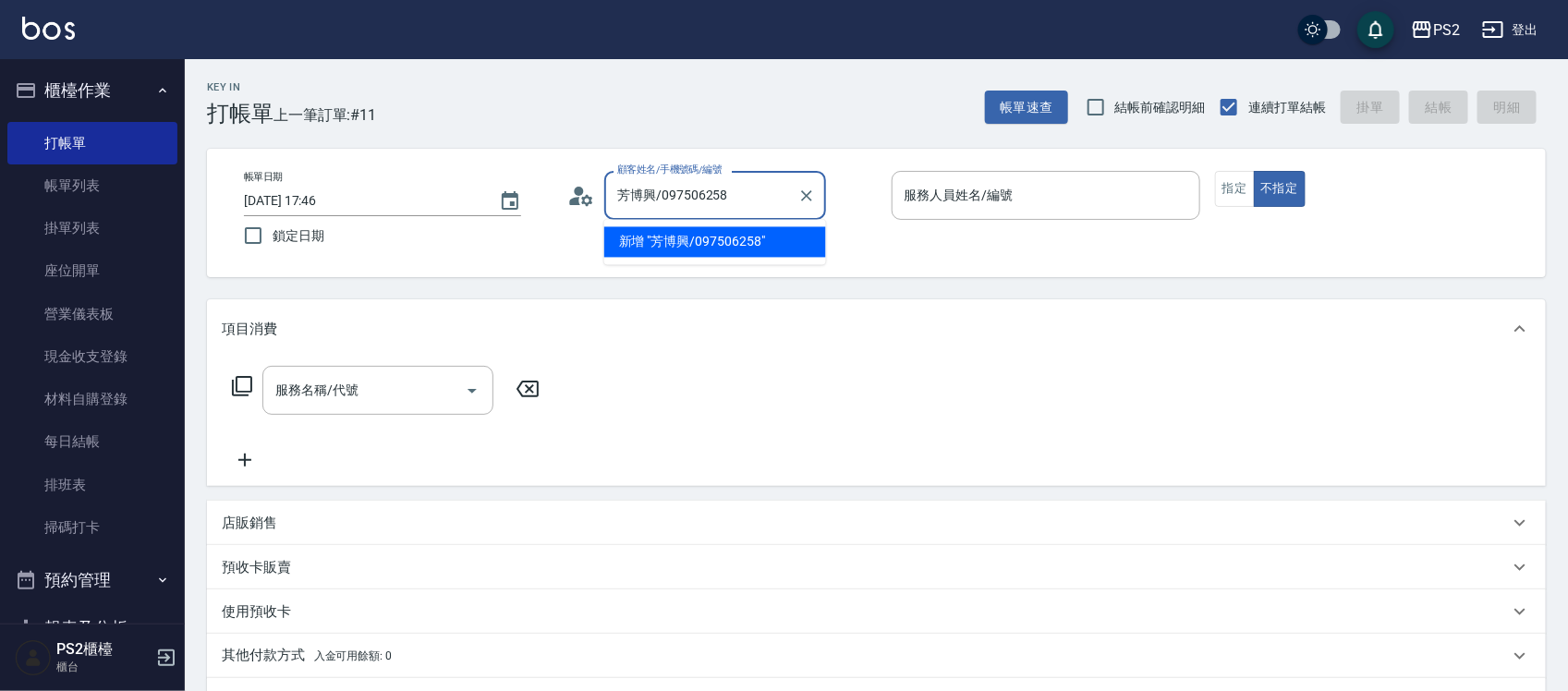
click at [658, 187] on input "芳博興/097506258" at bounding box center [701, 196] width 178 height 32
click at [620, 194] on input "/097506258" at bounding box center [701, 196] width 178 height 32
type input "/"
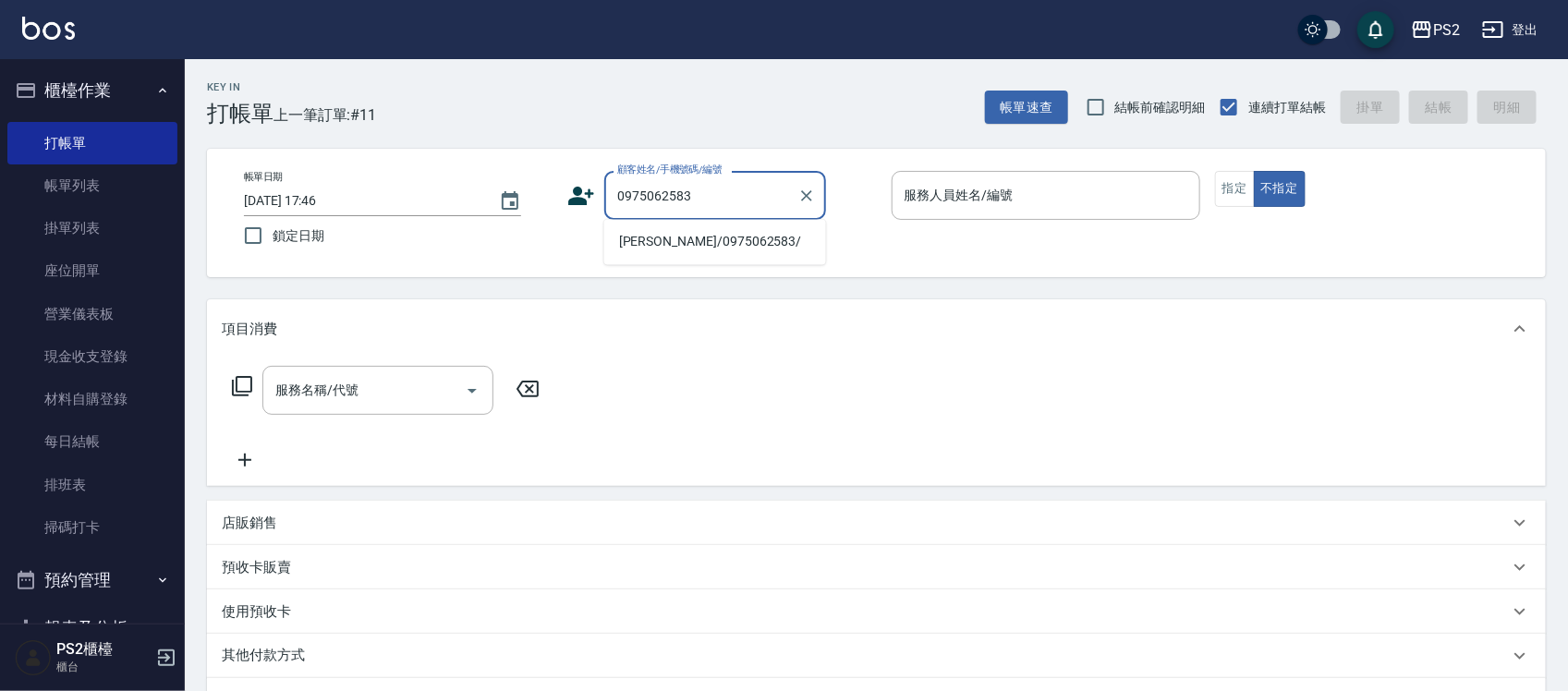
type input "[PERSON_NAME]/0975062583/"
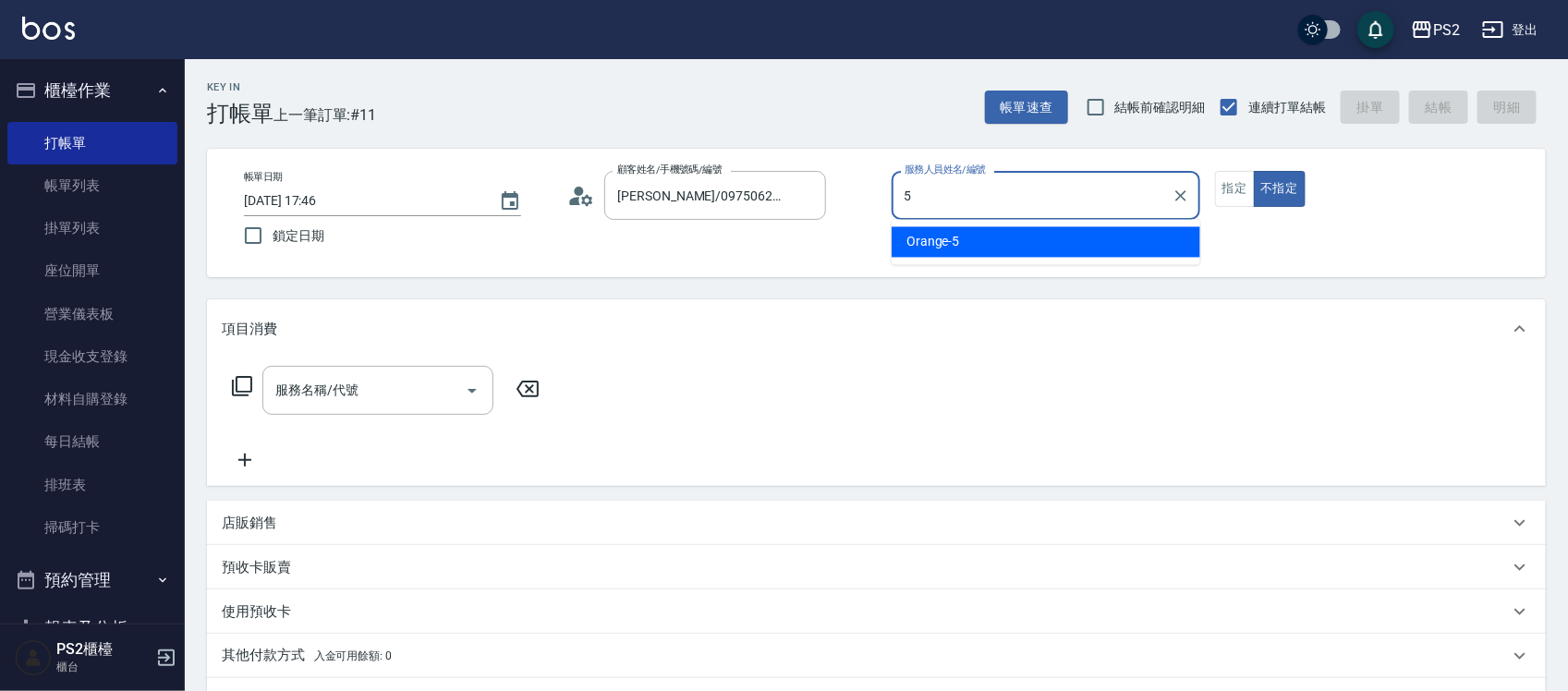
type input "Orange-5"
type button "false"
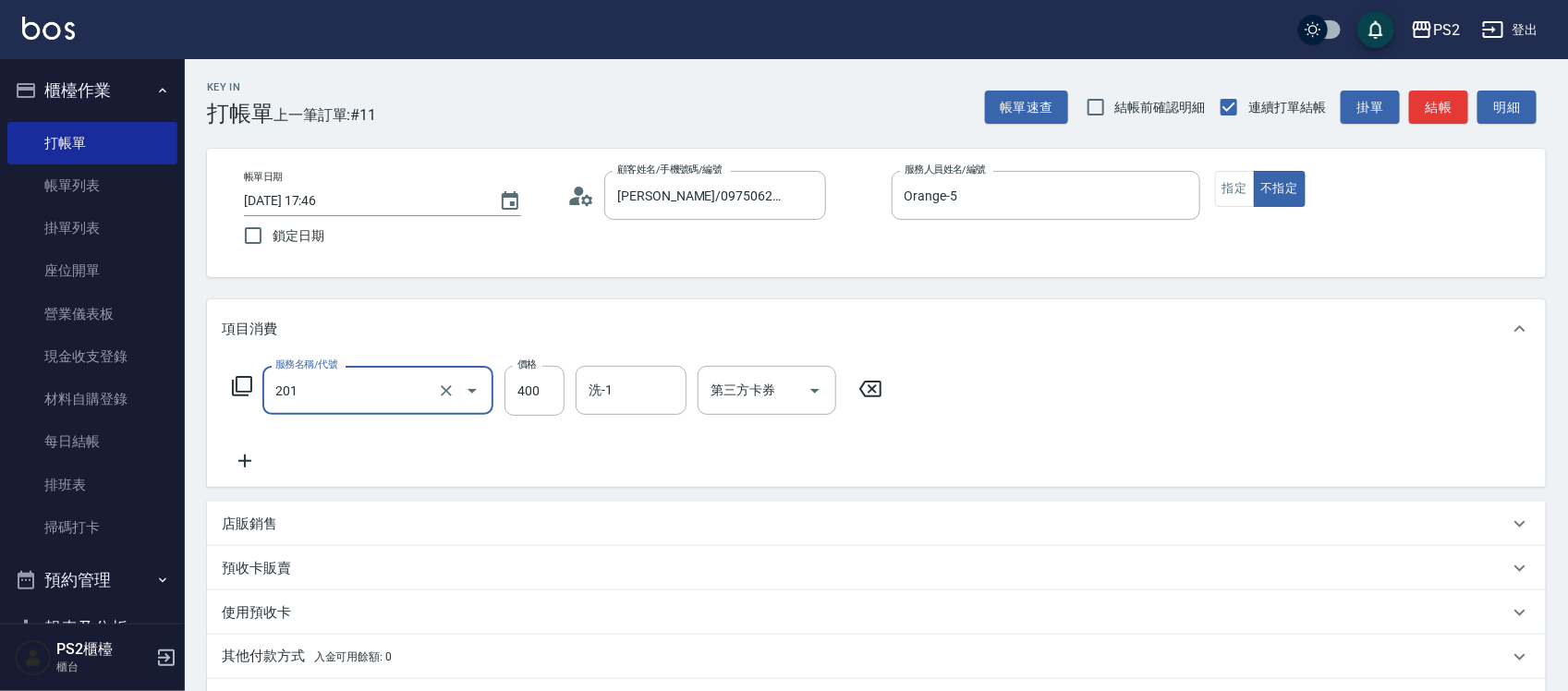
type input "C級洗剪400(201)"
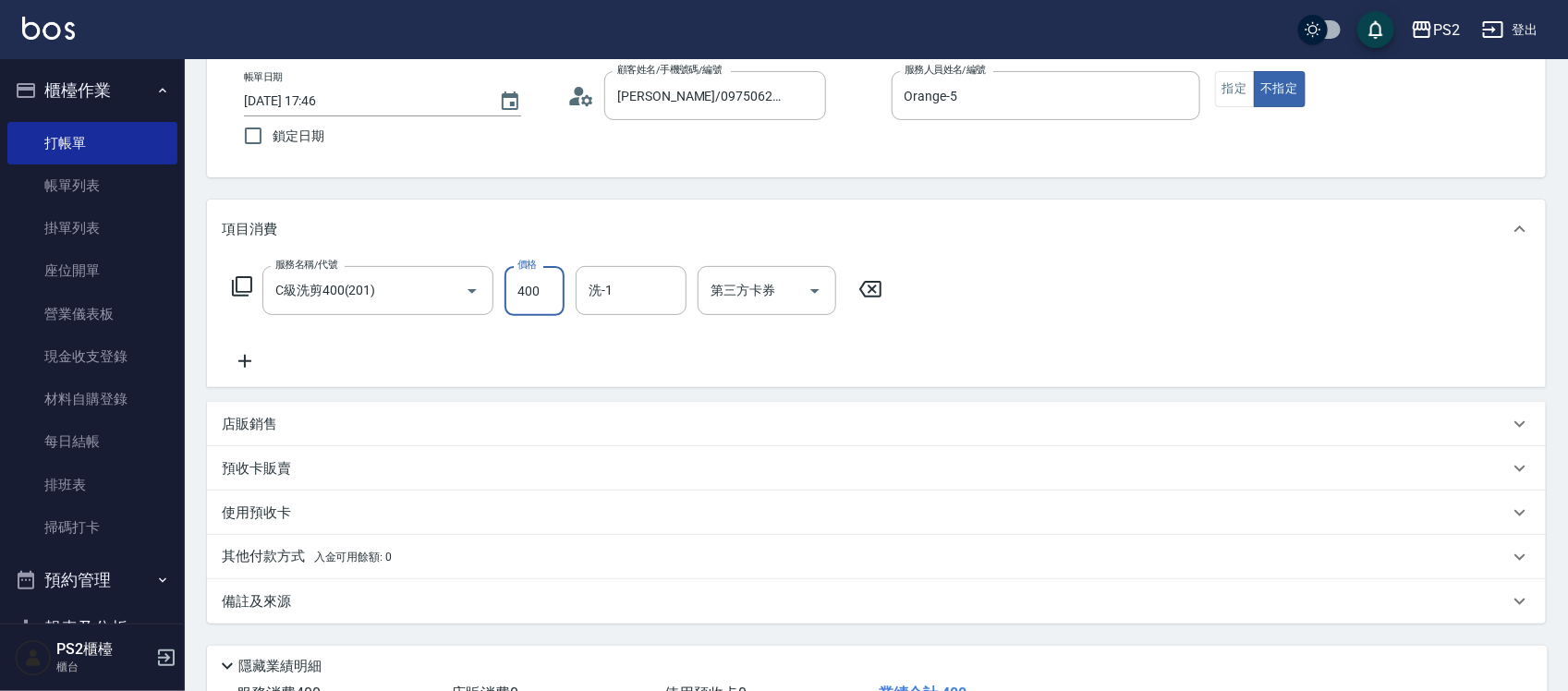
scroll to position [239, 0]
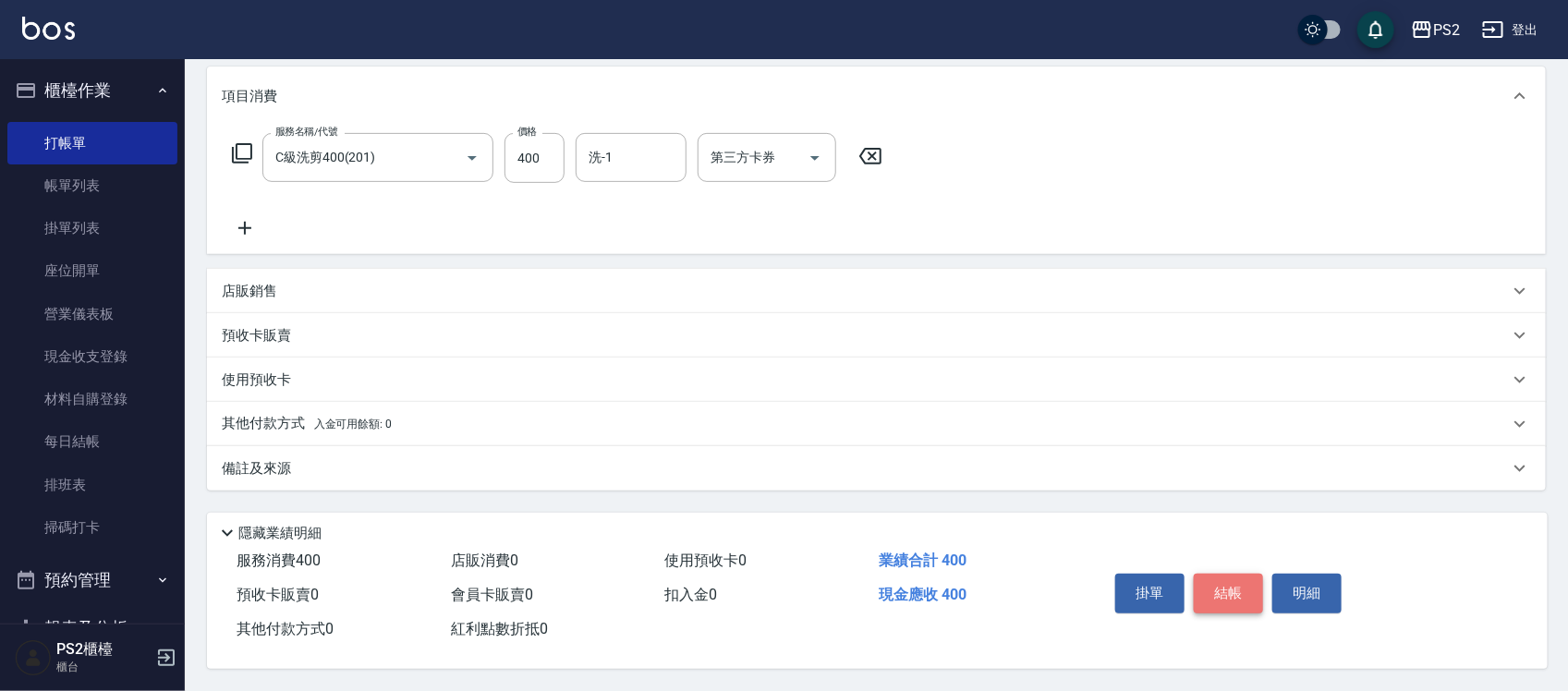
click at [1224, 585] on button "結帳" at bounding box center [1229, 592] width 70 height 39
type input "[DATE] 17:48"
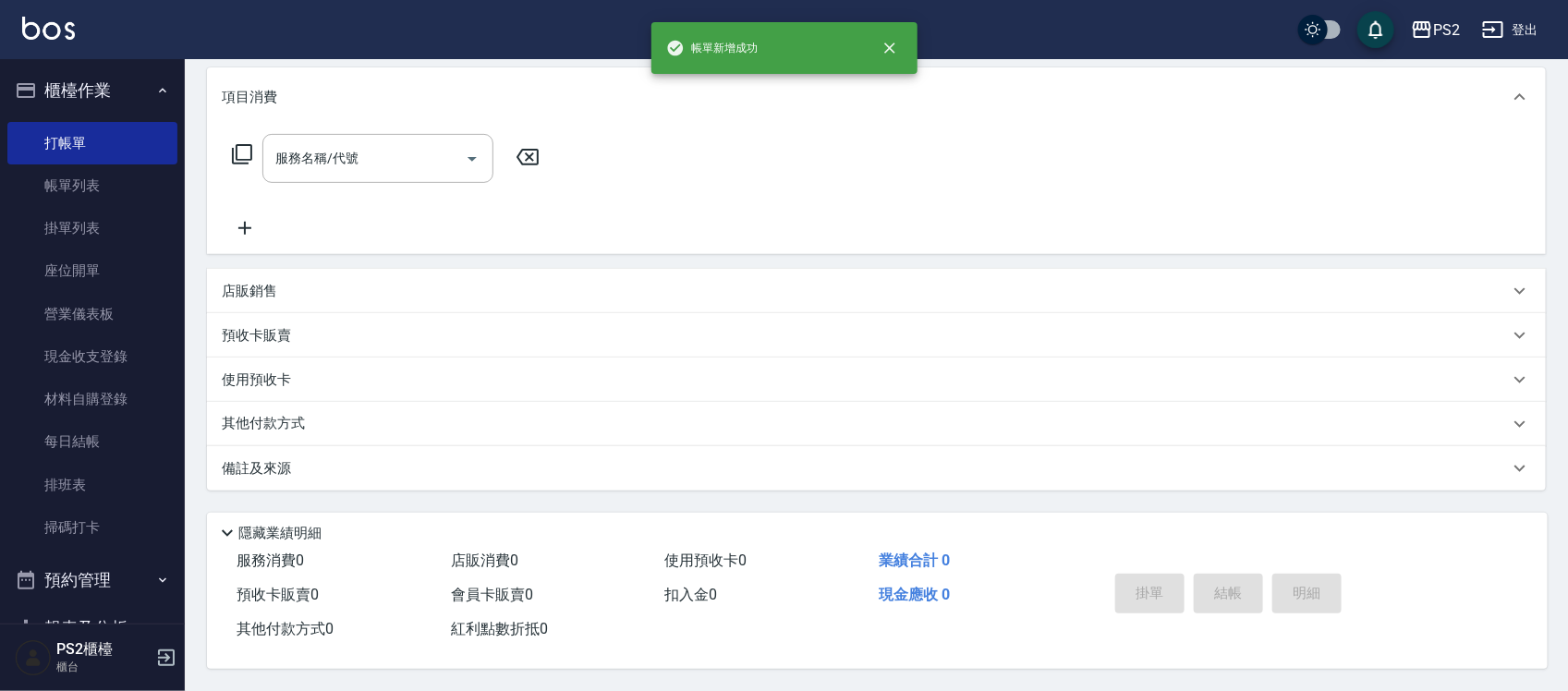
scroll to position [0, 0]
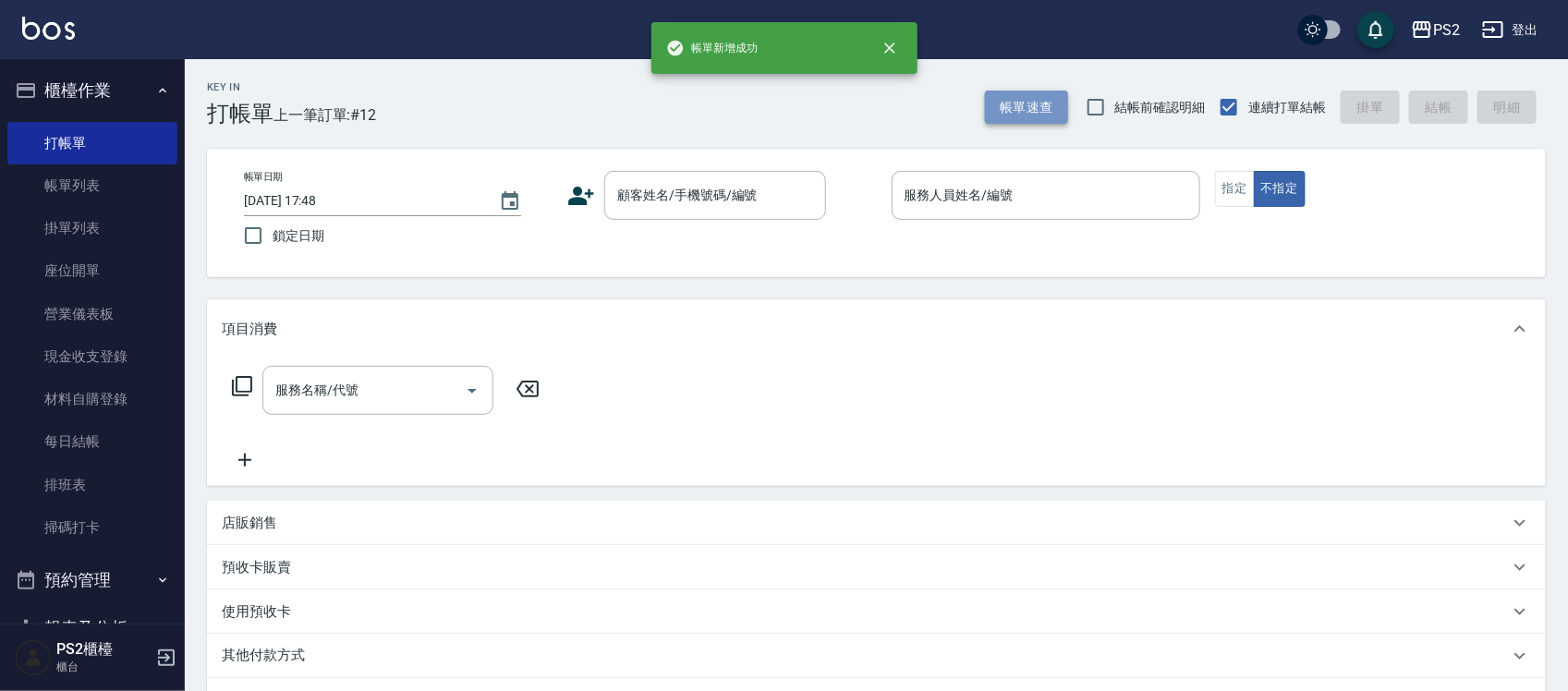
click at [1027, 97] on button "帳單速查" at bounding box center [1027, 107] width 83 height 34
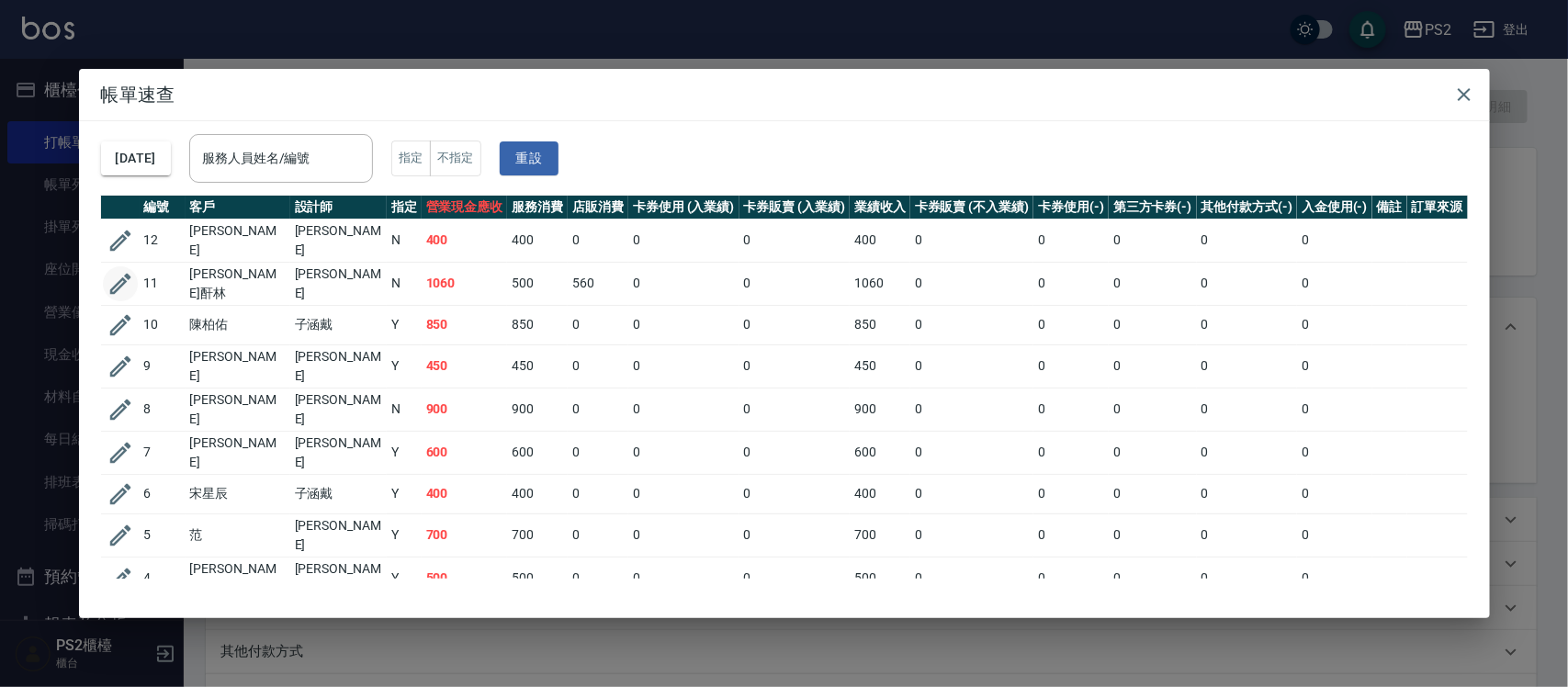
click at [130, 274] on icon "button" at bounding box center [120, 284] width 22 height 21
click at [130, 272] on link "座位開單" at bounding box center [92, 268] width 169 height 42
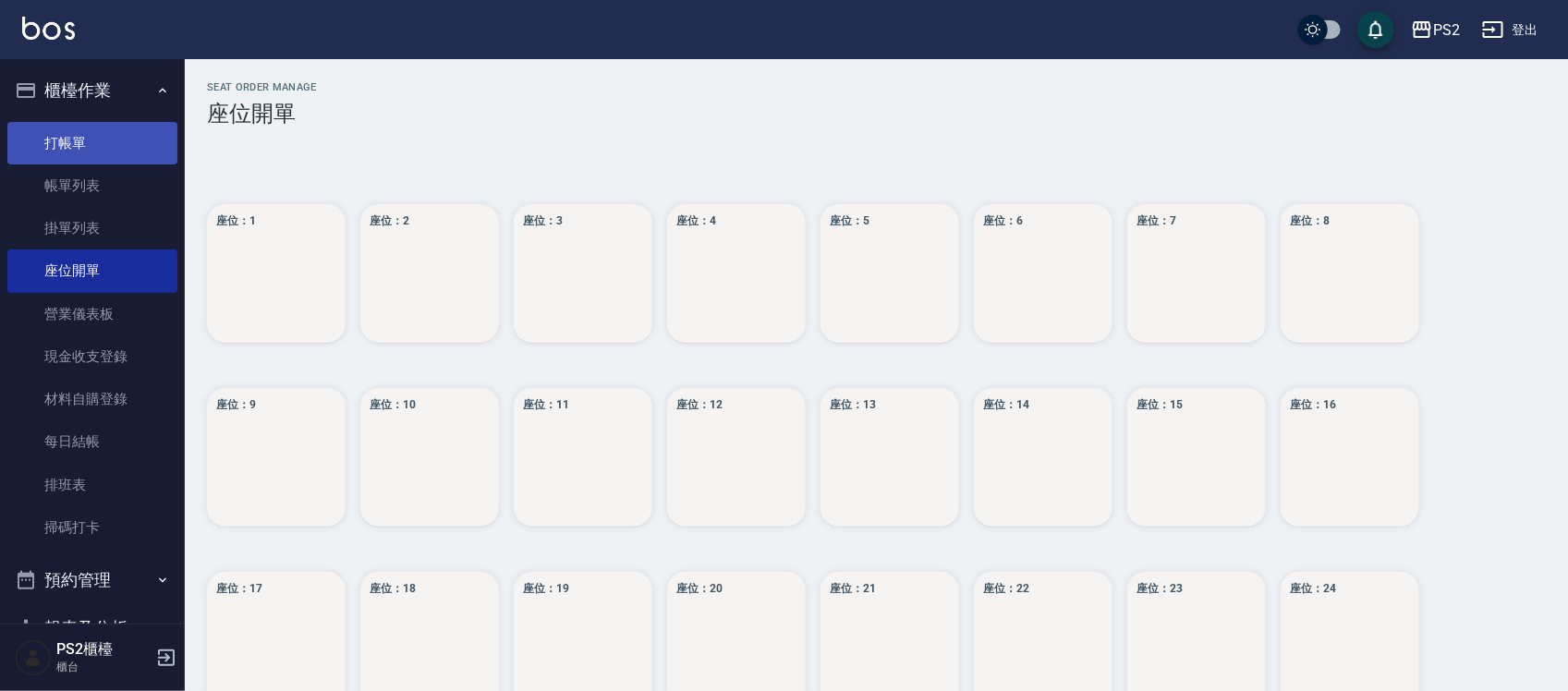
click at [98, 122] on link "打帳單" at bounding box center [92, 143] width 170 height 42
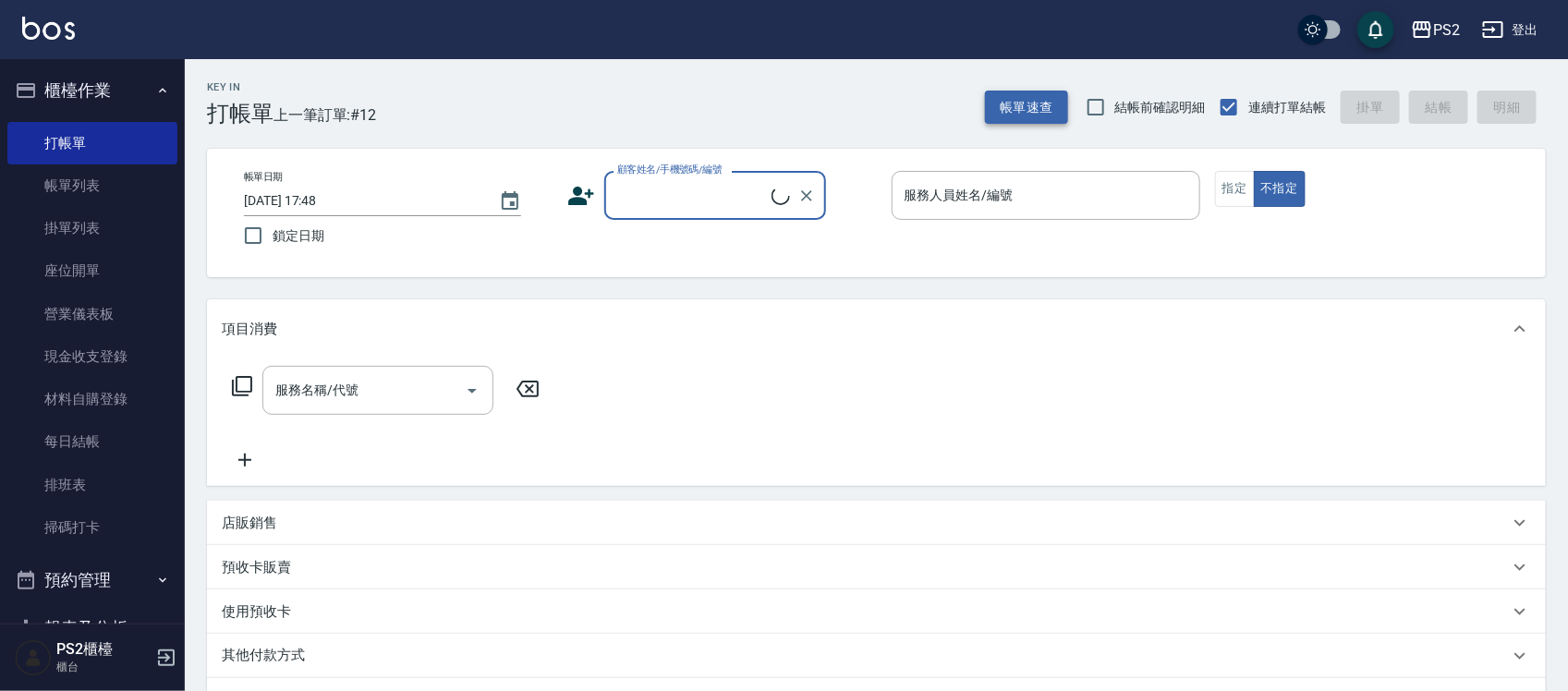
click at [996, 95] on button "帳單速查" at bounding box center [1027, 107] width 83 height 34
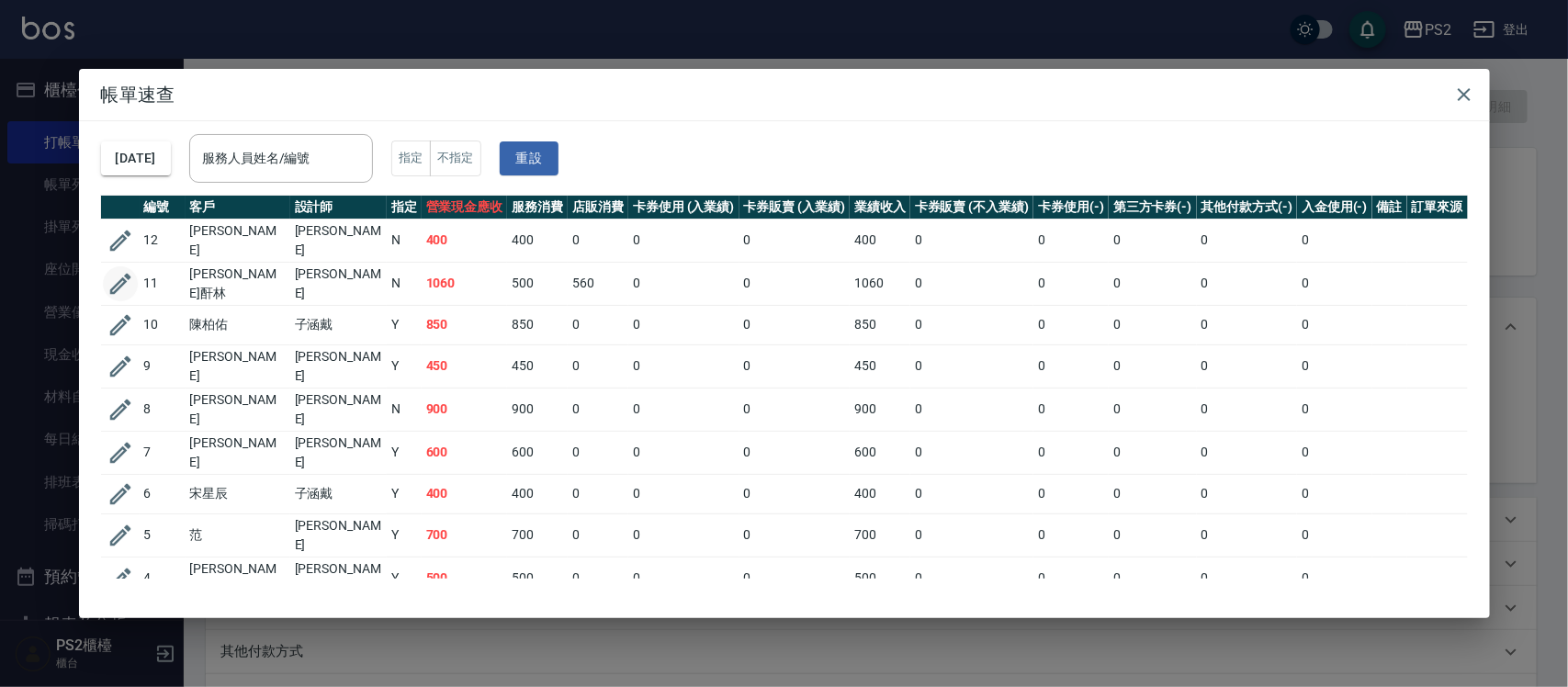
click at [111, 274] on icon "button" at bounding box center [120, 283] width 27 height 27
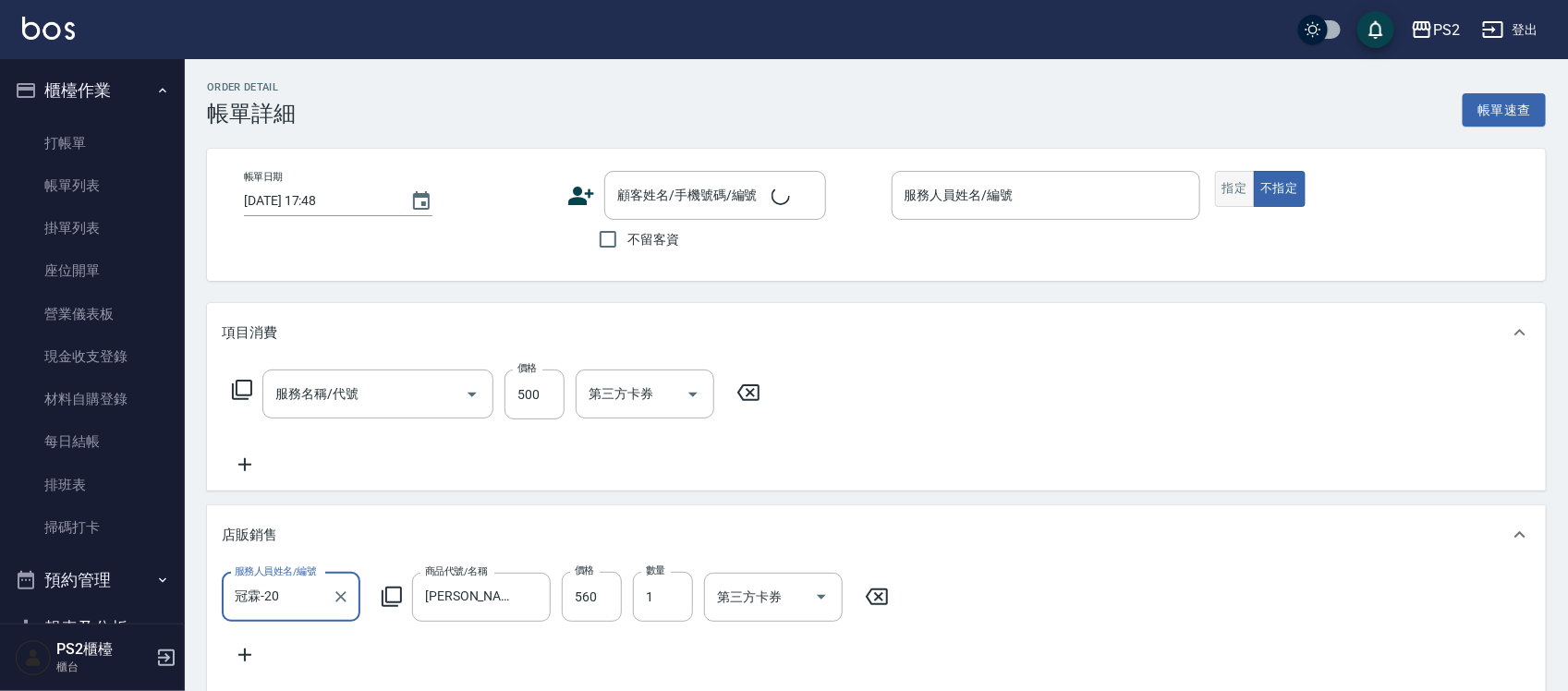
type input "C級洗剪400(201)"
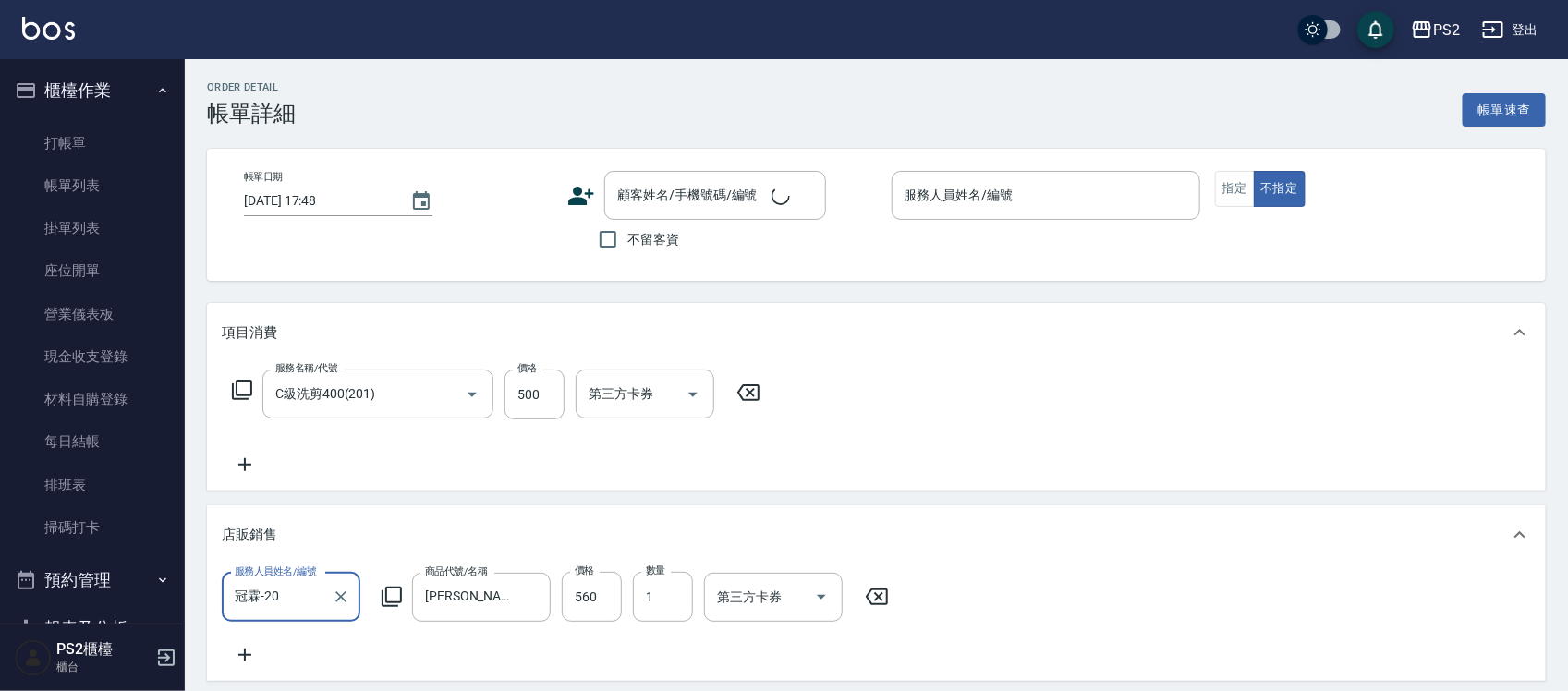
type input "[DATE] 17:38"
type input "[PERSON_NAME]-2"
type input "[PERSON_NAME]酐林/0966414906/"
click at [1239, 181] on button "指定" at bounding box center [1234, 189] width 39 height 36
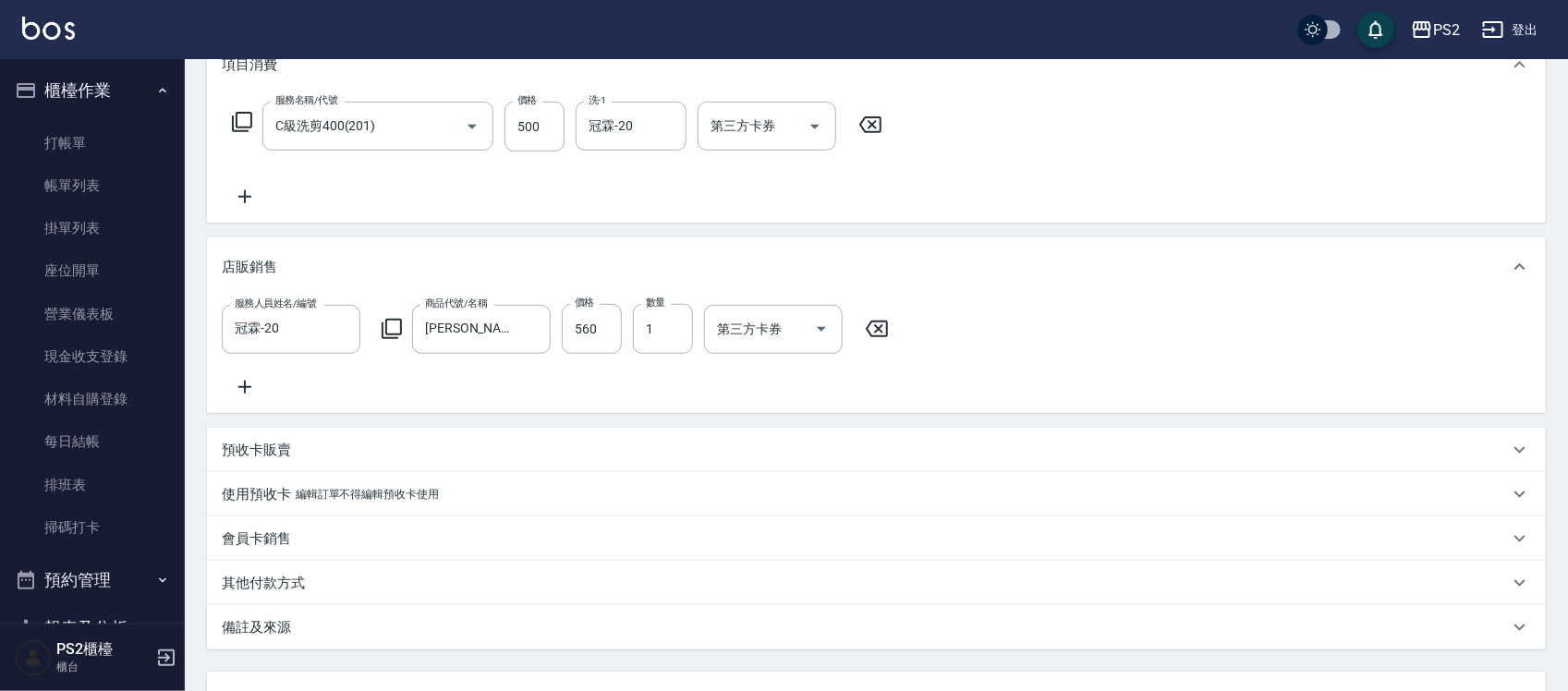
scroll to position [441, 0]
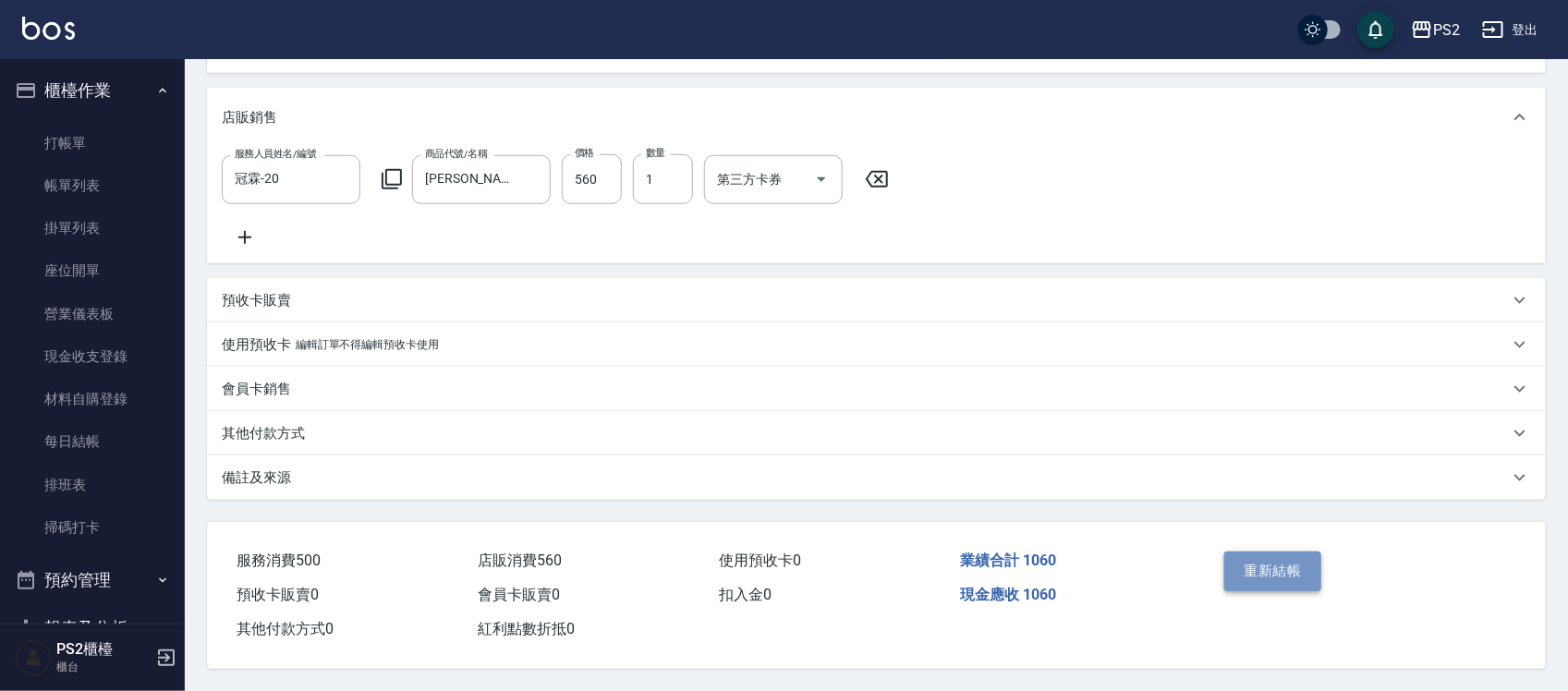
click at [1284, 556] on button "重新結帳" at bounding box center [1273, 571] width 98 height 39
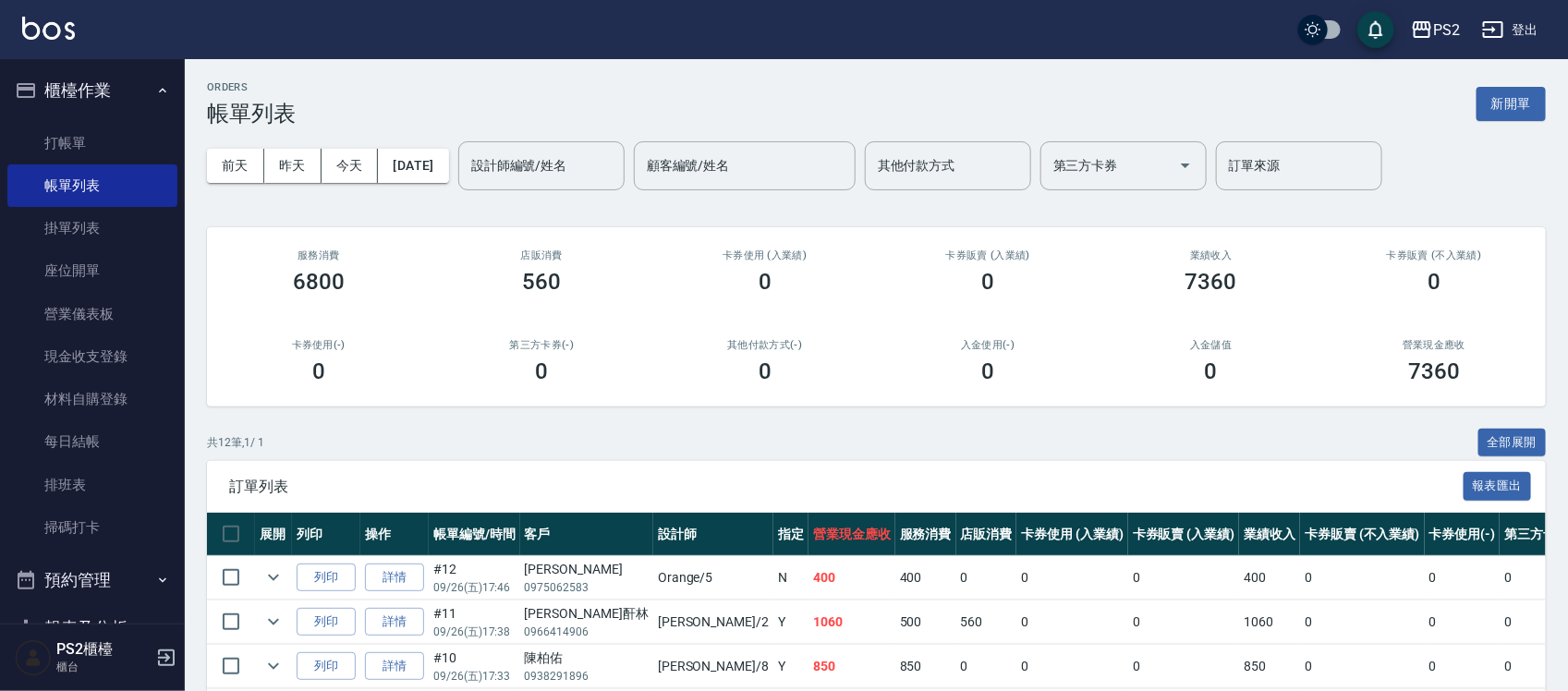
scroll to position [116, 0]
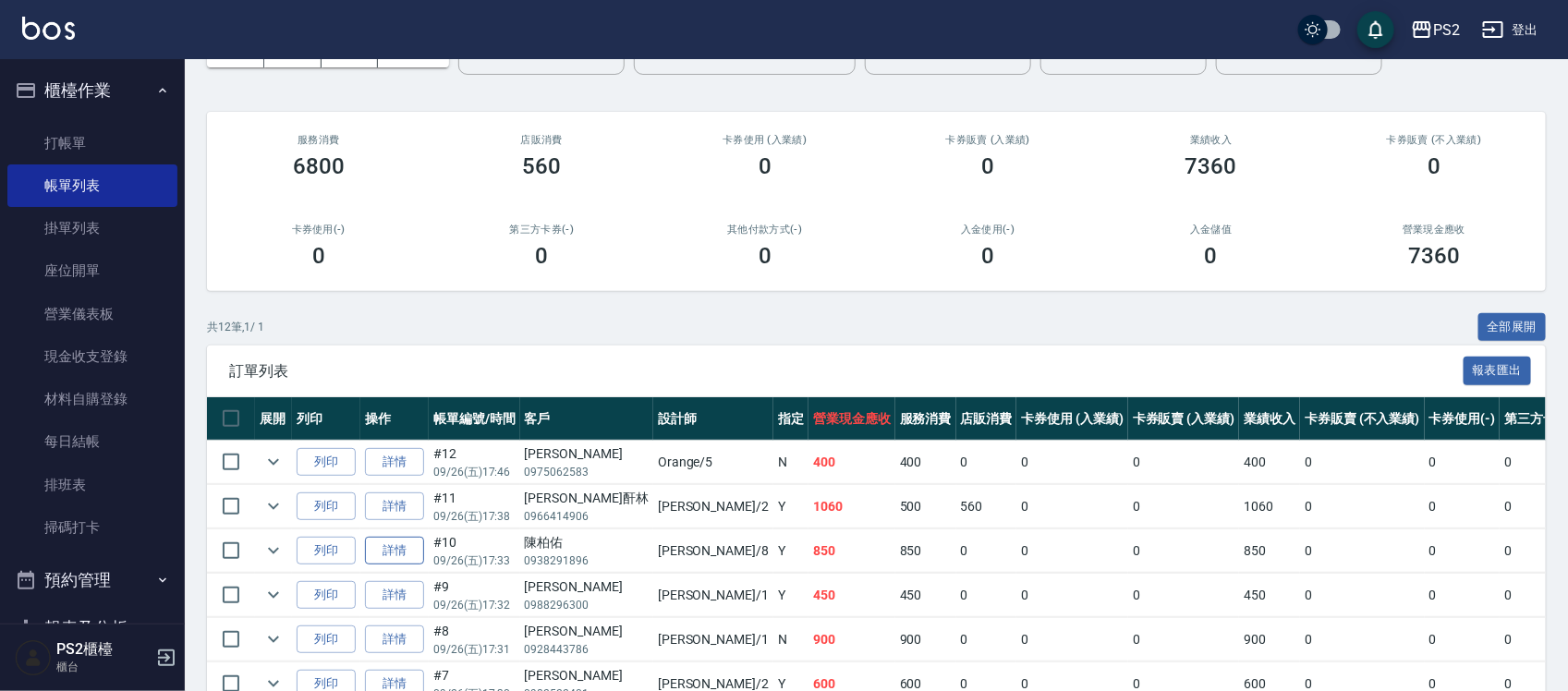
click at [400, 548] on link "詳情" at bounding box center [394, 551] width 59 height 28
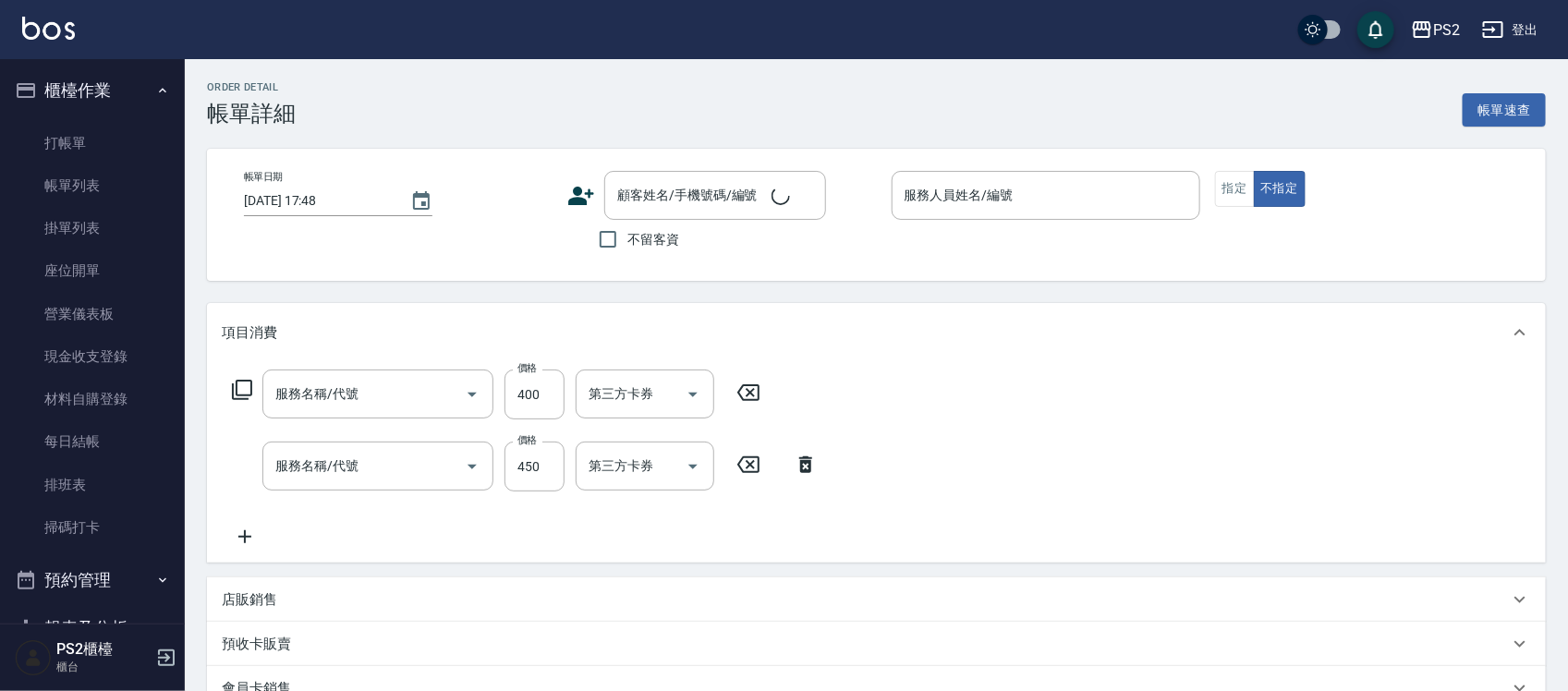
type input "[DATE] 17:33"
type input "Lori-8"
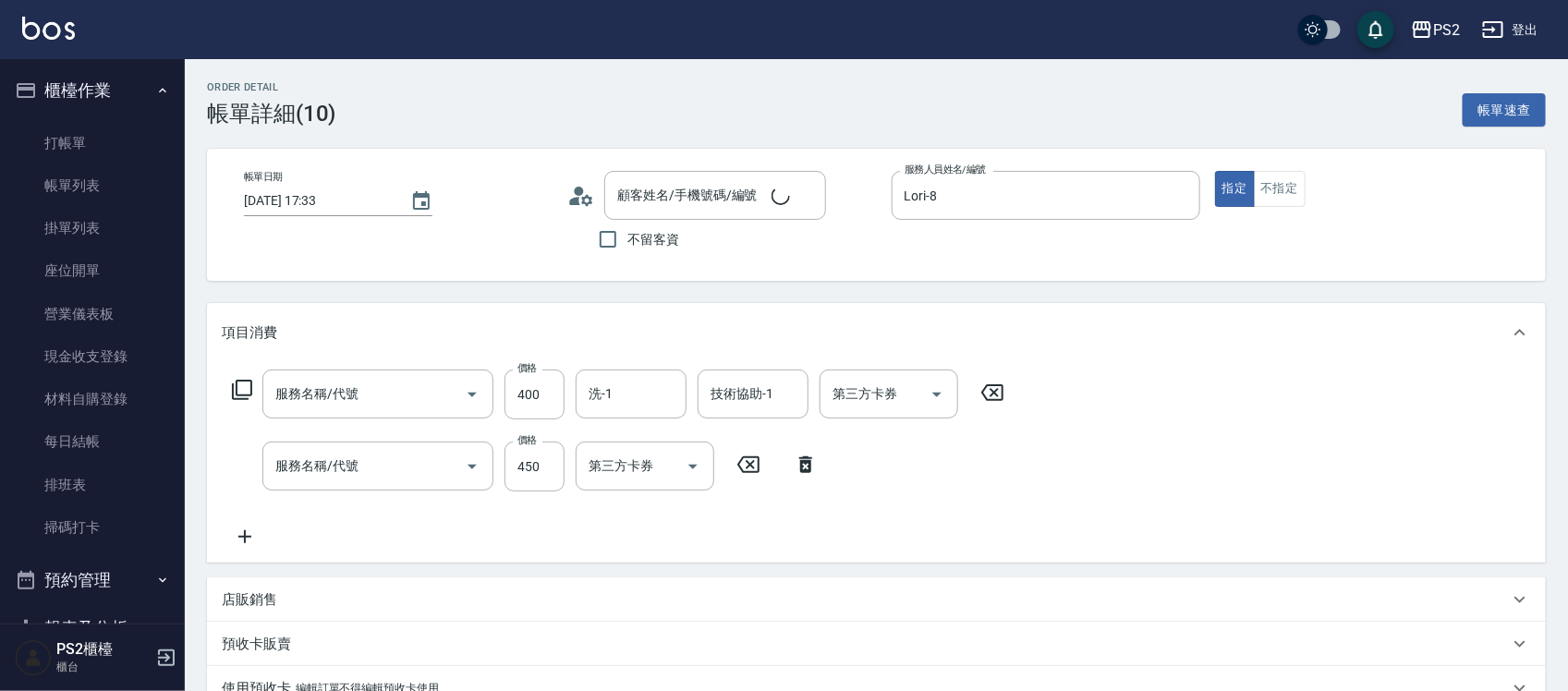
type input "[PERSON_NAME]/0938291896/"
type input "精油洗髮(102)"
type input "A級單剪(106)"
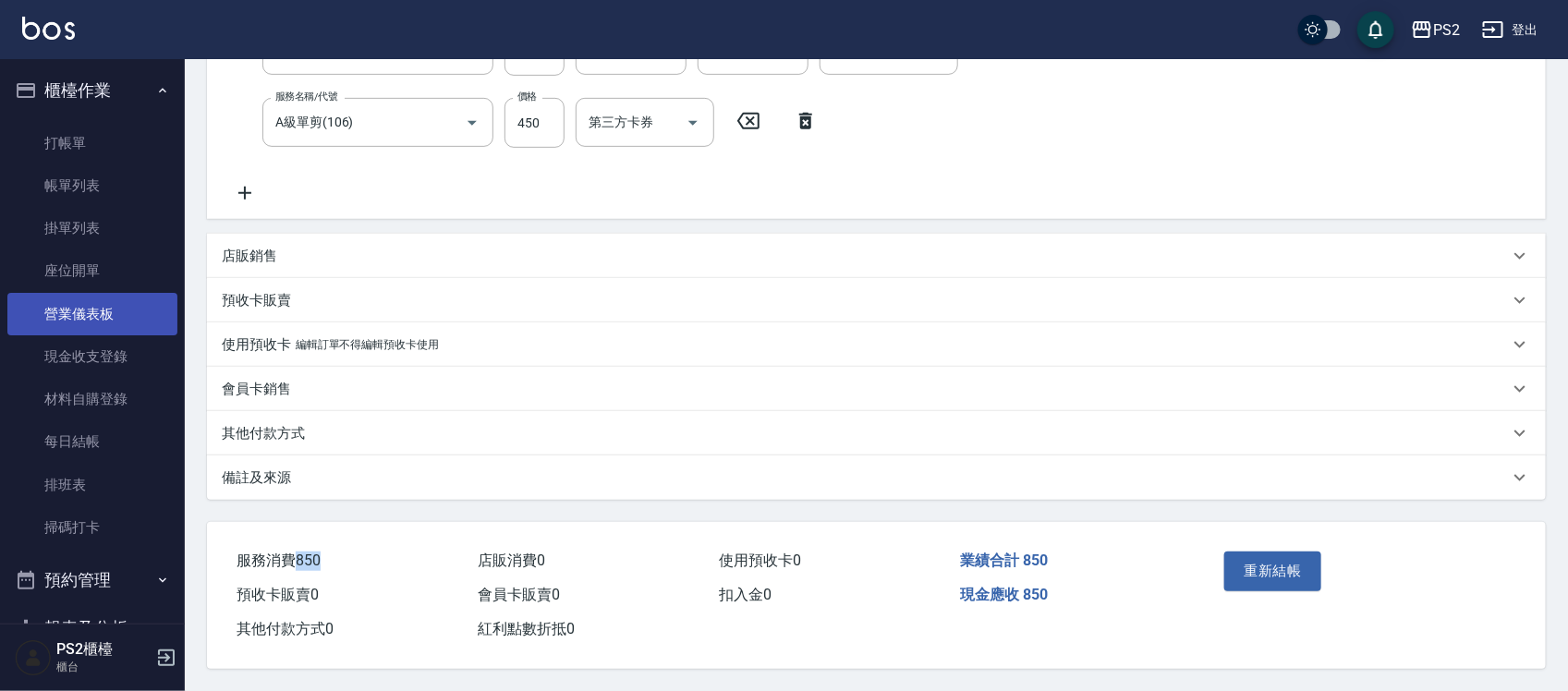
scroll to position [116, 0]
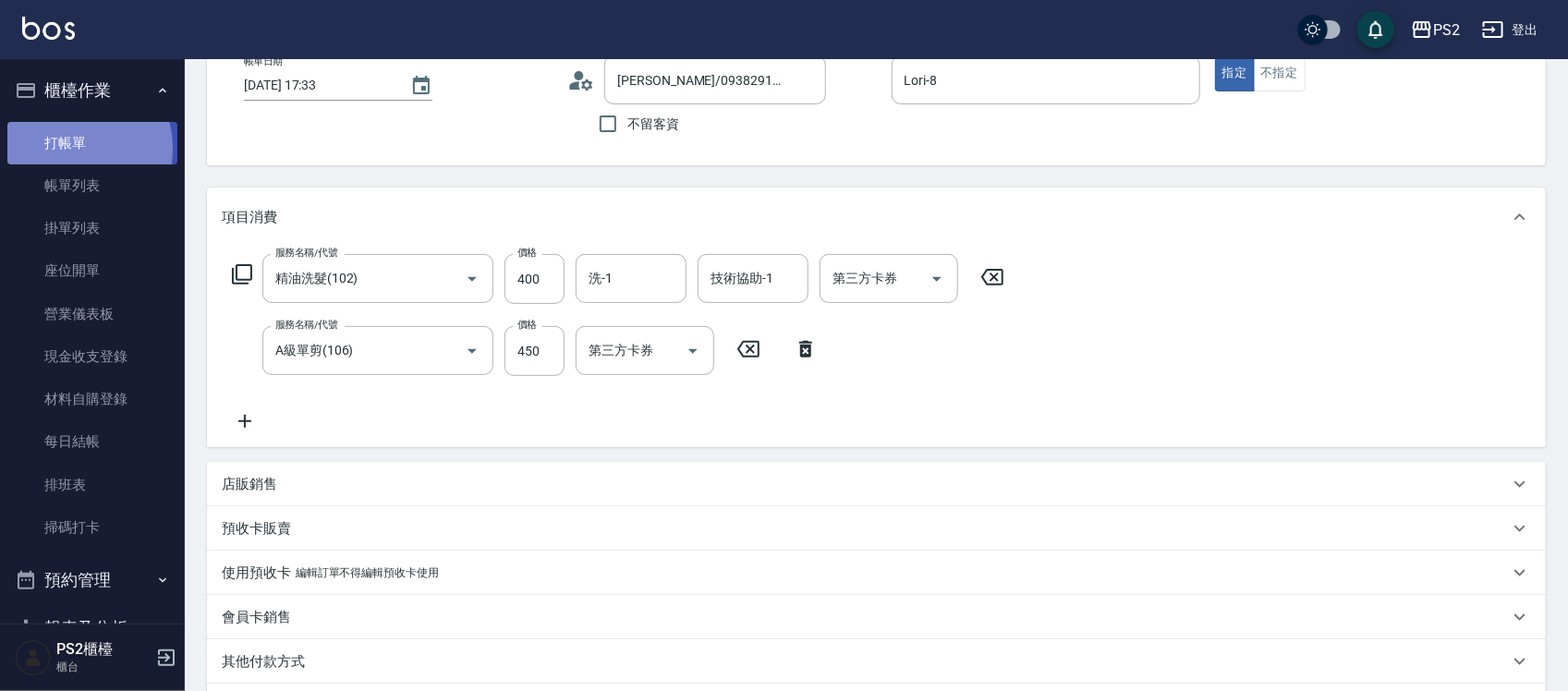
click at [71, 148] on link "打帳單" at bounding box center [92, 143] width 170 height 42
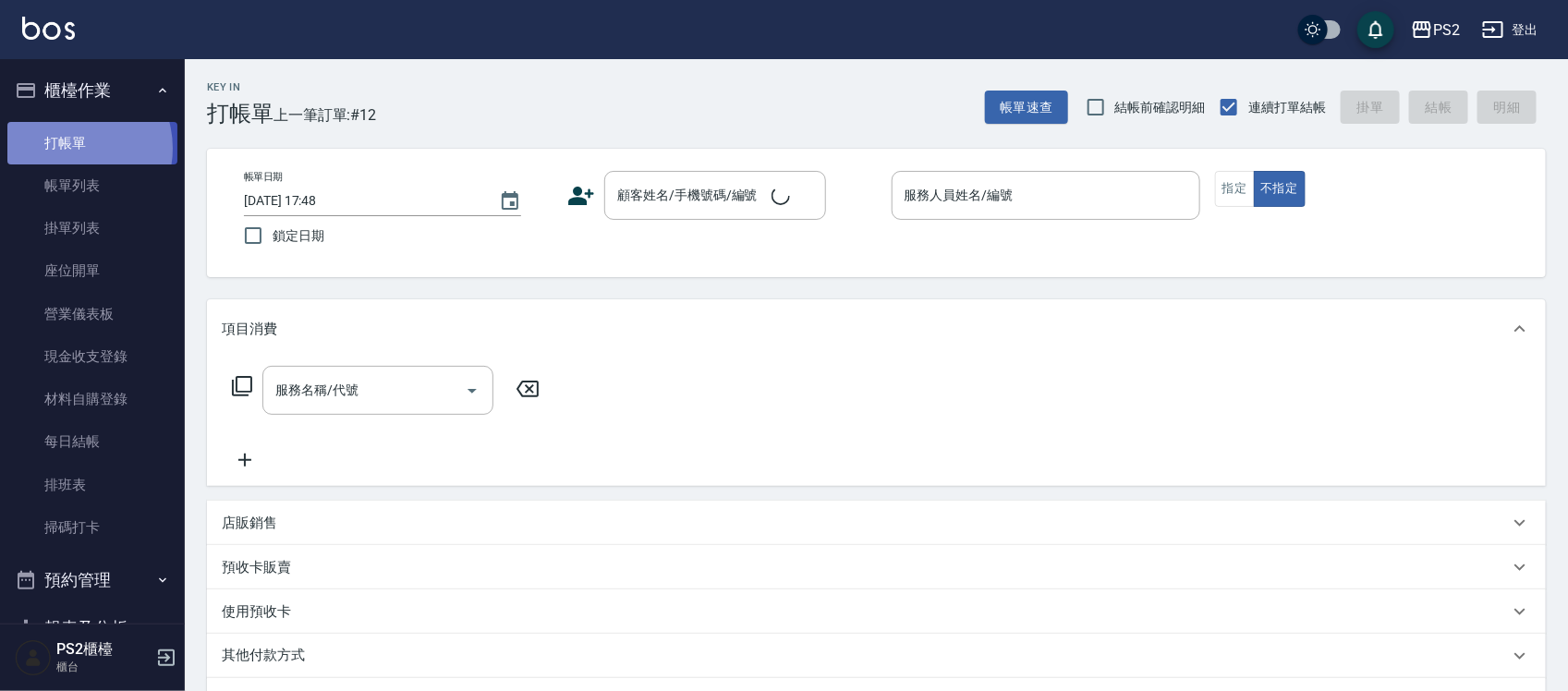
click at [72, 148] on link "打帳單" at bounding box center [92, 143] width 170 height 42
click at [1030, 102] on button "帳單速查" at bounding box center [1027, 107] width 83 height 34
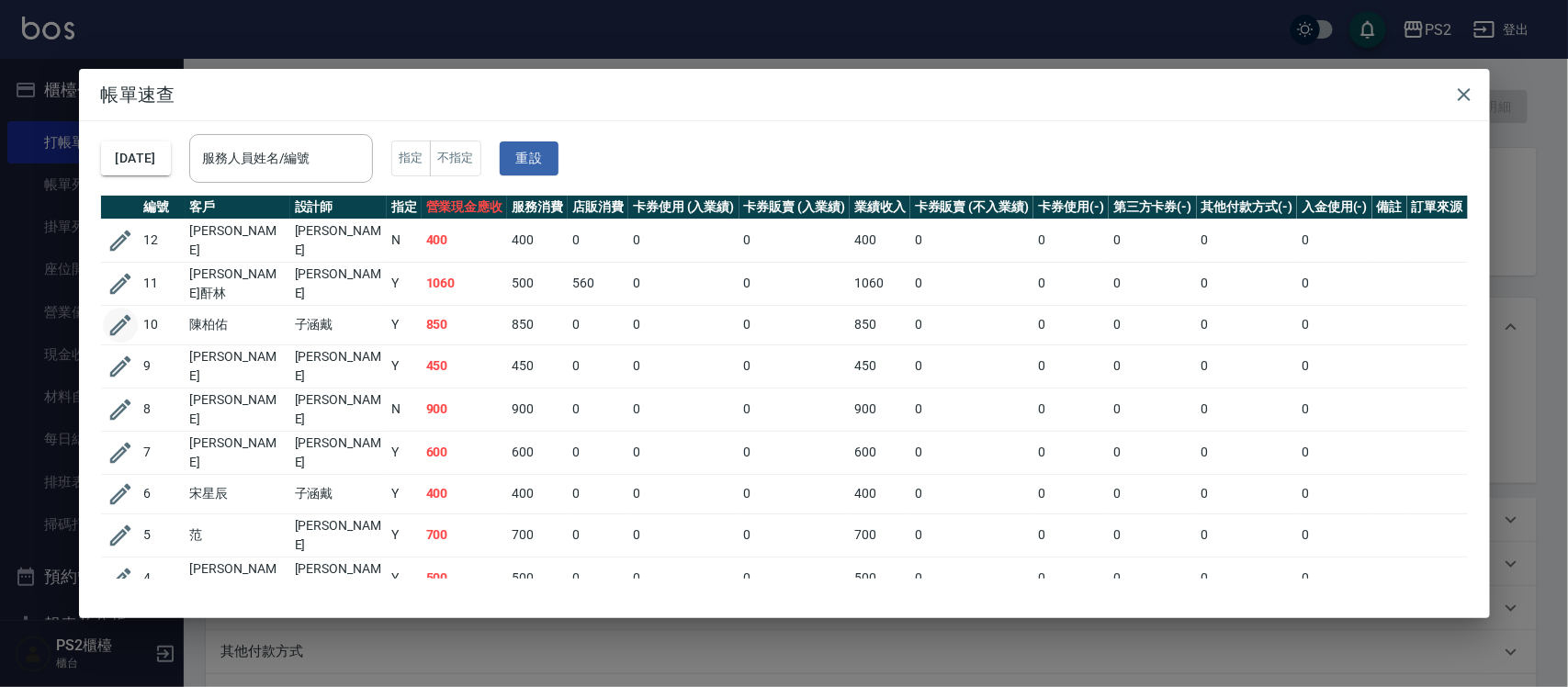
click at [115, 311] on icon "button" at bounding box center [120, 324] width 27 height 27
click at [115, 309] on link "營業儀表板" at bounding box center [92, 312] width 169 height 42
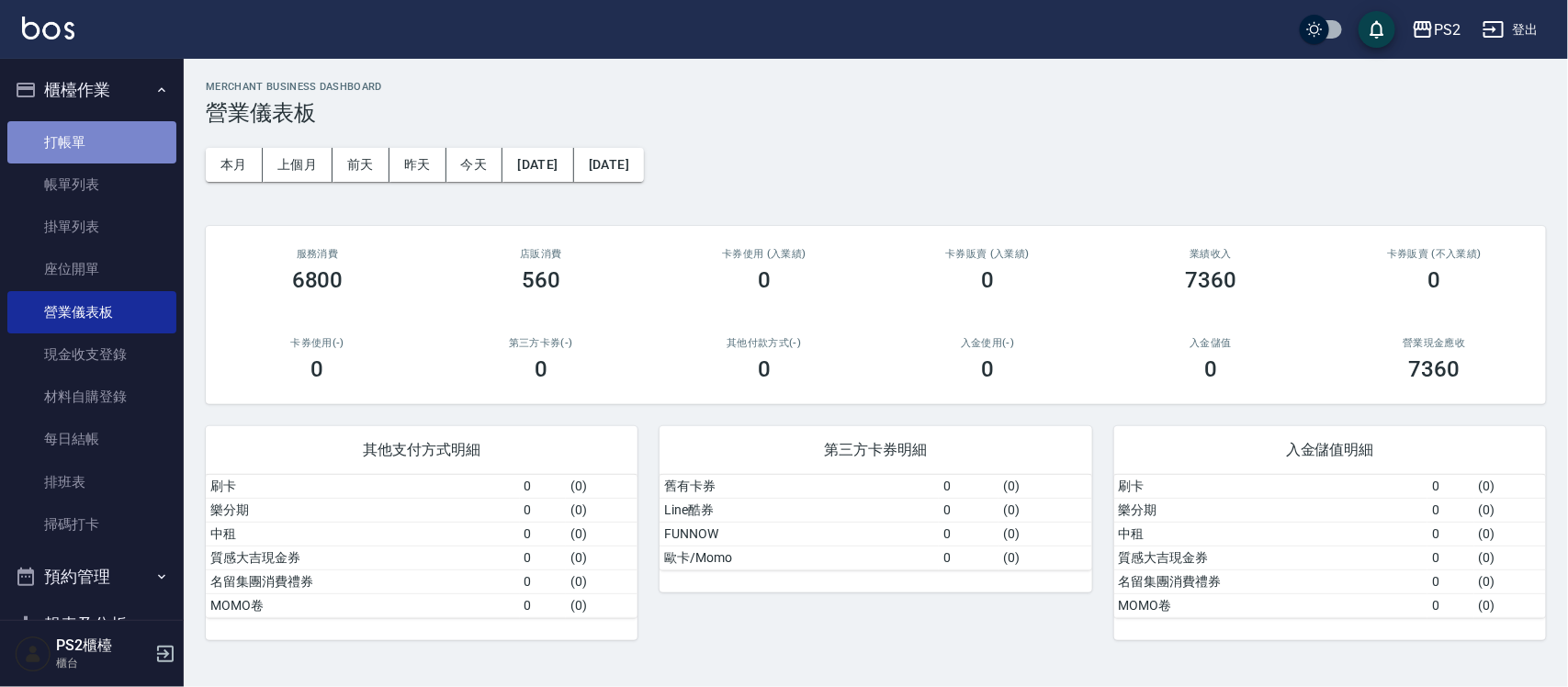
click at [102, 129] on link "打帳單" at bounding box center [92, 142] width 169 height 42
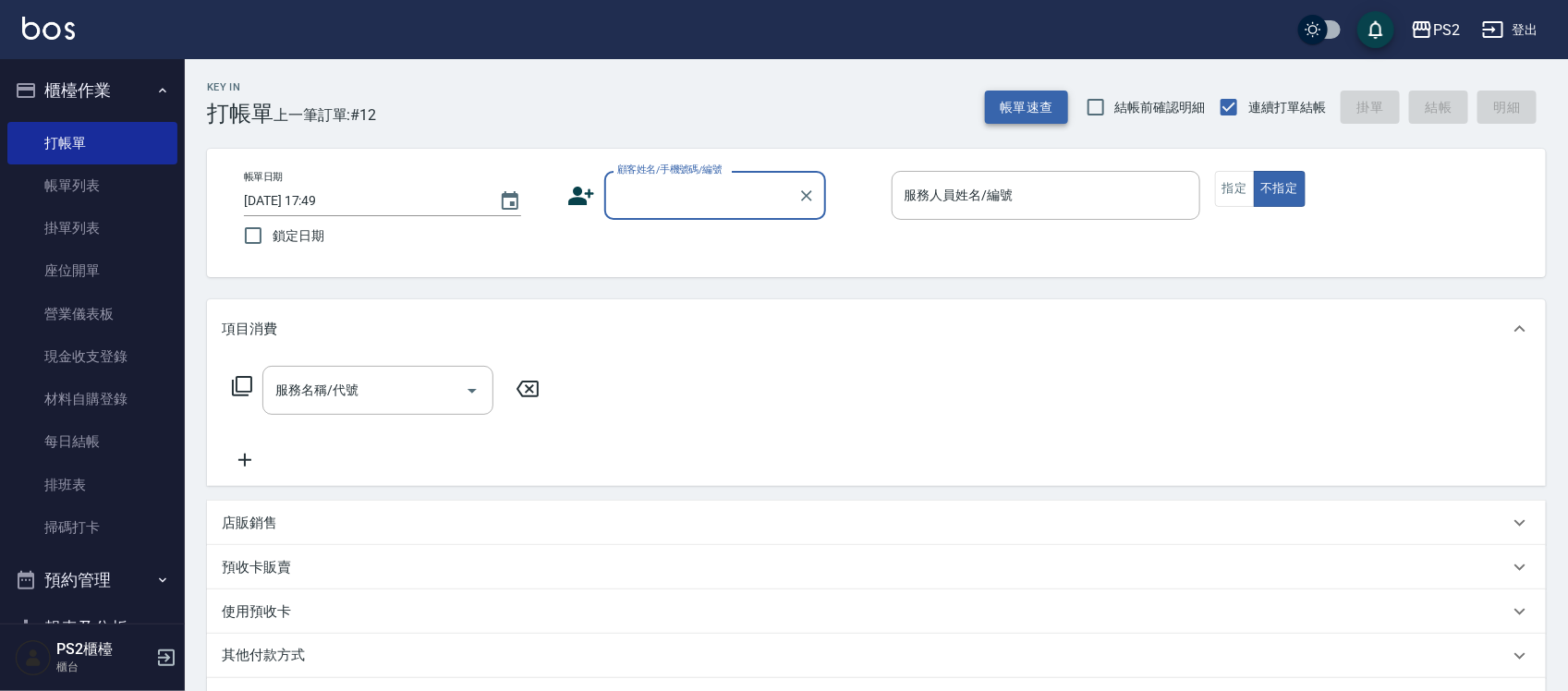
click at [1017, 109] on button "帳單速查" at bounding box center [1027, 107] width 83 height 34
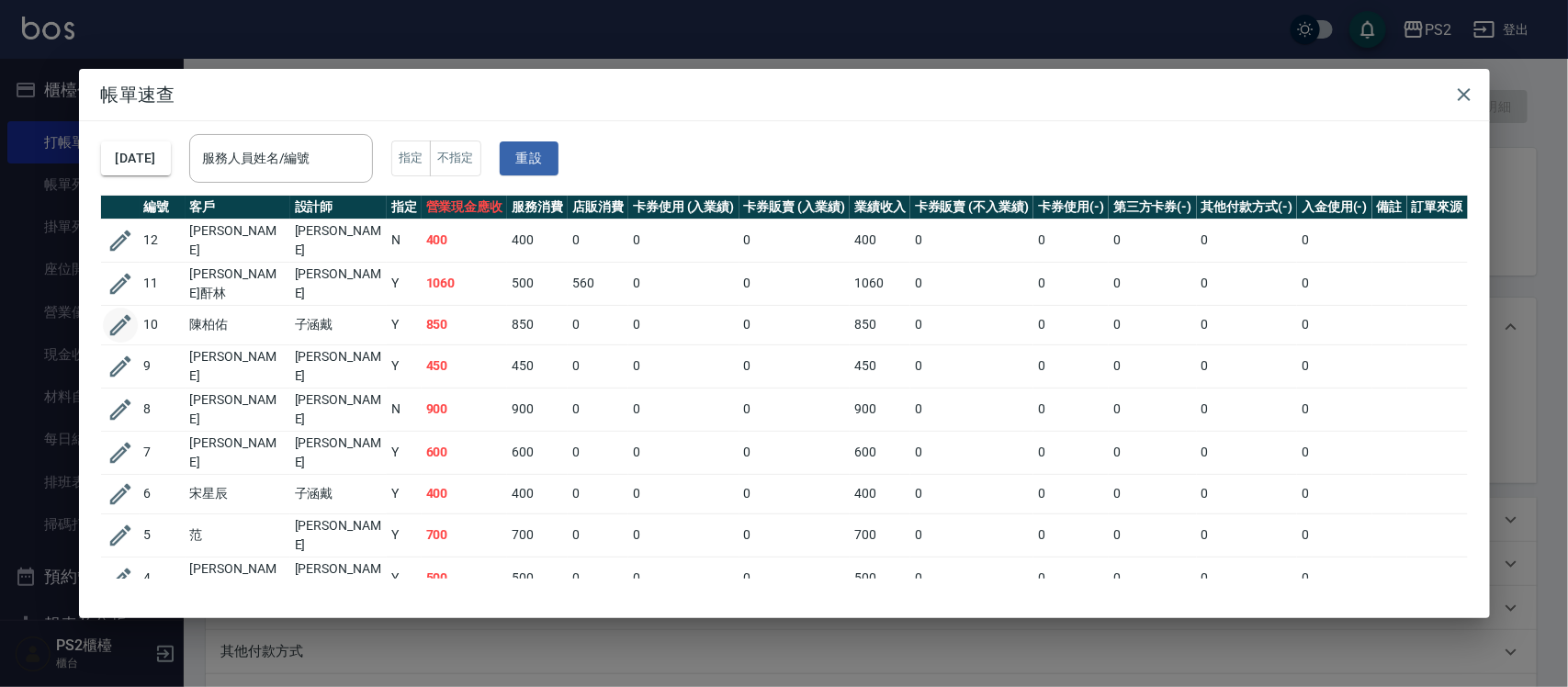
click at [125, 315] on icon "button" at bounding box center [120, 325] width 22 height 21
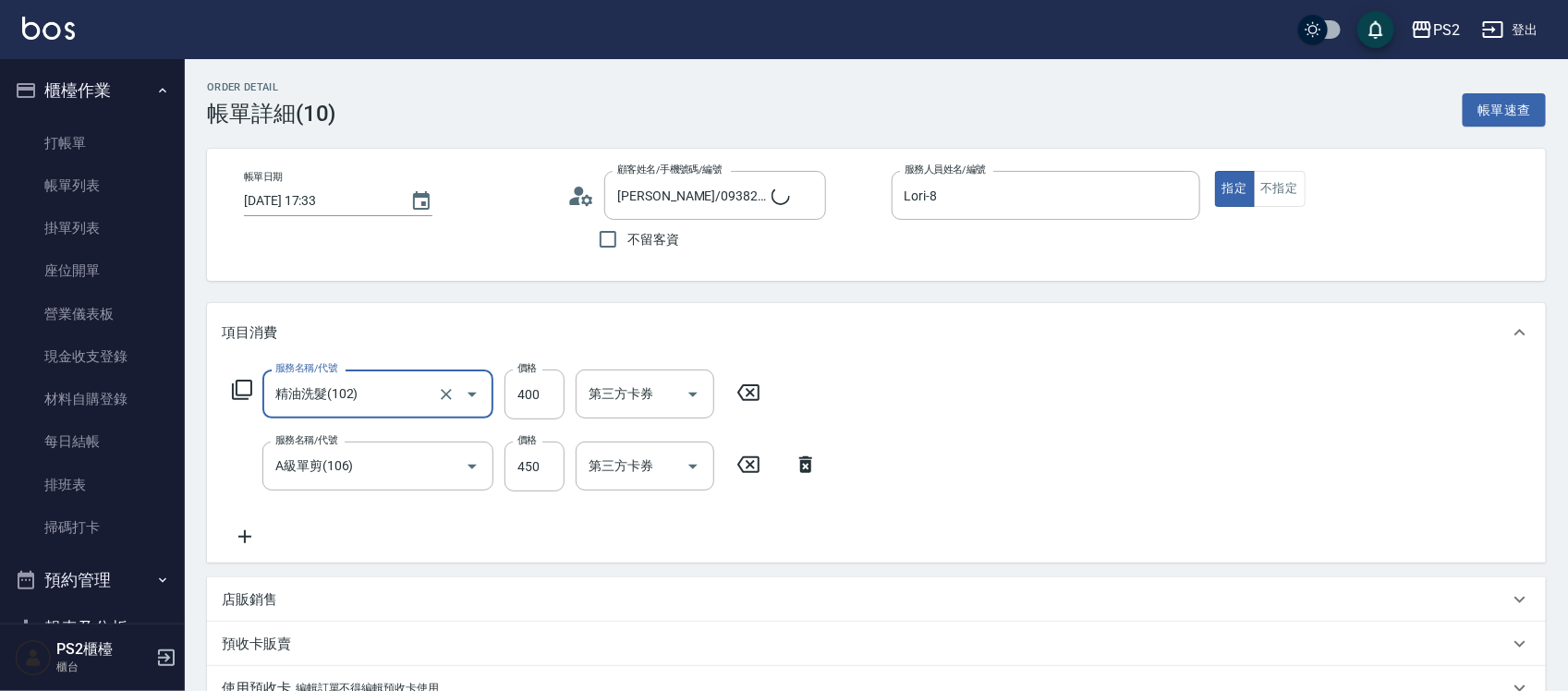
type input "[PERSON_NAME]/0938291896/"
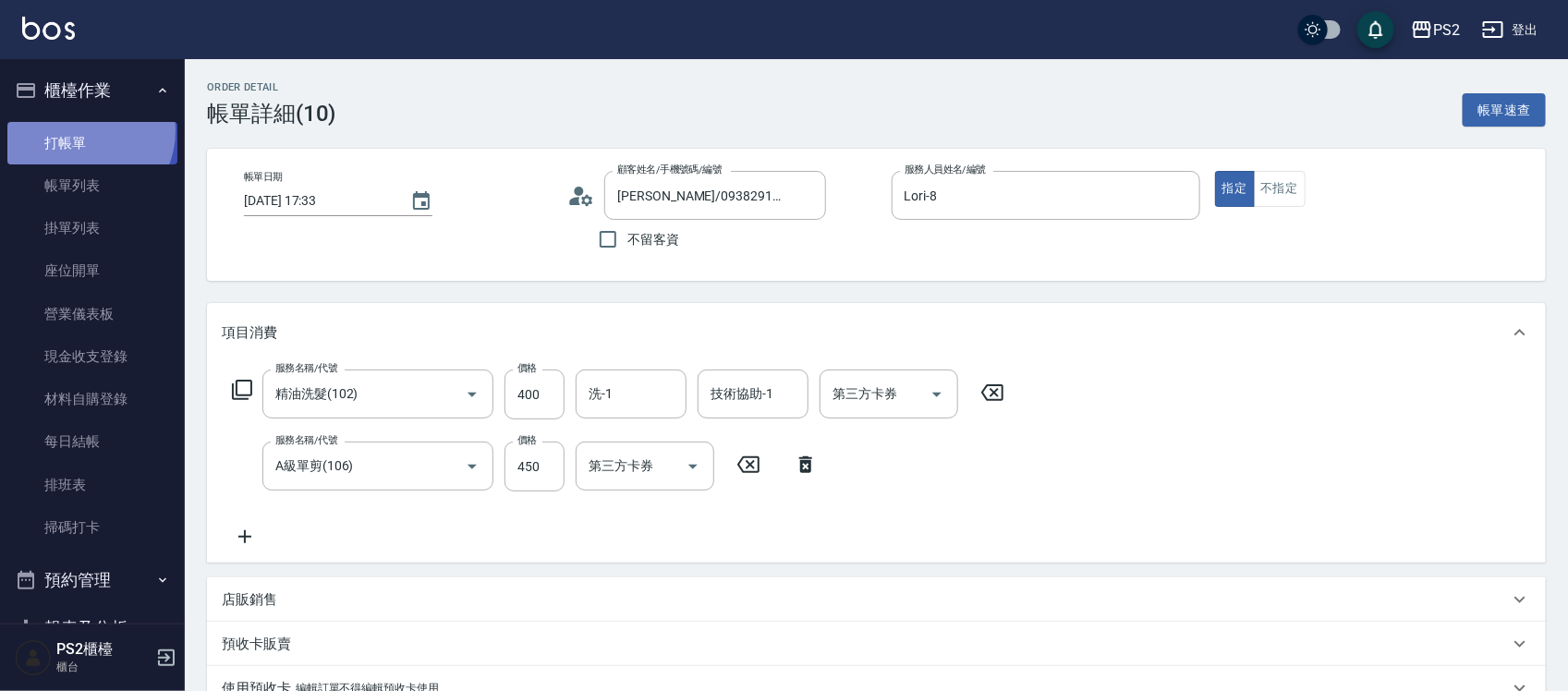
click at [83, 131] on link "打帳單" at bounding box center [92, 143] width 170 height 42
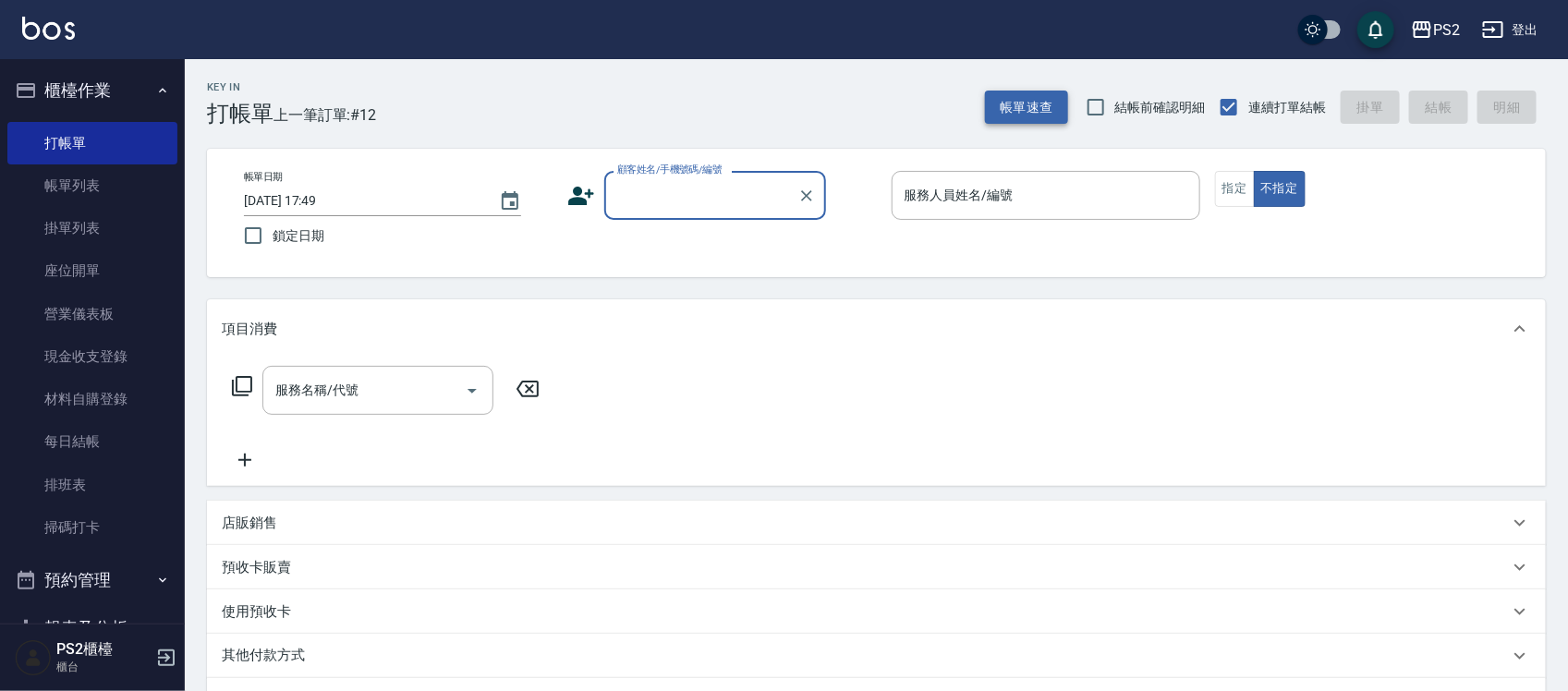
click at [1022, 109] on button "帳單速查" at bounding box center [1027, 107] width 83 height 34
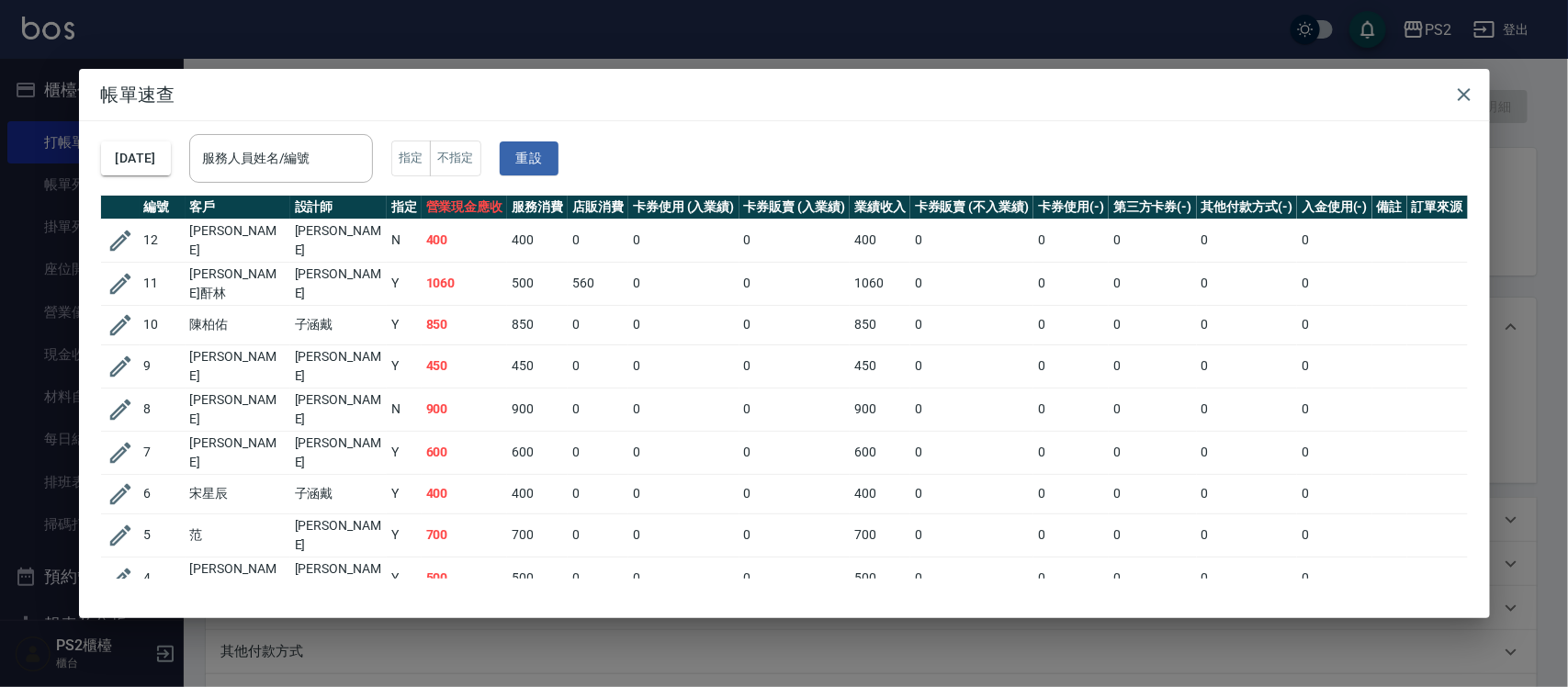
click at [101, 243] on td at bounding box center [120, 240] width 38 height 43
click at [116, 240] on icon "button" at bounding box center [120, 241] width 22 height 21
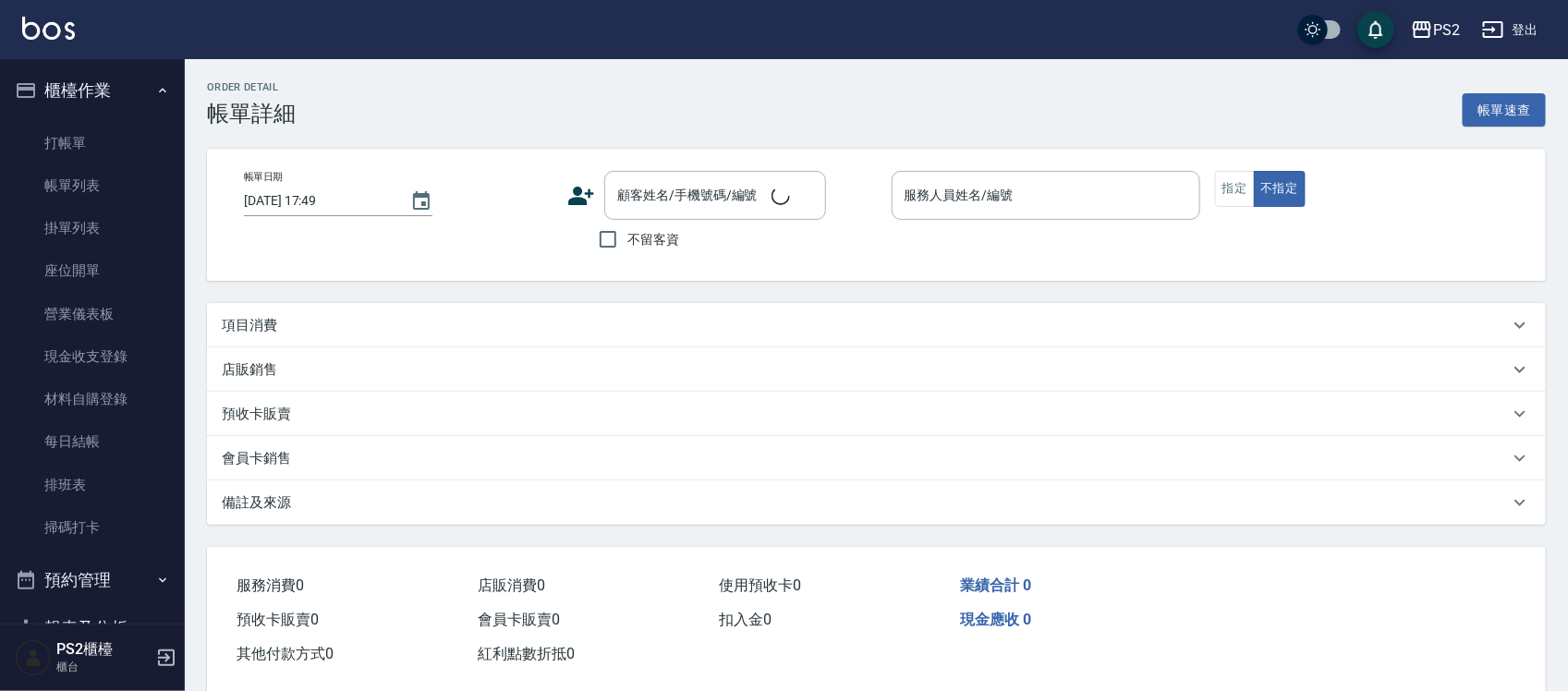
type input "[DATE] 17:46"
type input "Orange-5"
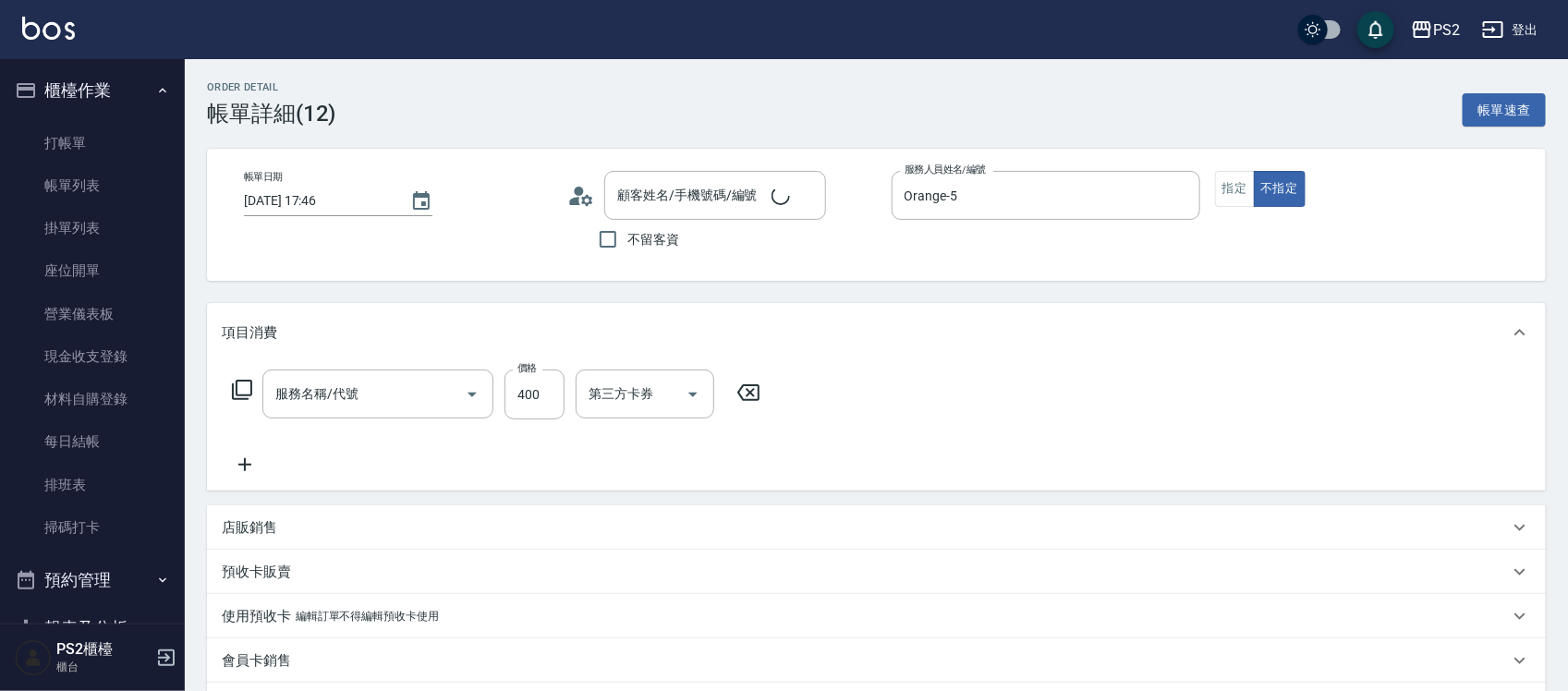
type input "C級洗剪400(201)"
type input "[PERSON_NAME]/0975062583/"
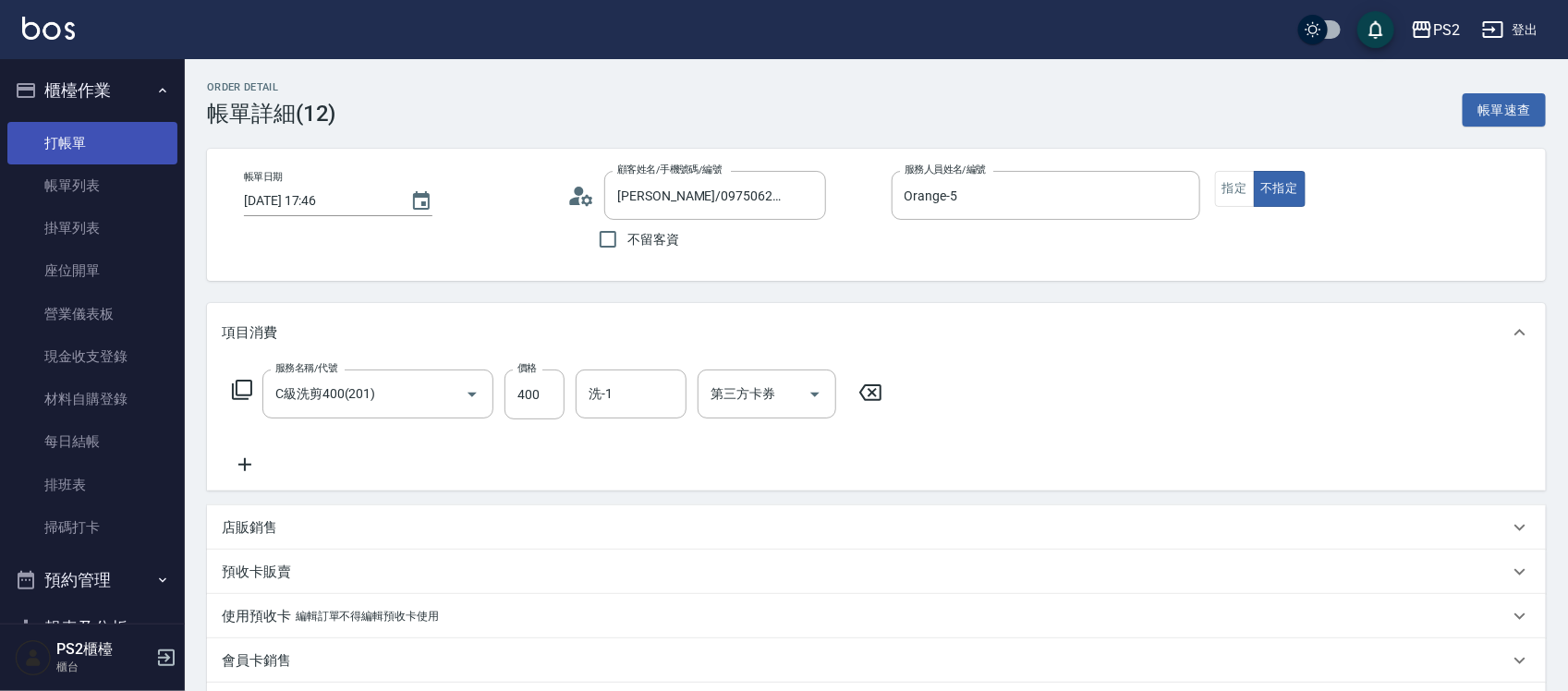
click at [102, 140] on link "打帳單" at bounding box center [92, 143] width 170 height 42
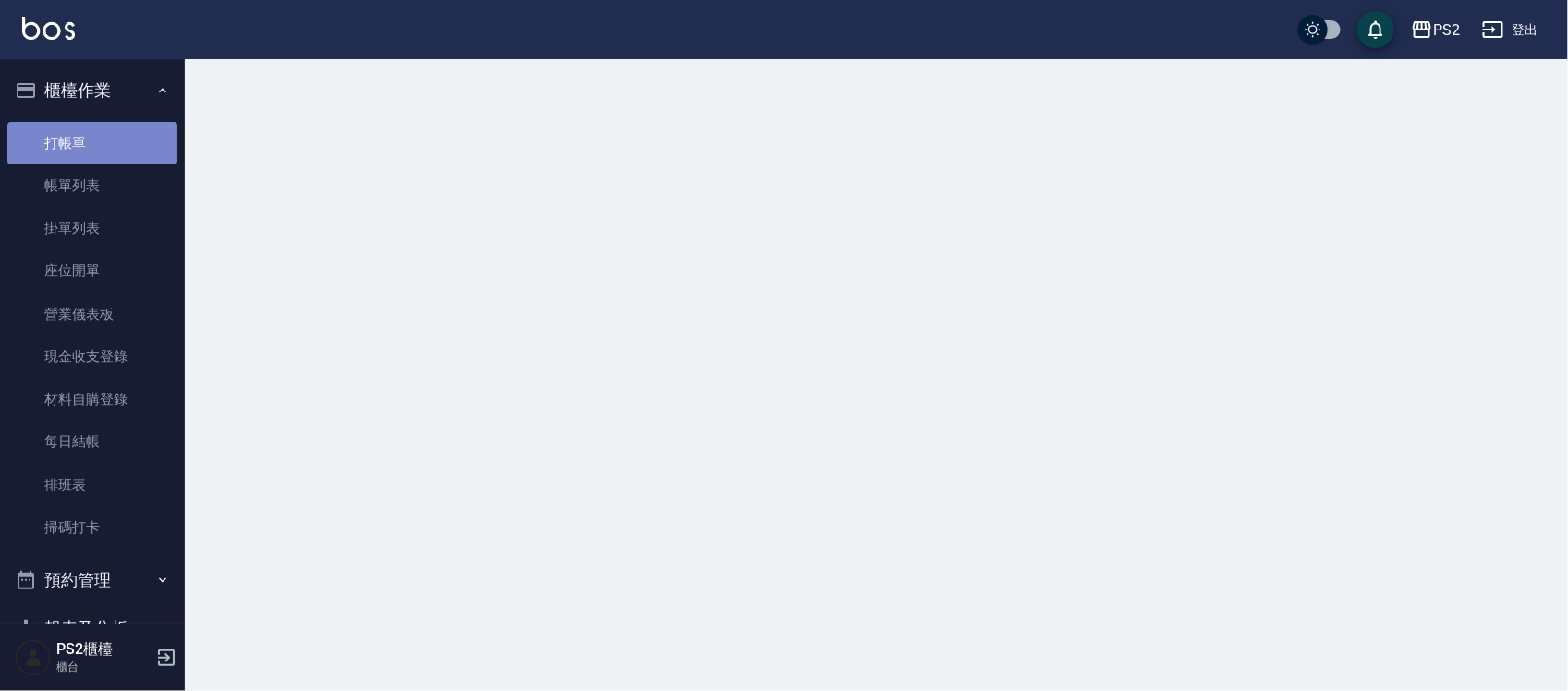
click at [102, 140] on link "打帳單" at bounding box center [92, 143] width 170 height 42
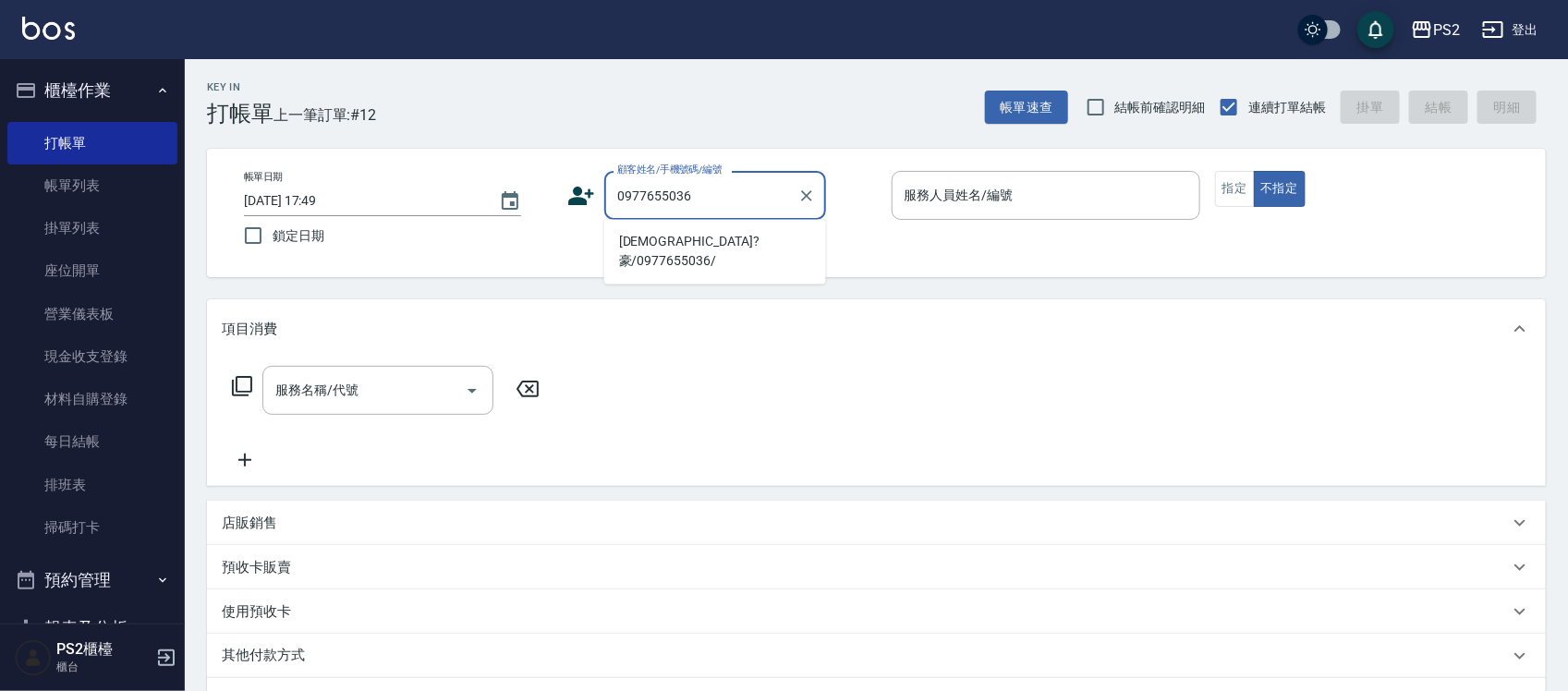
type input "[DEMOGRAPHIC_DATA]?豪/0977655036/"
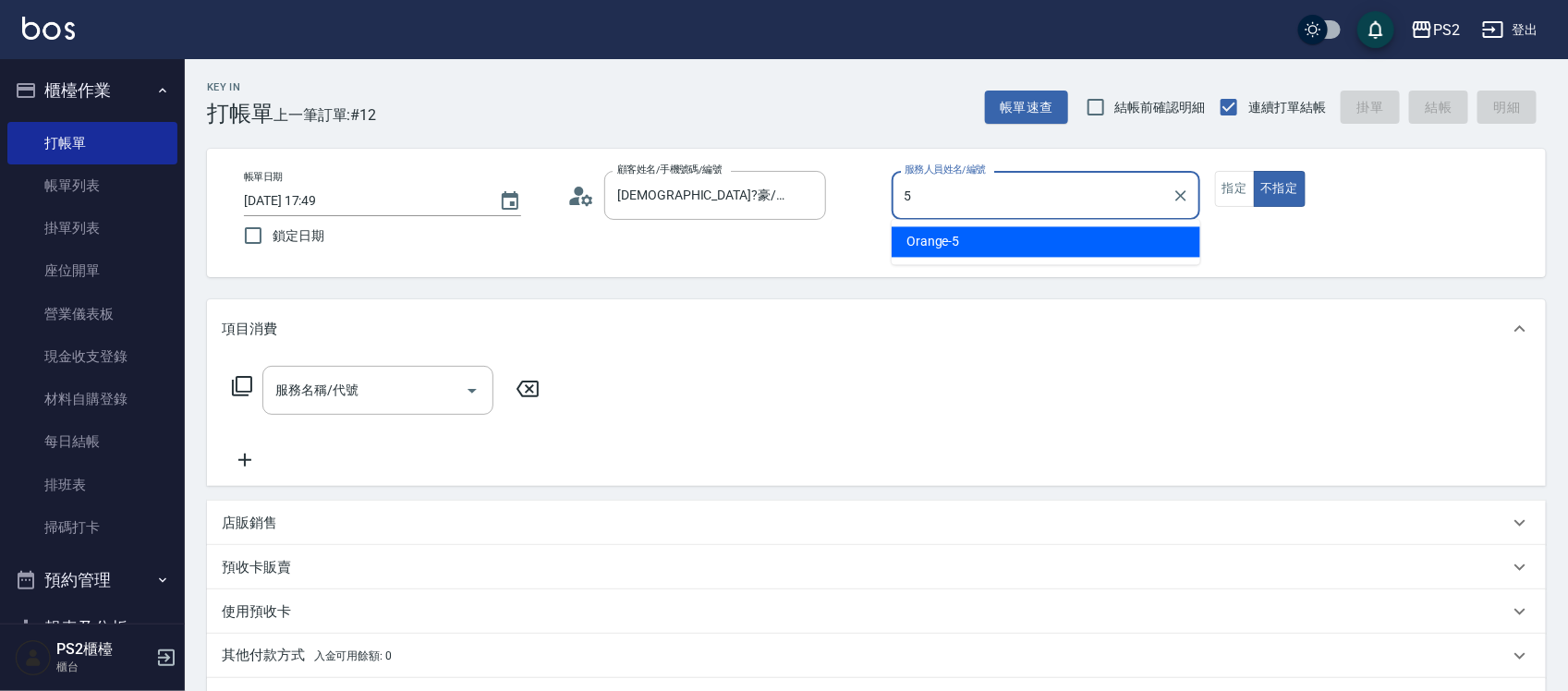
type input "Orange-5"
type button "false"
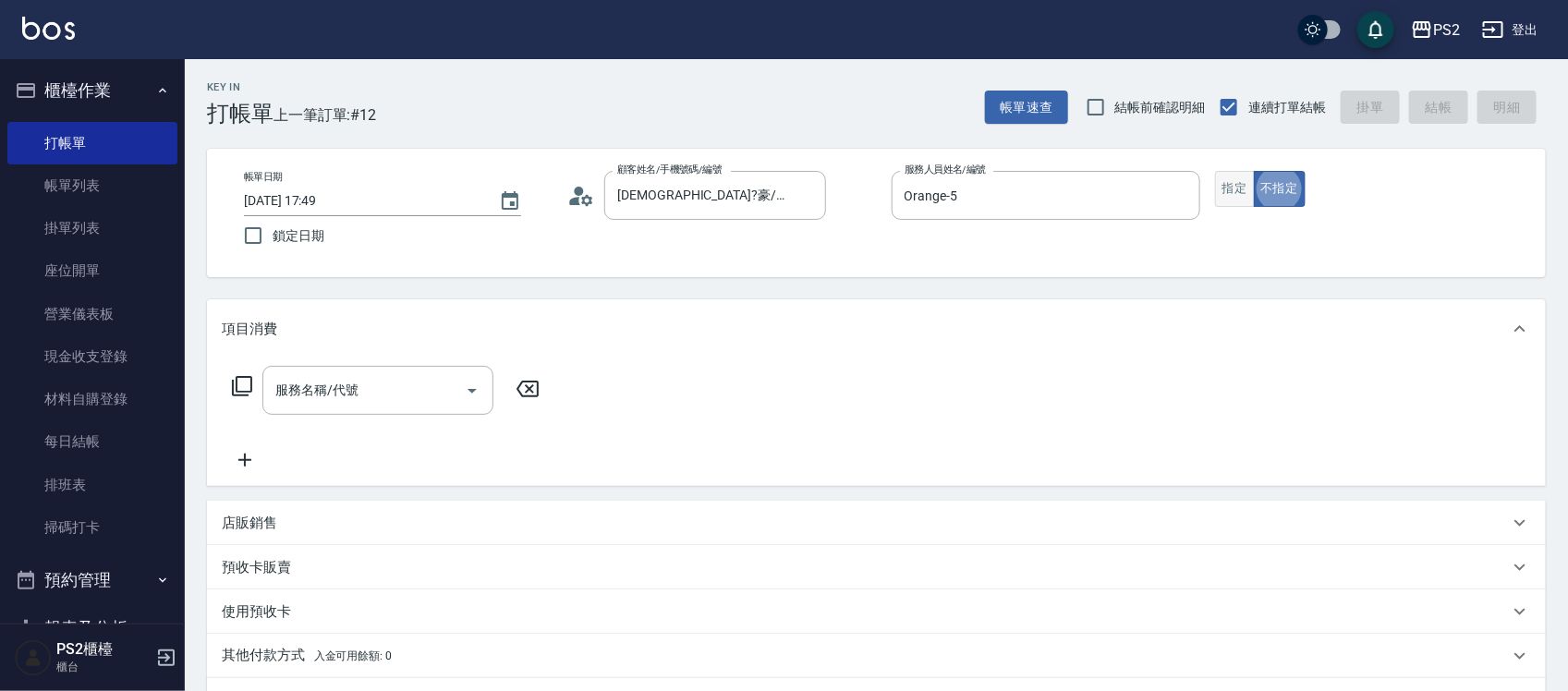
click at [1233, 196] on button "指定" at bounding box center [1234, 189] width 39 height 36
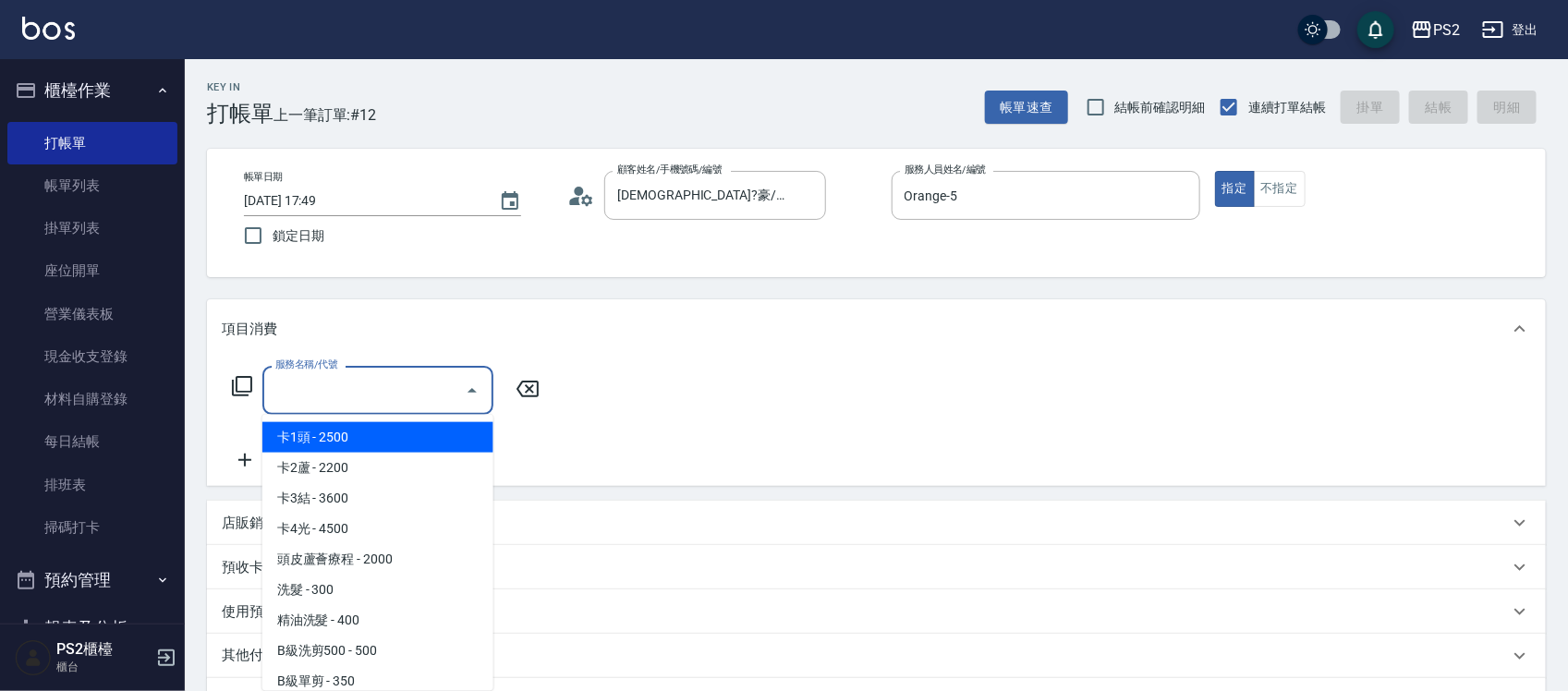
click at [395, 404] on input "服務名稱/代號" at bounding box center [364, 390] width 187 height 32
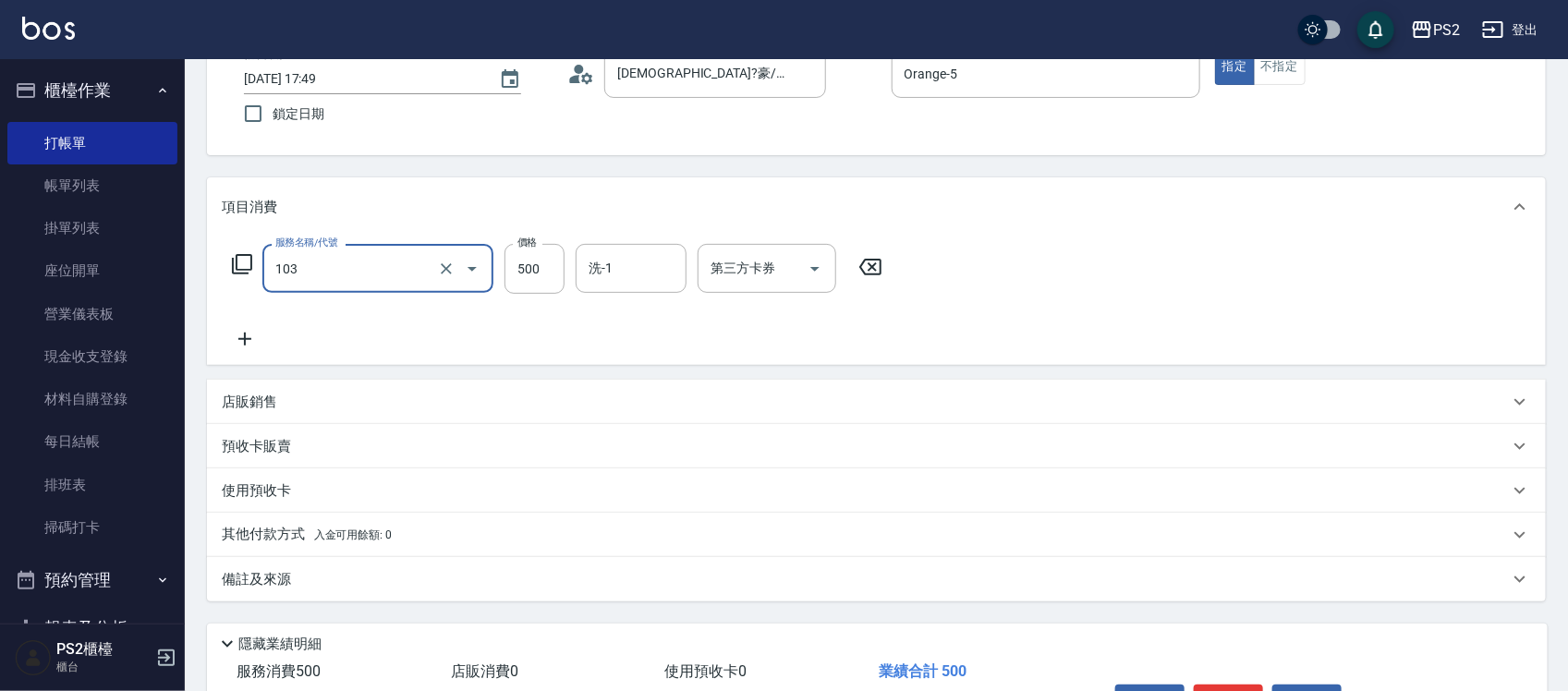
scroll to position [239, 0]
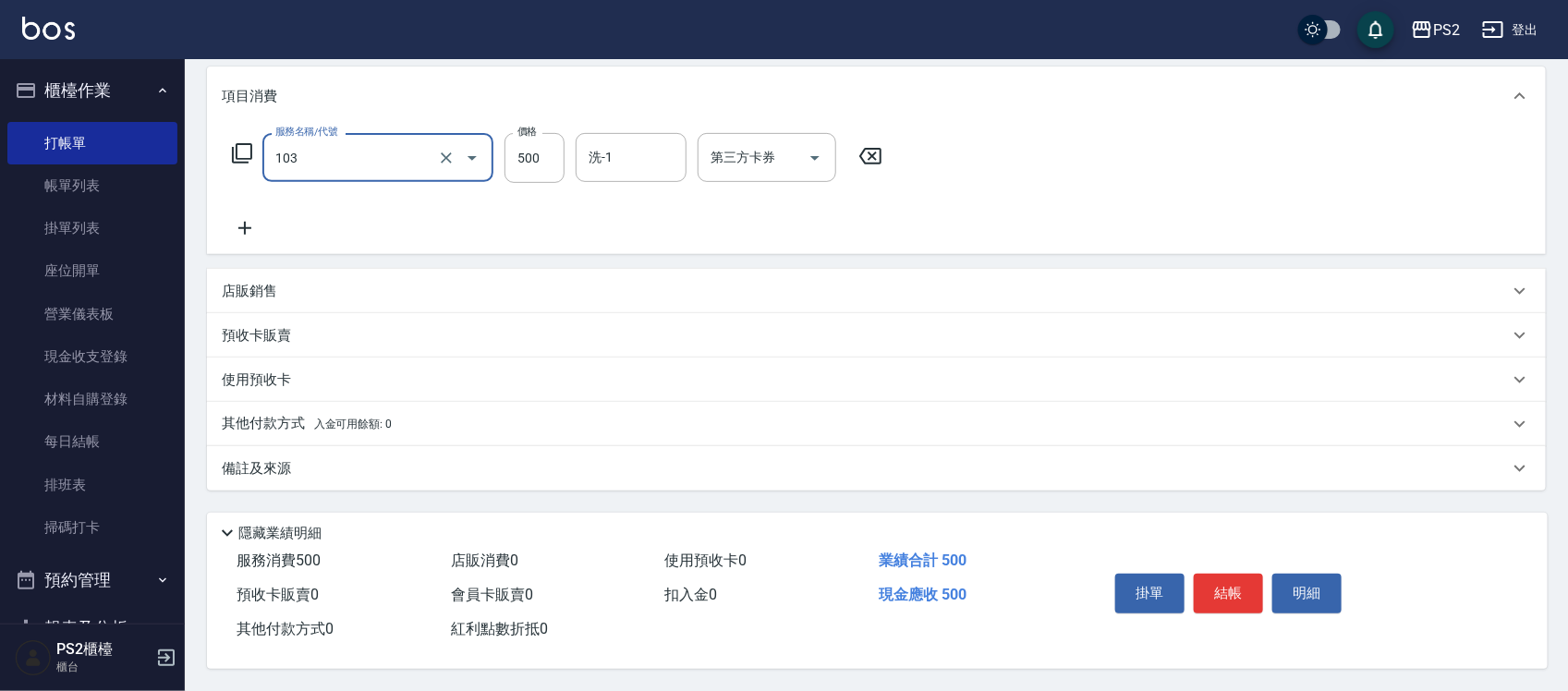
type input "B級洗剪500(103)"
click at [1009, 148] on div "服務名稱/代號 B級洗剪500(103) 服務名稱/代號 價格 500 價格 洗-1 洗-1 第三方卡券 第三方卡券" at bounding box center [876, 190] width 1339 height 129
click at [1226, 583] on button "結帳" at bounding box center [1229, 592] width 70 height 39
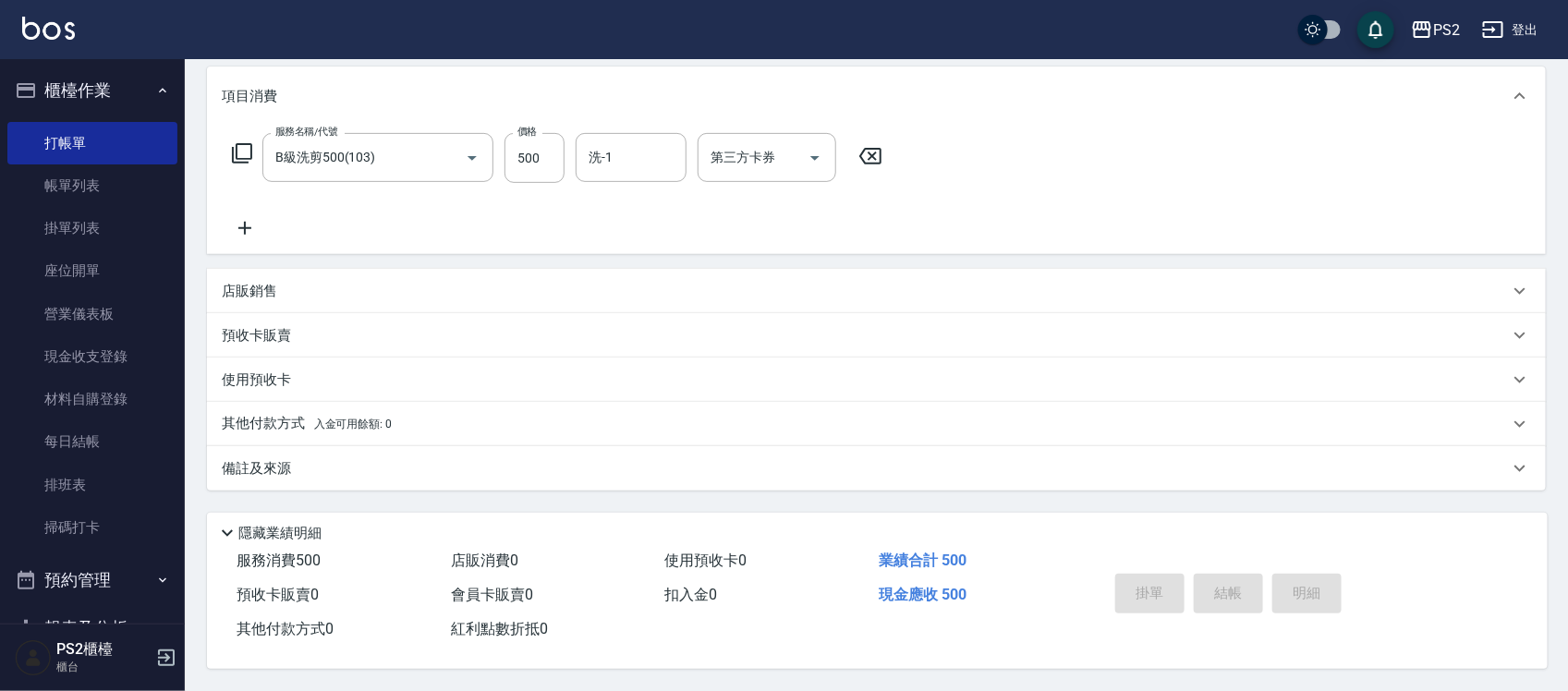
type input "[DATE] 17:50"
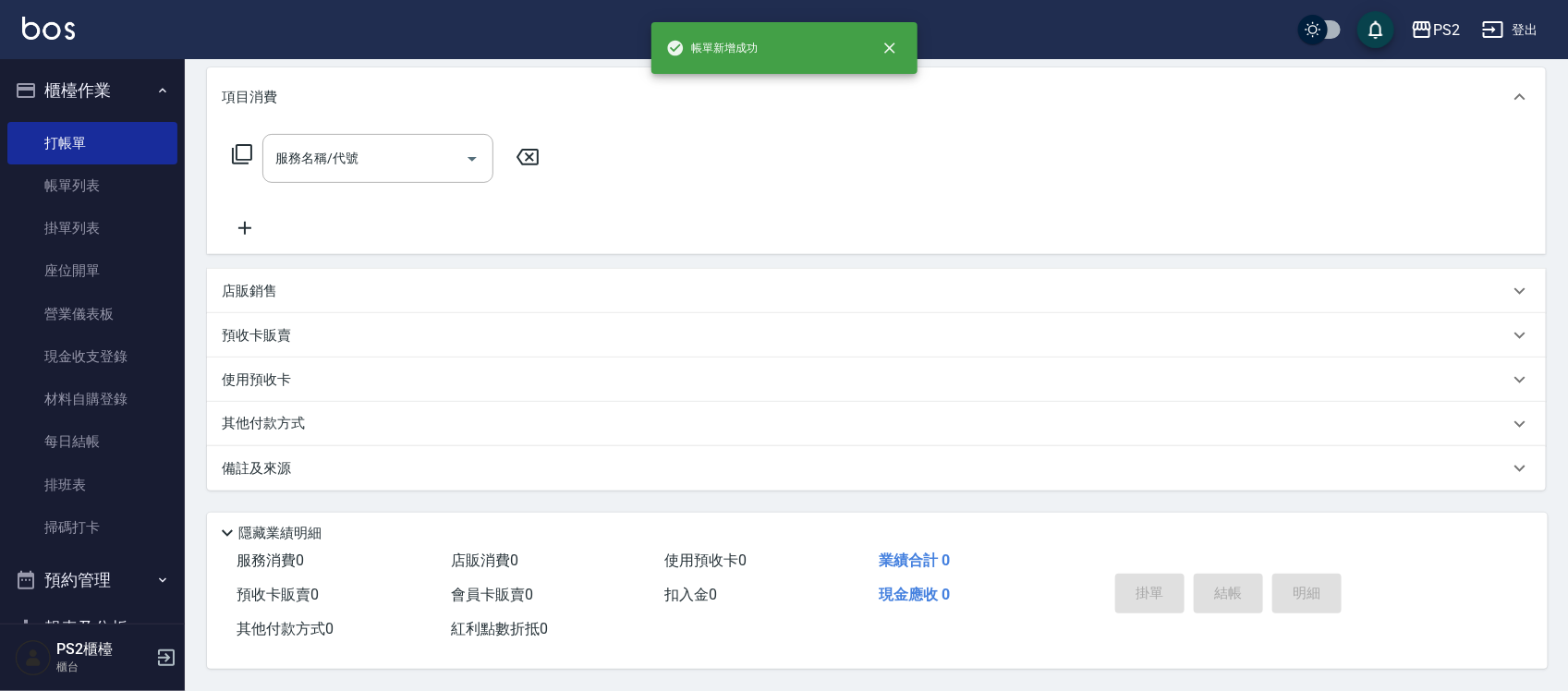
scroll to position [0, 0]
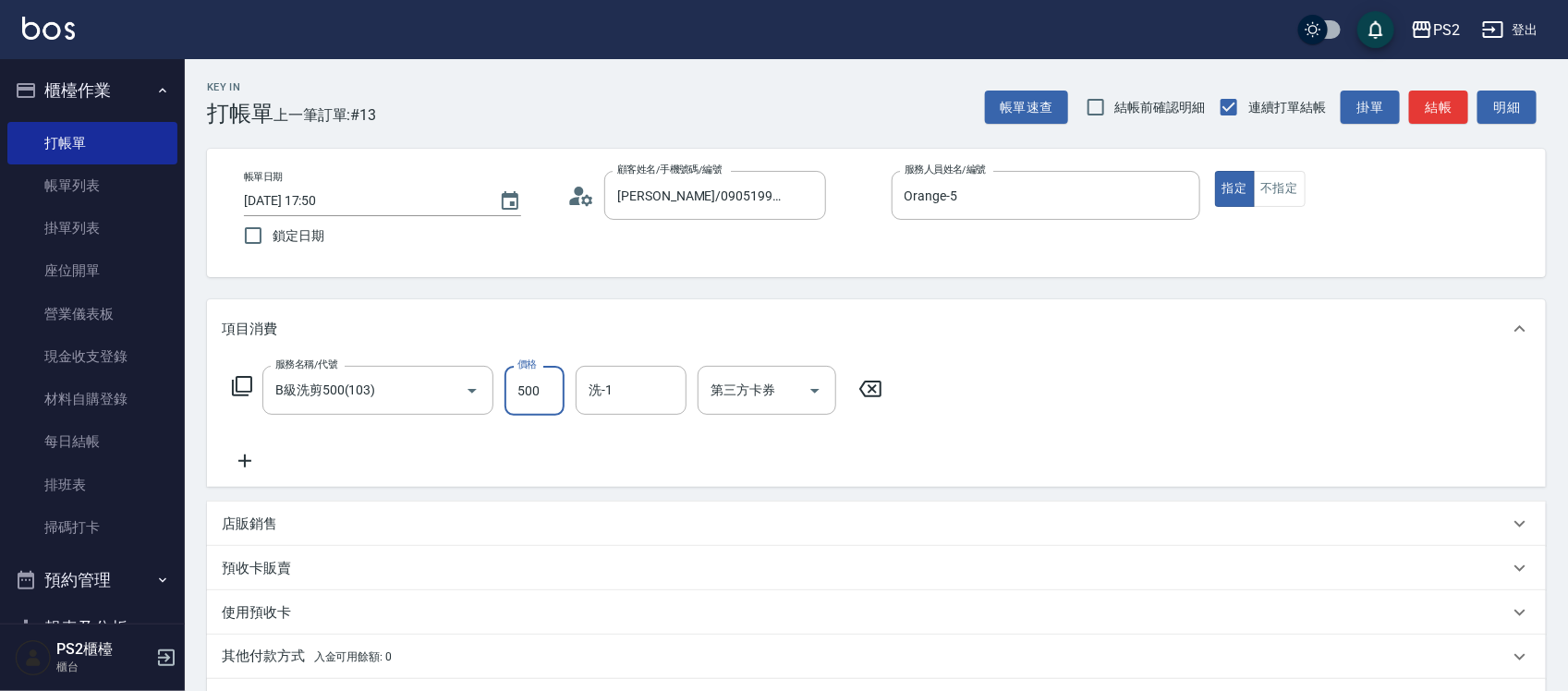
click at [569, 317] on div "項目消費" at bounding box center [876, 328] width 1339 height 59
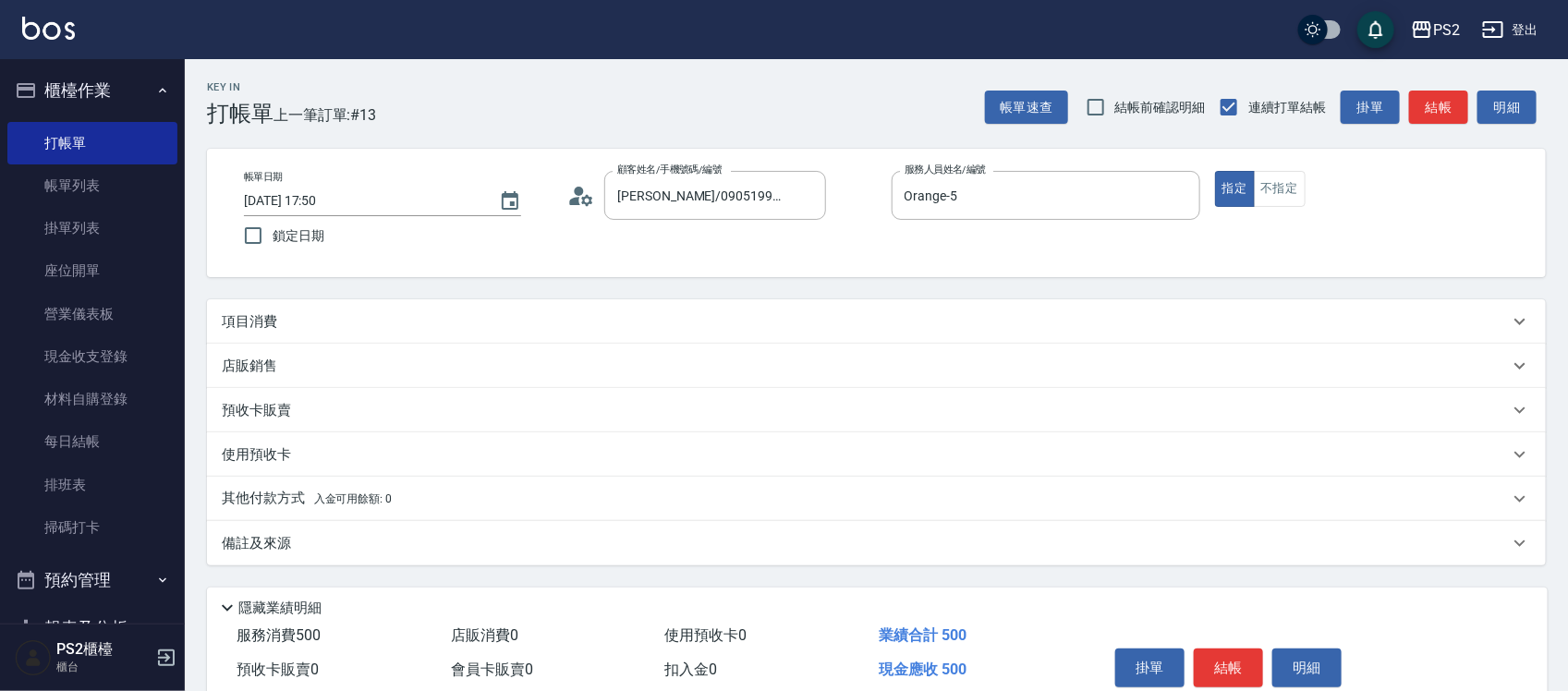
click at [569, 317] on div "項目消費" at bounding box center [865, 322] width 1287 height 20
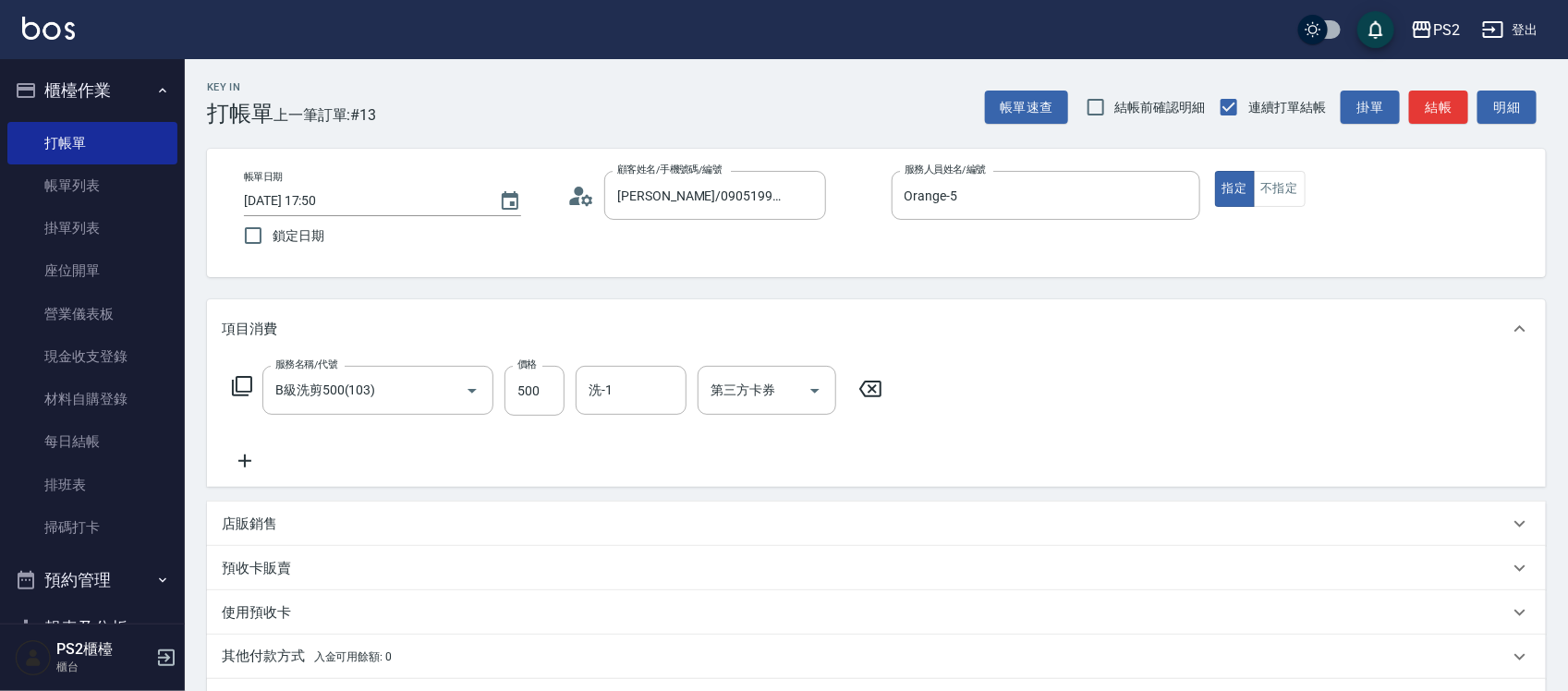
click at [569, 320] on div "項目消費" at bounding box center [865, 329] width 1287 height 20
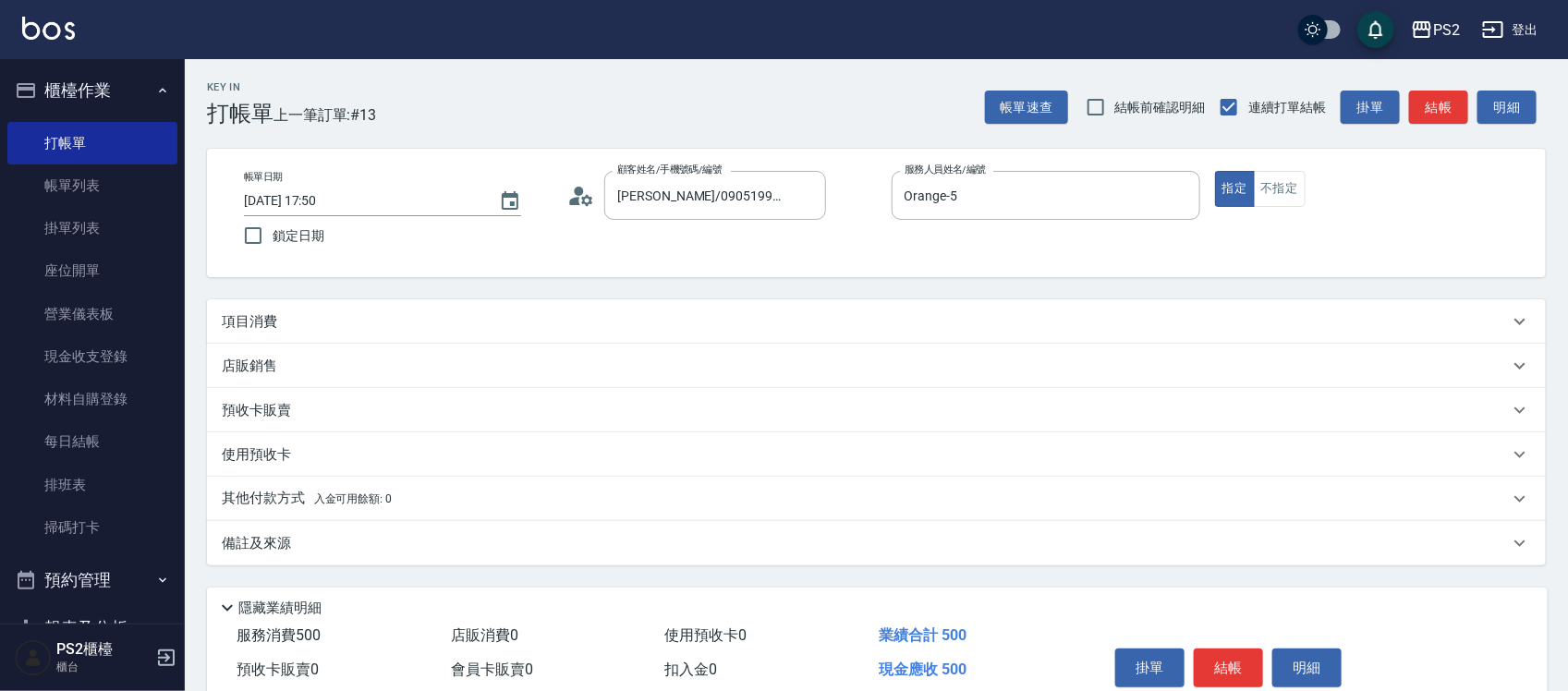
click at [569, 317] on div "項目消費" at bounding box center [865, 322] width 1287 height 20
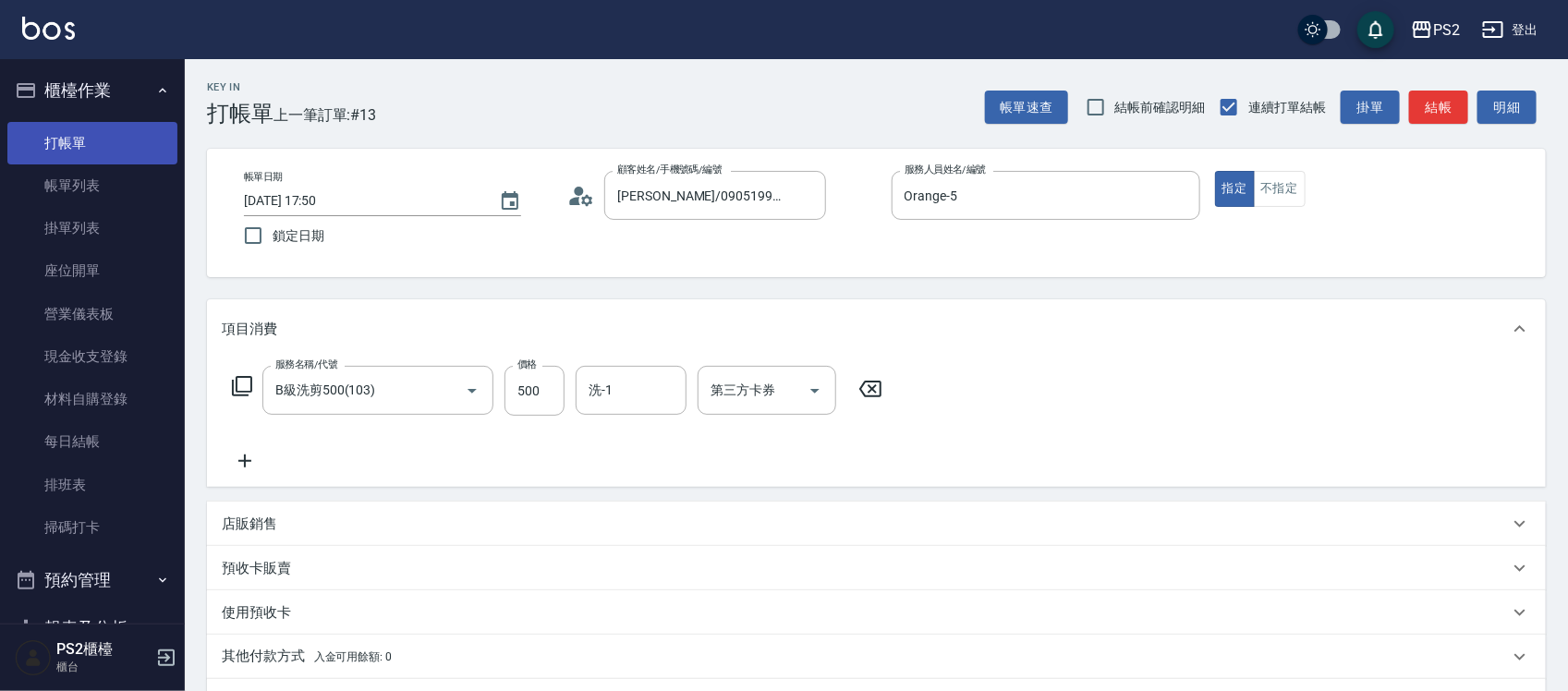
click at [139, 125] on link "打帳單" at bounding box center [92, 143] width 170 height 42
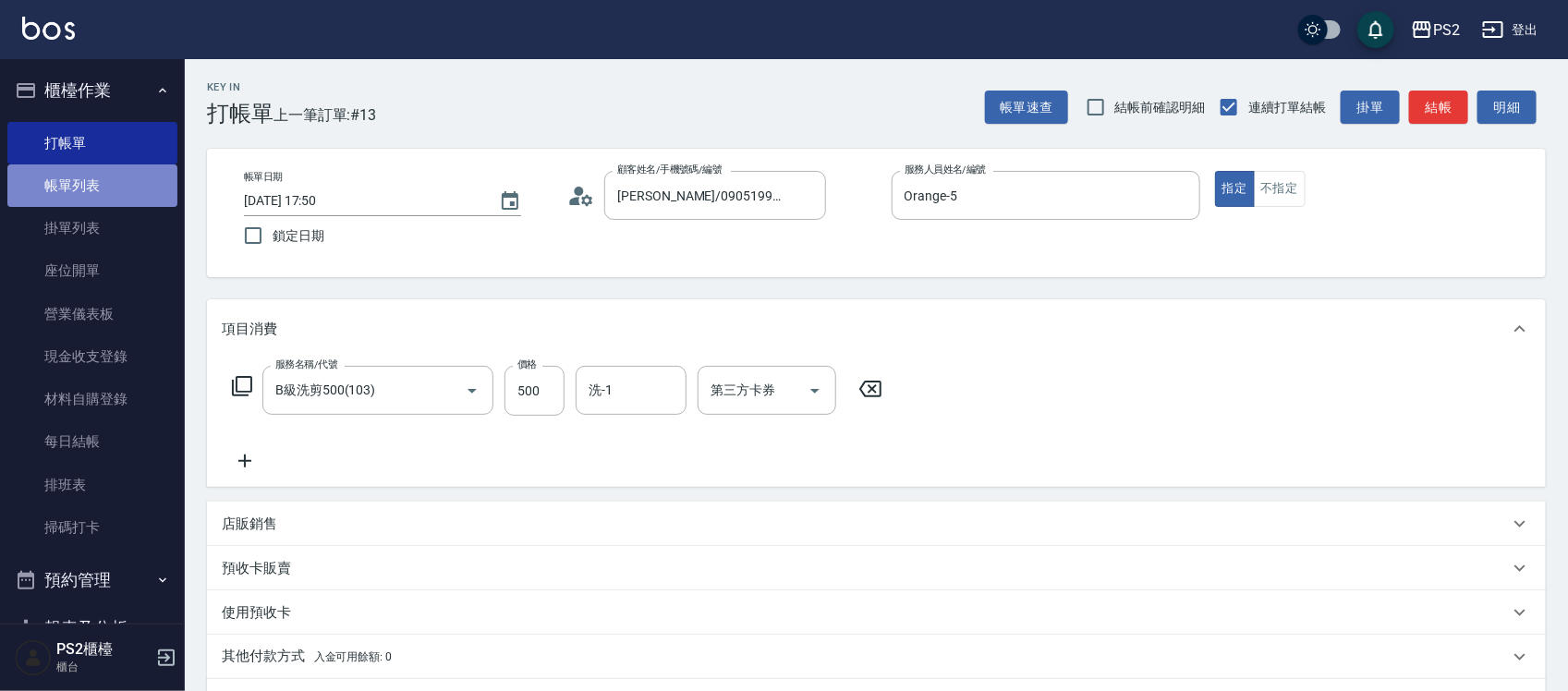
click at [116, 178] on link "帳單列表" at bounding box center [92, 185] width 170 height 42
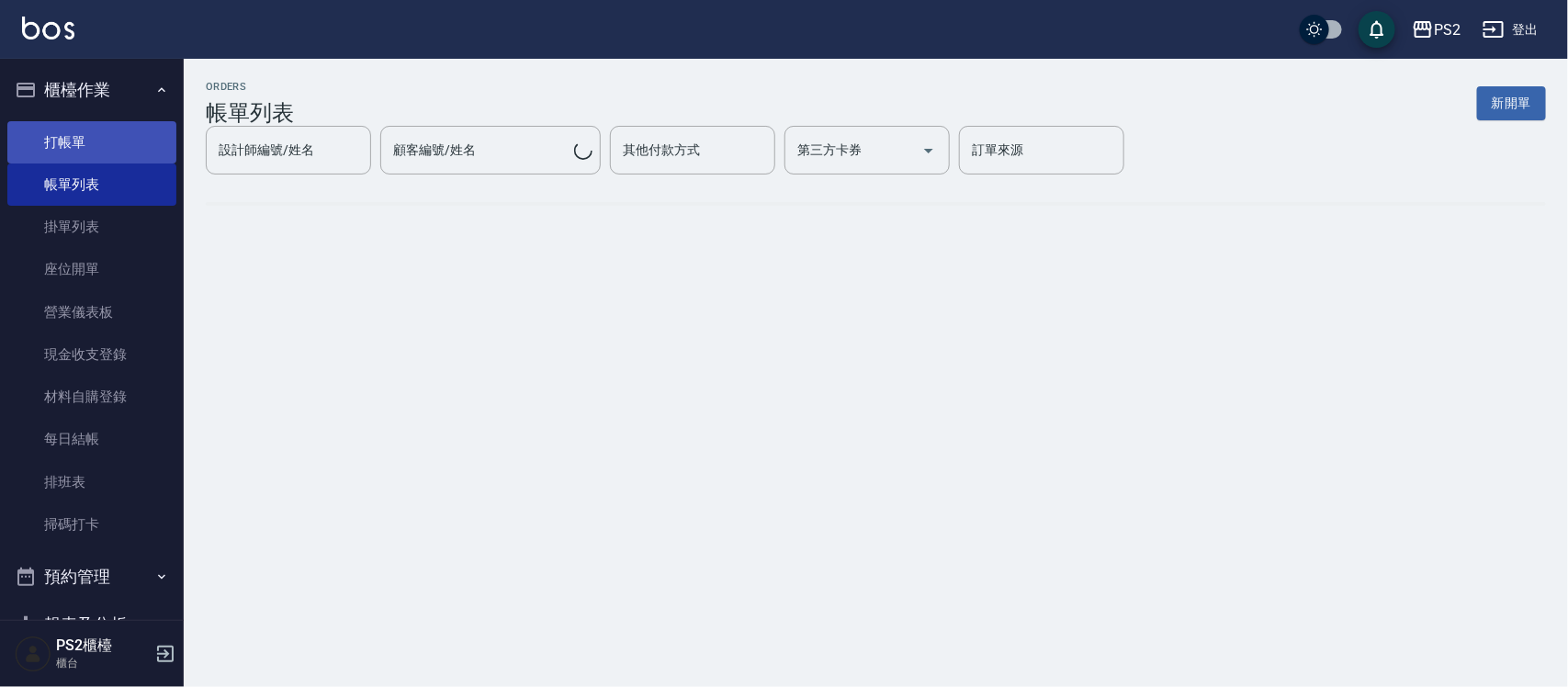
click at [108, 138] on link "打帳單" at bounding box center [92, 142] width 169 height 42
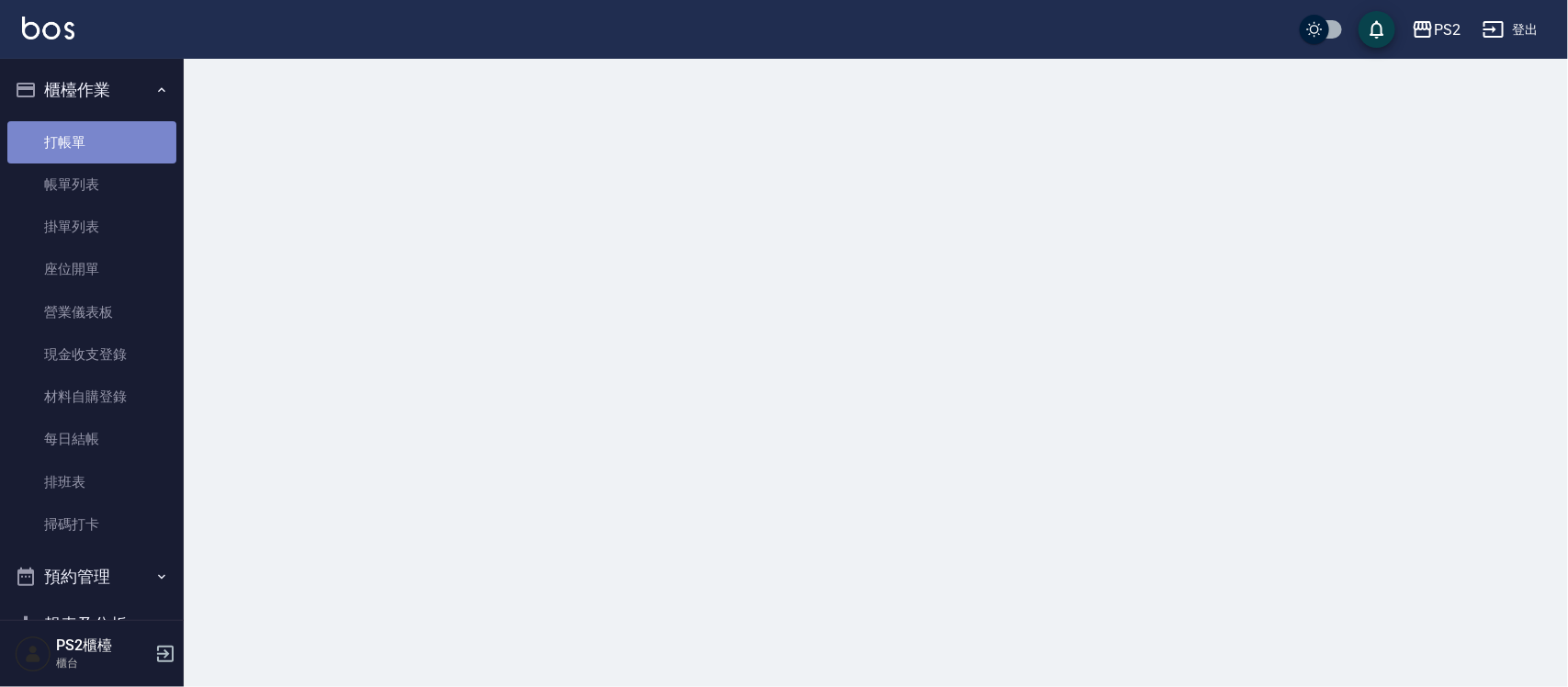
click at [108, 138] on link "打帳單" at bounding box center [92, 142] width 169 height 42
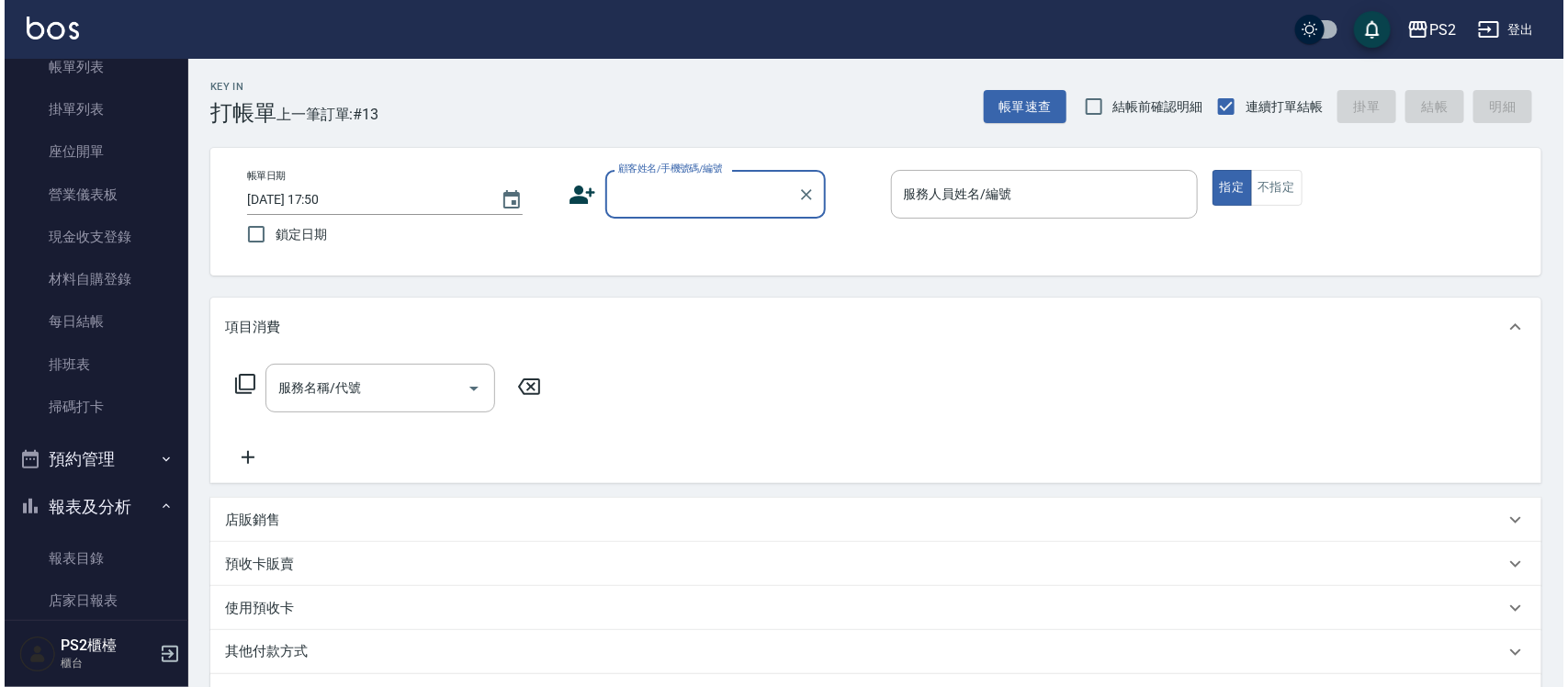
scroll to position [230, 0]
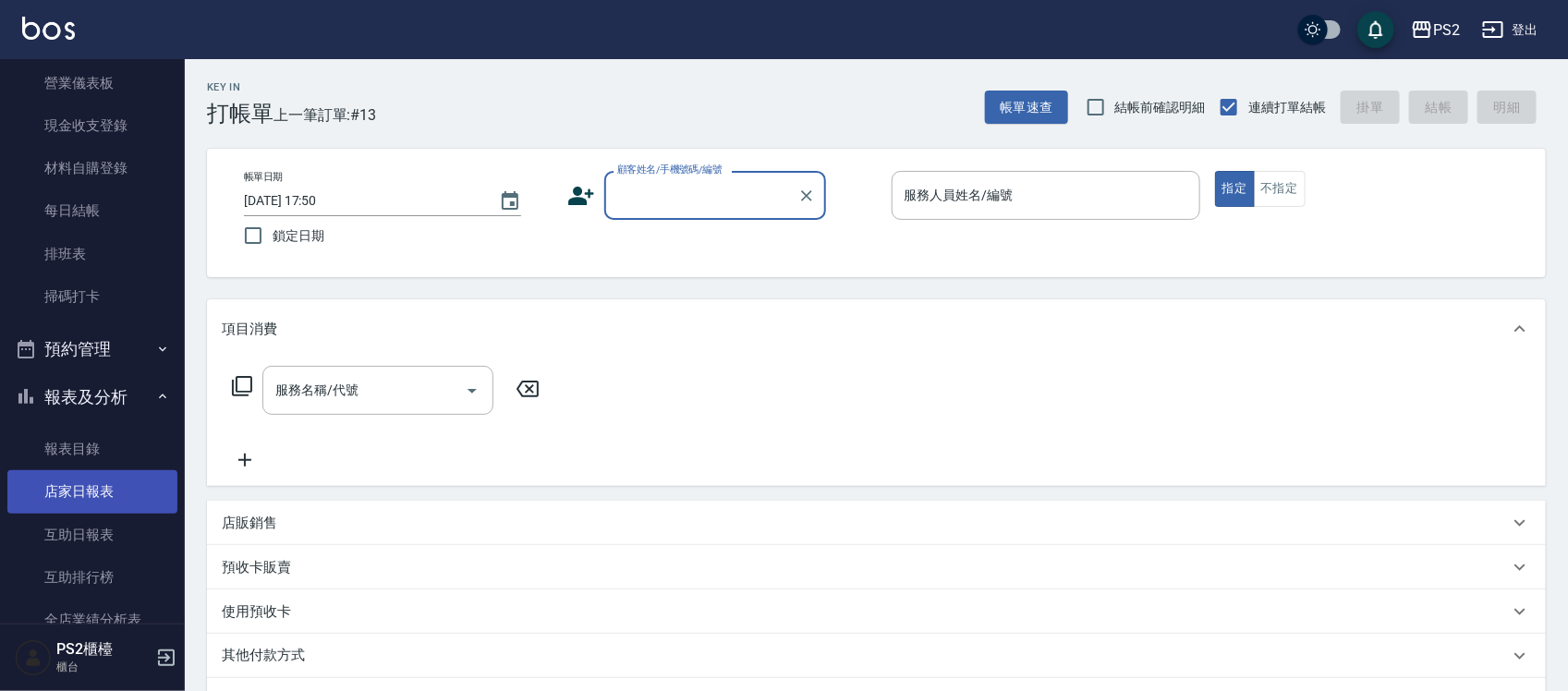
click at [118, 488] on link "店家日報表" at bounding box center [92, 491] width 170 height 42
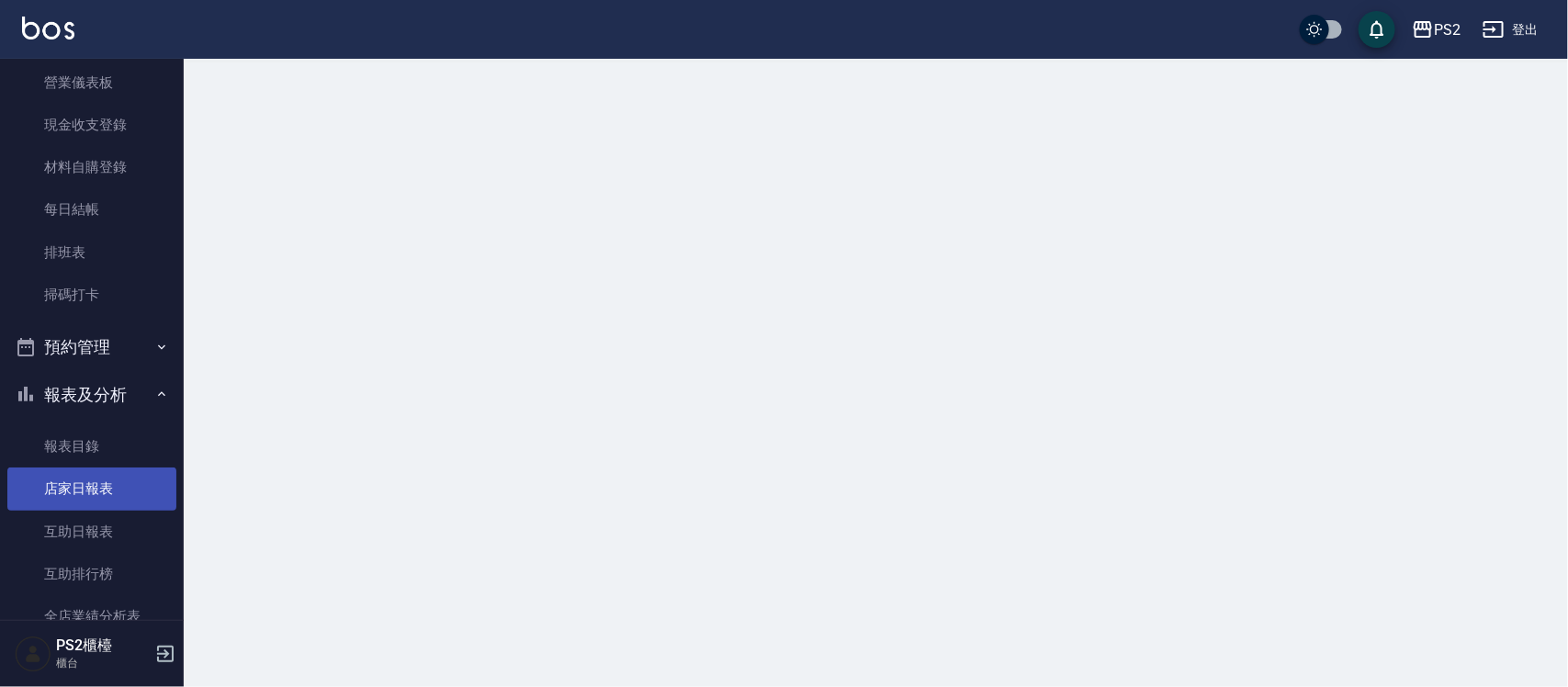
click at [116, 484] on link "店家日報表" at bounding box center [92, 488] width 169 height 42
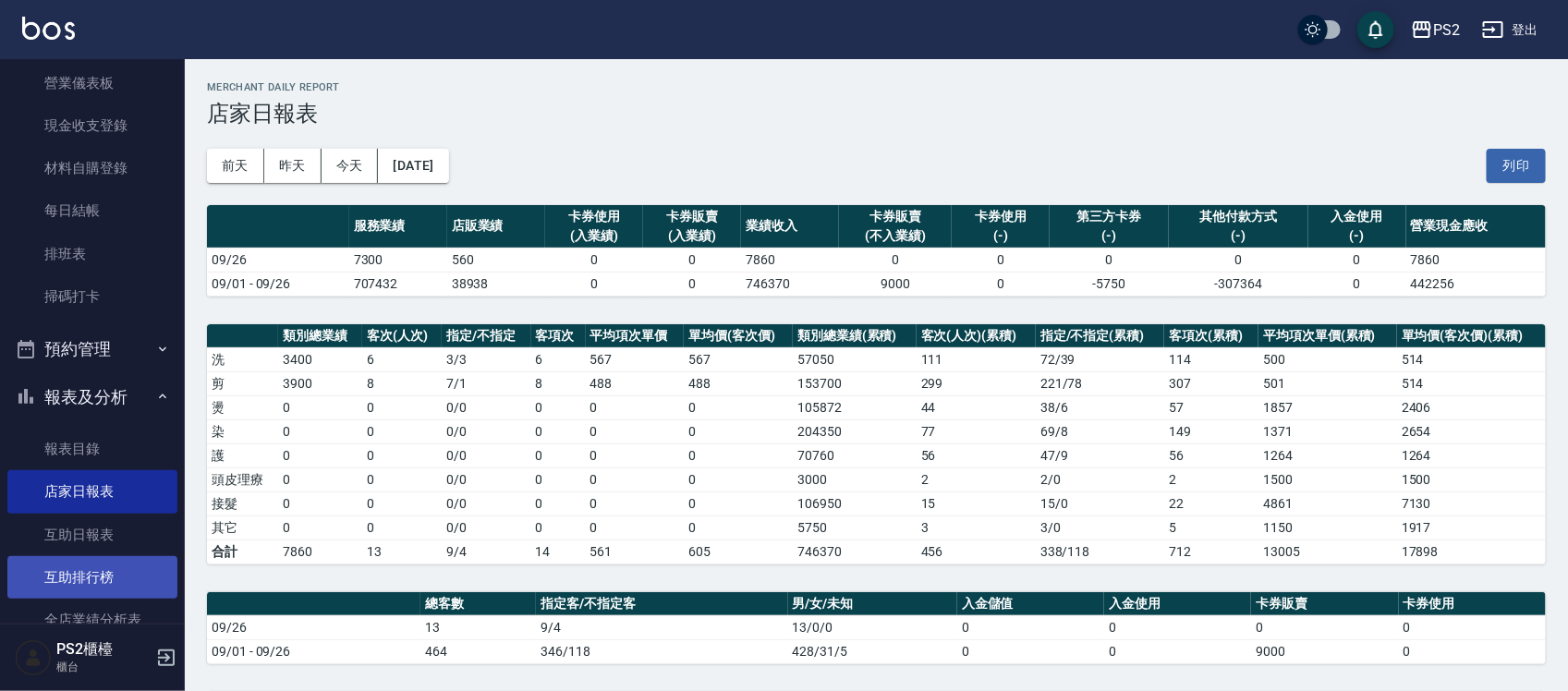
click at [116, 560] on link "互助排行榜" at bounding box center [92, 577] width 170 height 42
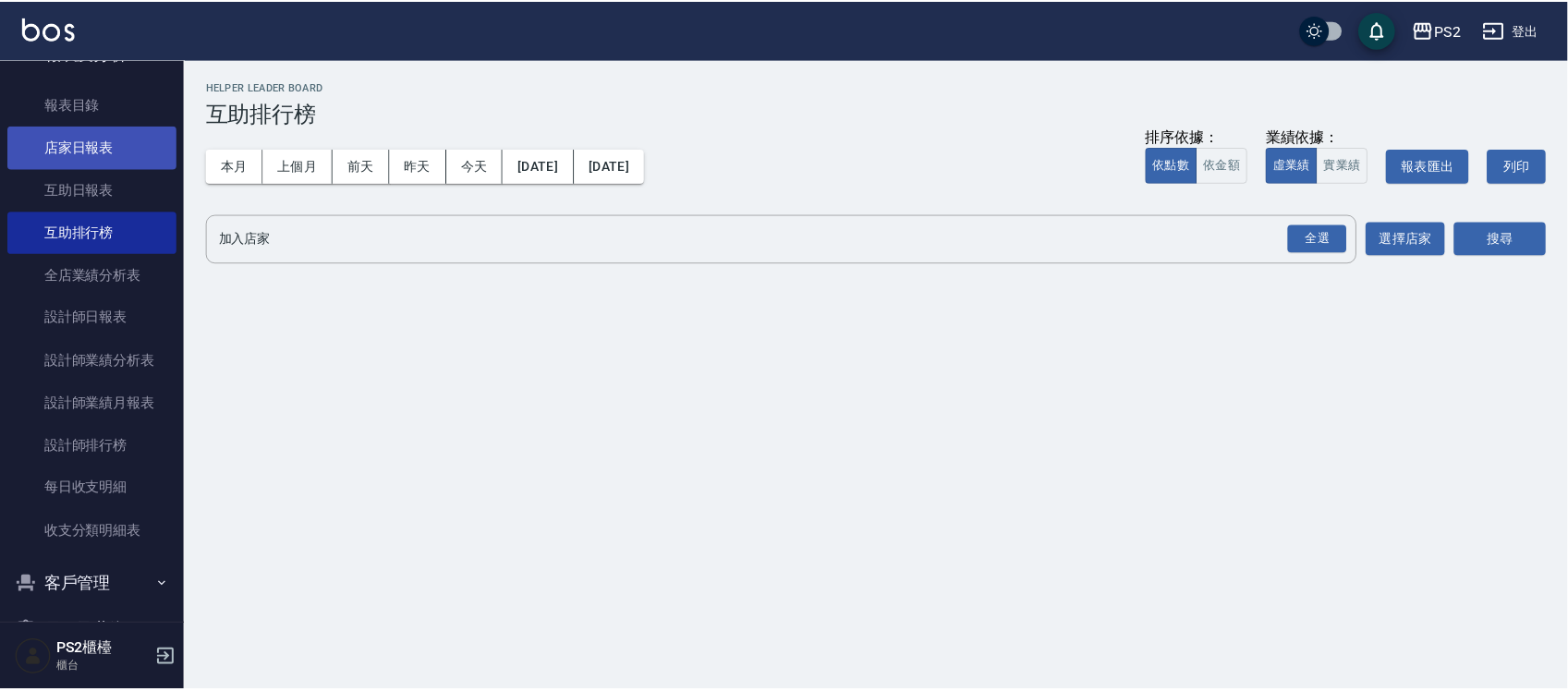
scroll to position [577, 0]
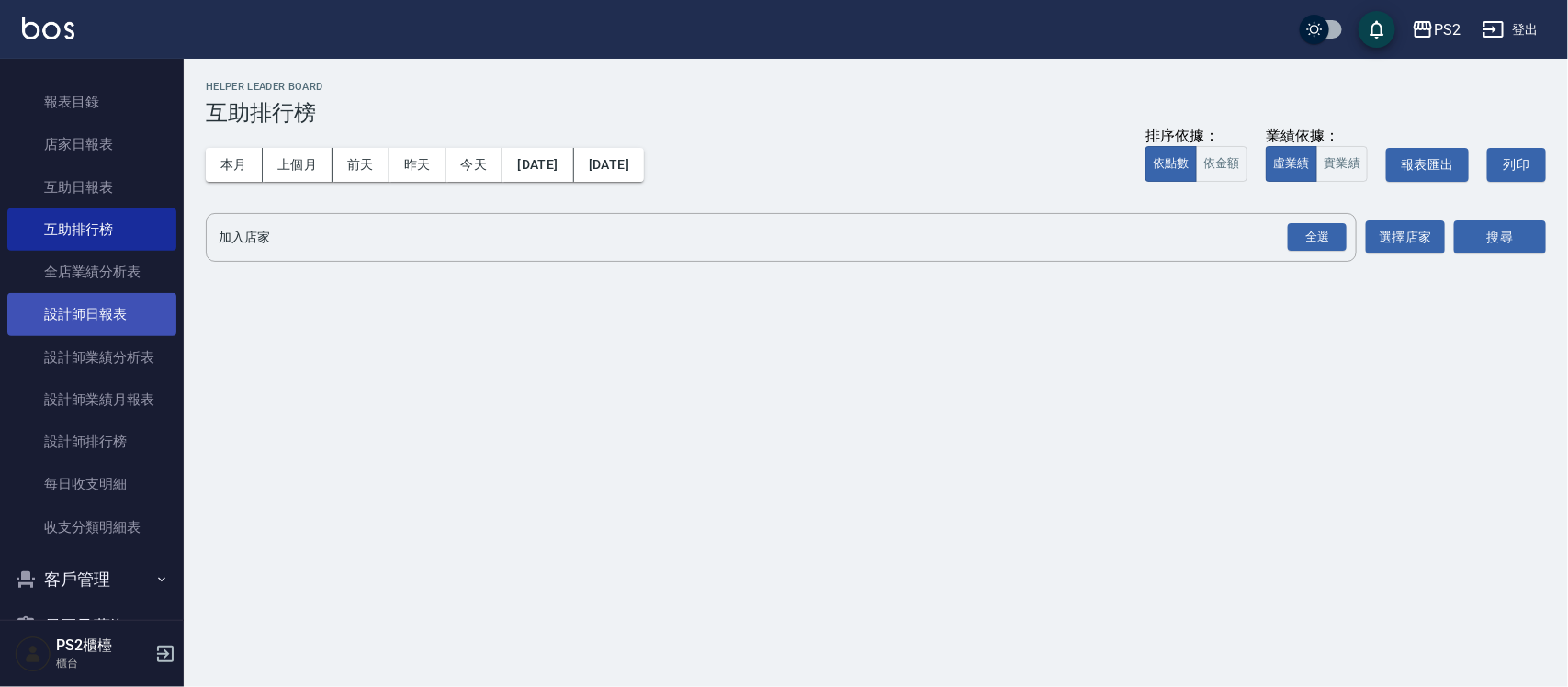
click at [98, 313] on link "設計師日報表" at bounding box center [92, 313] width 169 height 42
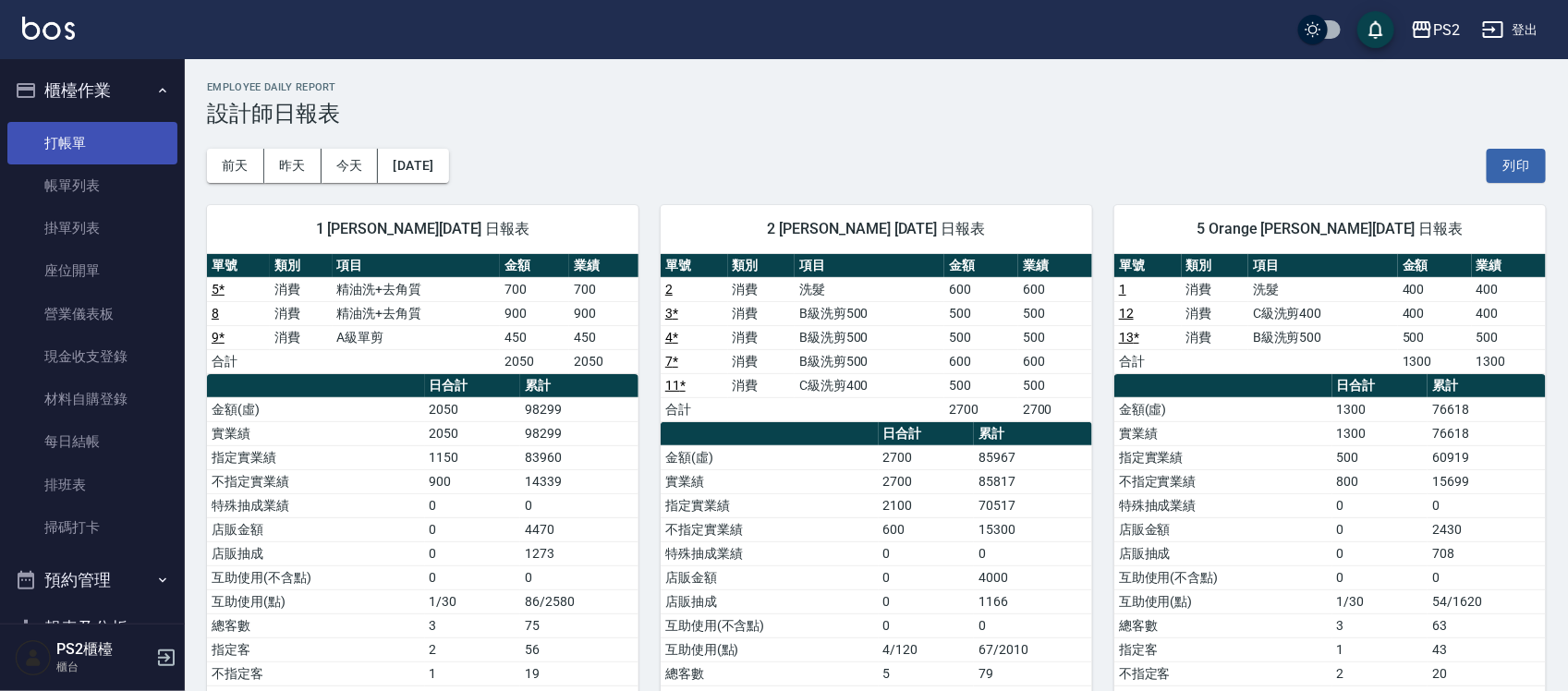
click at [104, 149] on link "打帳單" at bounding box center [92, 143] width 170 height 42
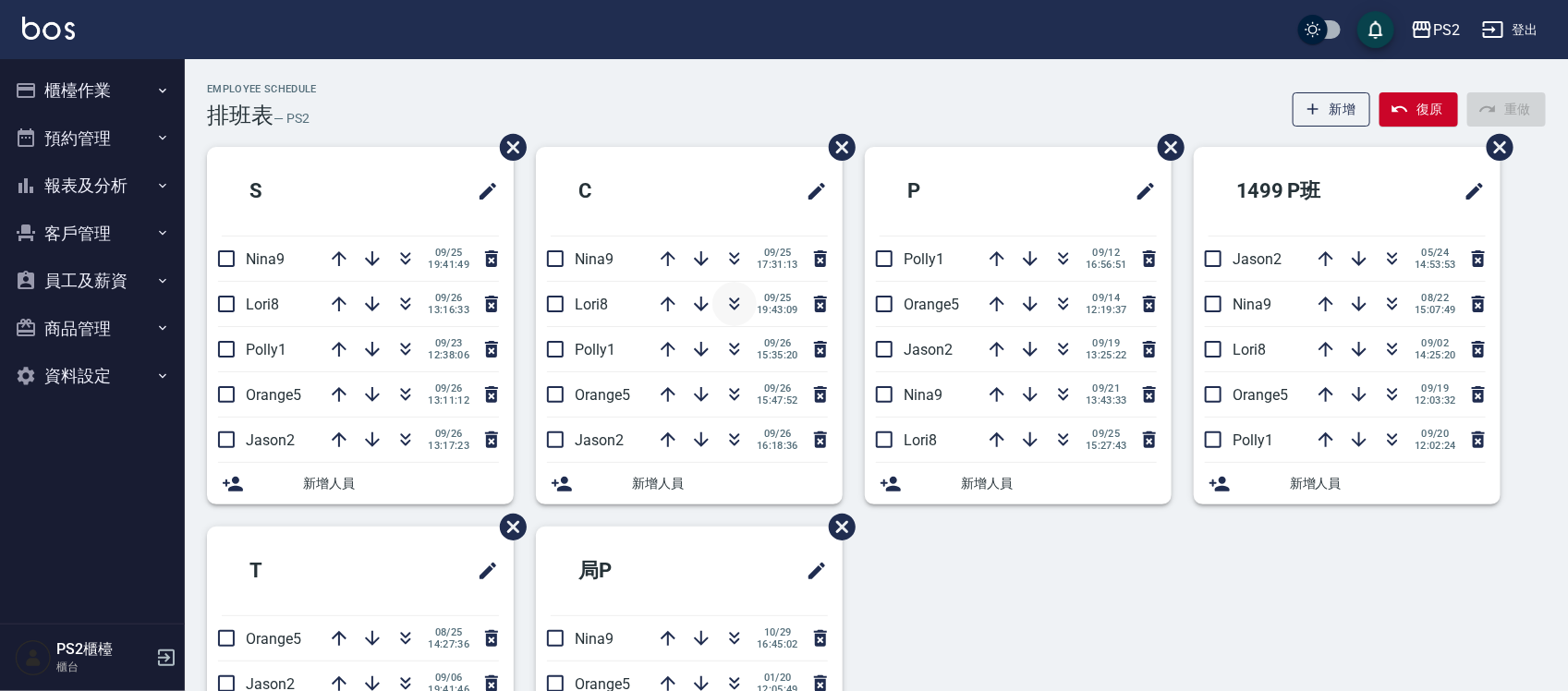
click at [732, 305] on icon "button" at bounding box center [734, 305] width 23 height 23
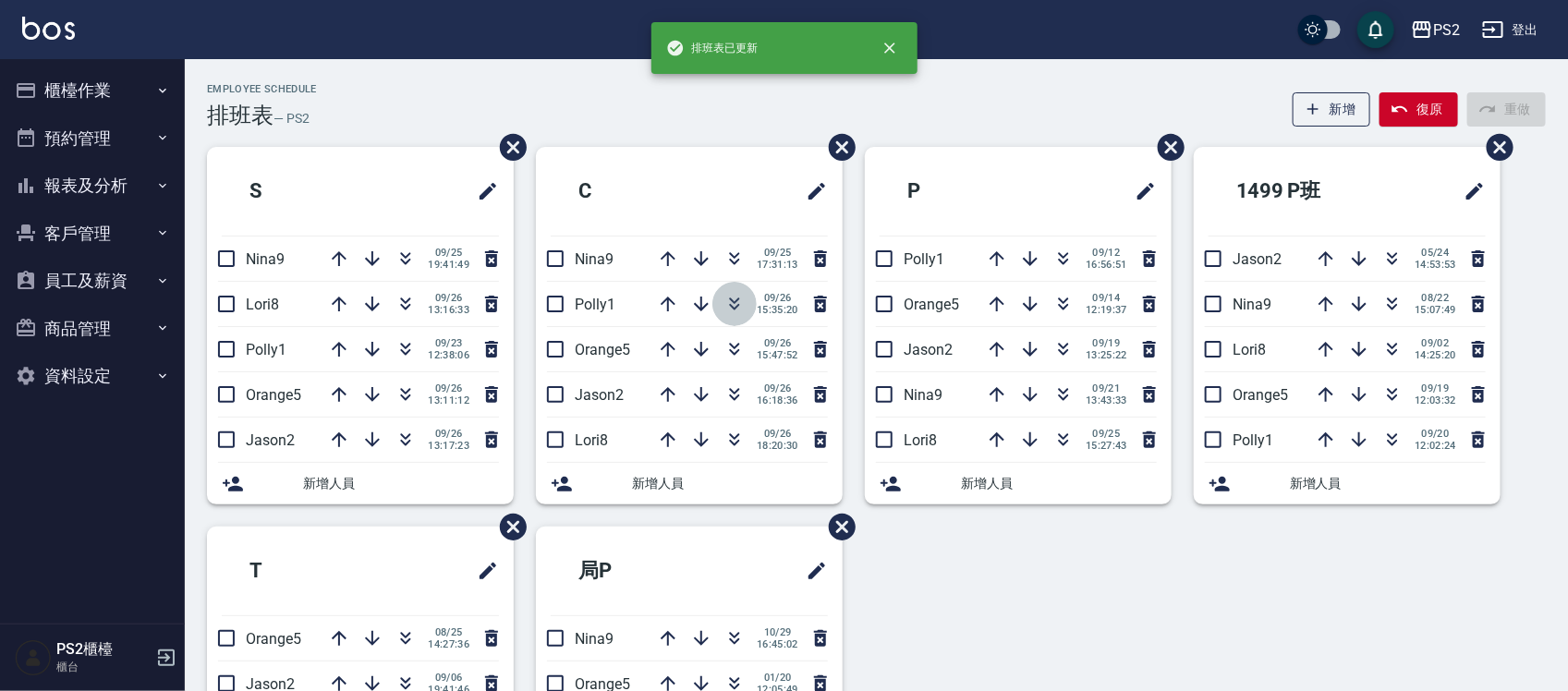
click at [732, 306] on icon "button" at bounding box center [734, 305] width 23 height 23
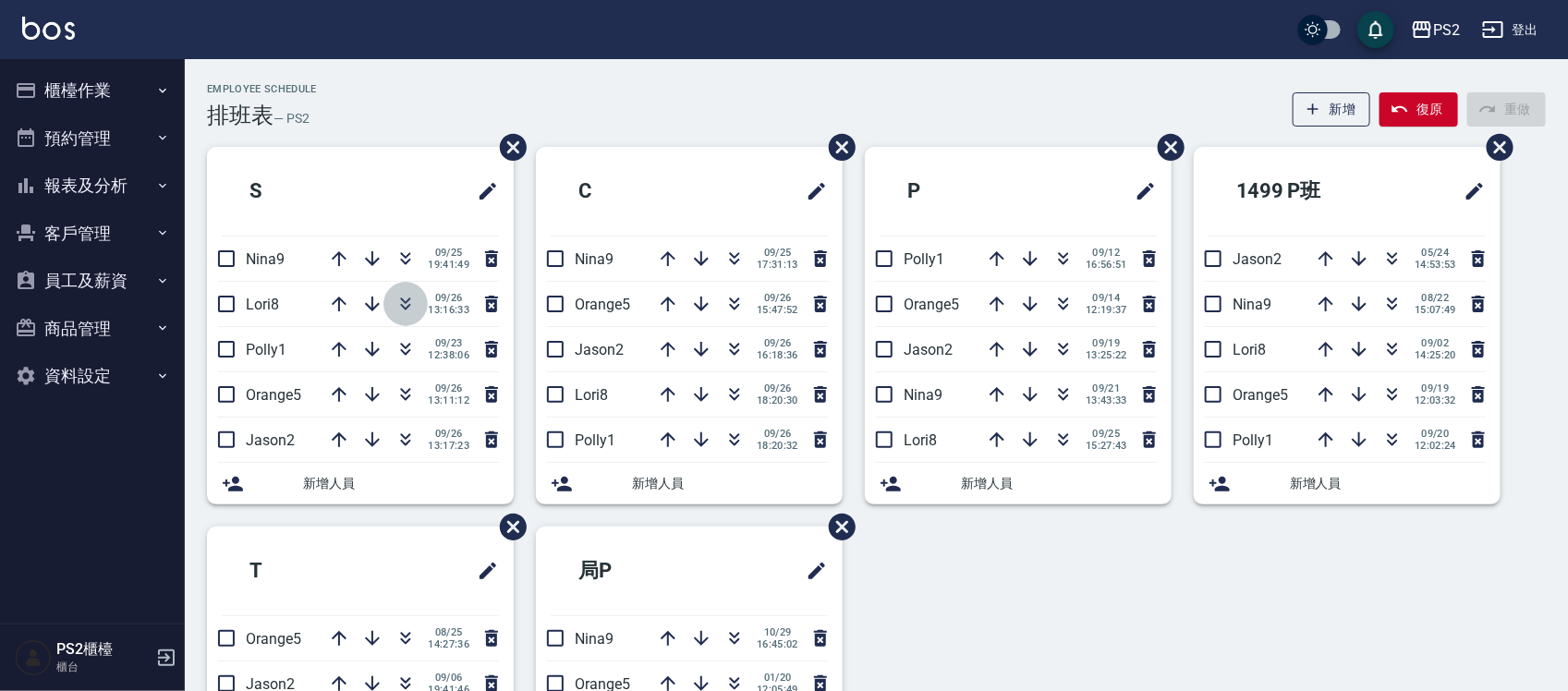
click at [409, 300] on icon "button" at bounding box center [406, 305] width 23 height 23
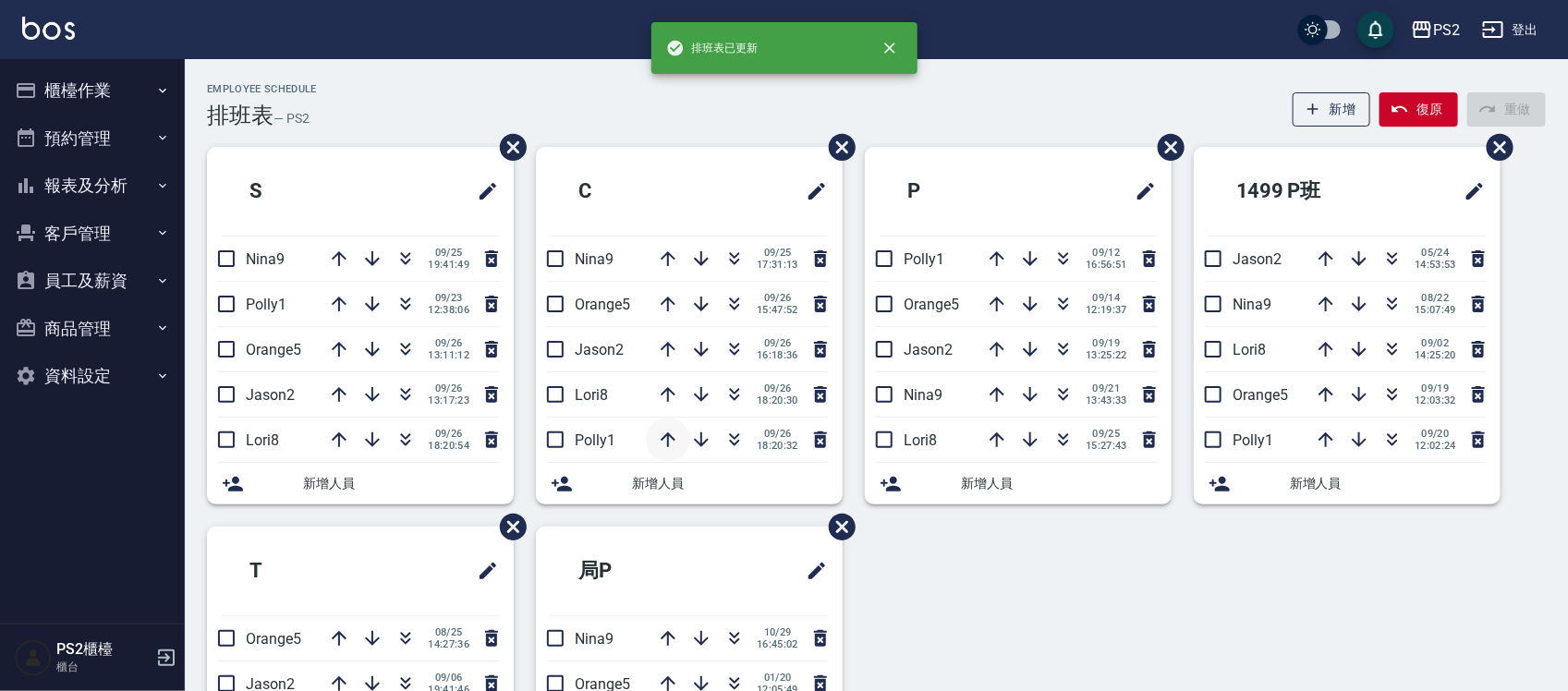
click at [666, 428] on button "button" at bounding box center [667, 439] width 44 height 44
click at [670, 400] on icon "button" at bounding box center [668, 395] width 23 height 23
click at [670, 345] on icon "button" at bounding box center [668, 350] width 23 height 23
